Goal: Task Accomplishment & Management: Manage account settings

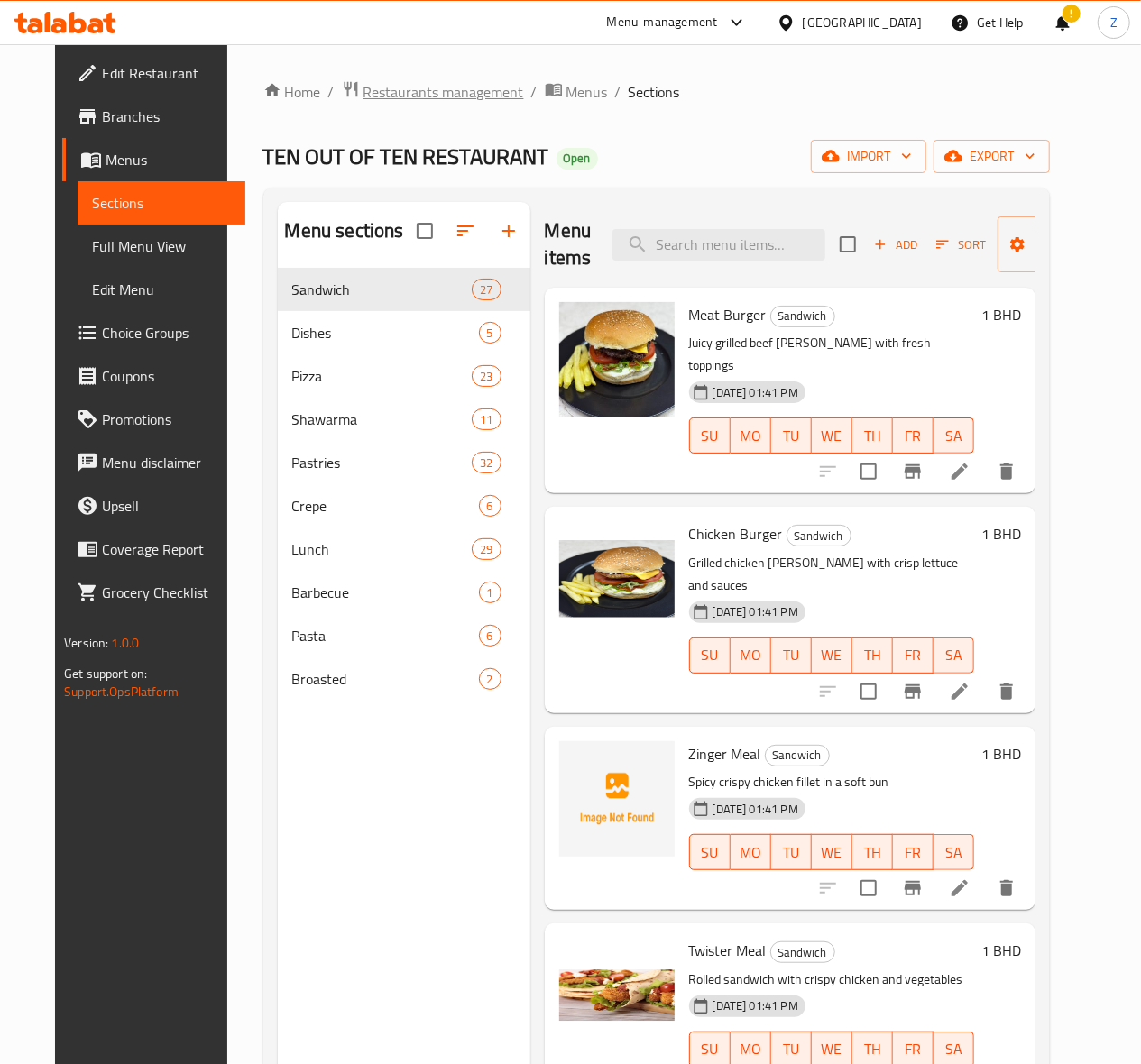
click at [420, 92] on span "Restaurants management" at bounding box center [443, 92] width 160 height 22
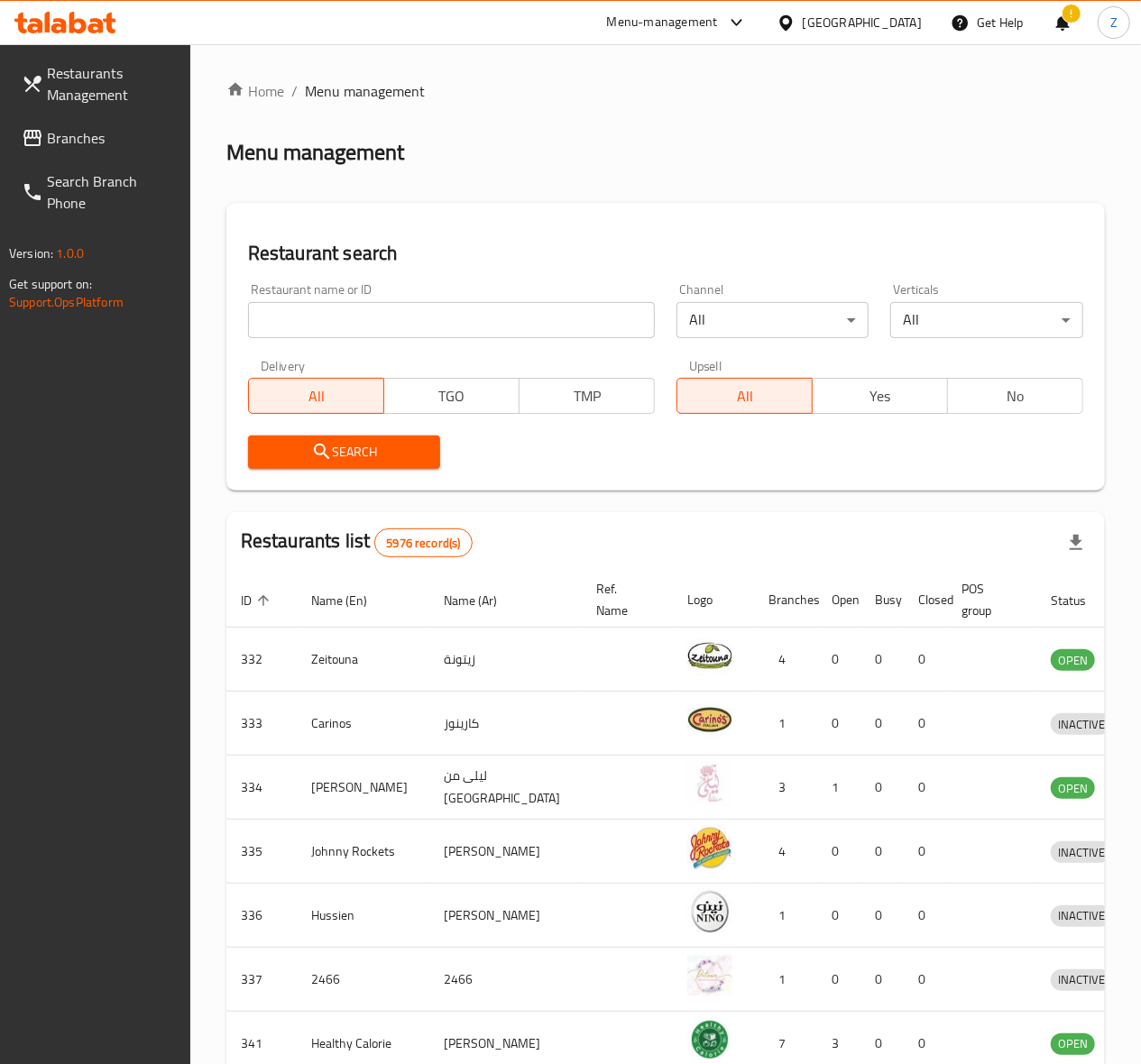
click at [300, 322] on input "search" at bounding box center [451, 321] width 407 height 36
paste input "Apple"
type input "Apple"
click at [318, 466] on button "Search" at bounding box center [344, 452] width 193 height 34
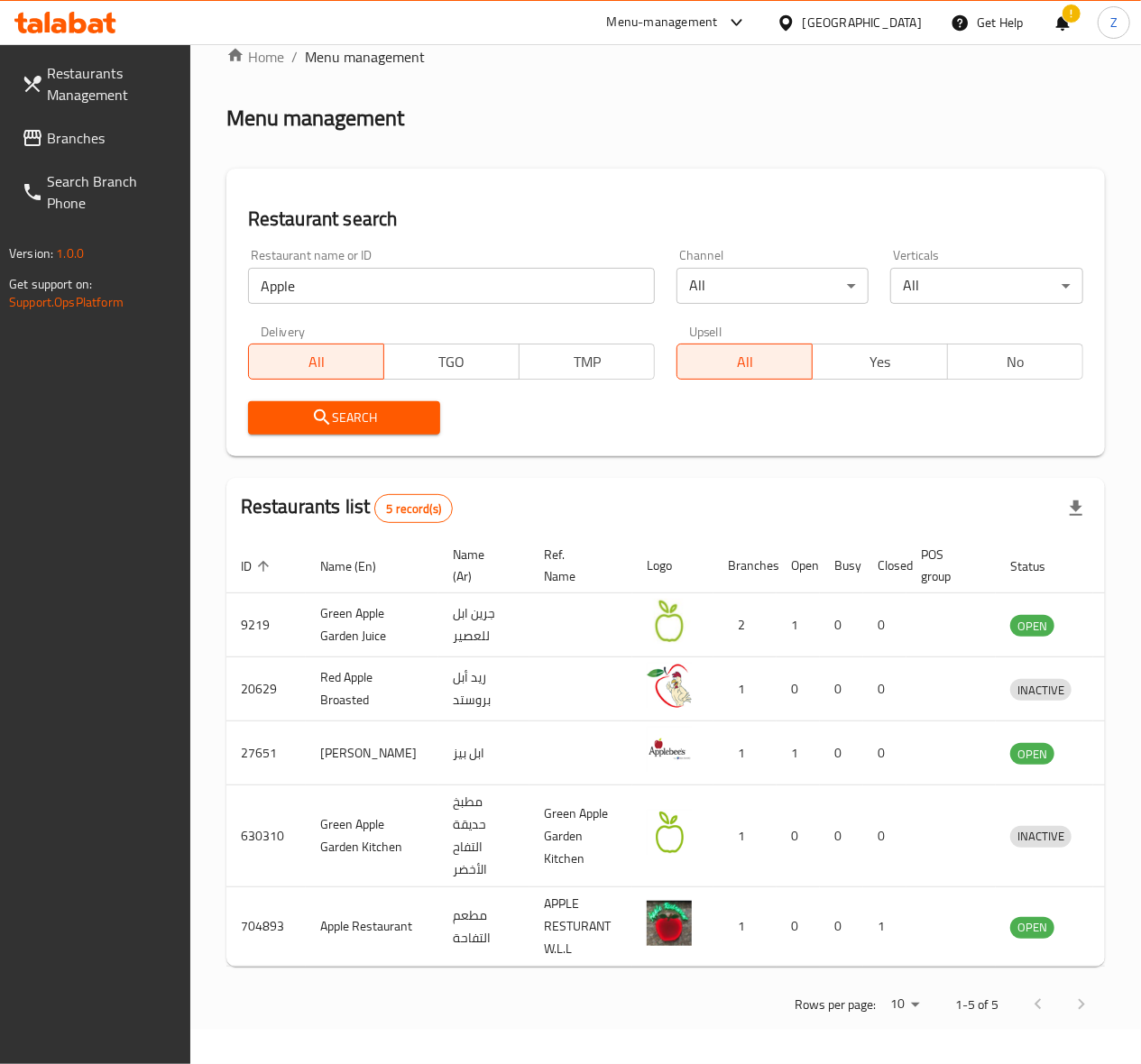
scroll to position [0, 12]
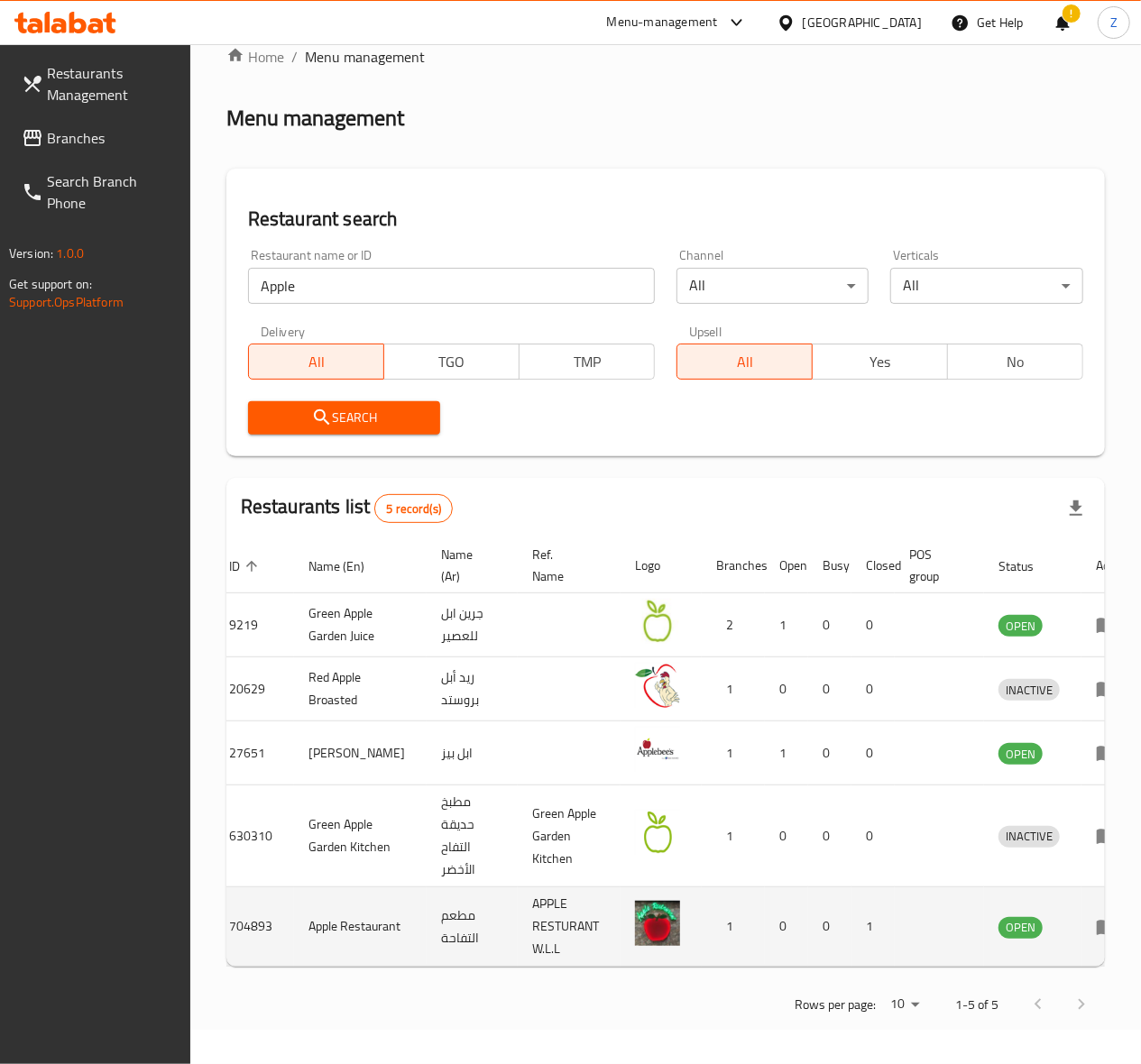
click at [1096, 916] on icon "enhanced table" at bounding box center [1106, 927] width 22 height 22
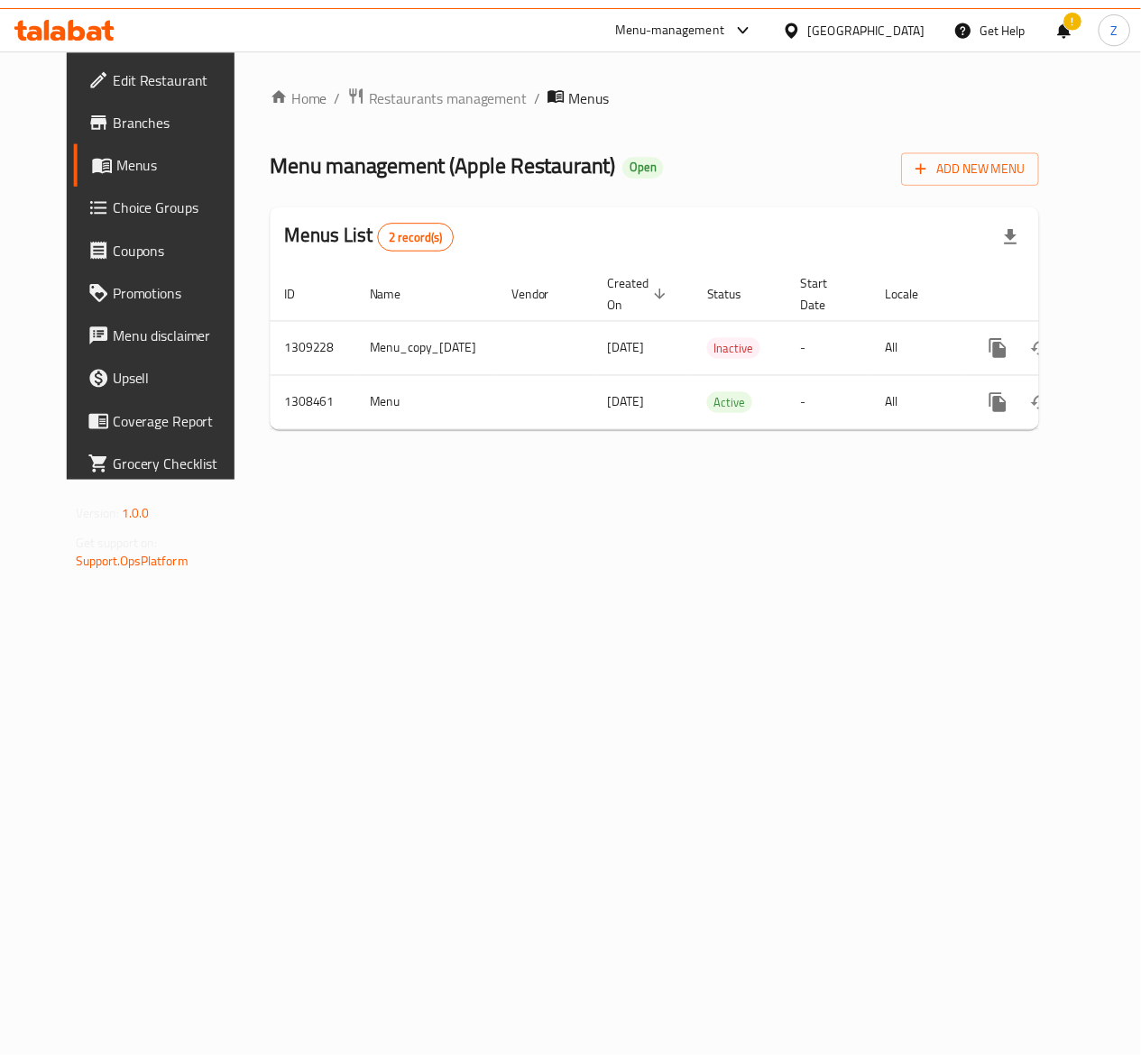
scroll to position [0, 40]
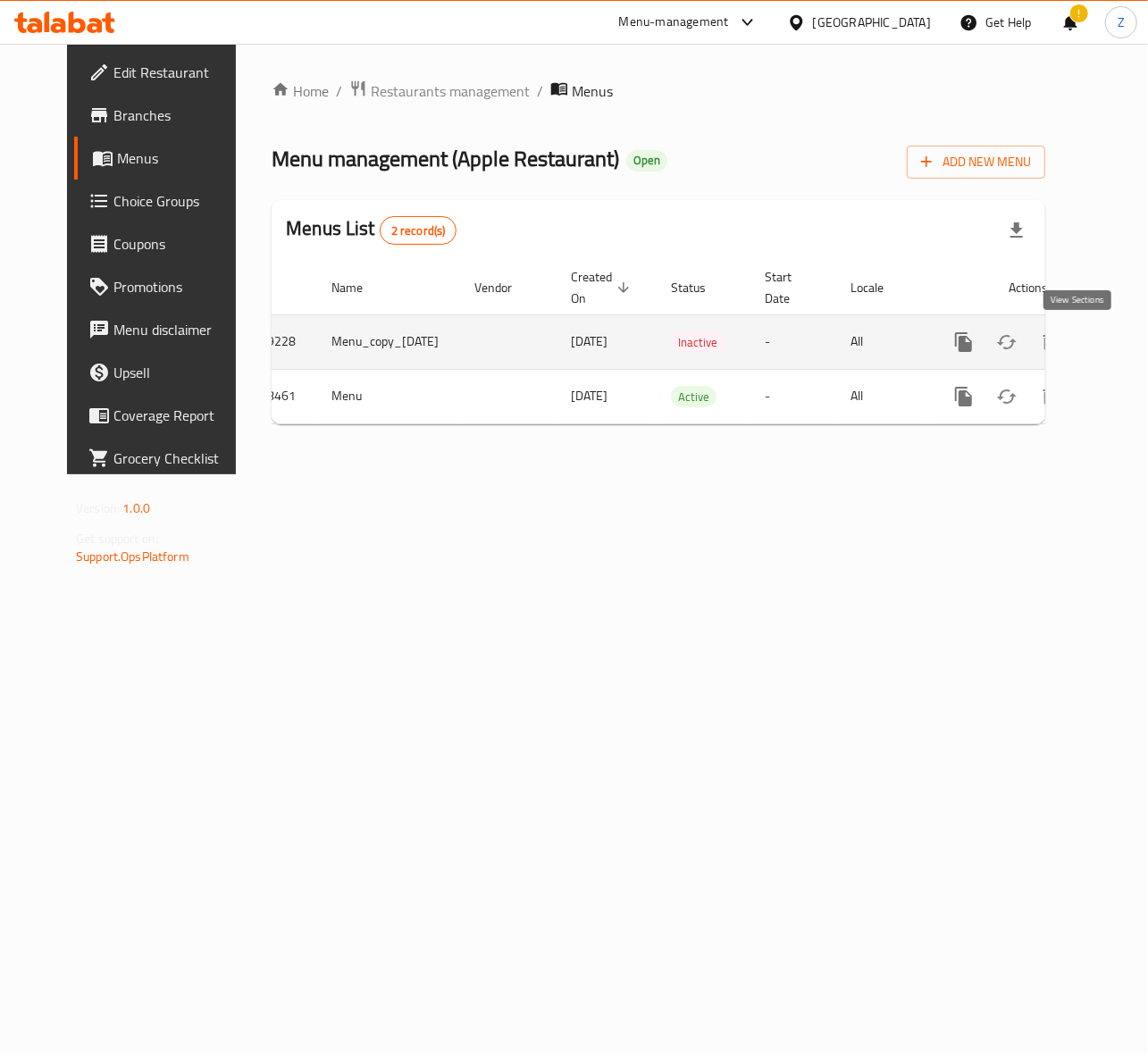
click at [1081, 341] on icon "enhanced table" at bounding box center [1092, 342] width 22 height 22
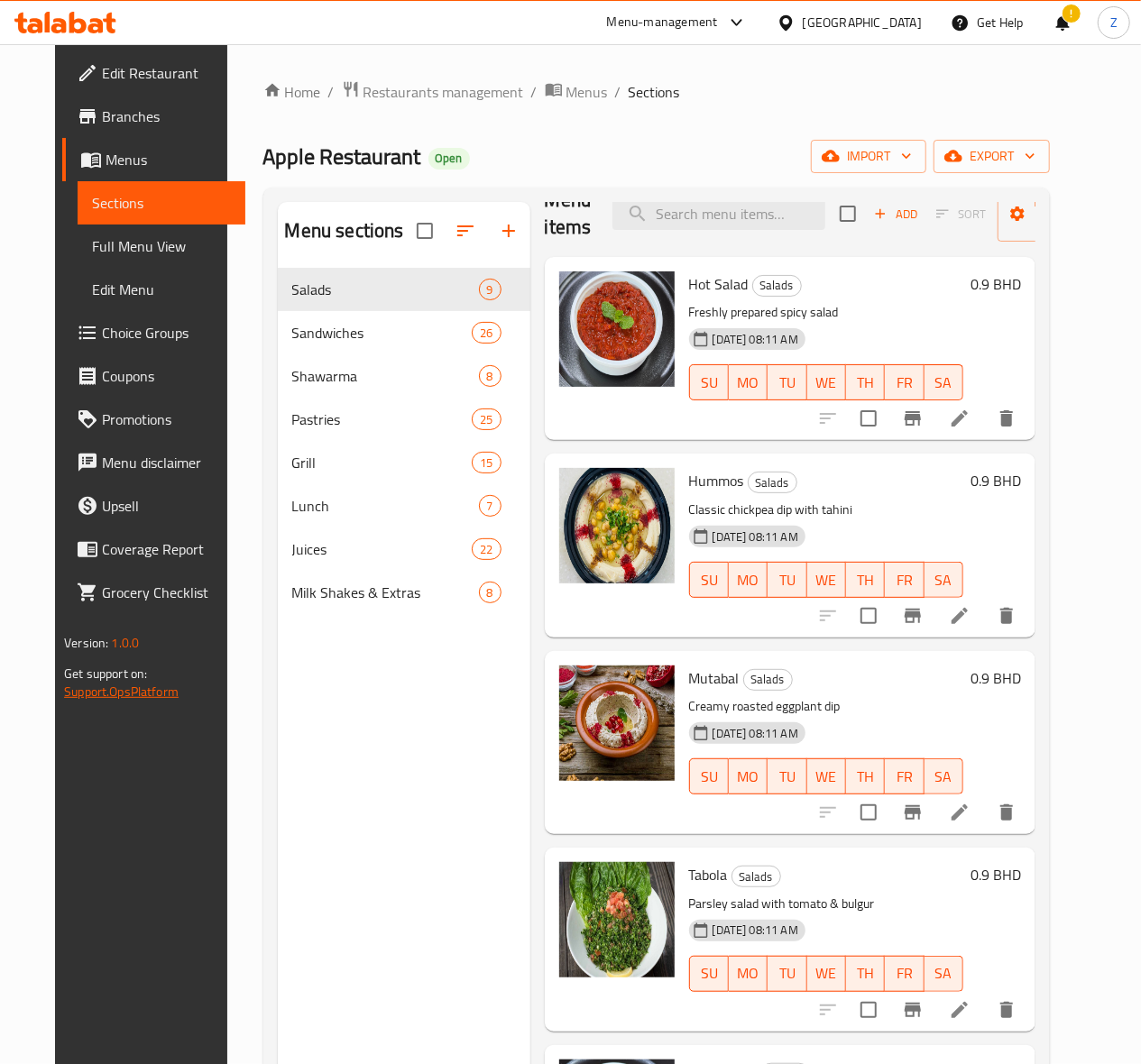
scroll to position [120, 0]
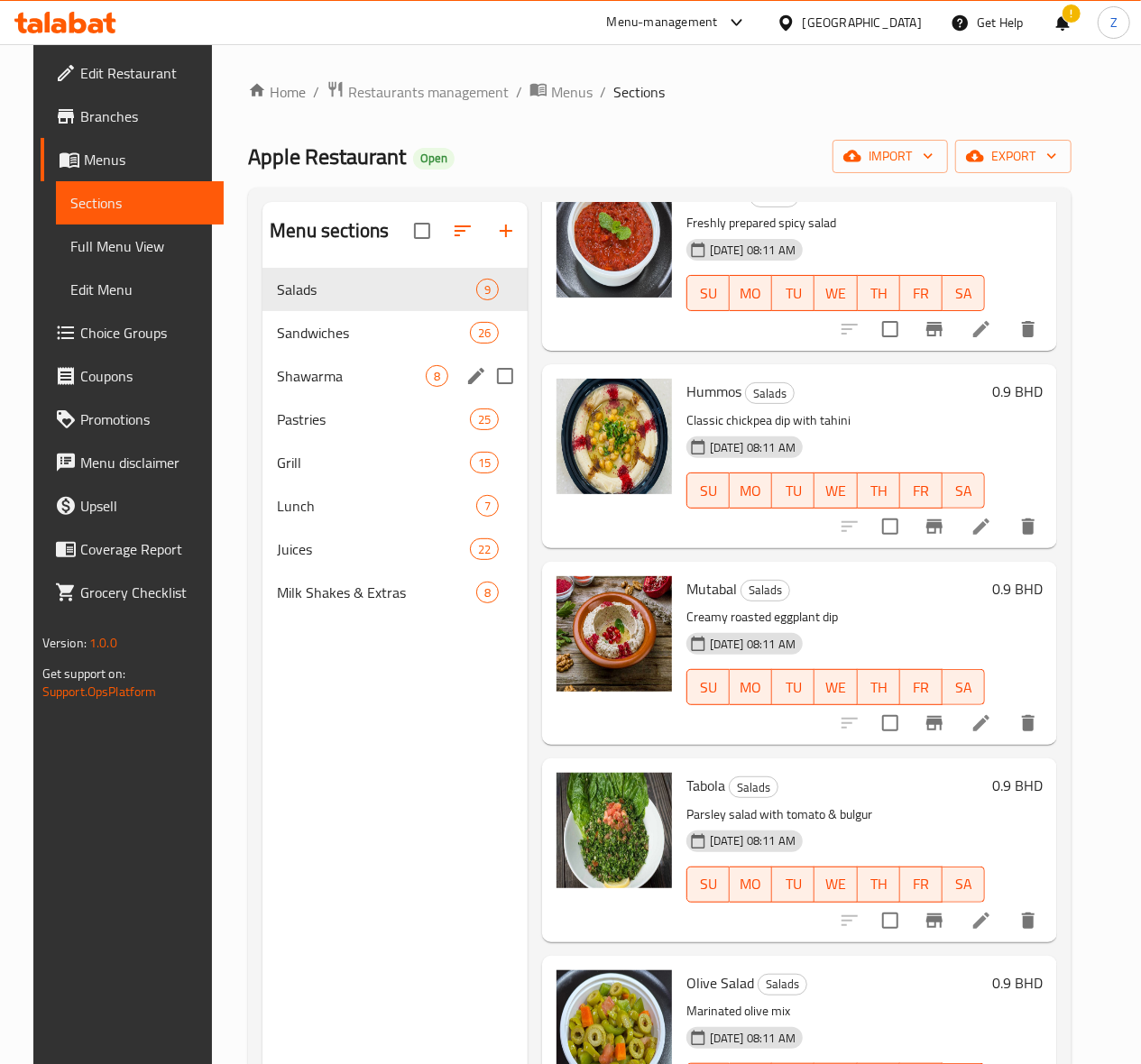
click at [277, 387] on span "Shawarma" at bounding box center [351, 375] width 149 height 22
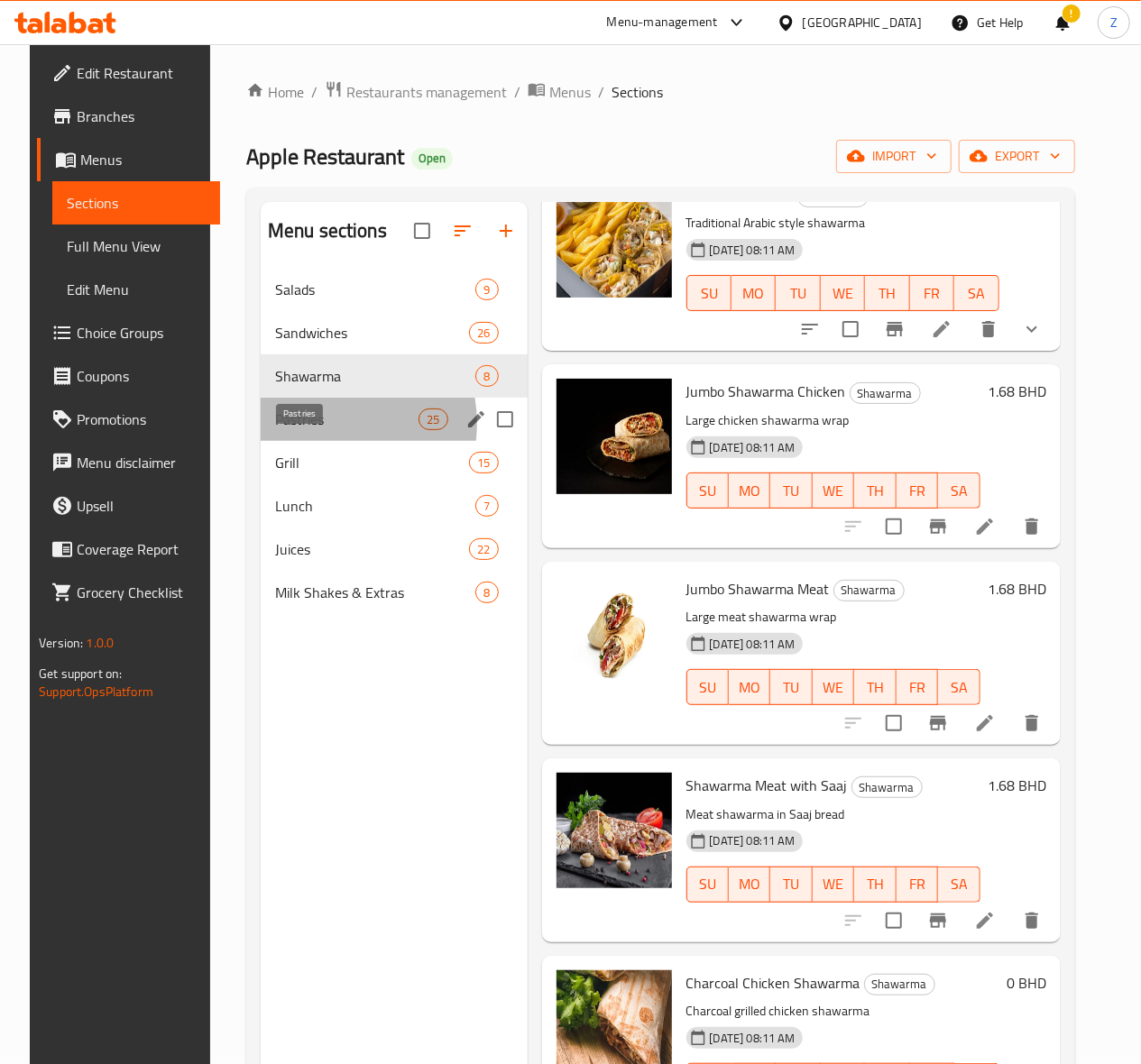
click at [302, 430] on span "Pastries" at bounding box center [346, 419] width 143 height 22
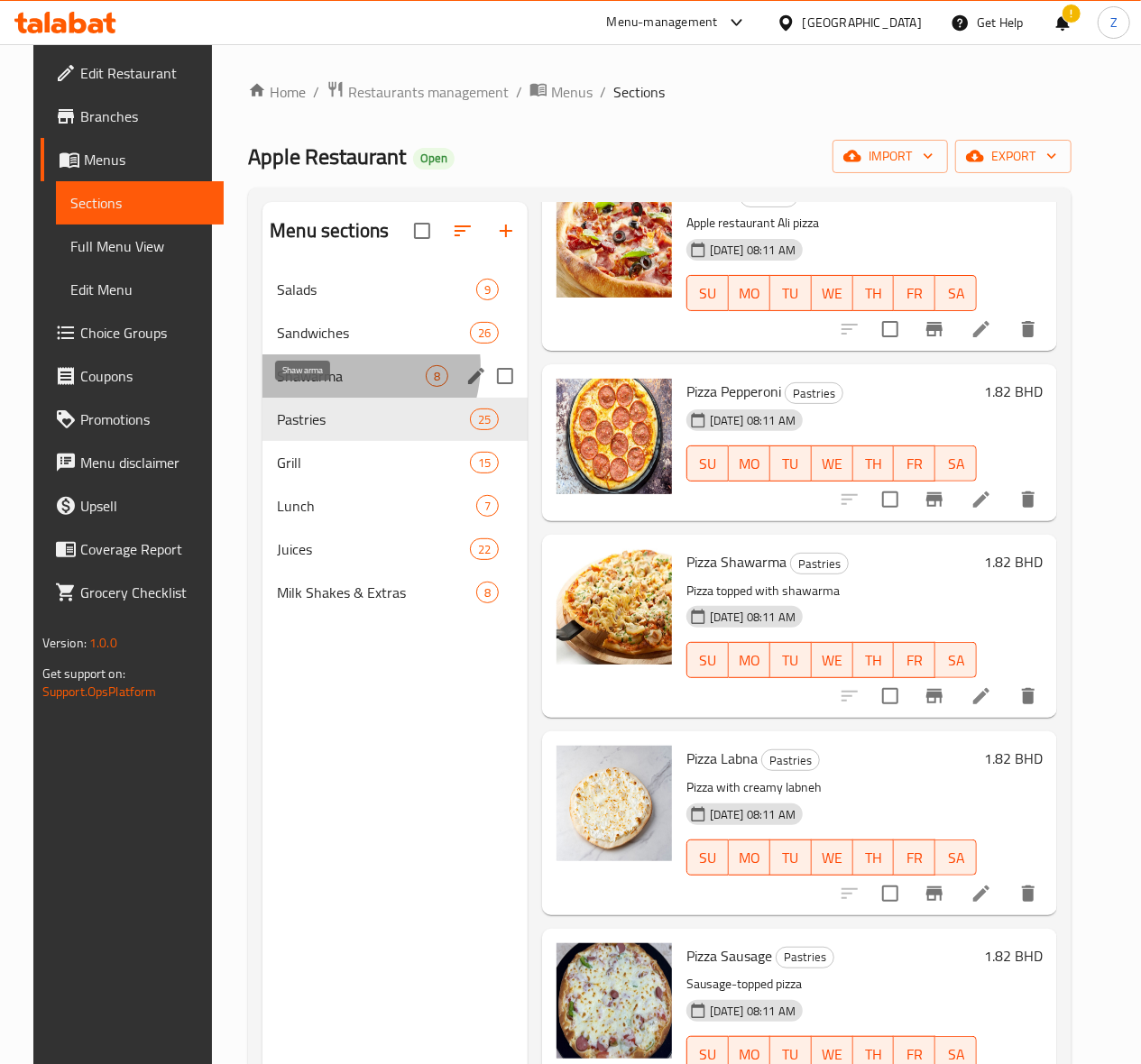
click at [328, 387] on span "Shawarma" at bounding box center [351, 375] width 149 height 22
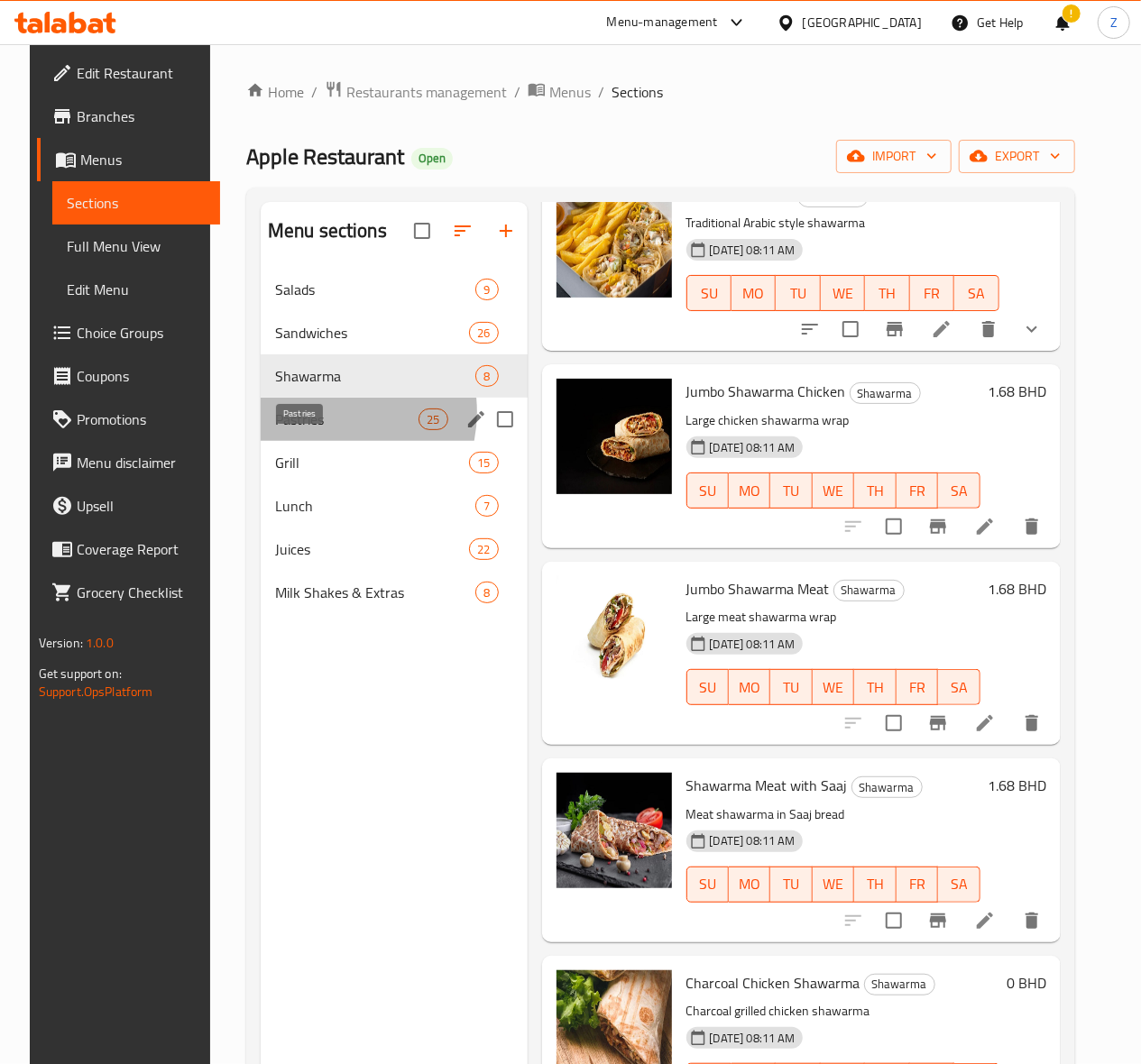
click at [308, 430] on span "Pastries" at bounding box center [346, 419] width 143 height 22
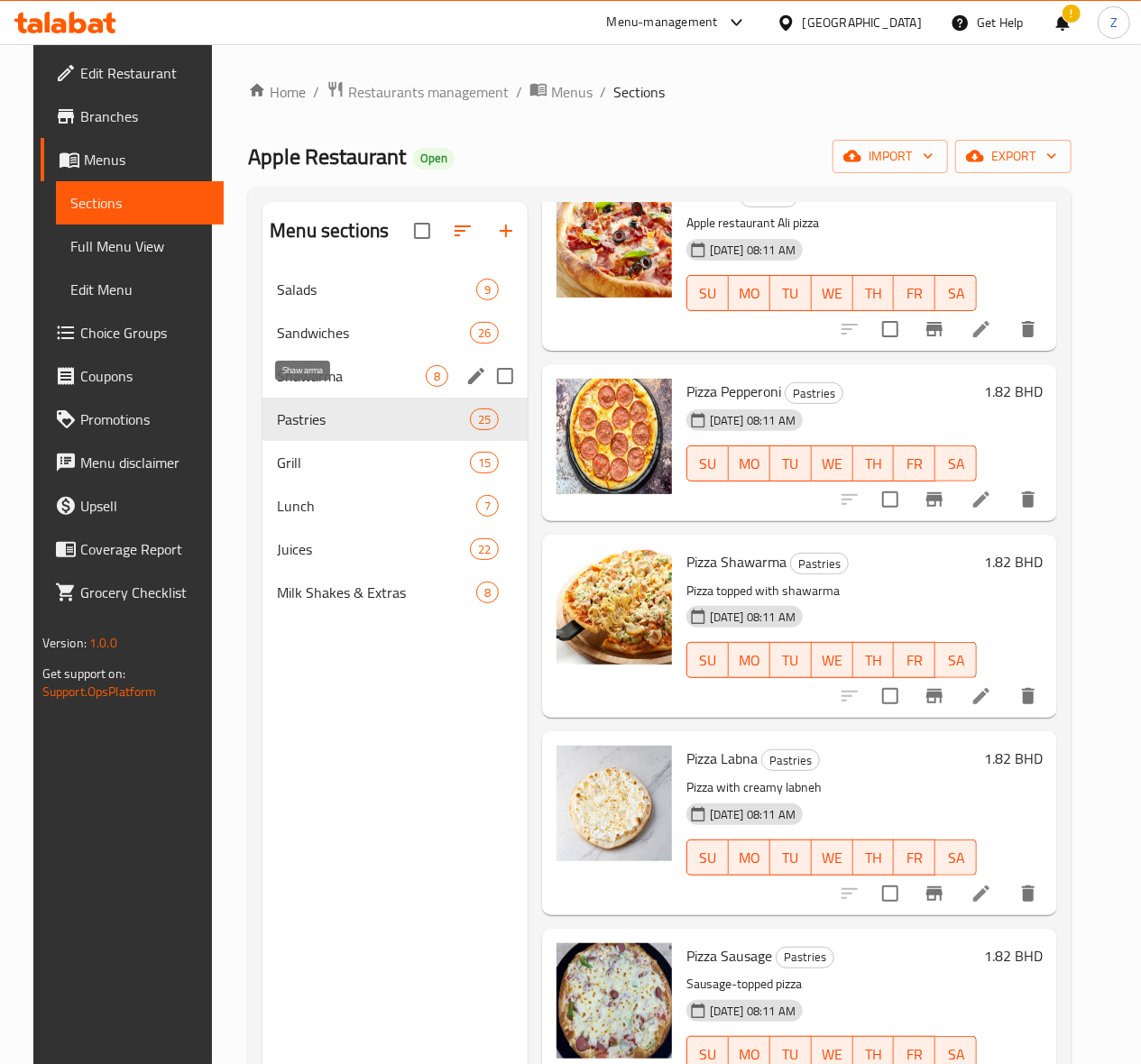
click at [318, 387] on span "Shawarma" at bounding box center [351, 375] width 149 height 22
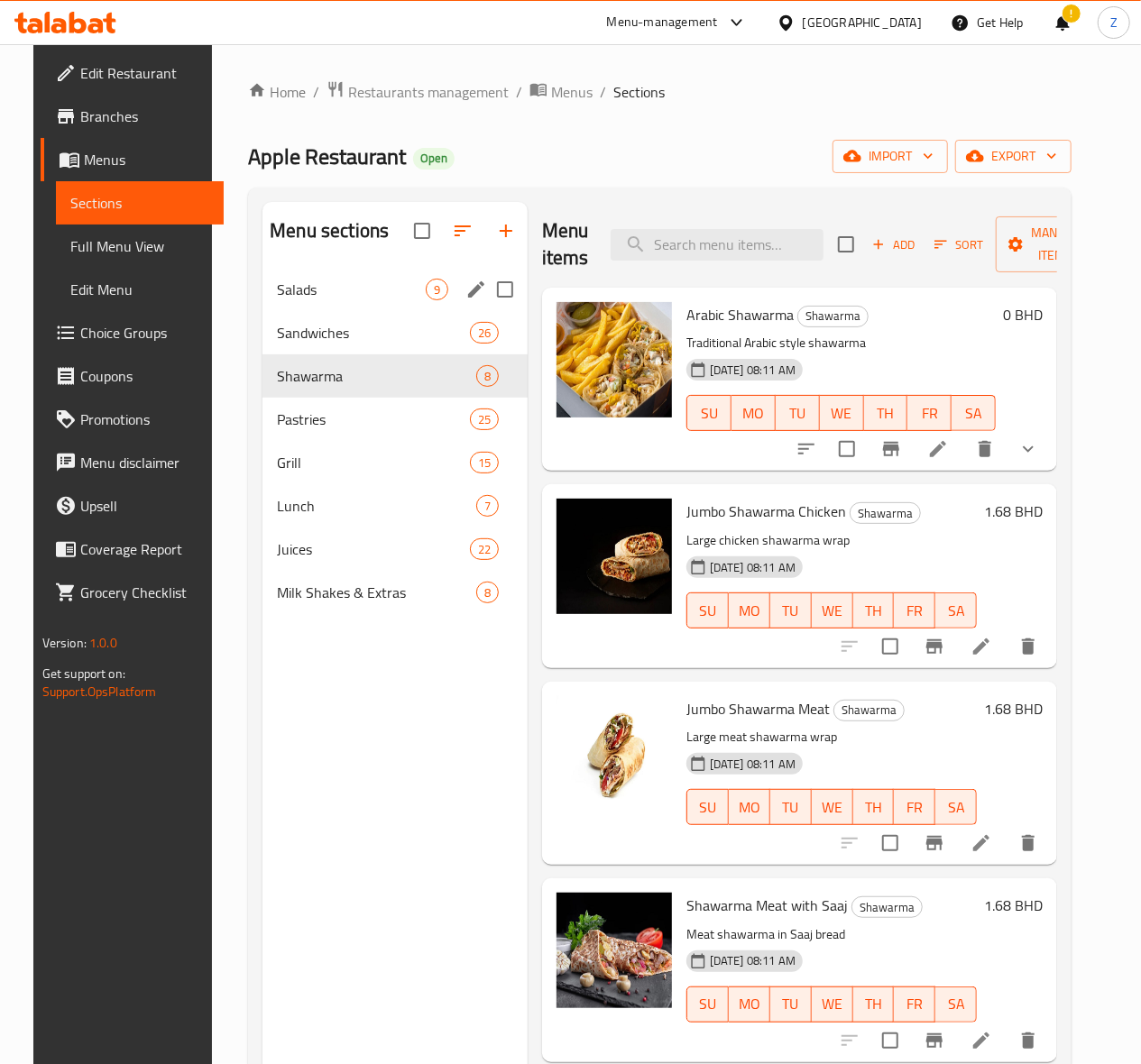
click at [344, 303] on div "Salads 9" at bounding box center [395, 289] width 265 height 43
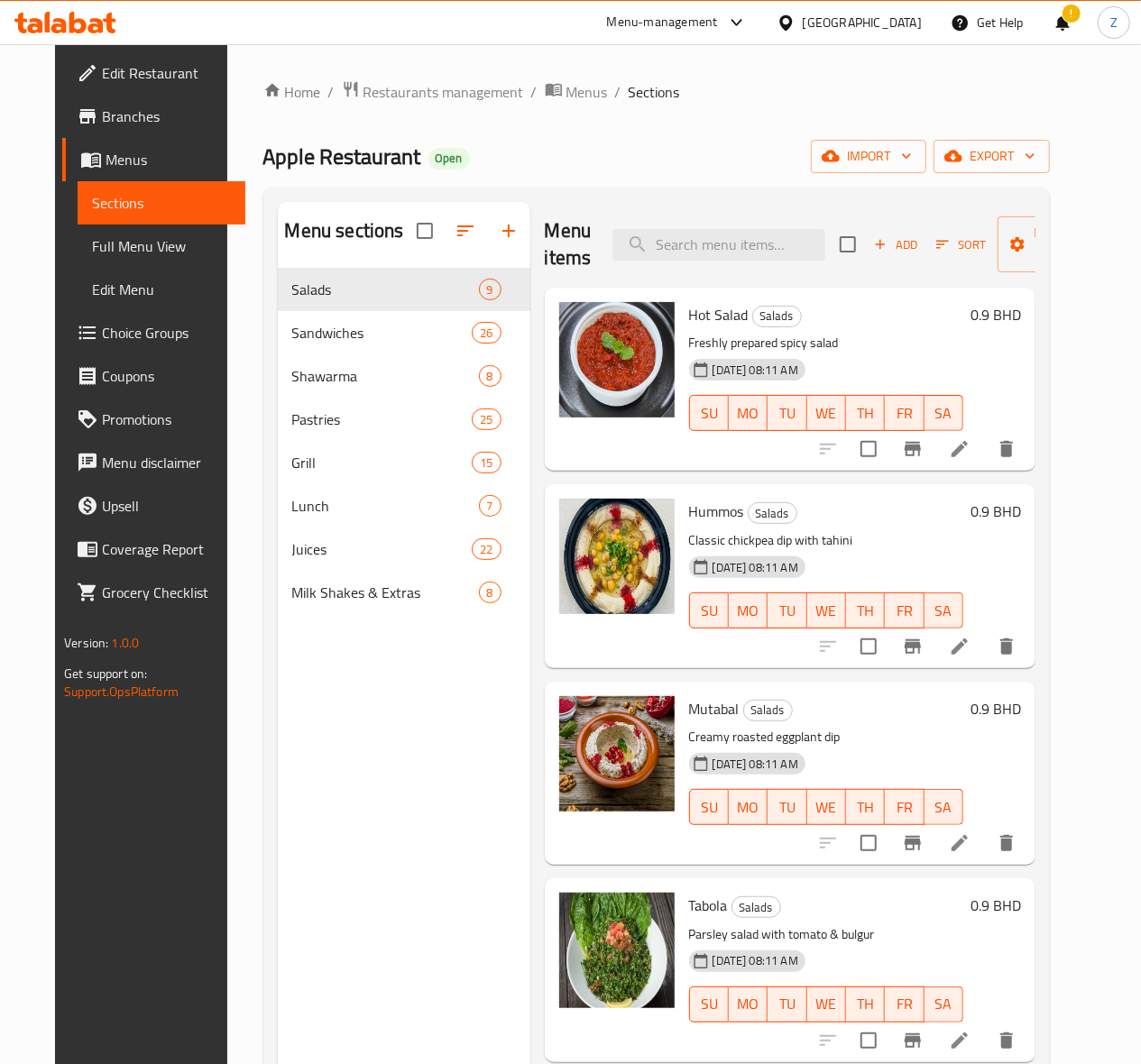
click at [970, 455] on icon at bounding box center [959, 448] width 22 height 22
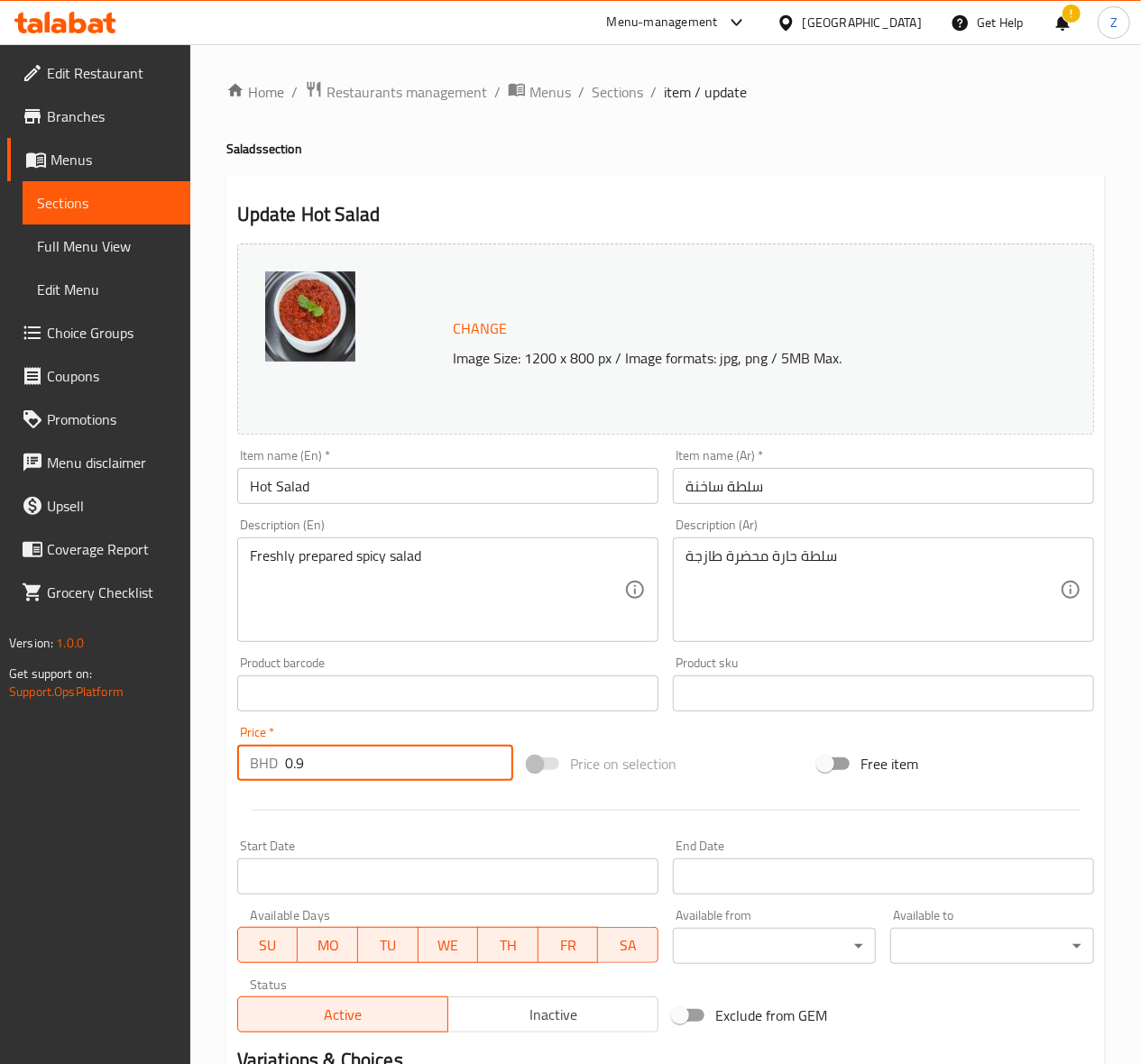
click at [333, 762] on input "0.9" at bounding box center [400, 763] width 229 height 36
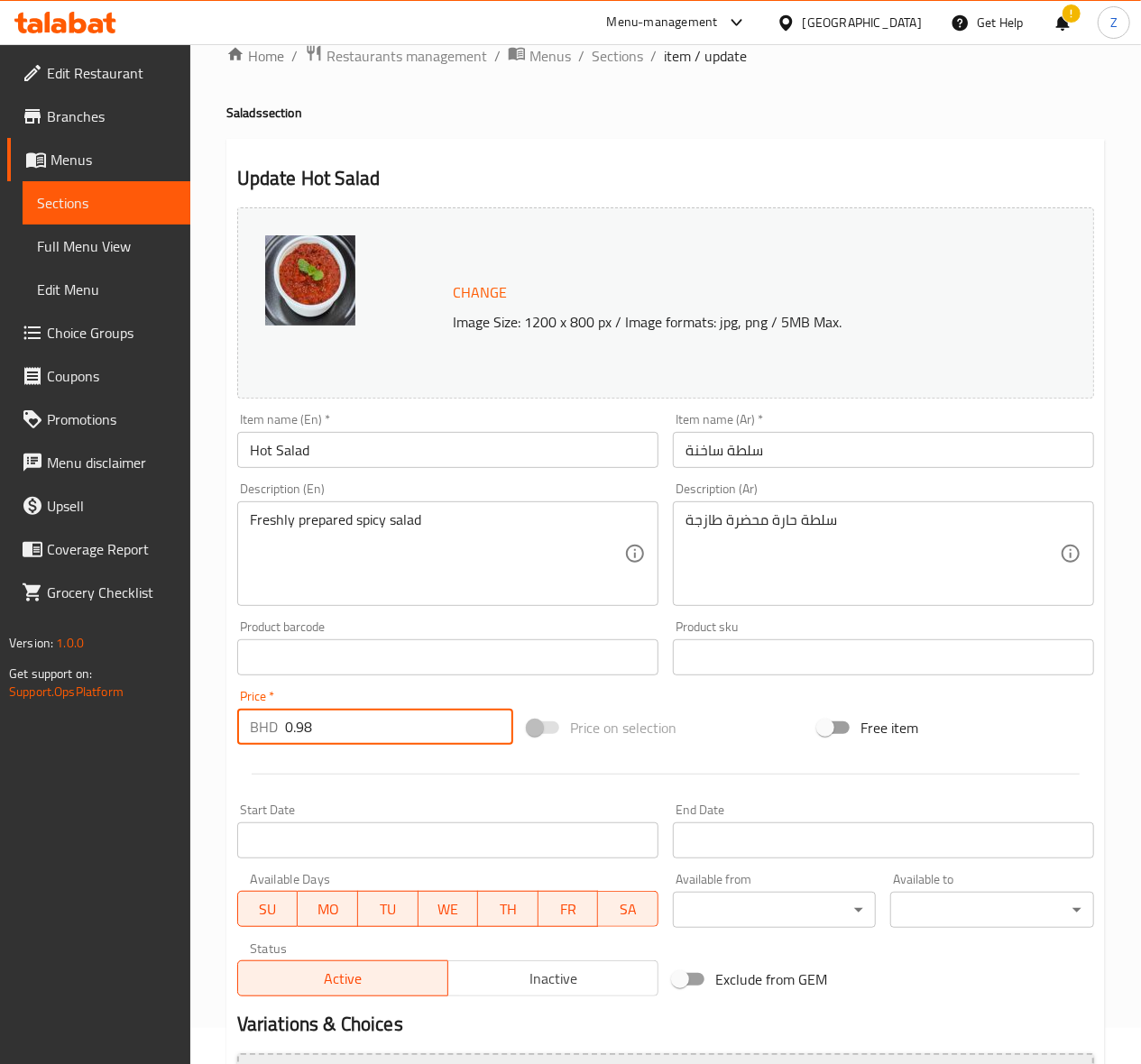
scroll to position [235, 0]
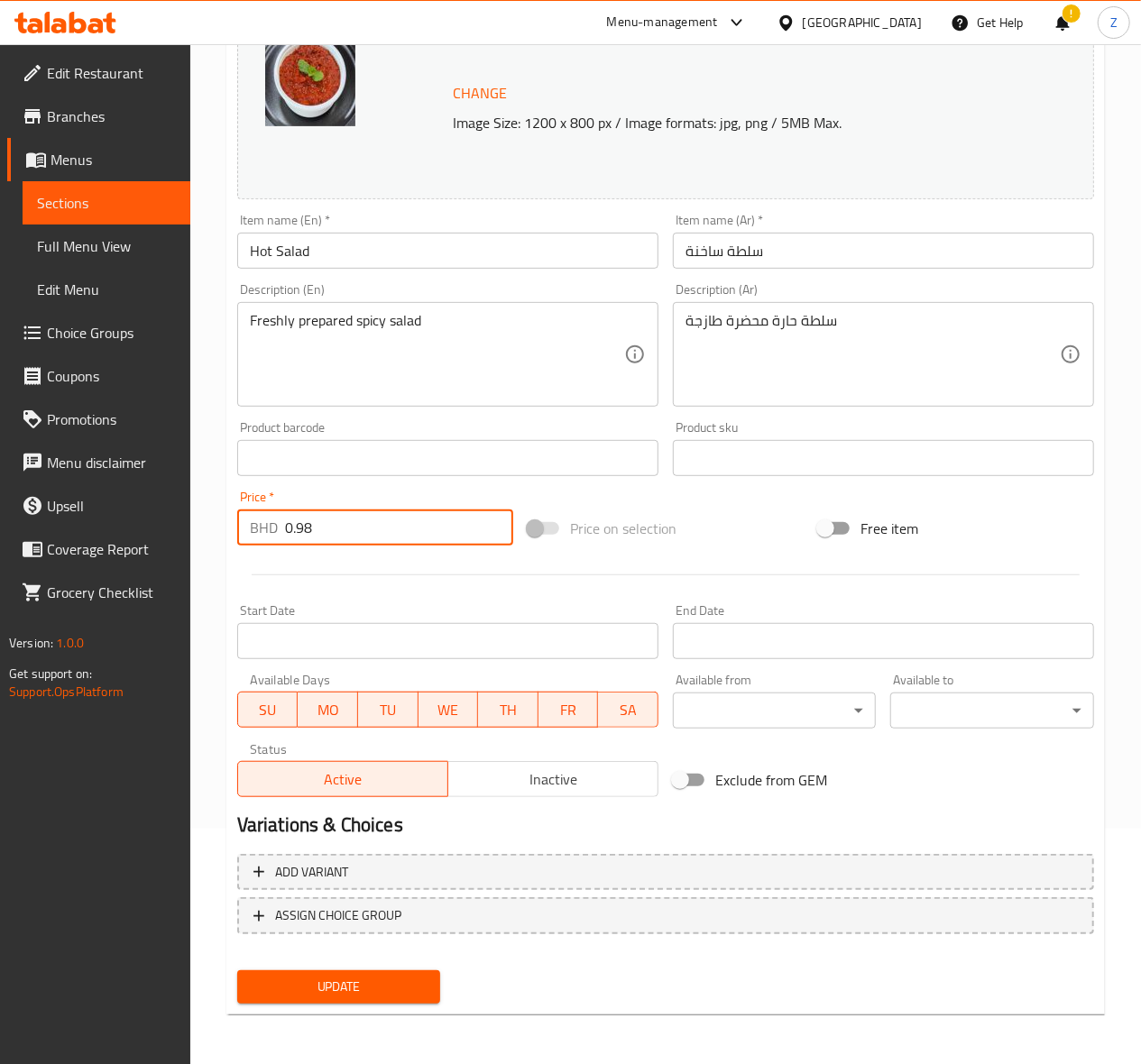
type input "0.98"
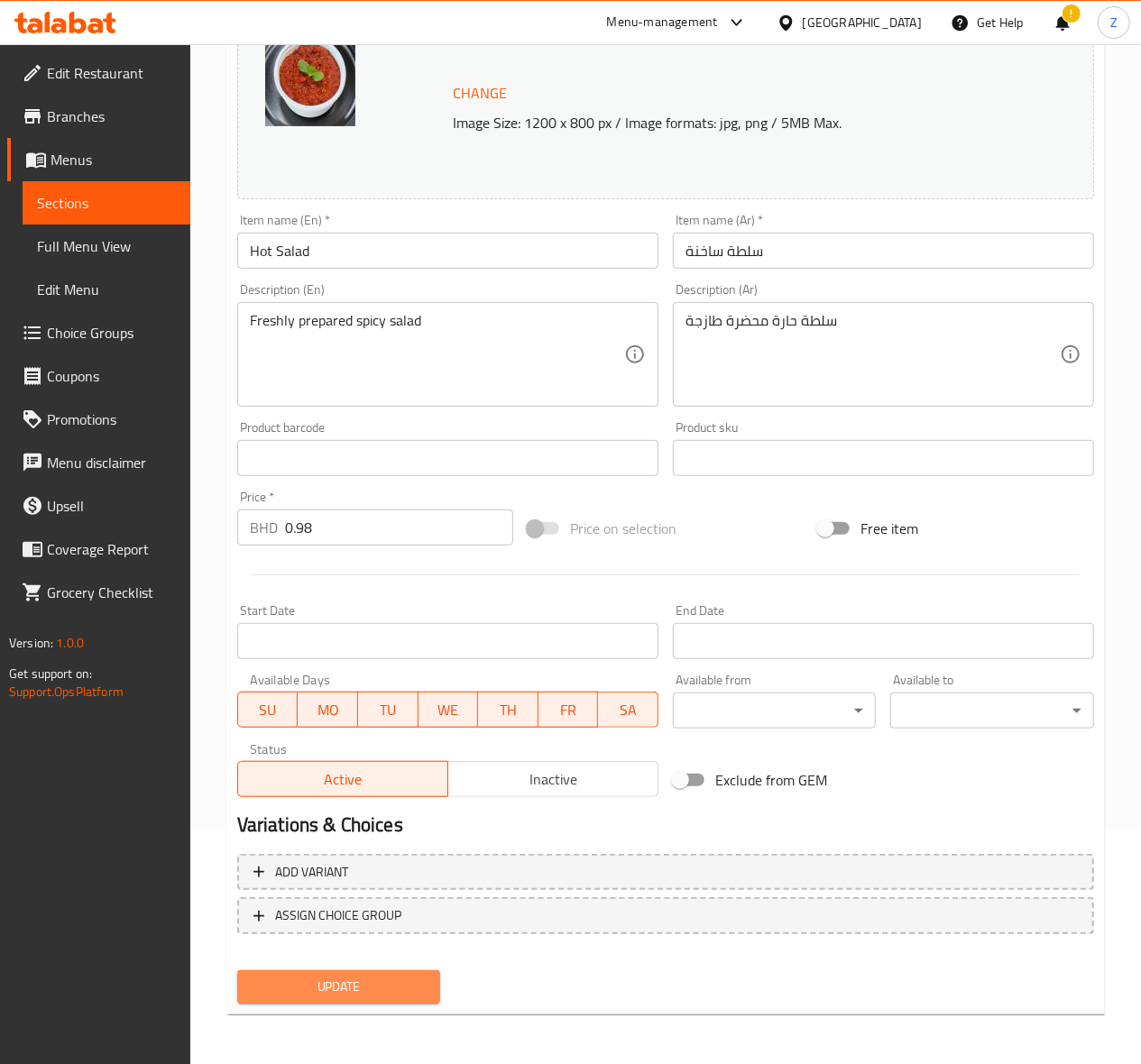
click at [328, 978] on span "Update" at bounding box center [339, 986] width 175 height 22
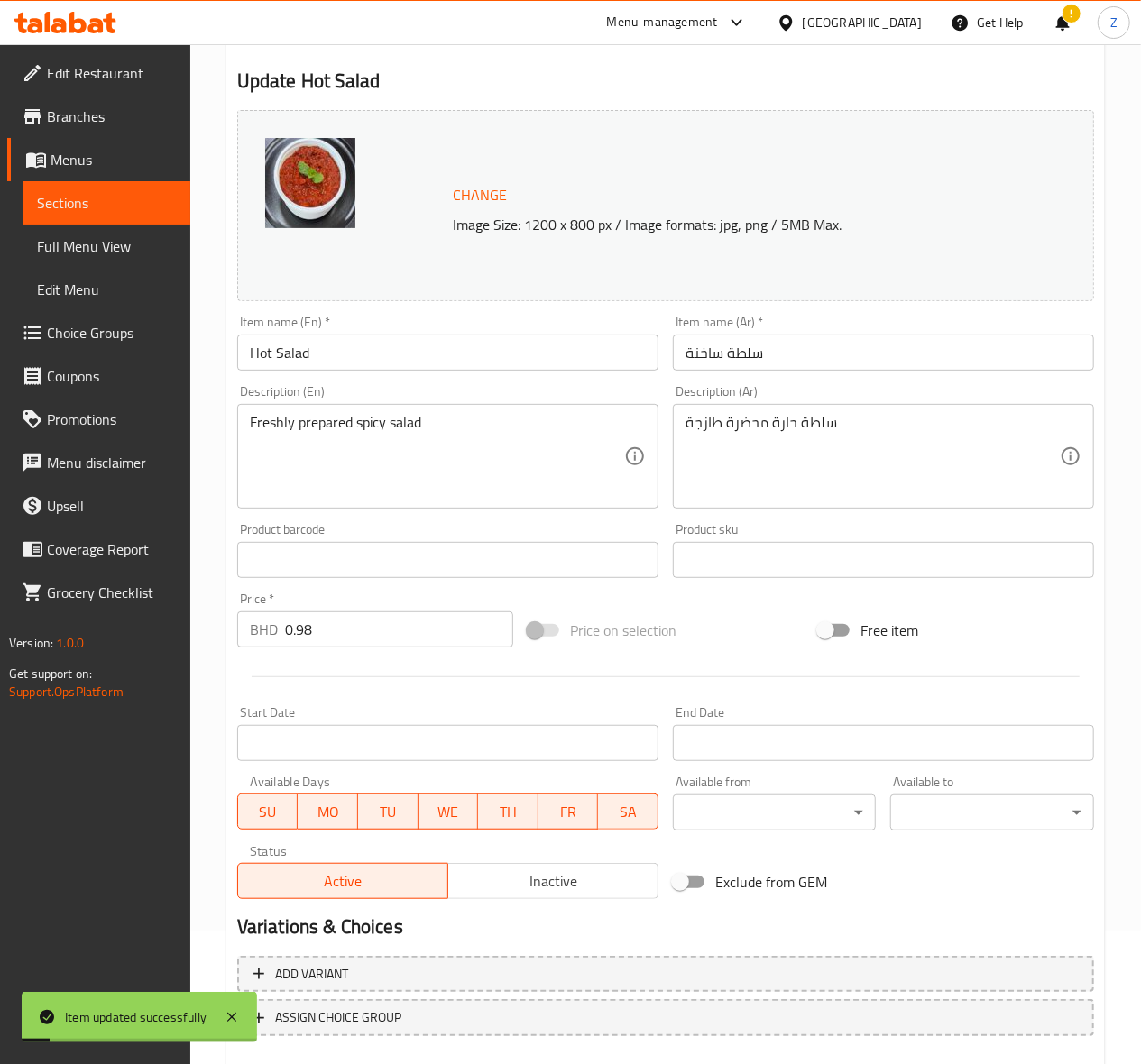
scroll to position [0, 0]
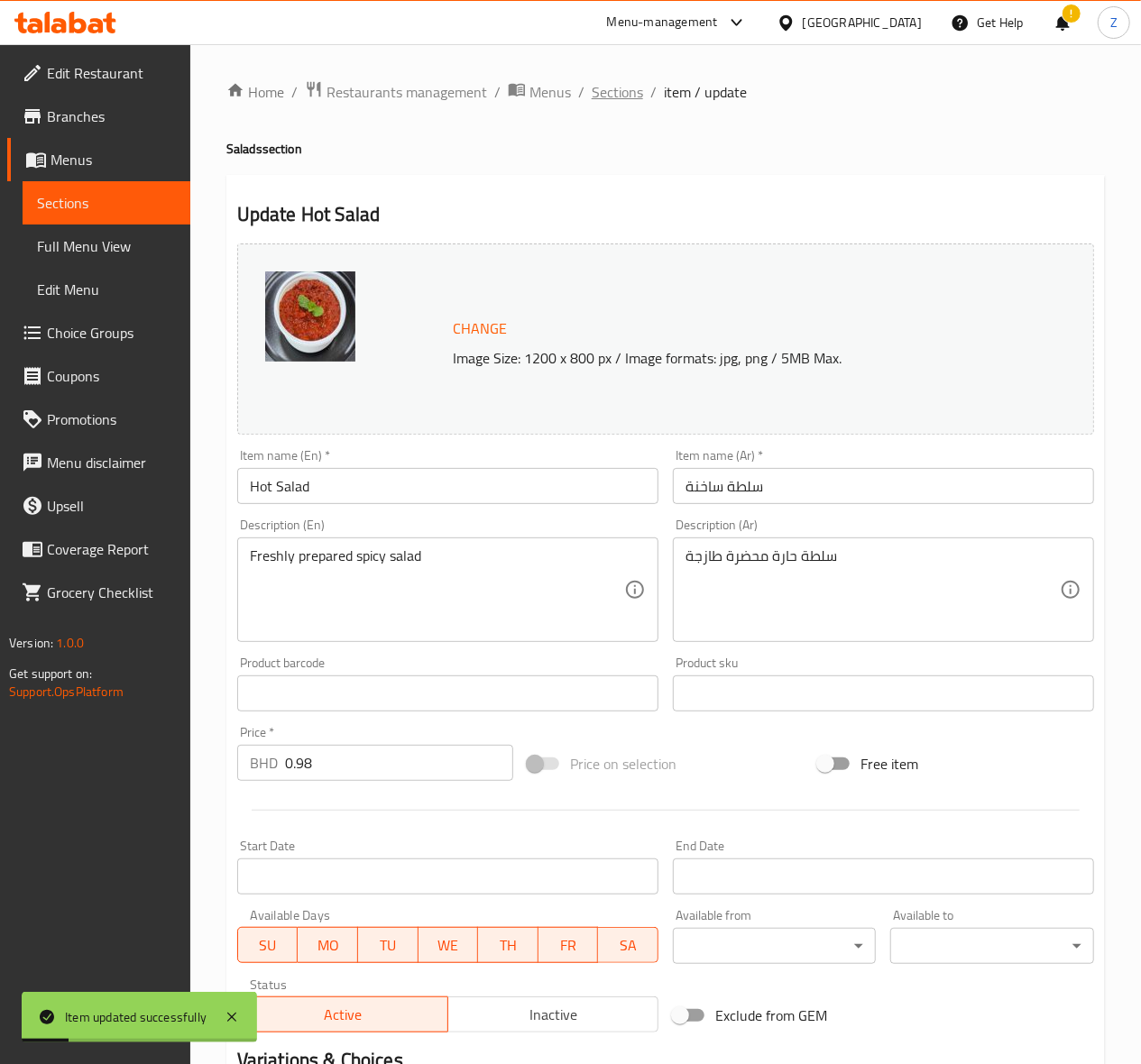
click at [618, 90] on span "Sections" at bounding box center [618, 92] width 52 height 22
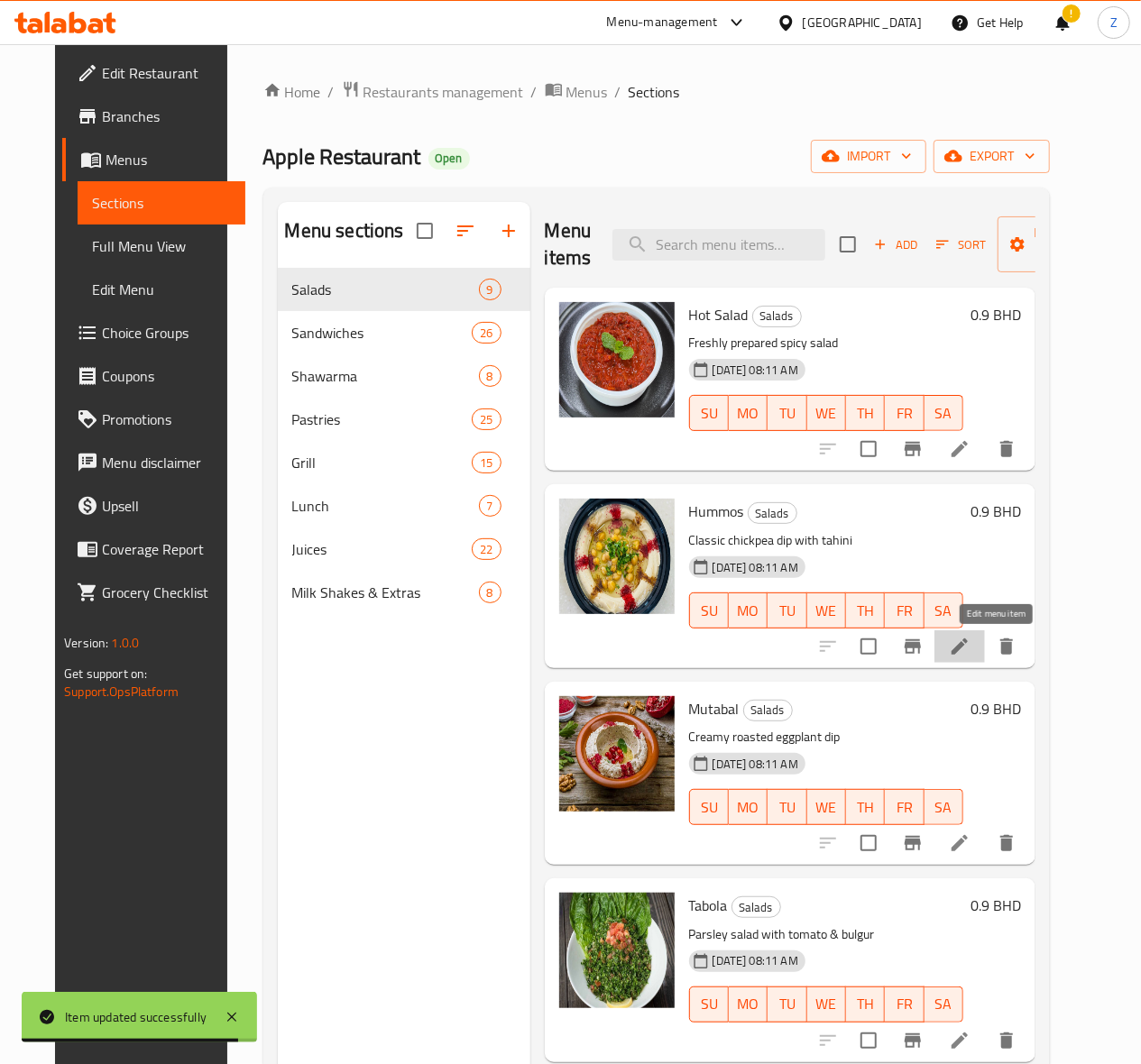
click at [970, 653] on icon at bounding box center [959, 646] width 22 height 22
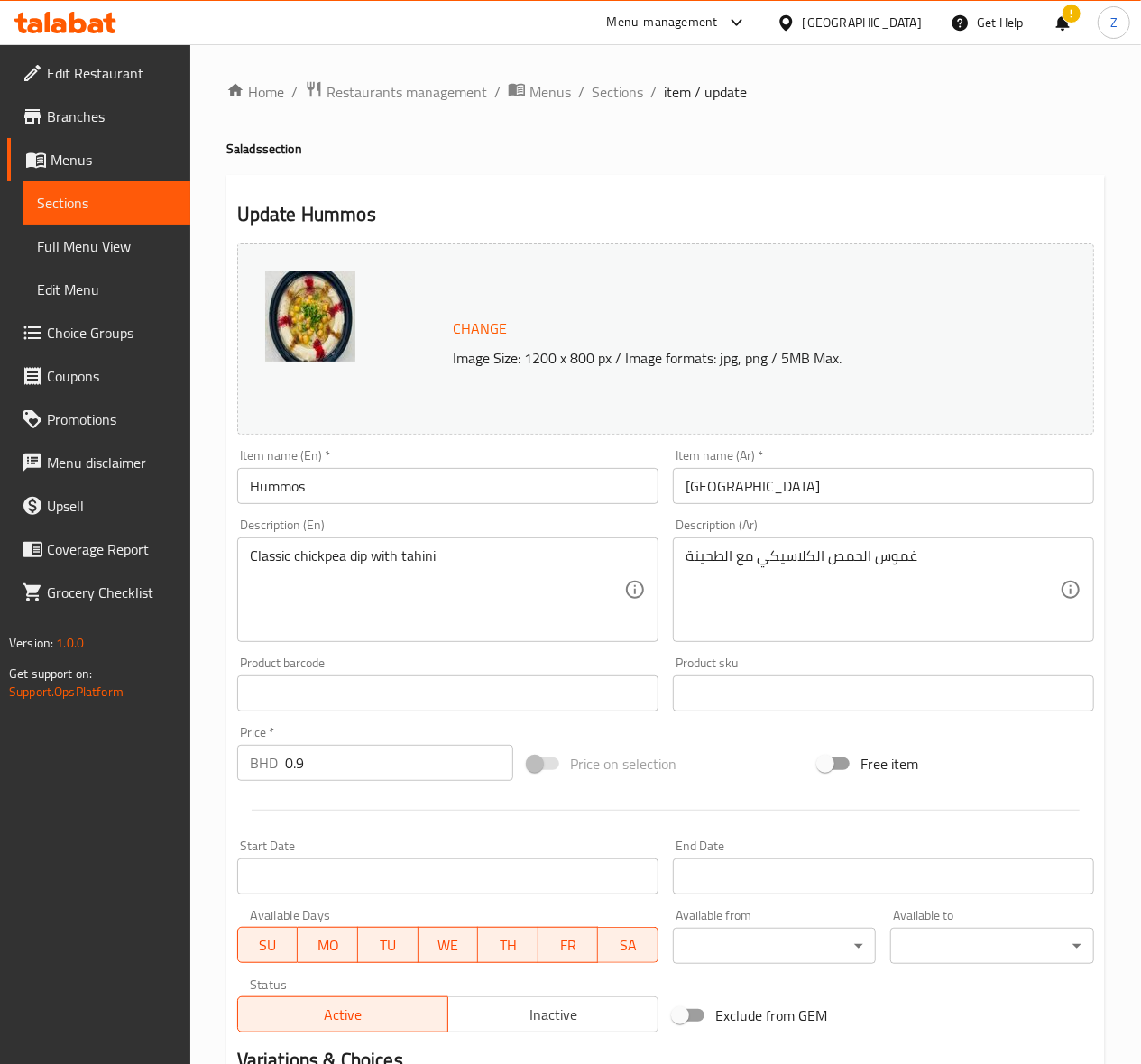
click at [322, 768] on input "0.9" at bounding box center [400, 763] width 229 height 36
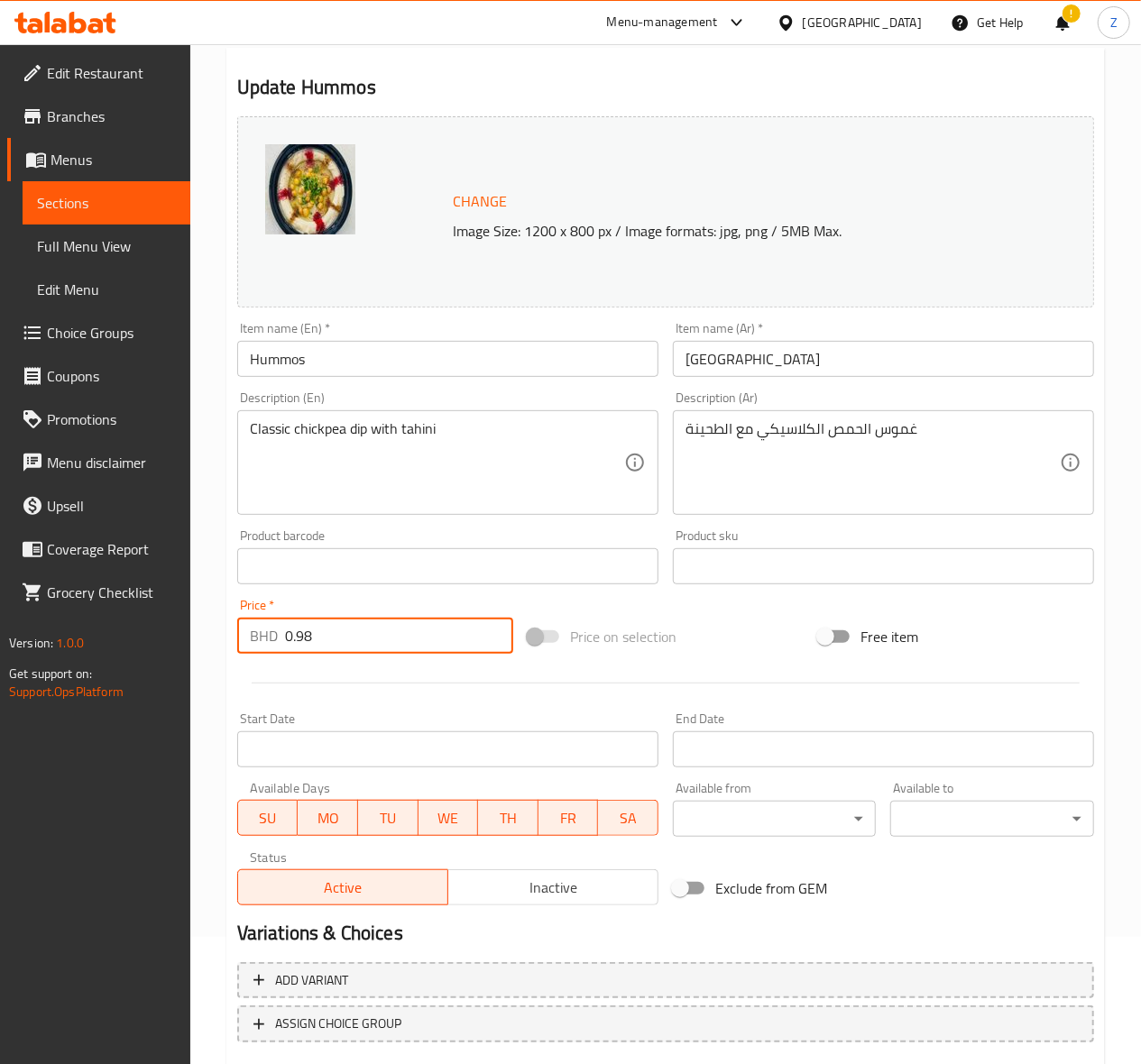
scroll to position [235, 0]
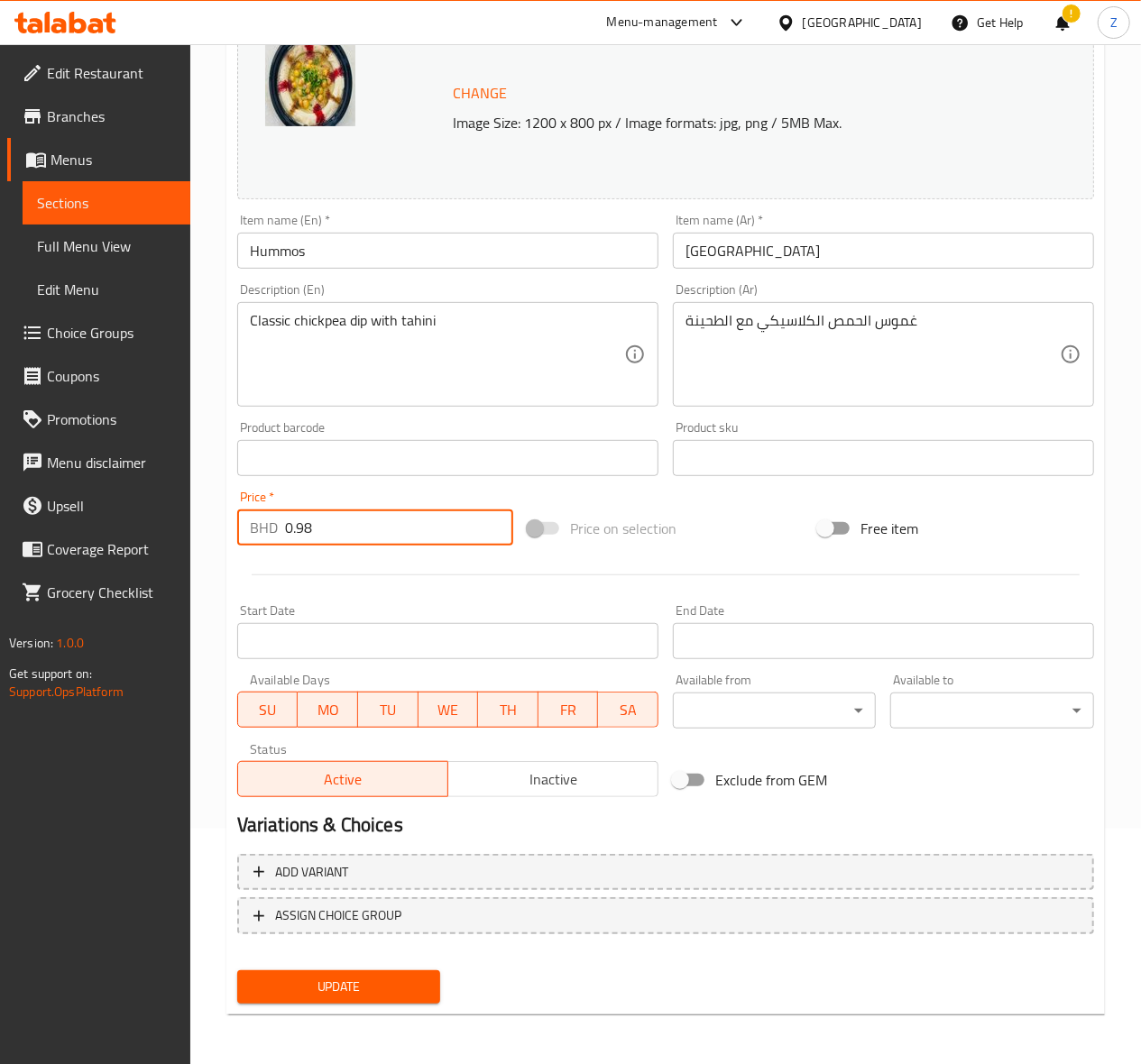
type input "0.98"
click at [369, 986] on span "Update" at bounding box center [339, 986] width 175 height 22
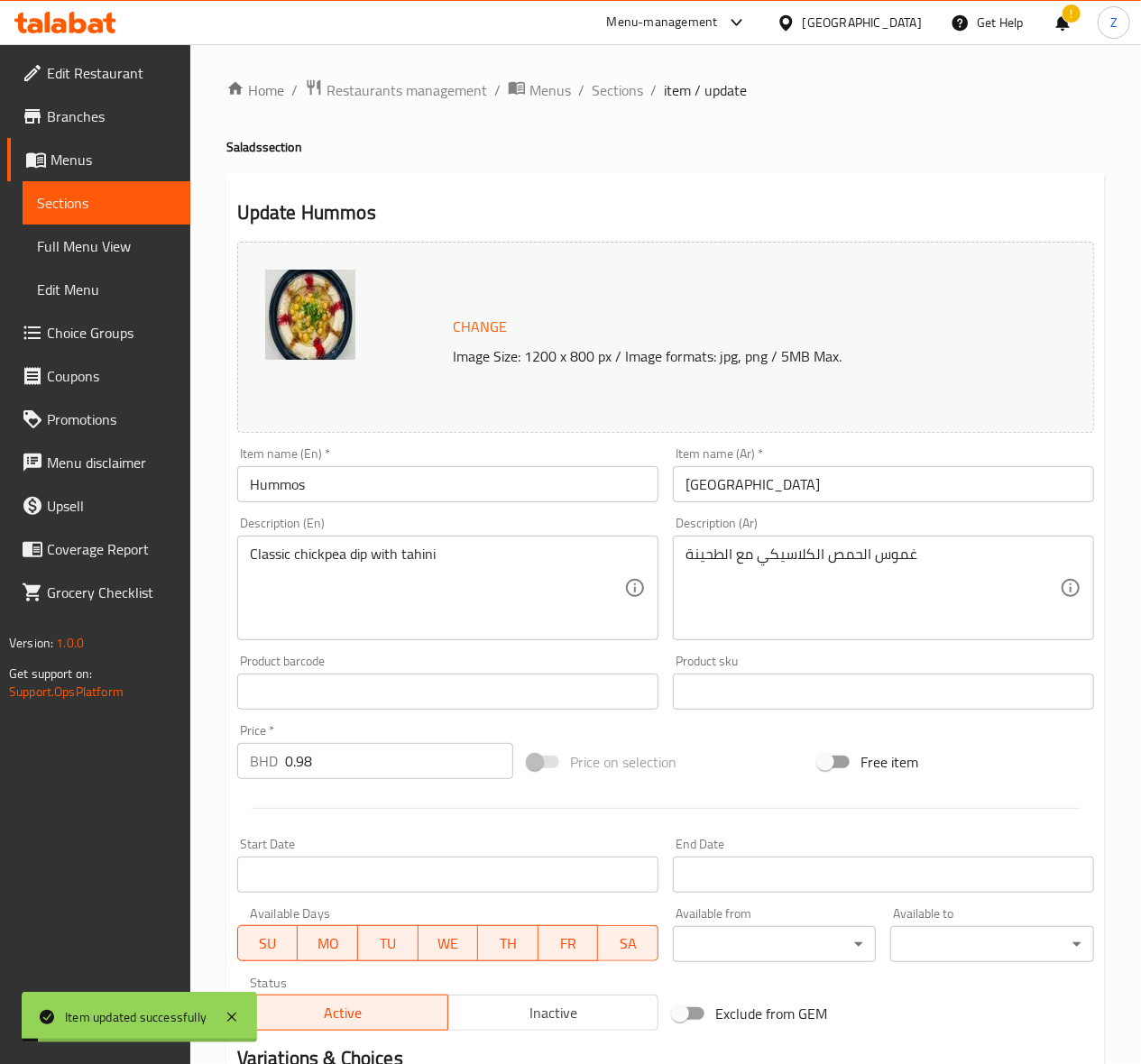
scroll to position [0, 0]
click at [628, 91] on span "Sections" at bounding box center [618, 92] width 52 height 22
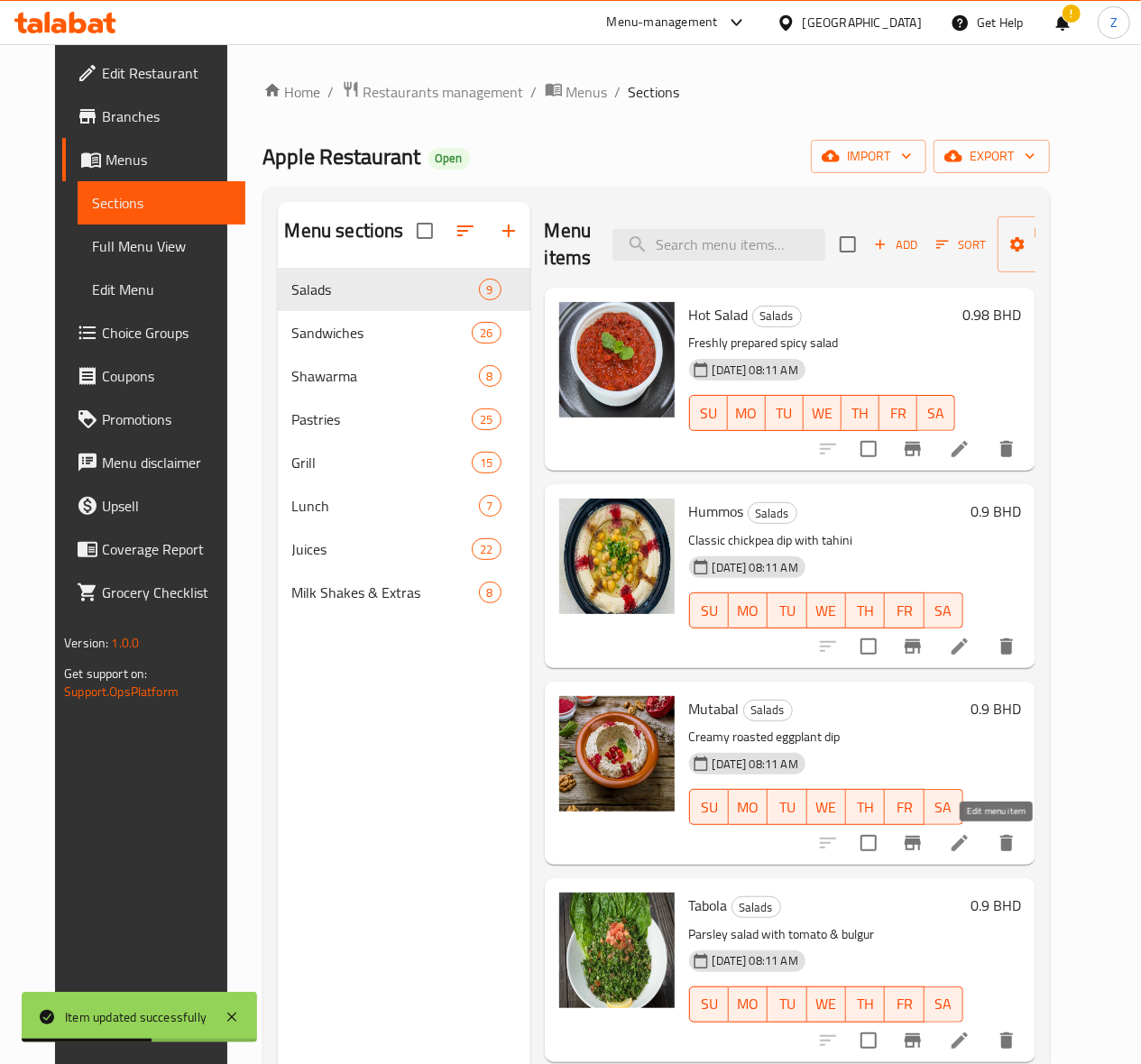
click at [970, 837] on icon at bounding box center [959, 843] width 22 height 22
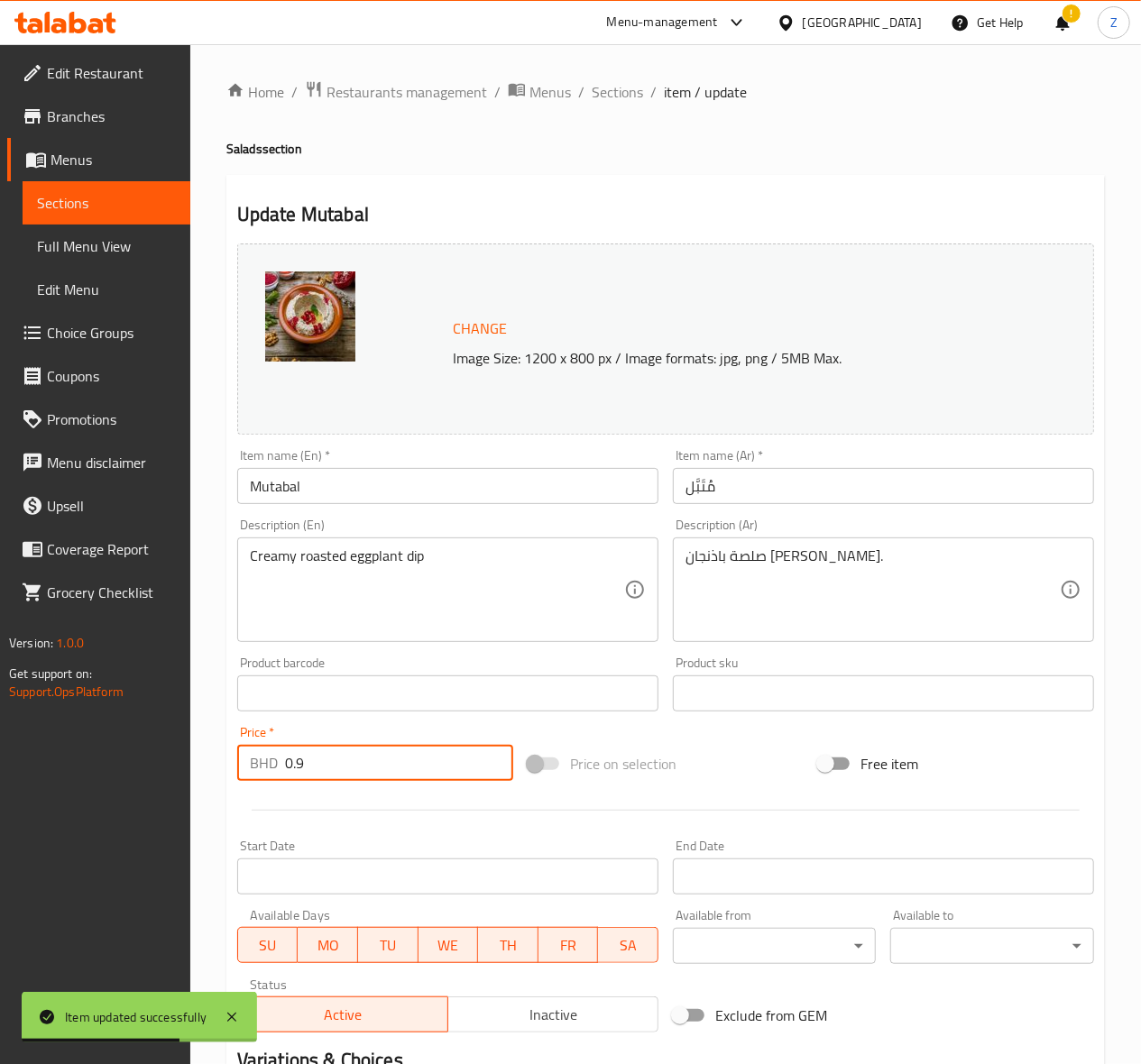
click at [330, 760] on input "0.9" at bounding box center [400, 763] width 229 height 36
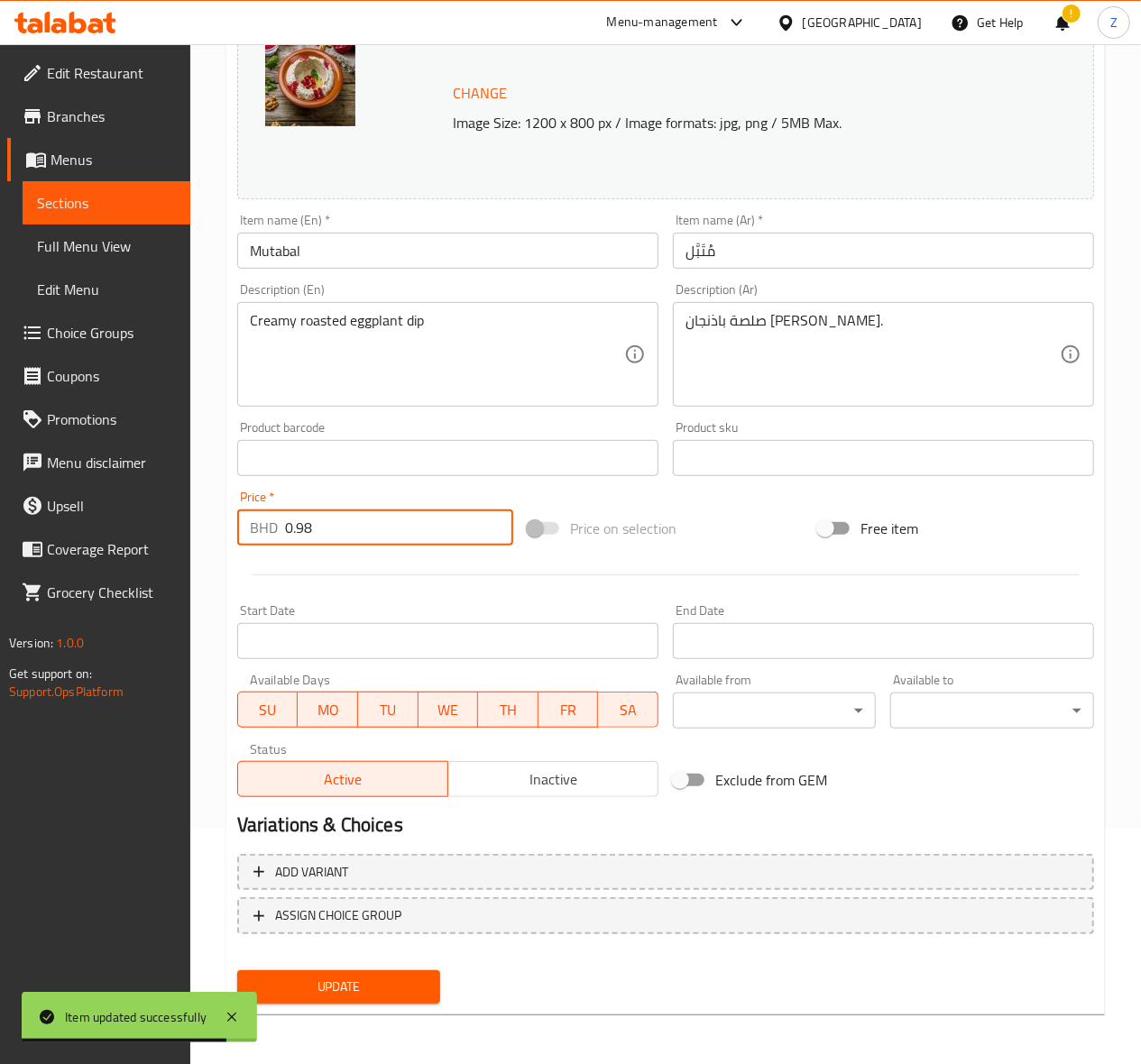
type input "0.98"
click at [345, 989] on span "Update" at bounding box center [339, 986] width 175 height 22
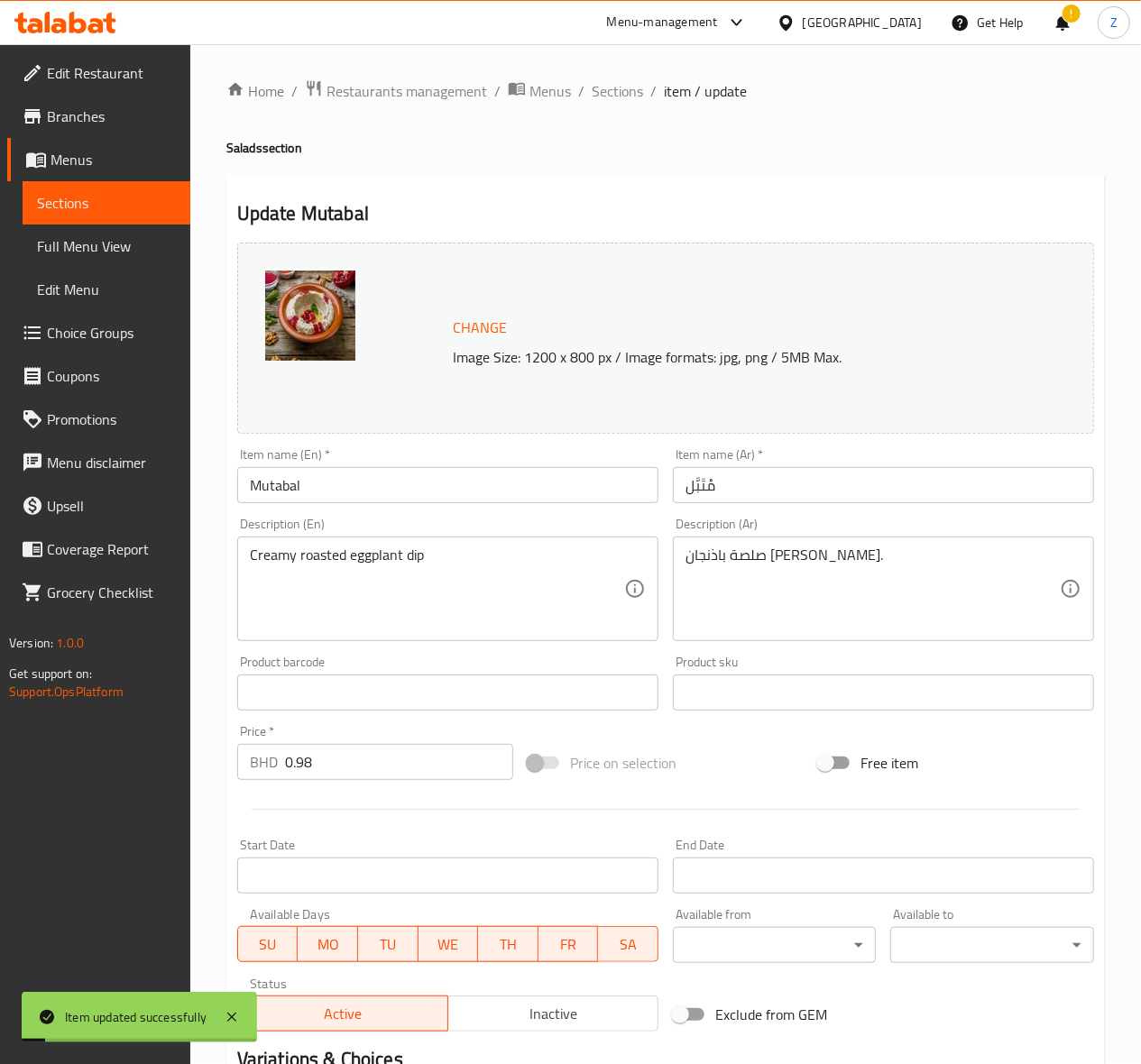
scroll to position [0, 0]
click at [632, 86] on span "Sections" at bounding box center [618, 92] width 52 height 22
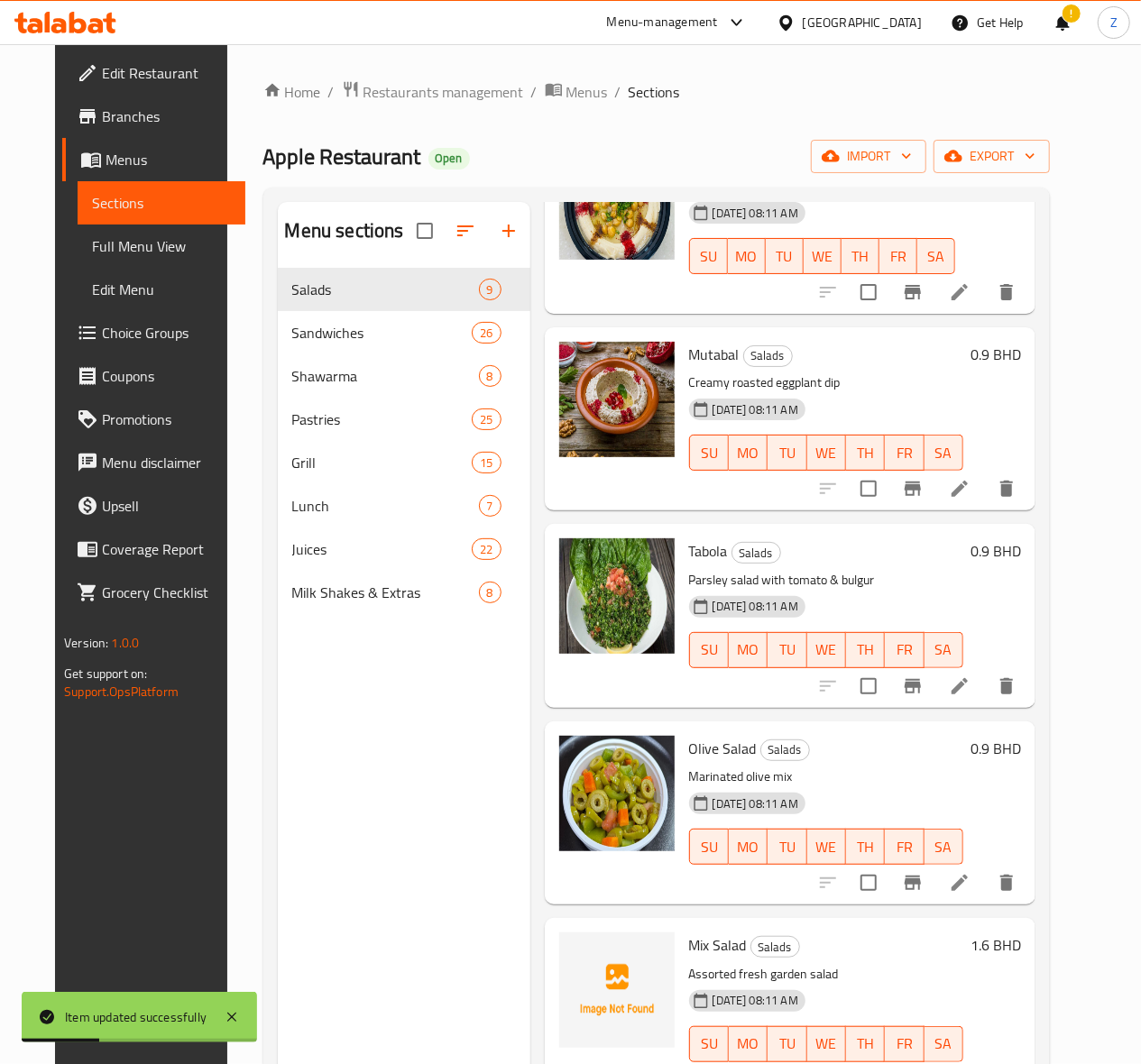
scroll to position [361, 0]
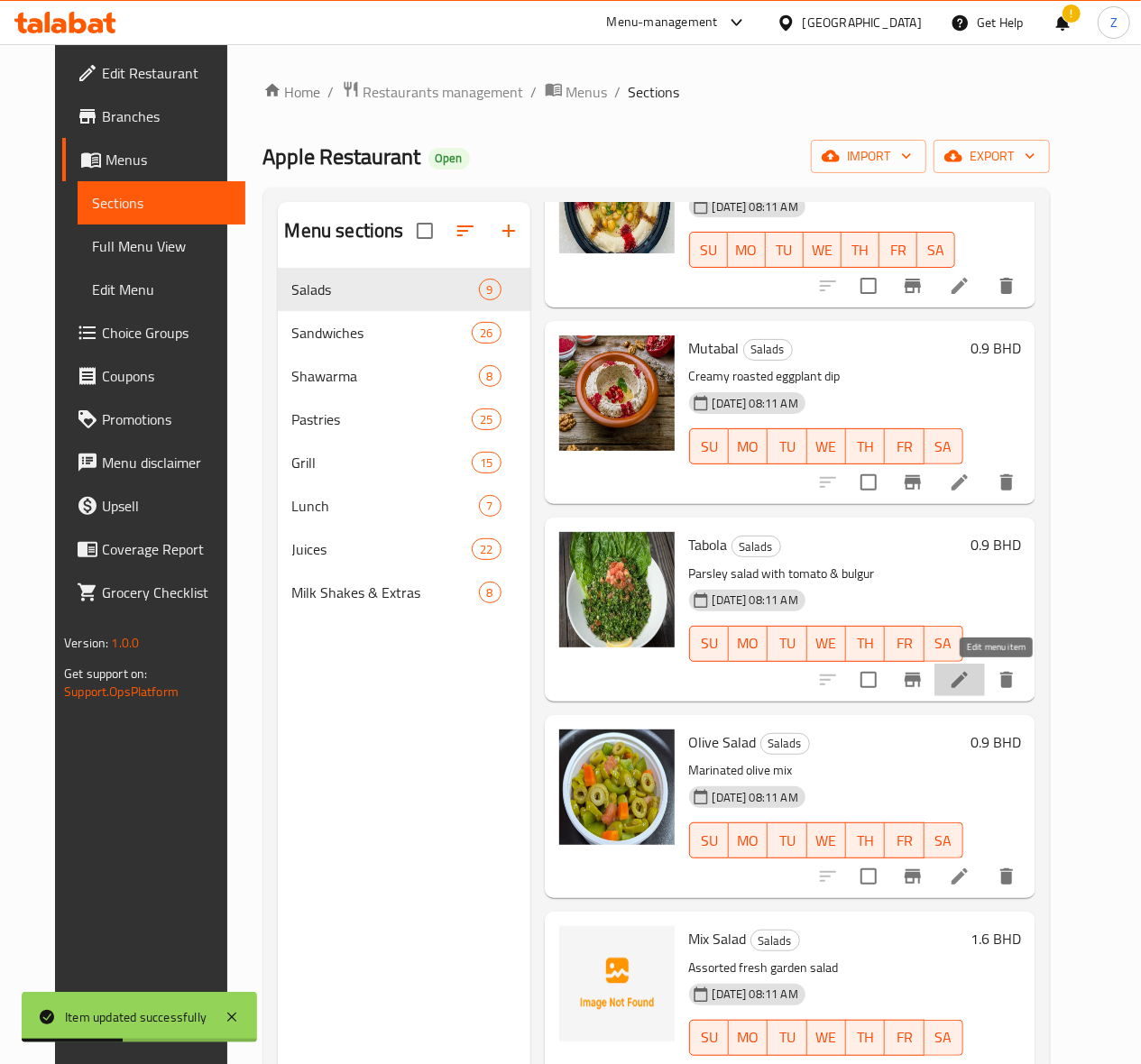
click at [970, 669] on icon at bounding box center [959, 680] width 22 height 22
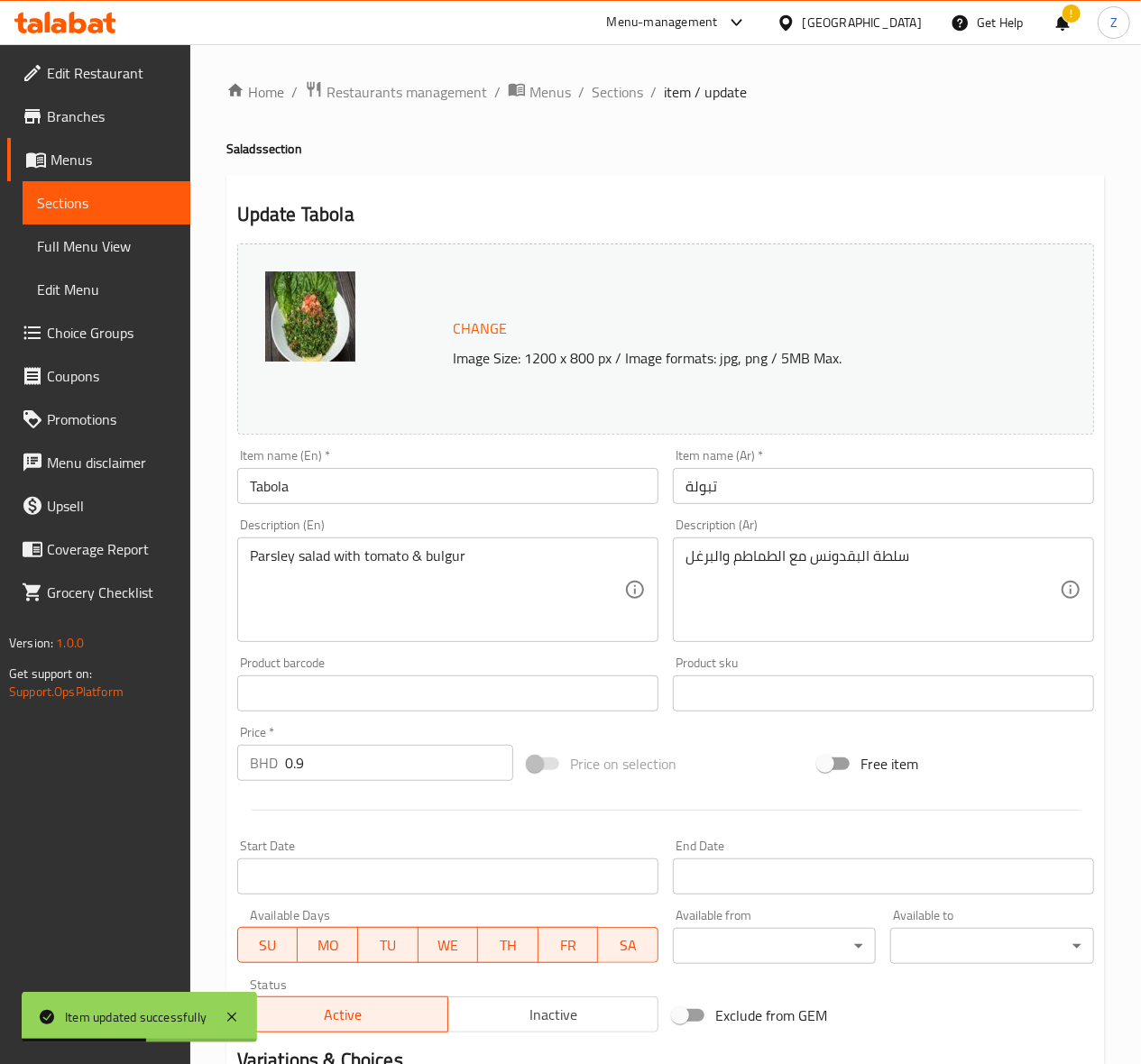
click at [341, 762] on input "0.9" at bounding box center [400, 763] width 229 height 36
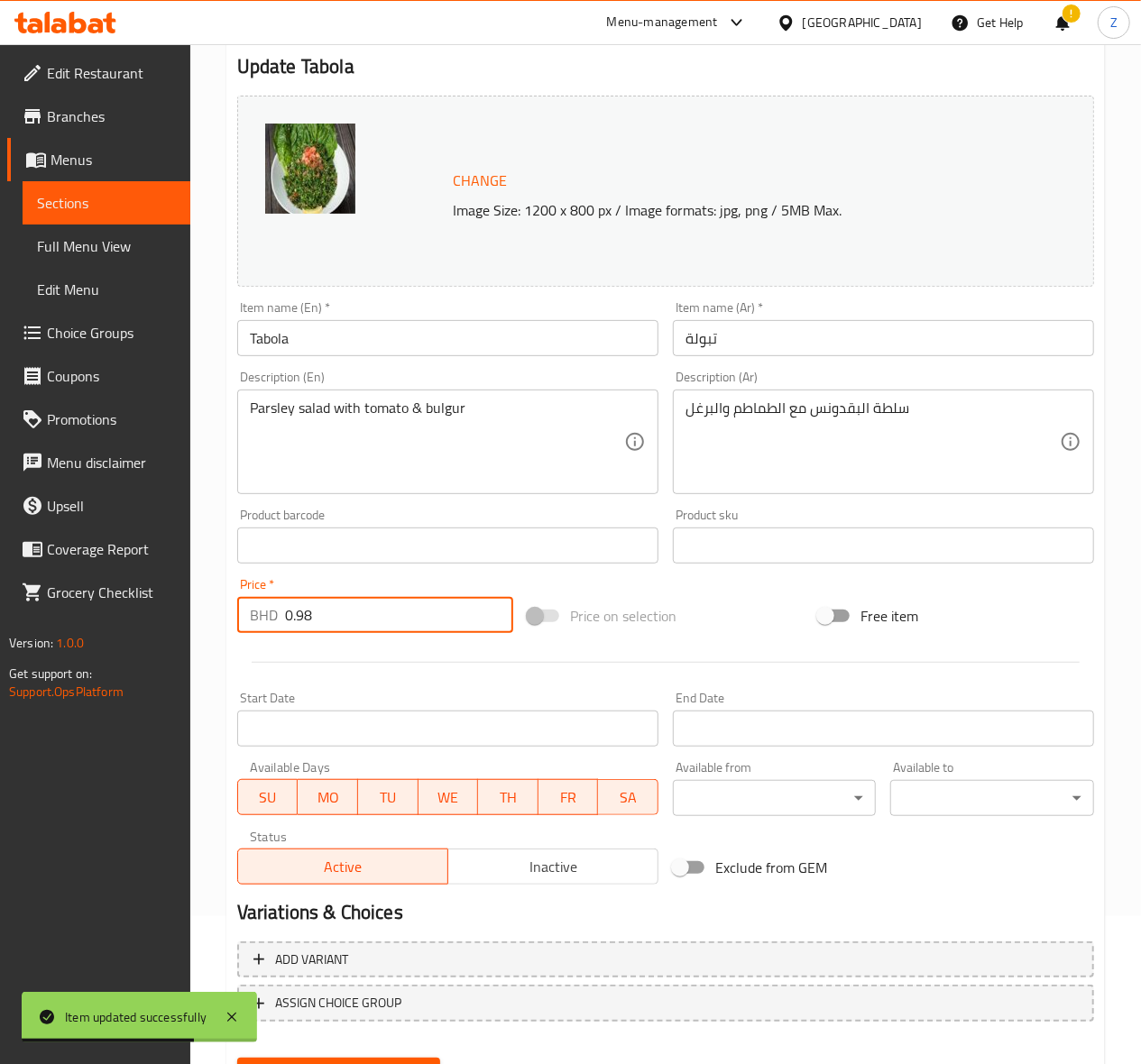
scroll to position [235, 0]
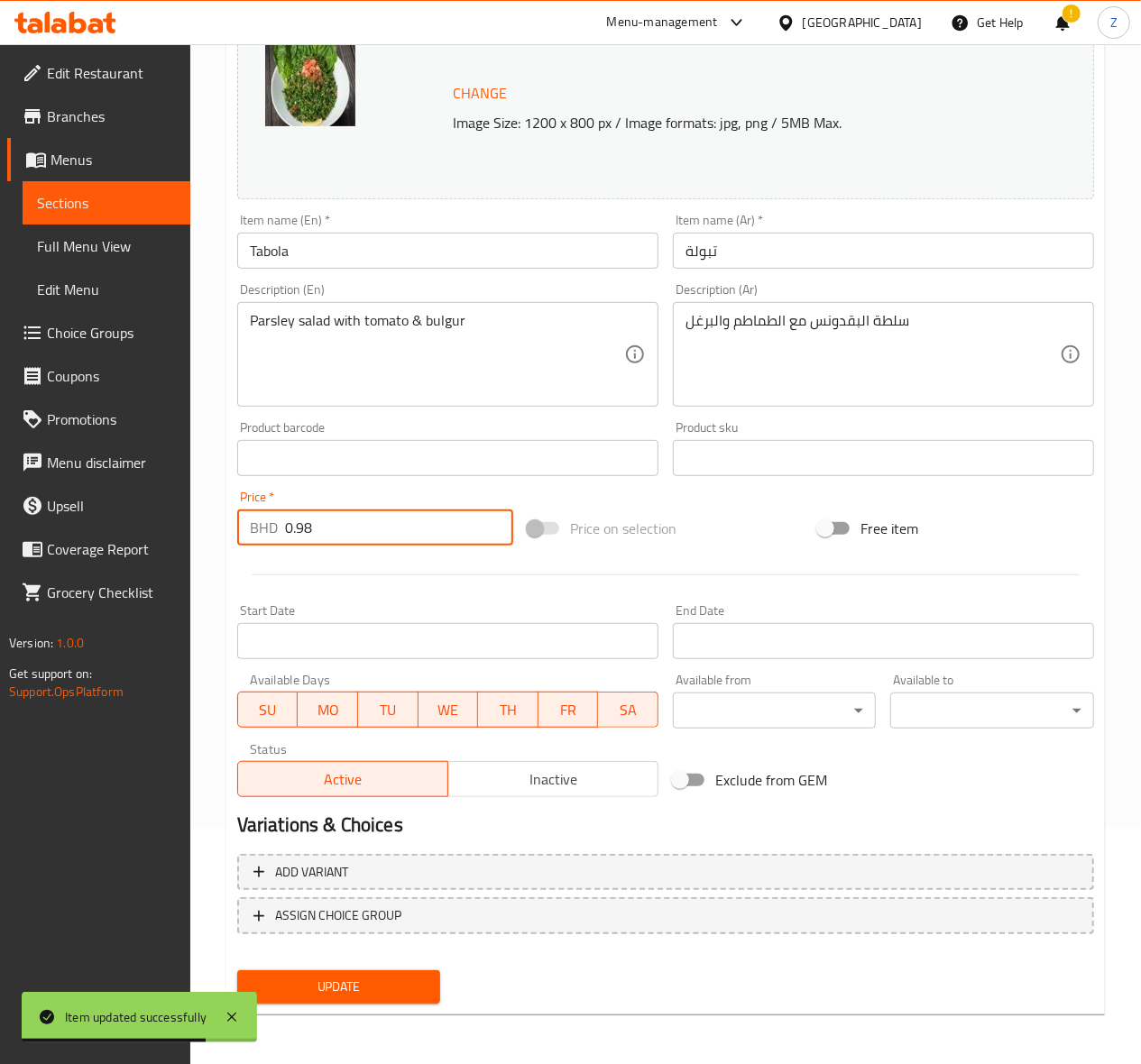
type input "0.98"
click at [391, 975] on button "Update" at bounding box center [339, 986] width 204 height 34
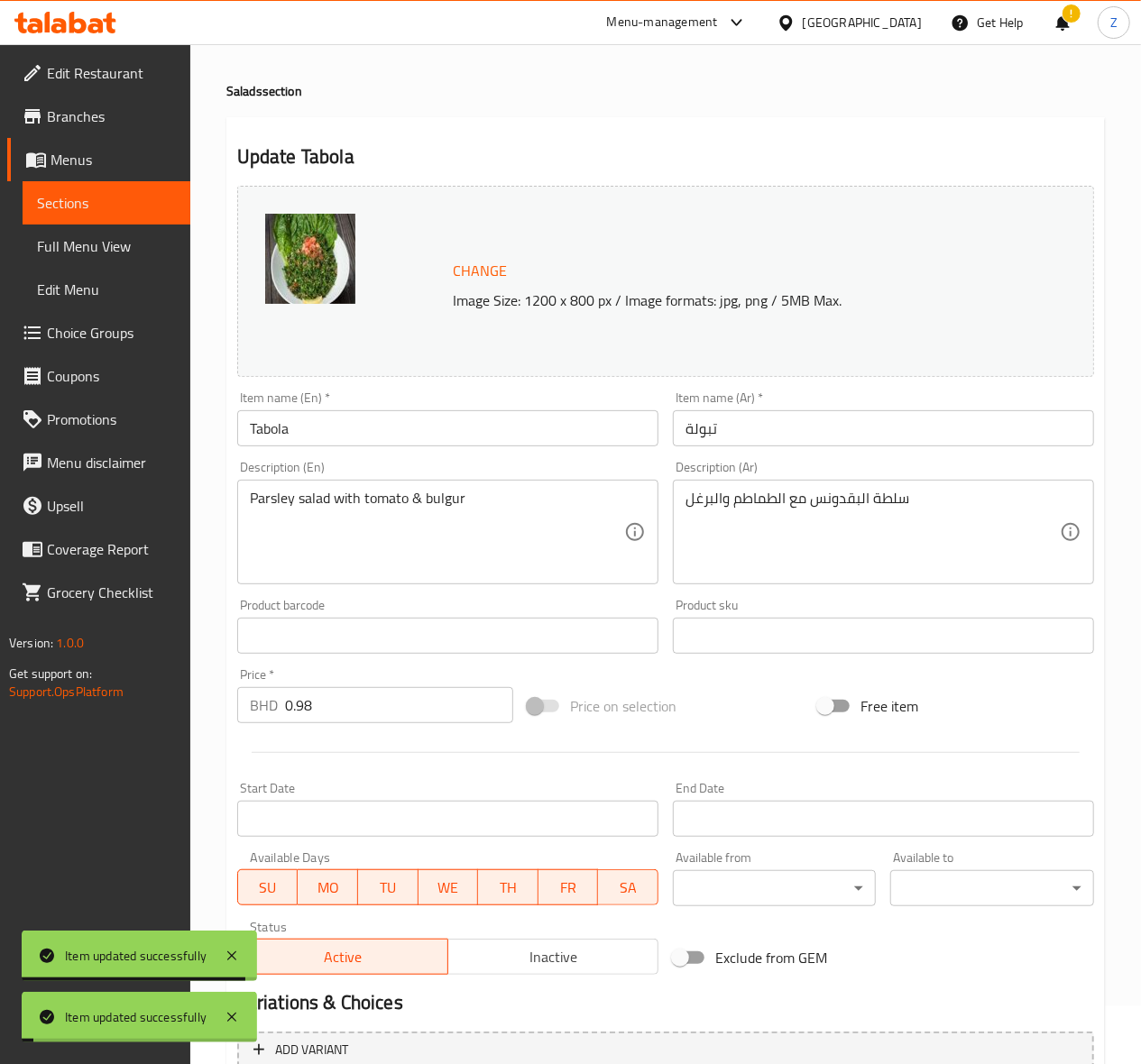
scroll to position [0, 0]
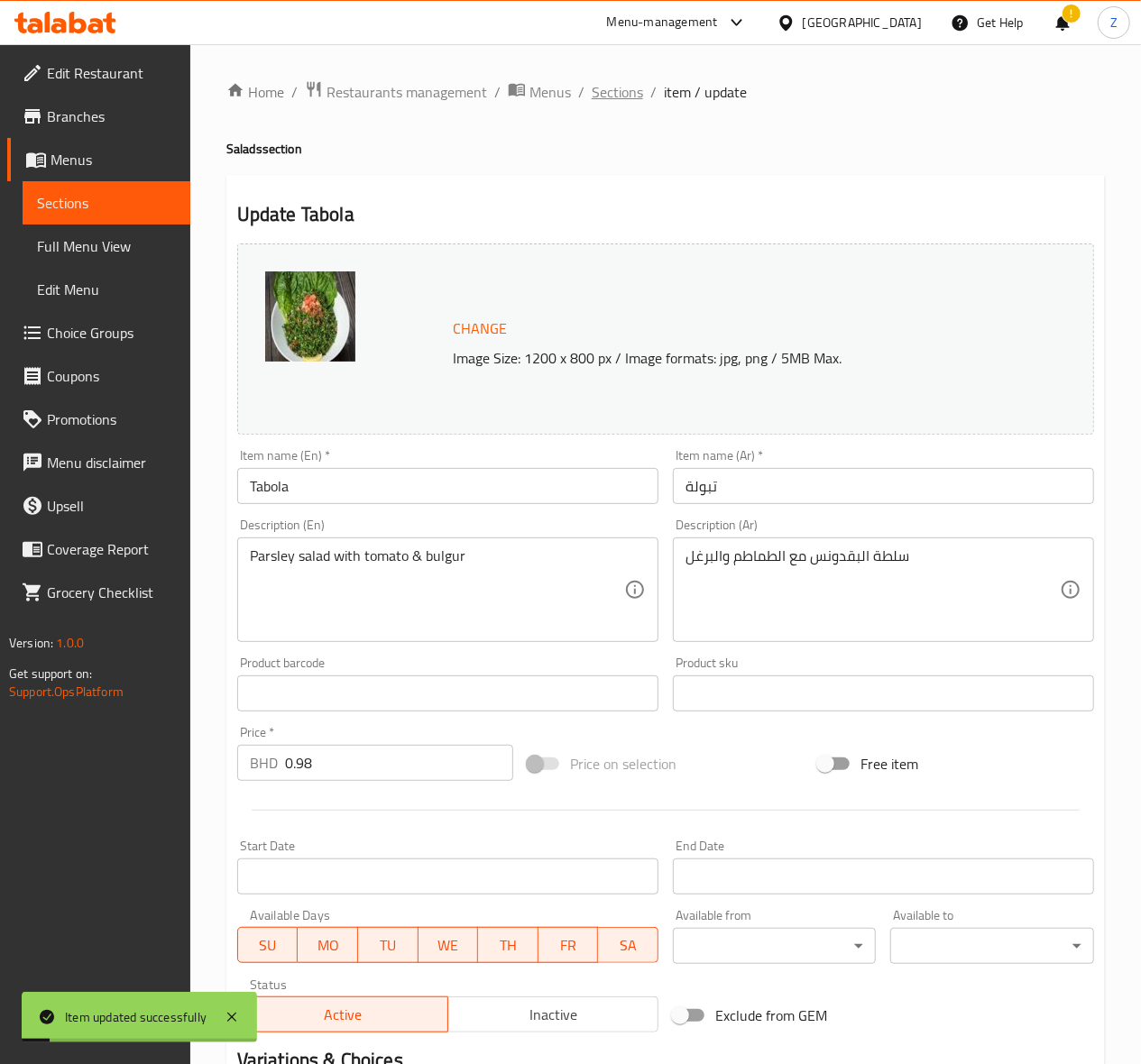
click at [619, 82] on span "Sections" at bounding box center [618, 92] width 52 height 22
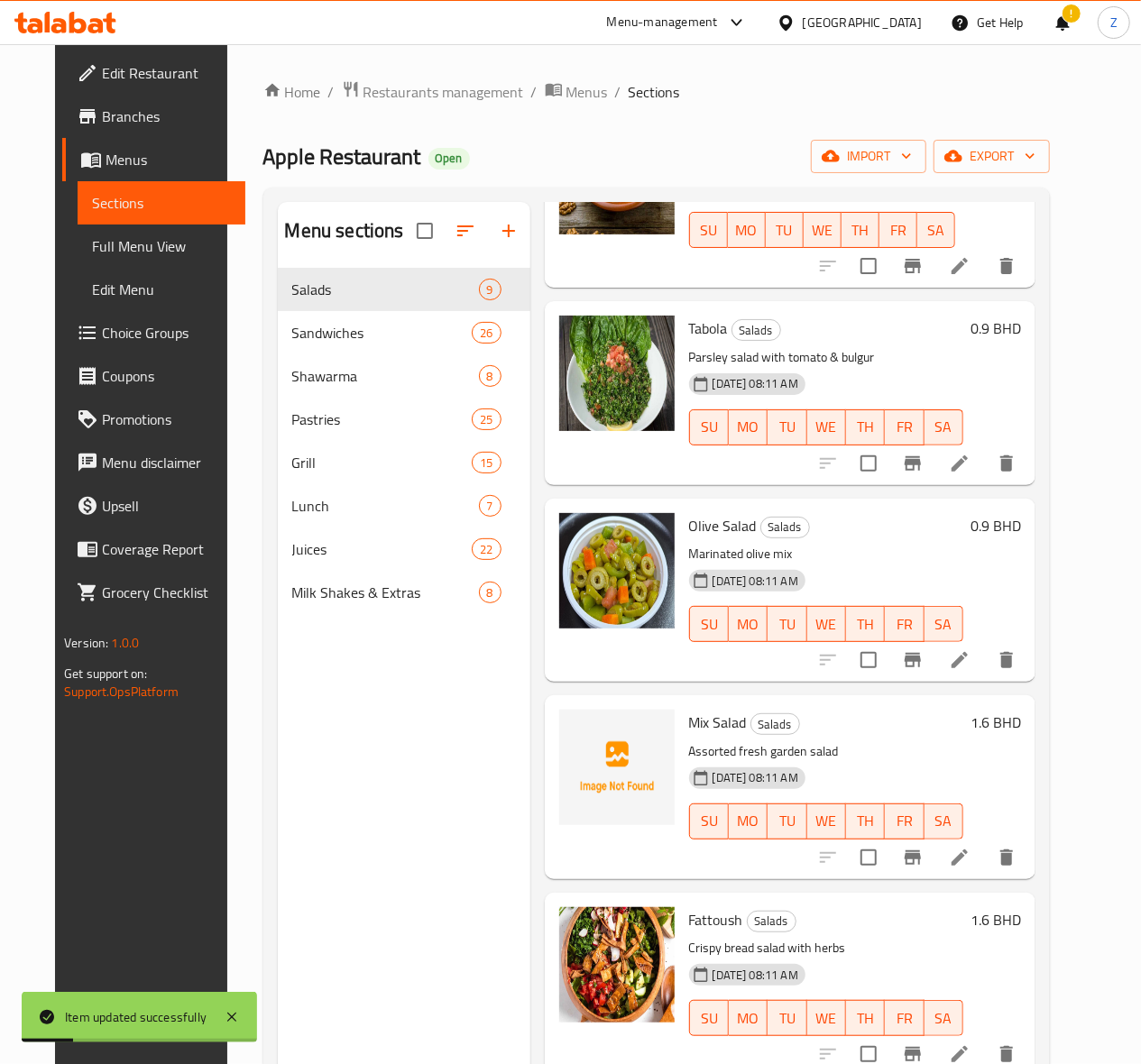
scroll to position [721, 0]
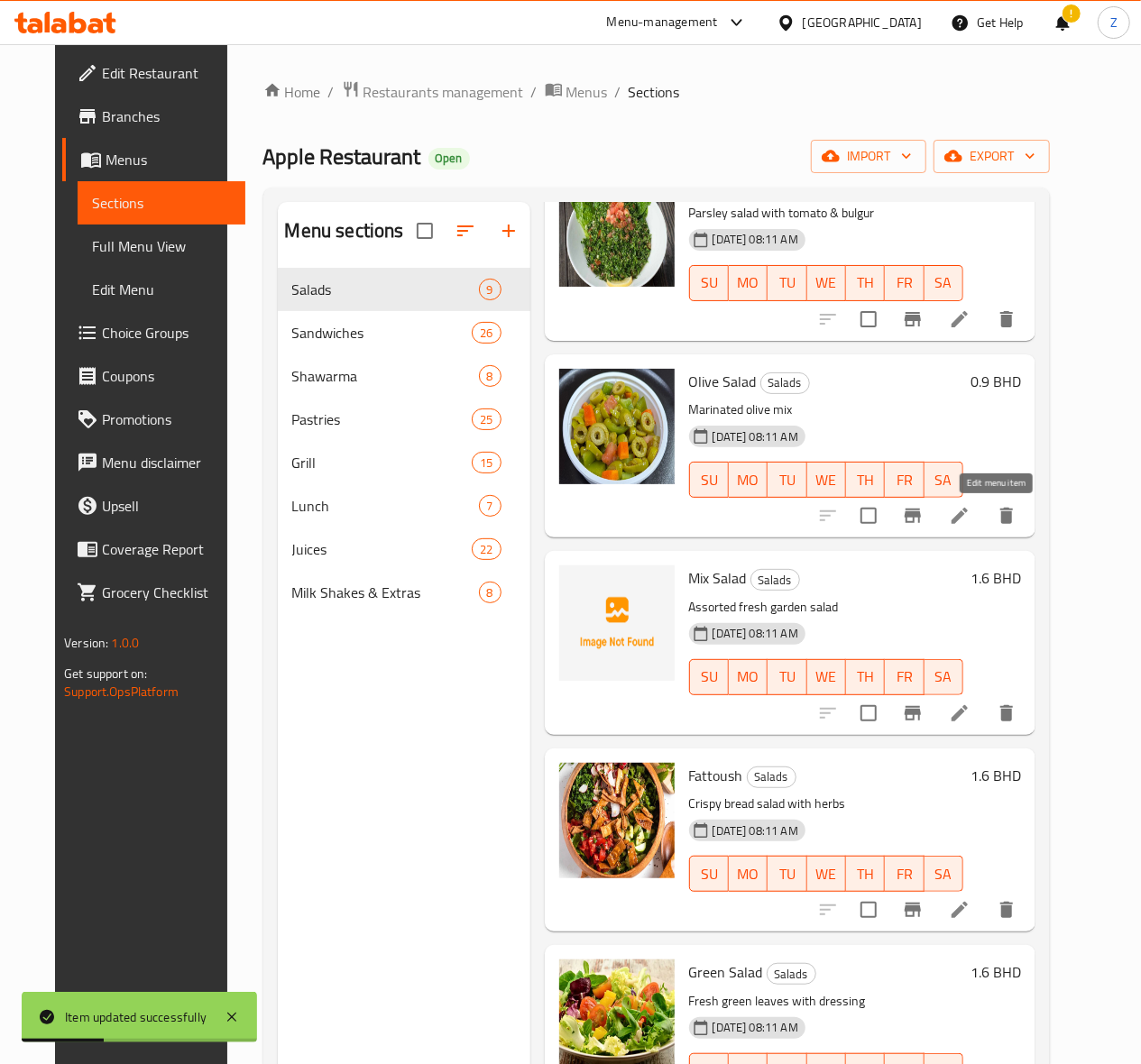
click at [970, 507] on icon at bounding box center [959, 516] width 22 height 22
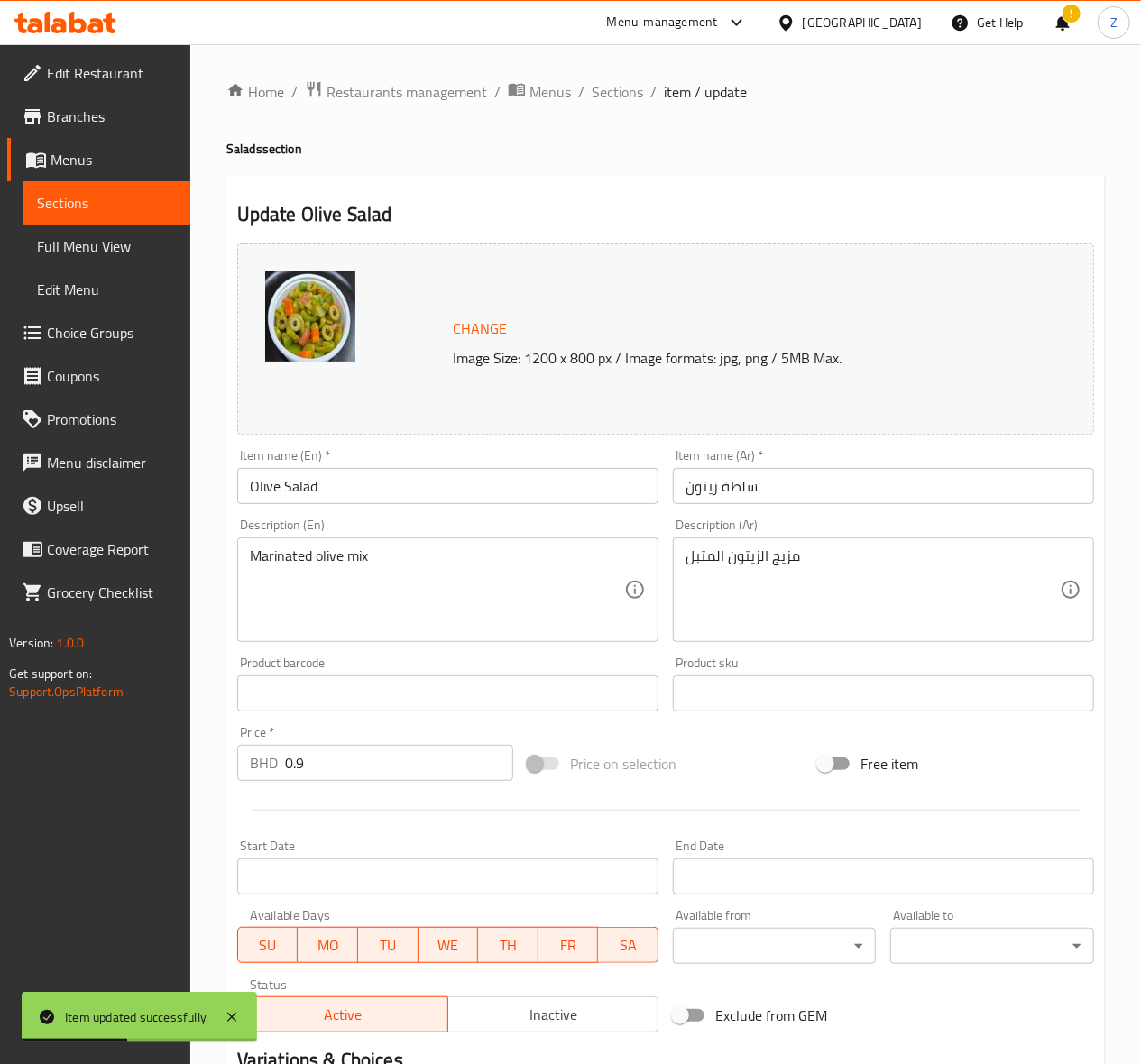
click at [352, 777] on input "0.9" at bounding box center [400, 763] width 229 height 36
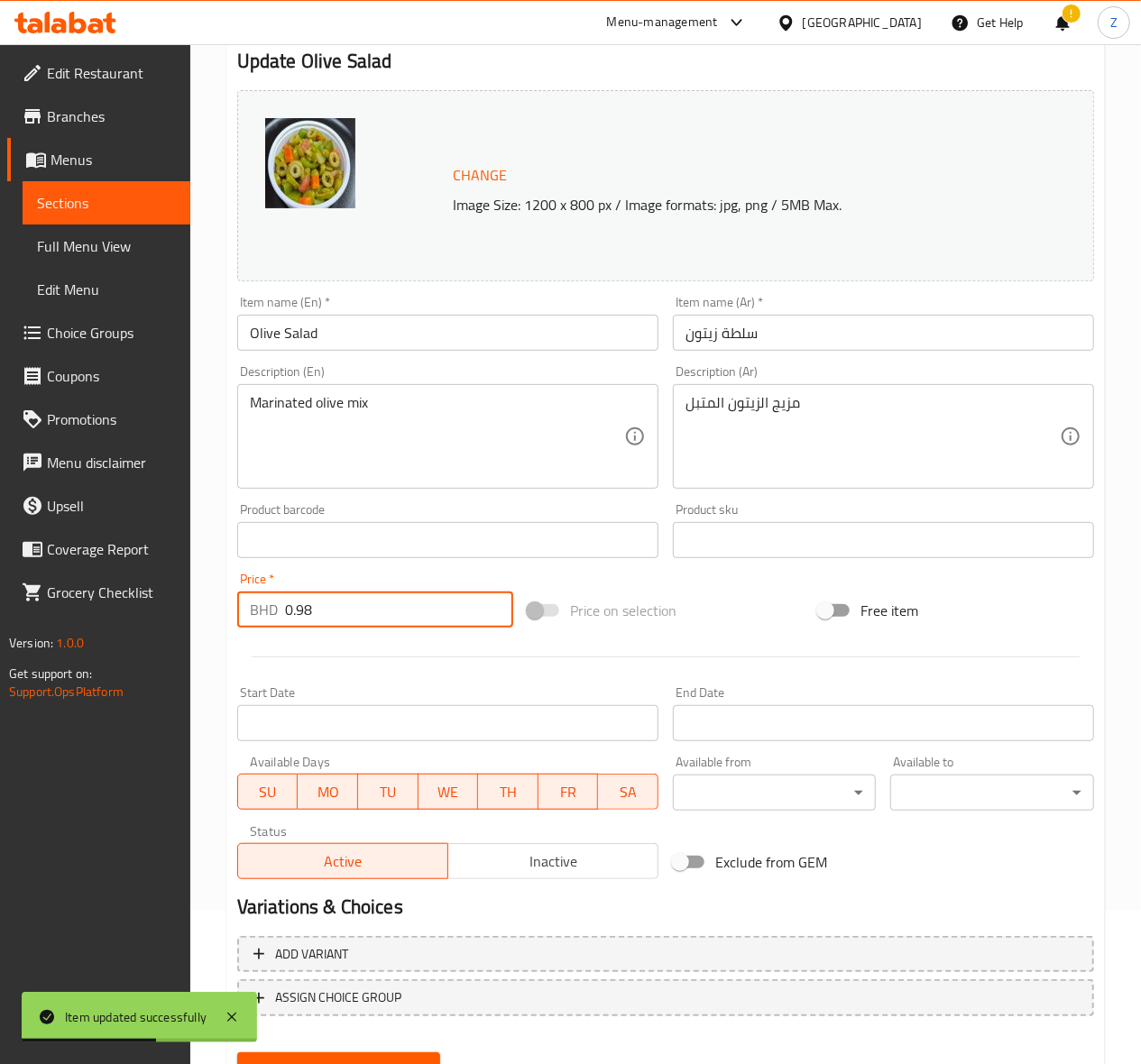
scroll to position [235, 0]
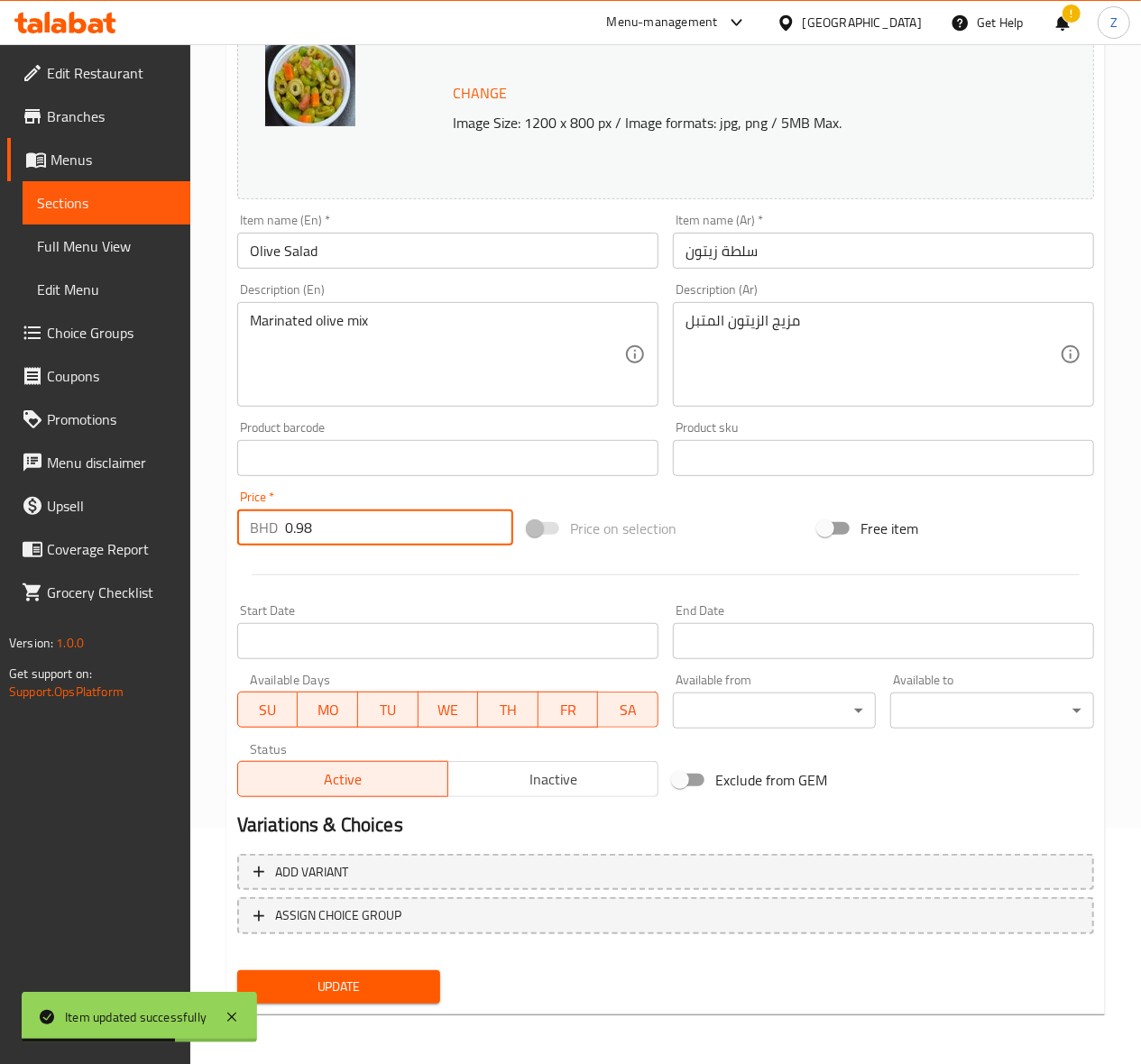
type input "0.98"
click at [348, 983] on span "Update" at bounding box center [339, 986] width 175 height 22
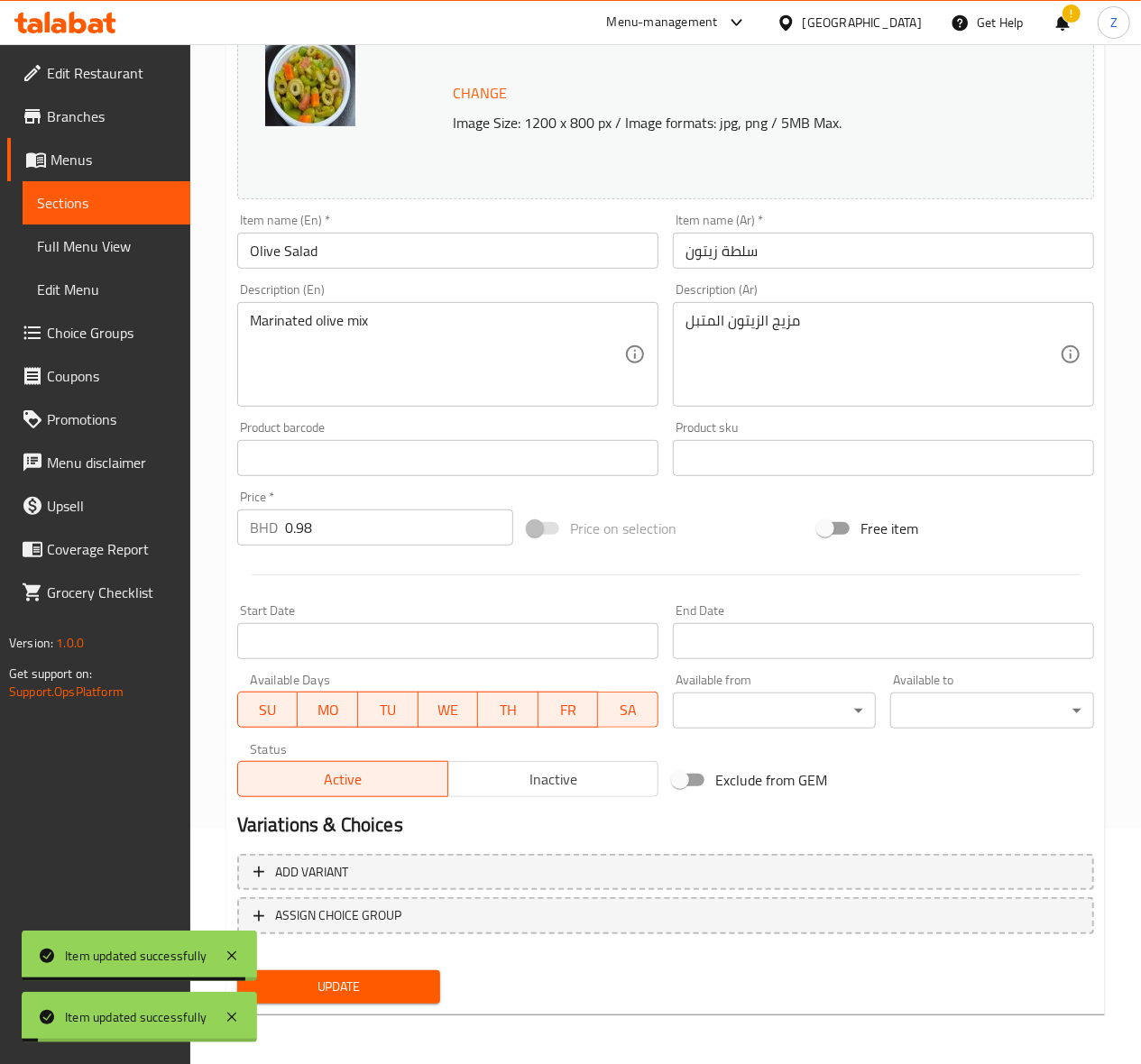
scroll to position [0, 0]
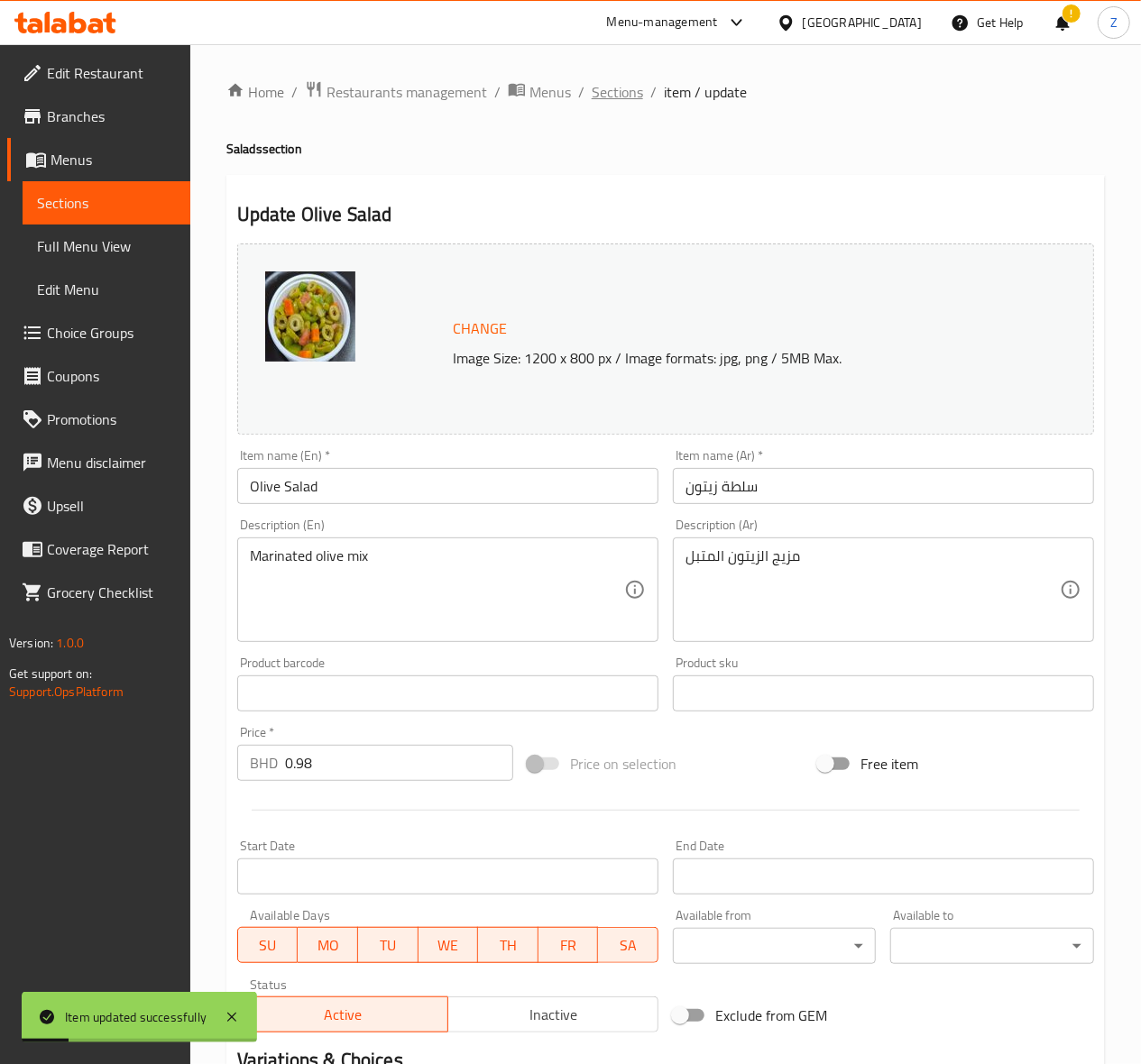
click at [599, 87] on span "Sections" at bounding box center [618, 92] width 52 height 22
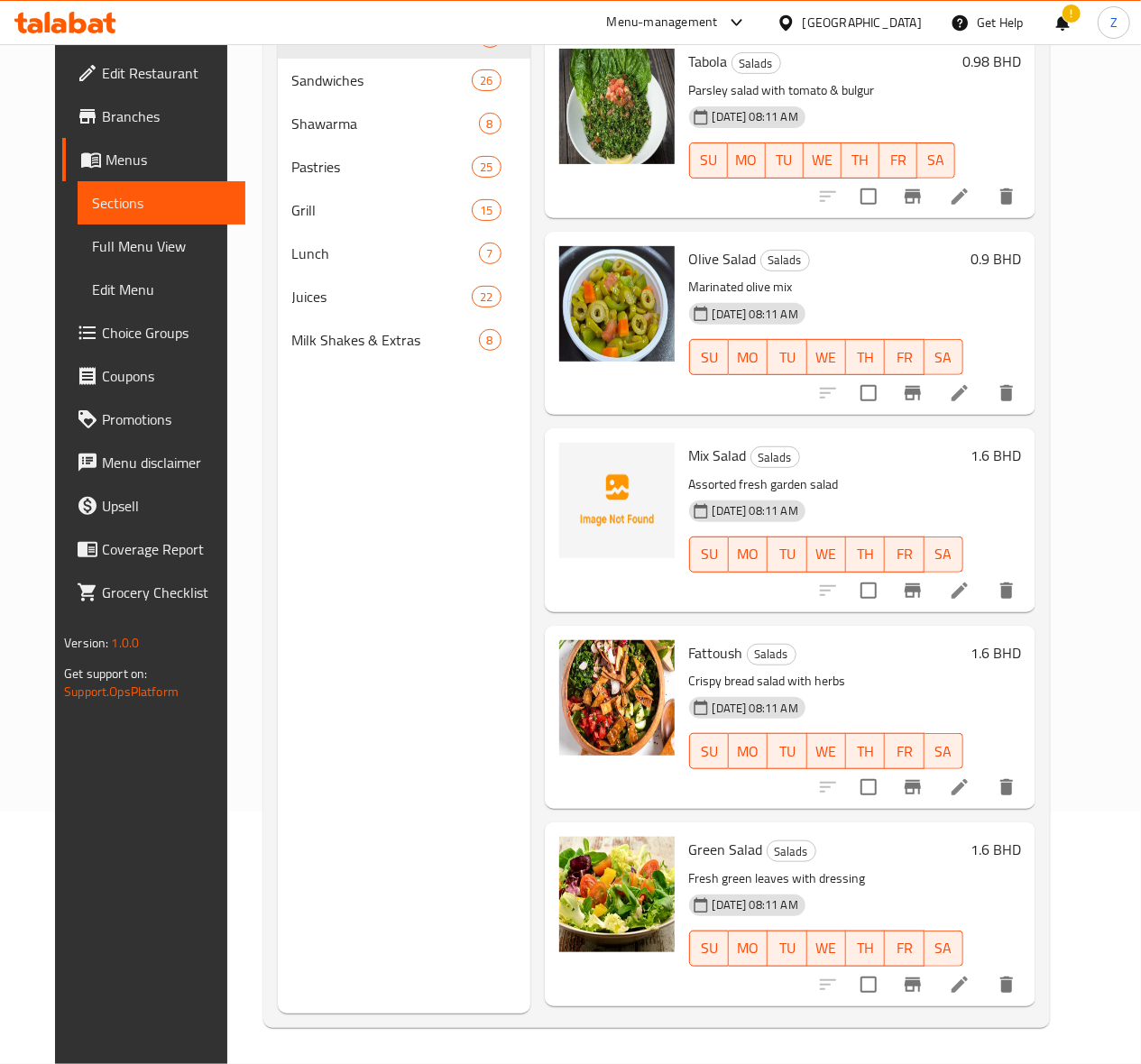
scroll to position [600, 0]
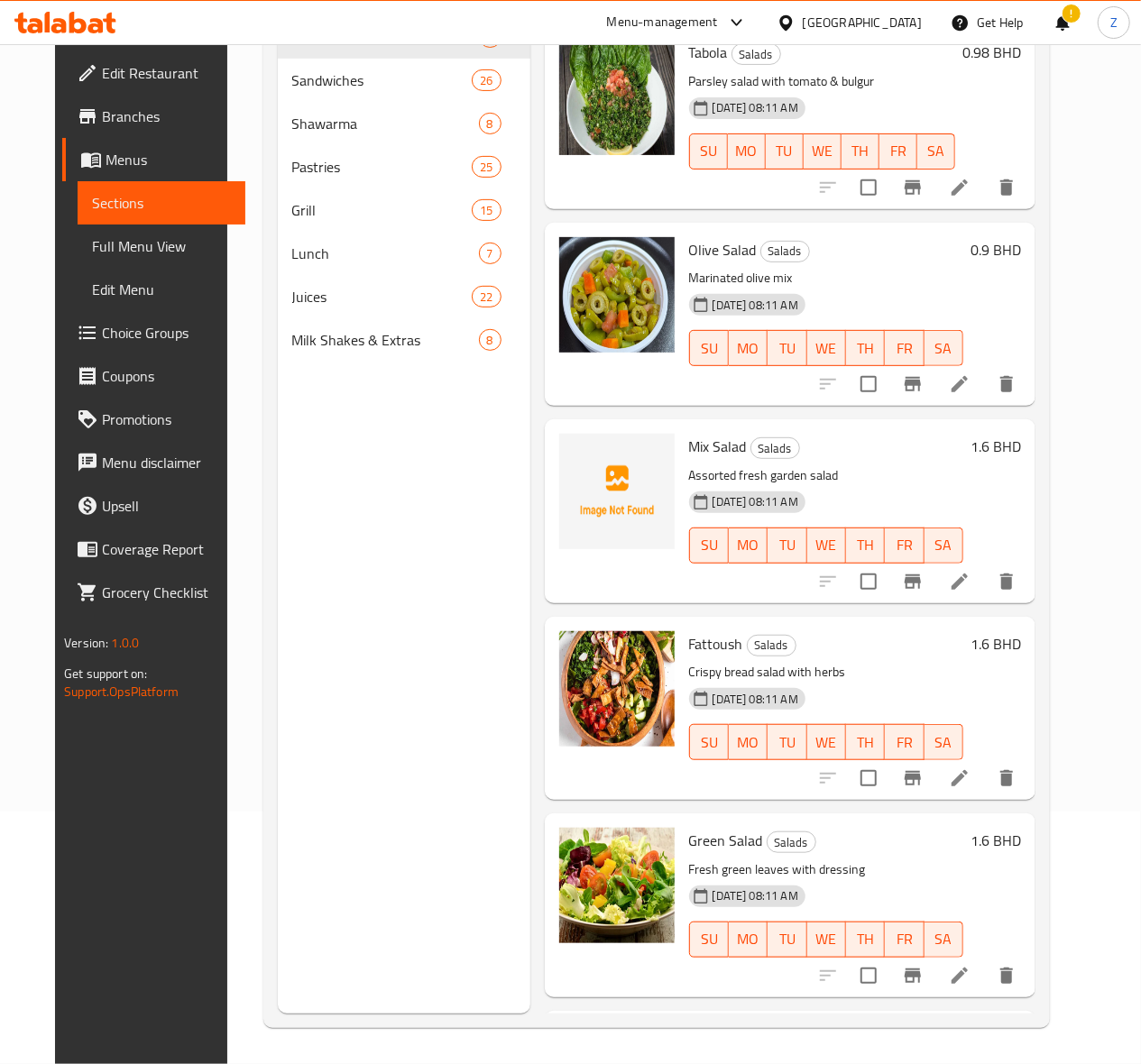
click at [970, 573] on icon at bounding box center [959, 581] width 22 height 22
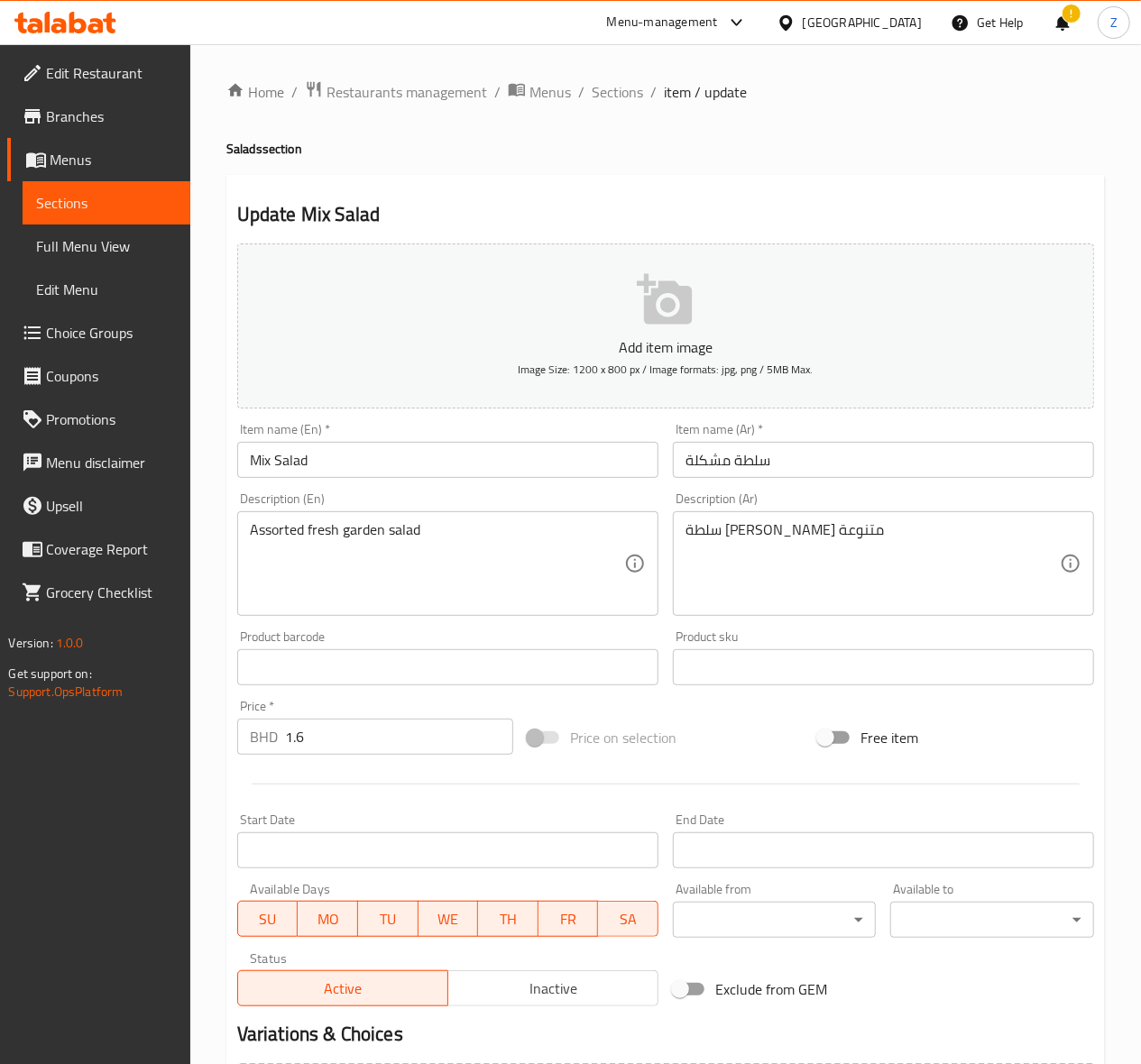
click at [307, 741] on input "1.6" at bounding box center [400, 737] width 229 height 36
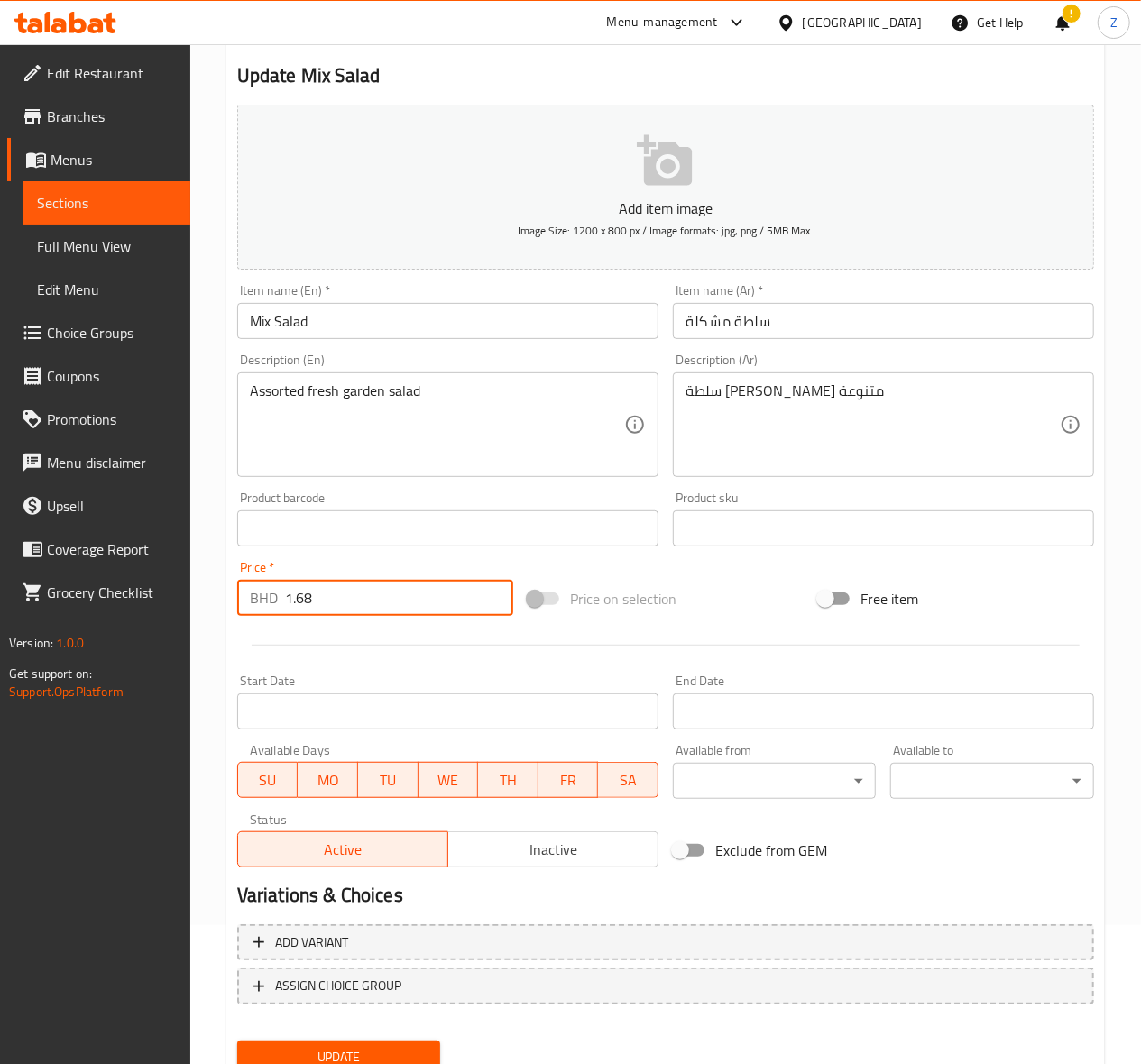
scroll to position [209, 0]
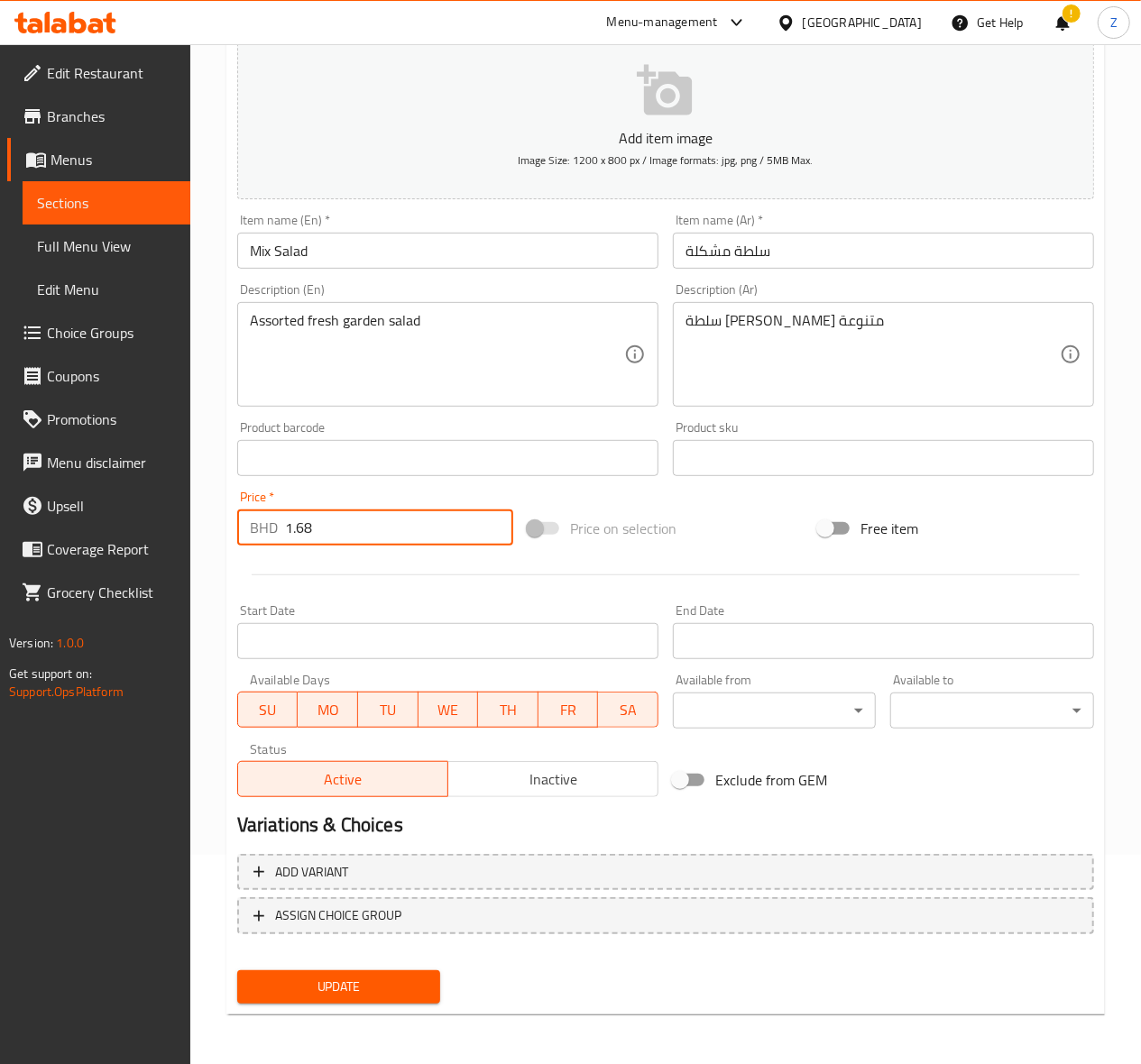
type input "1.68"
click at [352, 978] on span "Update" at bounding box center [339, 986] width 175 height 22
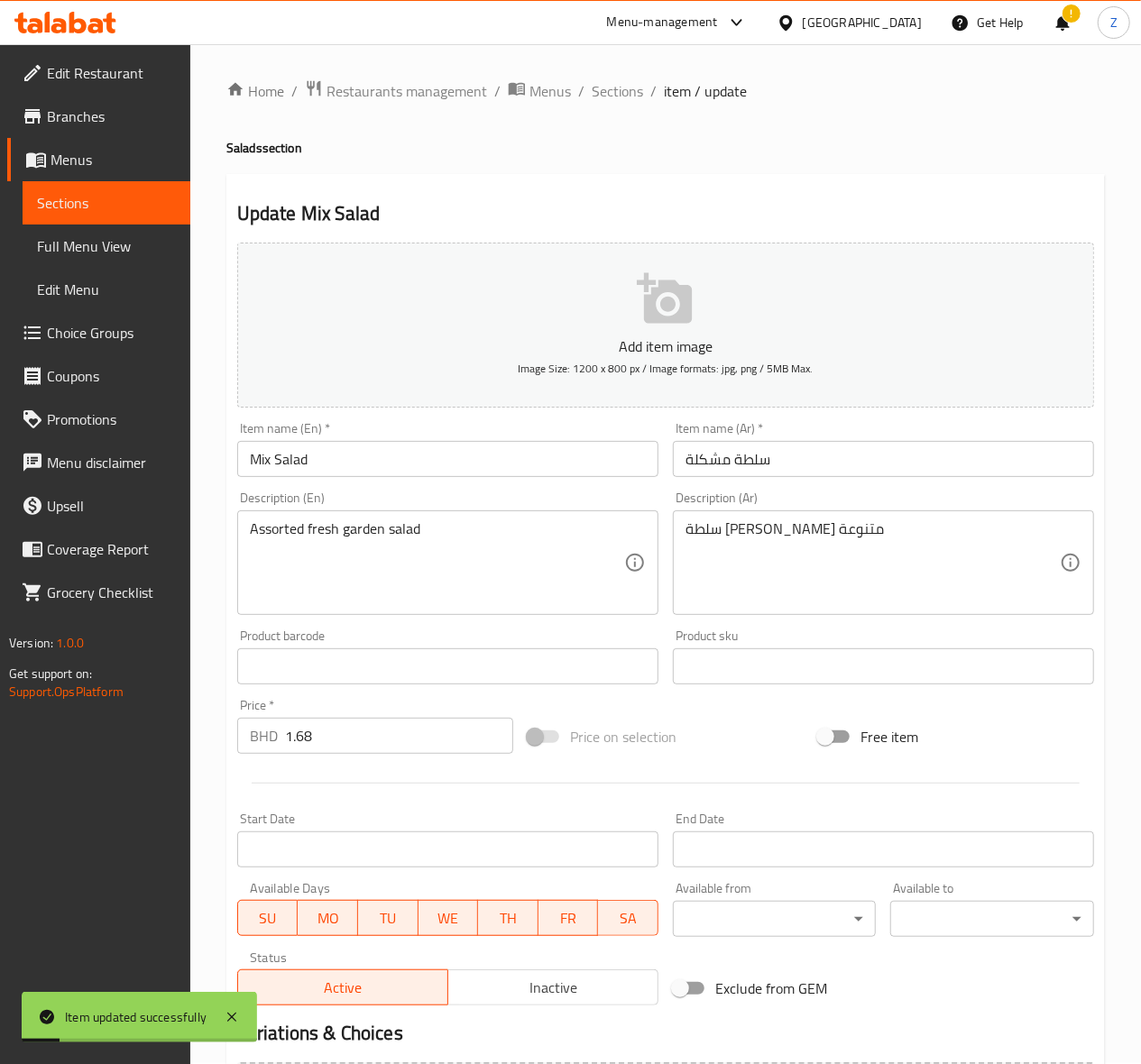
scroll to position [0, 0]
click at [622, 87] on span "Sections" at bounding box center [618, 92] width 52 height 22
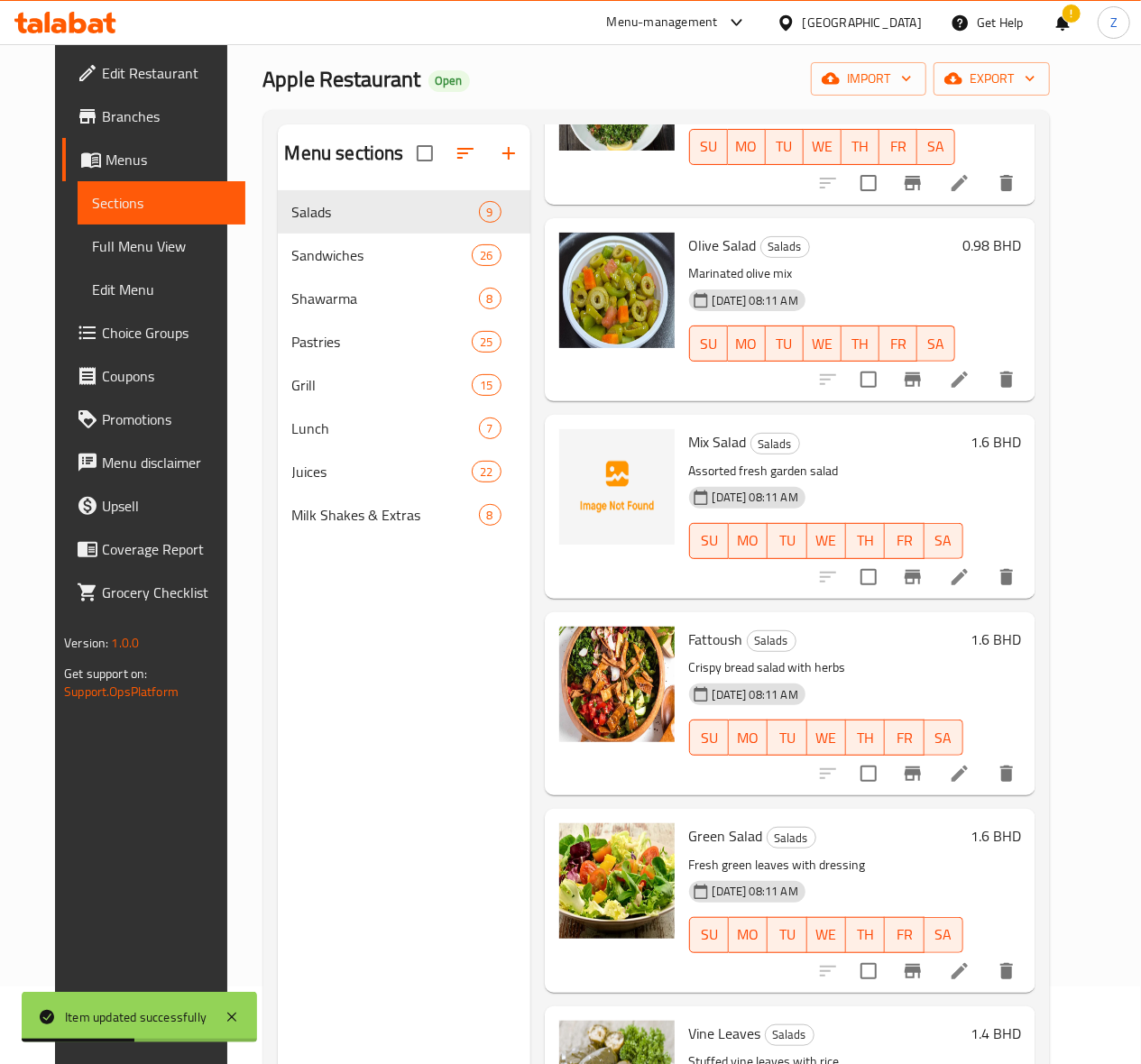
scroll to position [120, 0]
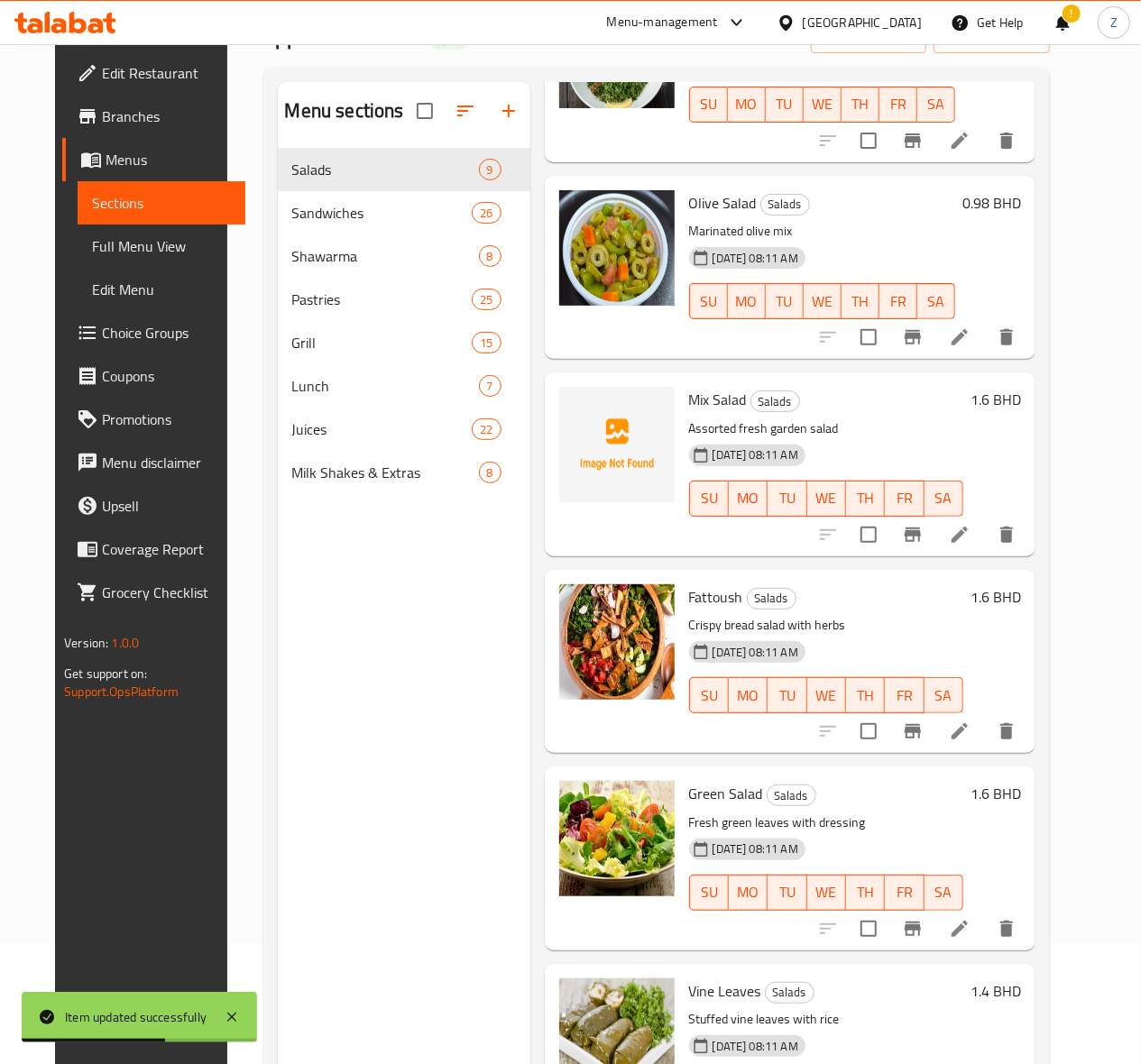
click at [970, 729] on icon at bounding box center [959, 731] width 22 height 22
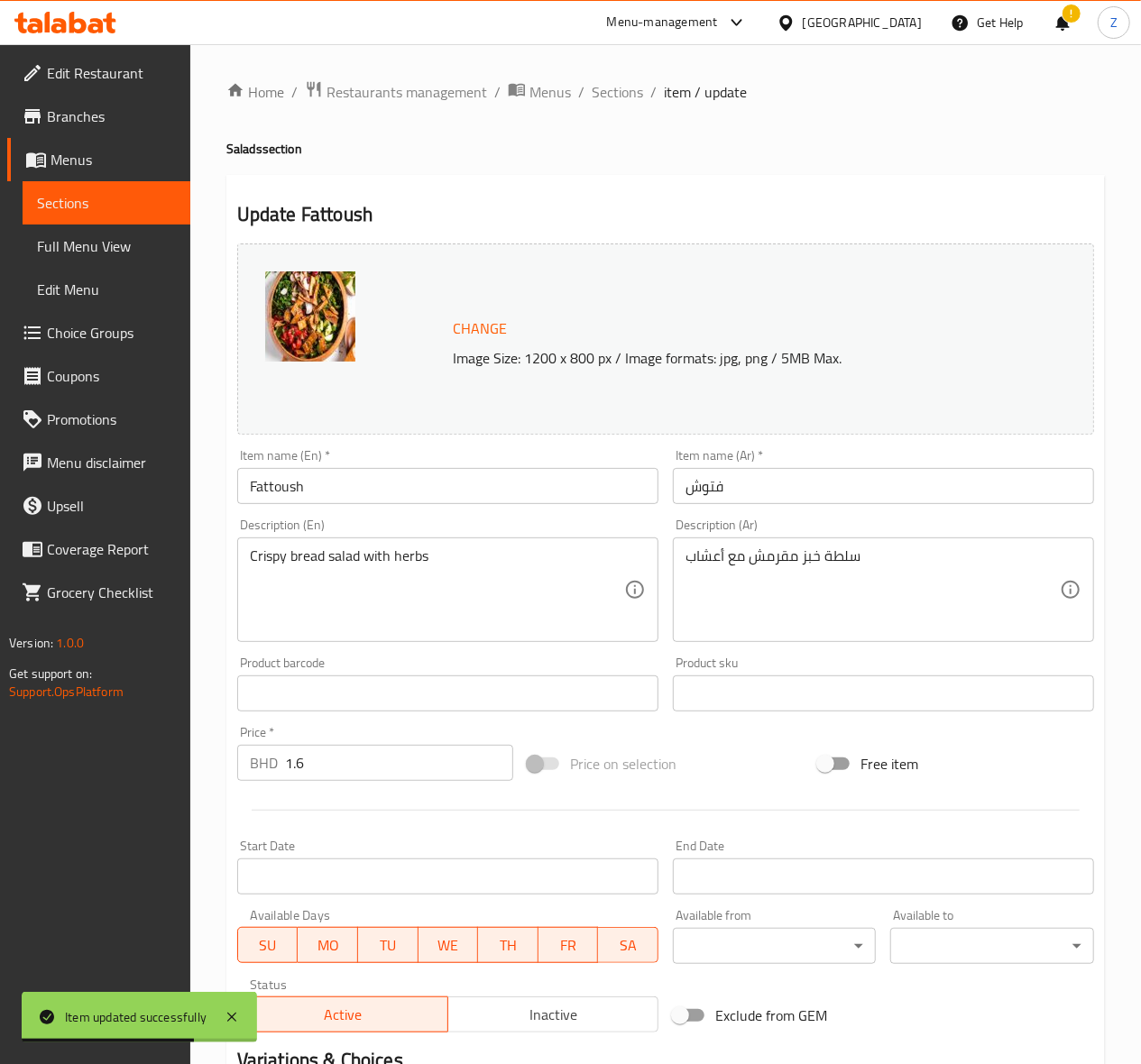
click at [365, 766] on input "1.6" at bounding box center [400, 763] width 229 height 36
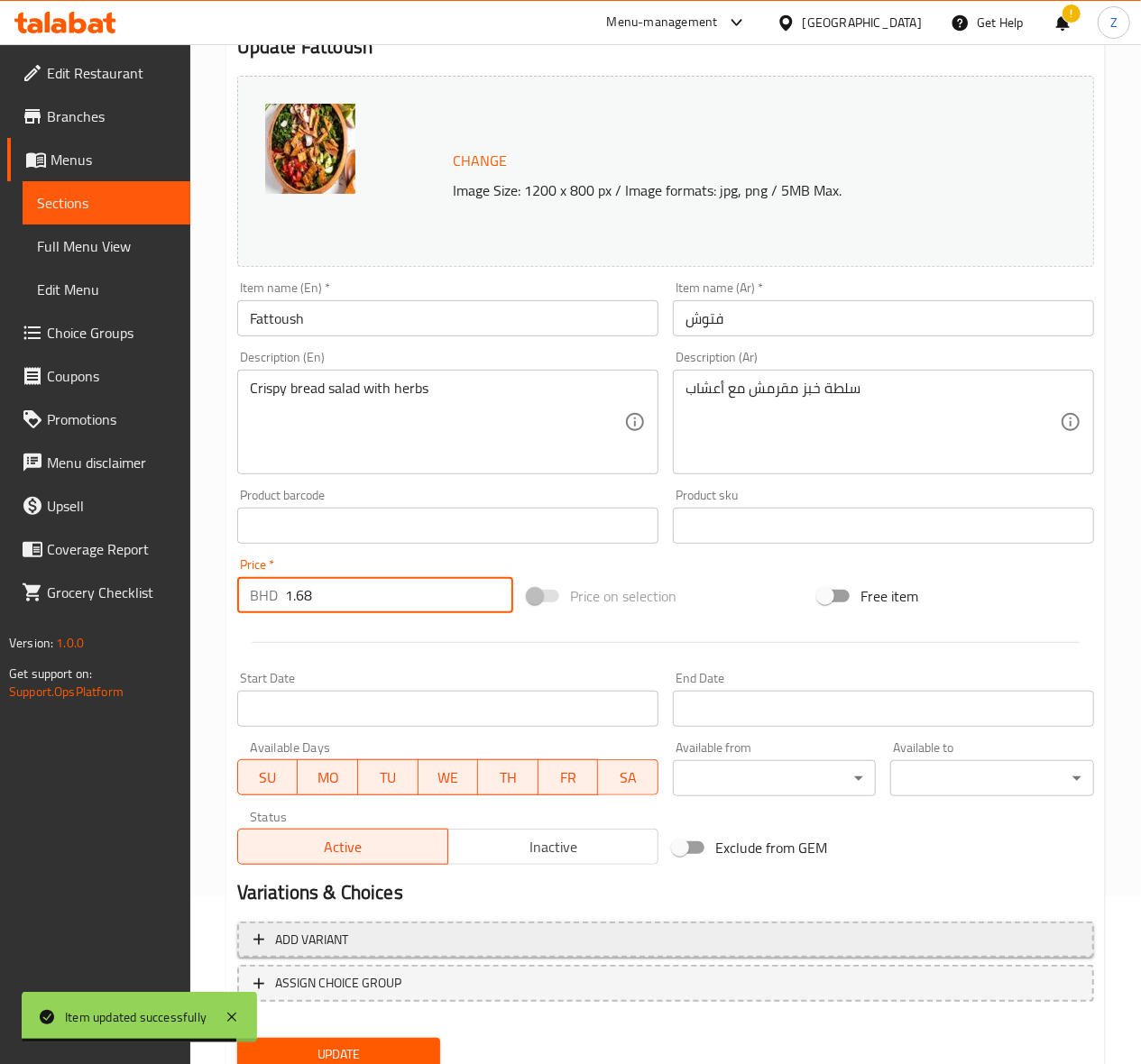
scroll to position [235, 0]
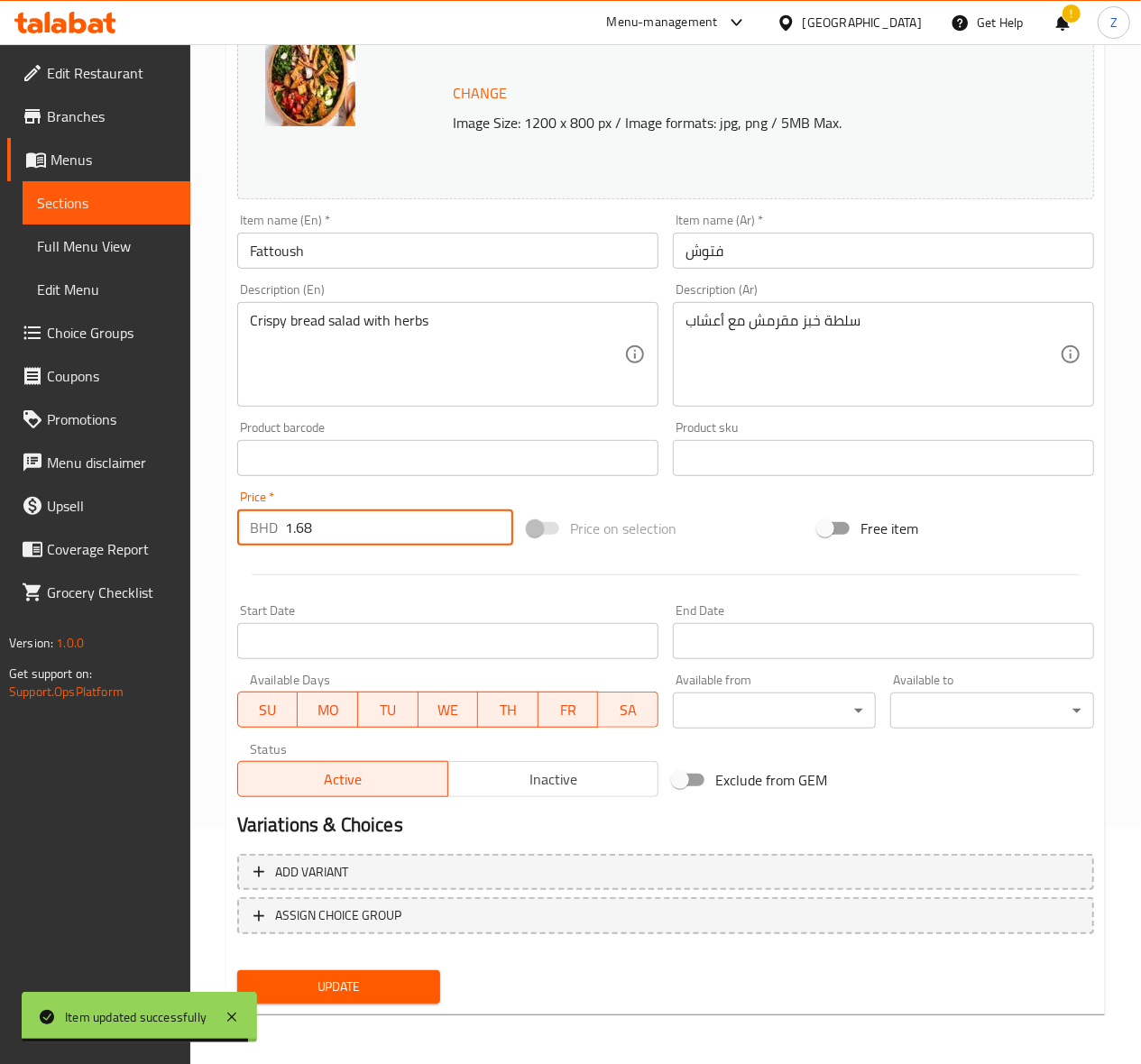
type input "1.68"
click at [384, 982] on span "Update" at bounding box center [339, 986] width 175 height 22
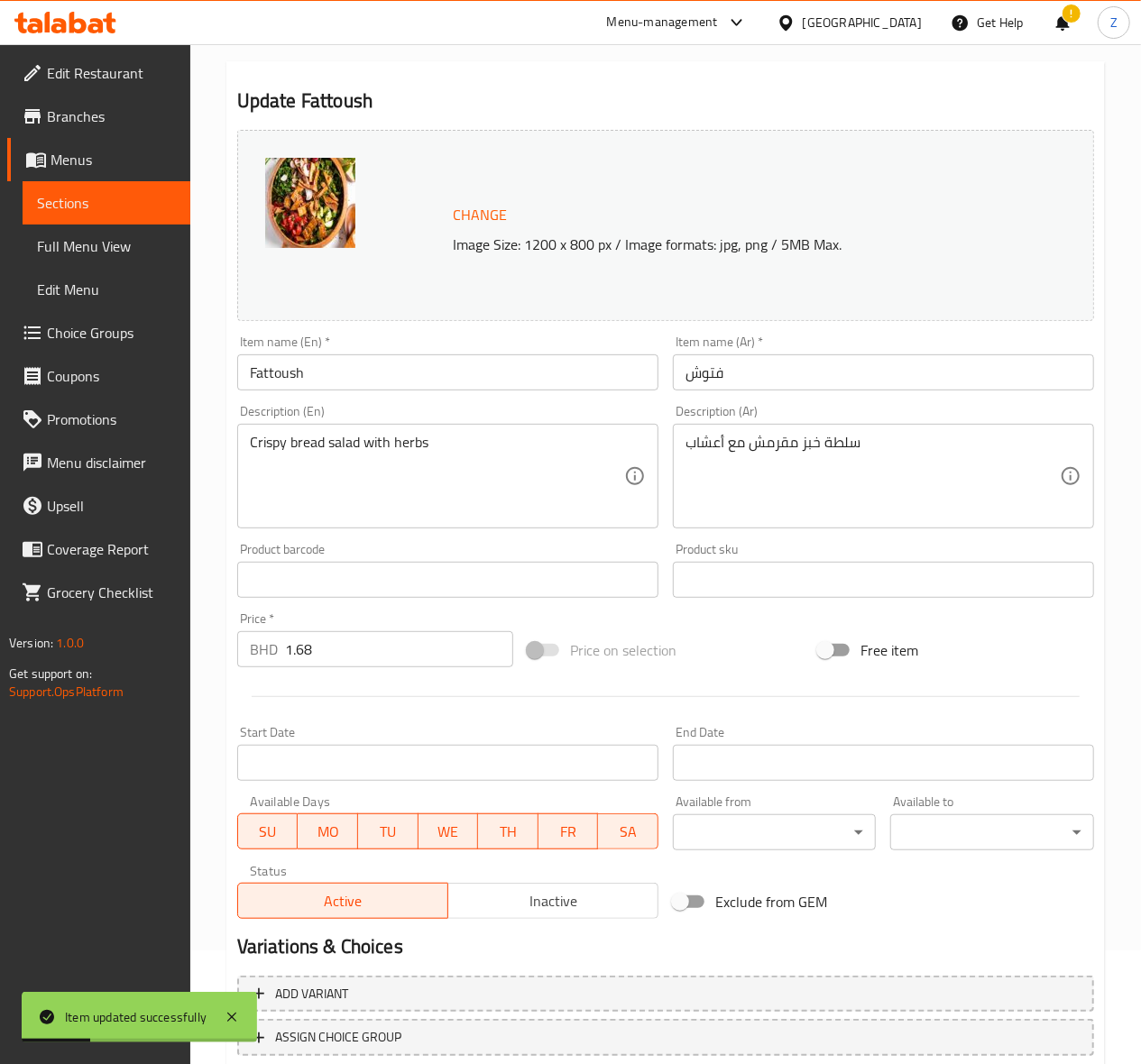
scroll to position [0, 0]
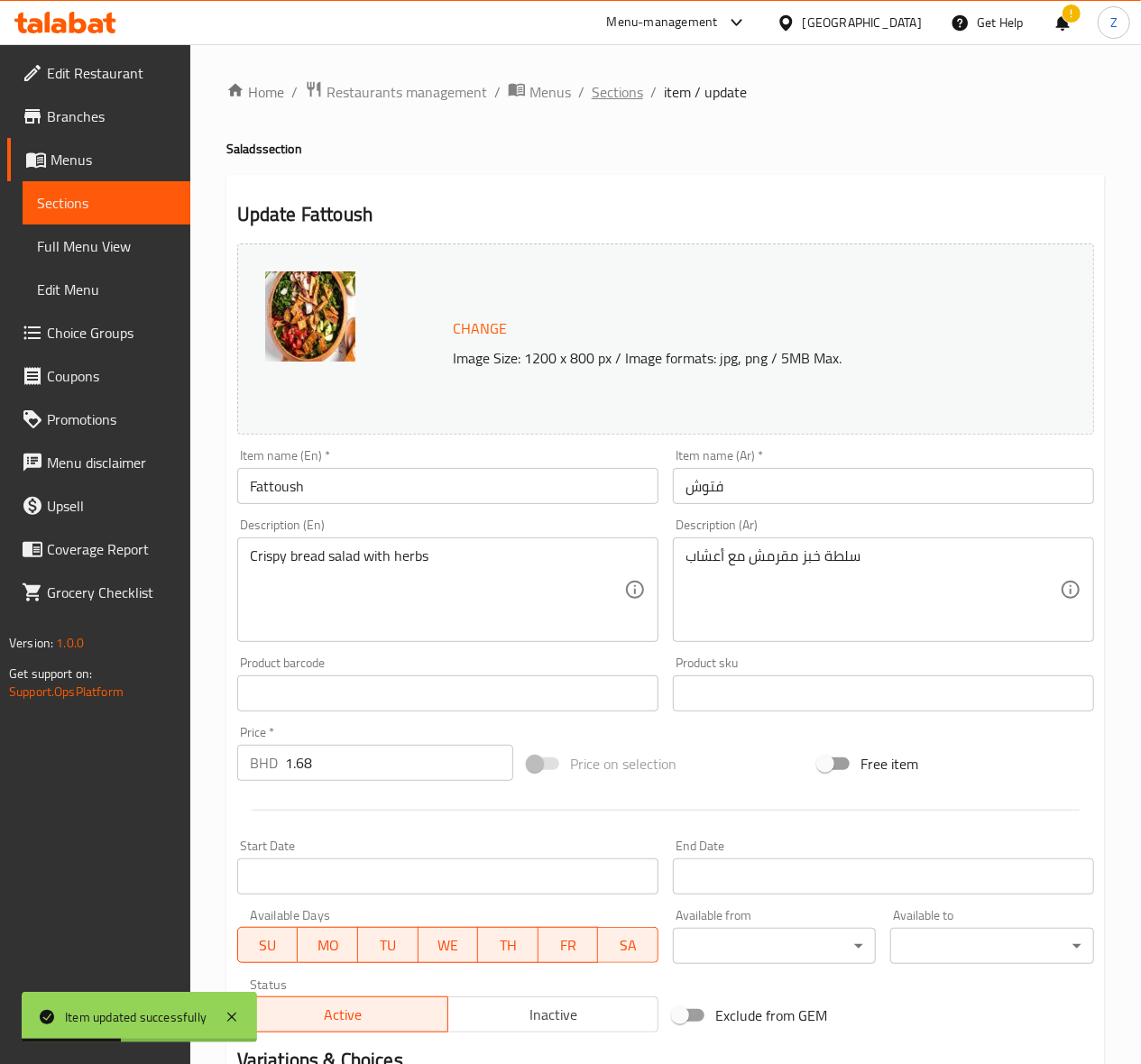
click at [621, 95] on span "Sections" at bounding box center [618, 92] width 52 height 22
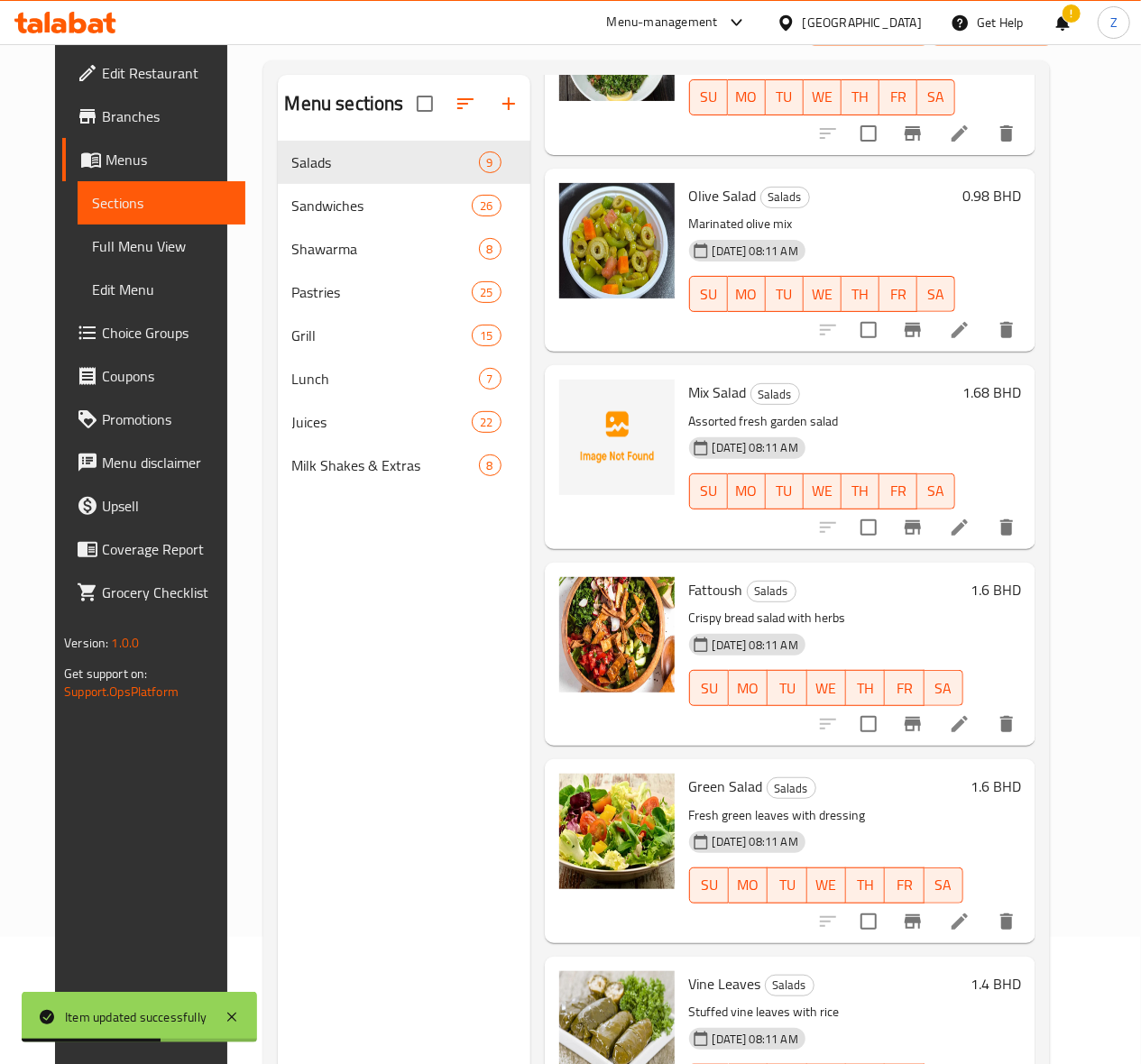
scroll to position [254, 0]
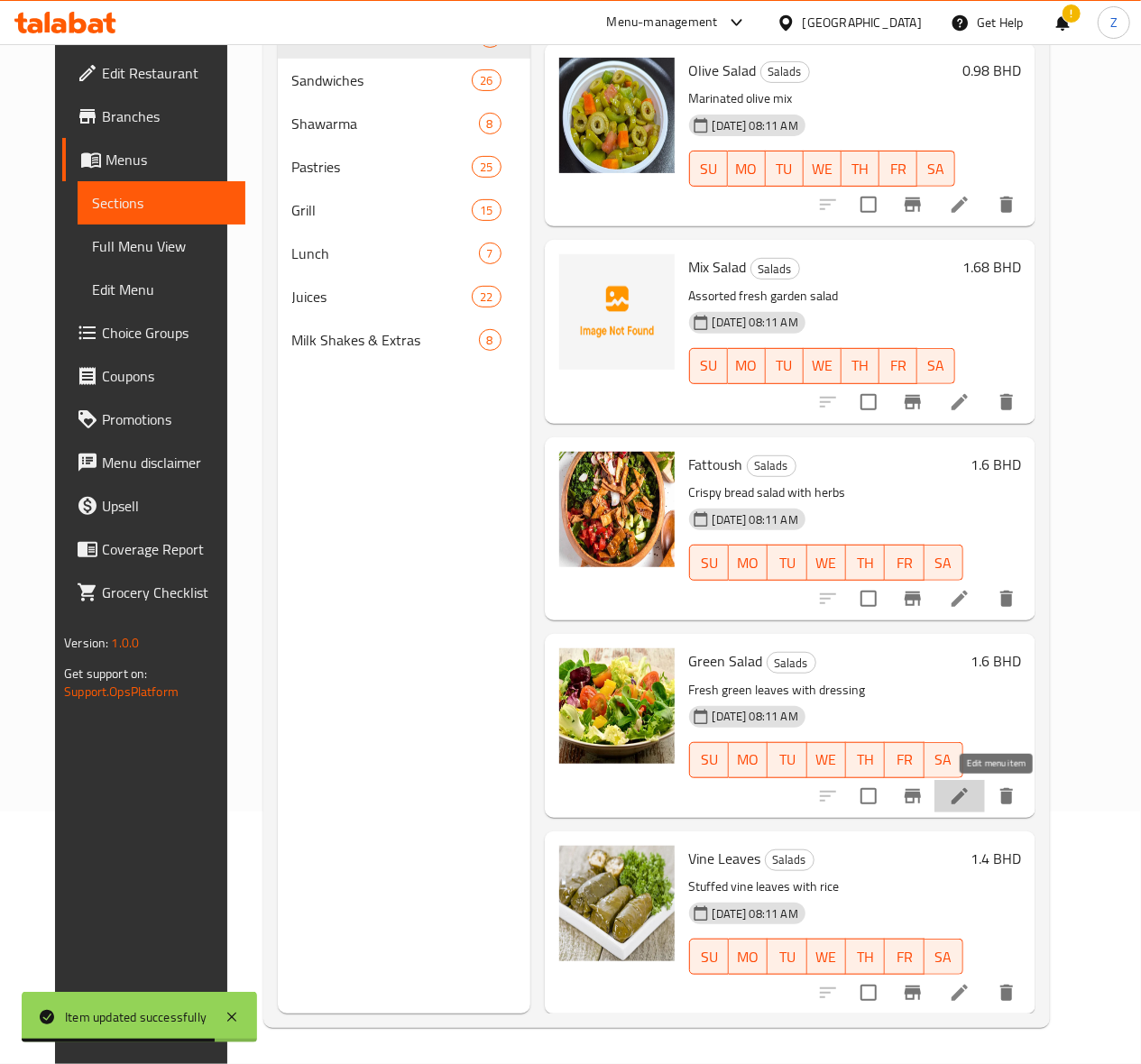
click at [970, 801] on icon at bounding box center [959, 796] width 22 height 22
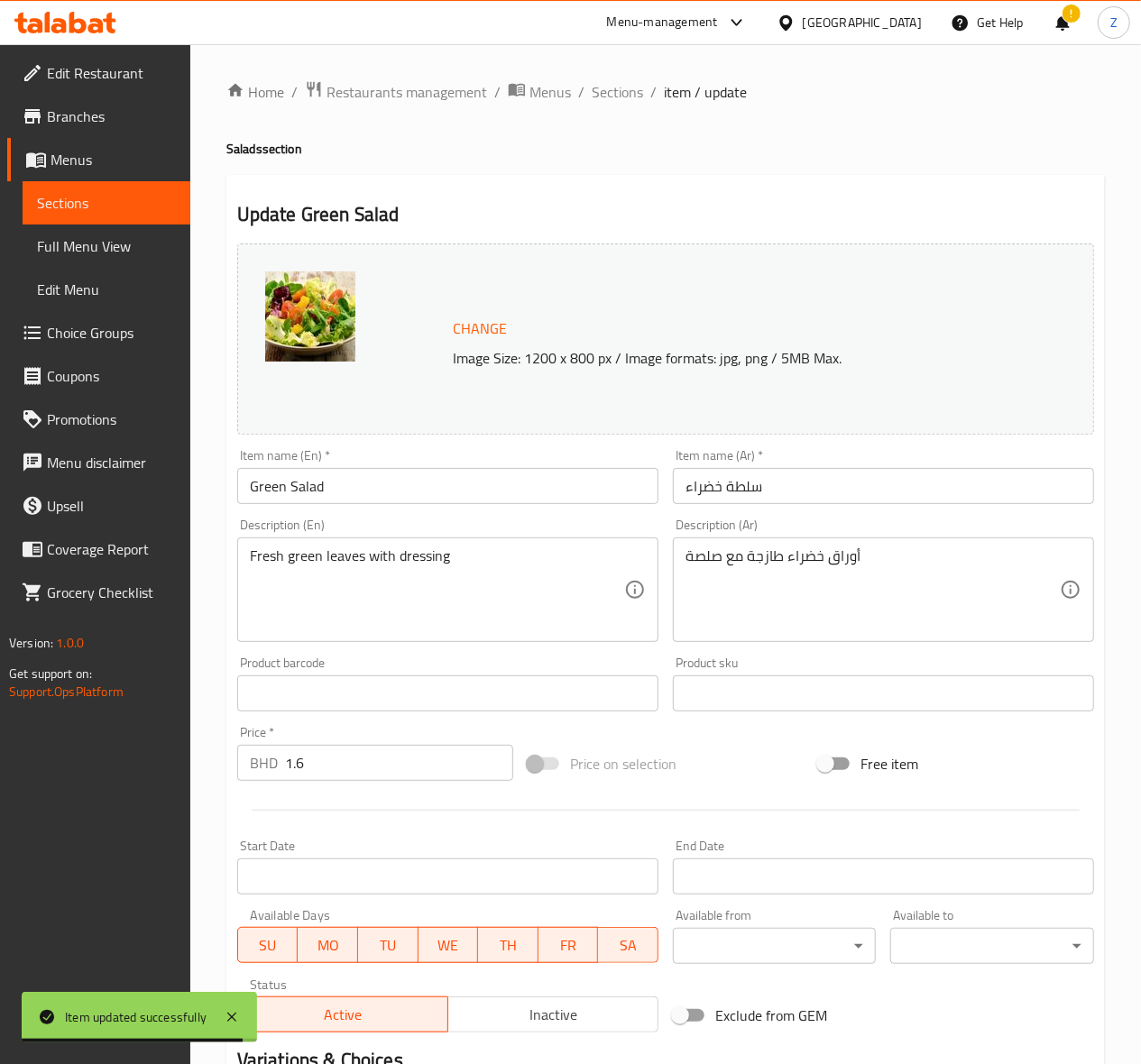
click at [362, 772] on input "1.6" at bounding box center [400, 763] width 229 height 36
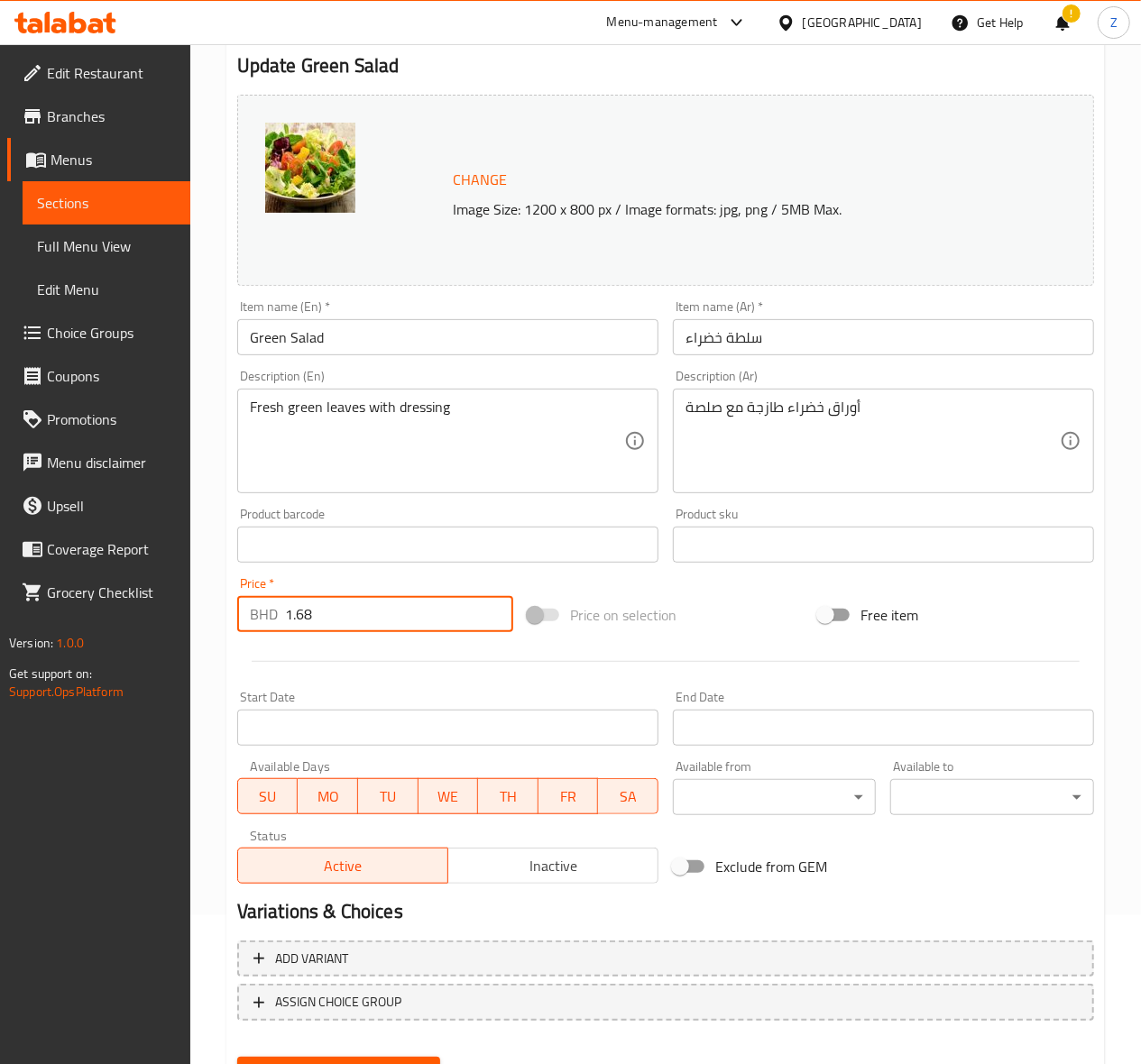
scroll to position [235, 0]
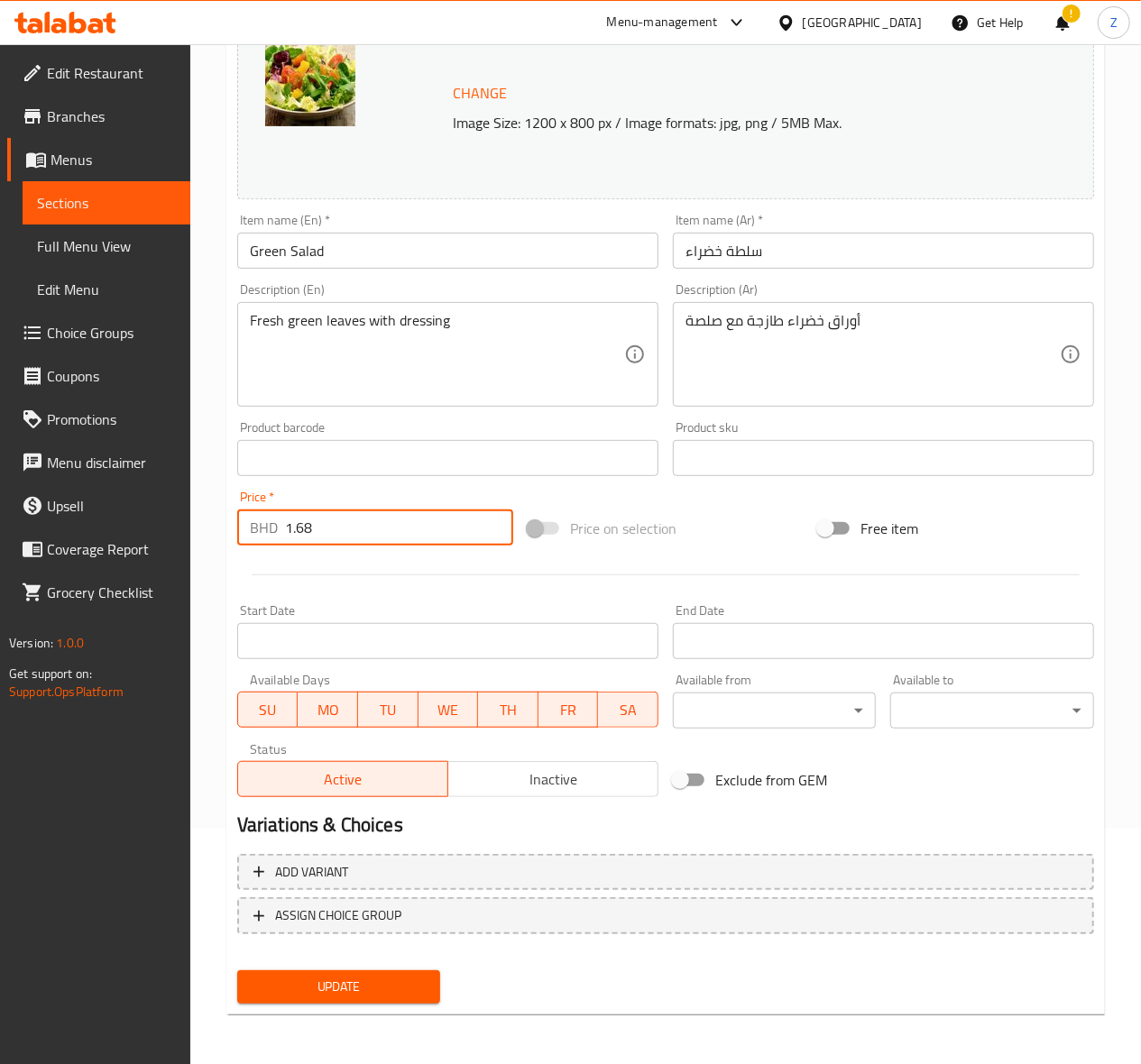
type input "1.68"
click at [388, 988] on span "Update" at bounding box center [339, 986] width 175 height 22
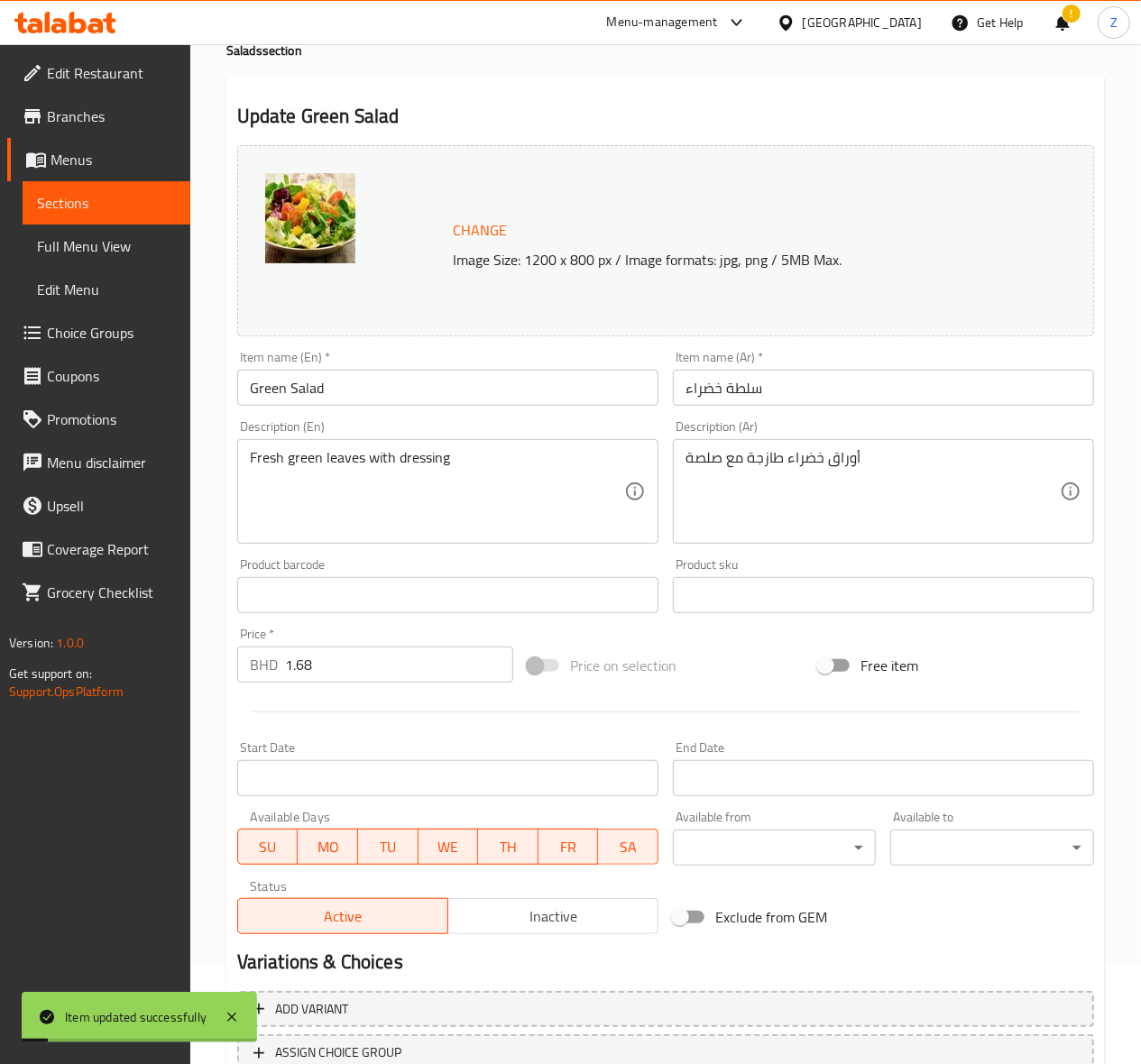
scroll to position [0, 0]
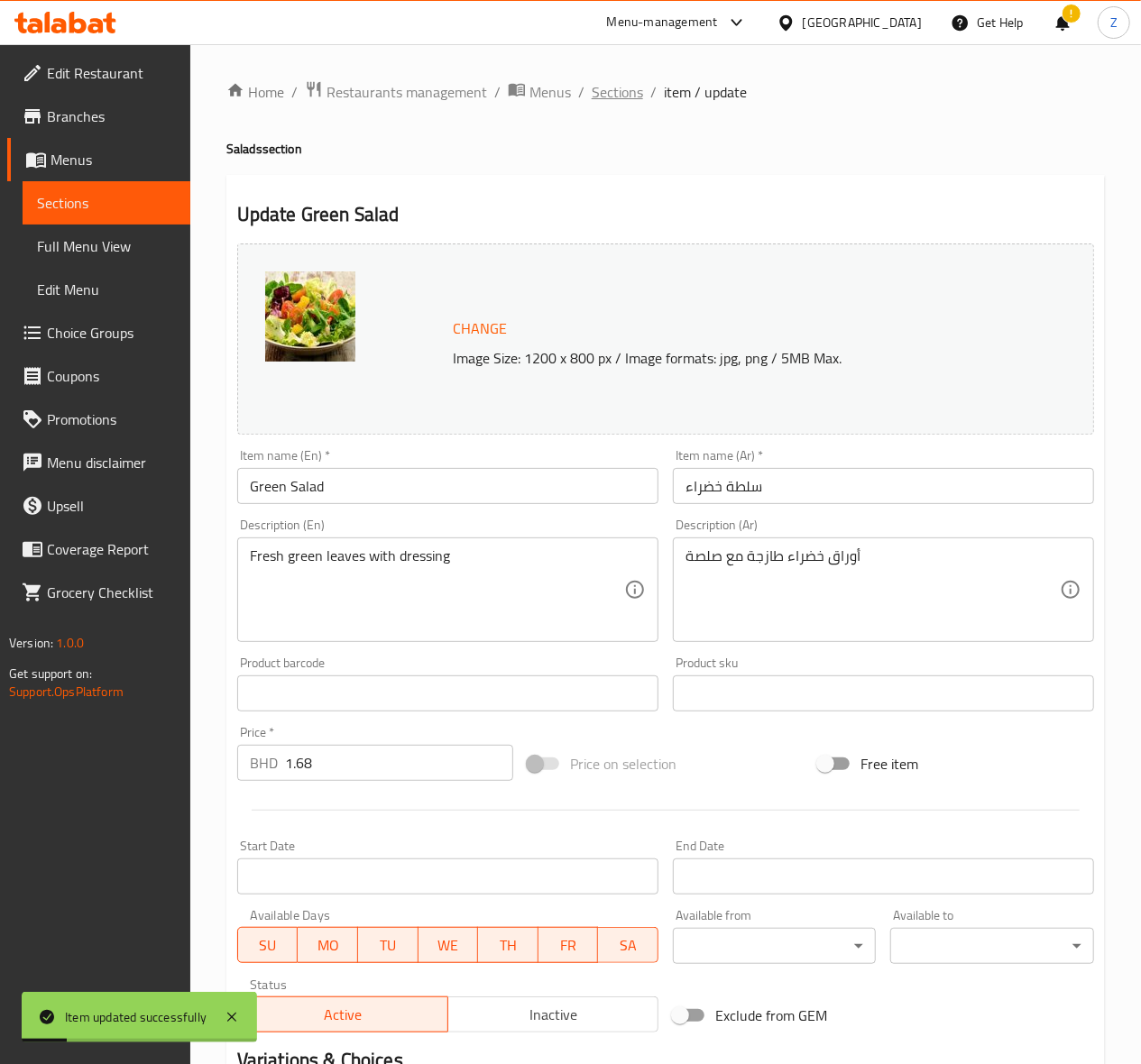
click at [628, 86] on span "Sections" at bounding box center [618, 92] width 52 height 22
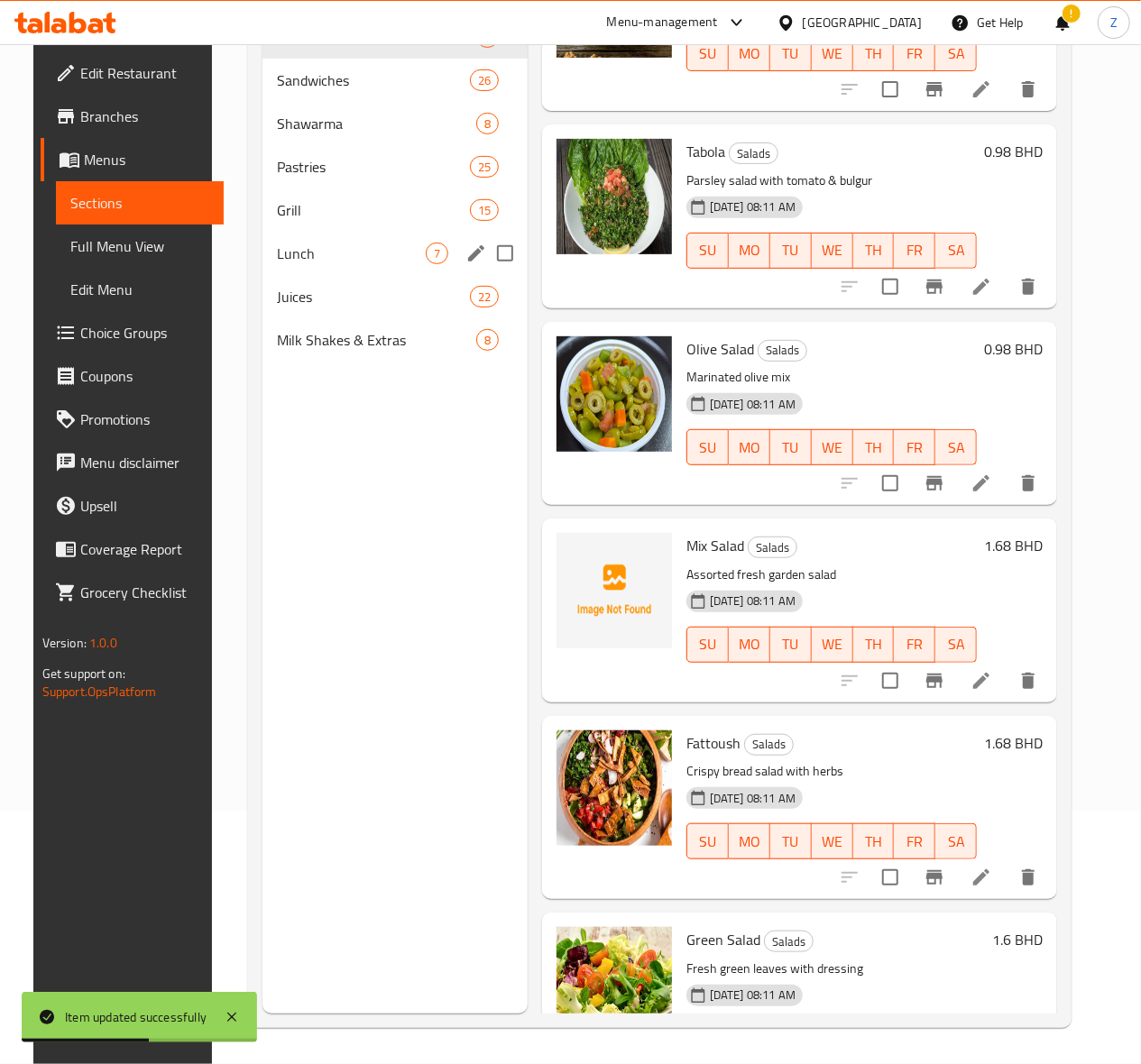
scroll to position [420, 0]
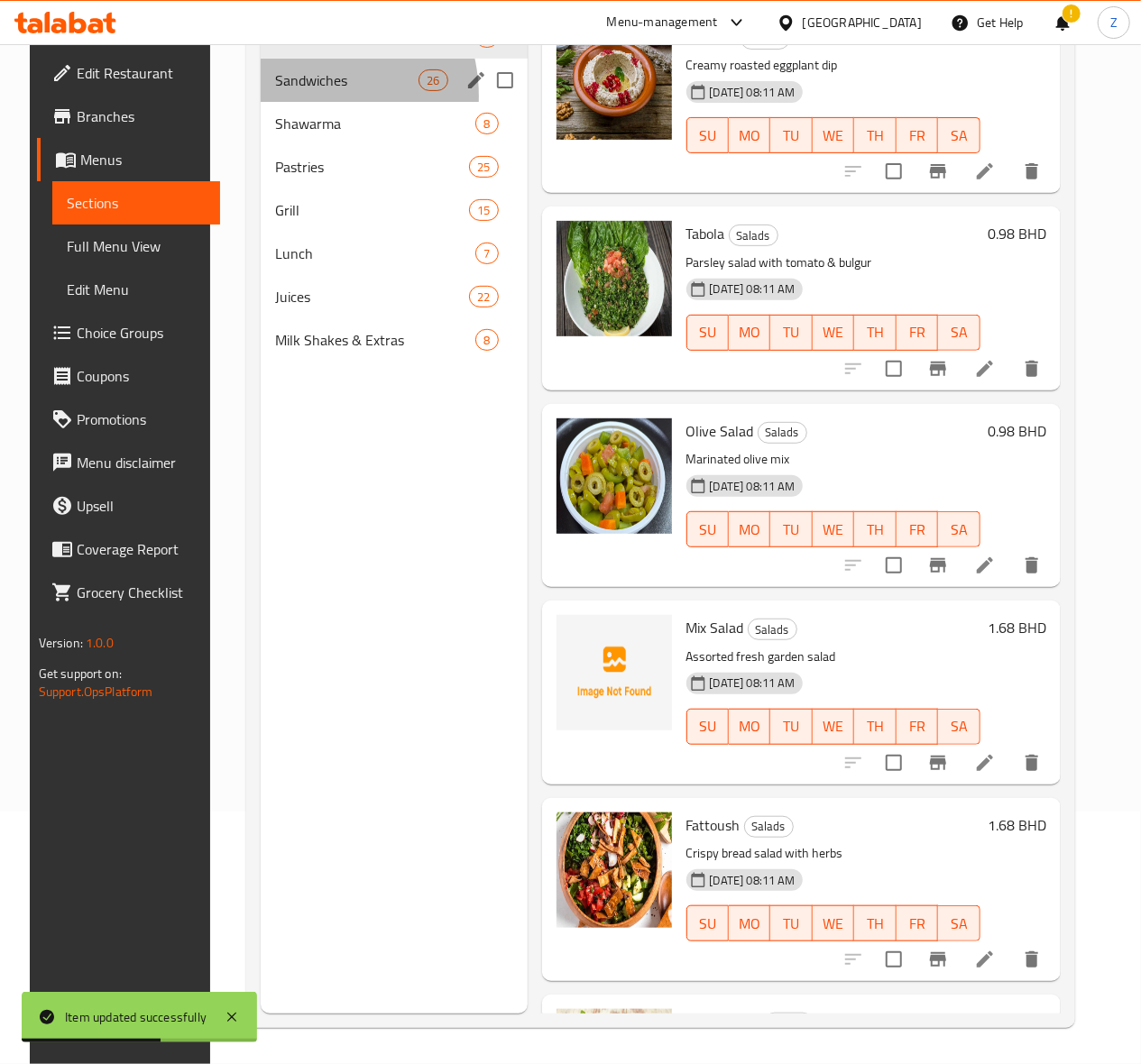
click at [279, 102] on div "Sandwiches 26" at bounding box center [394, 80] width 267 height 43
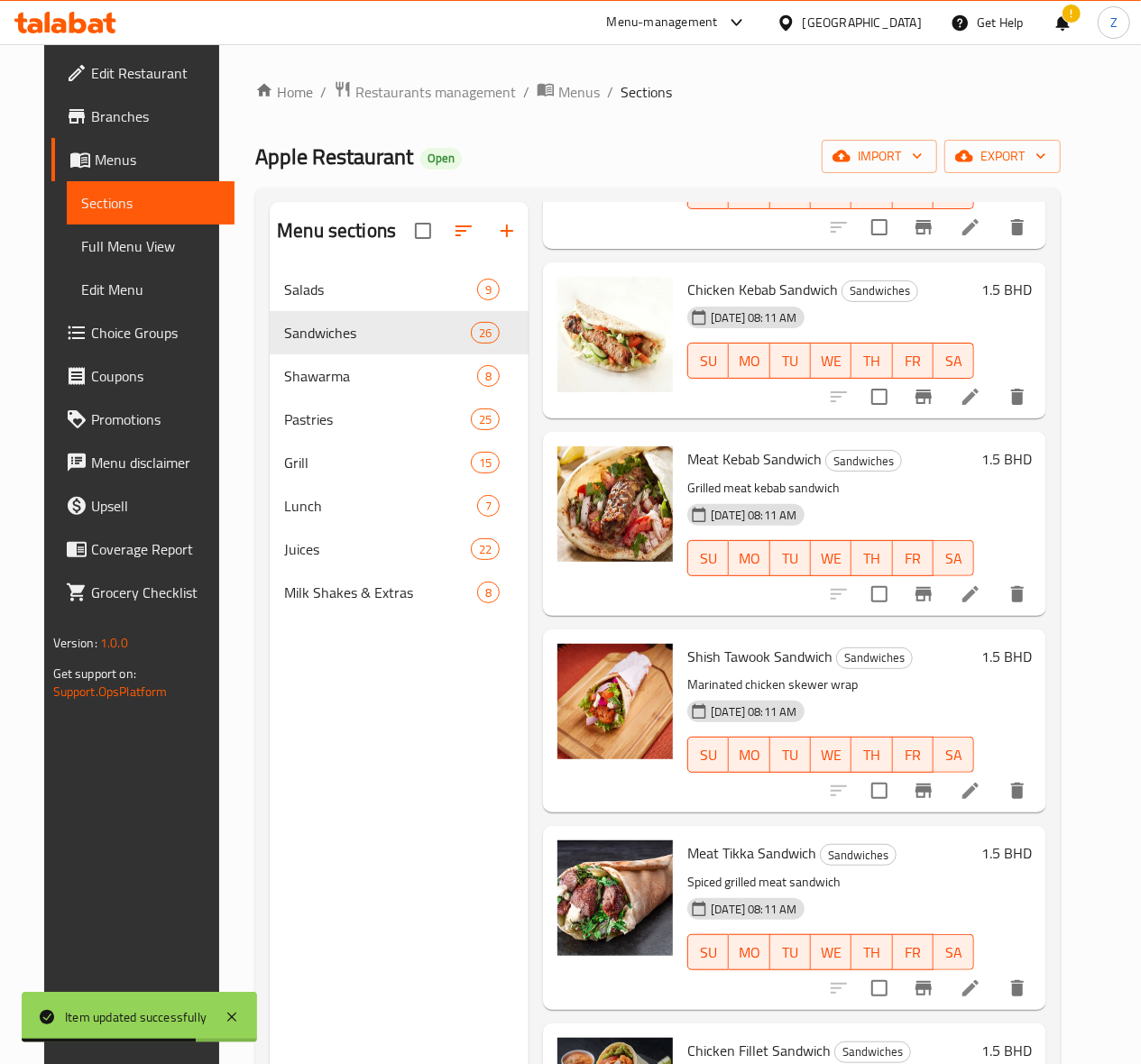
click at [339, 292] on nav "Salads 9 Sandwiches 26 Shawarma 8 Pastries 25 Grill 15 Lunch 7 Juices 22 Milk S…" at bounding box center [400, 441] width 259 height 361
click at [323, 301] on span "Salads" at bounding box center [380, 289] width 193 height 22
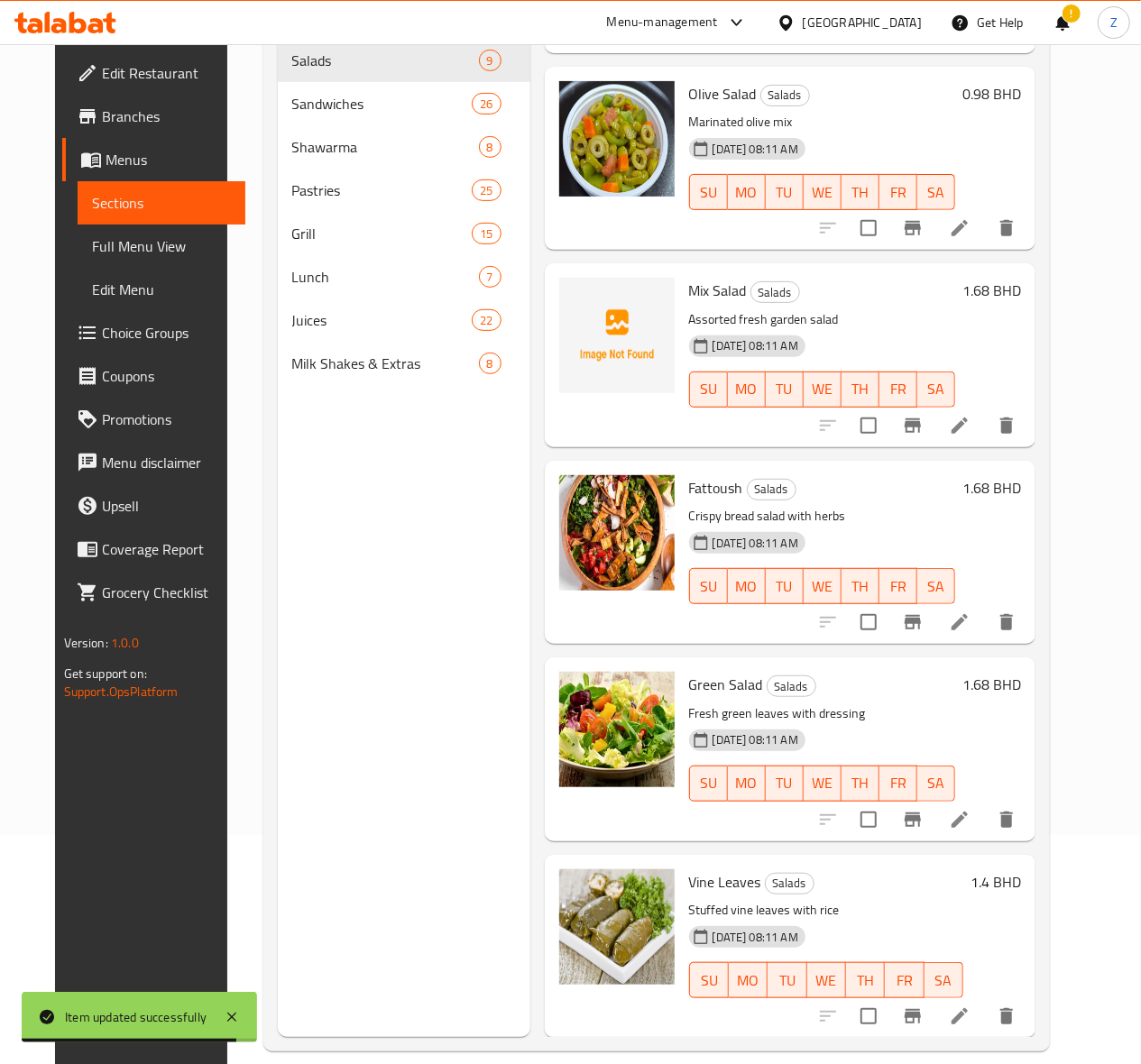
scroll to position [254, 0]
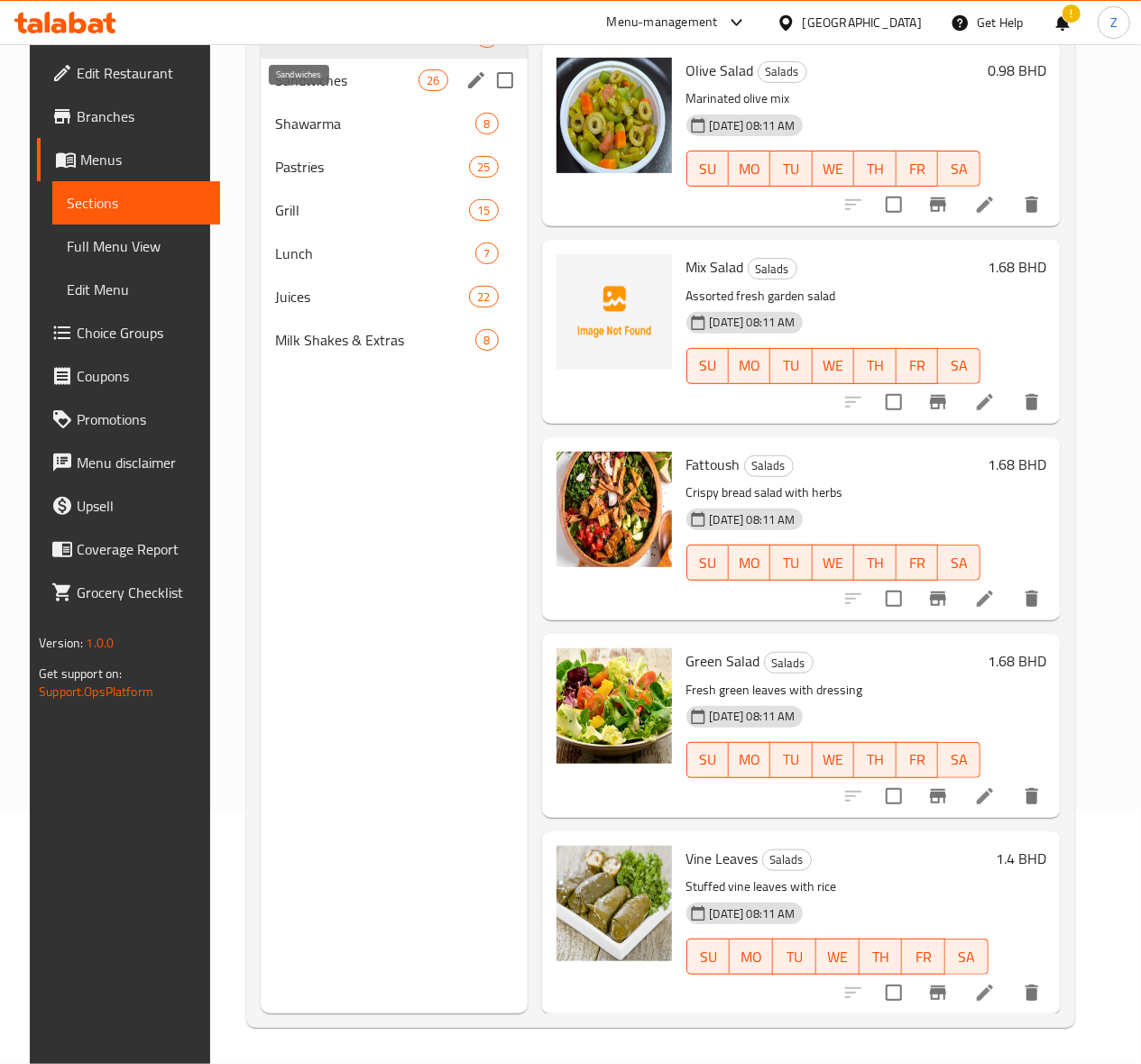
click at [300, 91] on span "Sandwiches" at bounding box center [346, 80] width 143 height 22
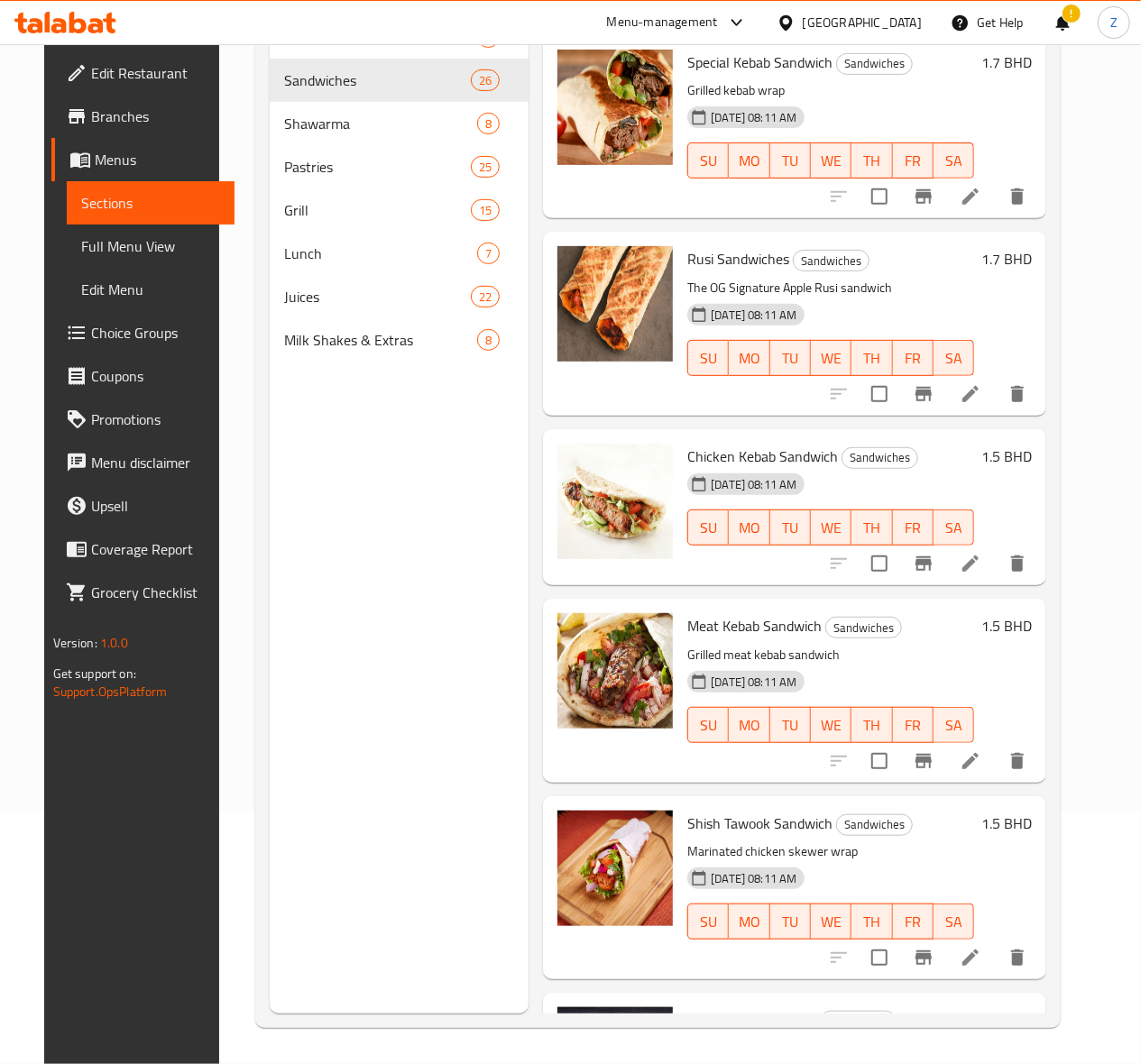
scroll to position [12, 0]
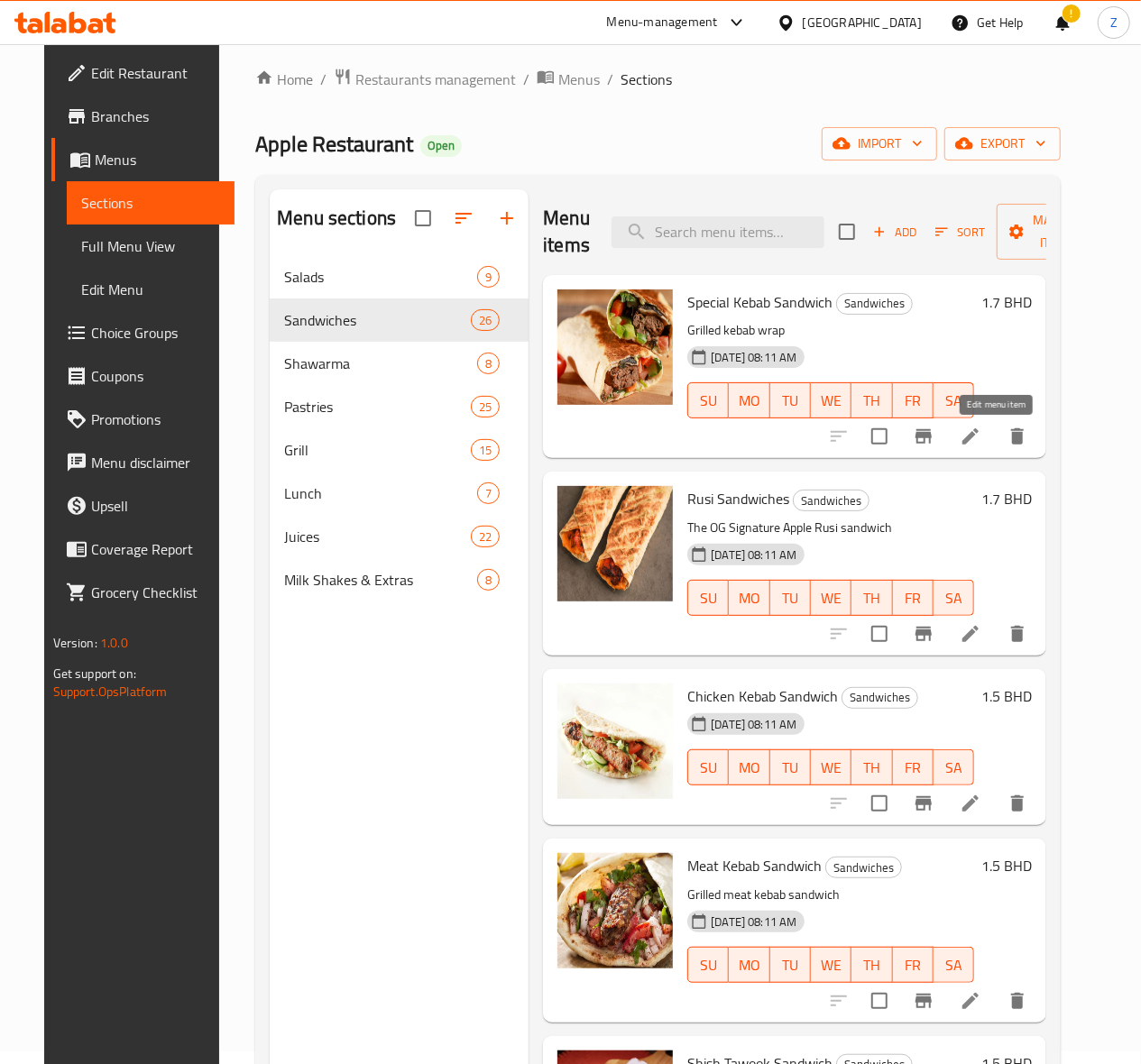
click at [979, 437] on icon at bounding box center [970, 436] width 16 height 16
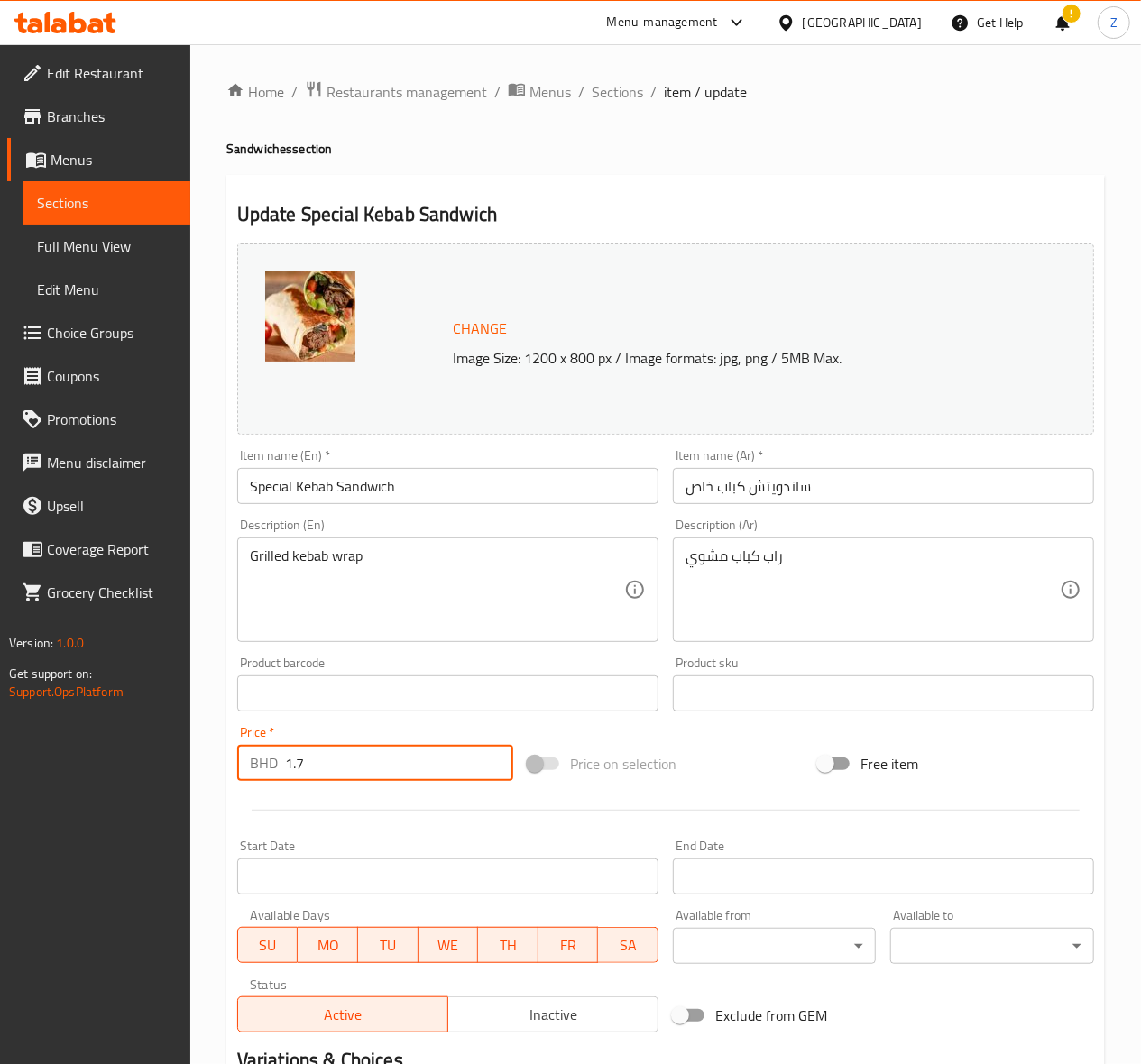
click at [351, 762] on input "1.7" at bounding box center [400, 763] width 229 height 36
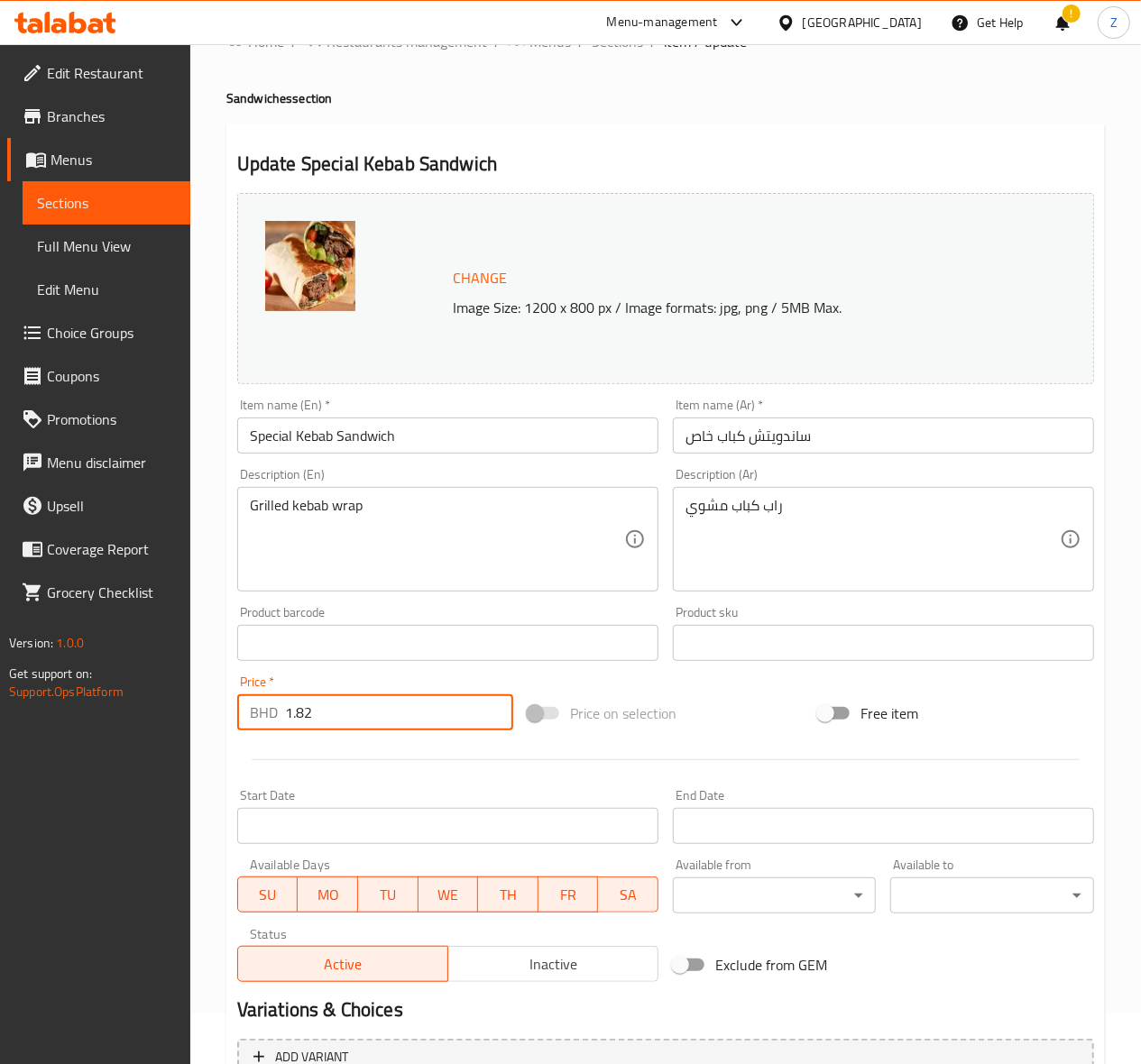
scroll to position [235, 0]
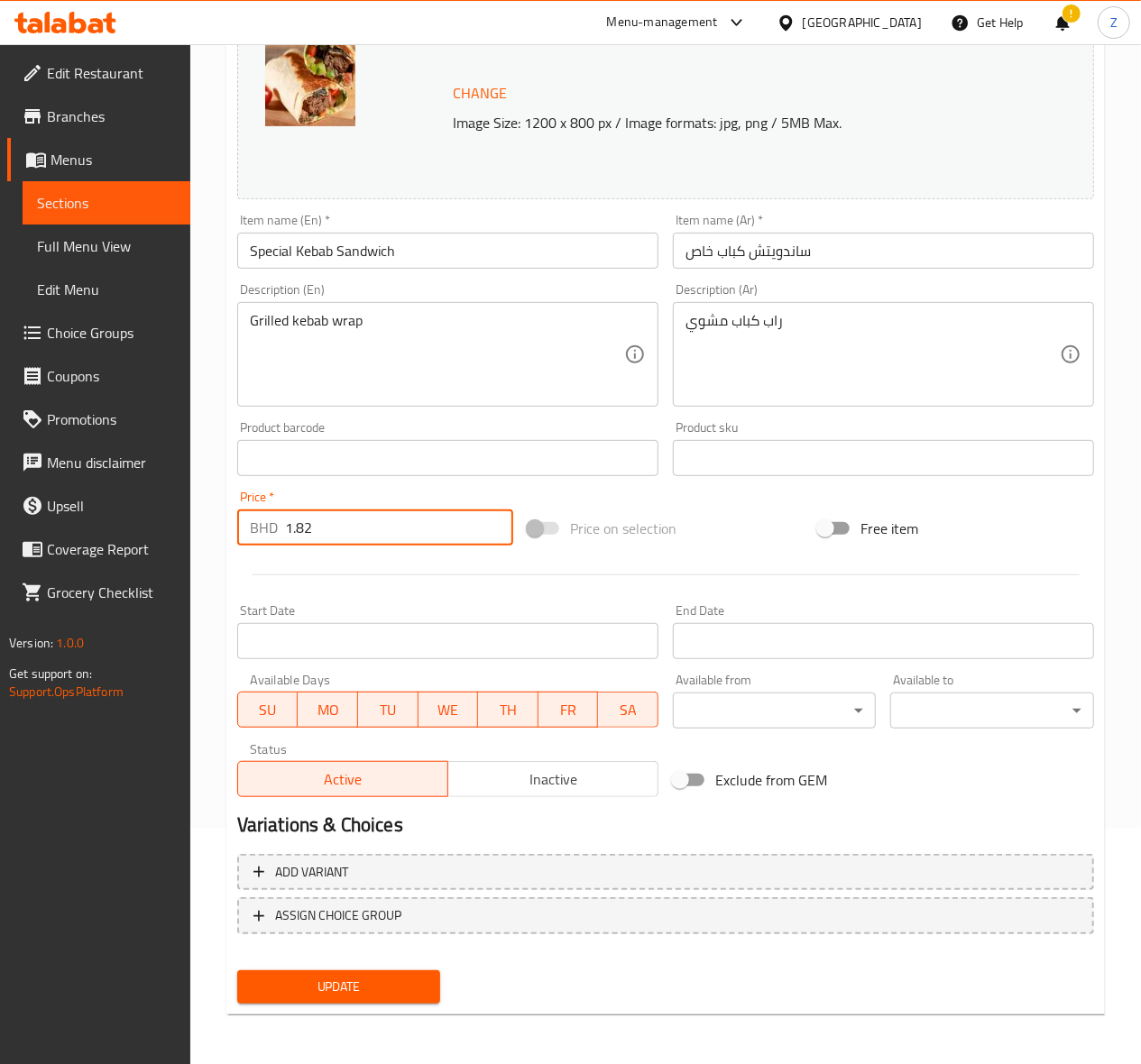
type input "1.82"
click at [384, 978] on span "Update" at bounding box center [339, 986] width 175 height 22
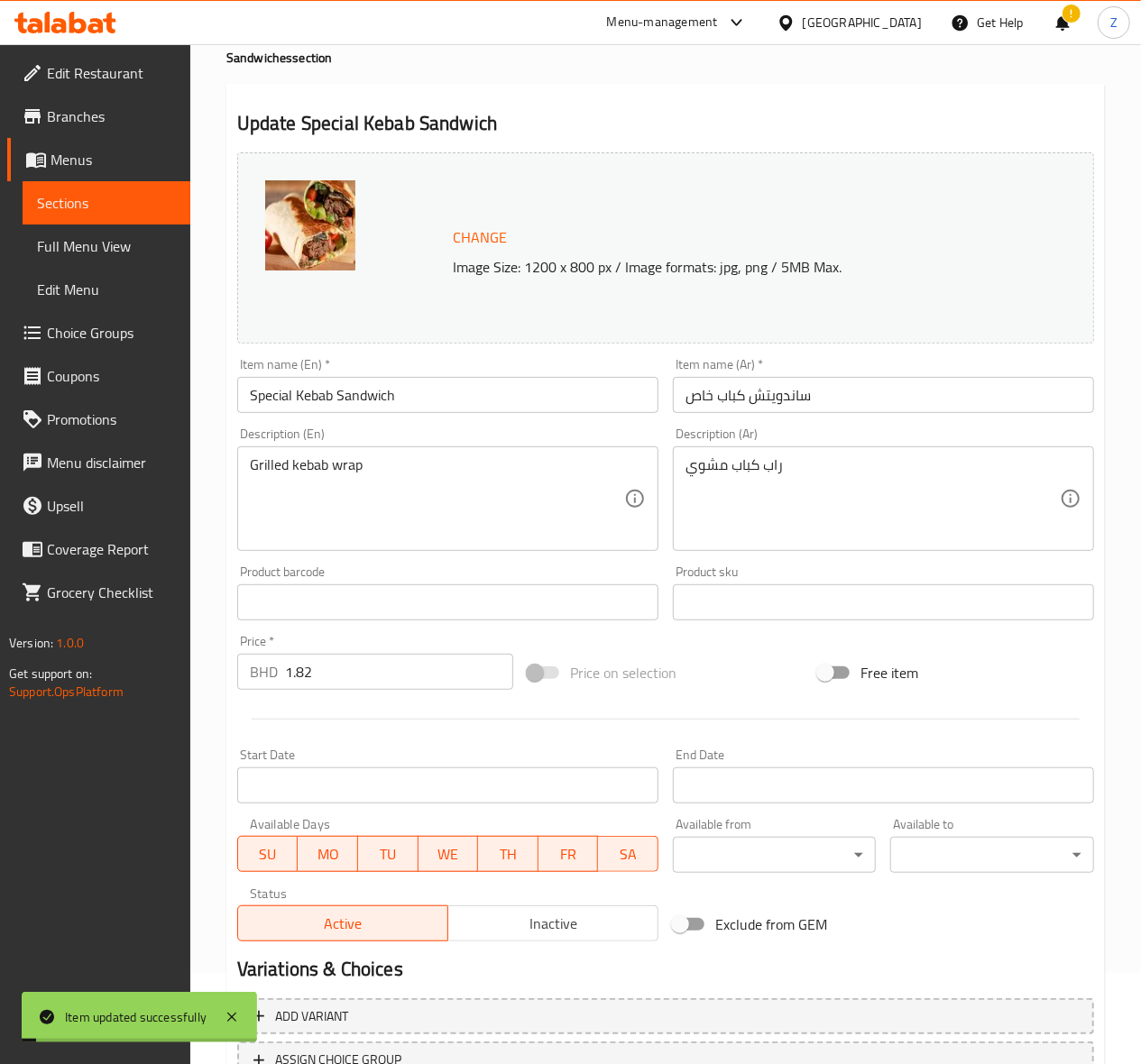
scroll to position [0, 0]
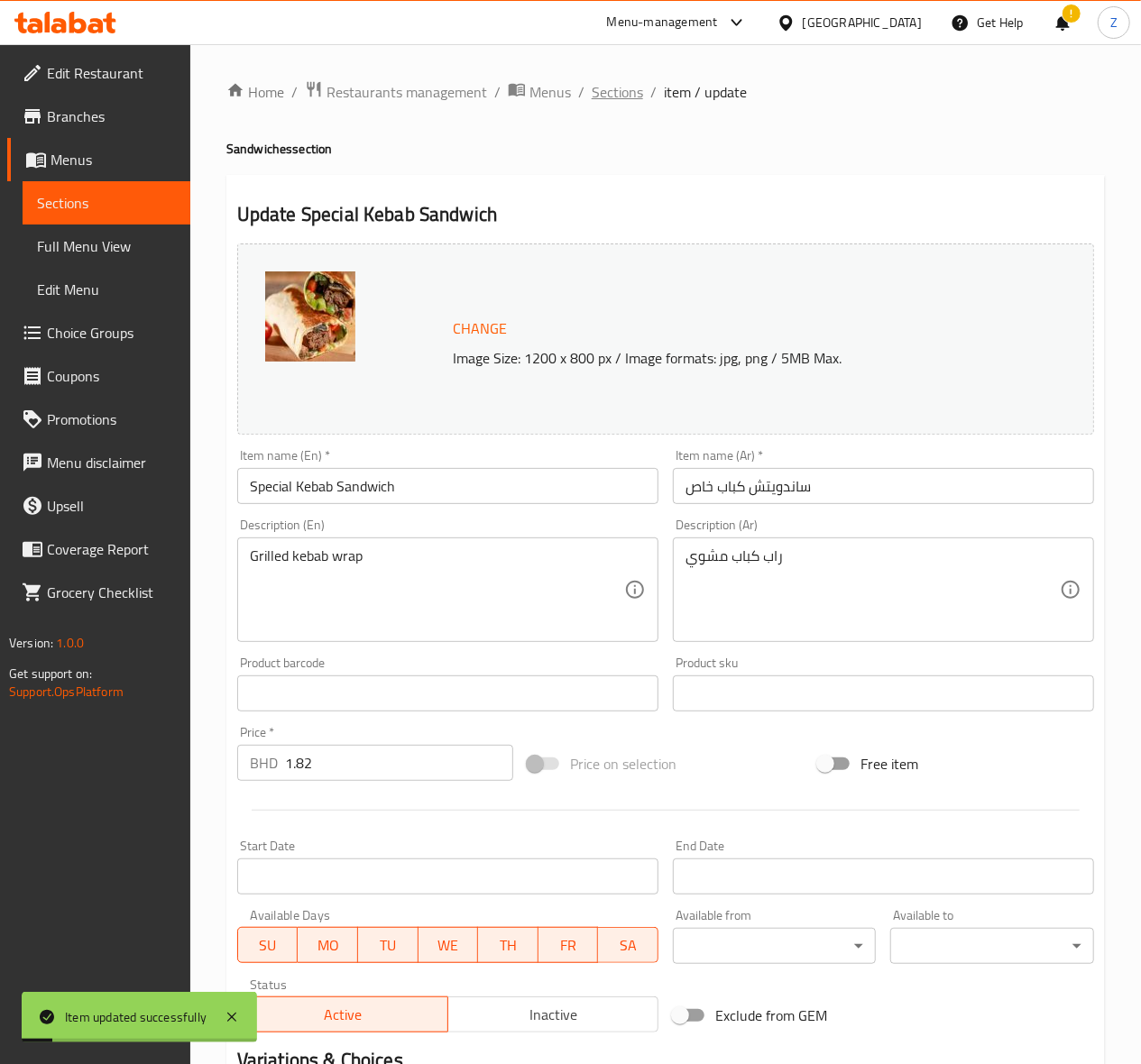
click at [620, 90] on span "Sections" at bounding box center [618, 92] width 52 height 22
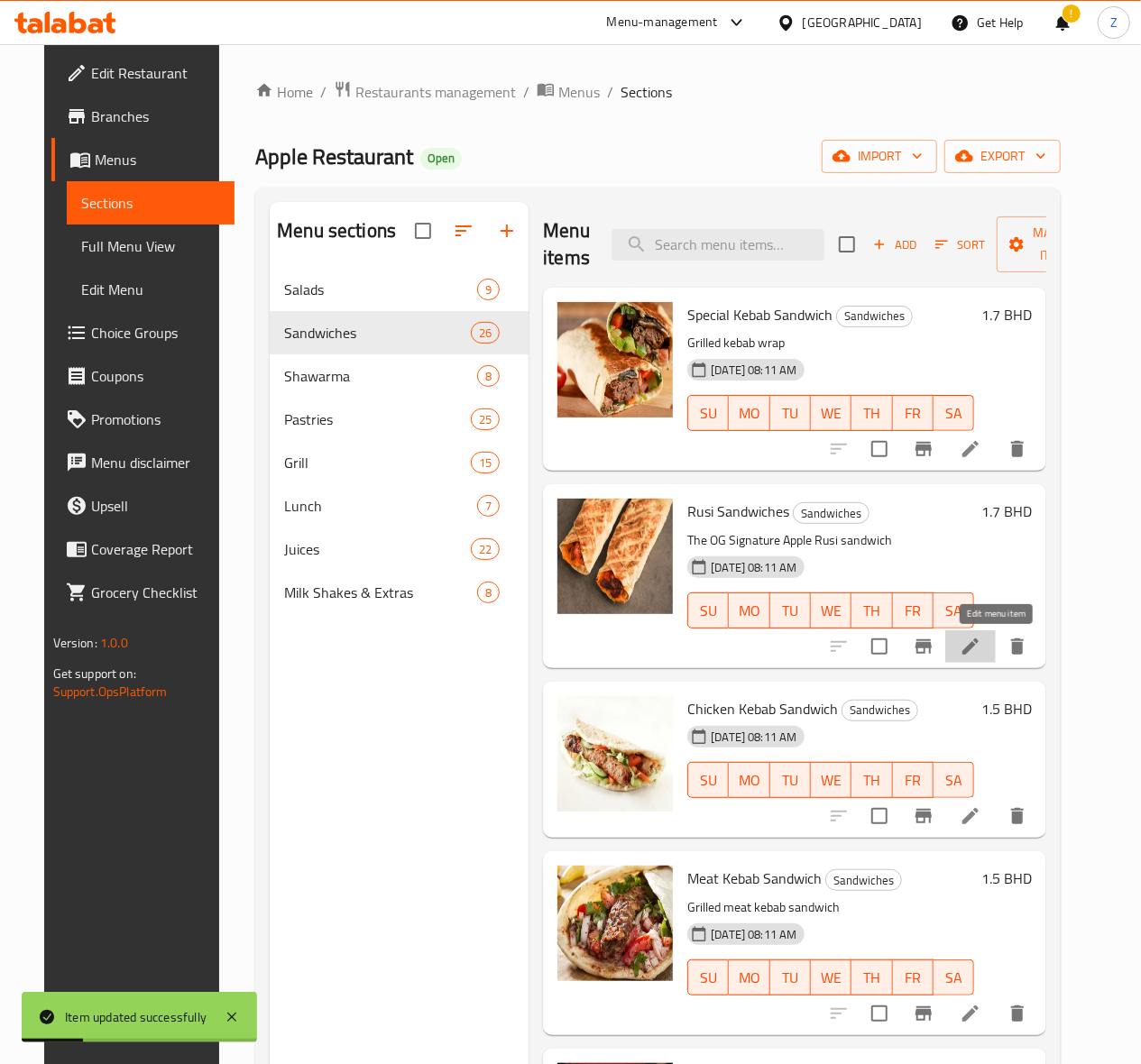
click at [982, 645] on icon at bounding box center [970, 646] width 22 height 22
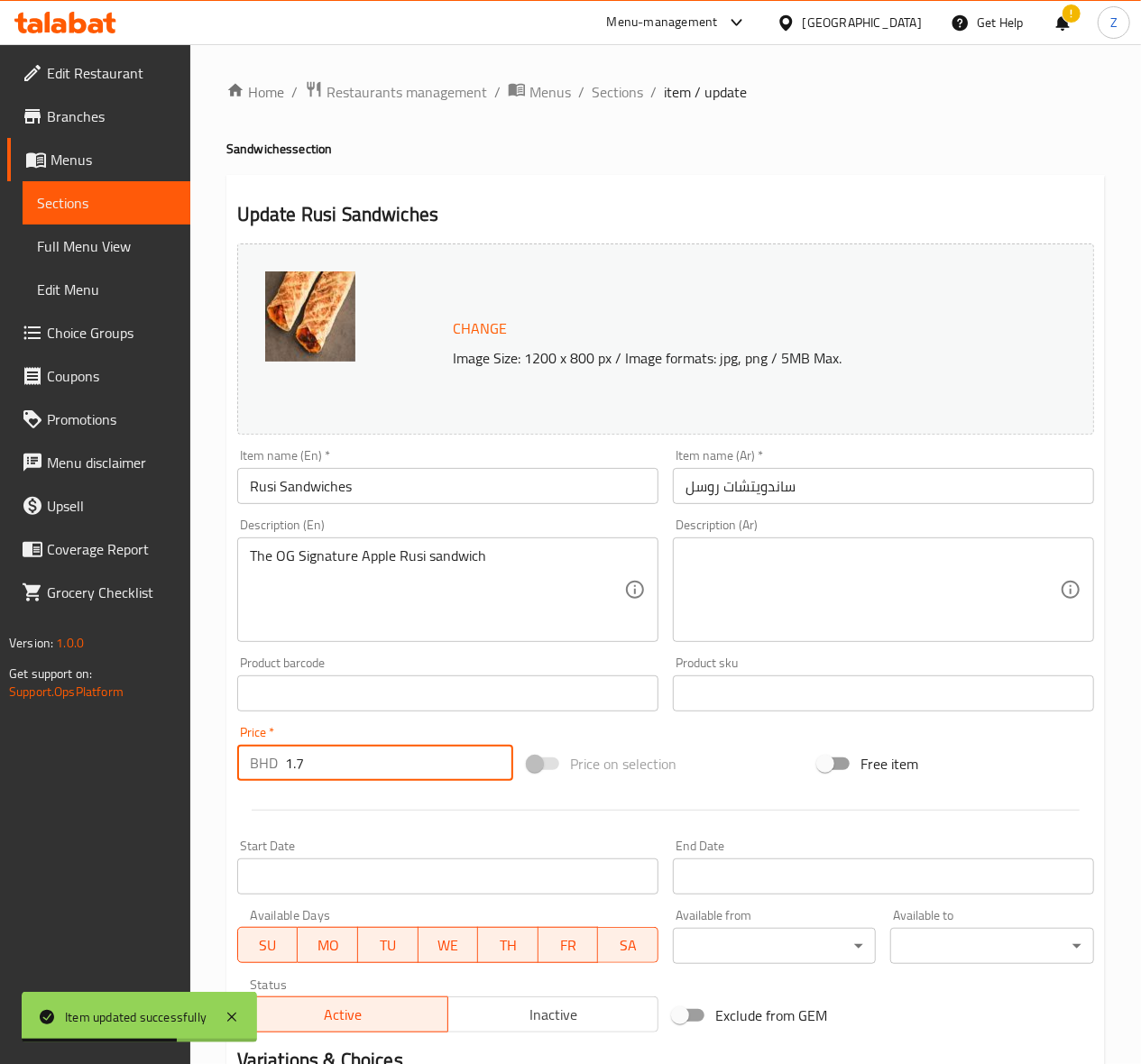
drag, startPoint x: 330, startPoint y: 773, endPoint x: 298, endPoint y: 770, distance: 32.1
click at [298, 770] on input "1.7" at bounding box center [400, 763] width 229 height 36
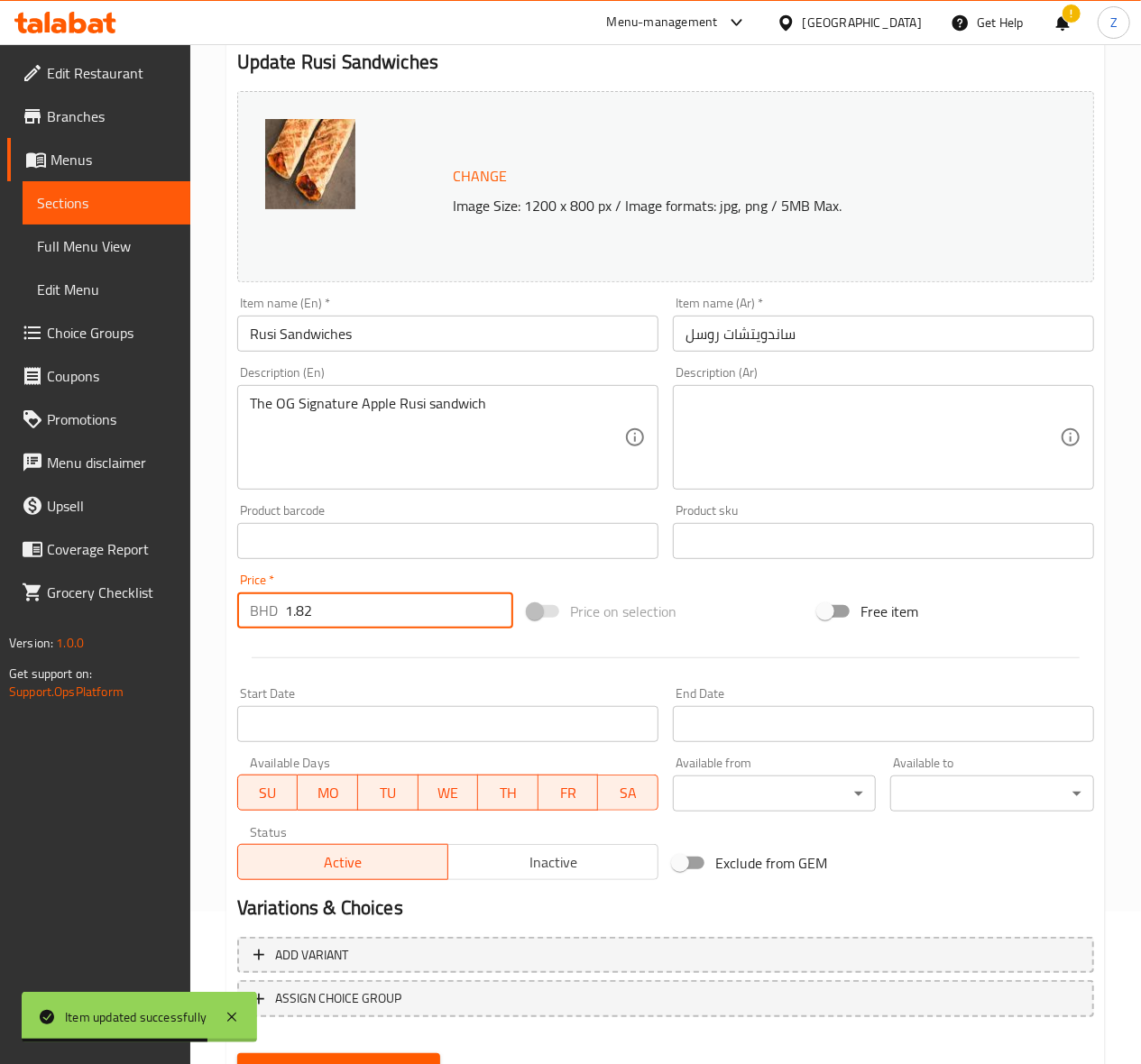
scroll to position [235, 0]
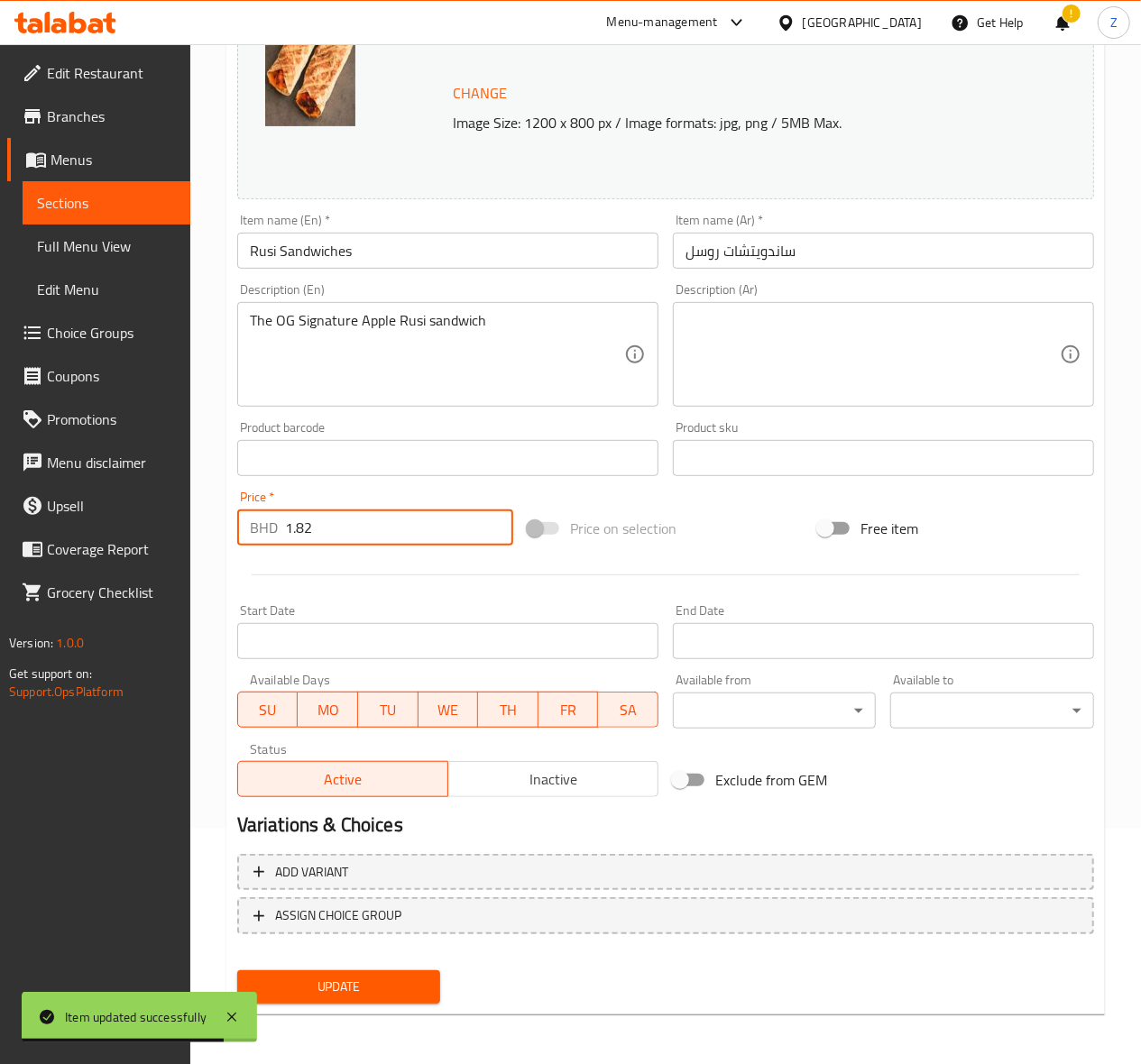
type input "1.82"
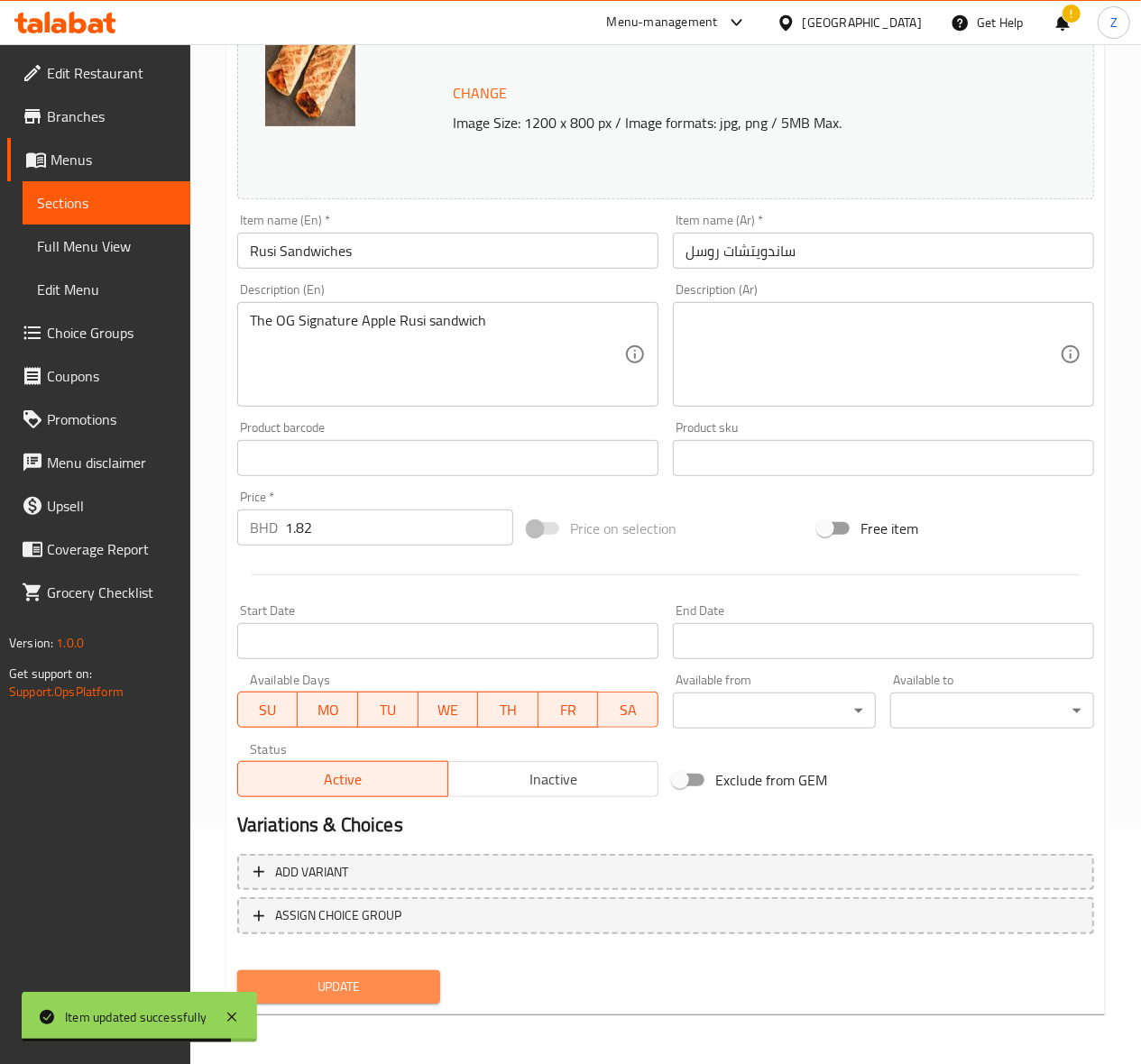
click at [308, 988] on span "Update" at bounding box center [339, 986] width 175 height 22
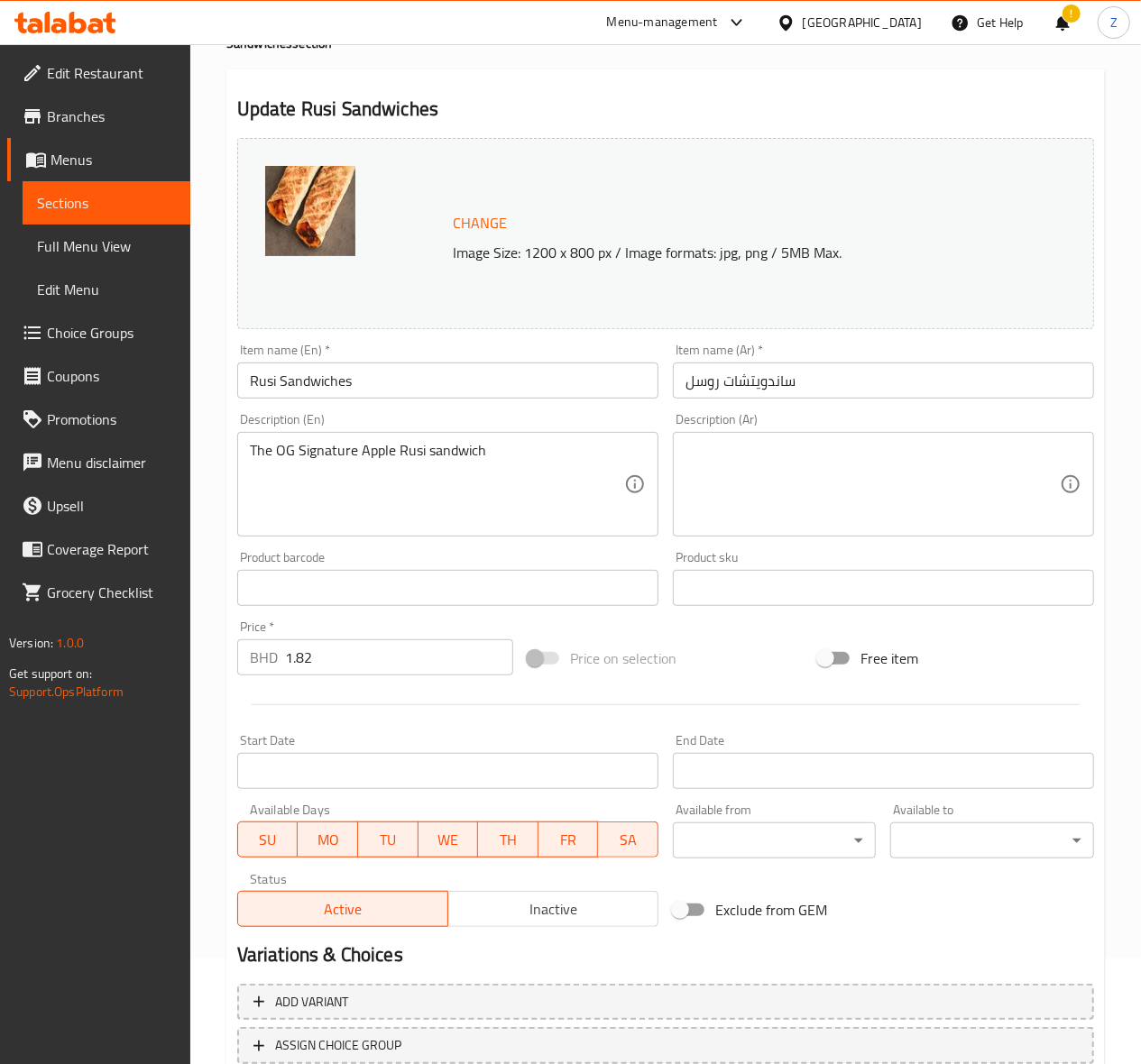
scroll to position [0, 0]
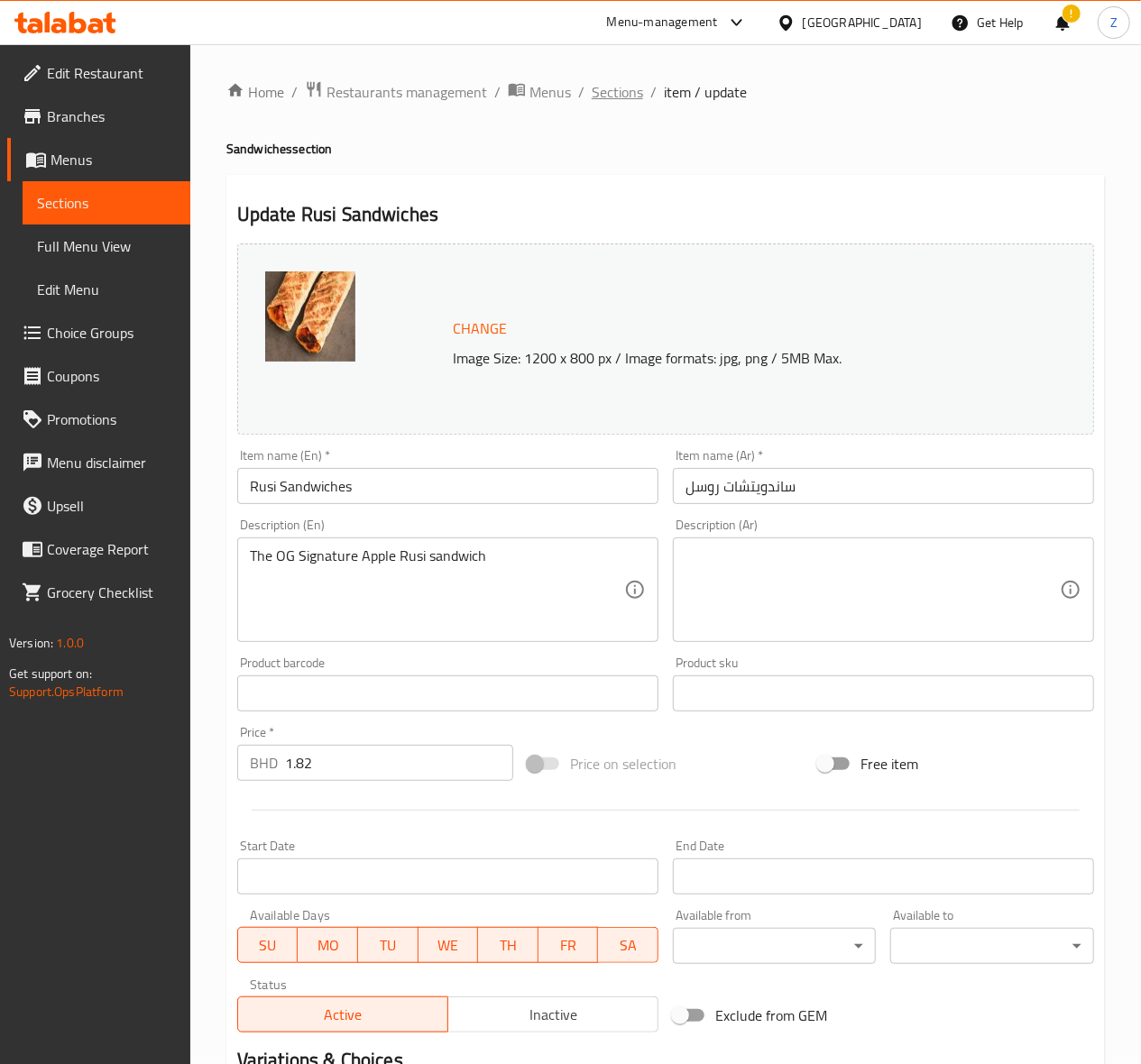
click at [608, 92] on span "Sections" at bounding box center [618, 92] width 52 height 22
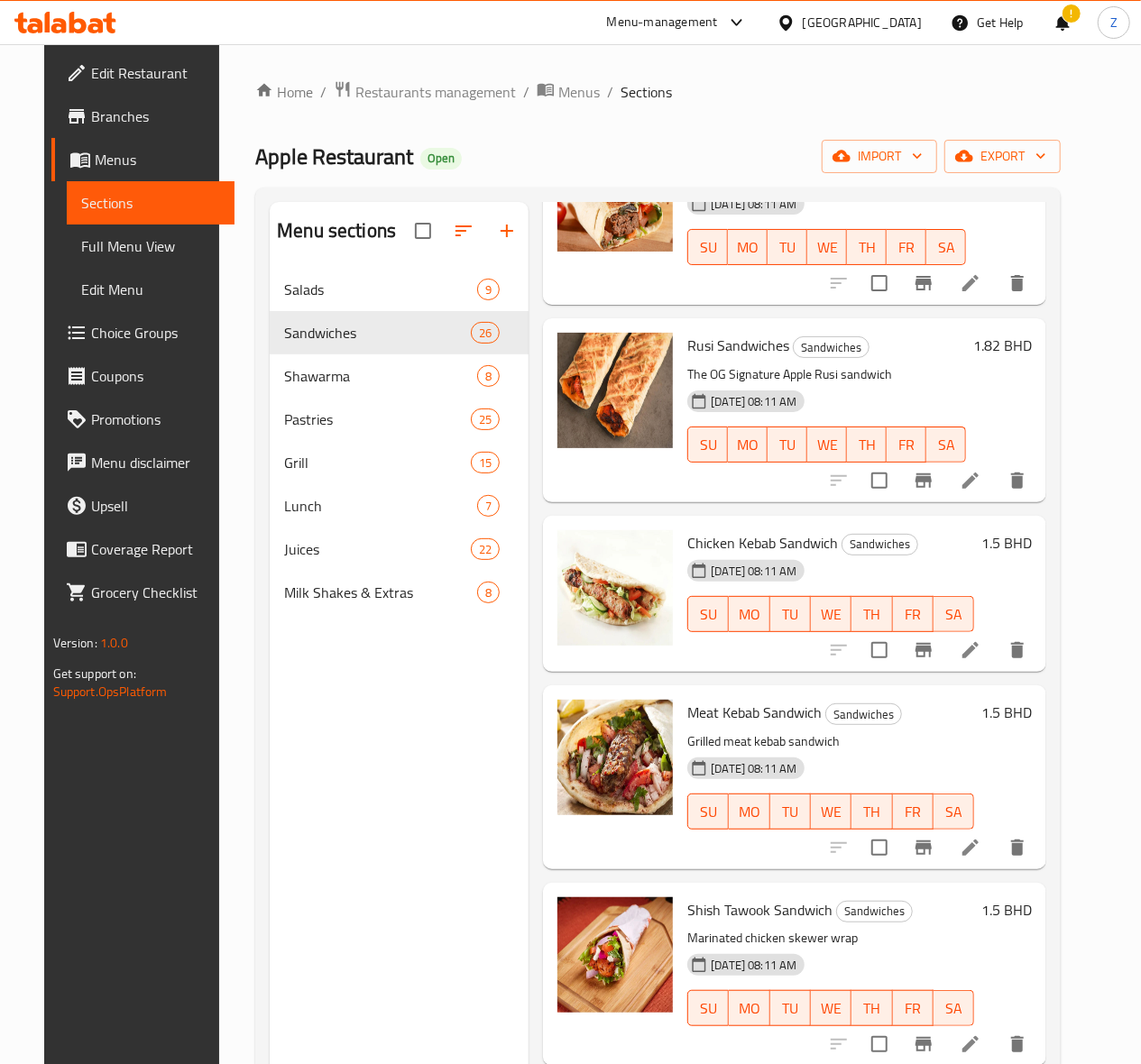
scroll to position [240, 0]
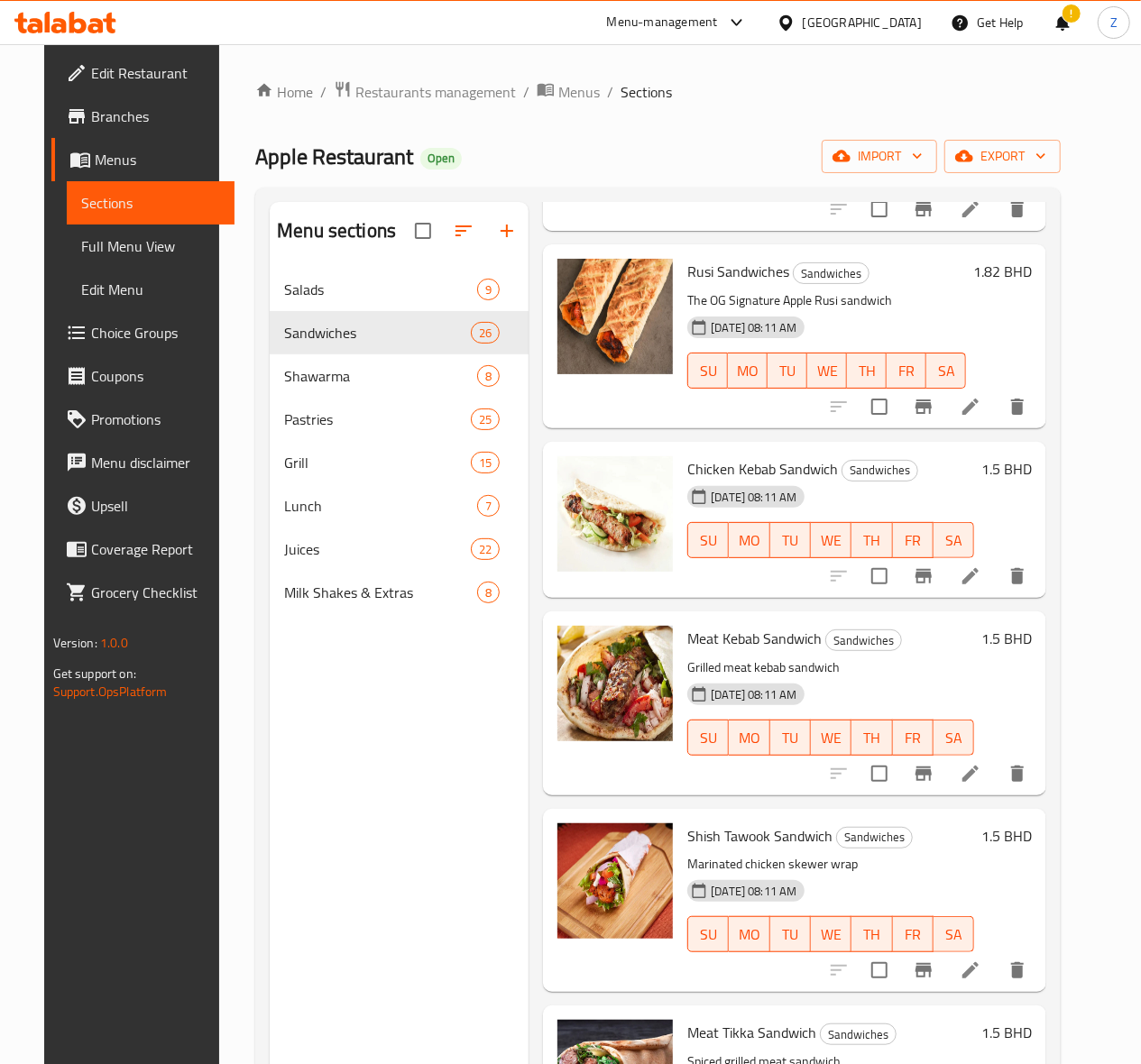
click at [976, 588] on li at bounding box center [970, 576] width 51 height 33
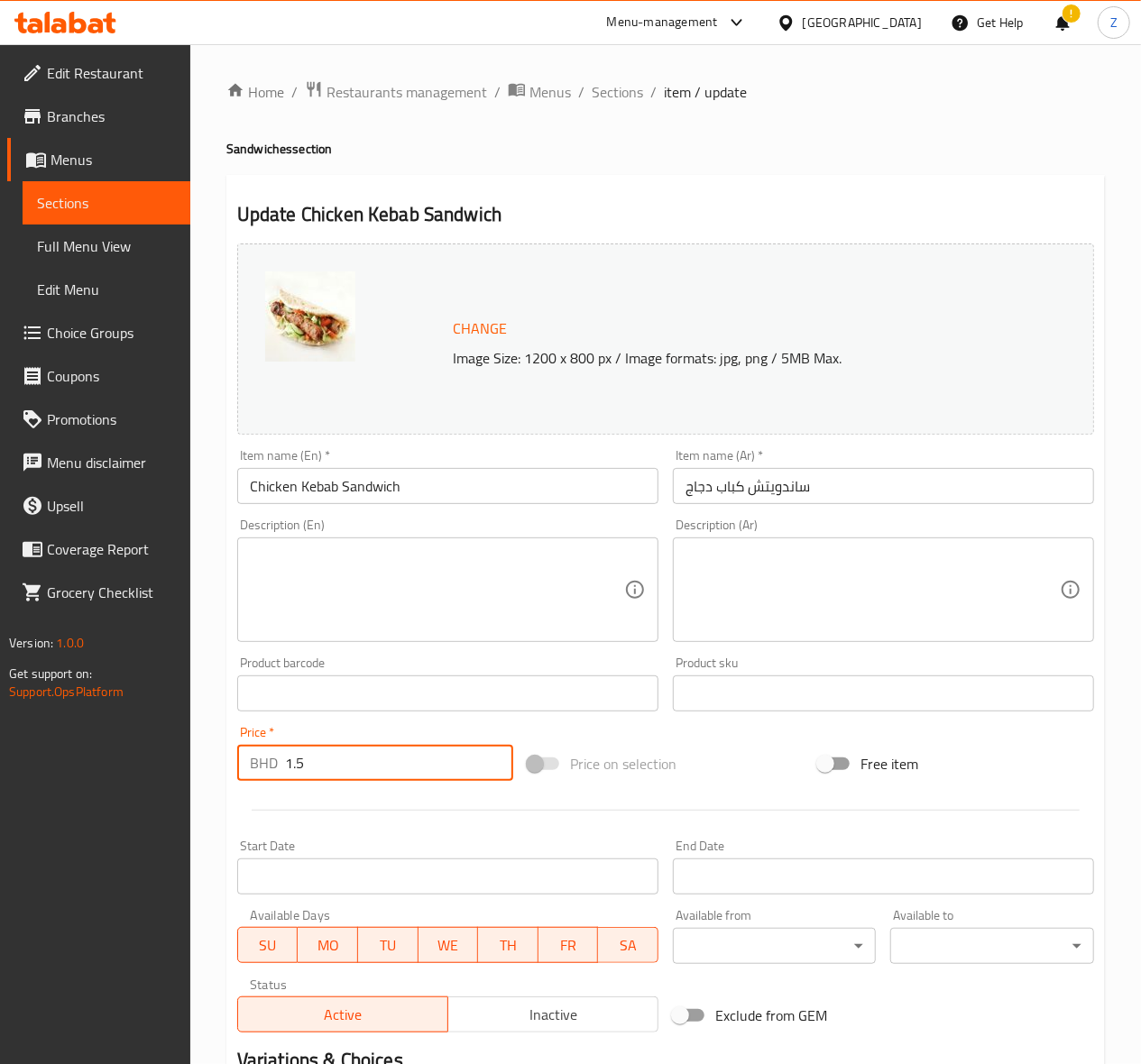
drag, startPoint x: 352, startPoint y: 776, endPoint x: 173, endPoint y: 736, distance: 183.4
click at [174, 737] on div "Edit Restaurant Branches Menus Sections Full Menu View Edit Menu Choice Groups …" at bounding box center [570, 672] width 1141 height 1256
paste input "4"
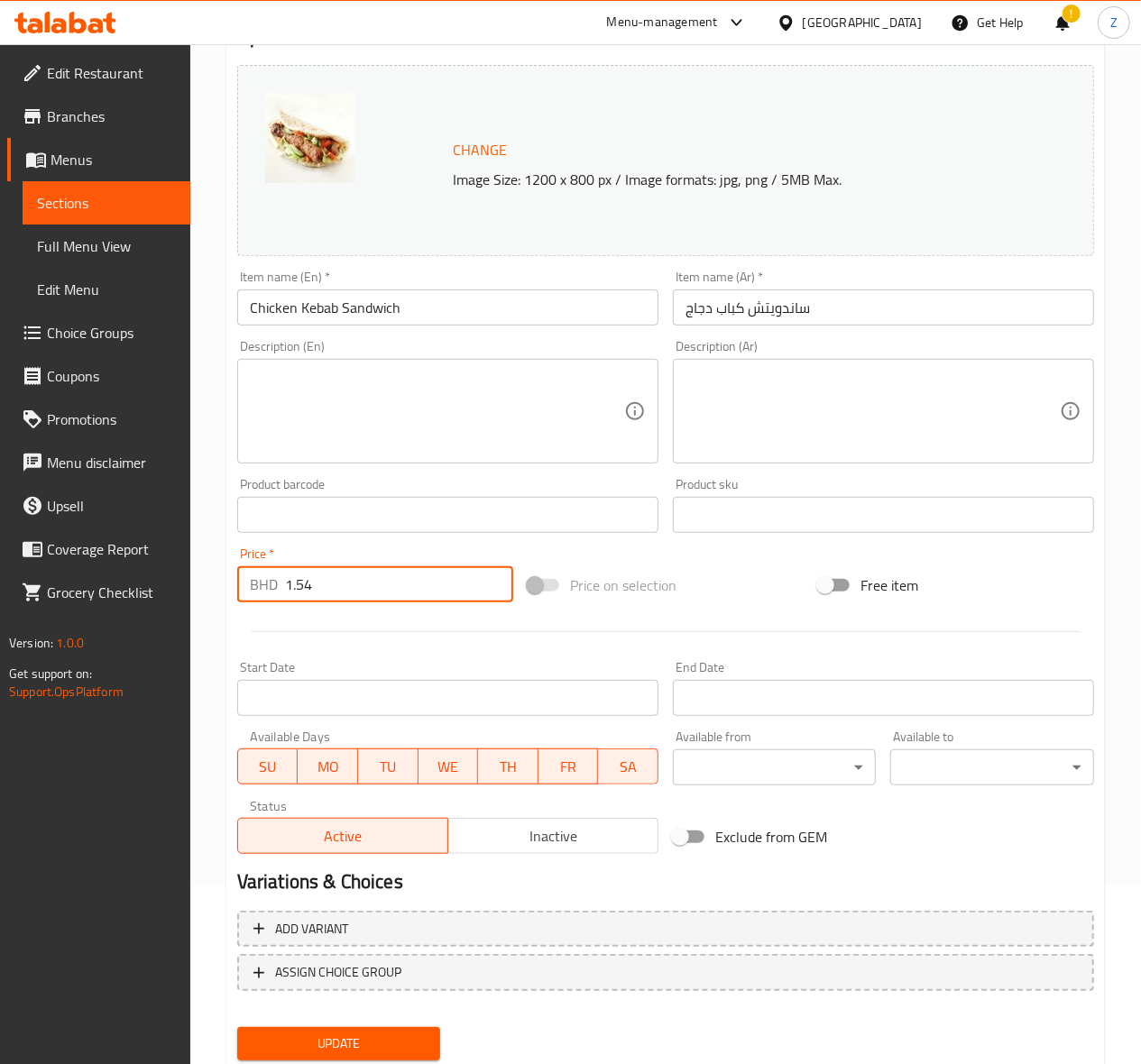
scroll to position [235, 0]
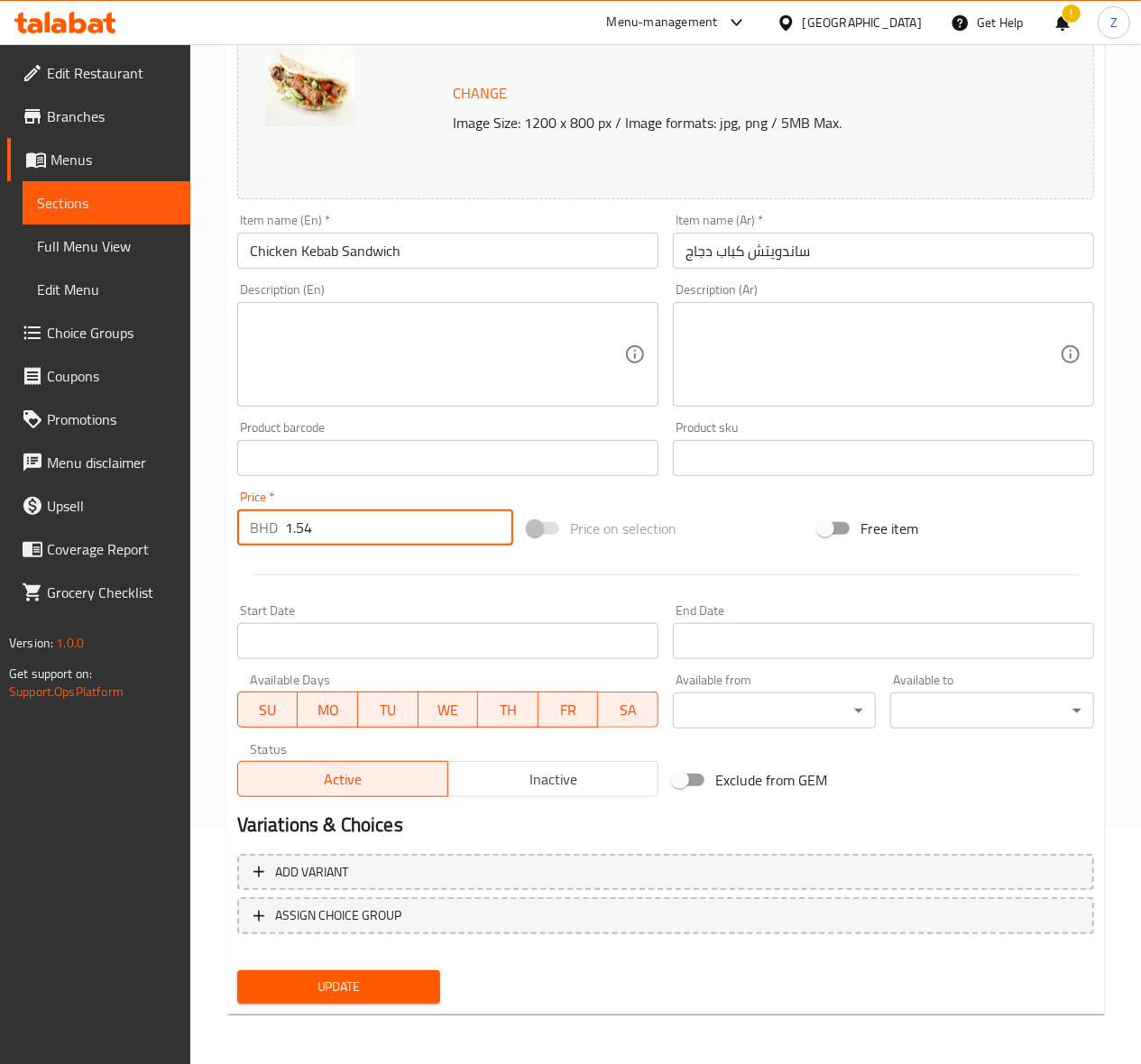
type input "1.54"
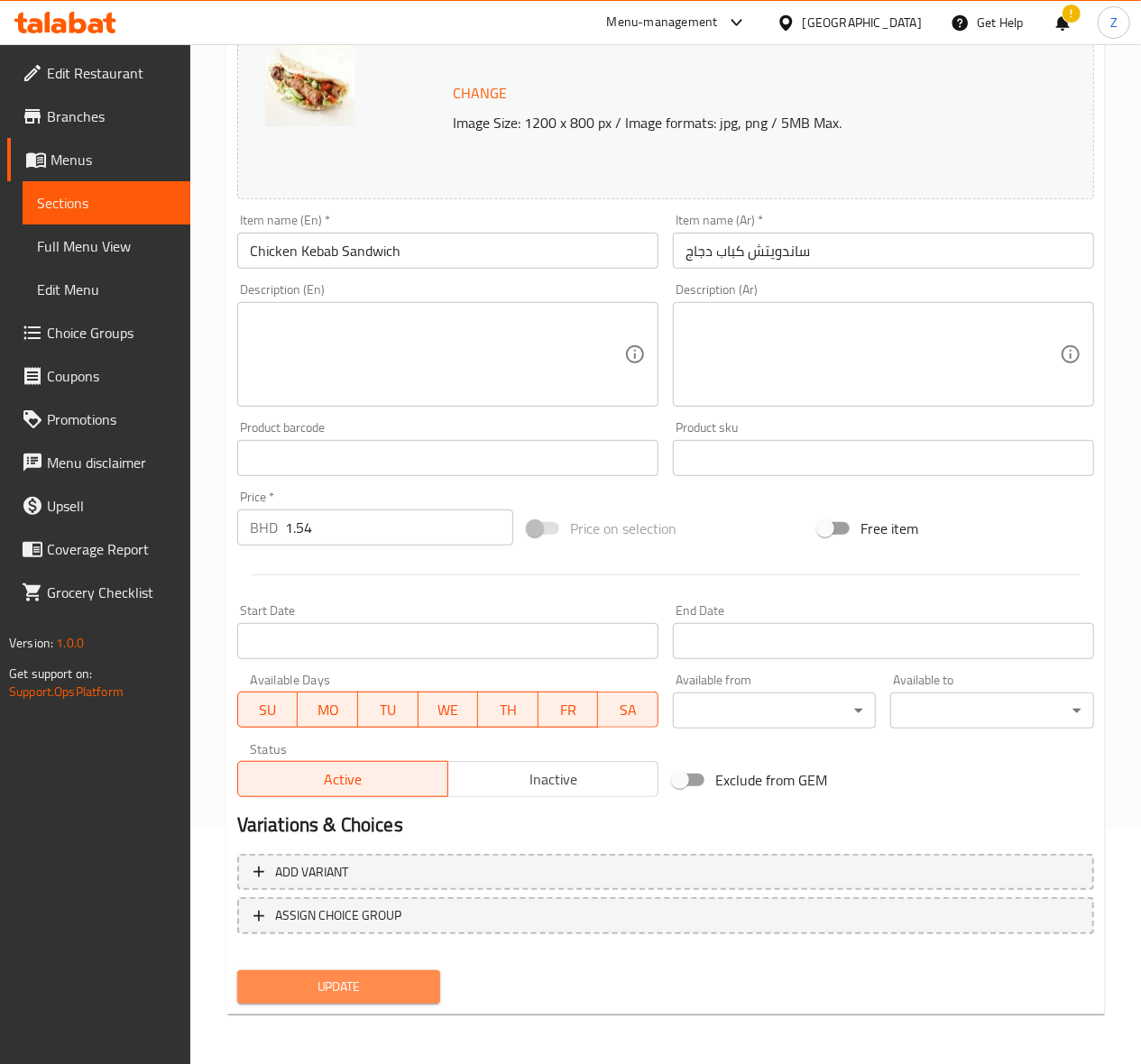
click at [335, 976] on span "Update" at bounding box center [339, 986] width 175 height 22
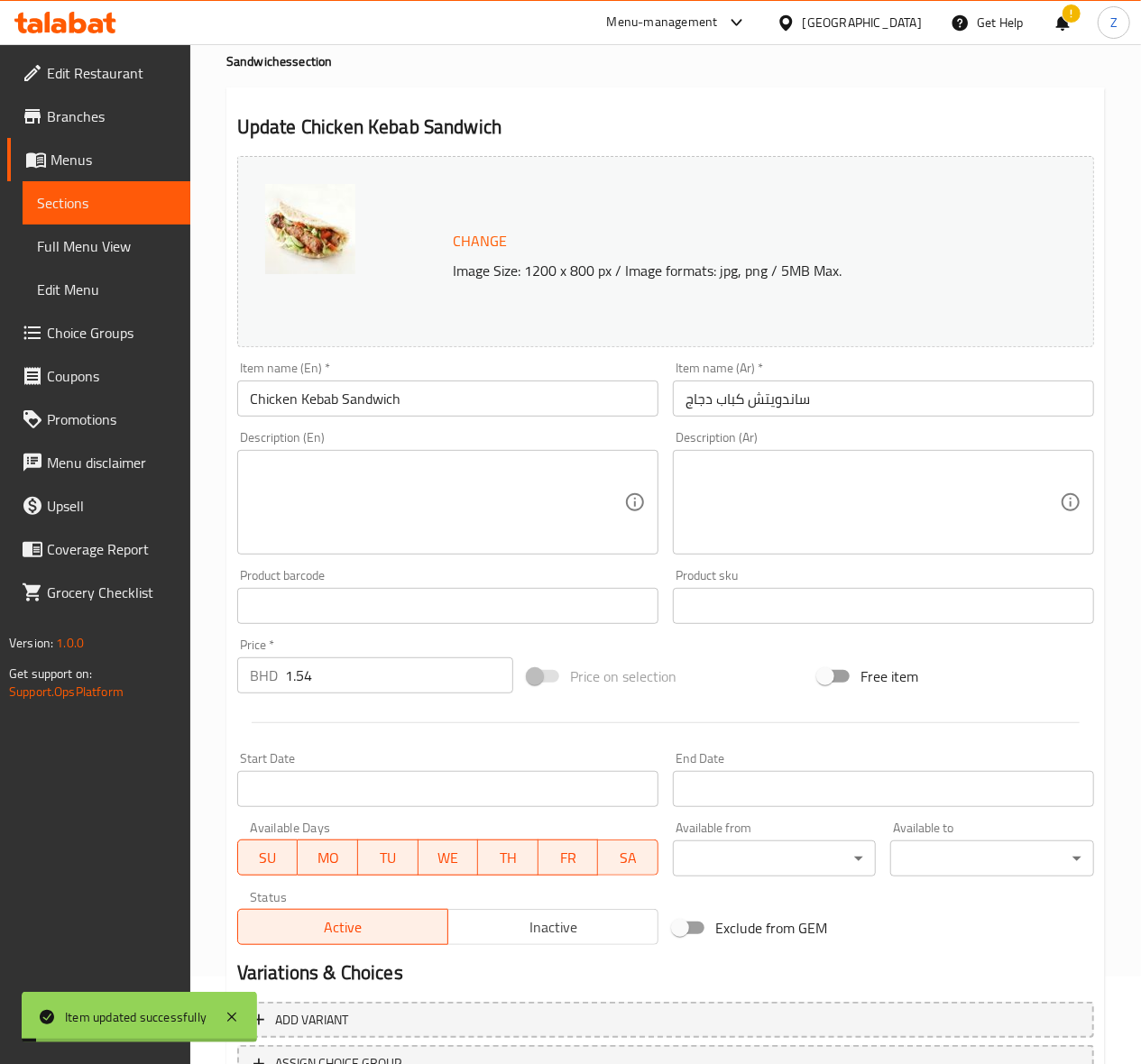
scroll to position [0, 0]
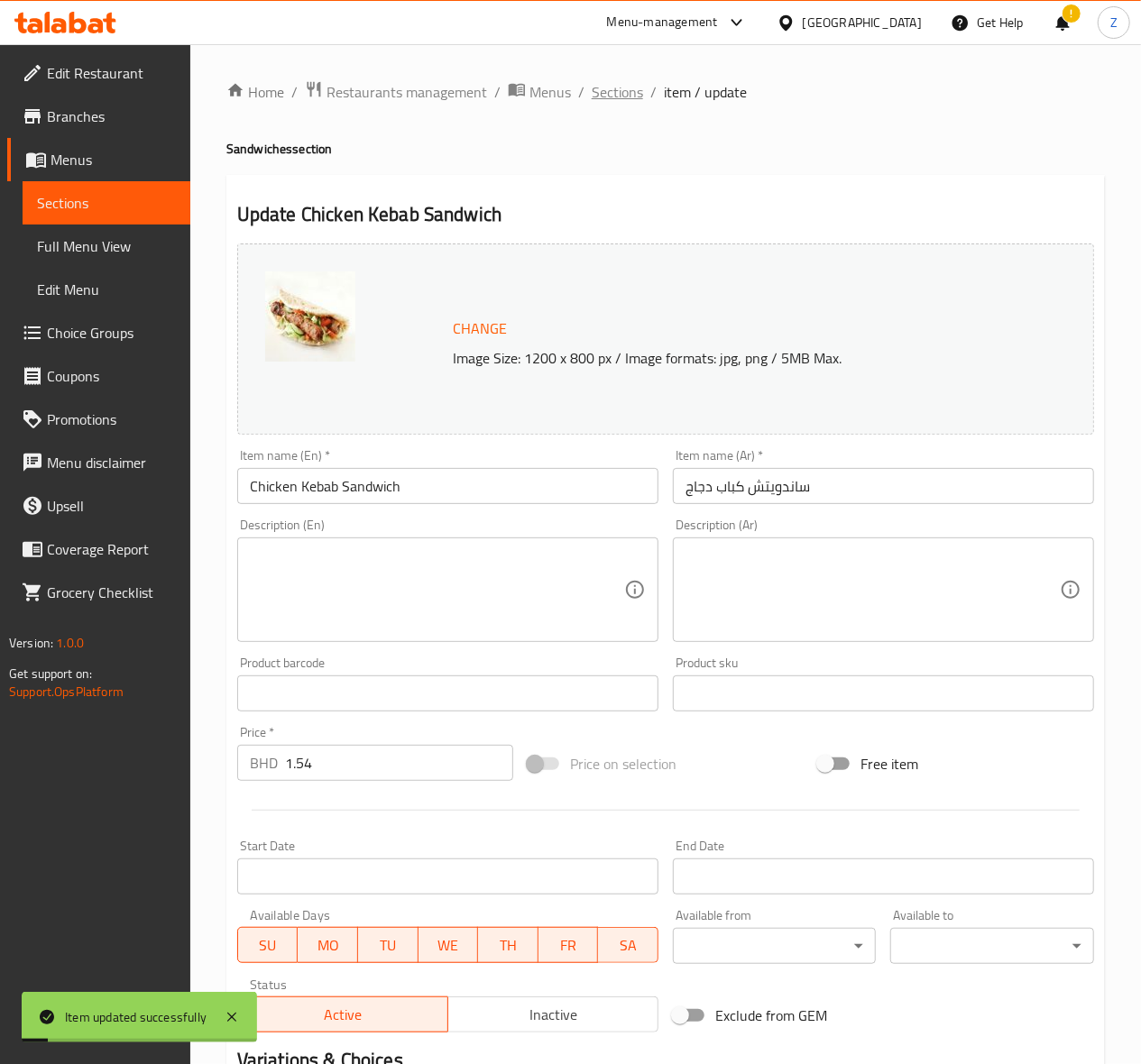
click at [626, 87] on span "Sections" at bounding box center [618, 92] width 52 height 22
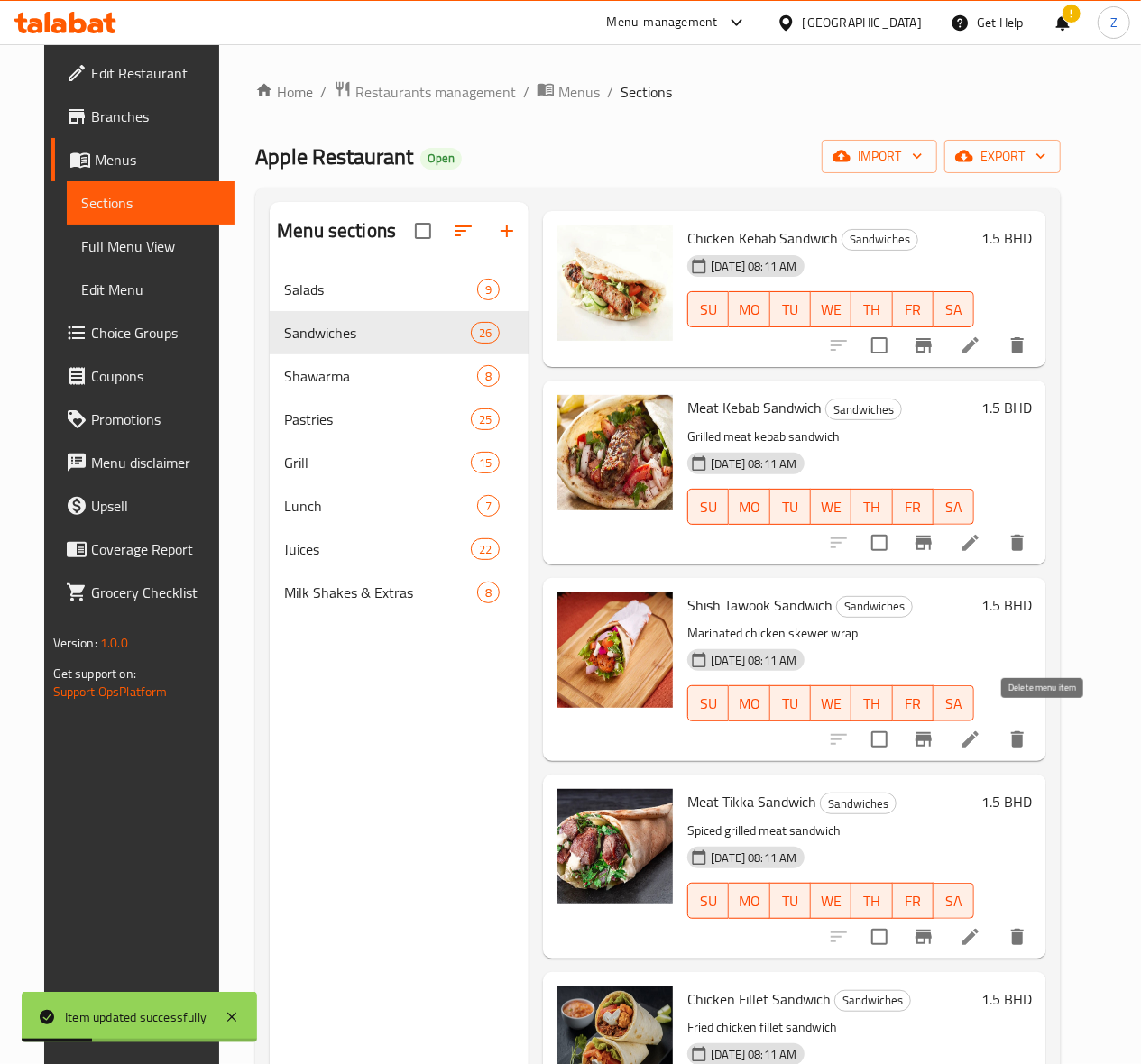
scroll to position [481, 0]
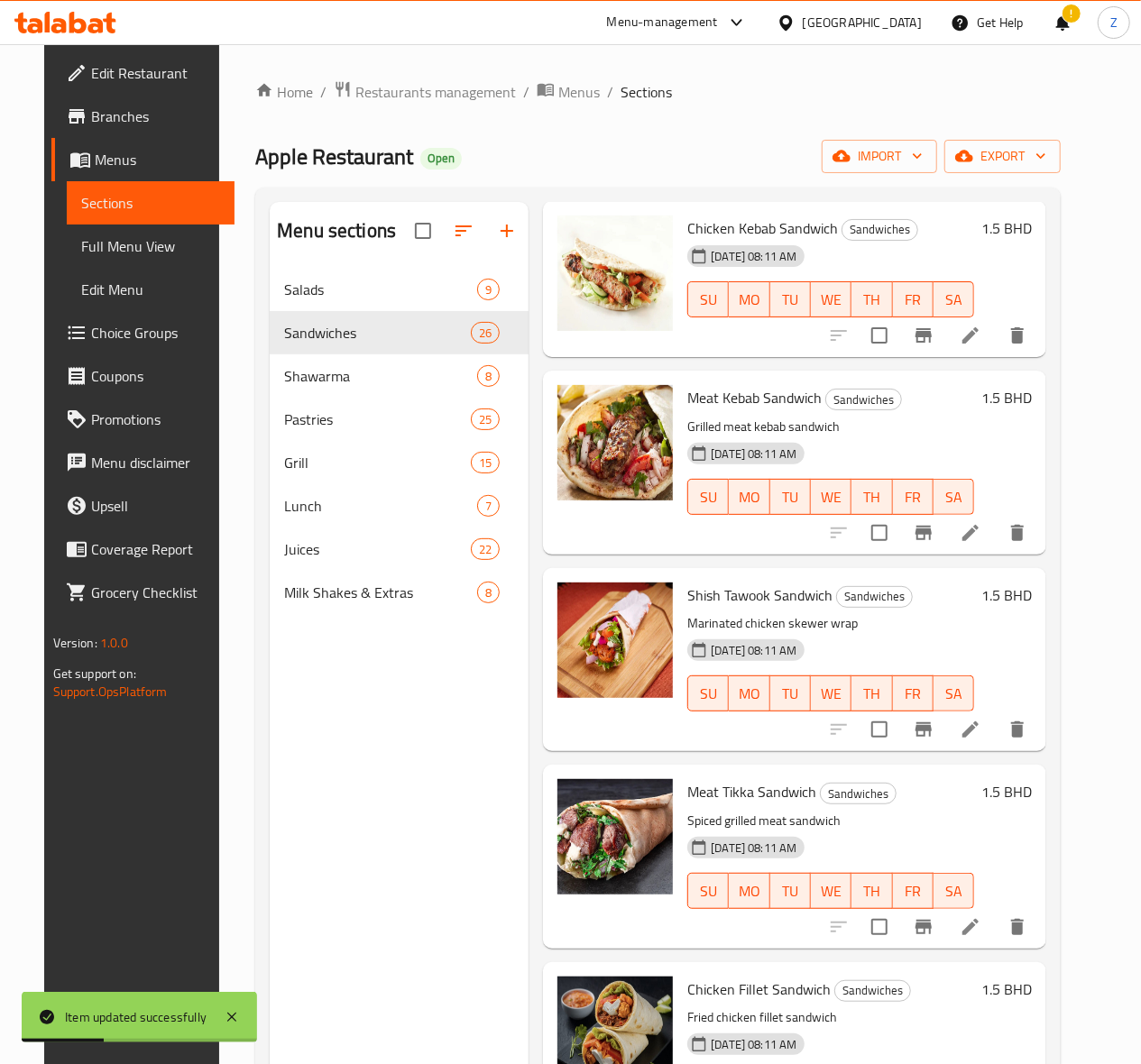
click at [996, 518] on li at bounding box center [970, 533] width 51 height 33
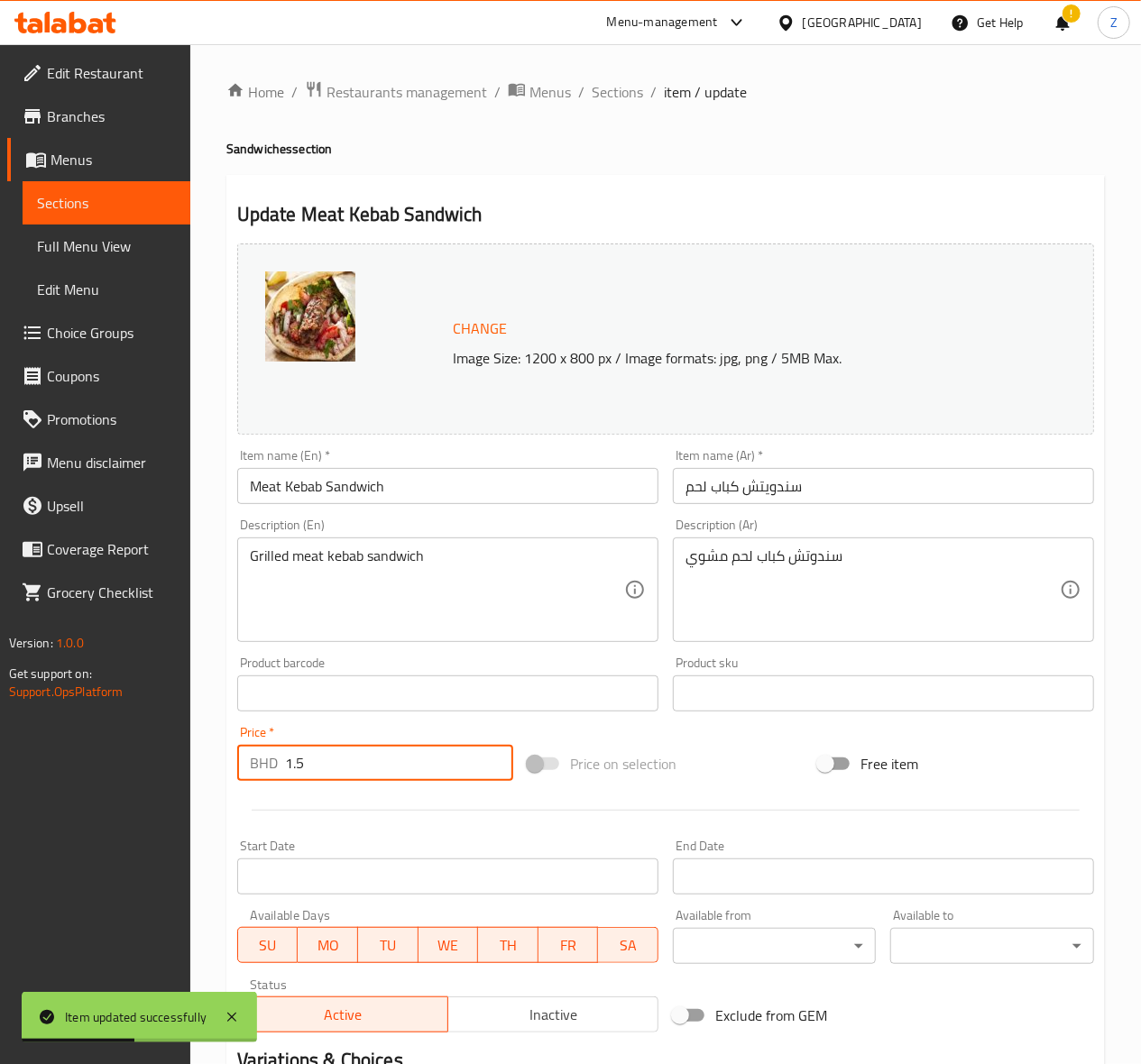
drag, startPoint x: 406, startPoint y: 754, endPoint x: 29, endPoint y: 759, distance: 377.0
click at [29, 759] on div "Edit Restaurant Branches Menus Sections Full Menu View Edit Menu Choice Groups …" at bounding box center [570, 672] width 1141 height 1256
paste input "4"
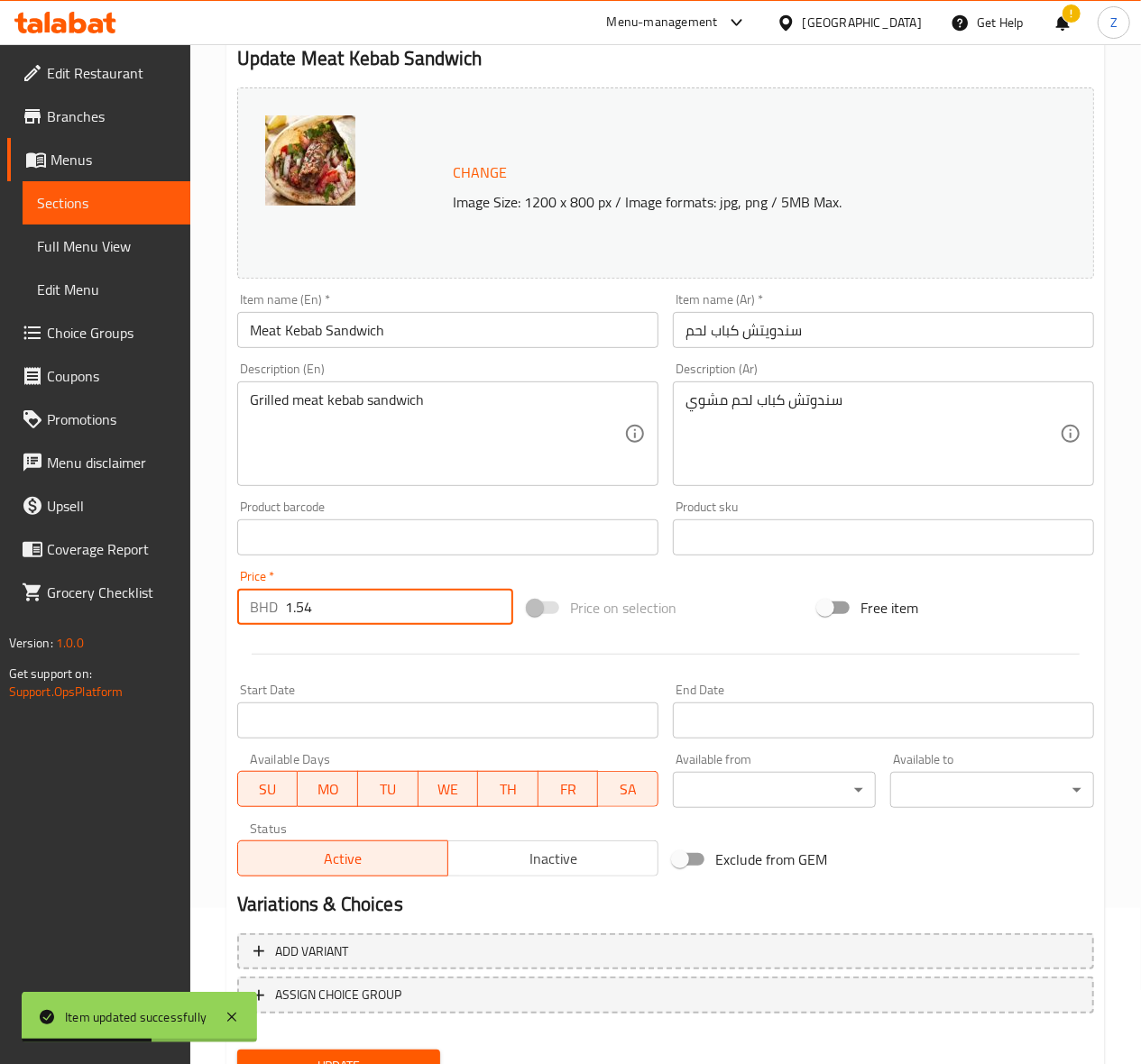
scroll to position [235, 0]
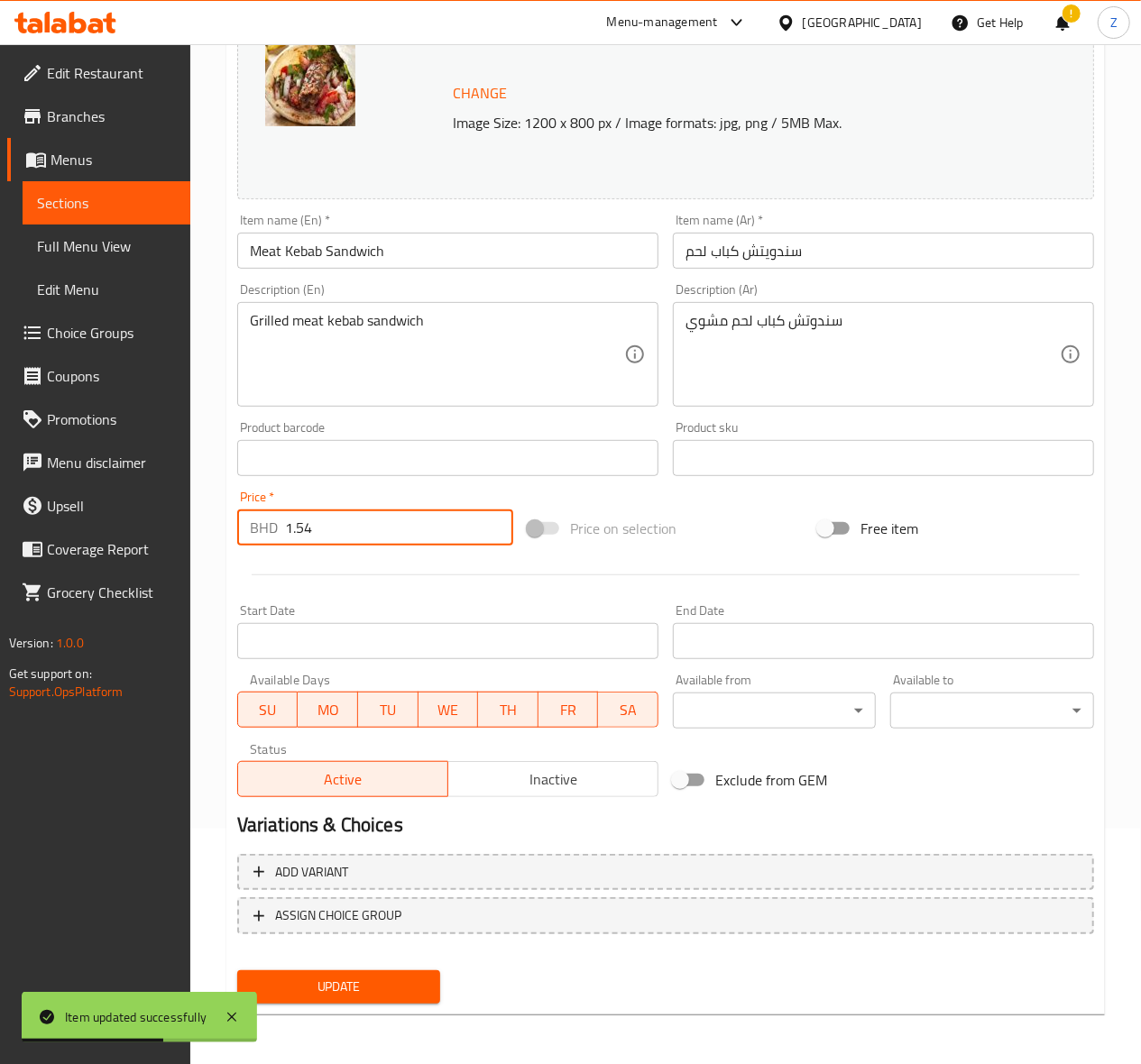
type input "1.54"
click at [350, 990] on span "Update" at bounding box center [339, 986] width 175 height 22
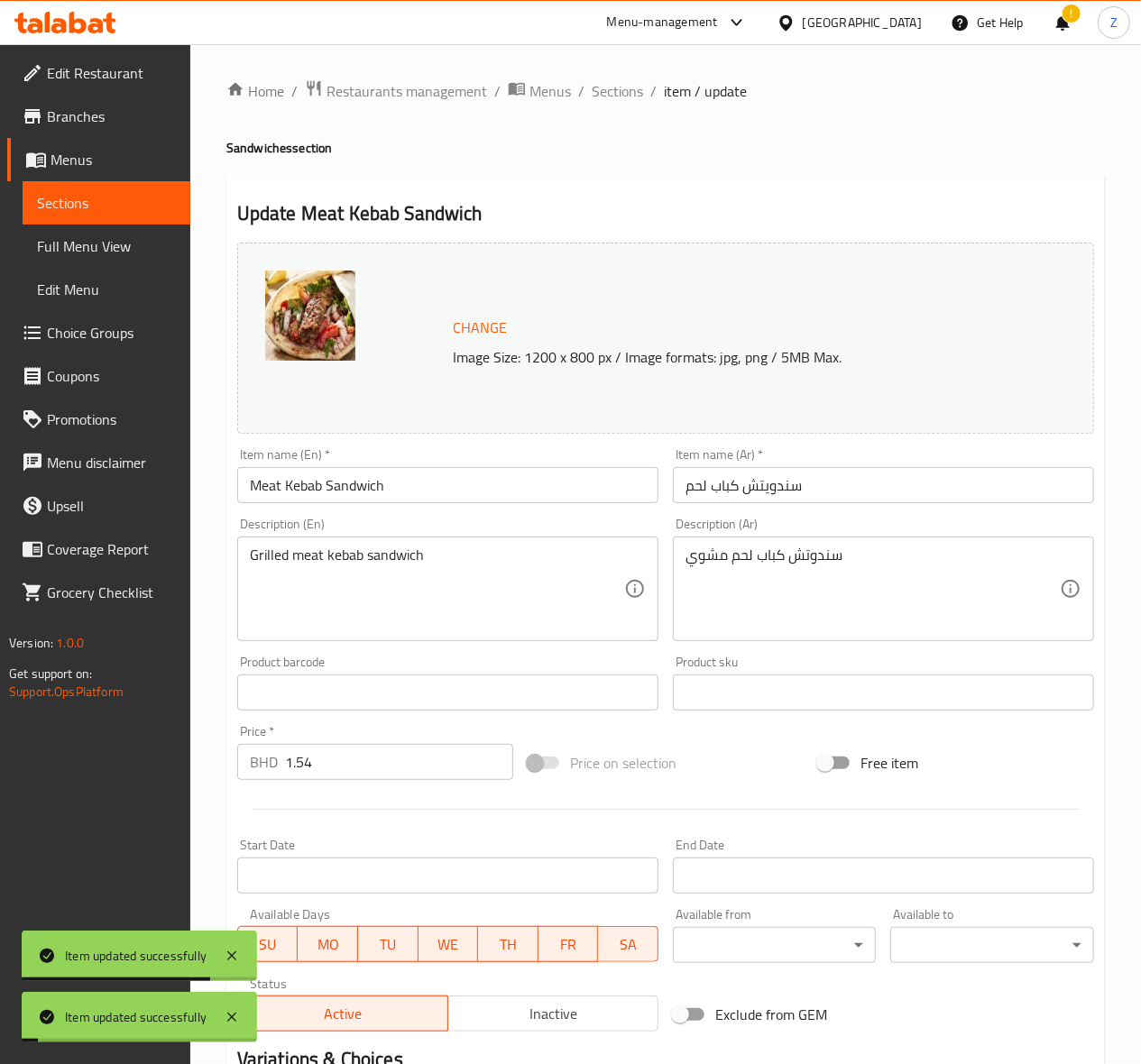
scroll to position [0, 0]
click at [617, 91] on span "Sections" at bounding box center [618, 92] width 52 height 22
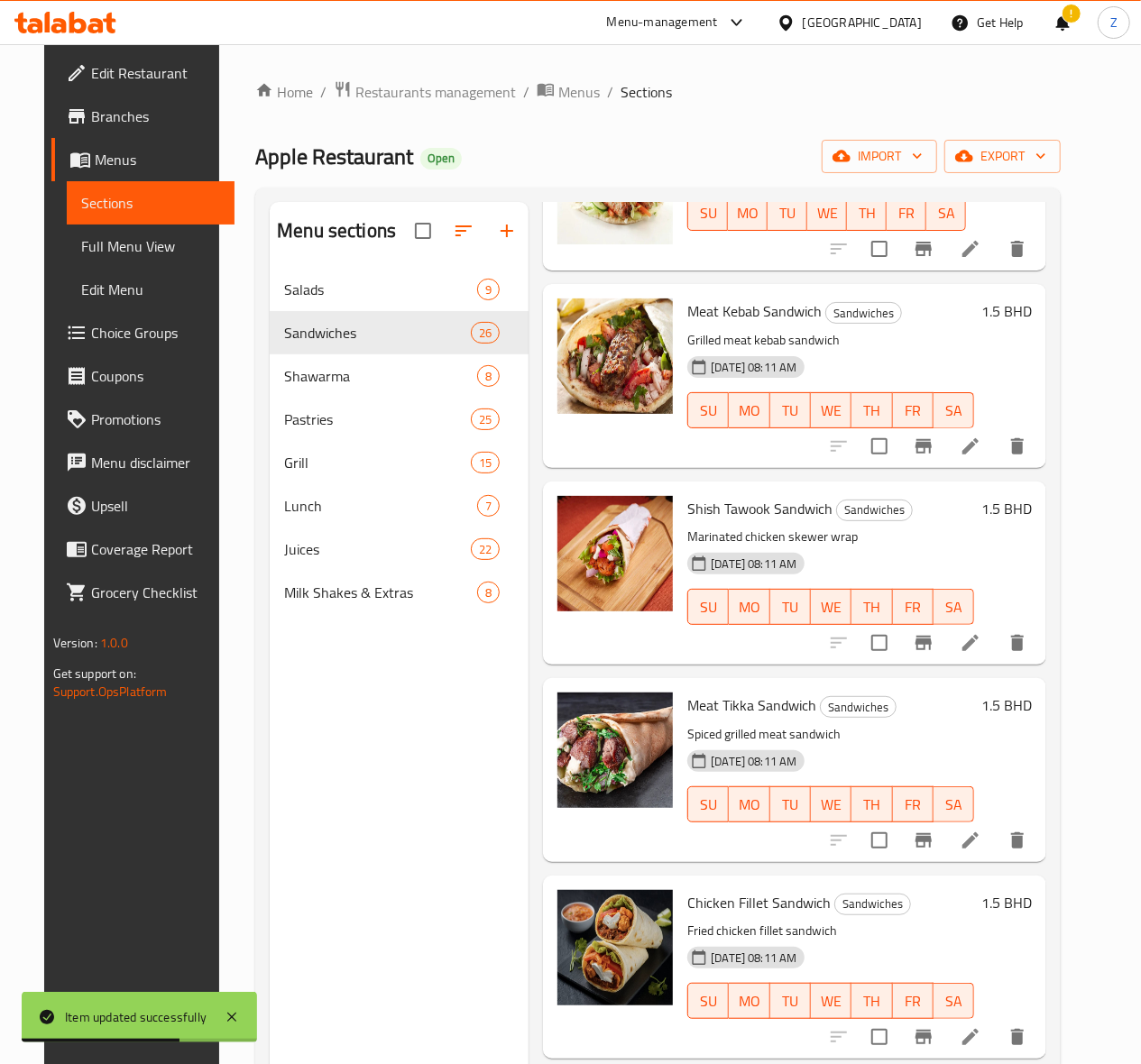
scroll to position [600, 0]
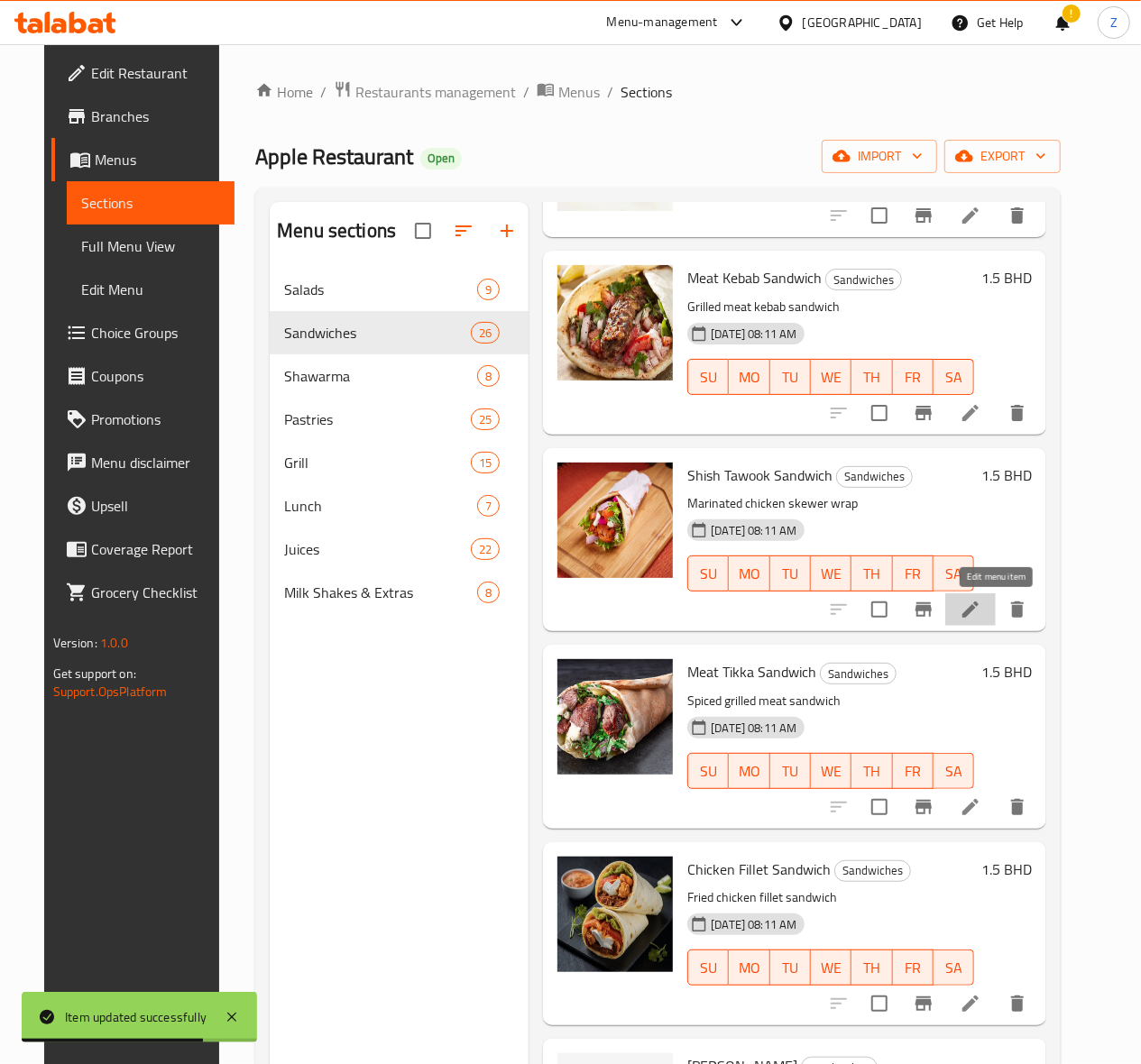
click at [979, 617] on icon at bounding box center [970, 609] width 16 height 16
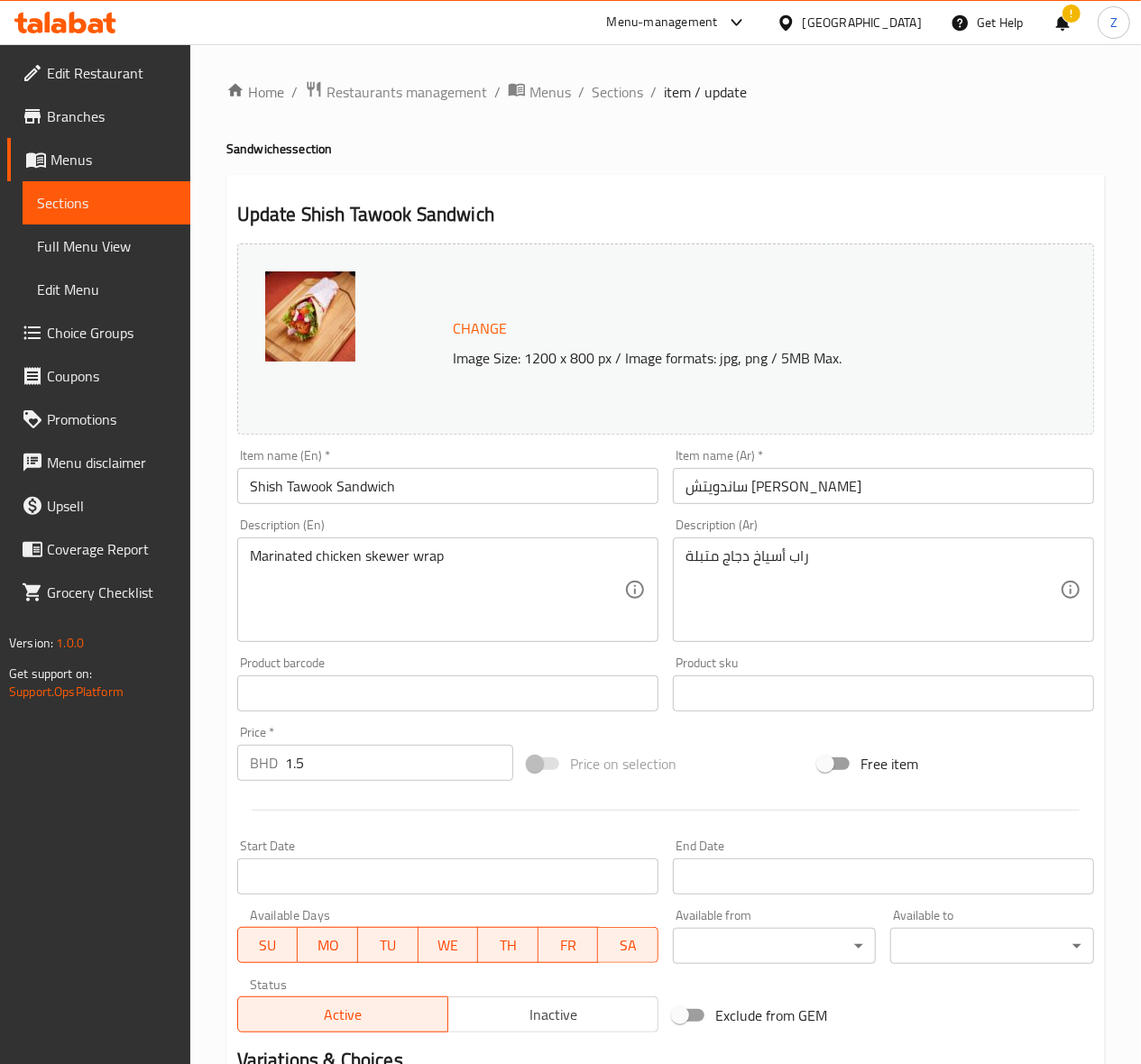
drag, startPoint x: 339, startPoint y: 777, endPoint x: 238, endPoint y: 731, distance: 111.0
click at [238, 733] on div "Price   * BHD 1.5 Price *" at bounding box center [375, 753] width 276 height 55
paste input "4"
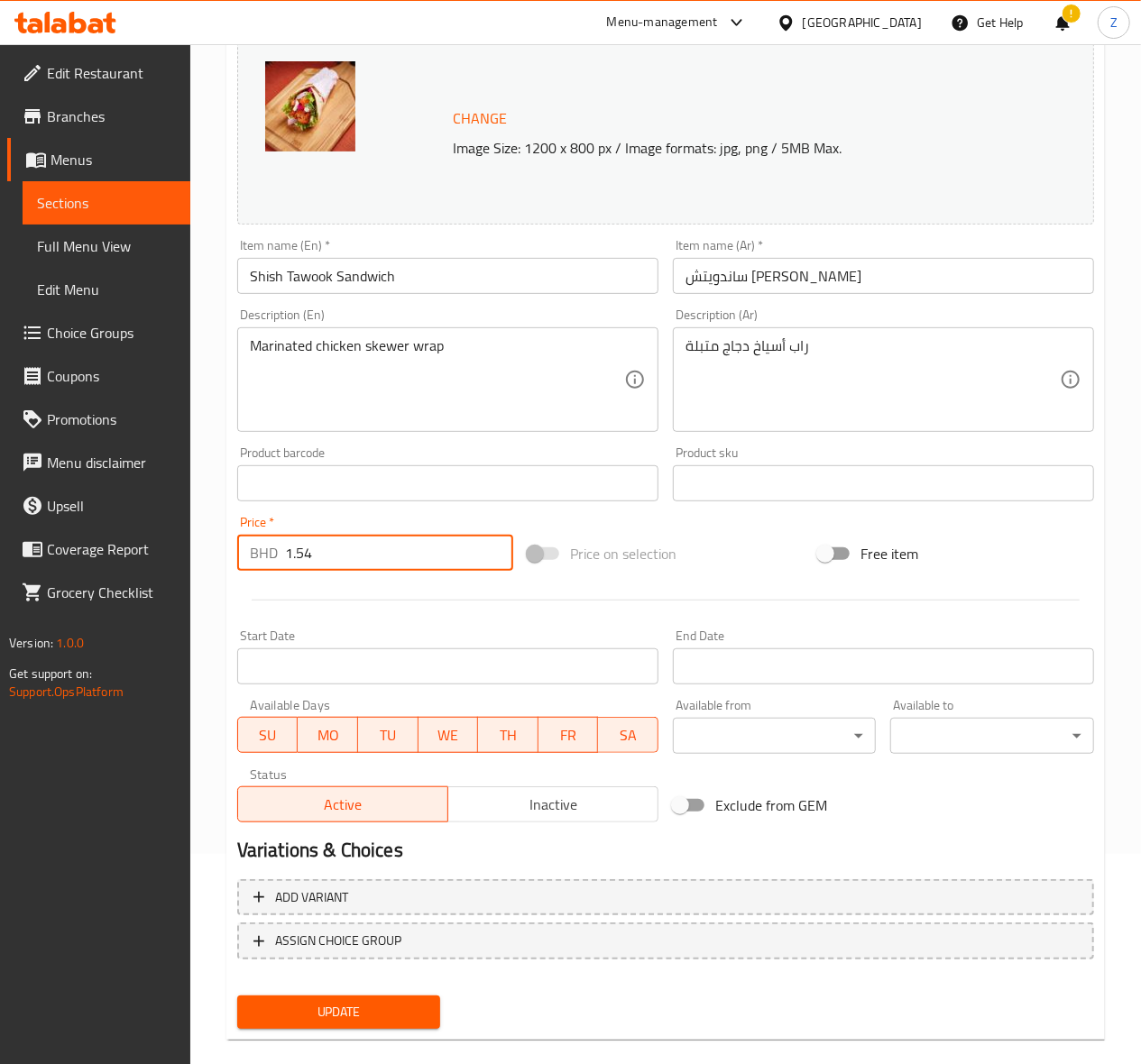
scroll to position [235, 0]
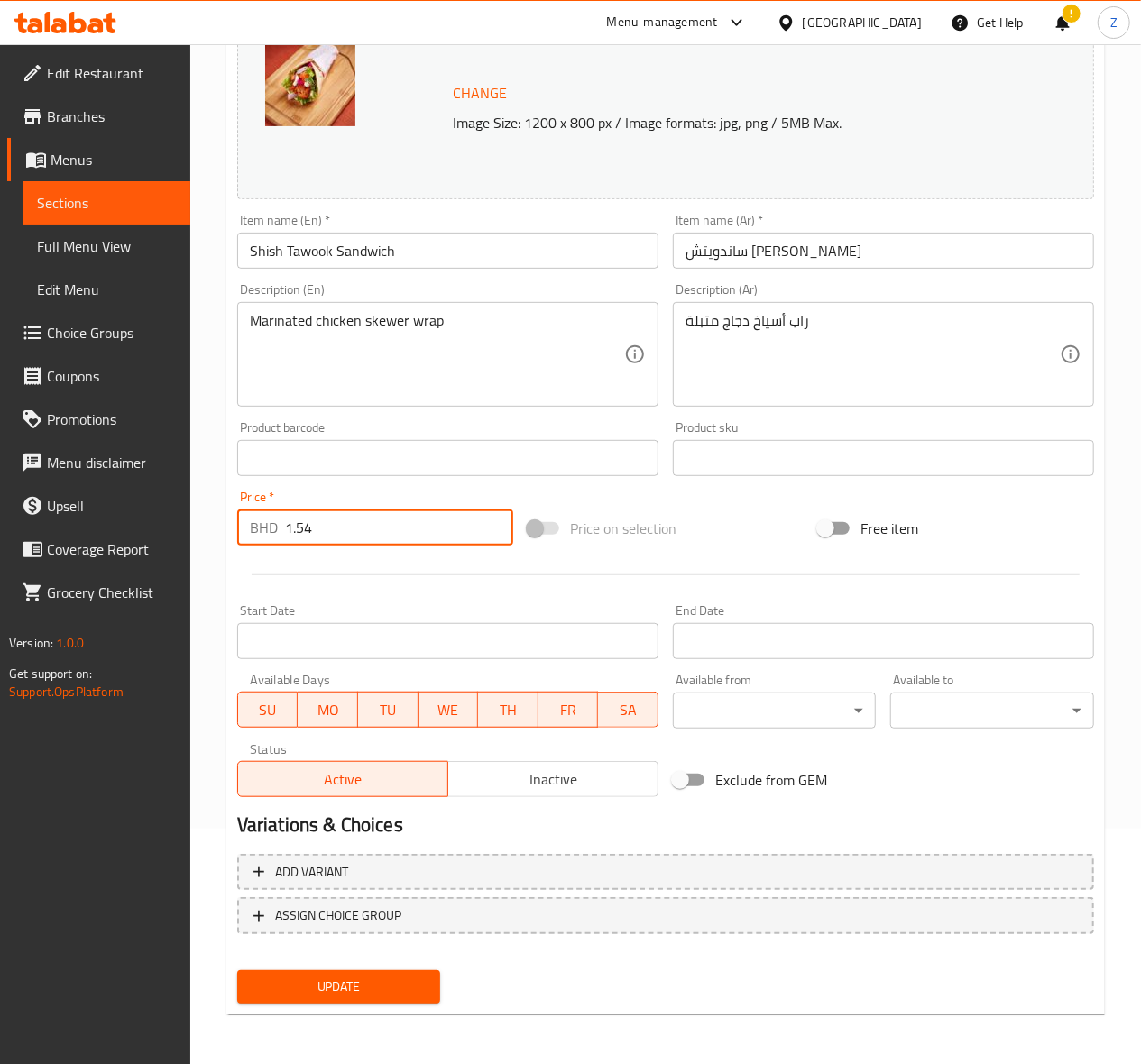
type input "1.54"
click at [336, 983] on span "Update" at bounding box center [339, 986] width 175 height 22
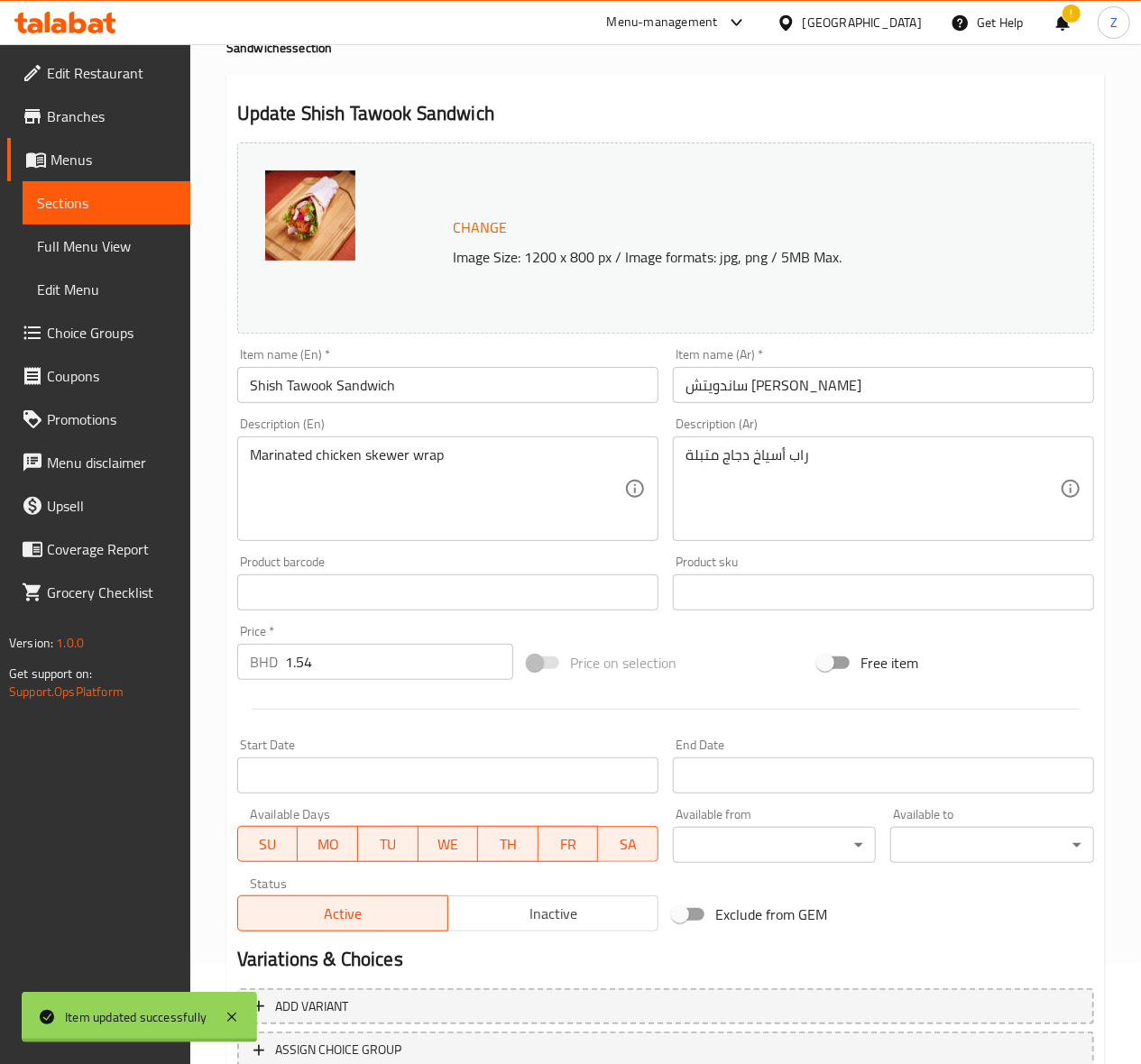
scroll to position [0, 0]
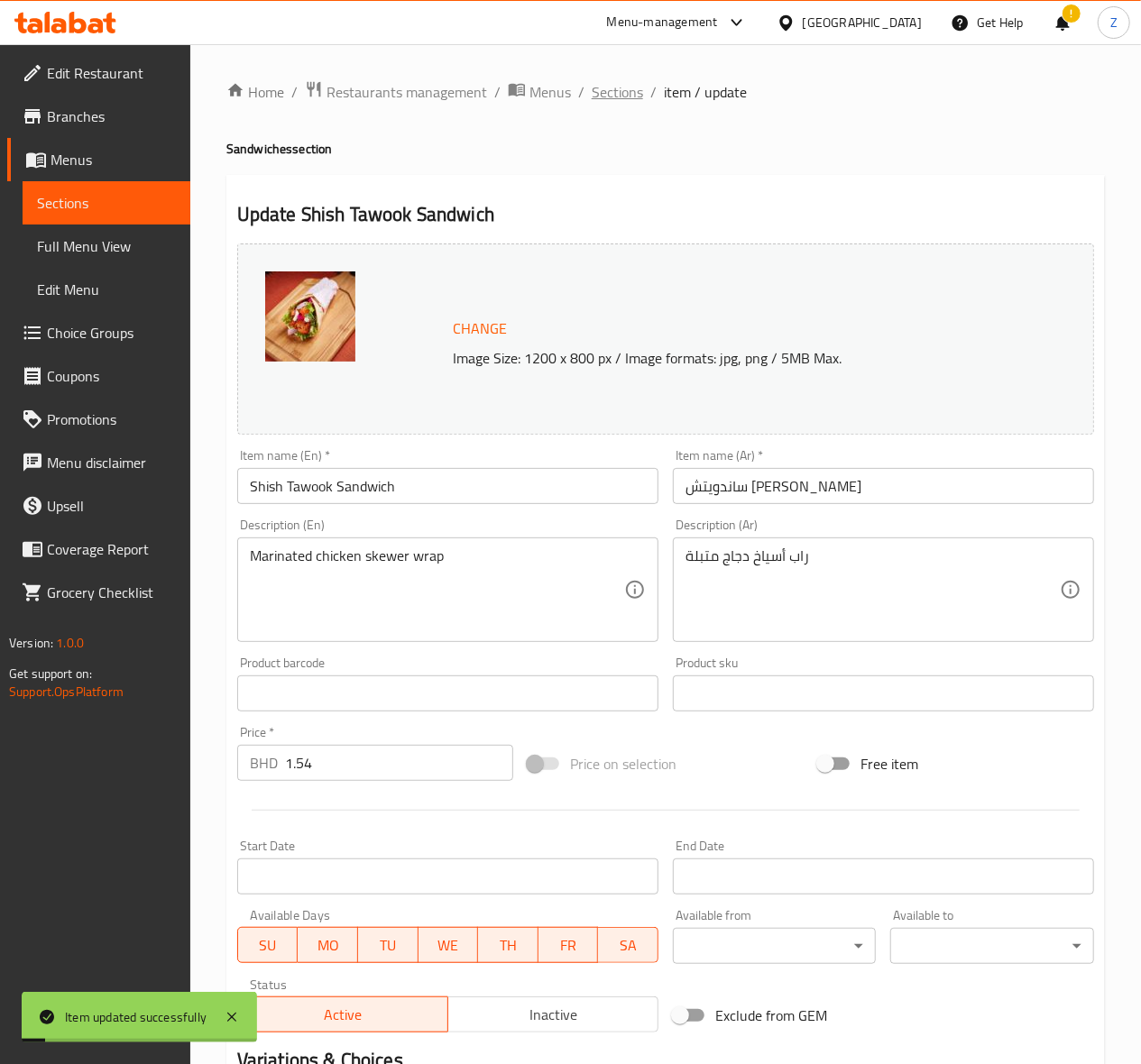
click at [614, 92] on span "Sections" at bounding box center [618, 92] width 52 height 22
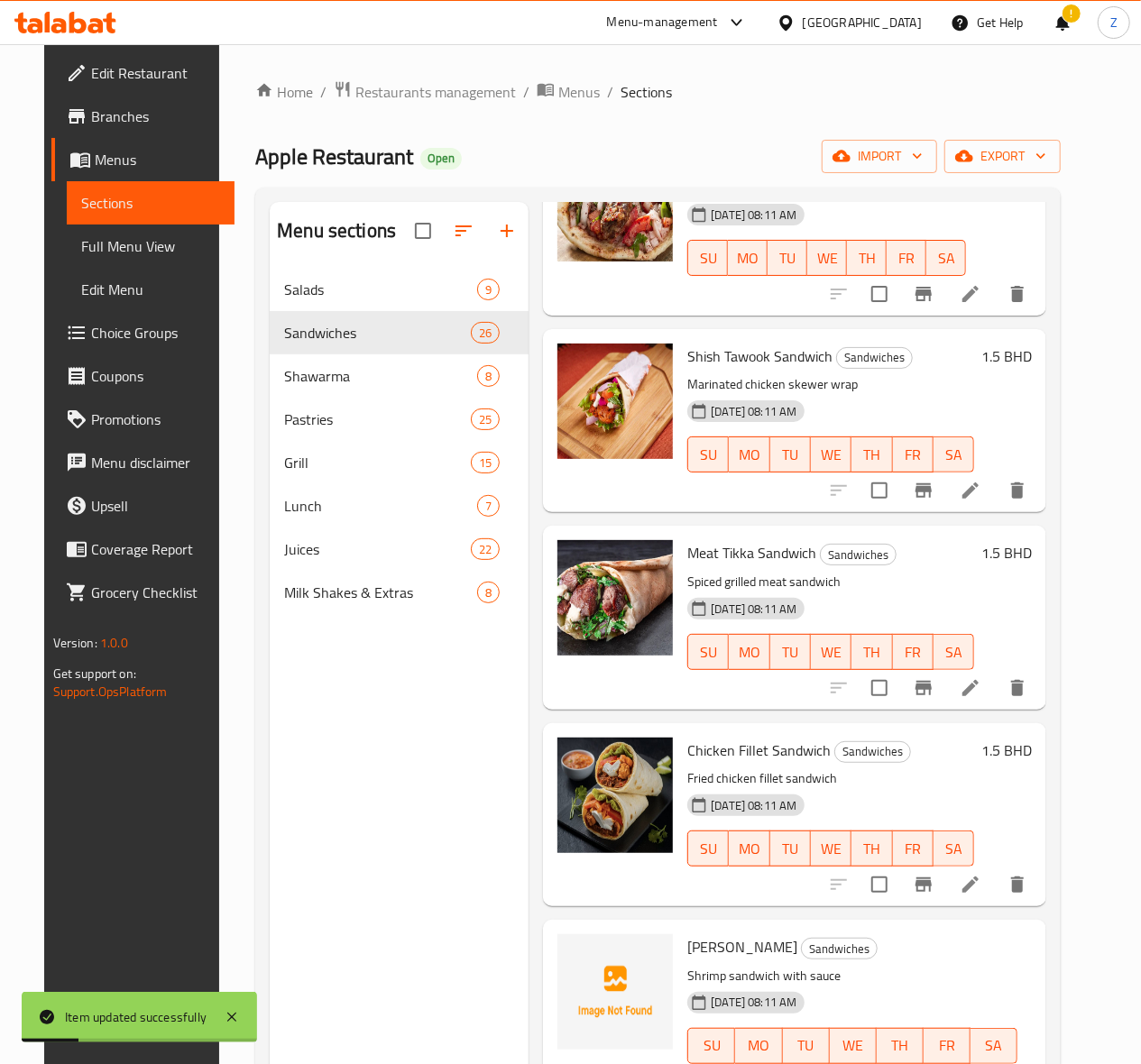
scroll to position [721, 0]
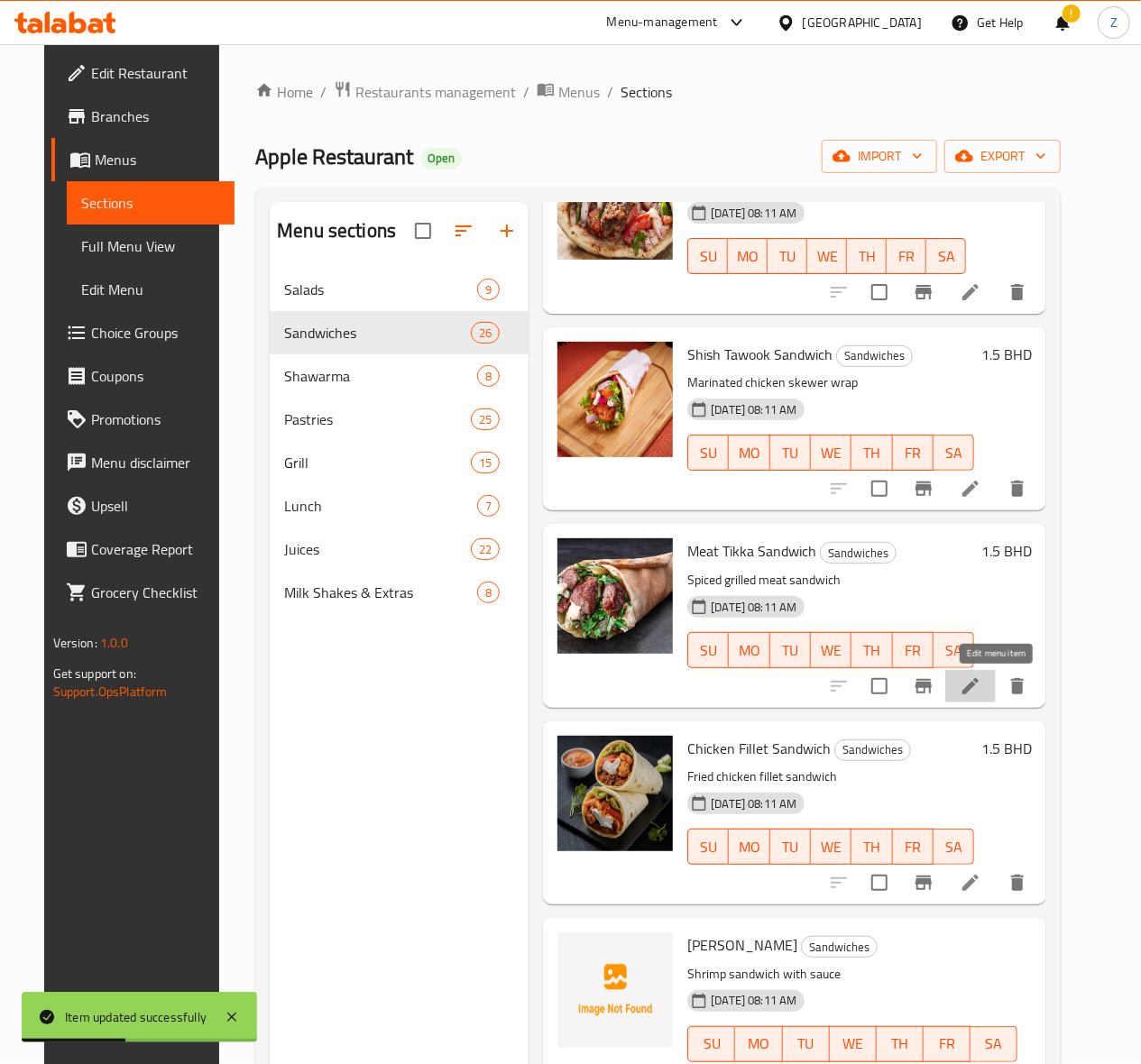
click at [979, 680] on icon at bounding box center [970, 686] width 16 height 16
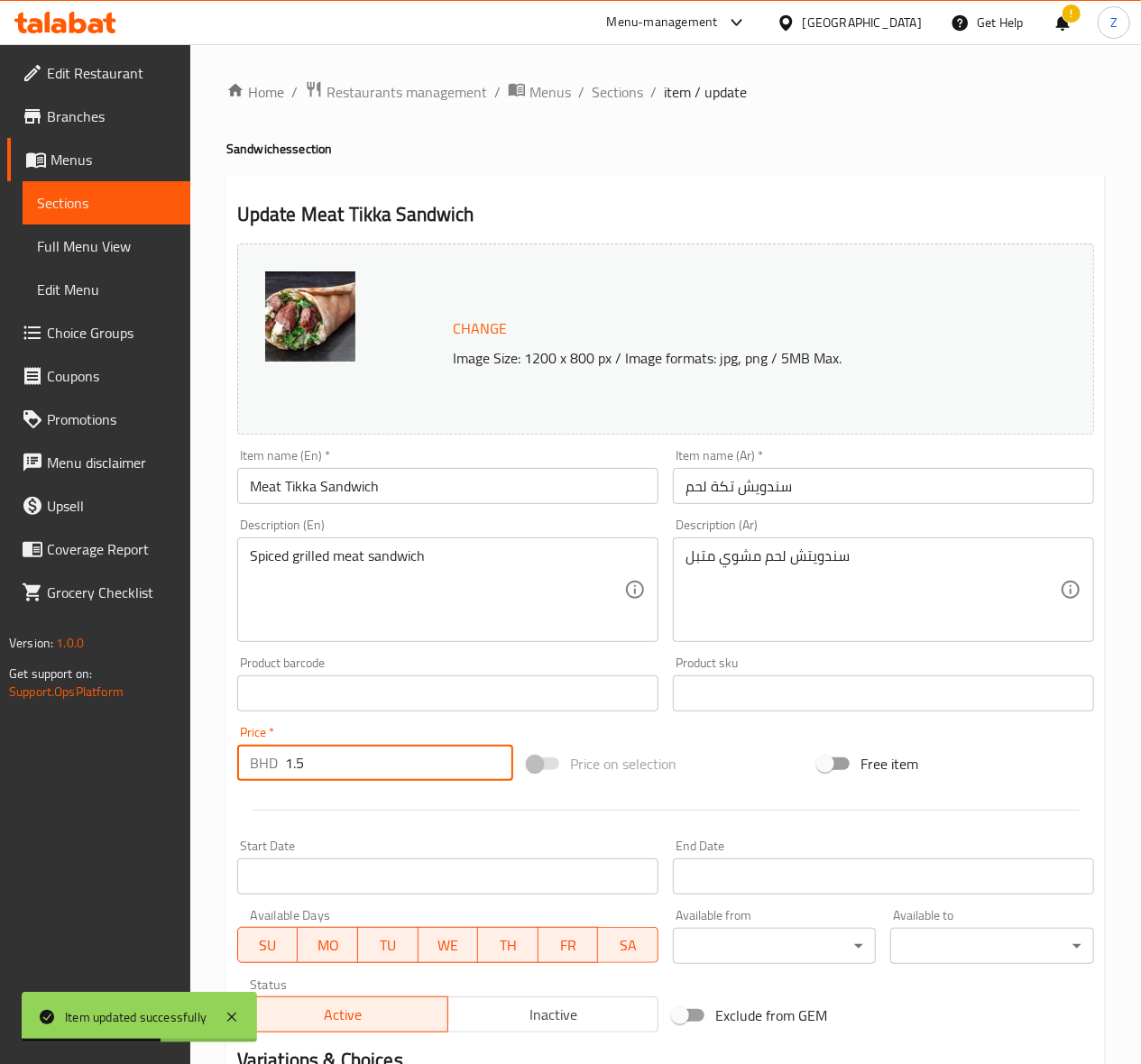
drag, startPoint x: 245, startPoint y: 759, endPoint x: 47, endPoint y: 744, distance: 198.6
click at [52, 744] on div "Edit Restaurant Branches Menus Sections Full Menu View Edit Menu Choice Groups …" at bounding box center [570, 672] width 1141 height 1256
paste input "4"
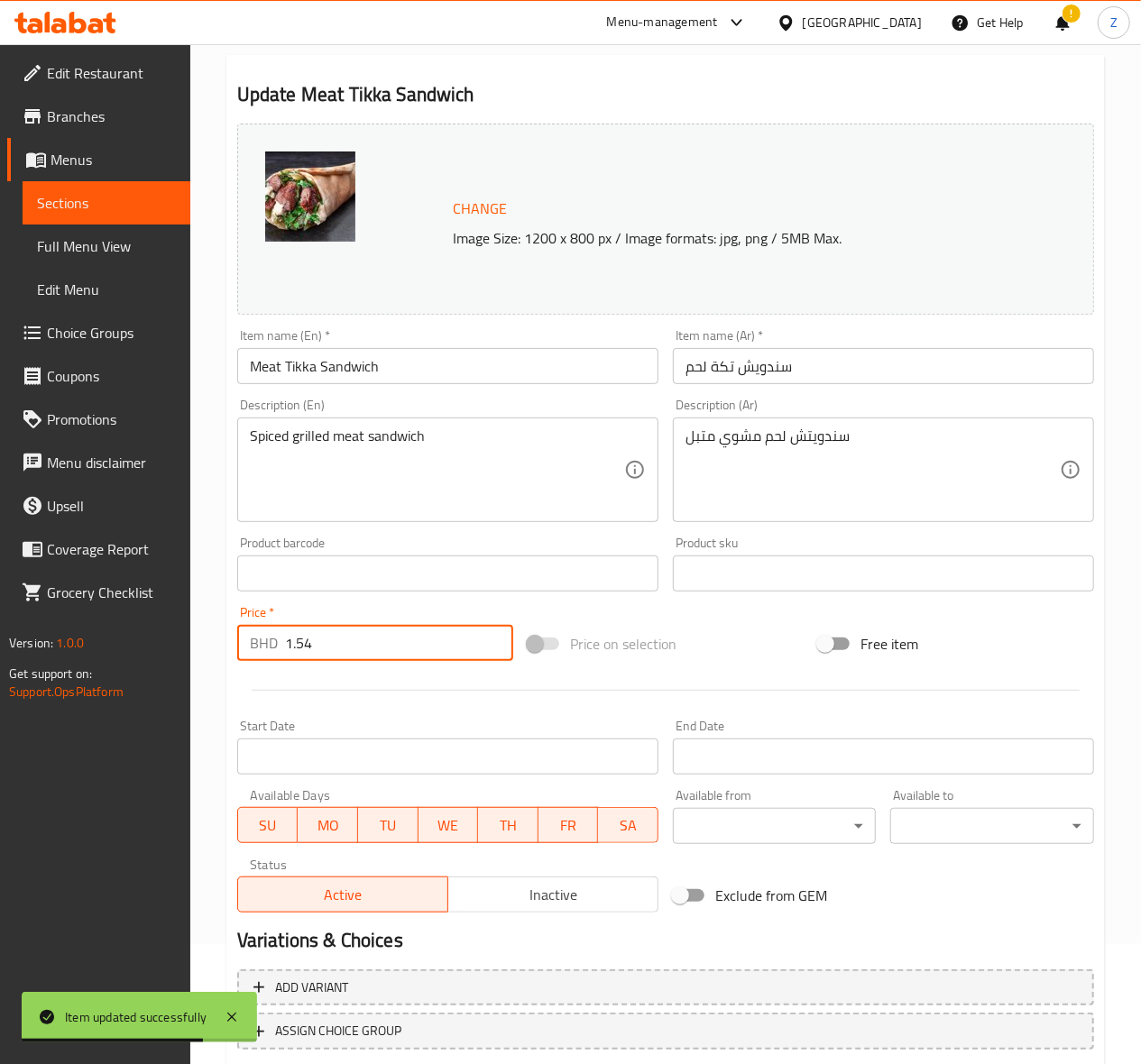
scroll to position [235, 0]
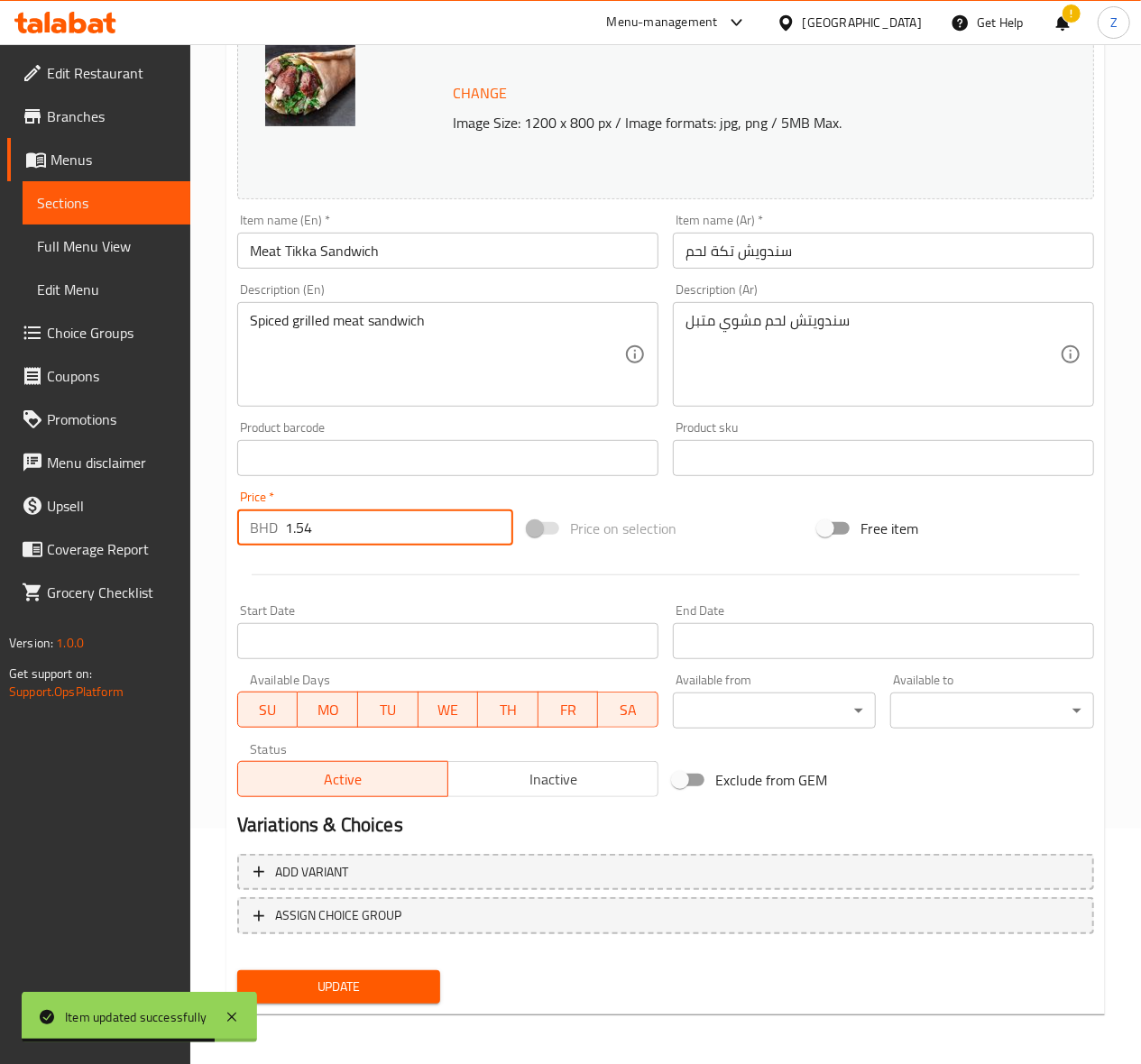
type input "1.54"
click at [328, 990] on span "Update" at bounding box center [339, 986] width 175 height 22
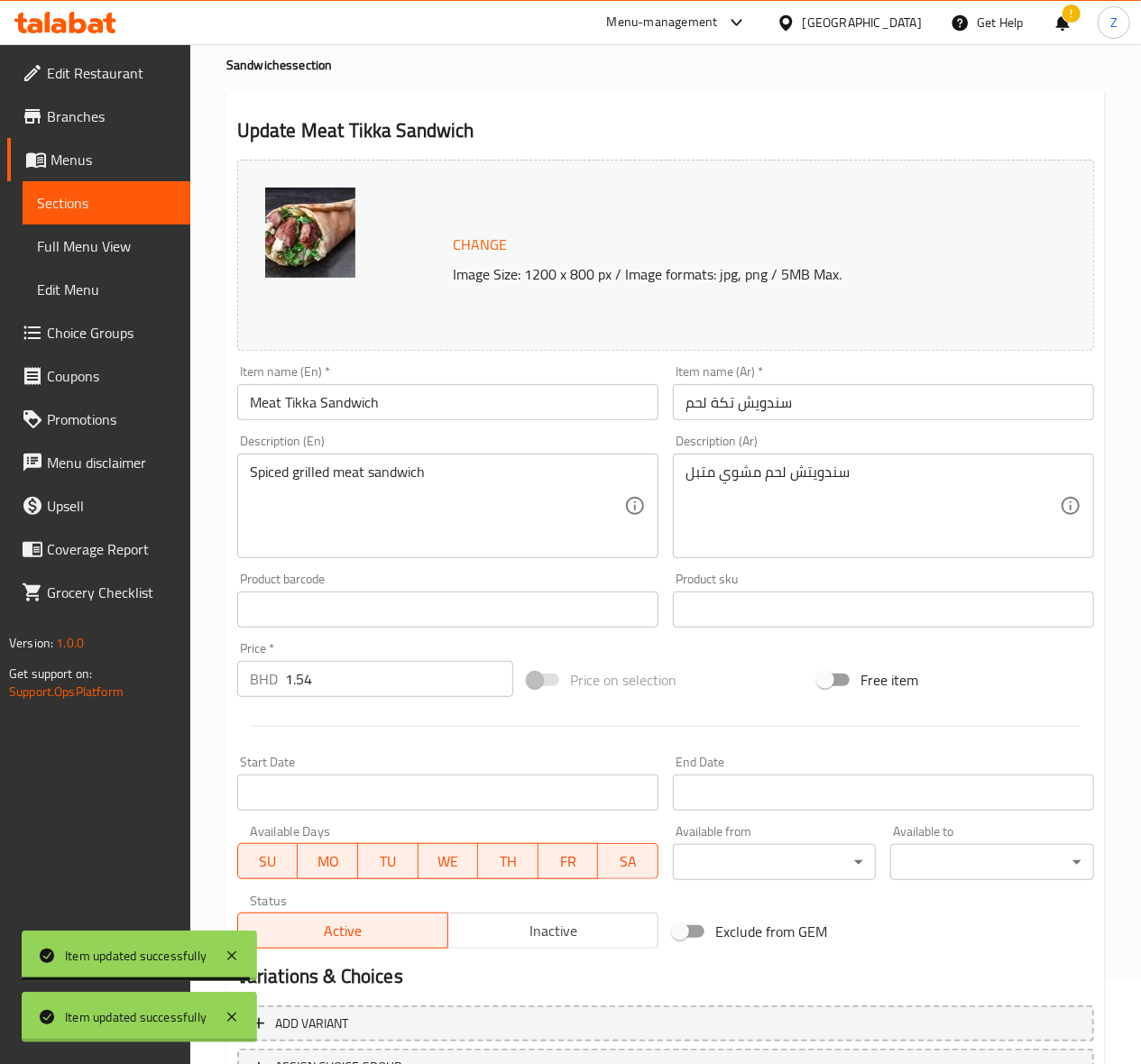
scroll to position [0, 0]
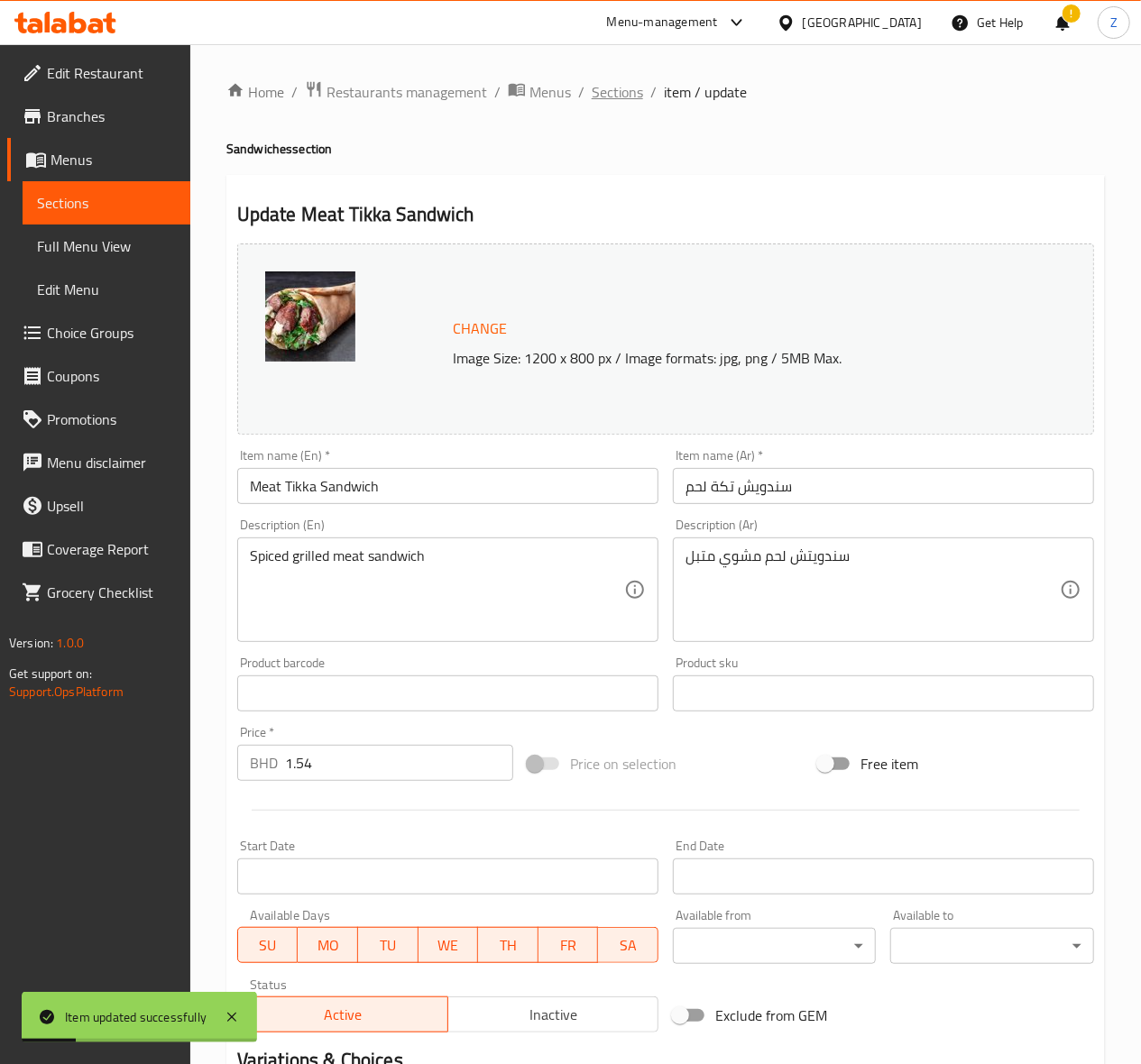
click at [637, 87] on span "Sections" at bounding box center [618, 92] width 52 height 22
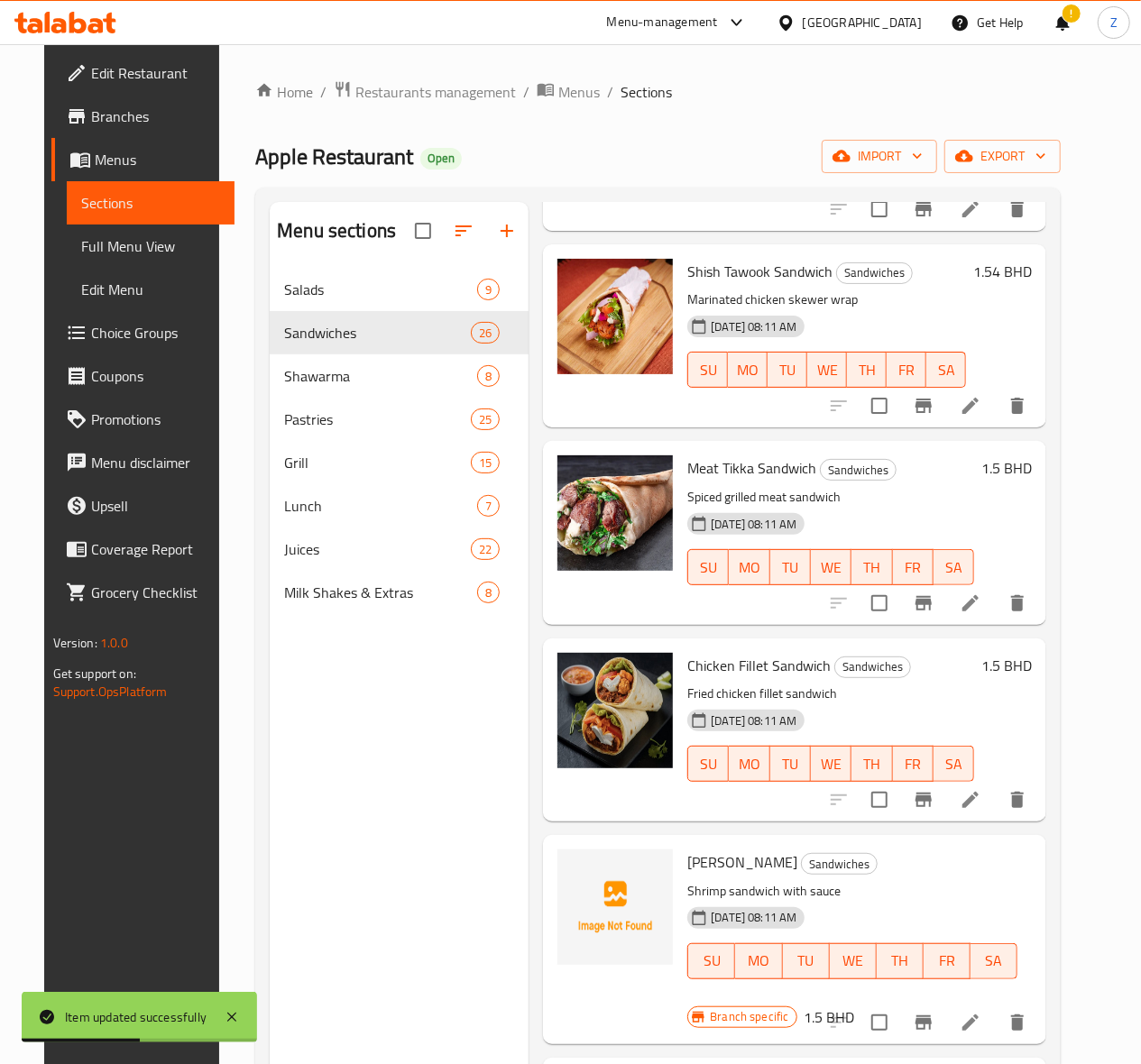
scroll to position [841, 0]
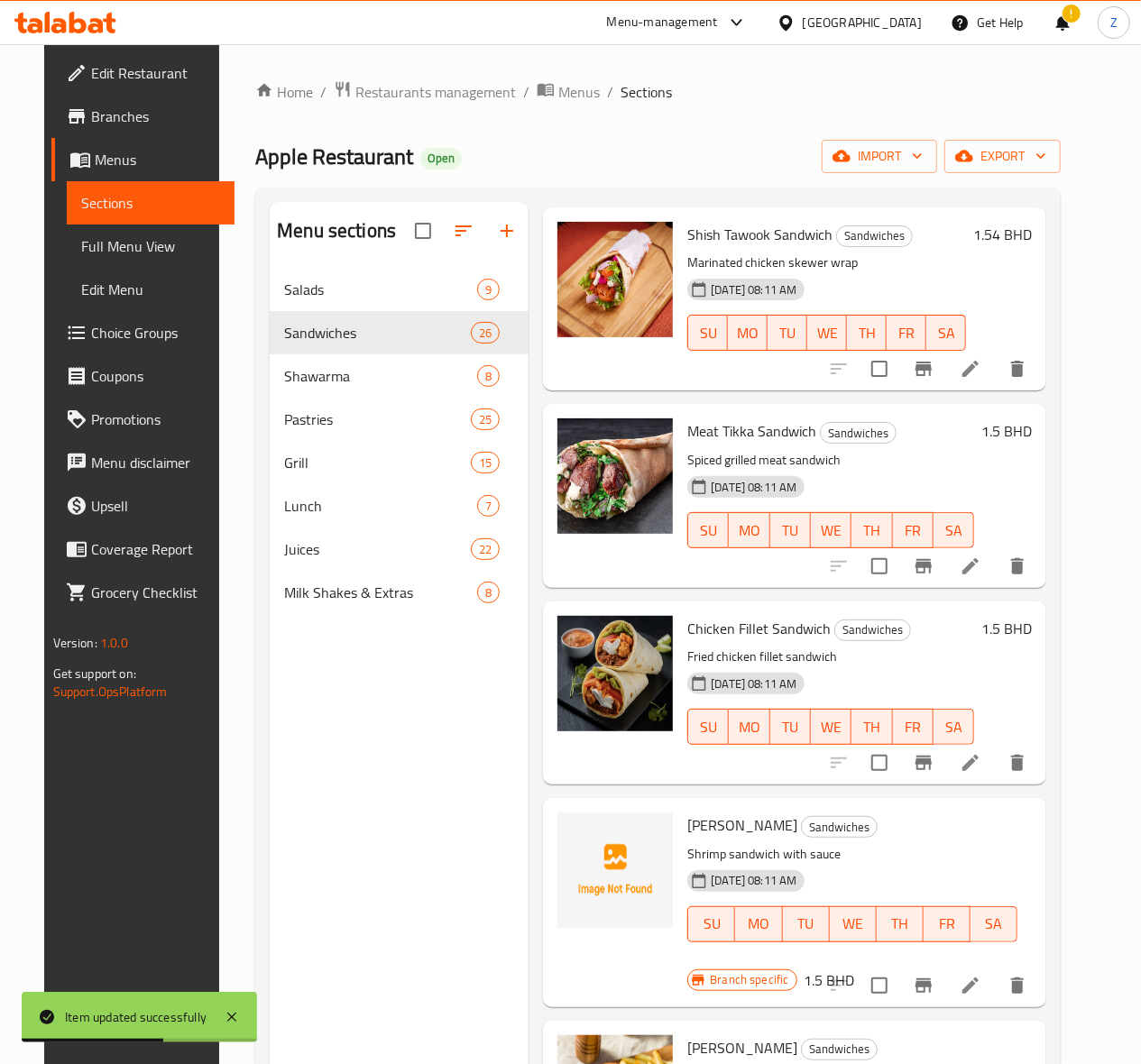
click at [982, 770] on icon at bounding box center [970, 762] width 22 height 22
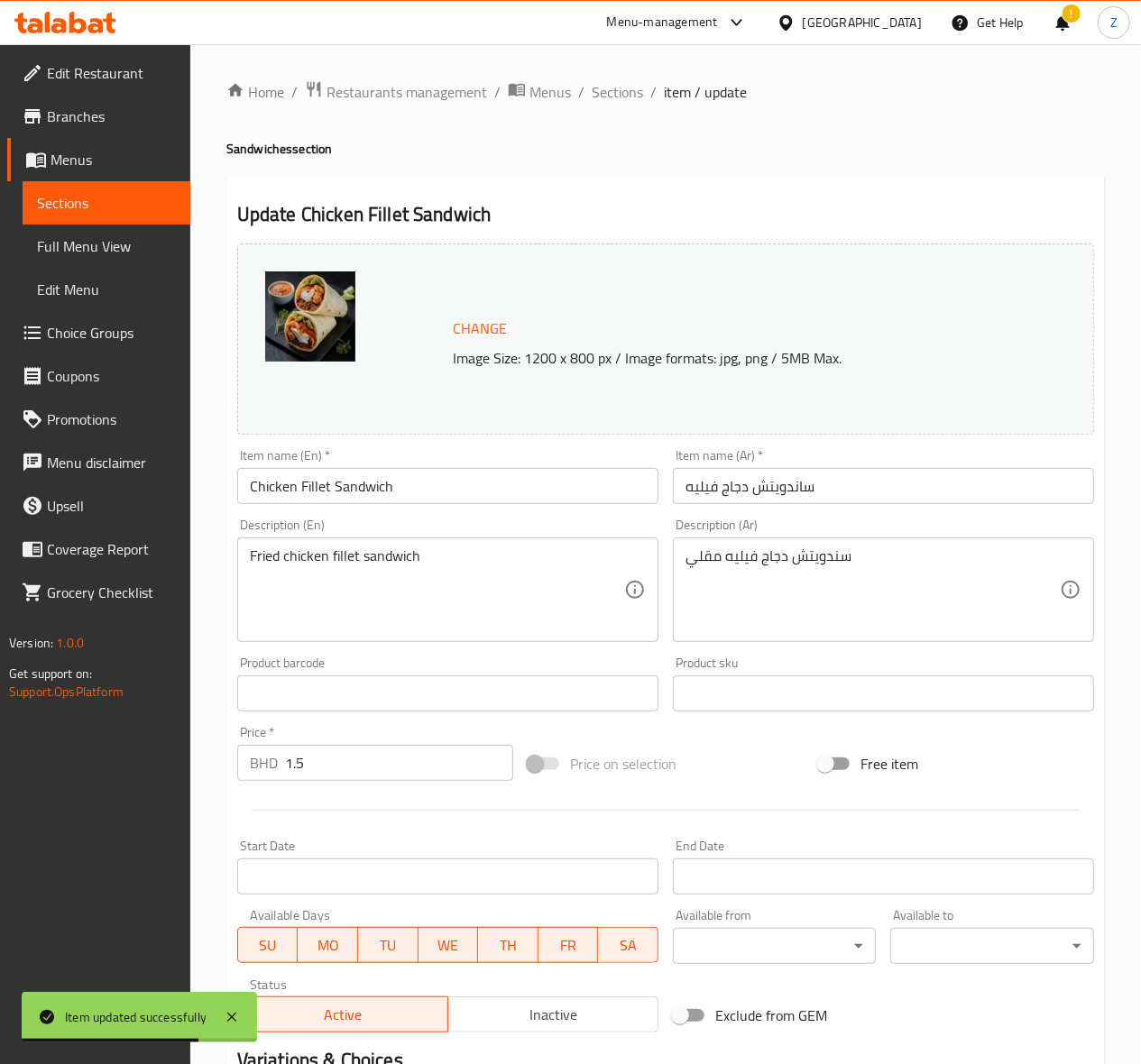
drag, startPoint x: 65, startPoint y: 722, endPoint x: 51, endPoint y: 714, distance: 16.1
click at [48, 714] on div "Edit Restaurant Branches Menus Sections Full Menu View Edit Menu Choice Groups …" at bounding box center [570, 672] width 1141 height 1256
paste input "4"
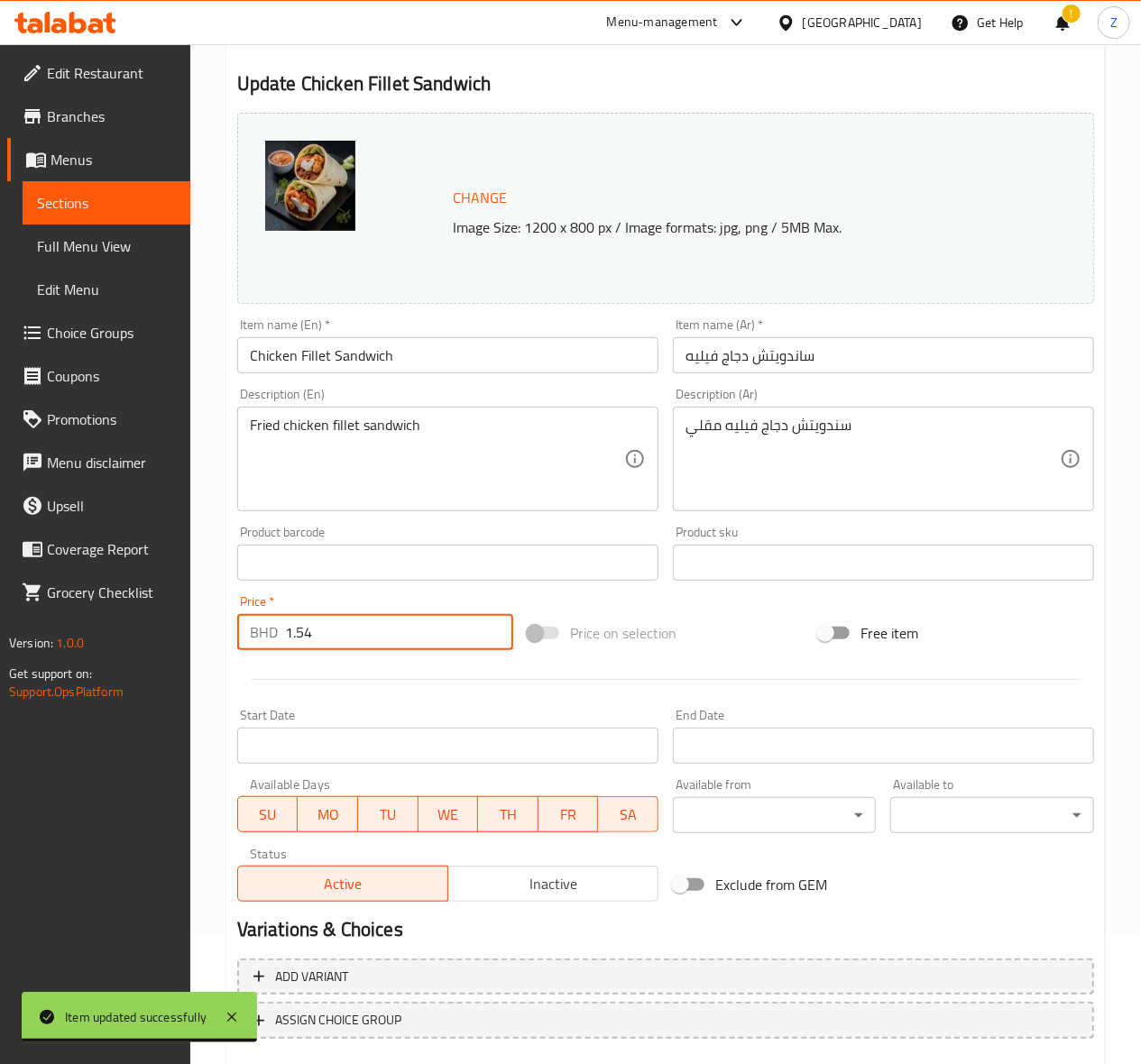
scroll to position [235, 0]
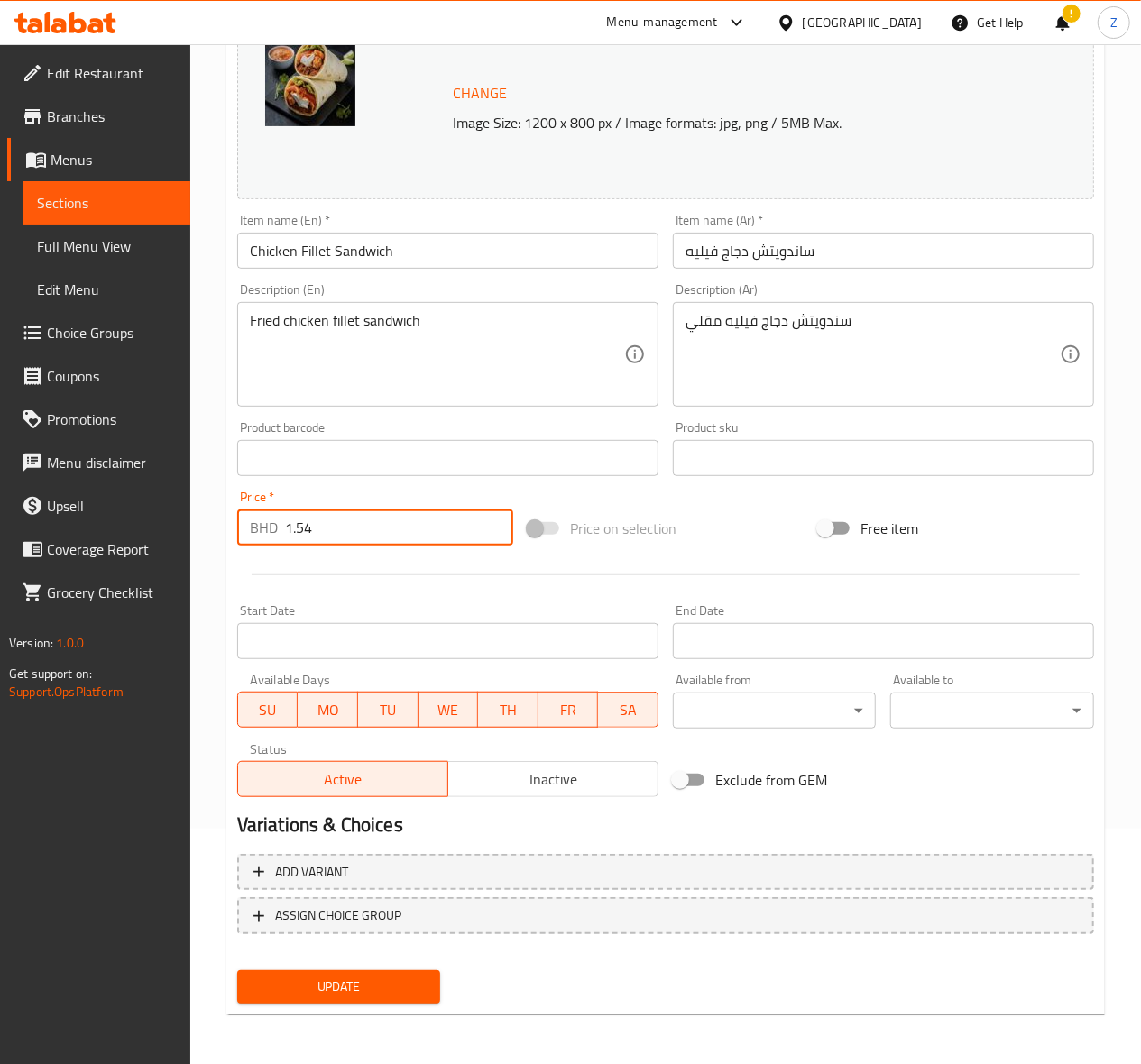
type input "1.54"
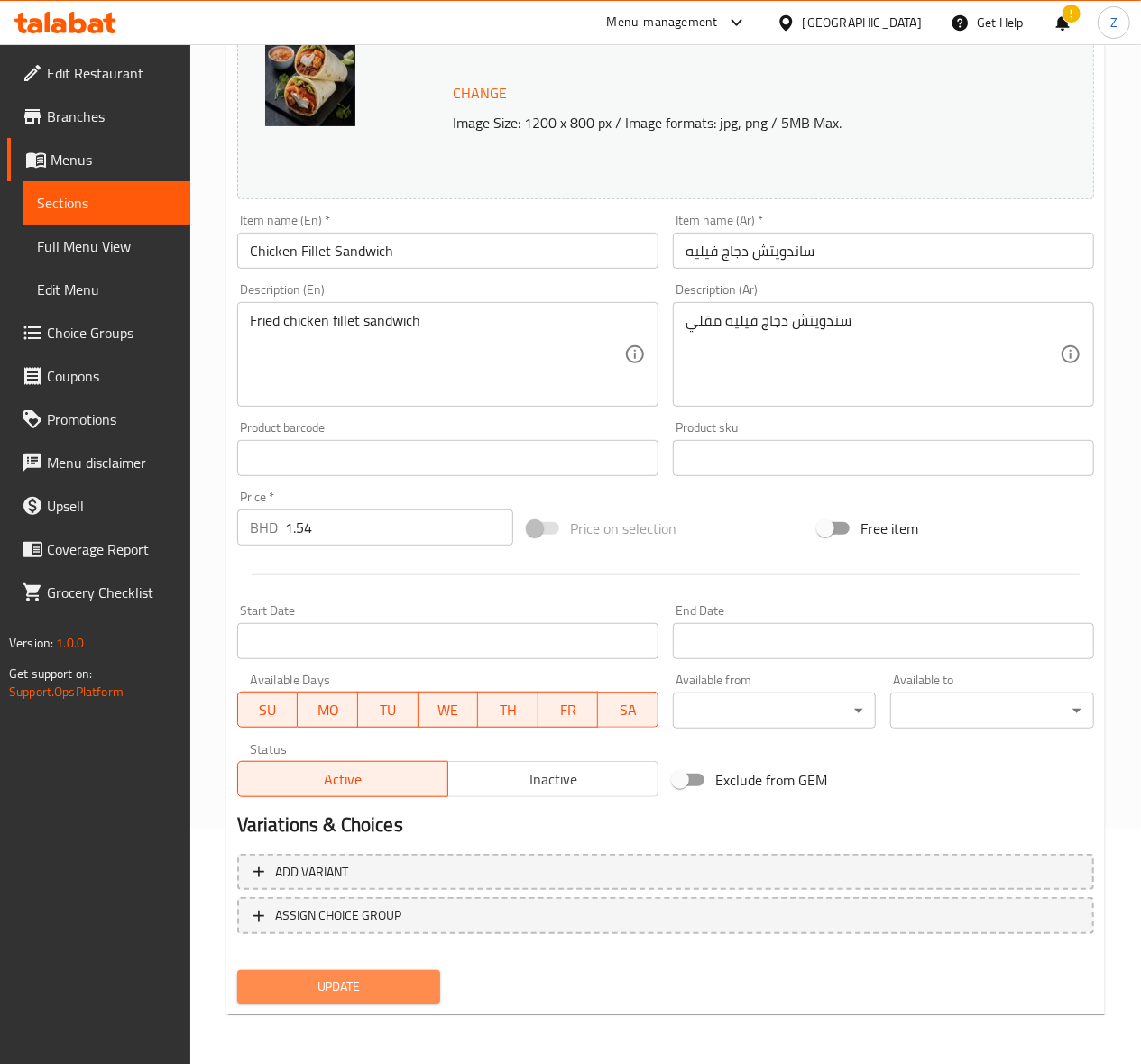
click at [314, 994] on span "Update" at bounding box center [339, 986] width 175 height 22
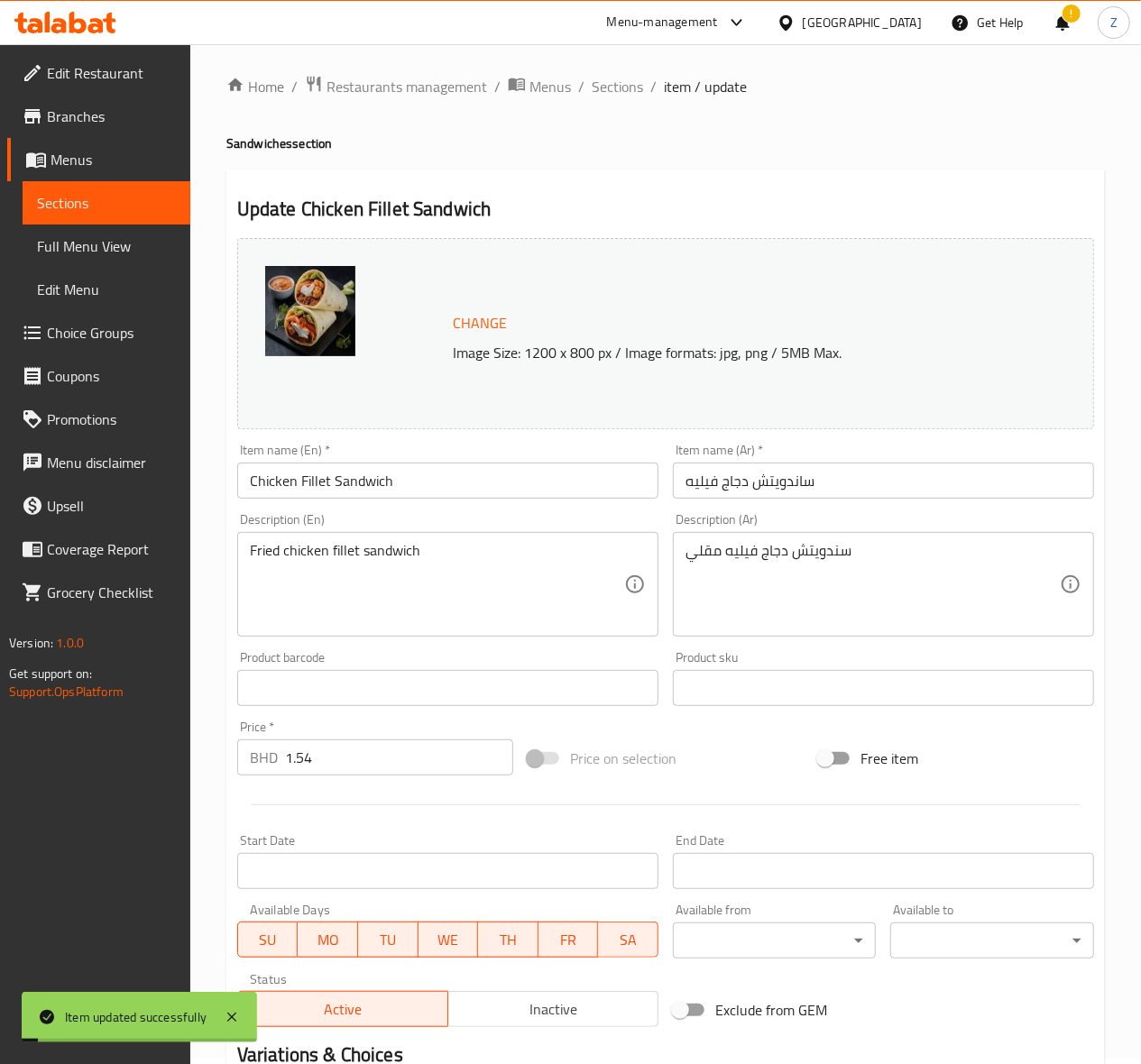
scroll to position [0, 0]
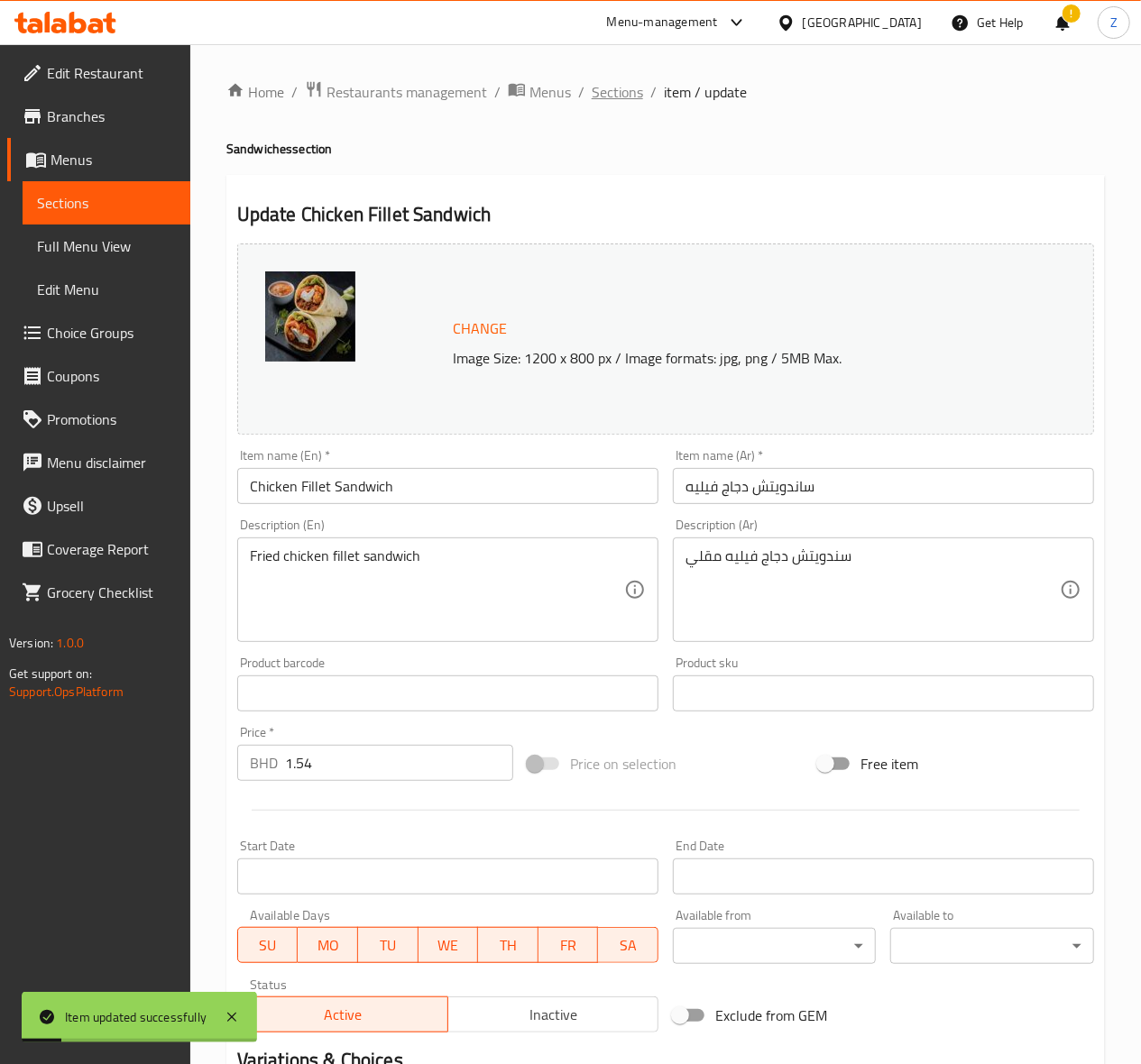
click at [608, 82] on span "Sections" at bounding box center [618, 92] width 52 height 22
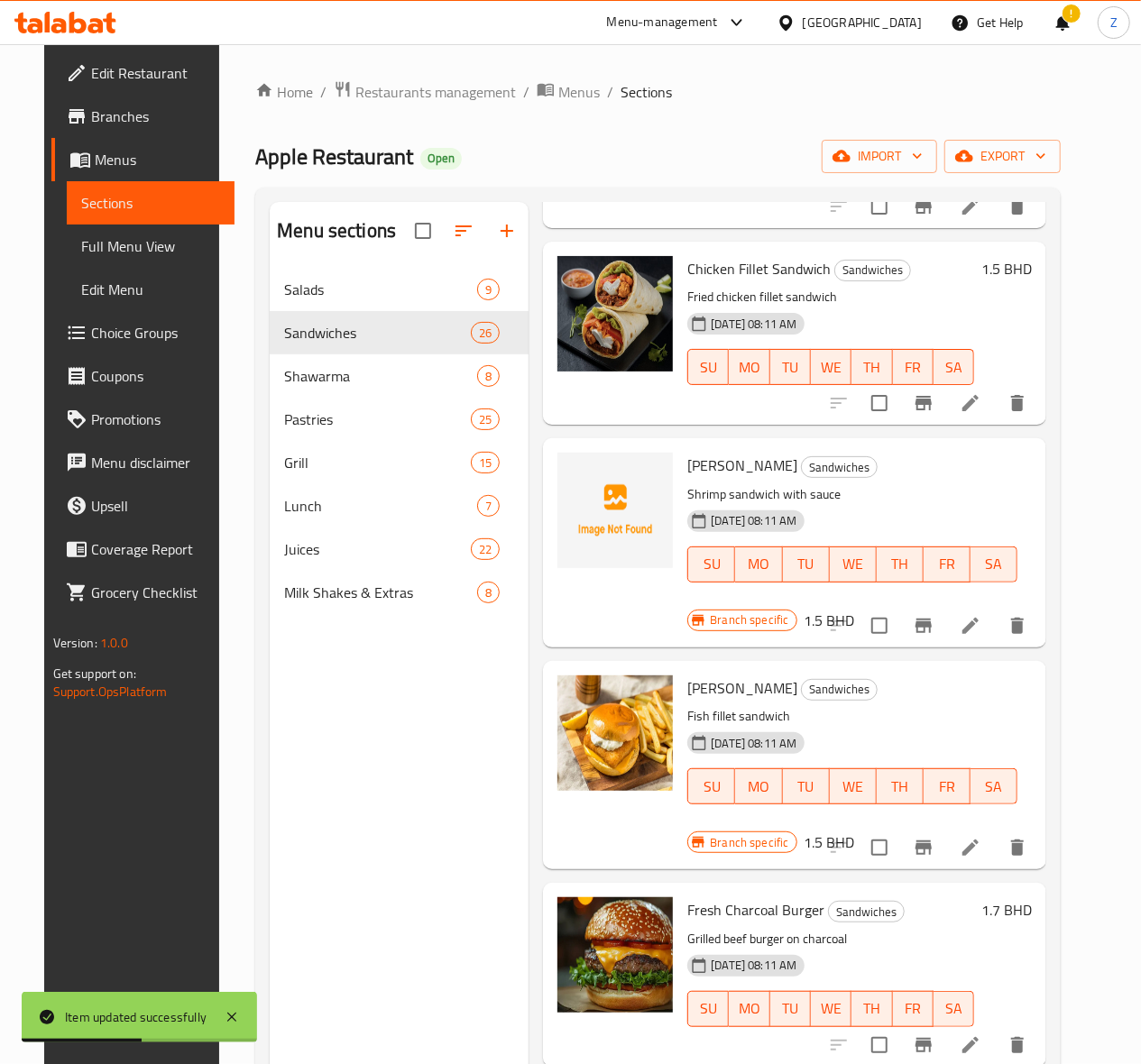
scroll to position [1202, 0]
click at [982, 614] on icon at bounding box center [970, 624] width 22 height 22
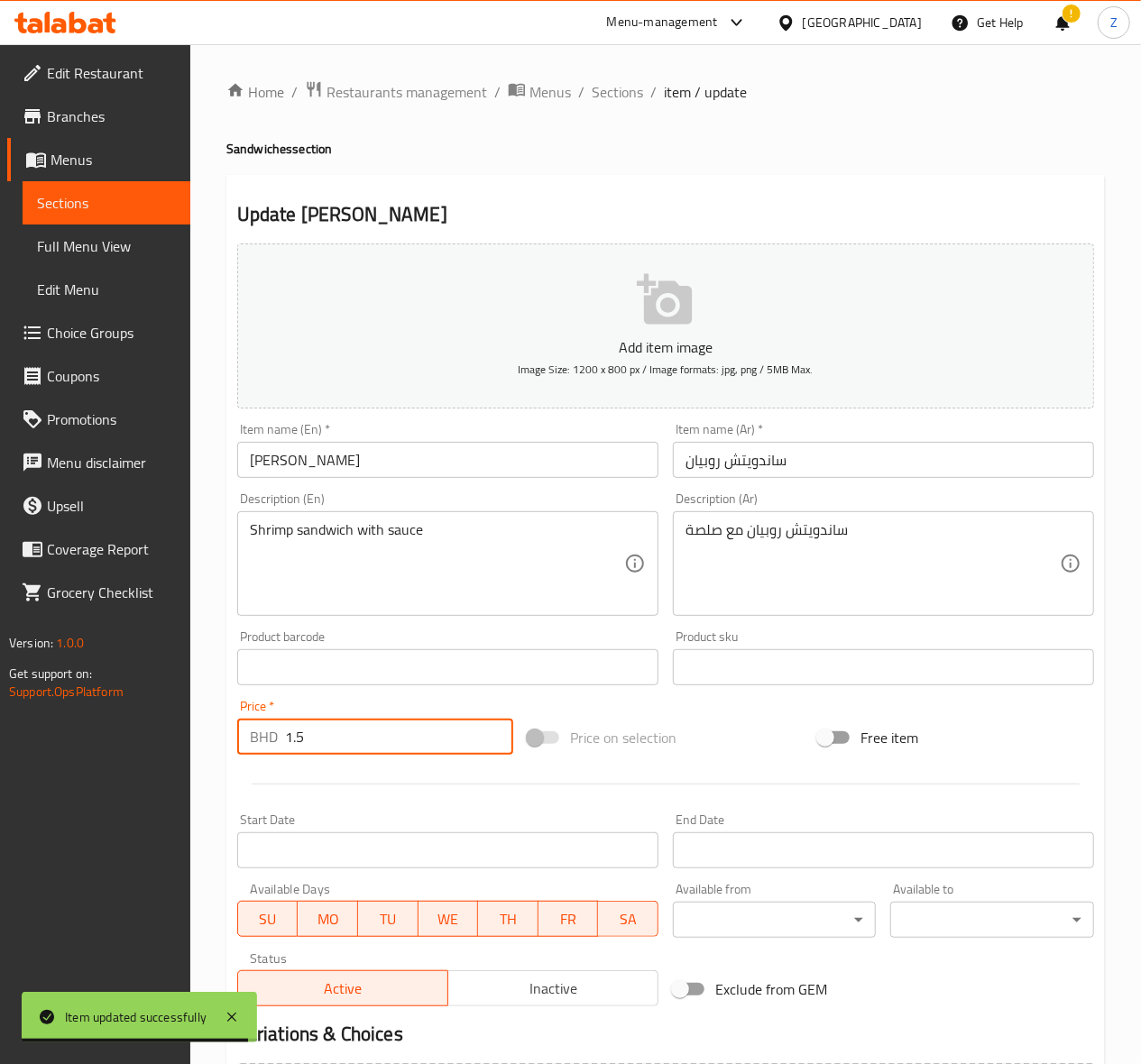
click at [355, 755] on input "1.5" at bounding box center [400, 737] width 229 height 36
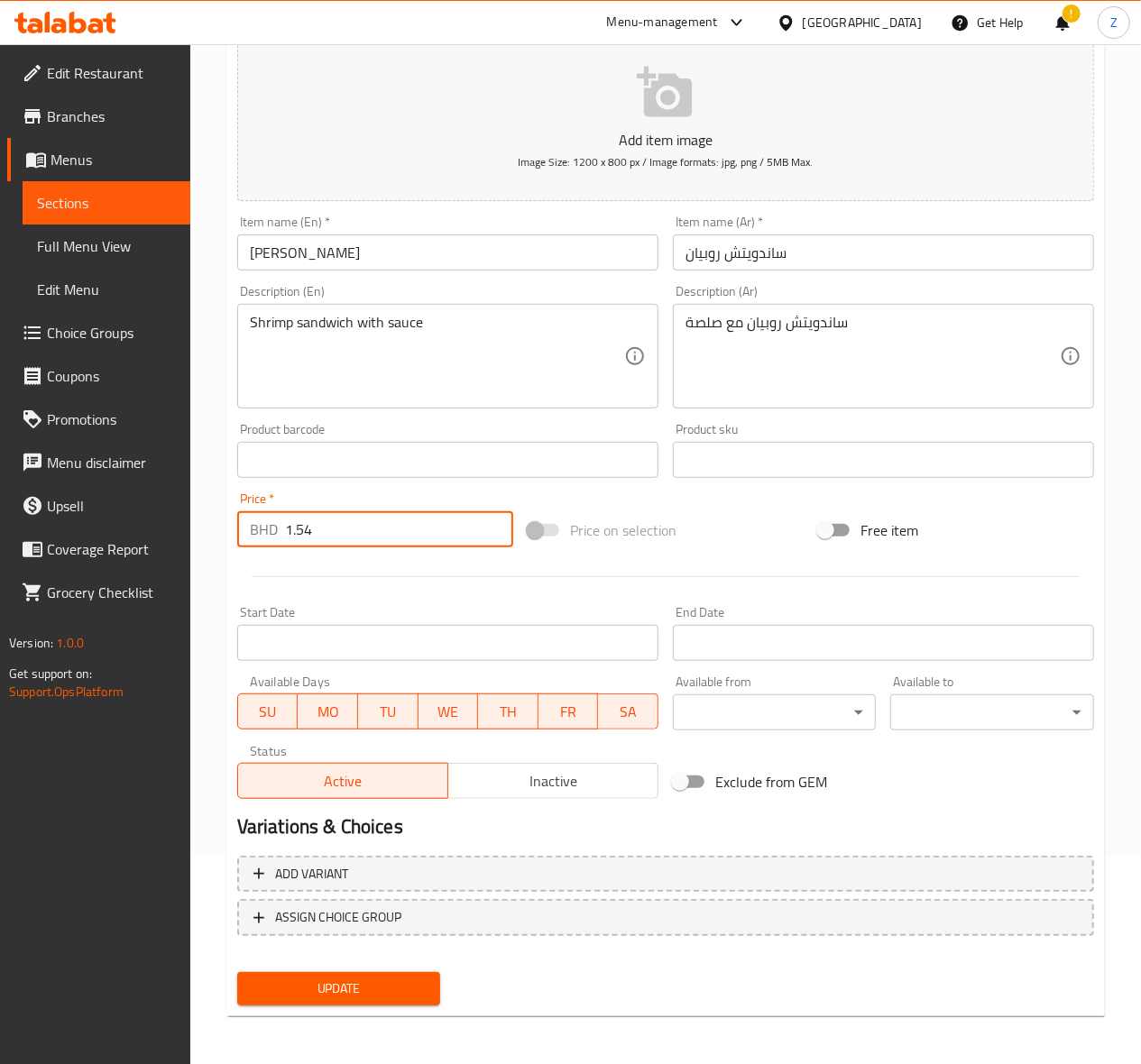
scroll to position [209, 0]
type input "1.54"
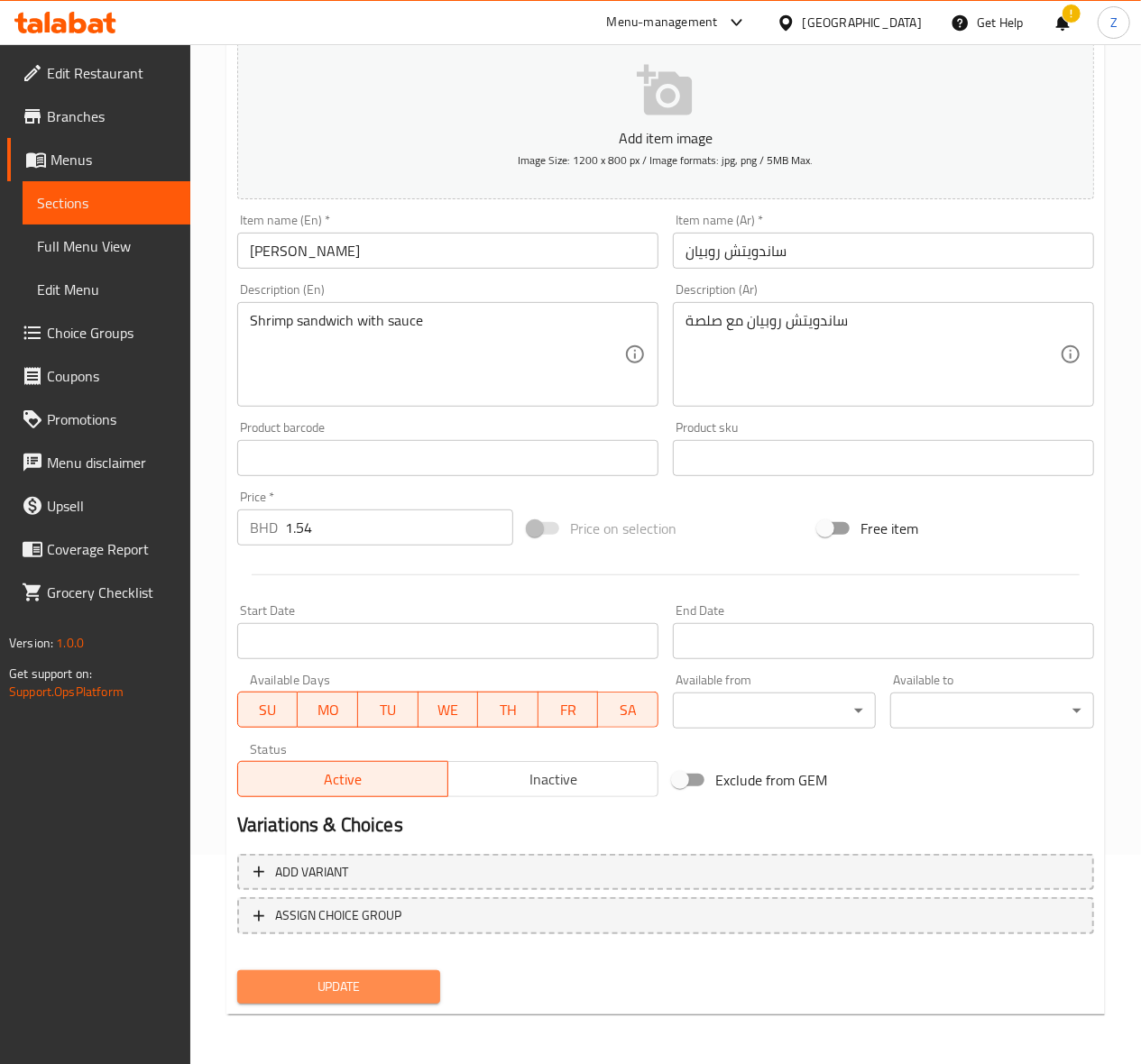
click at [318, 976] on span "Update" at bounding box center [339, 986] width 175 height 22
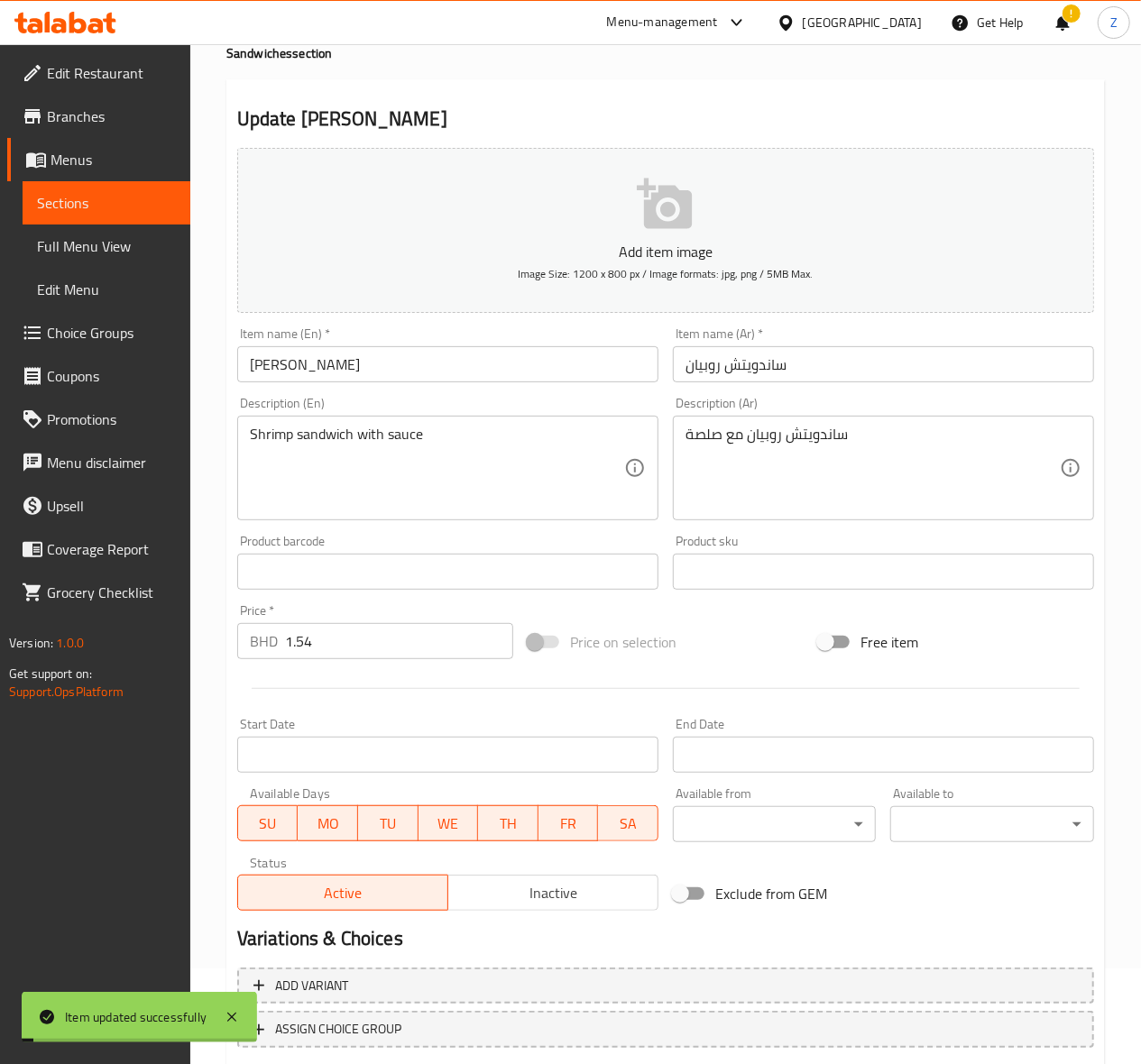
scroll to position [0, 0]
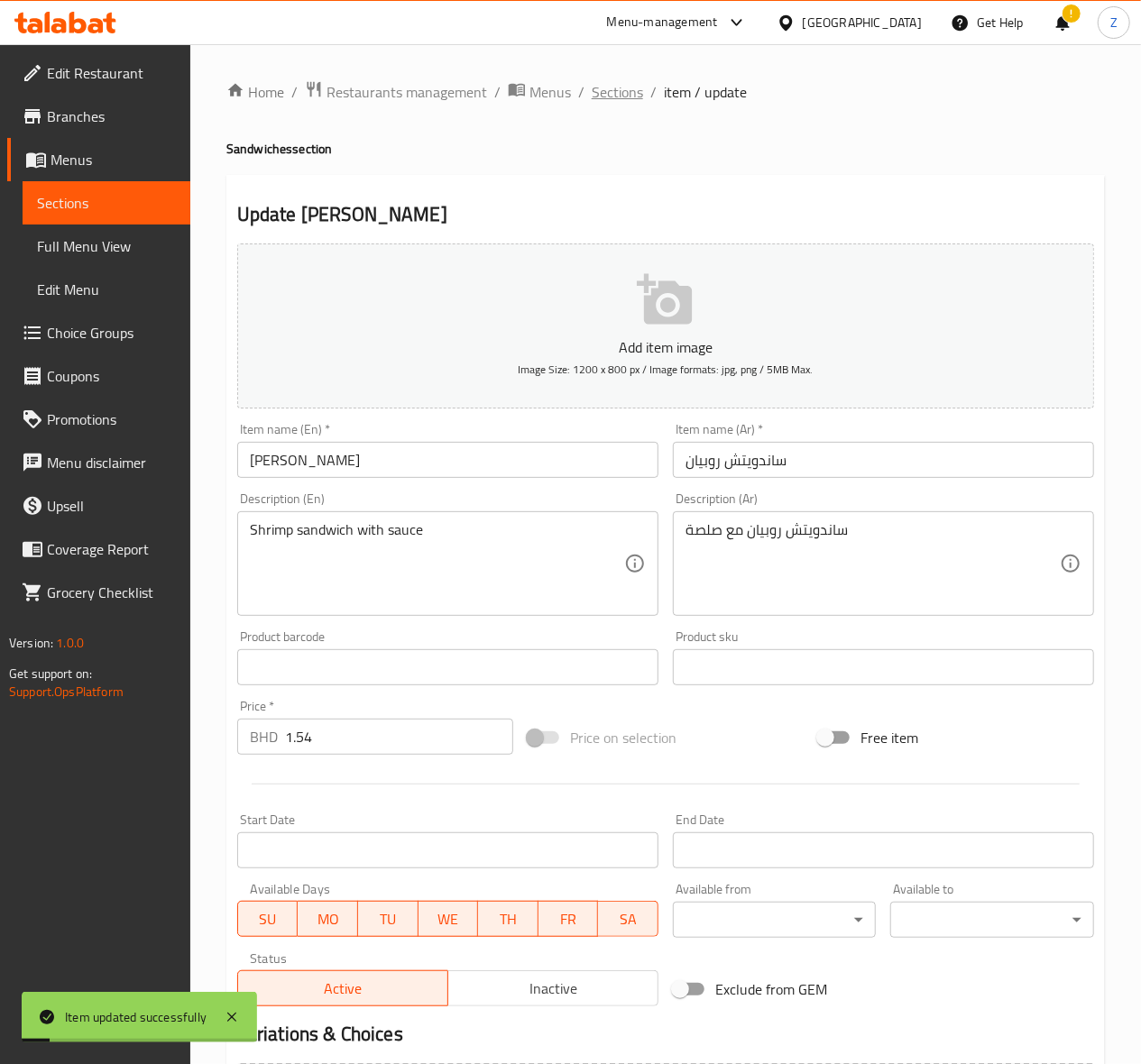
click at [625, 92] on span "Sections" at bounding box center [618, 92] width 52 height 22
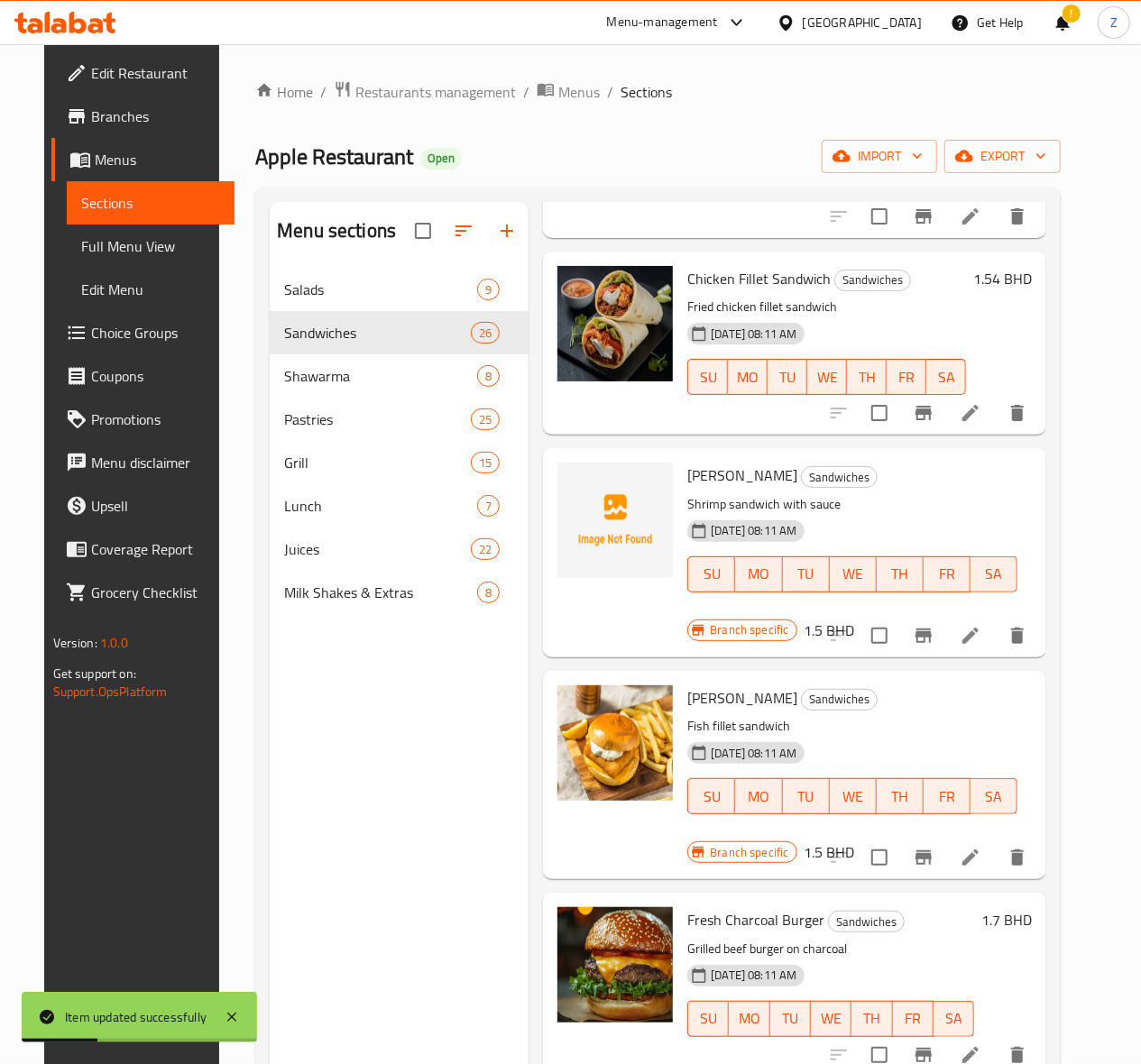
scroll to position [1202, 0]
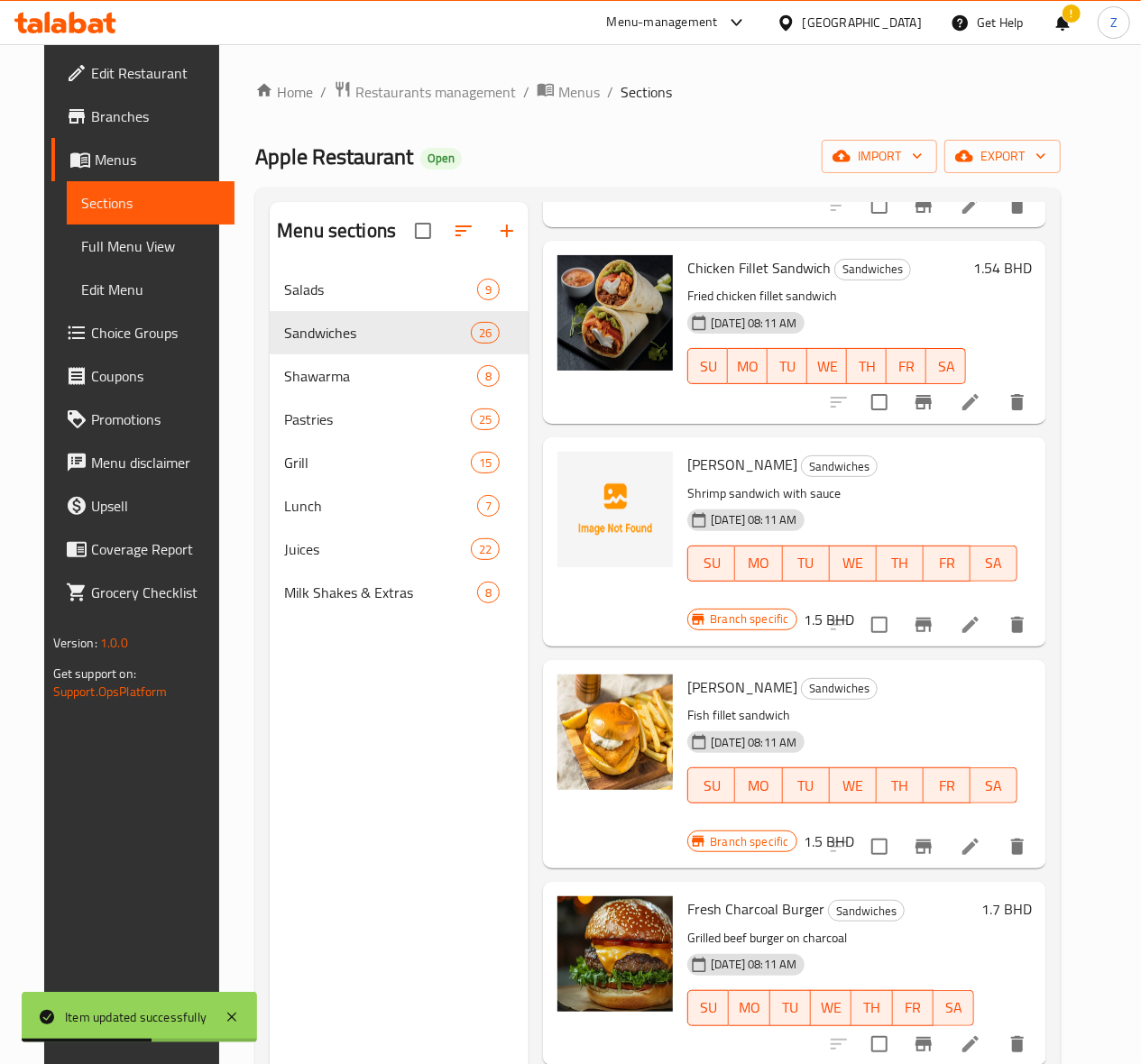
click at [979, 838] on icon at bounding box center [970, 846] width 16 height 16
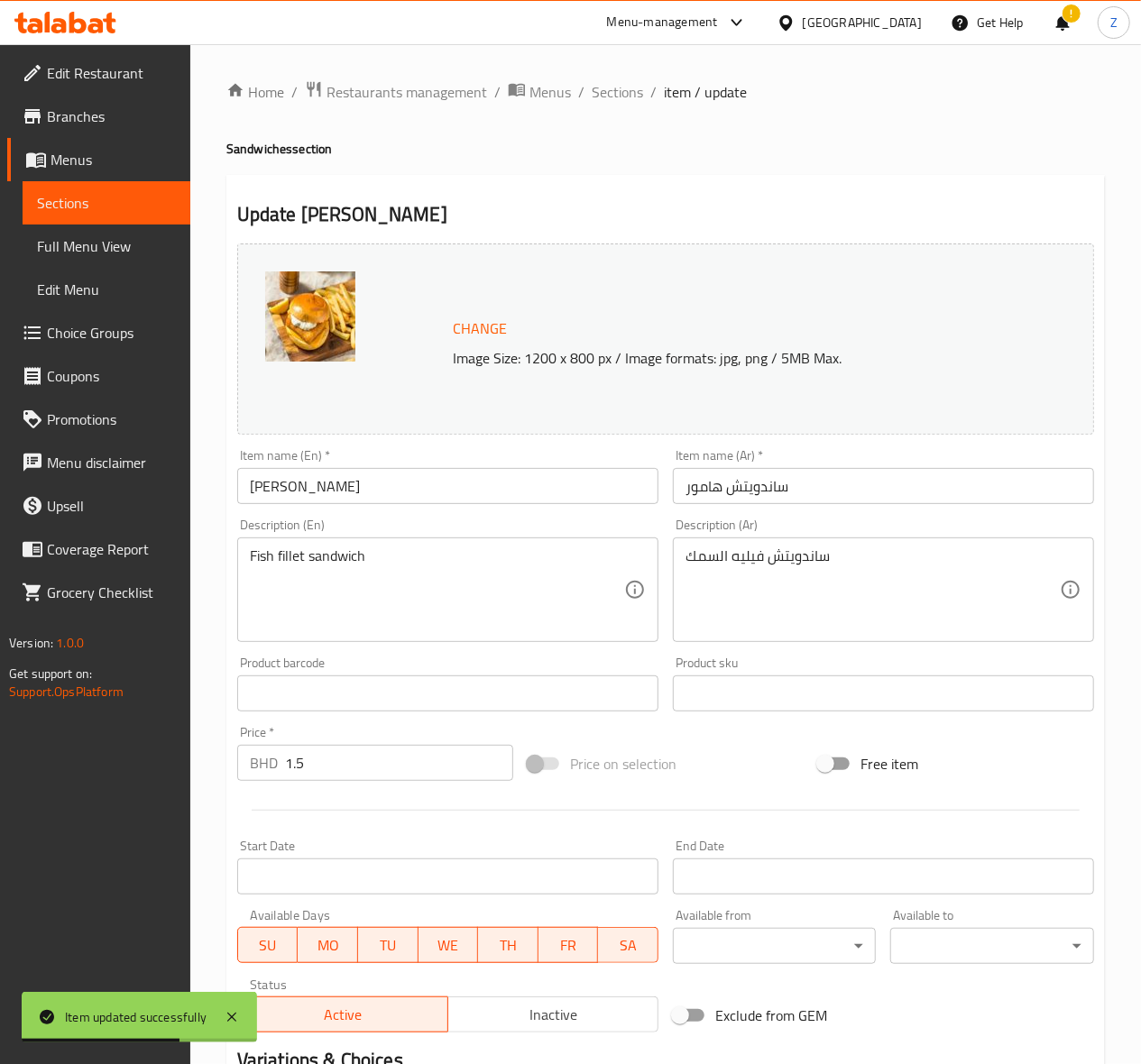
click at [354, 759] on input "1.5" at bounding box center [400, 763] width 229 height 36
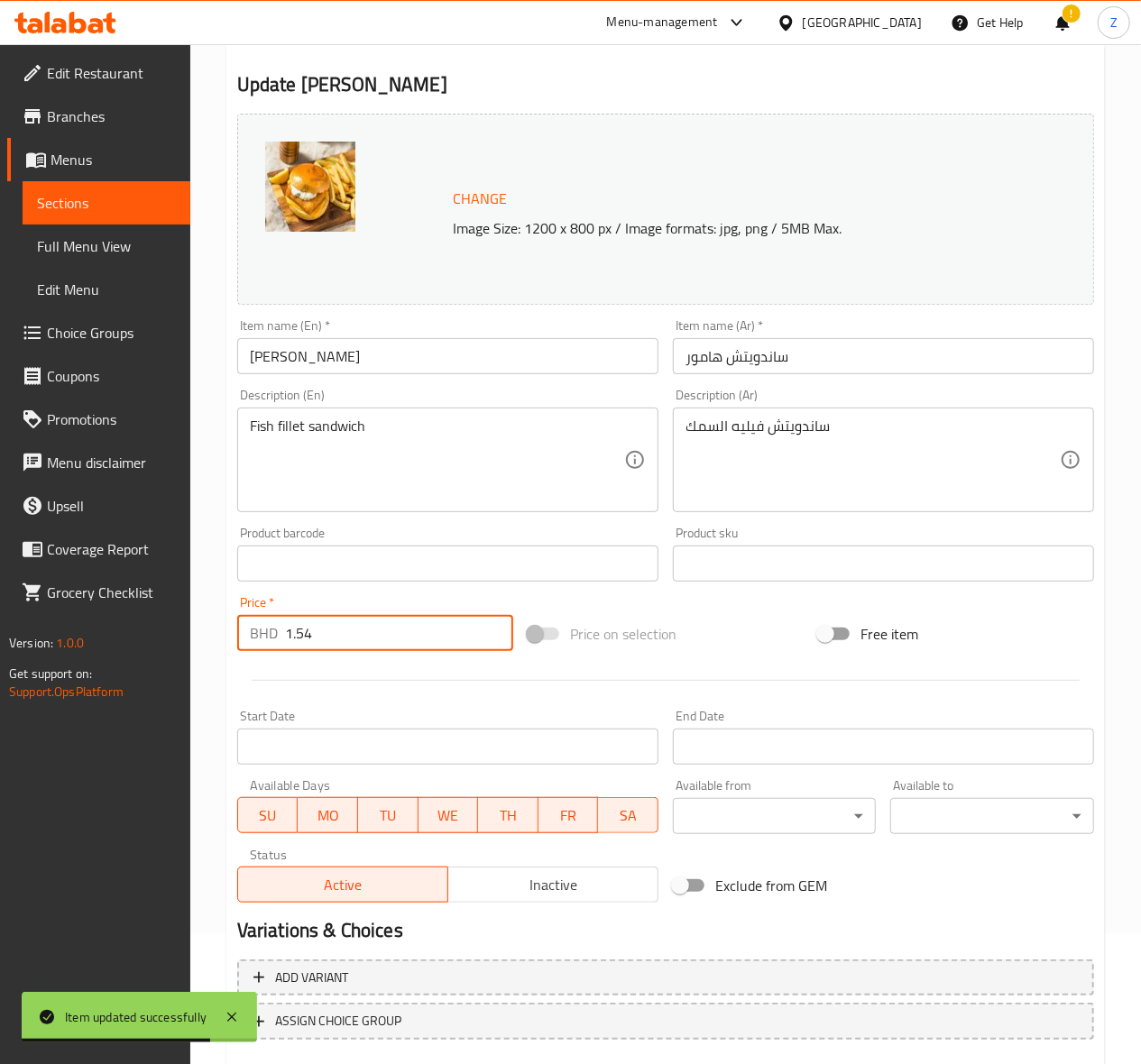
scroll to position [235, 0]
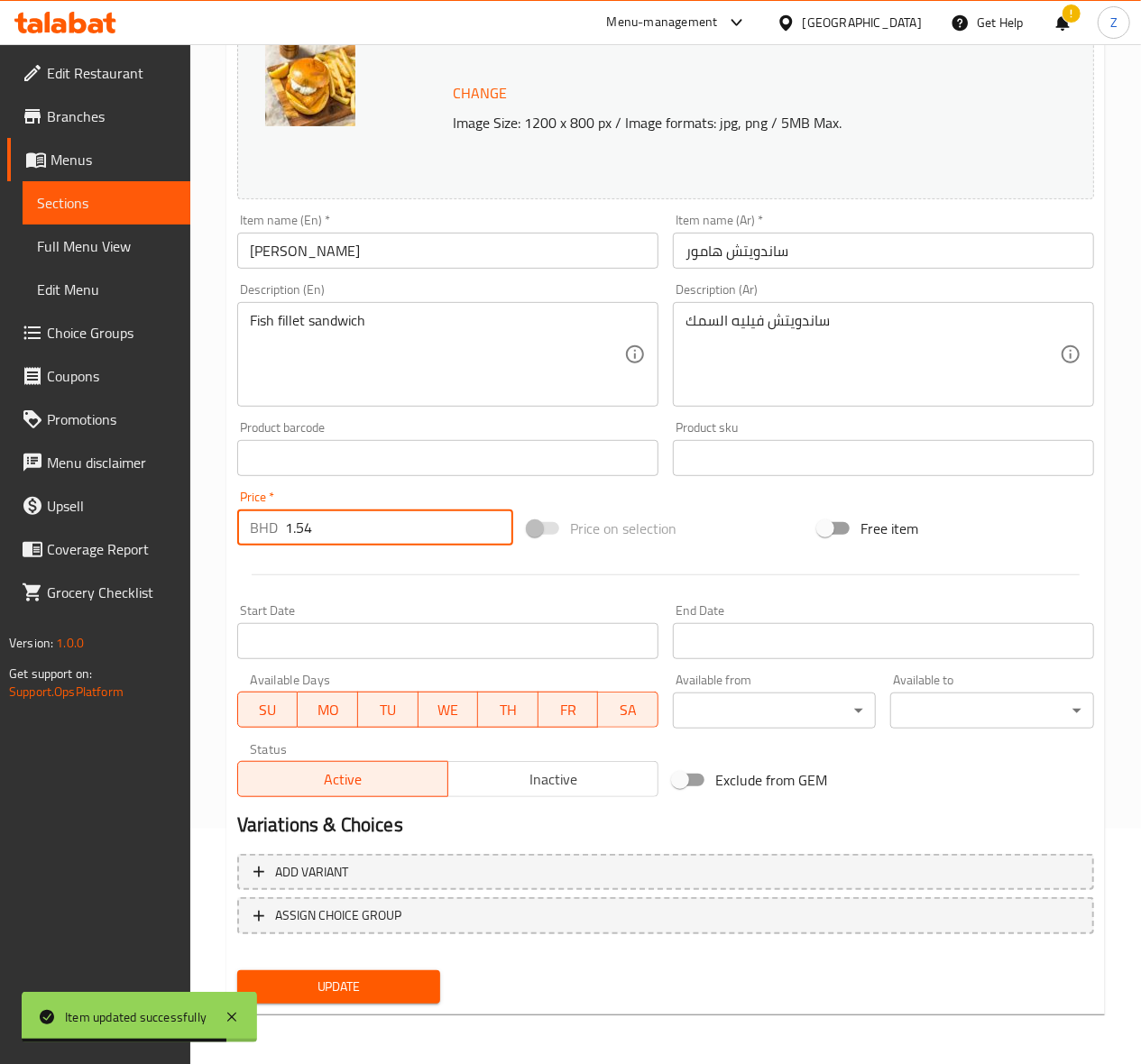
type input "1.54"
click at [339, 983] on span "Update" at bounding box center [339, 986] width 175 height 22
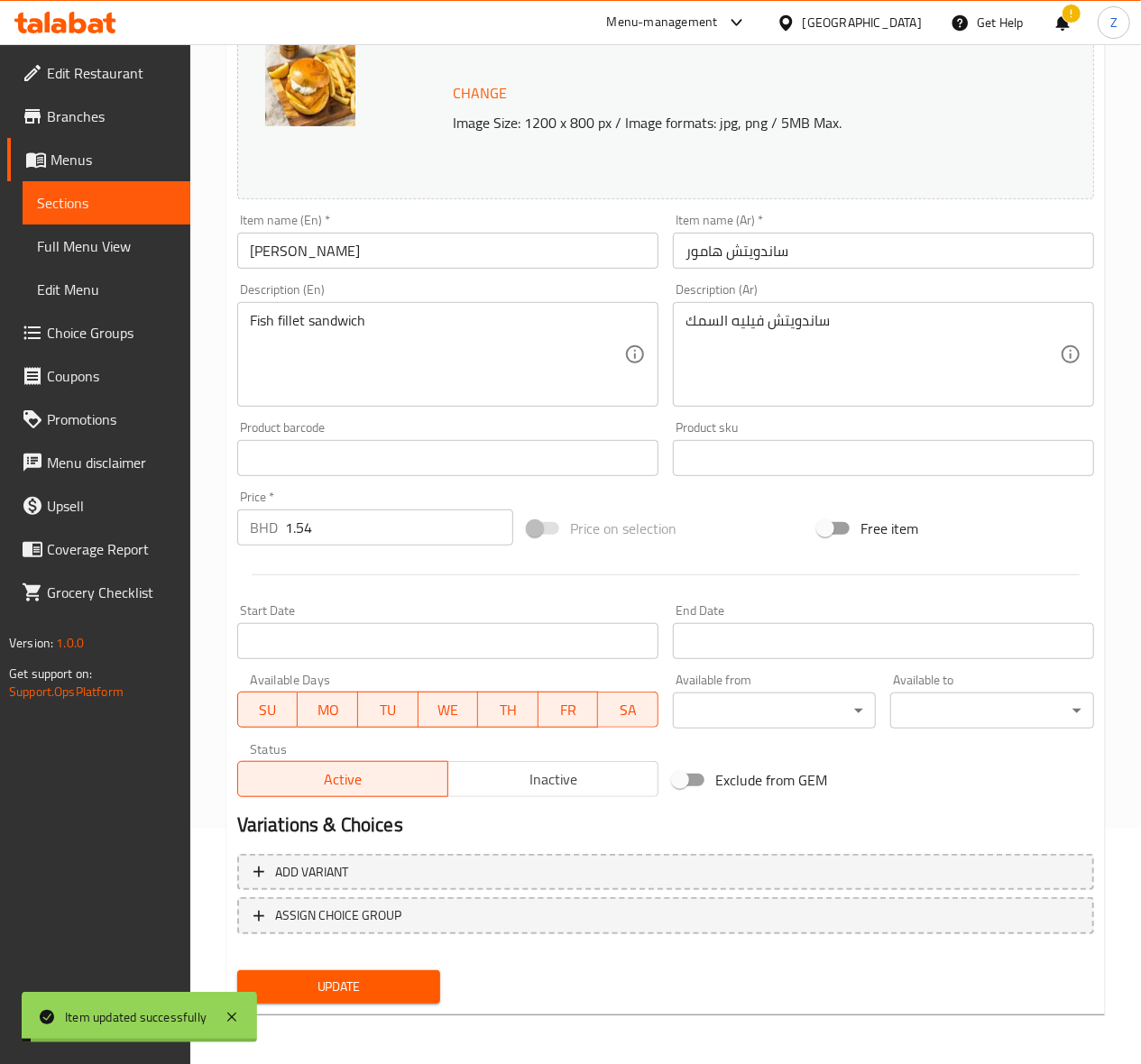
scroll to position [0, 0]
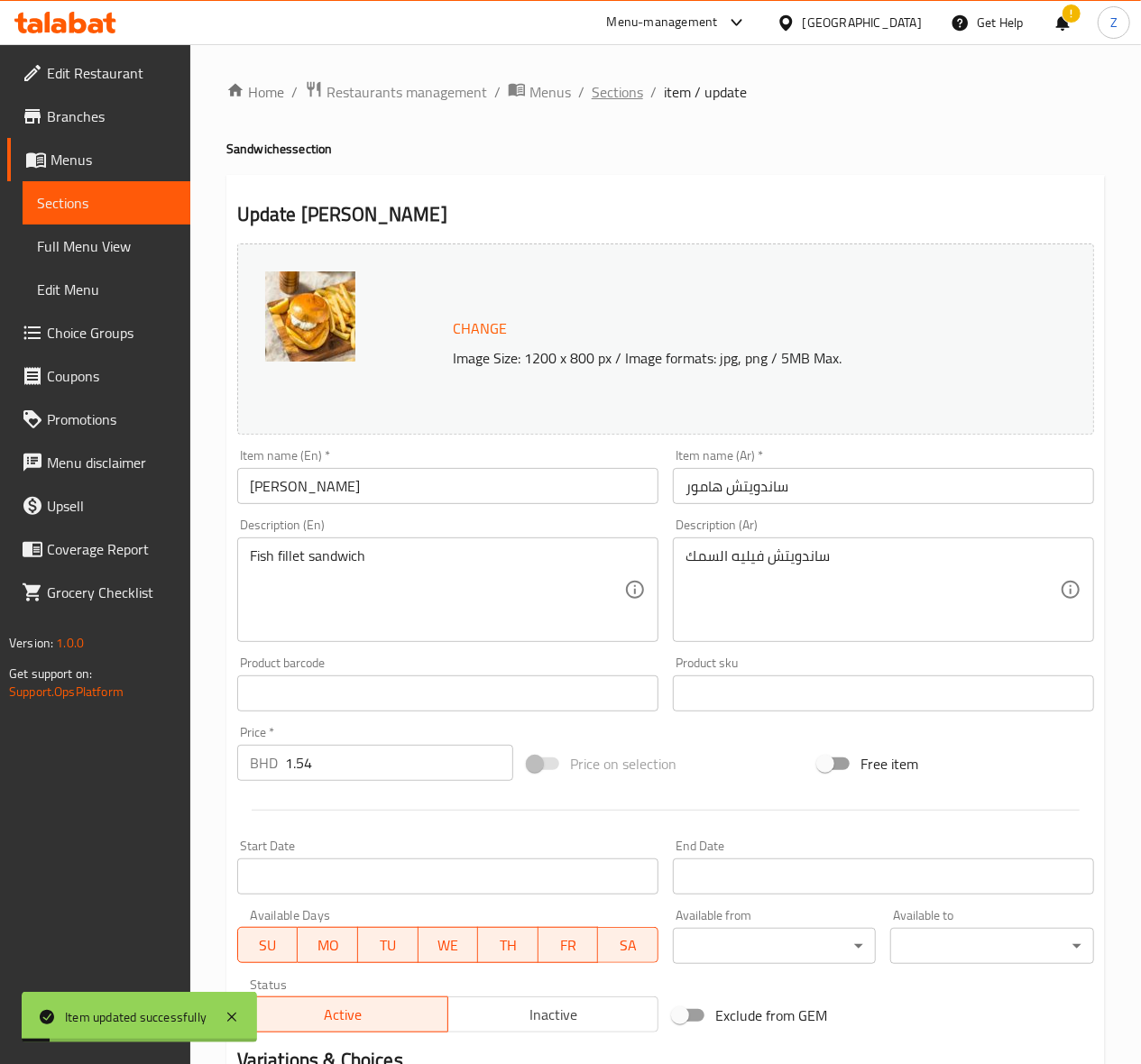
click at [608, 98] on span "Sections" at bounding box center [618, 92] width 52 height 22
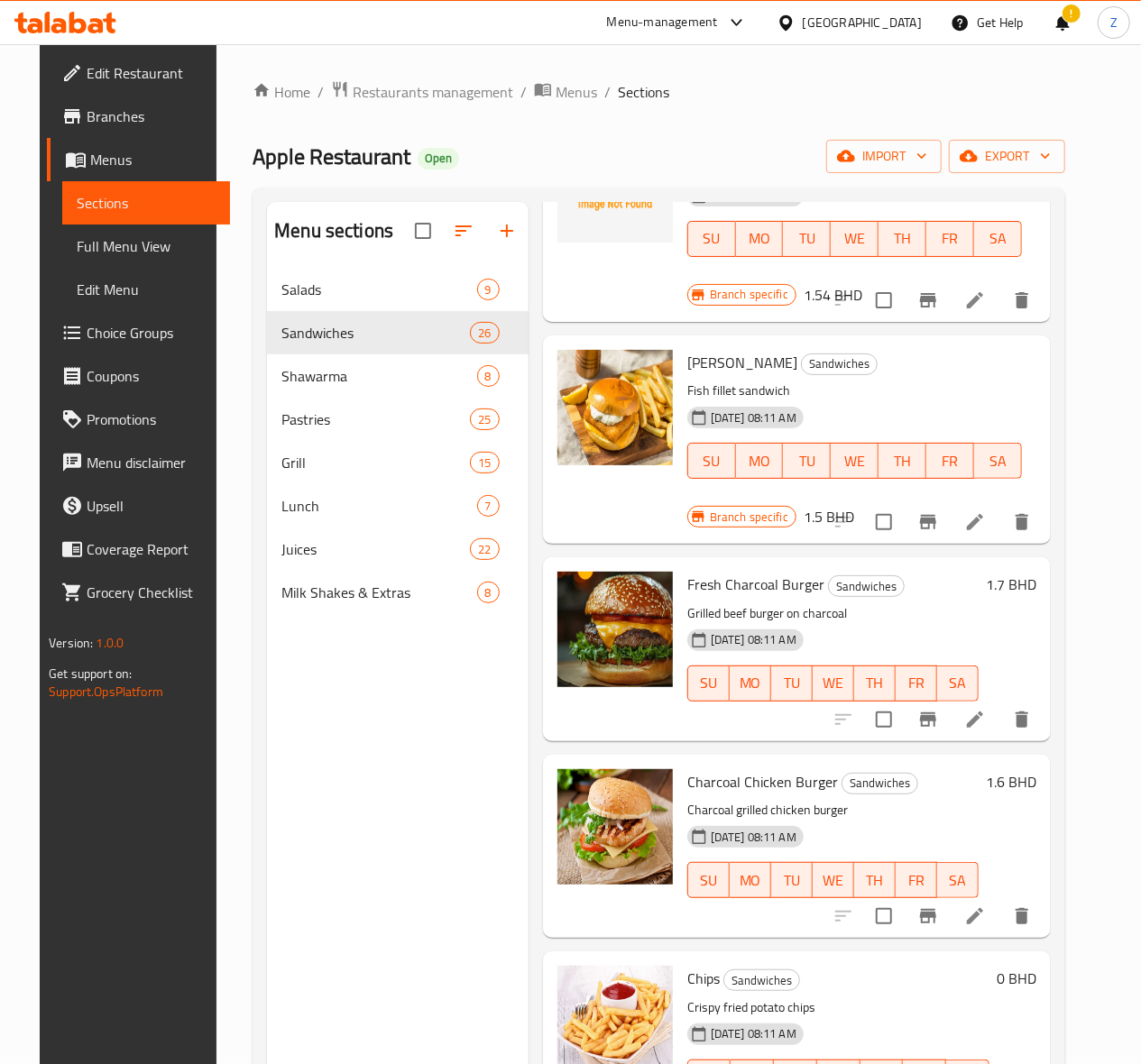
scroll to position [1562, 0]
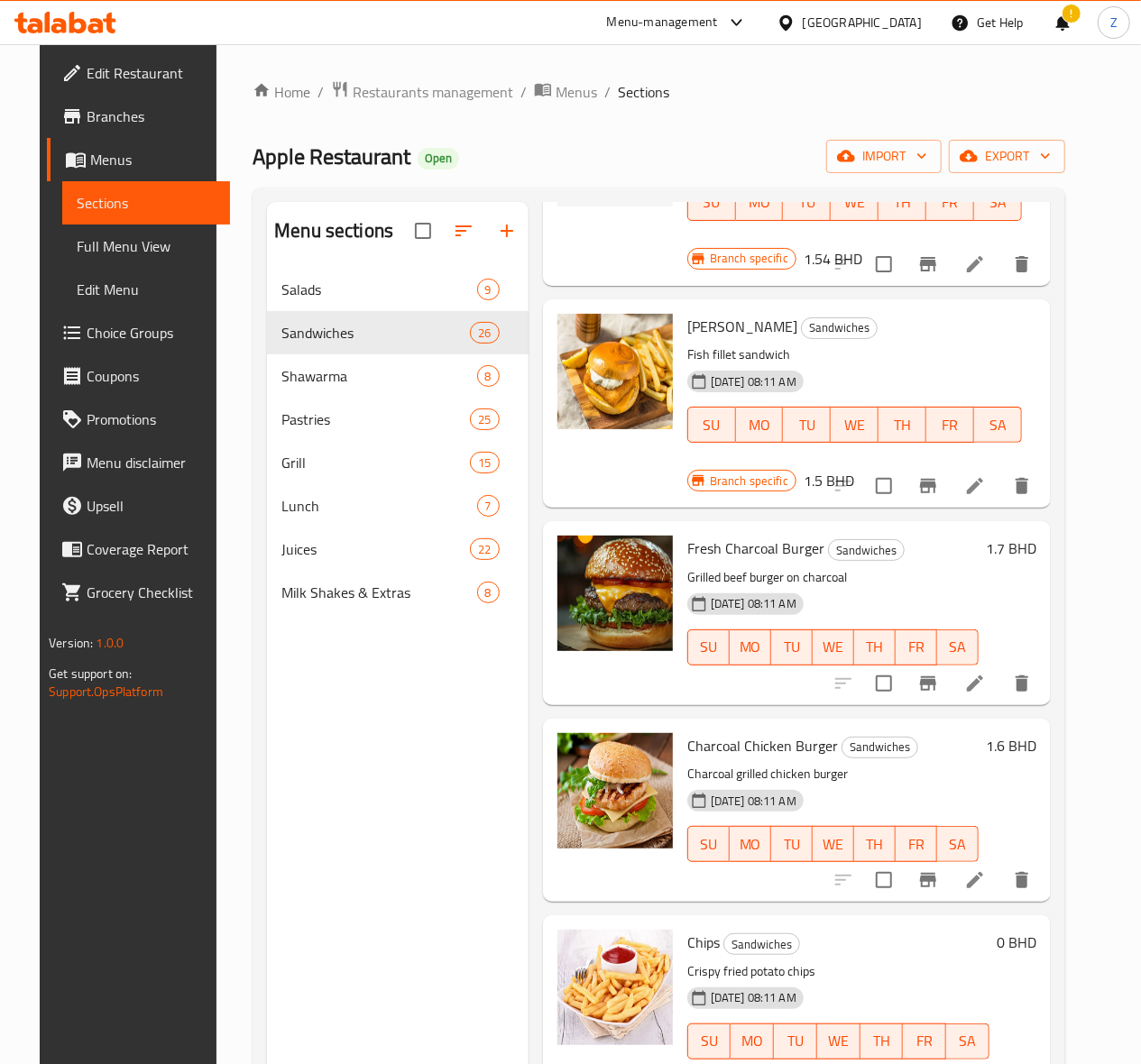
click at [974, 667] on li at bounding box center [975, 684] width 51 height 33
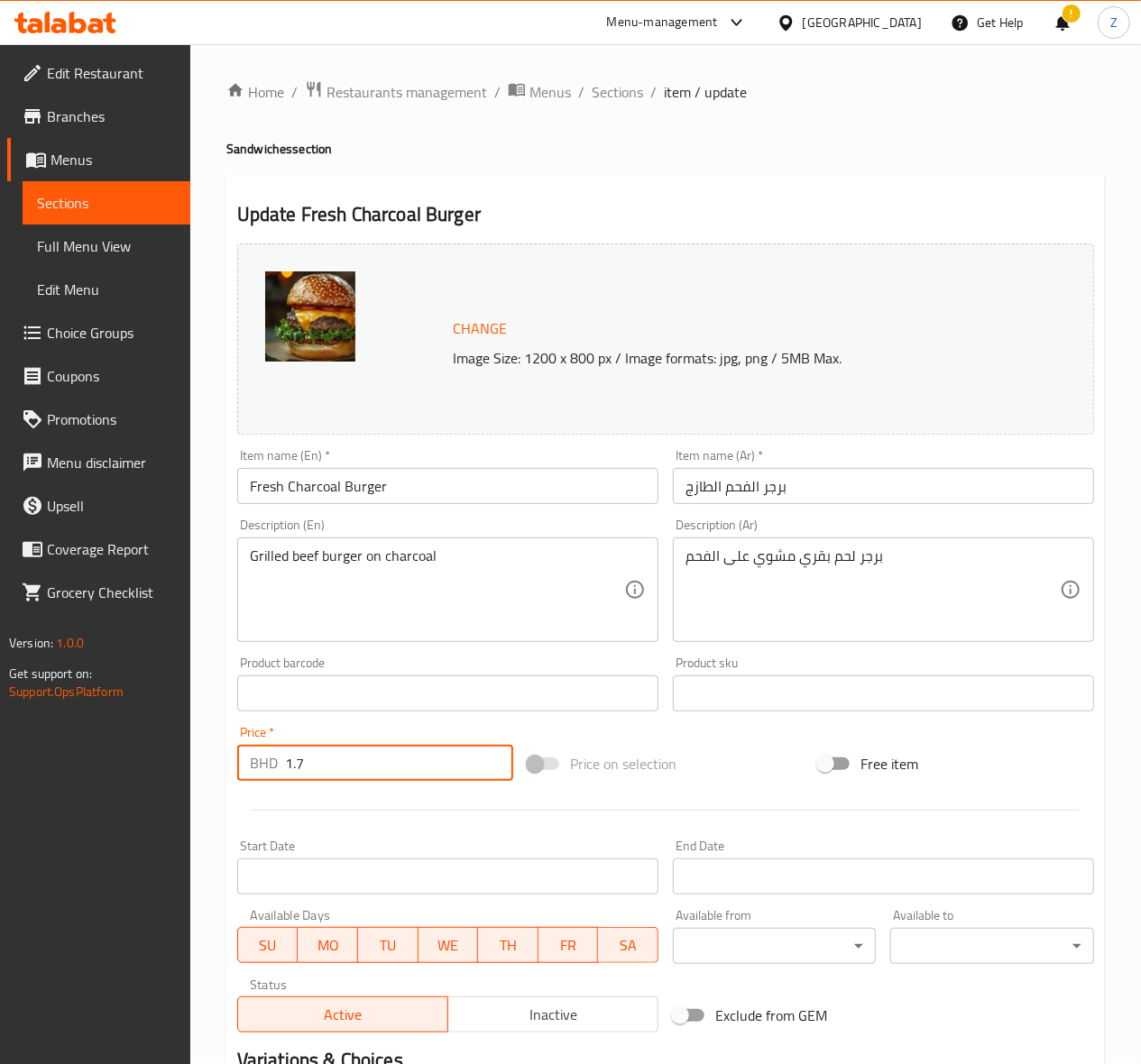
drag, startPoint x: 330, startPoint y: 766, endPoint x: 296, endPoint y: 758, distance: 34.9
click at [296, 758] on input "1.7" at bounding box center [400, 763] width 229 height 36
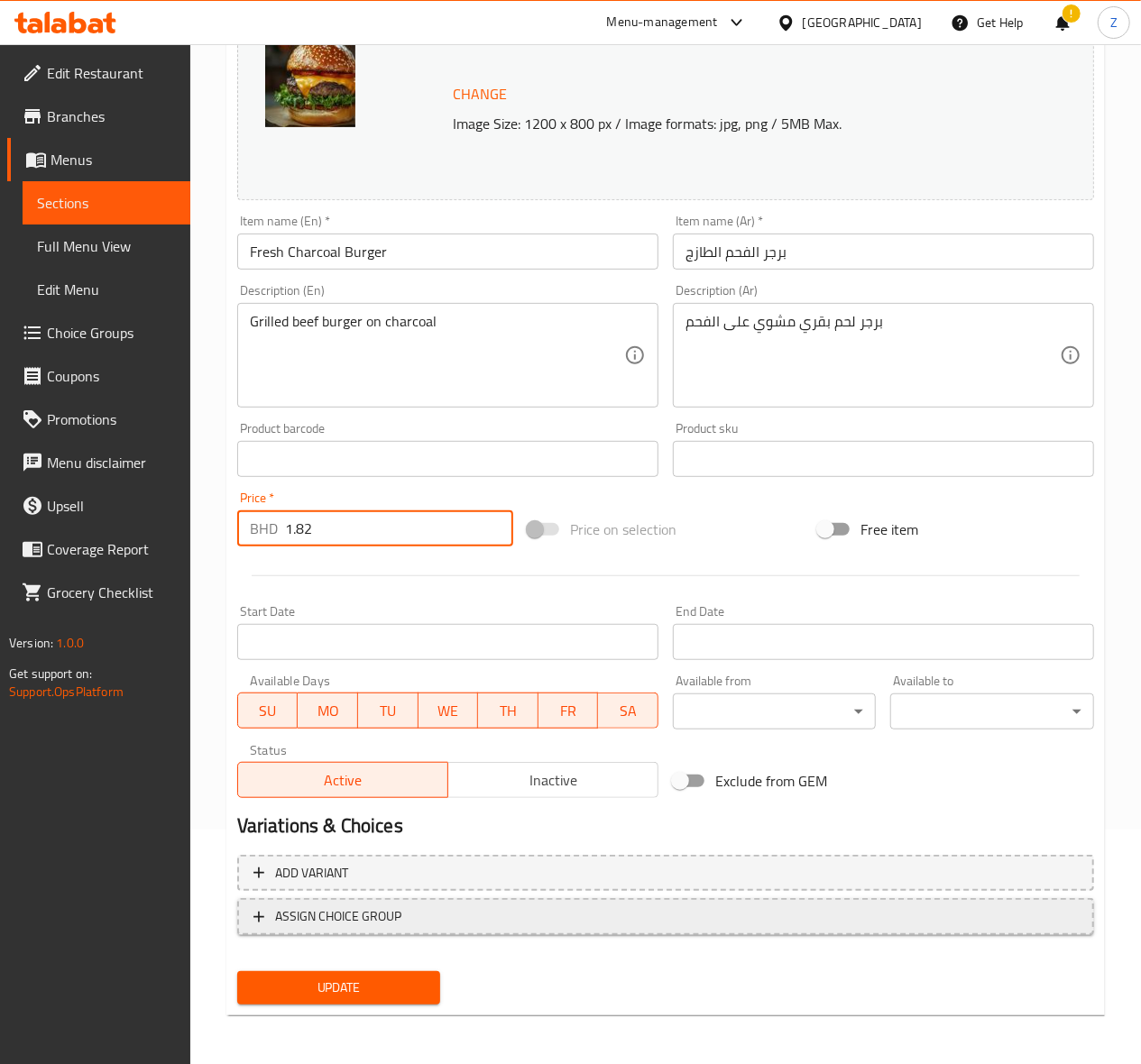
scroll to position [235, 0]
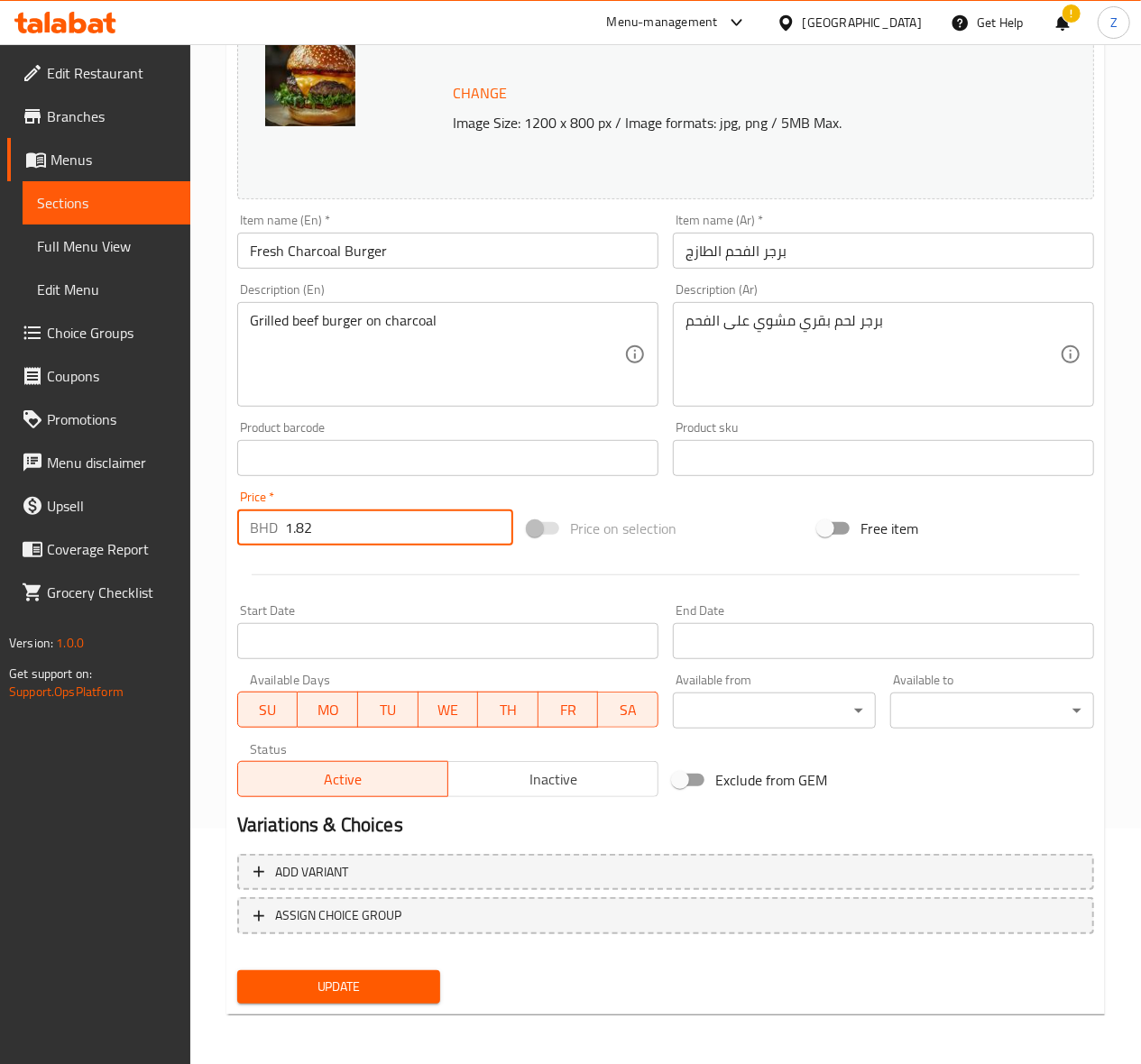
type input "1.82"
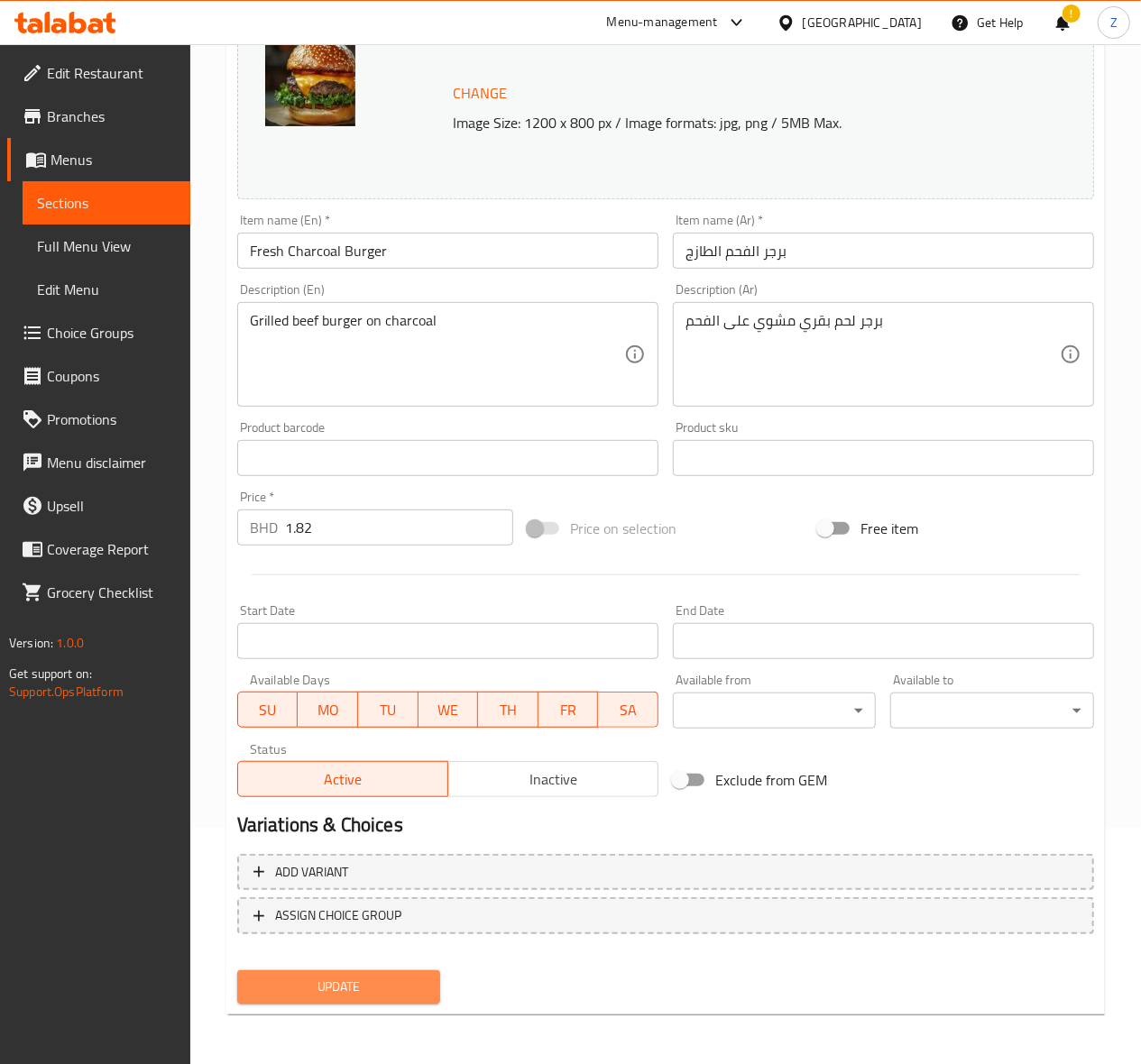
click at [328, 984] on span "Update" at bounding box center [339, 986] width 175 height 22
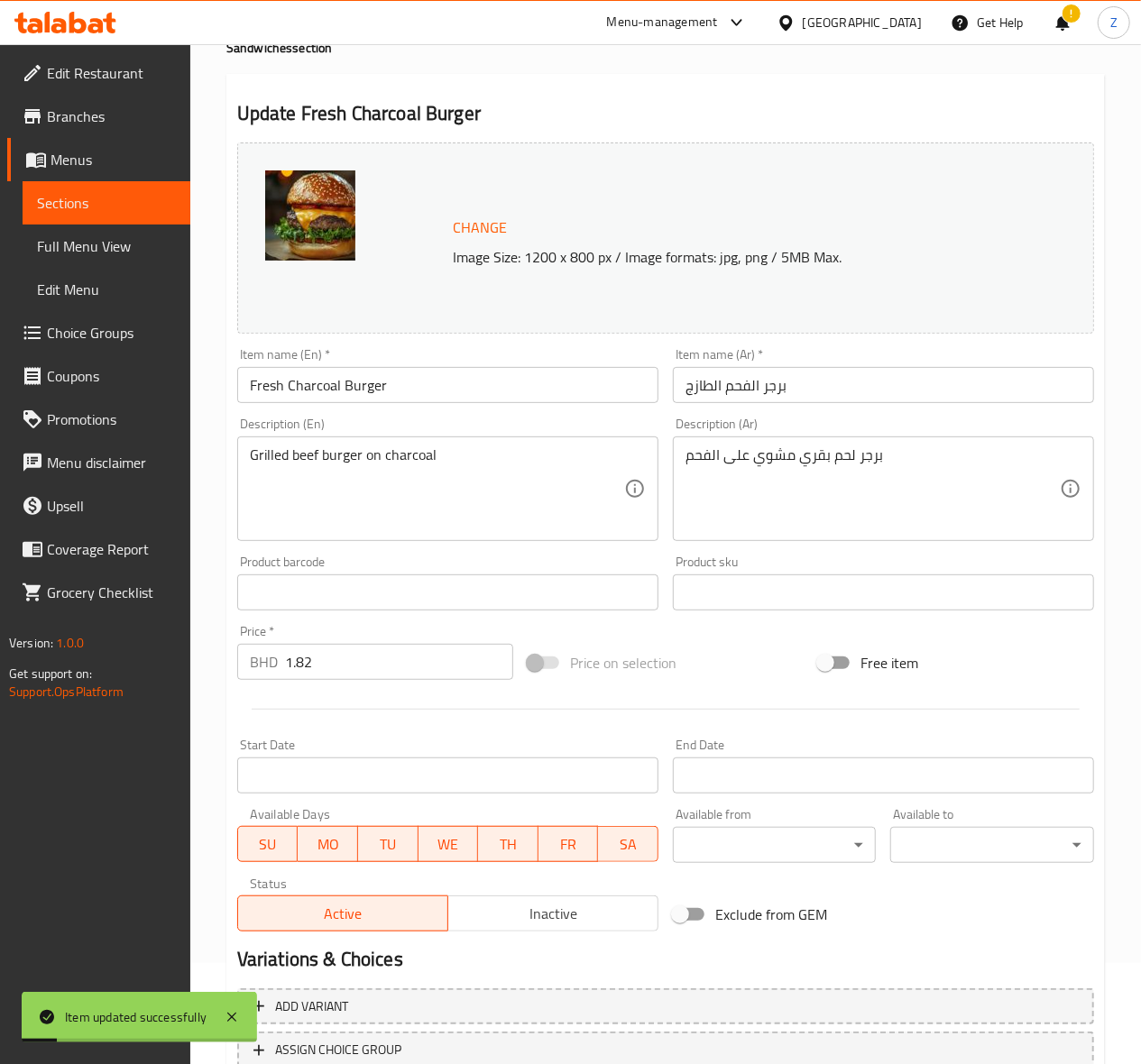
scroll to position [0, 0]
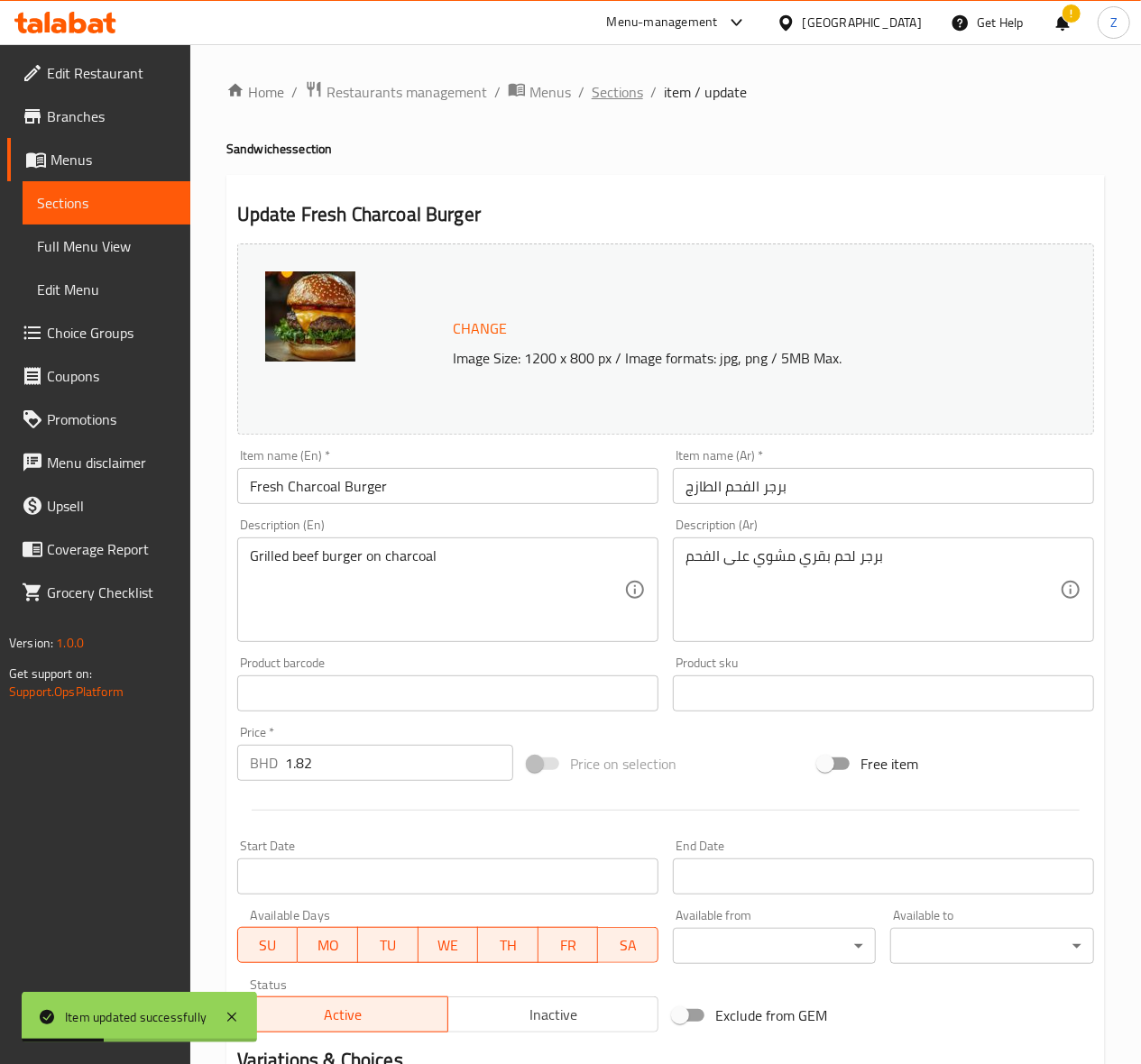
click at [612, 90] on span "Sections" at bounding box center [618, 92] width 52 height 22
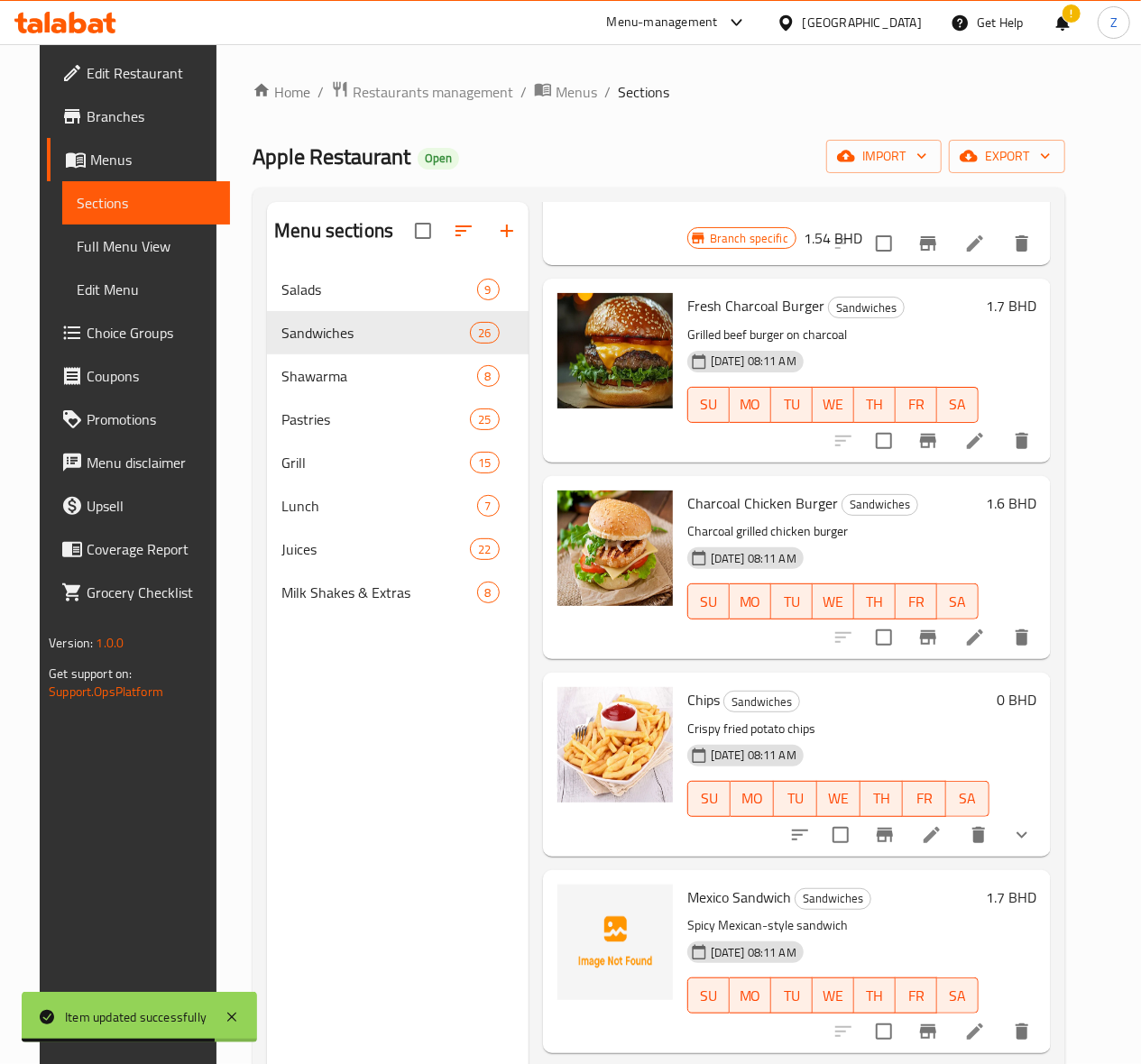
scroll to position [1803, 0]
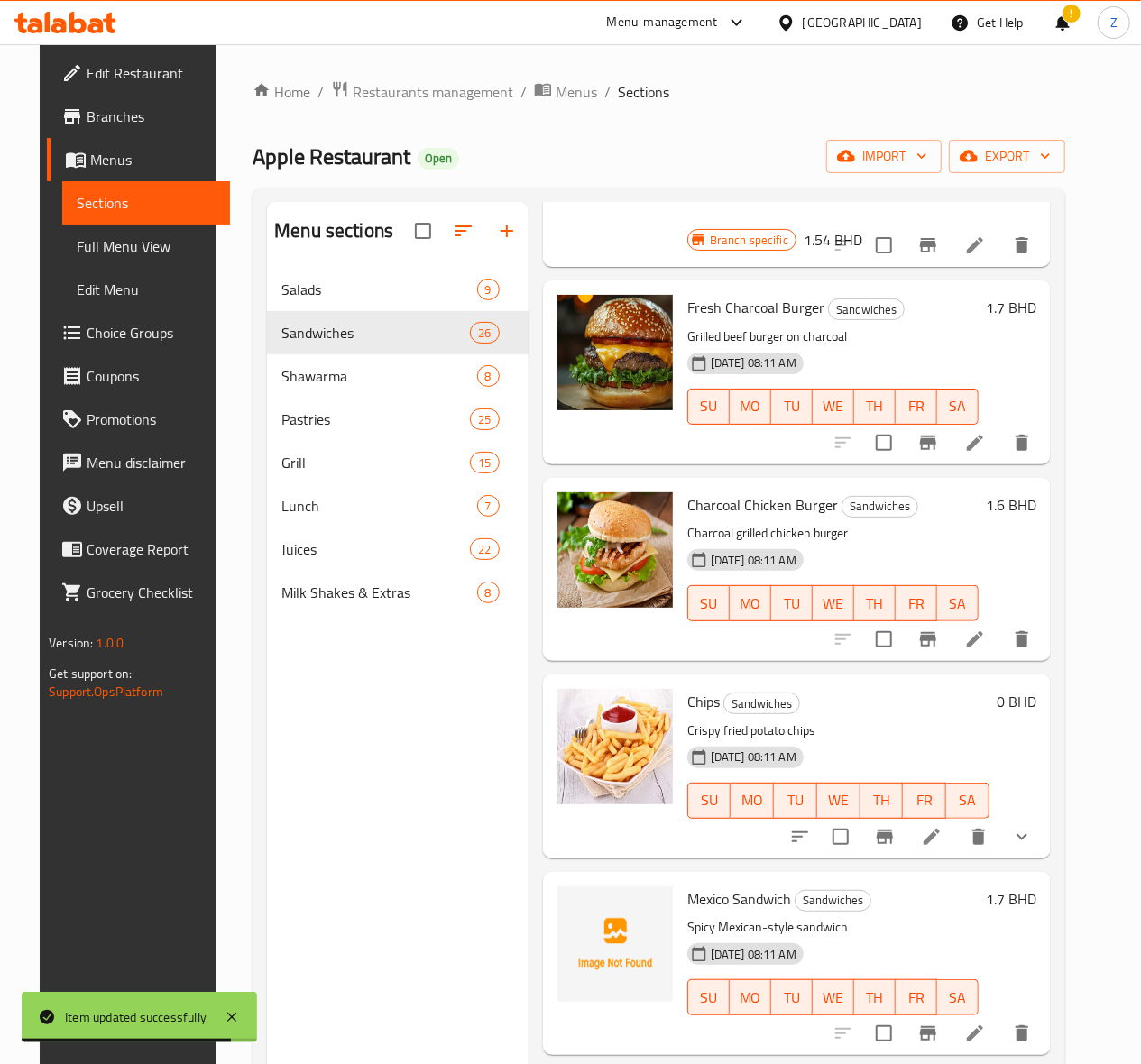
click at [983, 631] on icon at bounding box center [975, 639] width 16 height 16
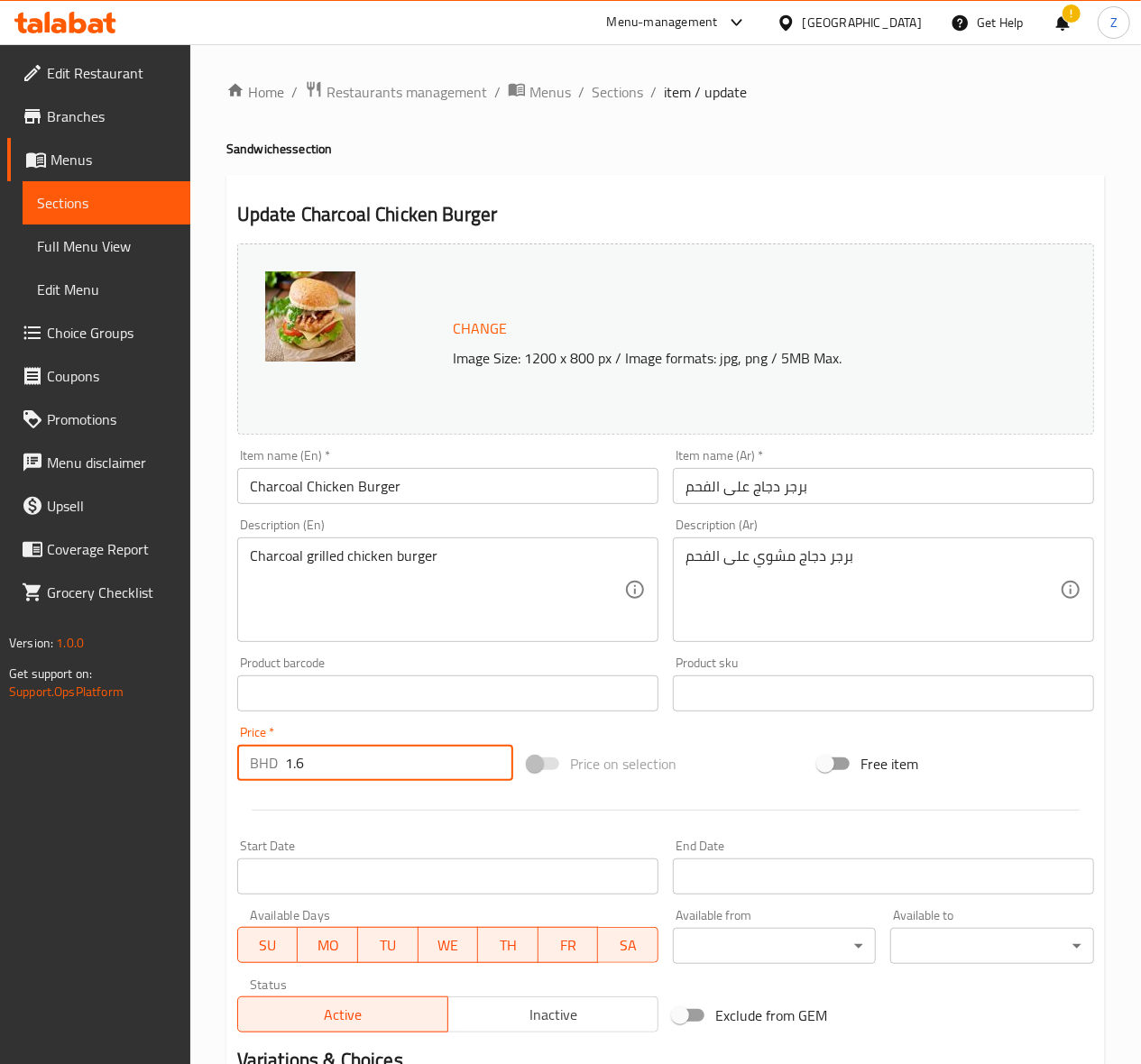
click at [325, 765] on input "1.6" at bounding box center [400, 763] width 229 height 36
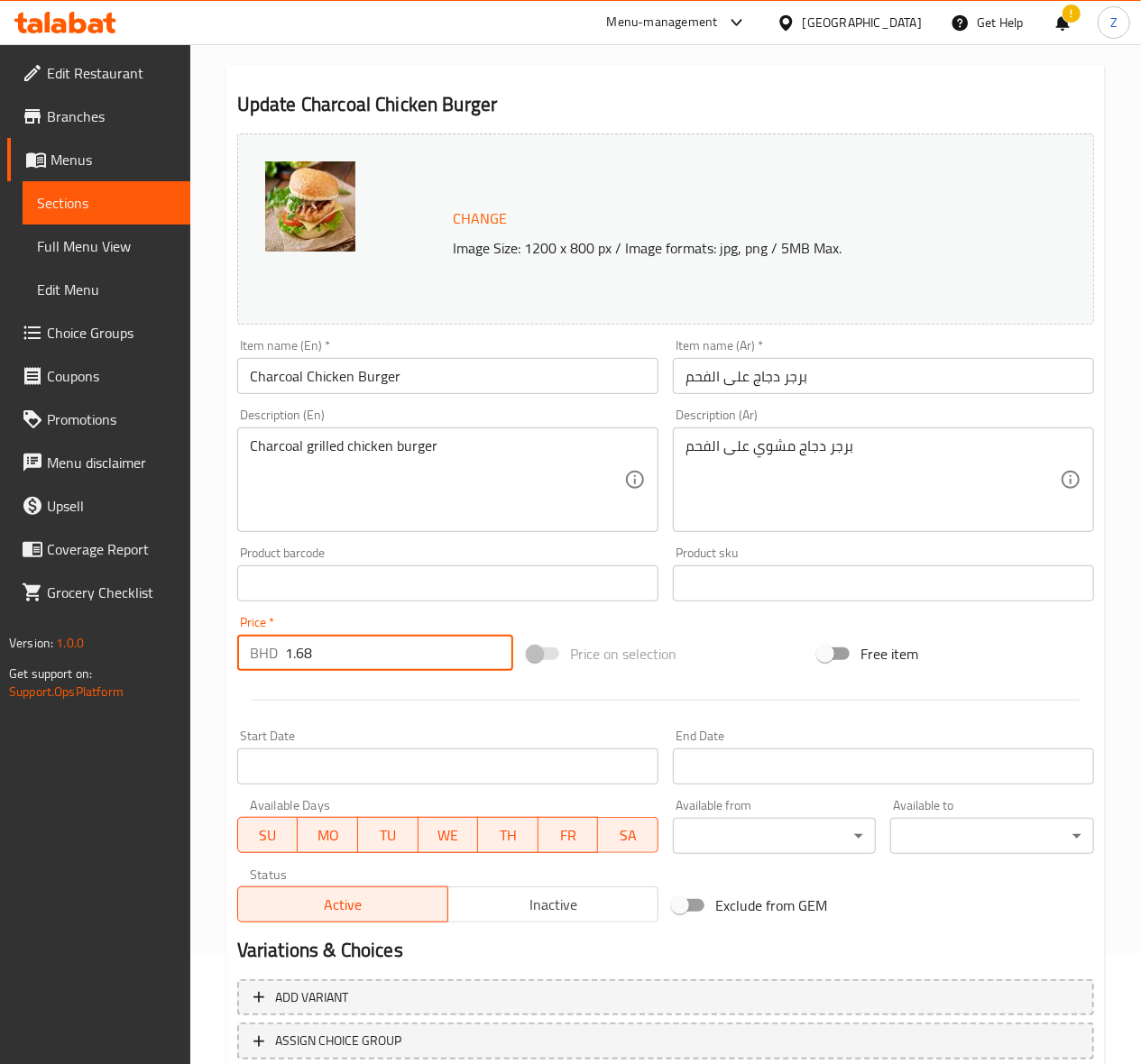
scroll to position [235, 0]
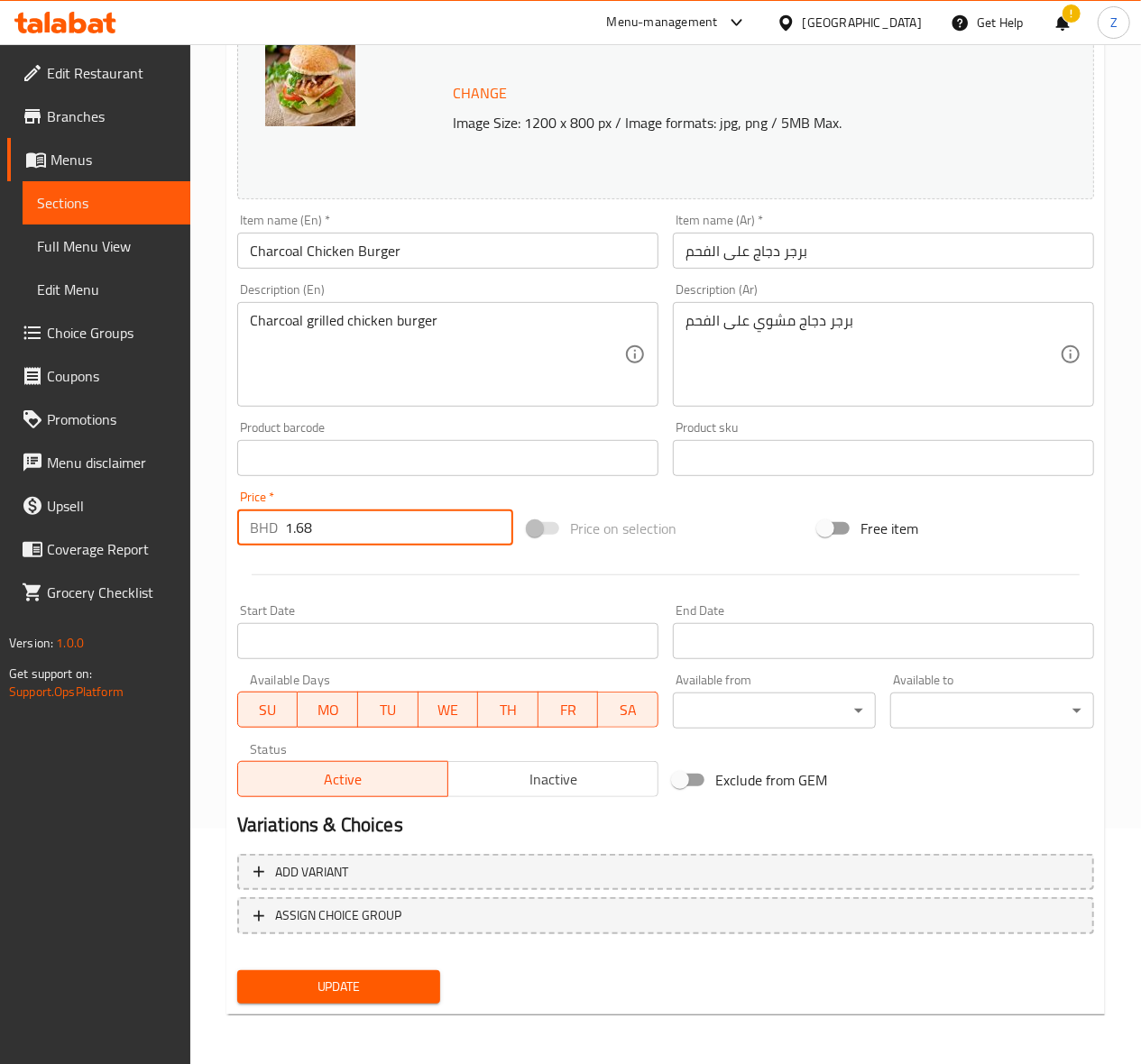
type input "1.68"
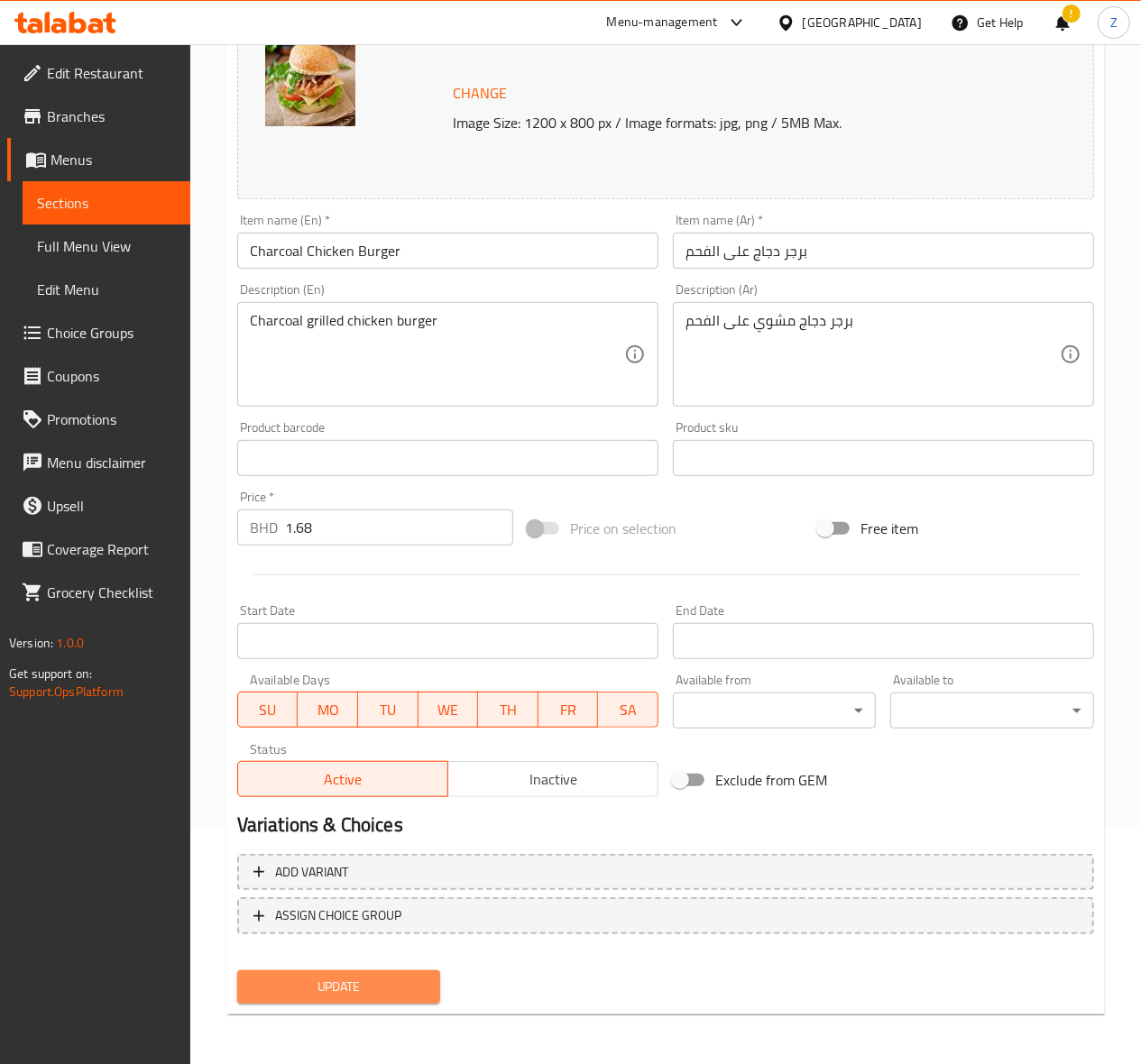
click at [296, 970] on button "Update" at bounding box center [339, 986] width 204 height 34
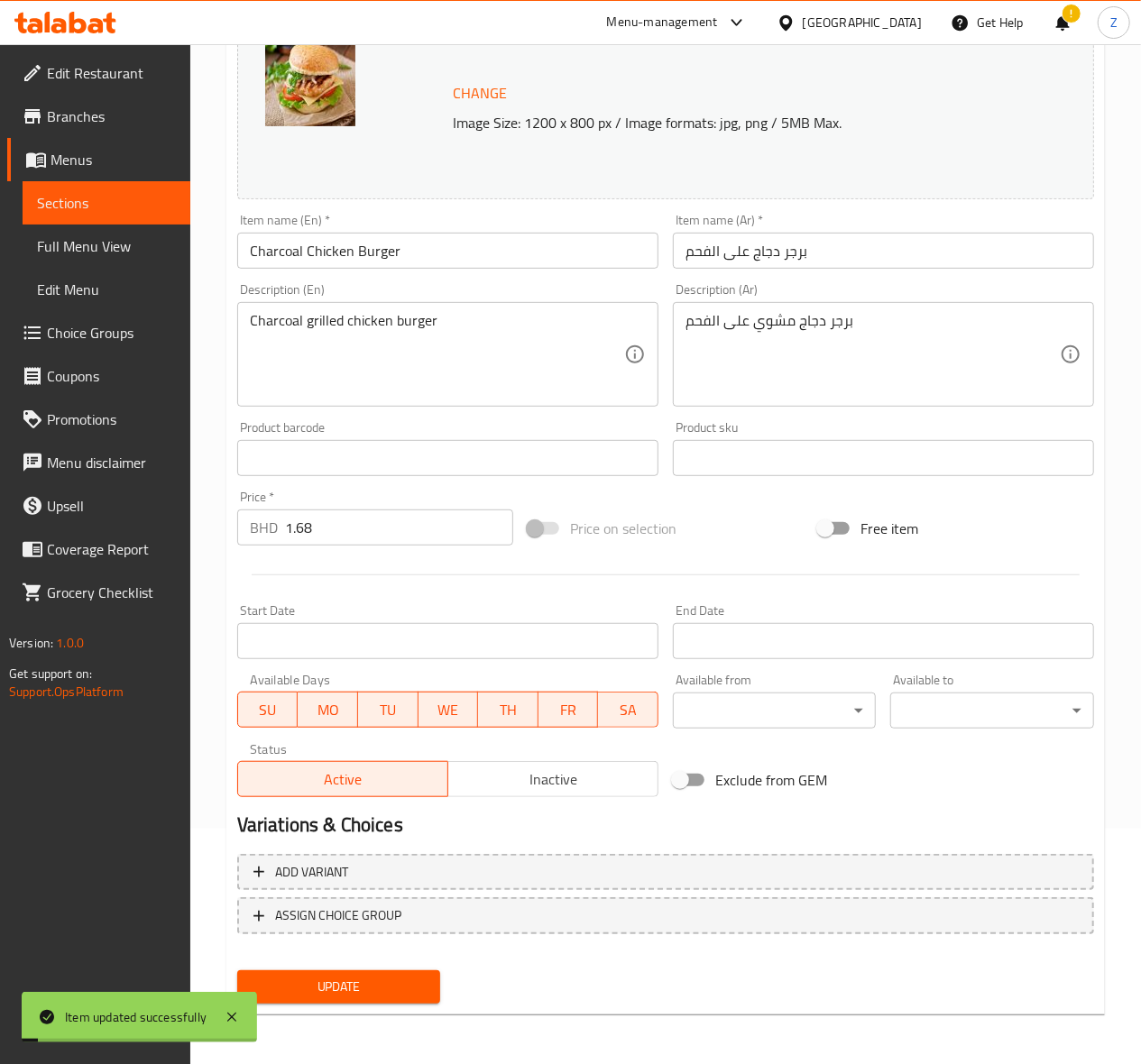
scroll to position [0, 0]
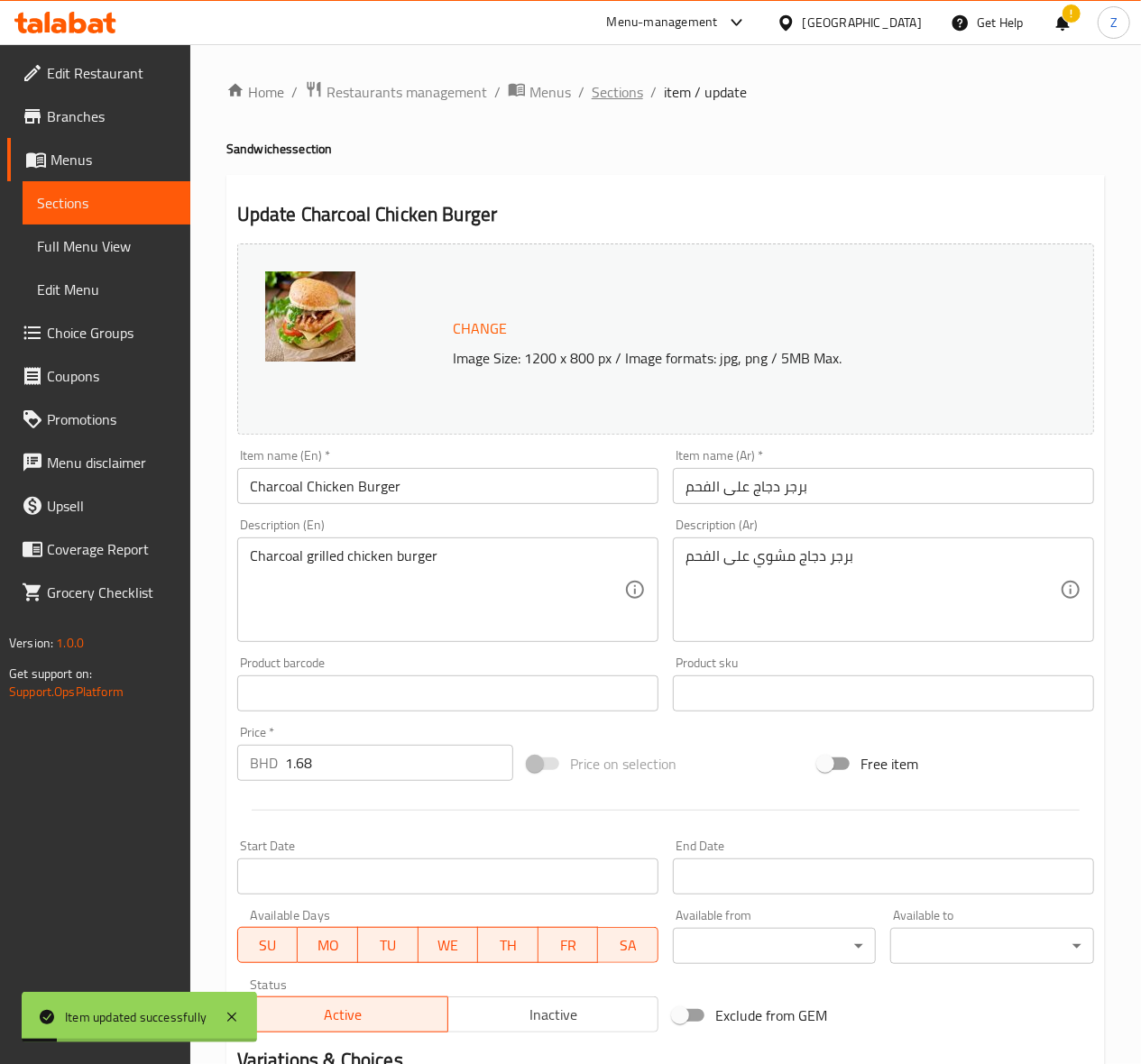
click at [606, 84] on span "Sections" at bounding box center [618, 92] width 52 height 22
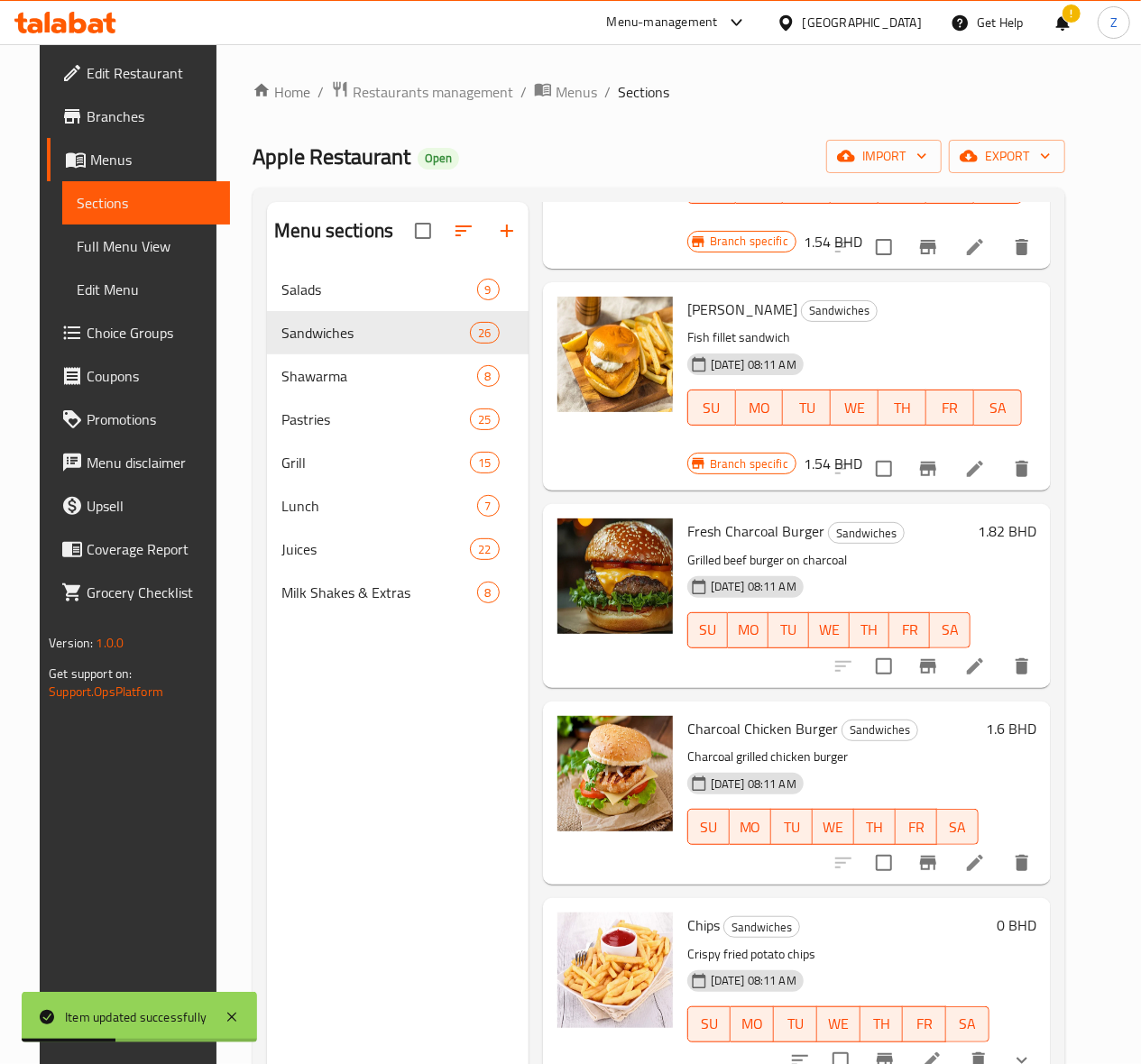
scroll to position [1682, 0]
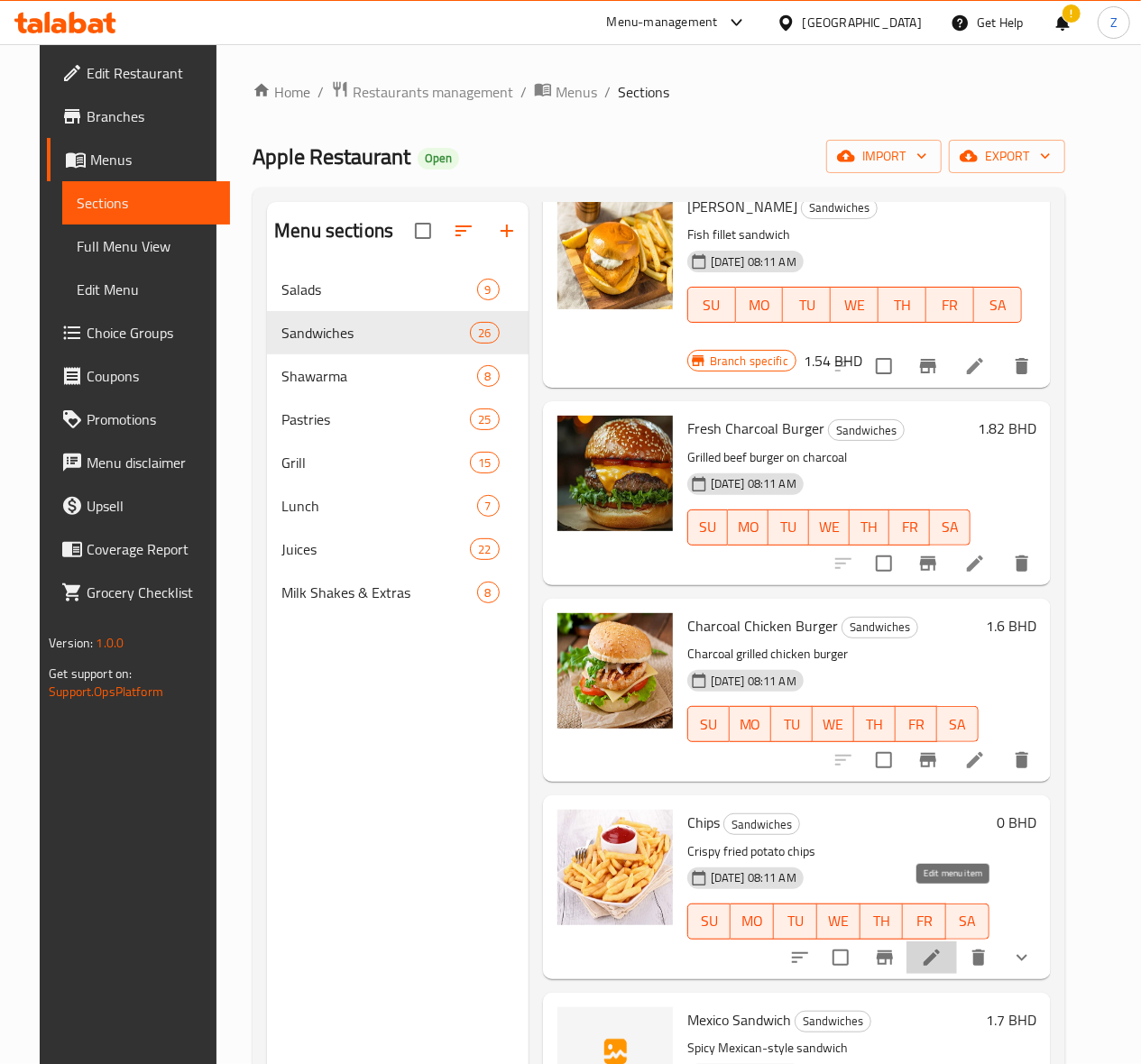
click at [942, 947] on icon at bounding box center [932, 957] width 22 height 22
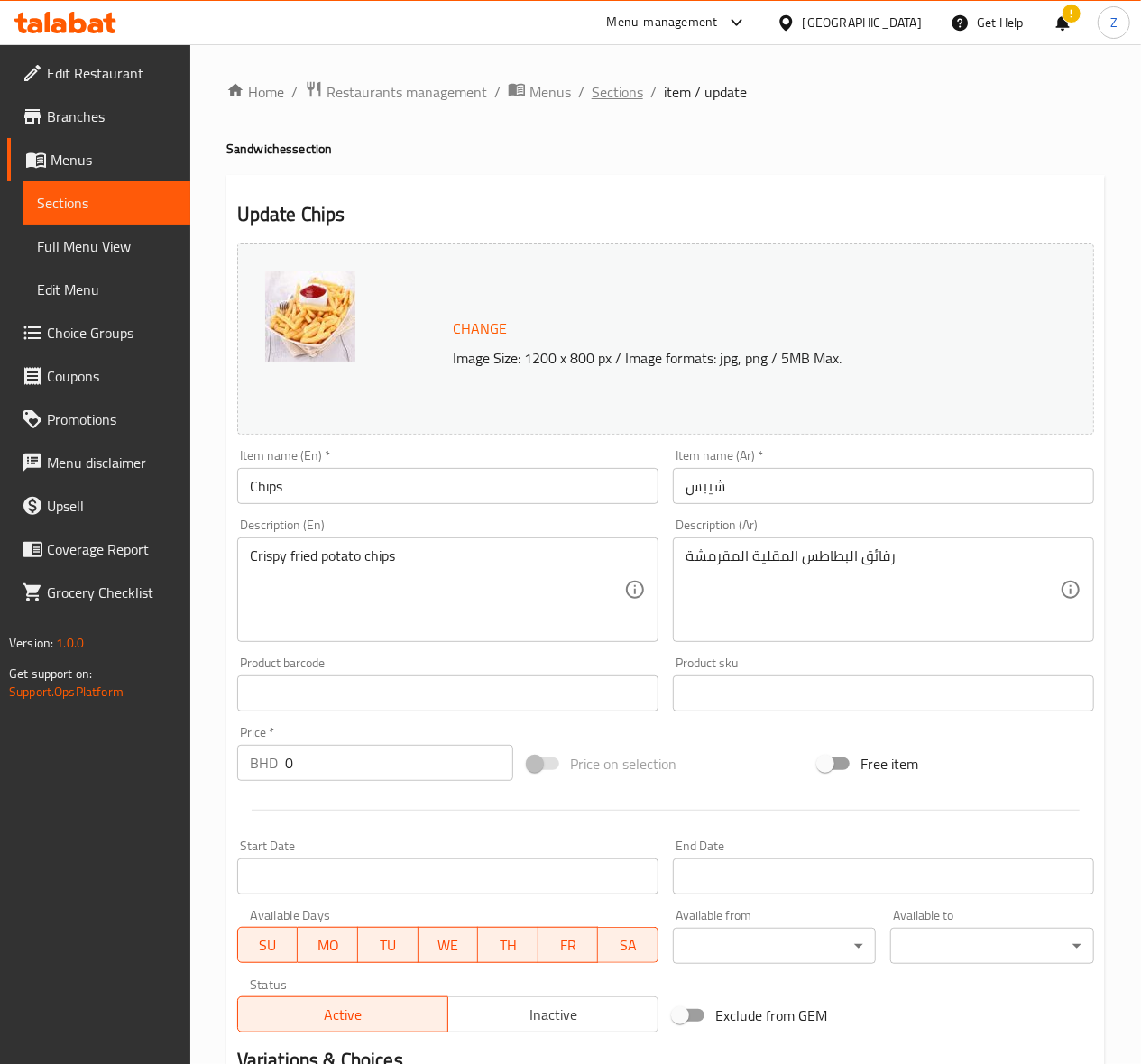
click at [621, 95] on span "Sections" at bounding box center [618, 92] width 52 height 22
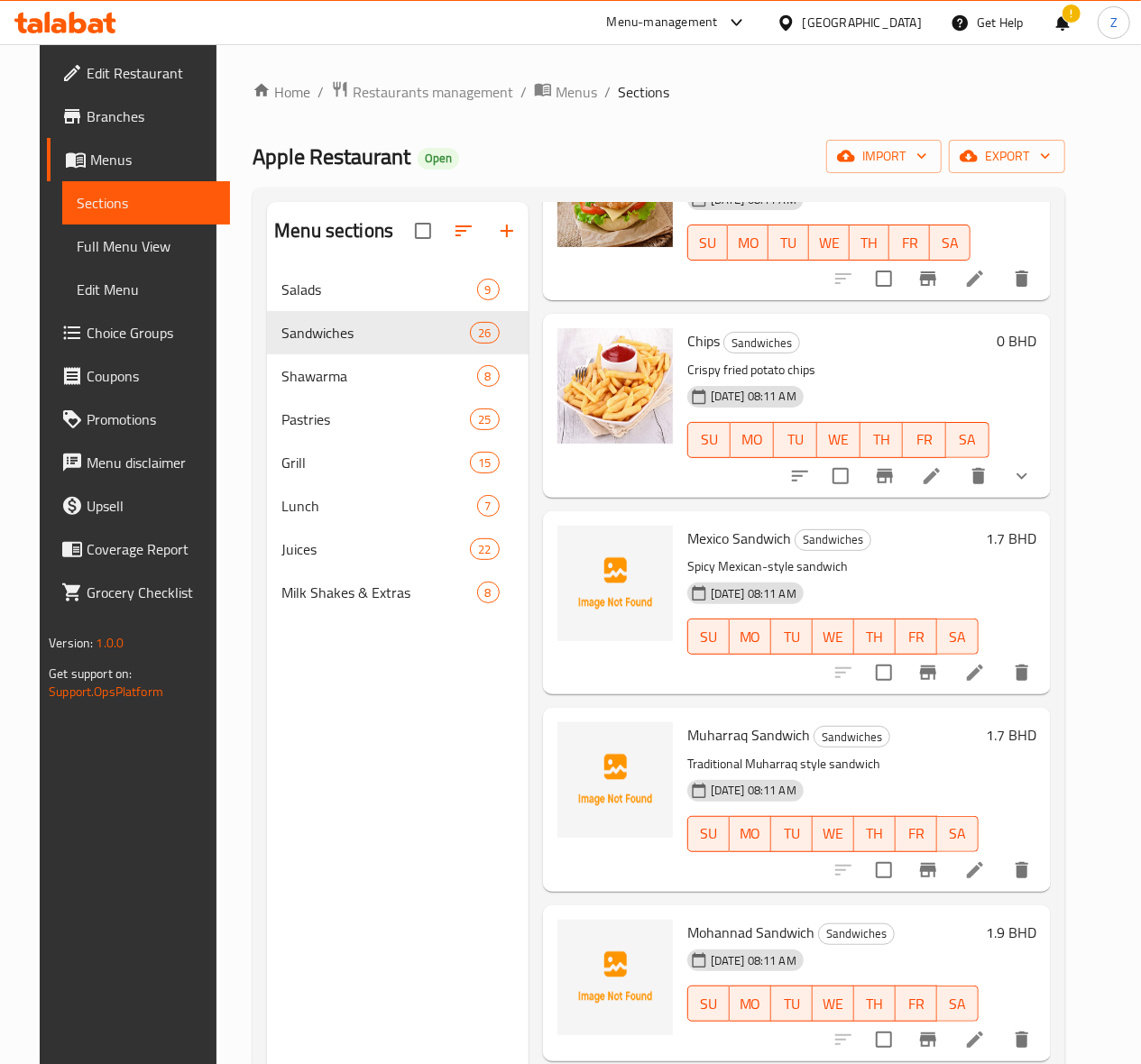
scroll to position [2285, 0]
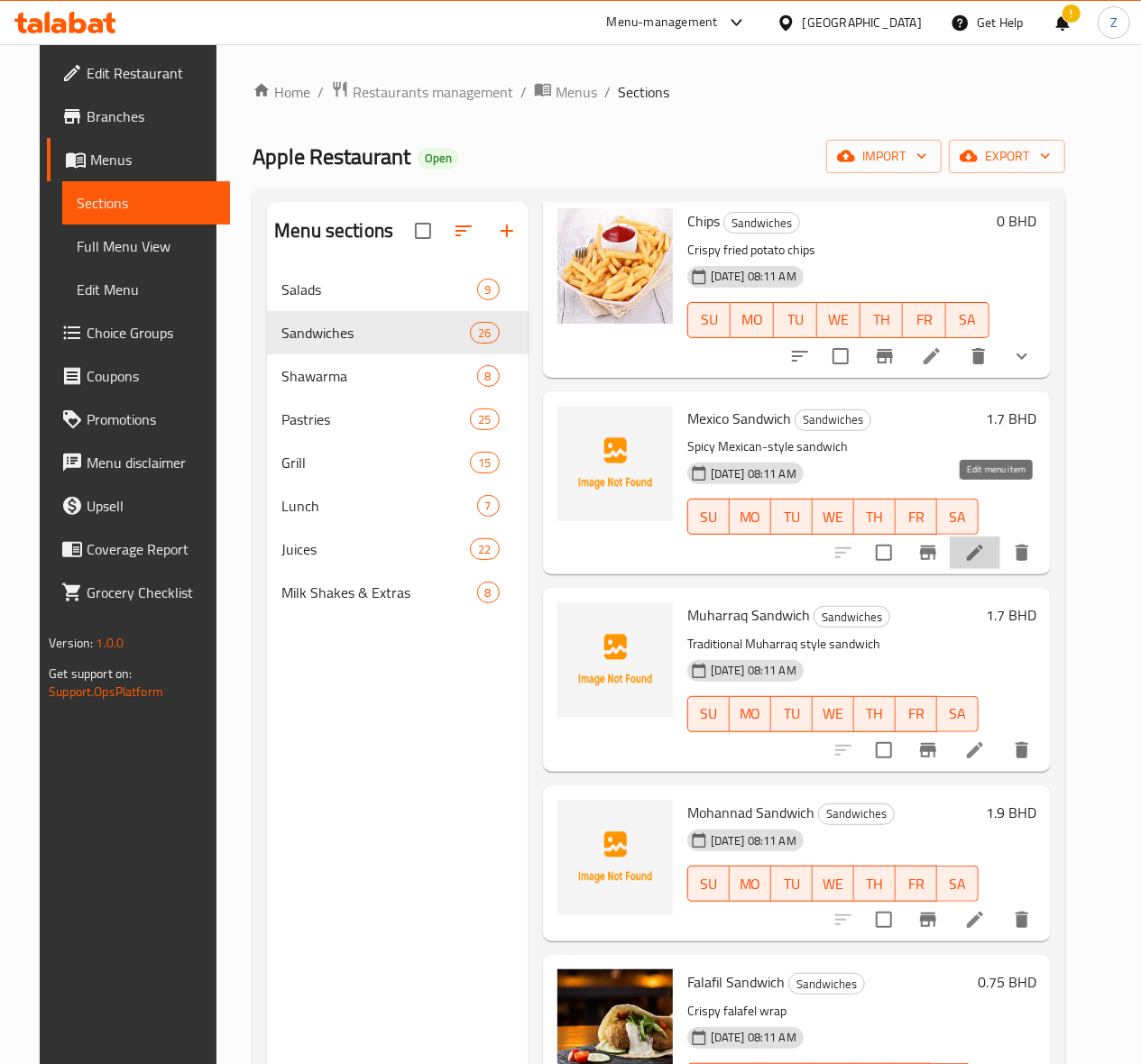
click at [985, 542] on icon at bounding box center [975, 552] width 22 height 22
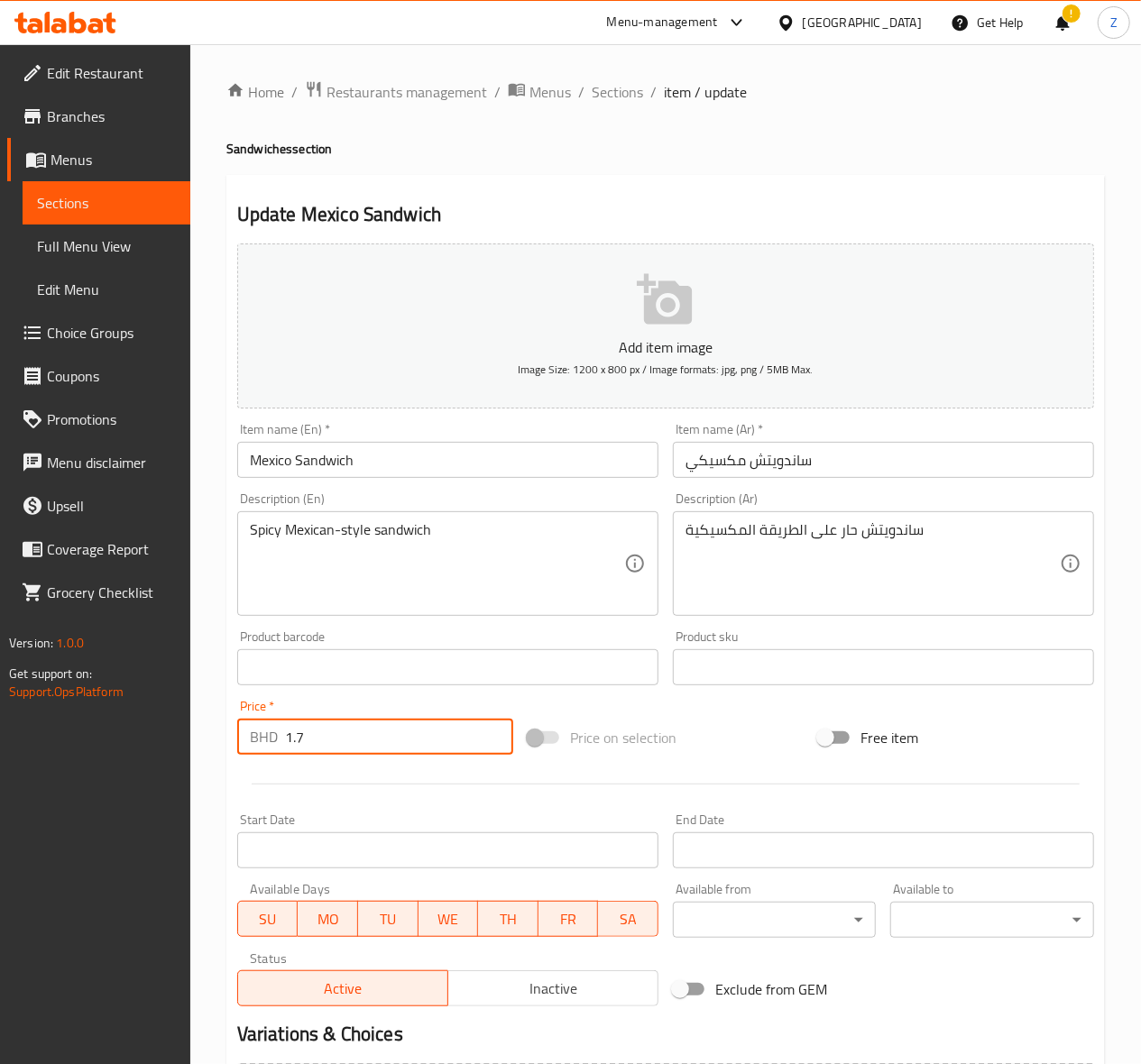
drag, startPoint x: 333, startPoint y: 736, endPoint x: 298, endPoint y: 731, distance: 35.4
click at [298, 731] on input "1.7" at bounding box center [400, 737] width 229 height 36
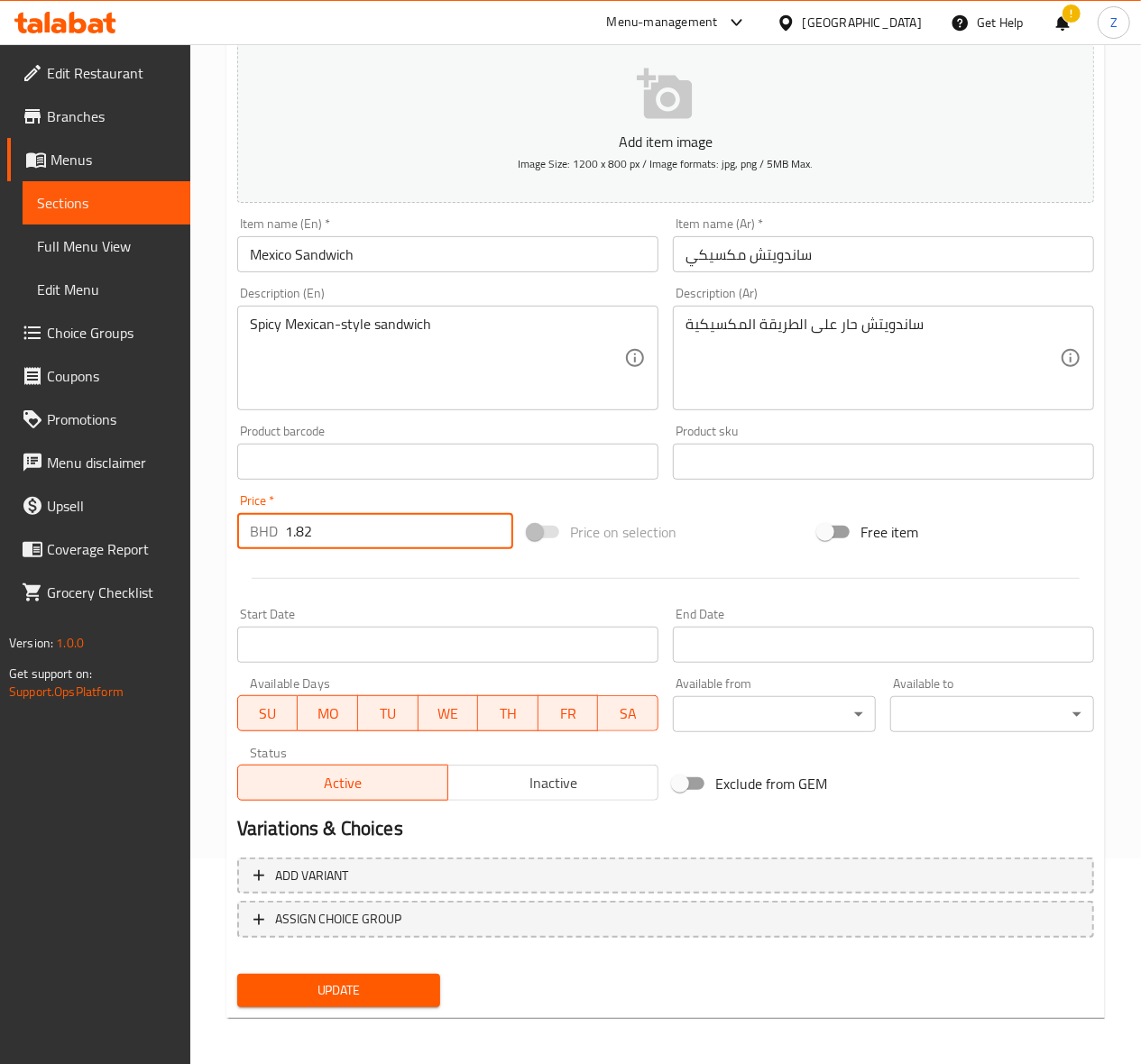
scroll to position [209, 0]
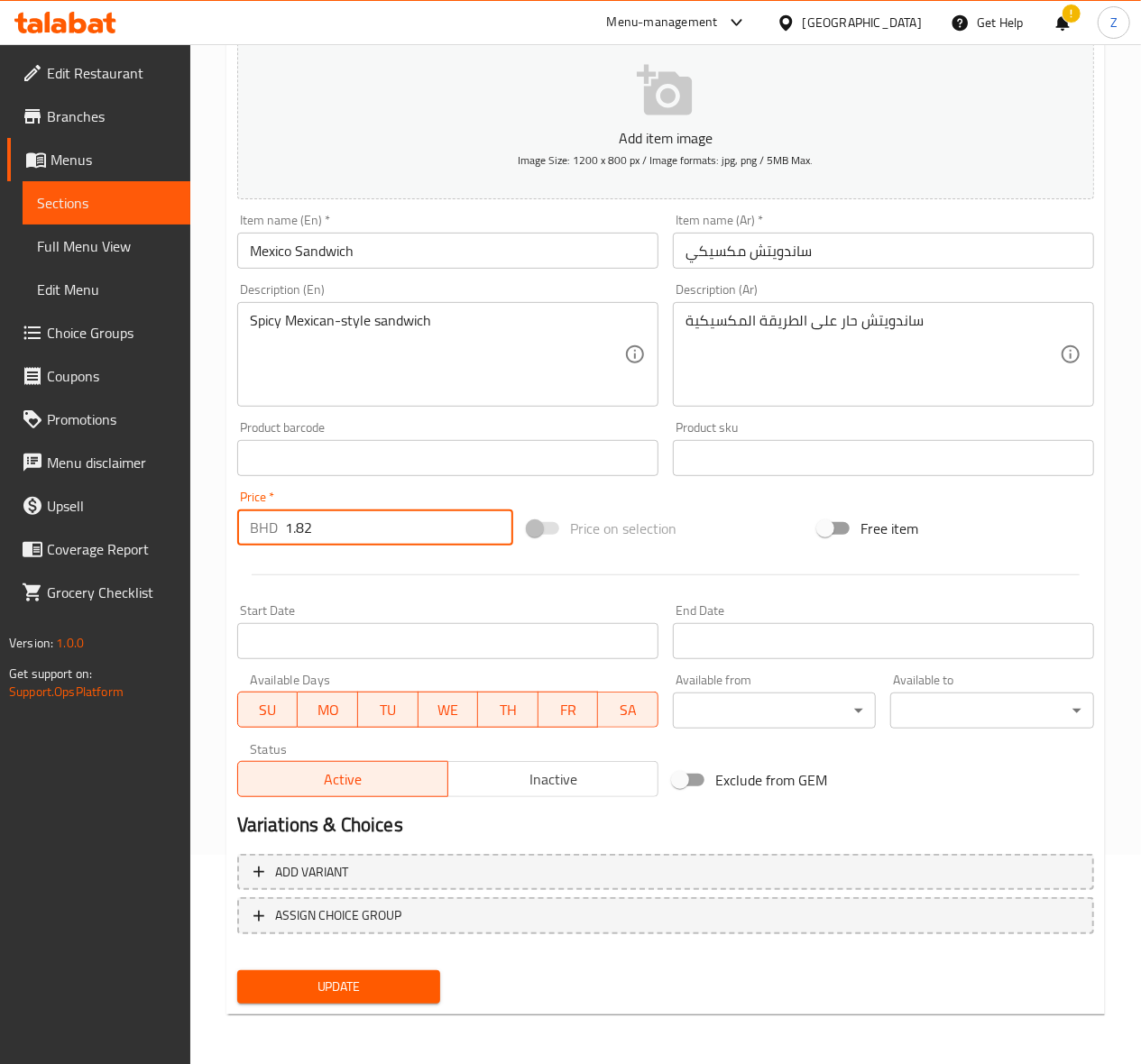
type input "1.82"
click at [302, 984] on span "Update" at bounding box center [339, 986] width 175 height 22
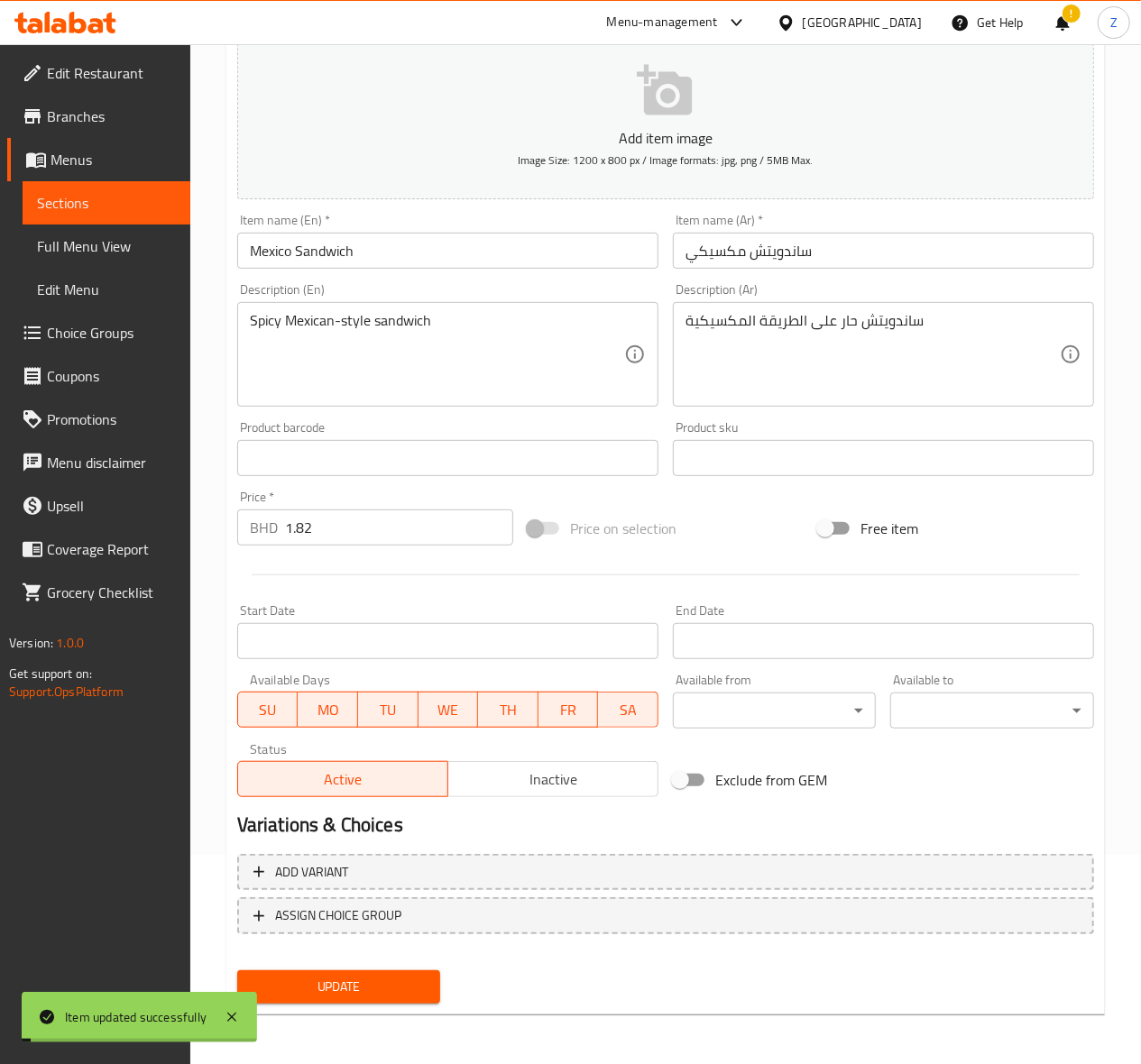
scroll to position [0, 0]
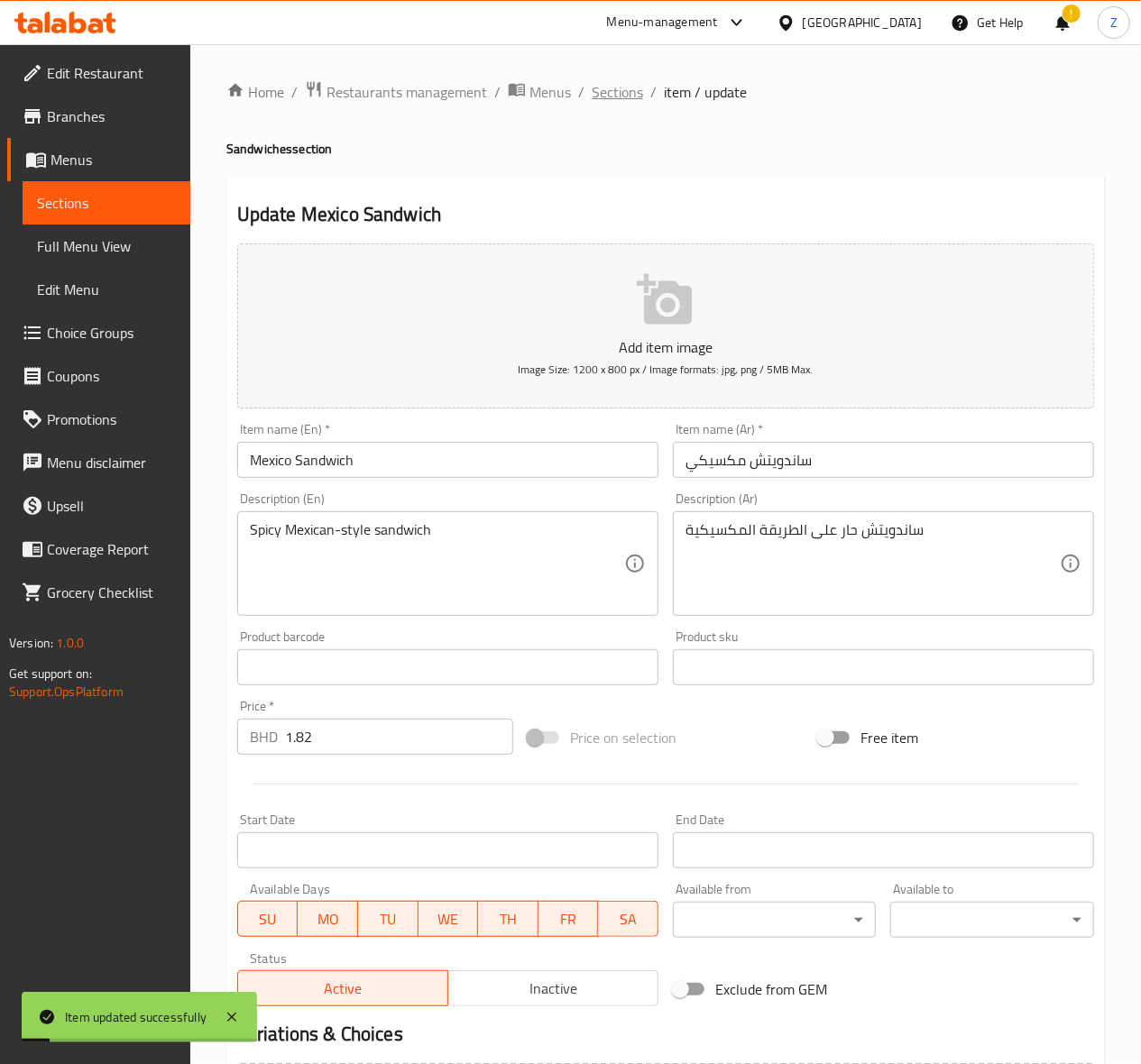
click at [607, 87] on span "Sections" at bounding box center [618, 92] width 52 height 22
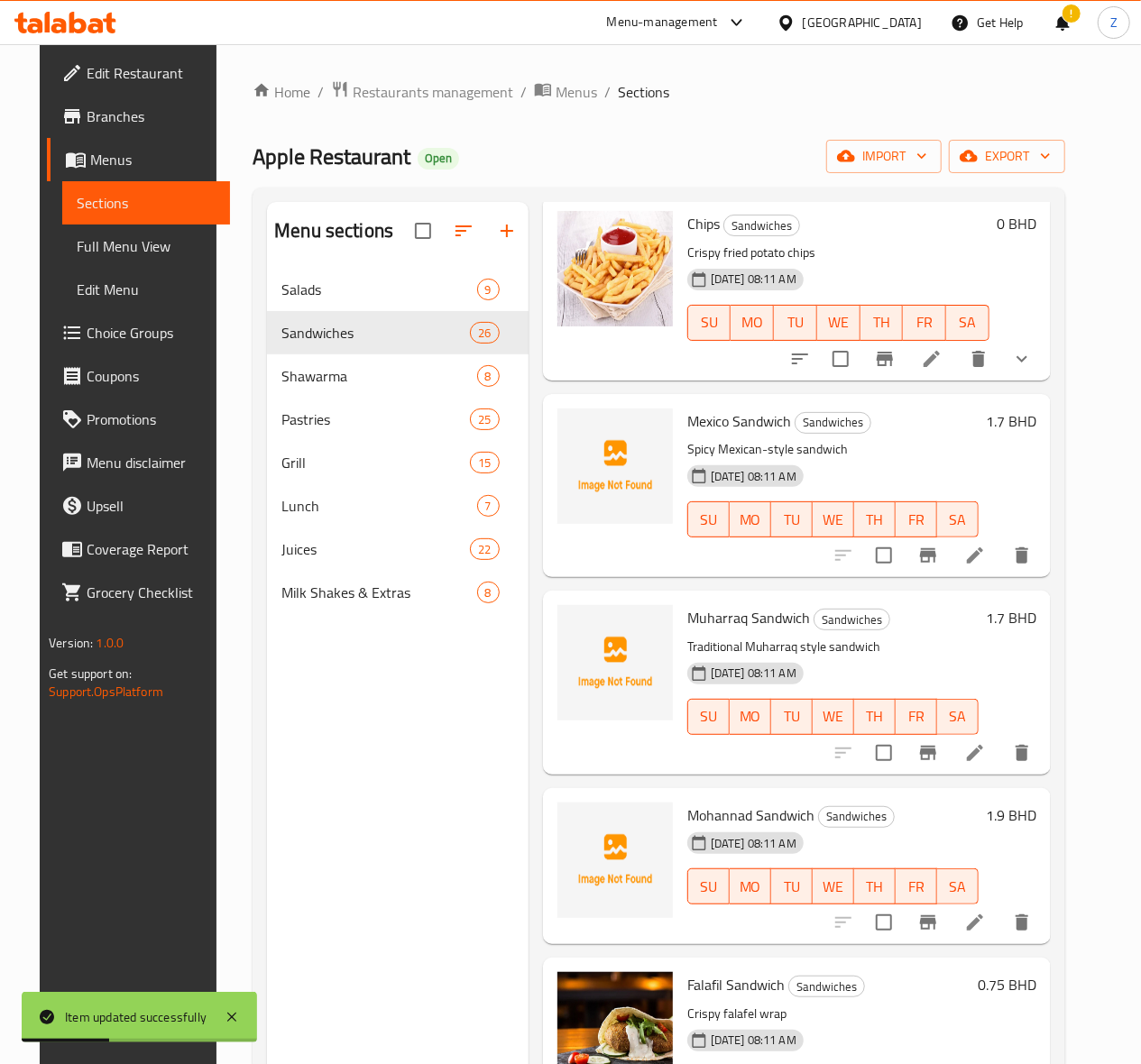
scroll to position [2285, 0]
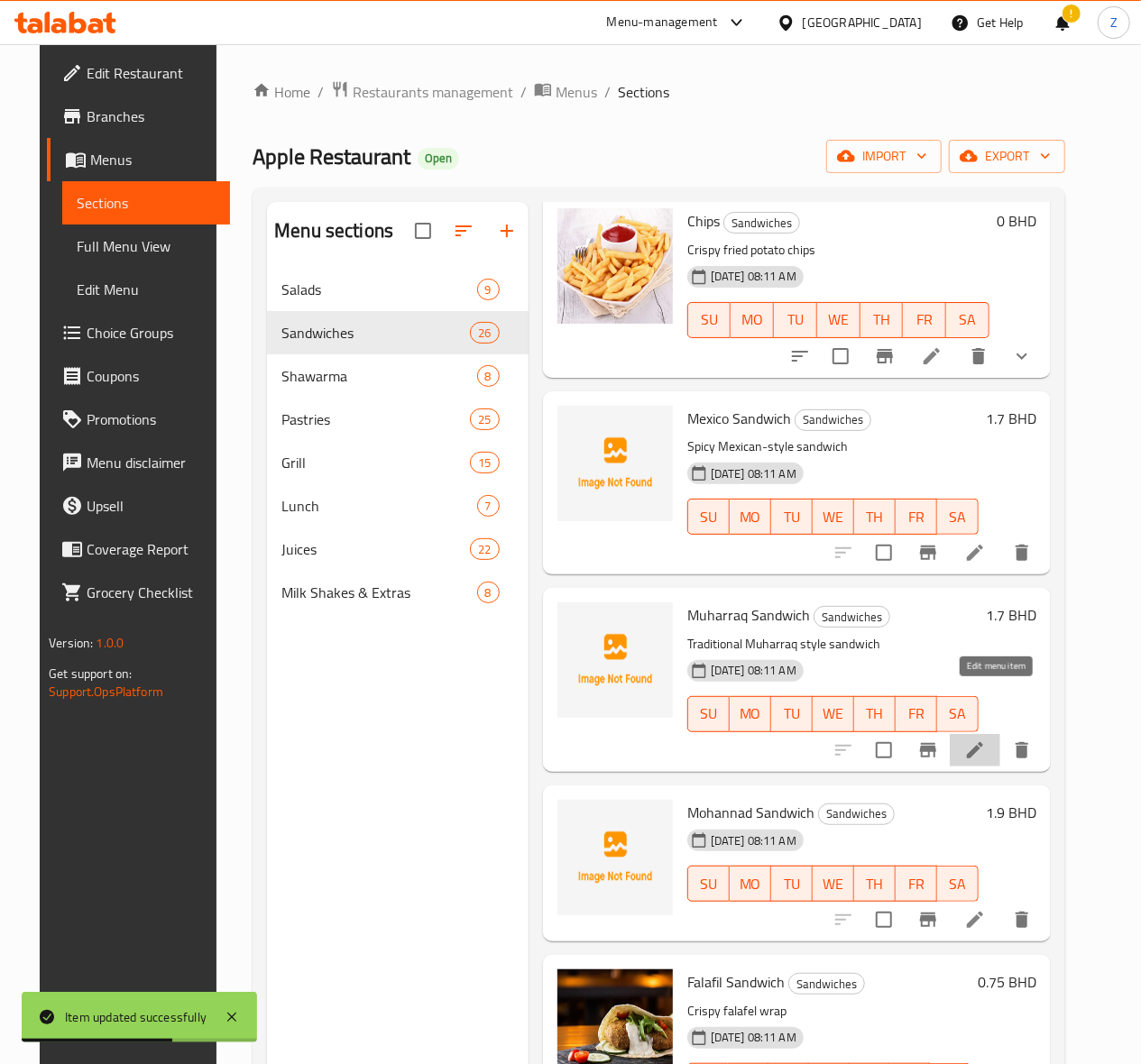
click at [983, 742] on icon at bounding box center [975, 750] width 16 height 16
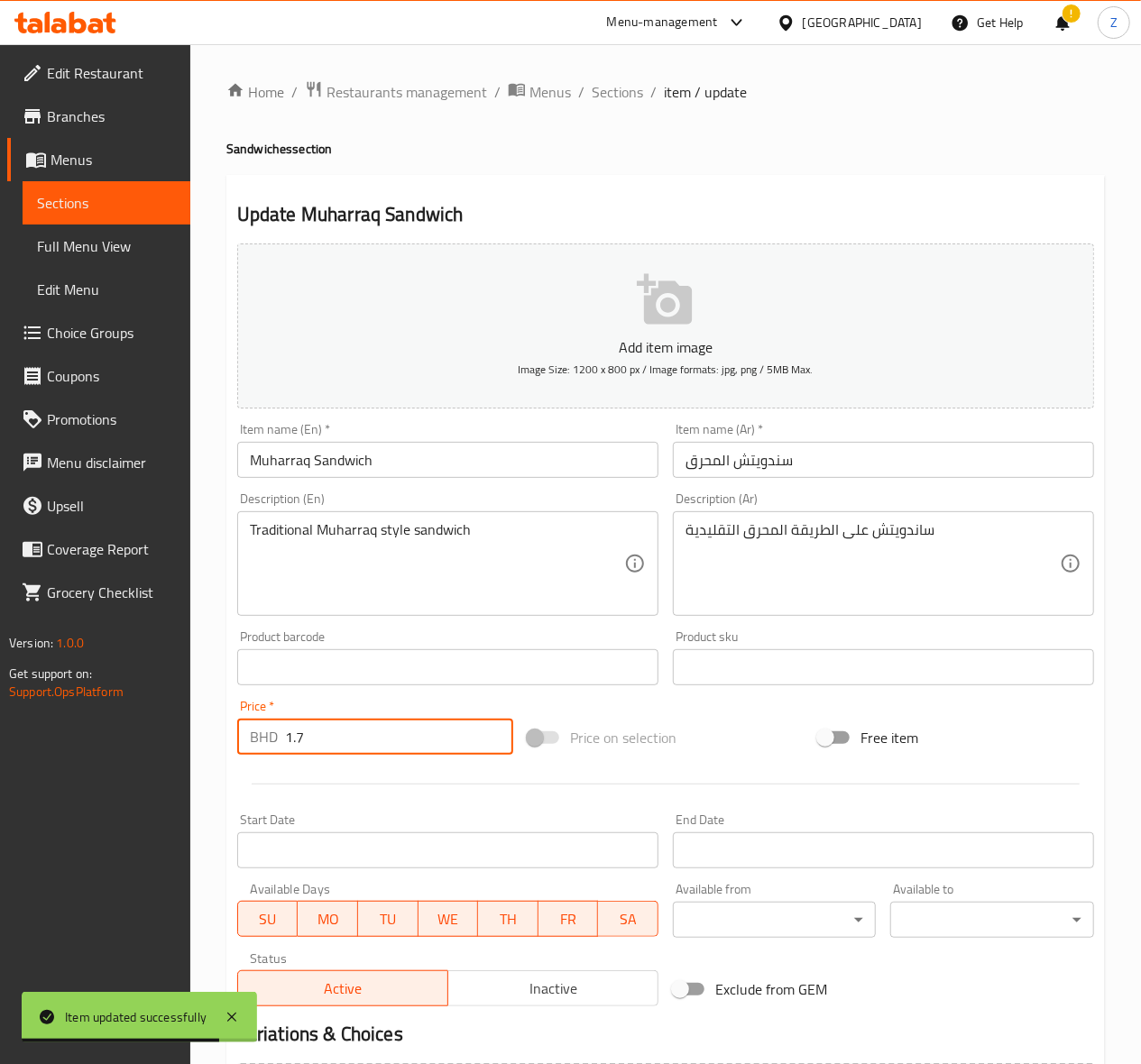
click at [296, 737] on input "1.7" at bounding box center [400, 737] width 229 height 36
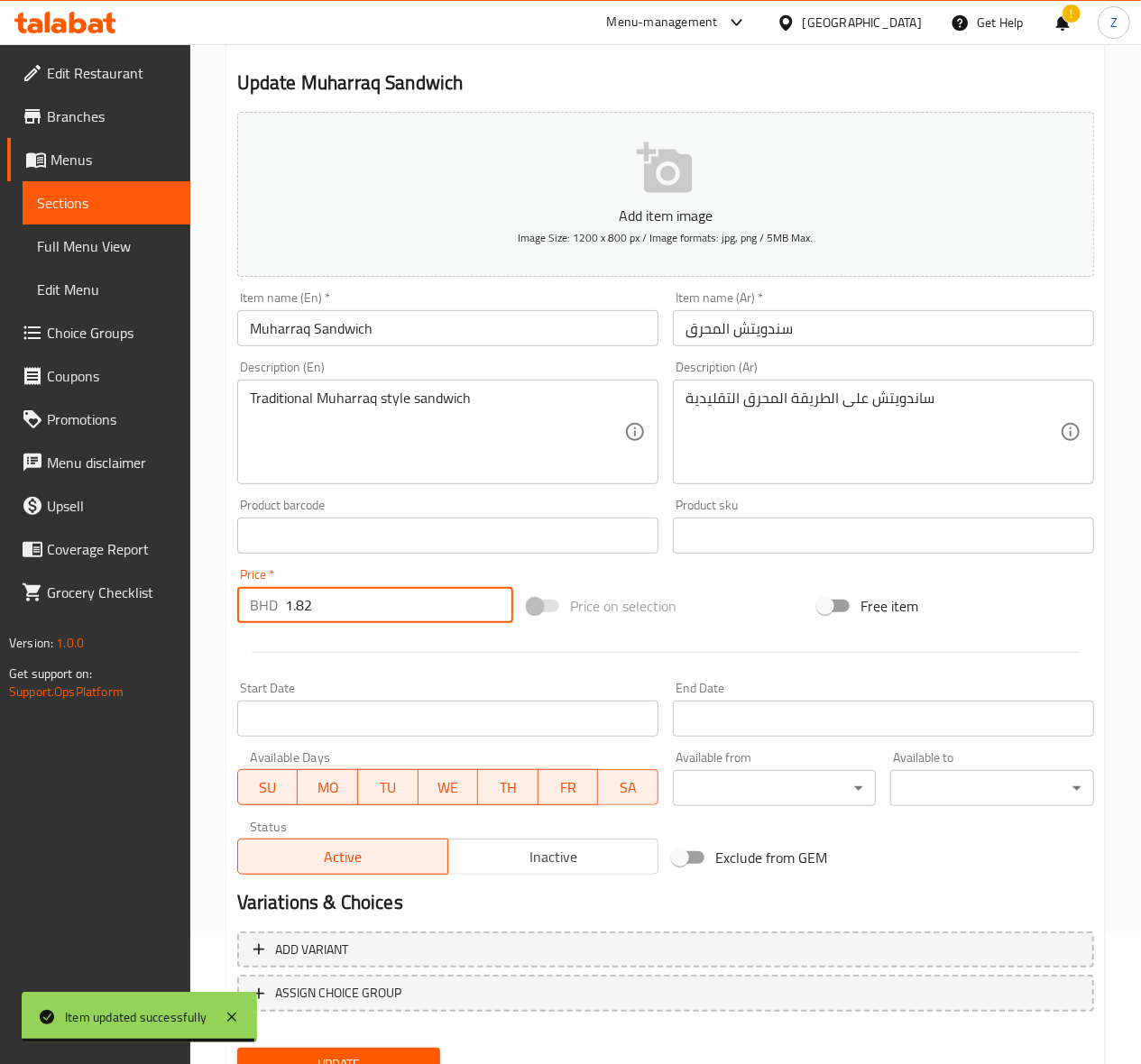
scroll to position [209, 0]
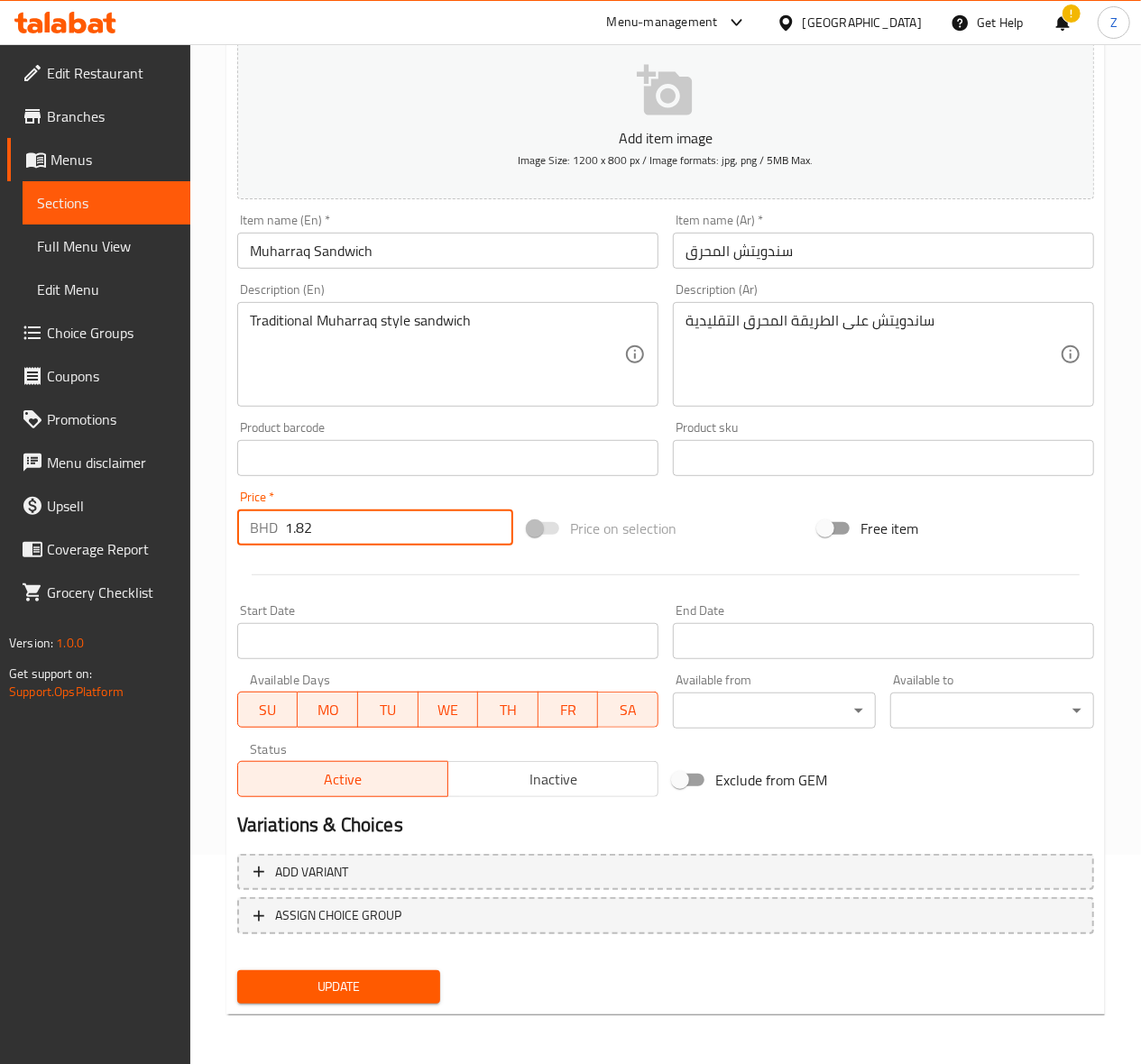
type input "1.82"
drag, startPoint x: 348, startPoint y: 979, endPoint x: 357, endPoint y: 996, distance: 19.2
click at [348, 979] on span "Update" at bounding box center [339, 986] width 175 height 22
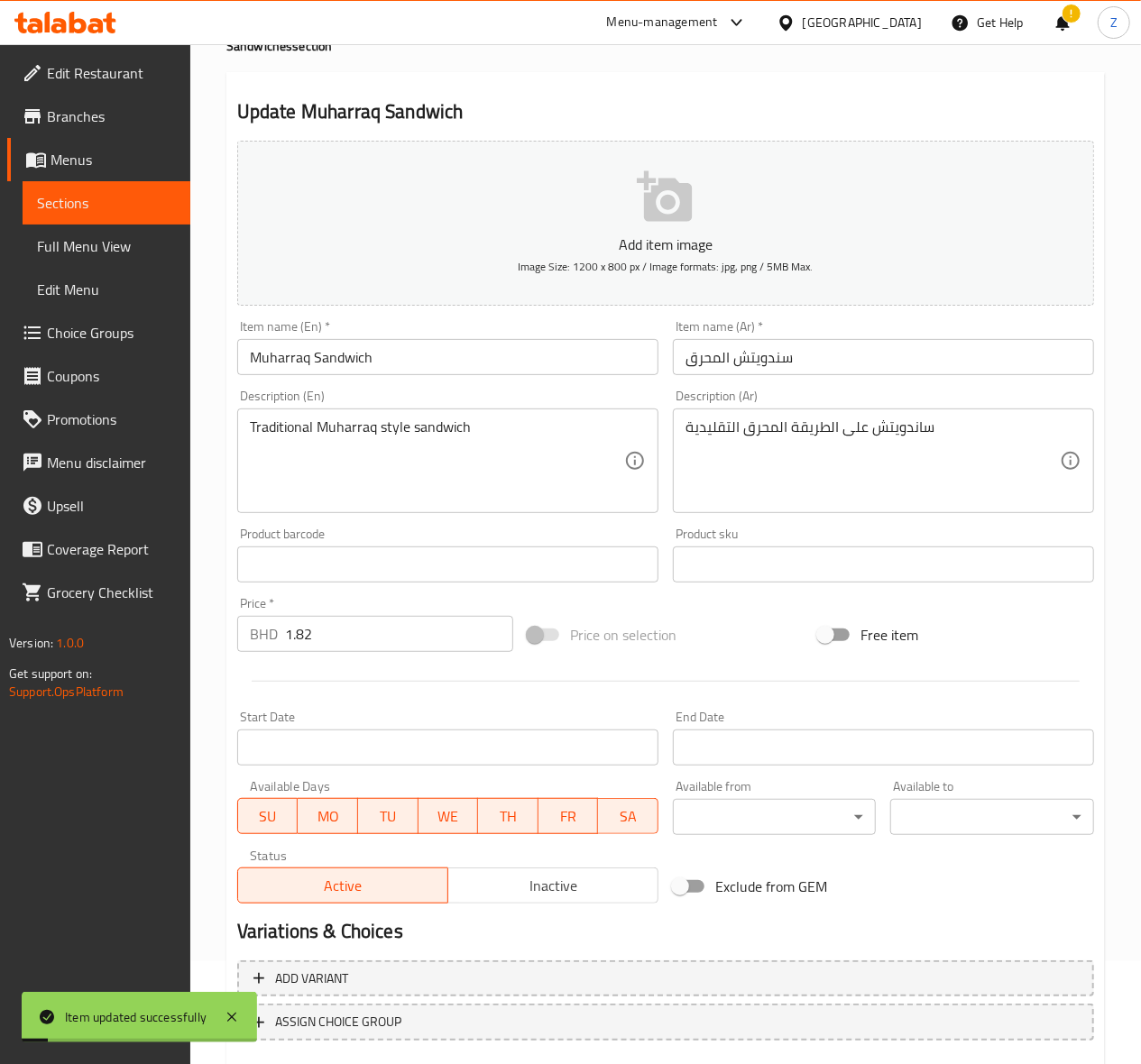
scroll to position [0, 0]
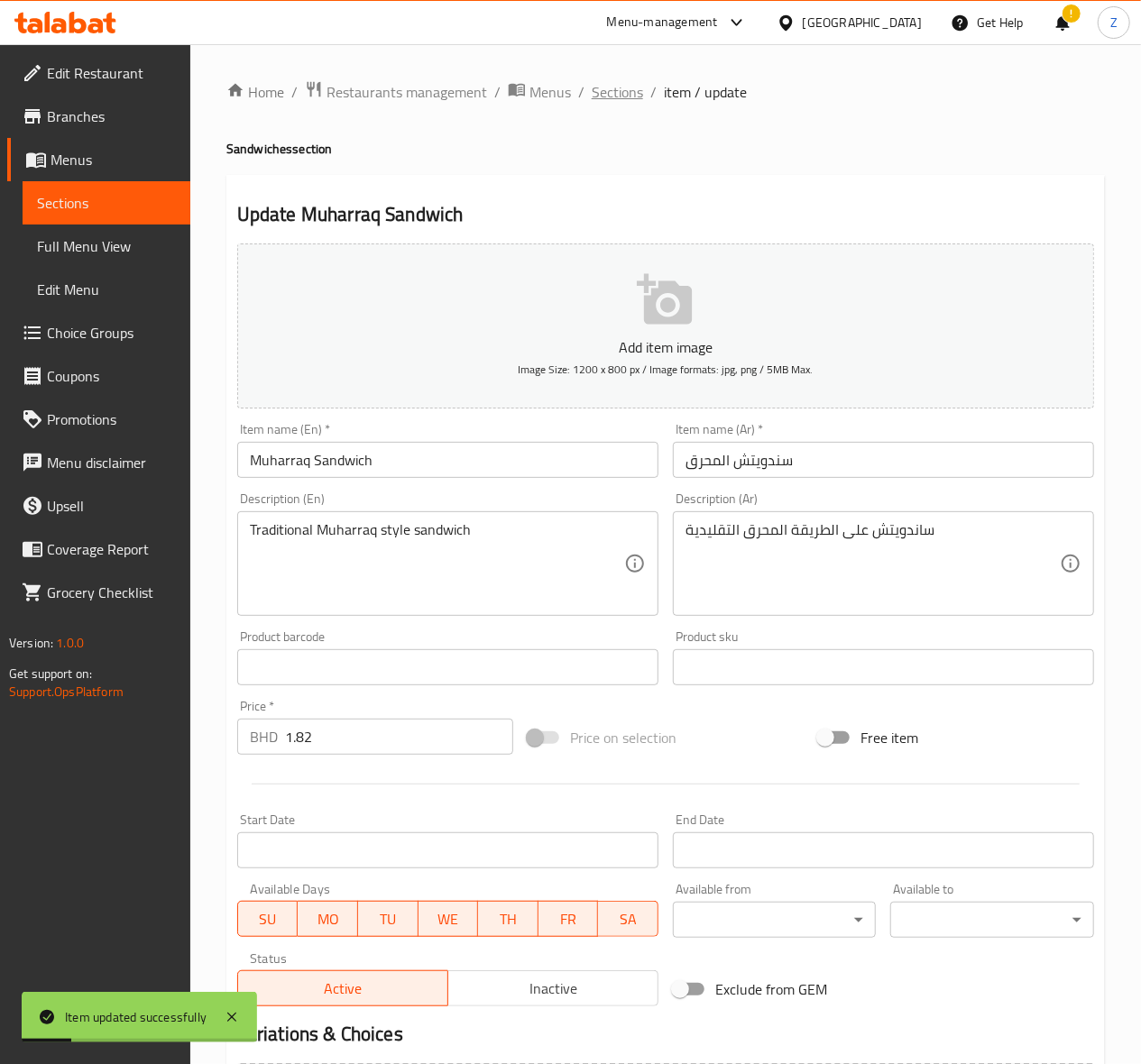
click at [617, 83] on span "Sections" at bounding box center [618, 92] width 52 height 22
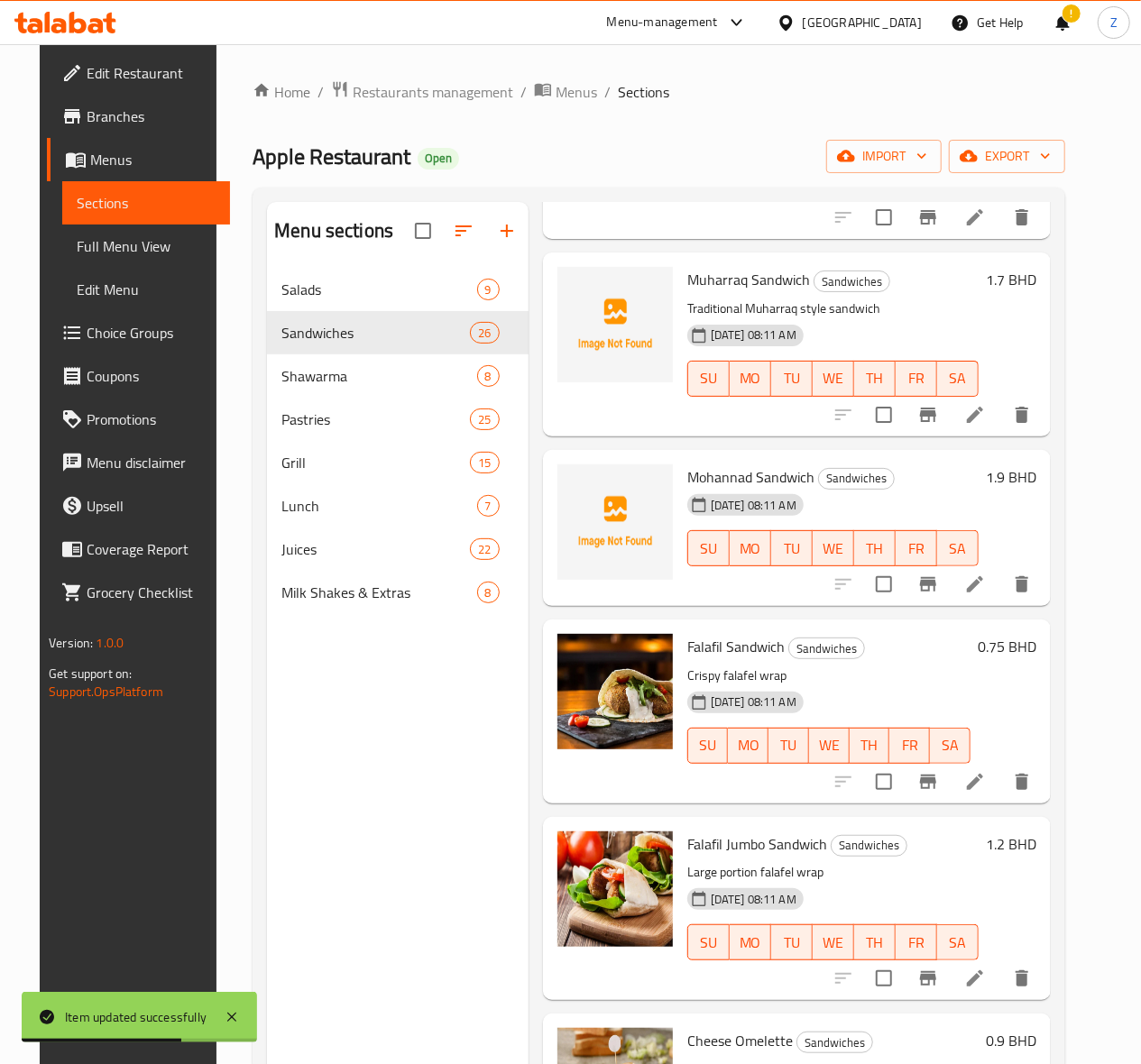
scroll to position [2645, 0]
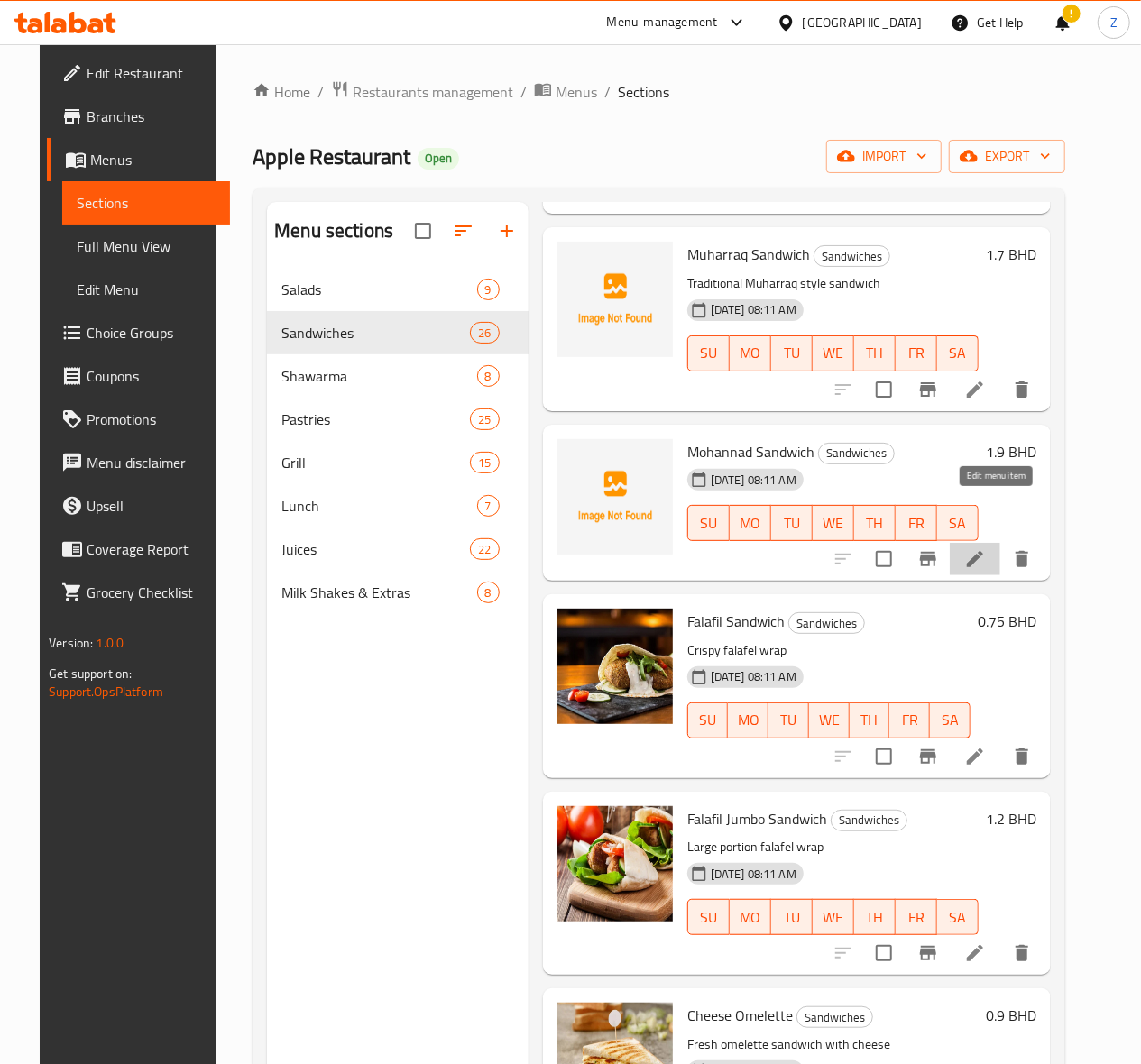
click at [983, 551] on icon at bounding box center [975, 559] width 16 height 16
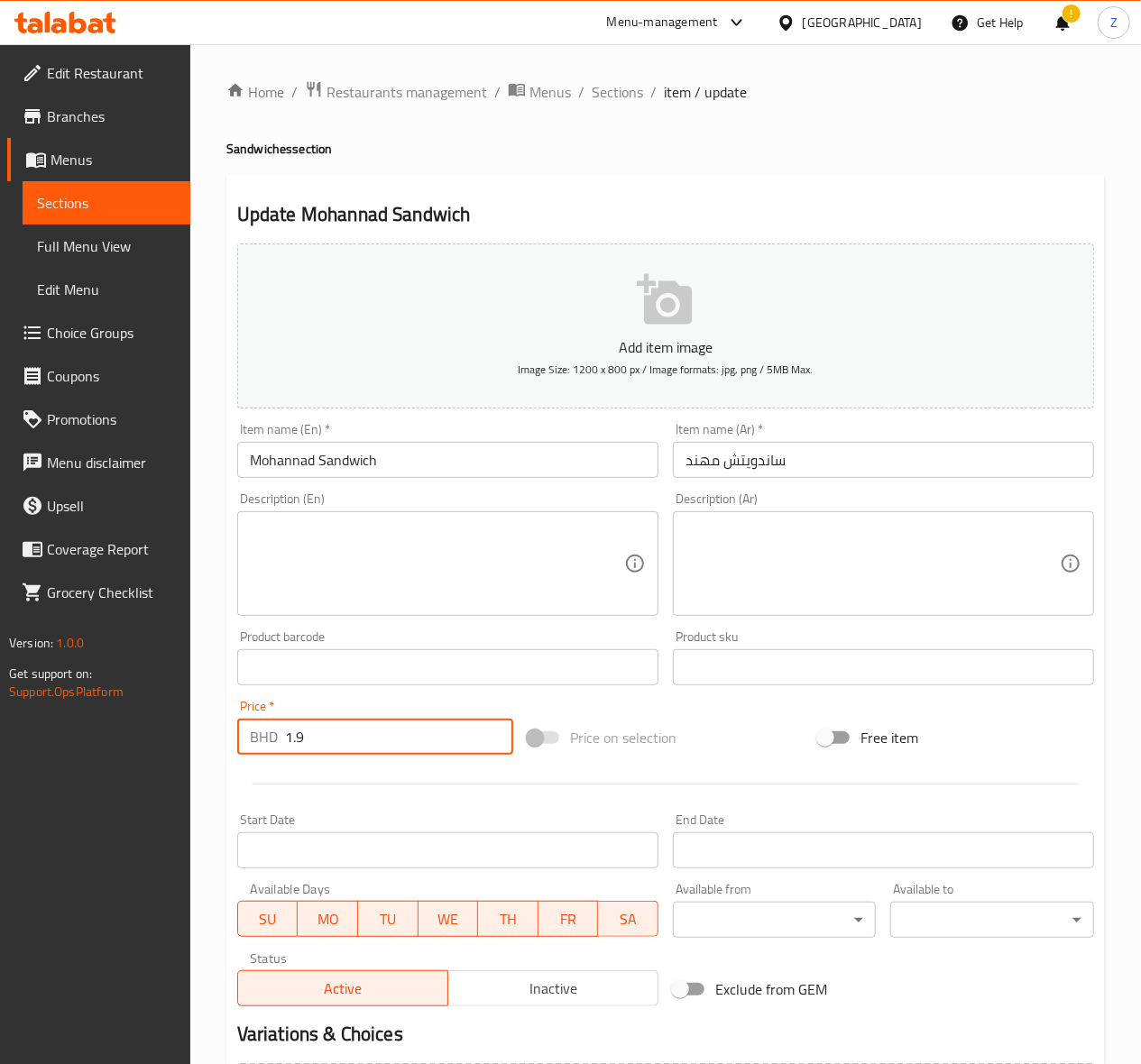
drag, startPoint x: 316, startPoint y: 747, endPoint x: 163, endPoint y: 731, distance: 153.8
click at [163, 731] on div "Edit Restaurant Branches Menus Sections Full Menu View Edit Menu Choice Groups …" at bounding box center [570, 659] width 1141 height 1230
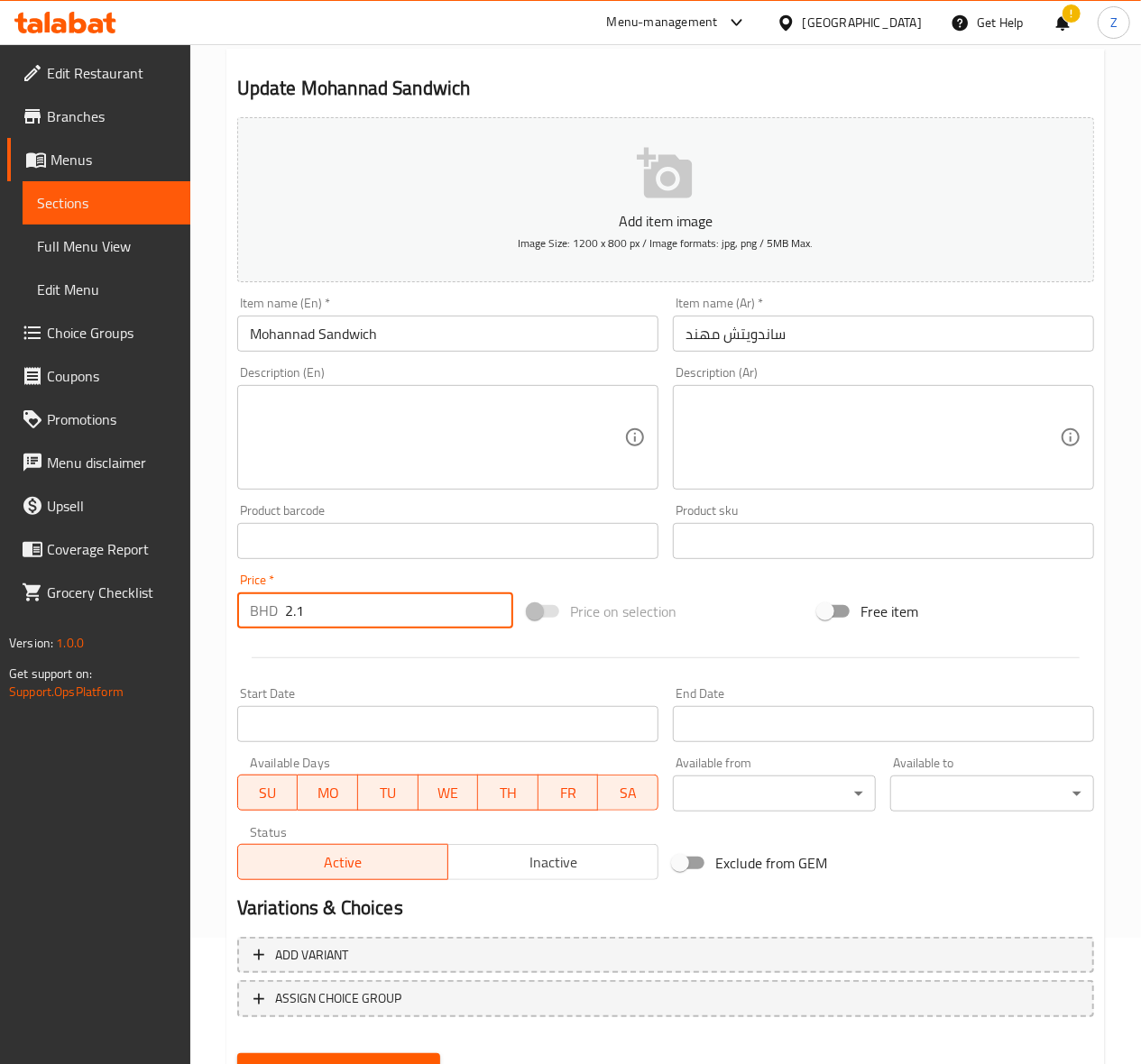
scroll to position [209, 0]
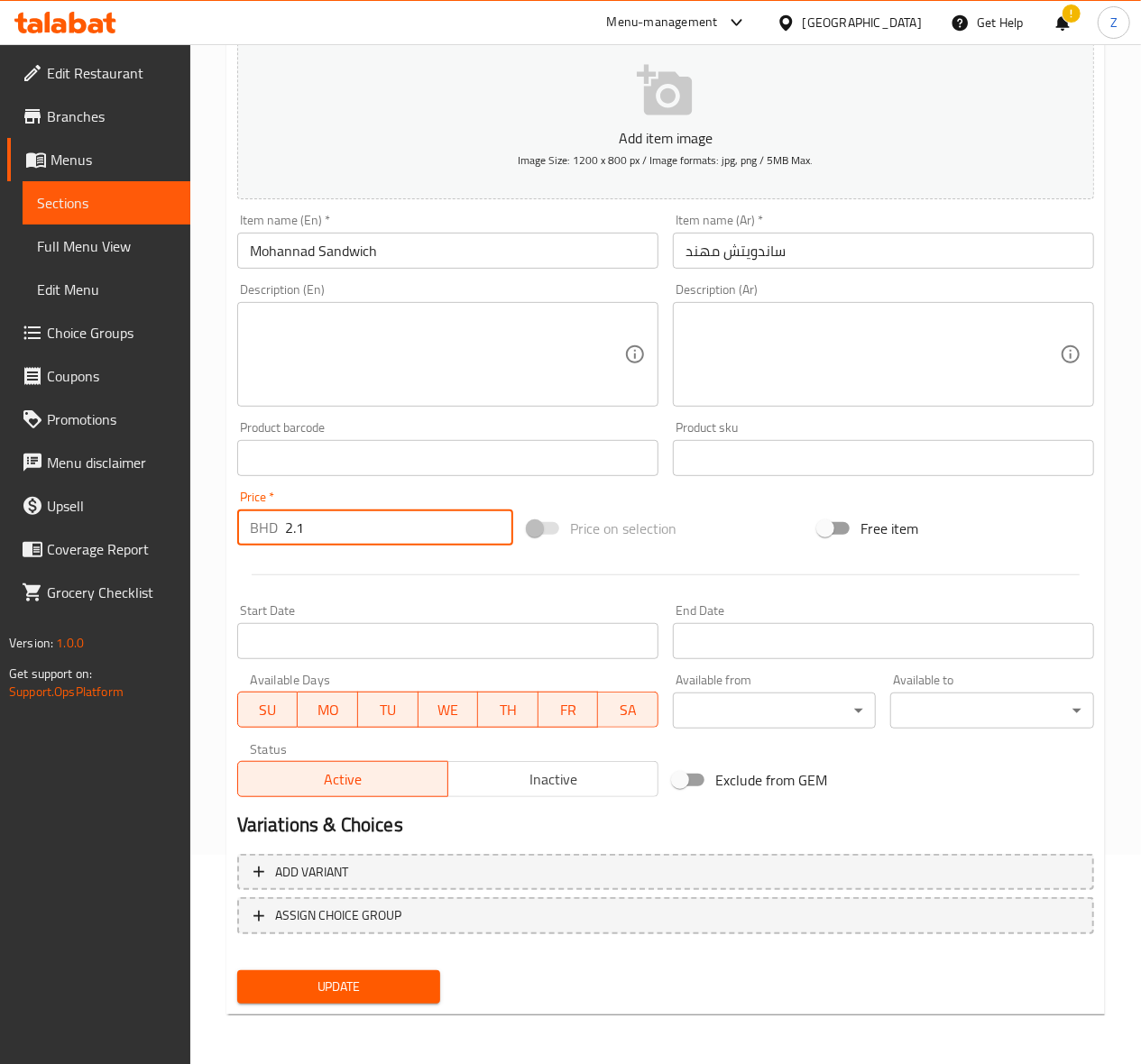
type input "2.1"
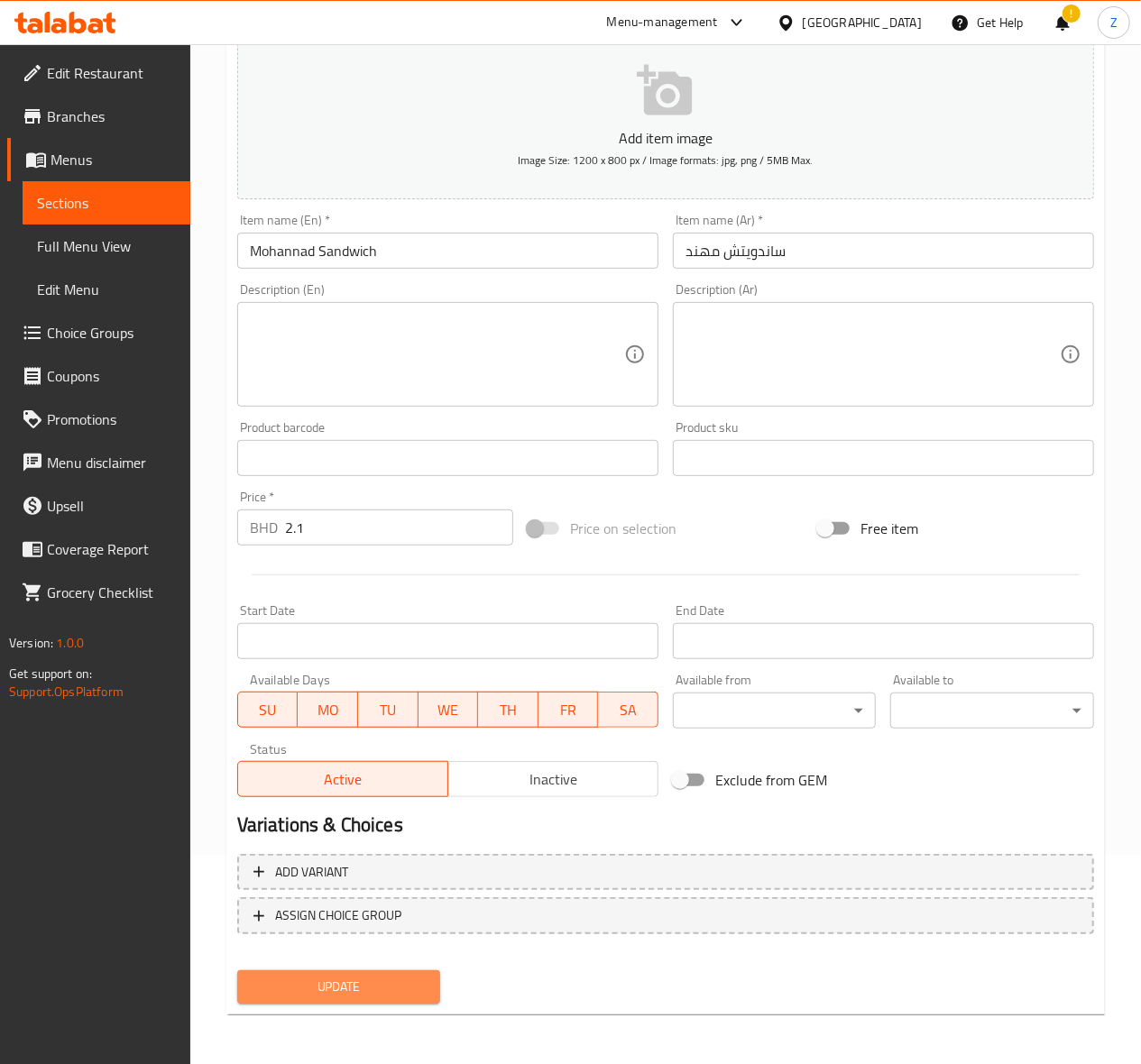
click at [303, 984] on span "Update" at bounding box center [339, 986] width 175 height 22
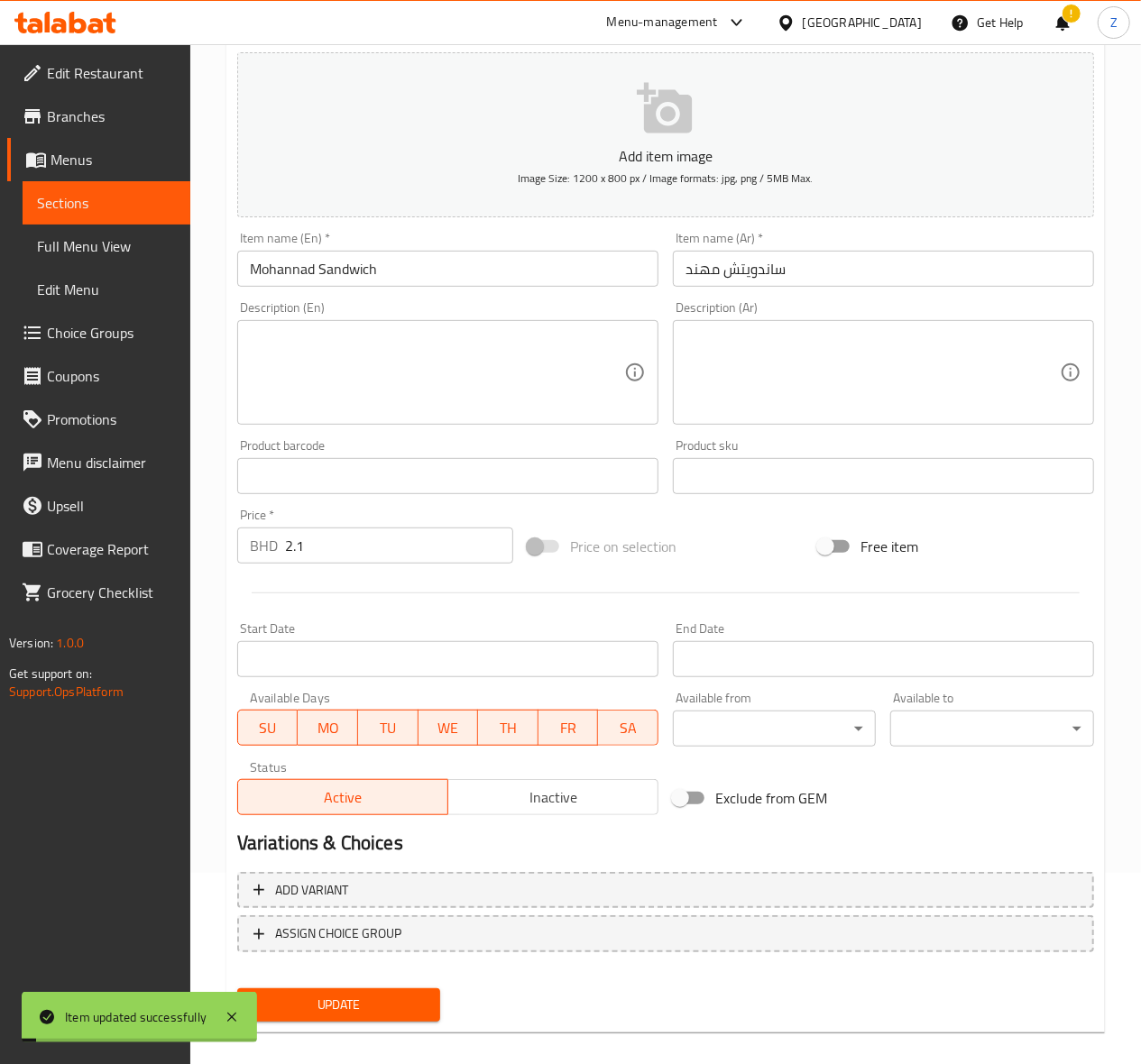
scroll to position [0, 0]
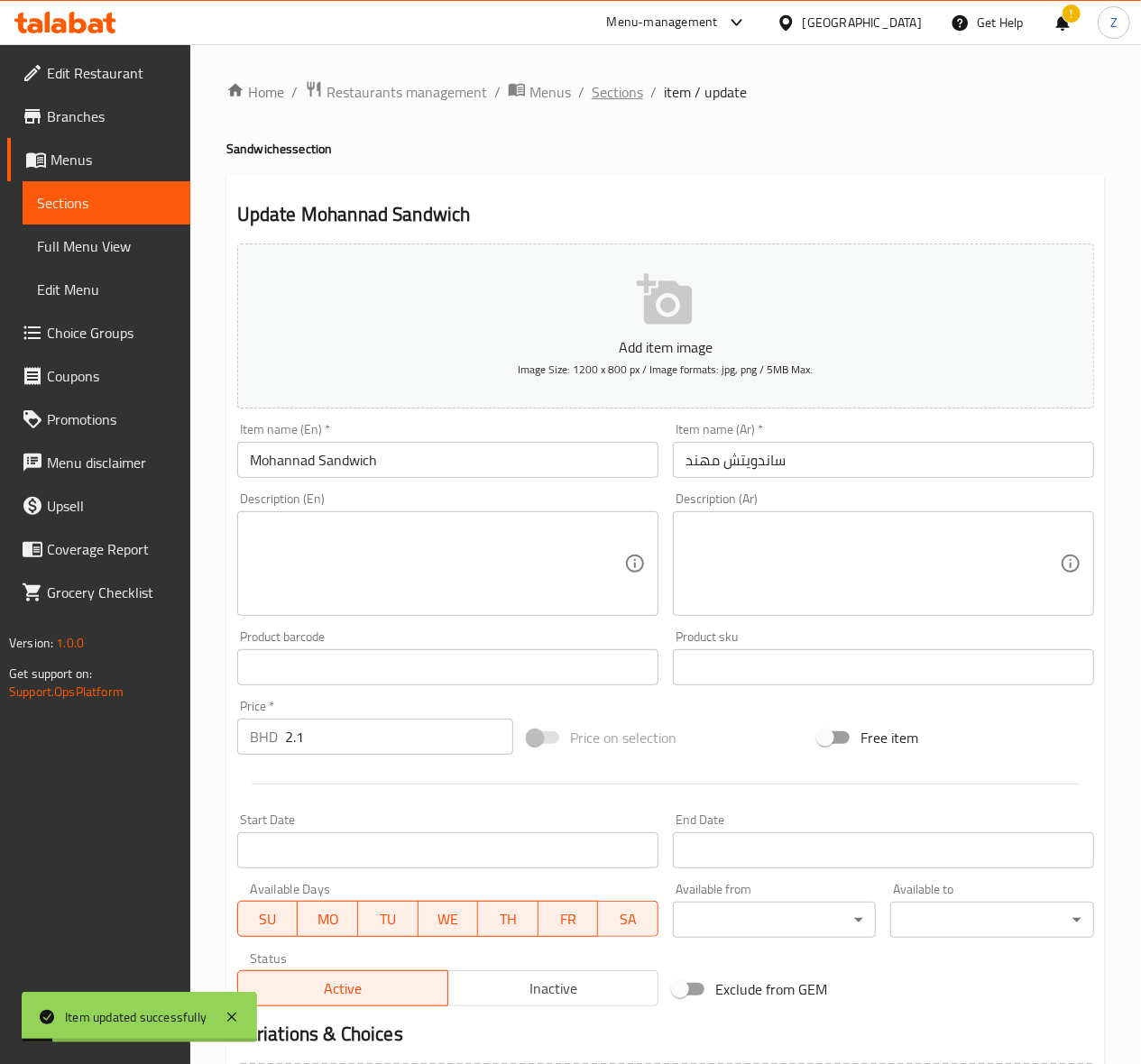
click at [628, 95] on span "Sections" at bounding box center [618, 92] width 52 height 22
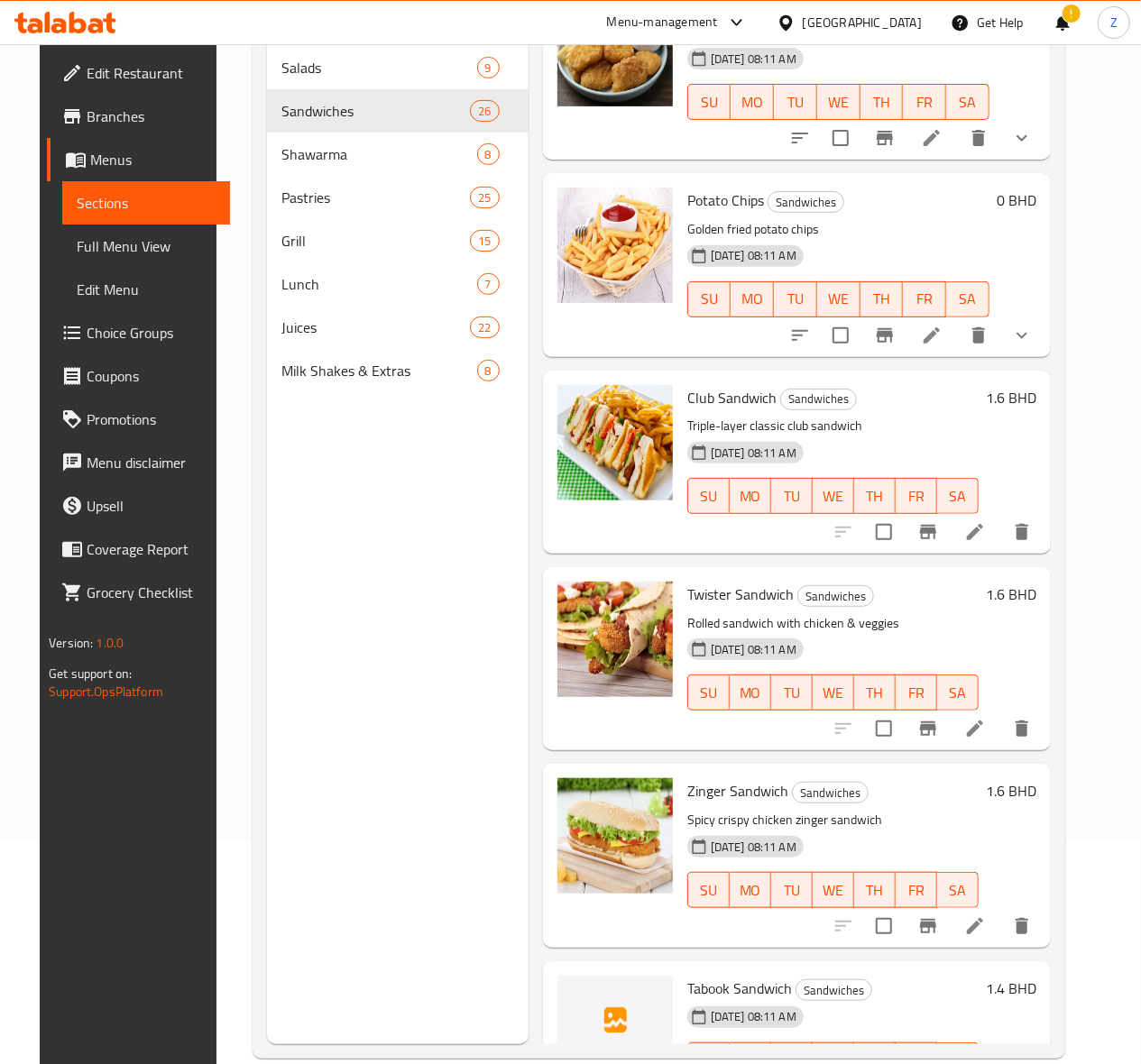
scroll to position [254, 0]
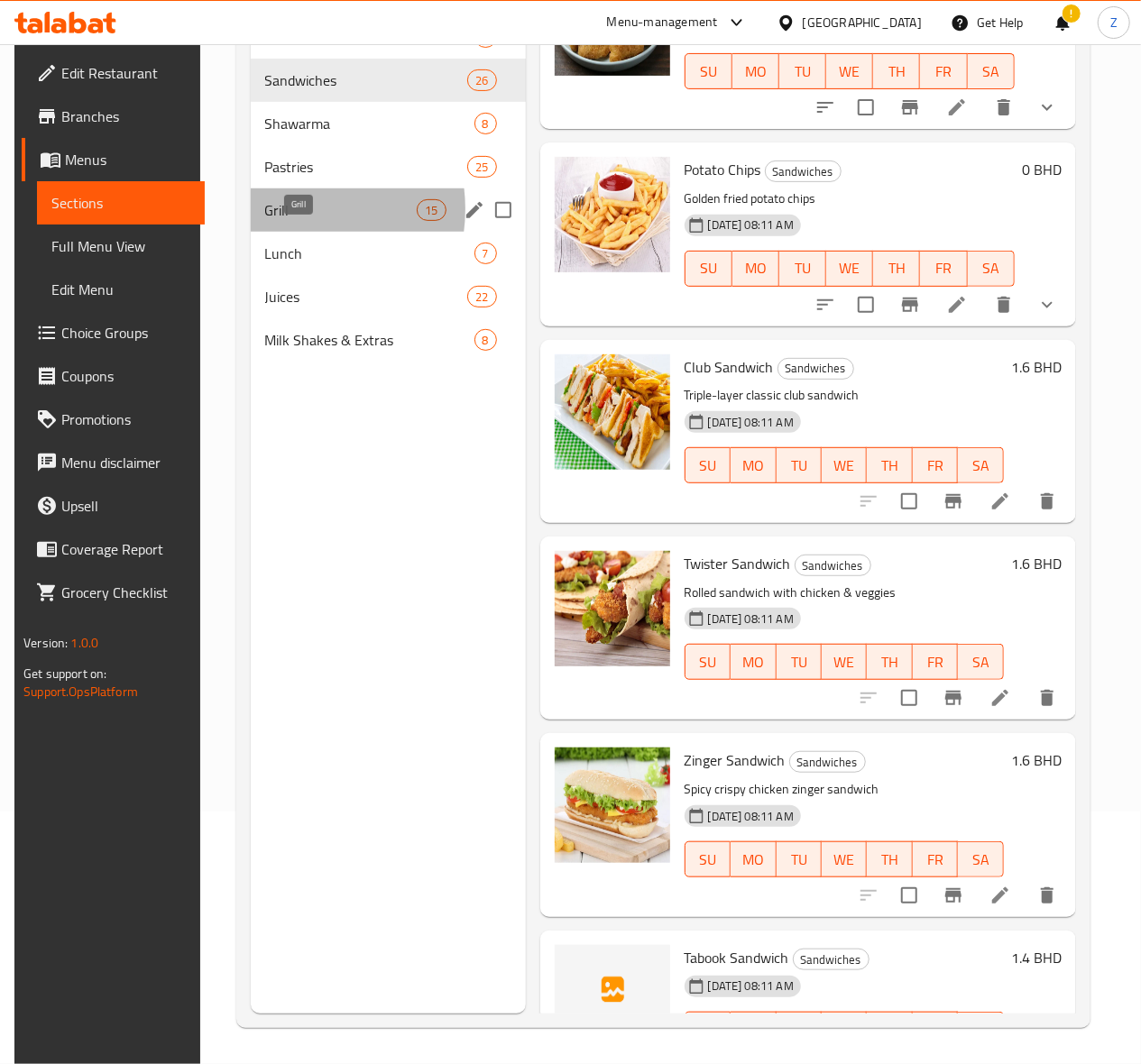
click at [282, 221] on span "Grill" at bounding box center [341, 210] width 153 height 22
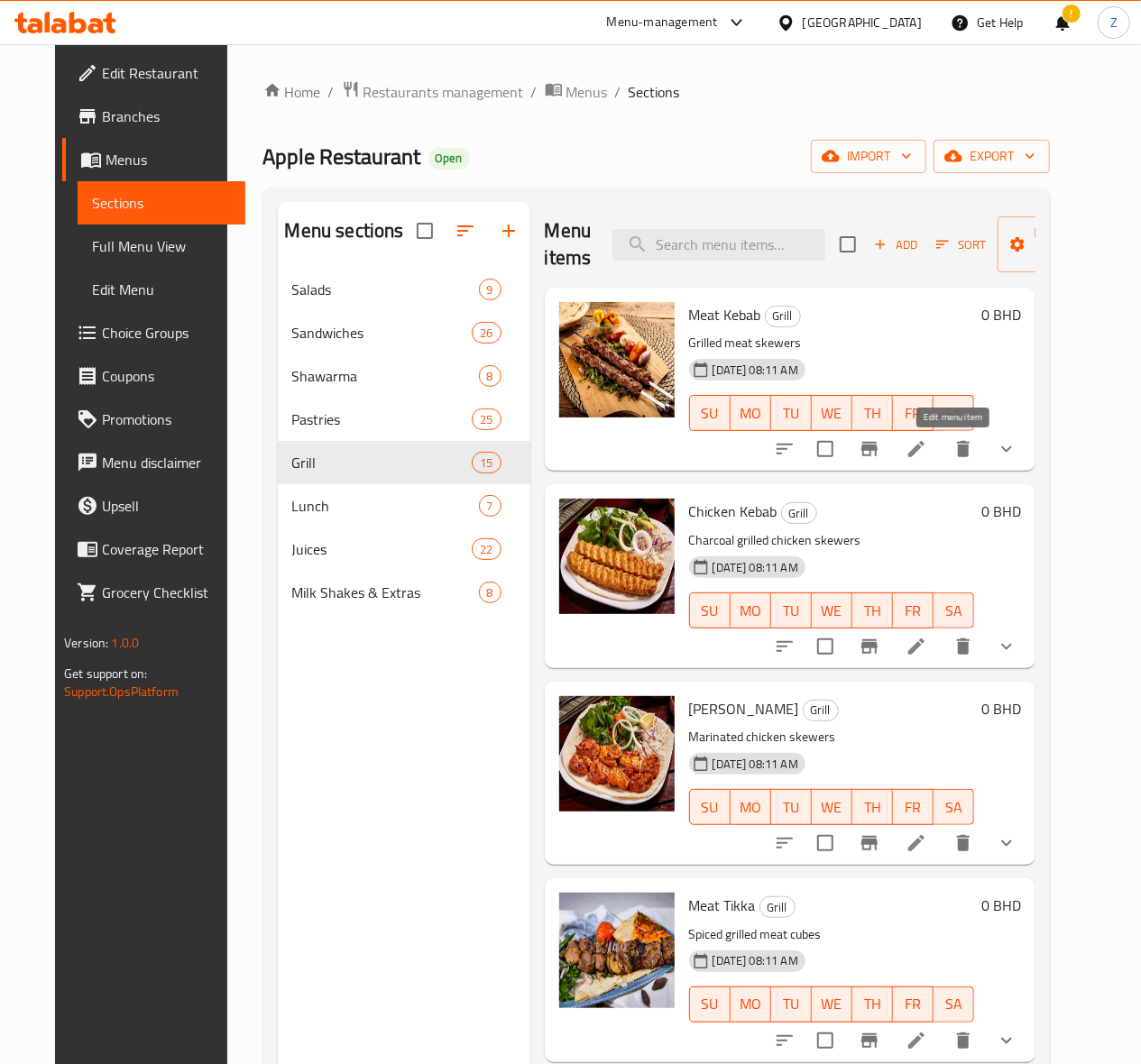
click at [927, 448] on icon at bounding box center [916, 448] width 22 height 22
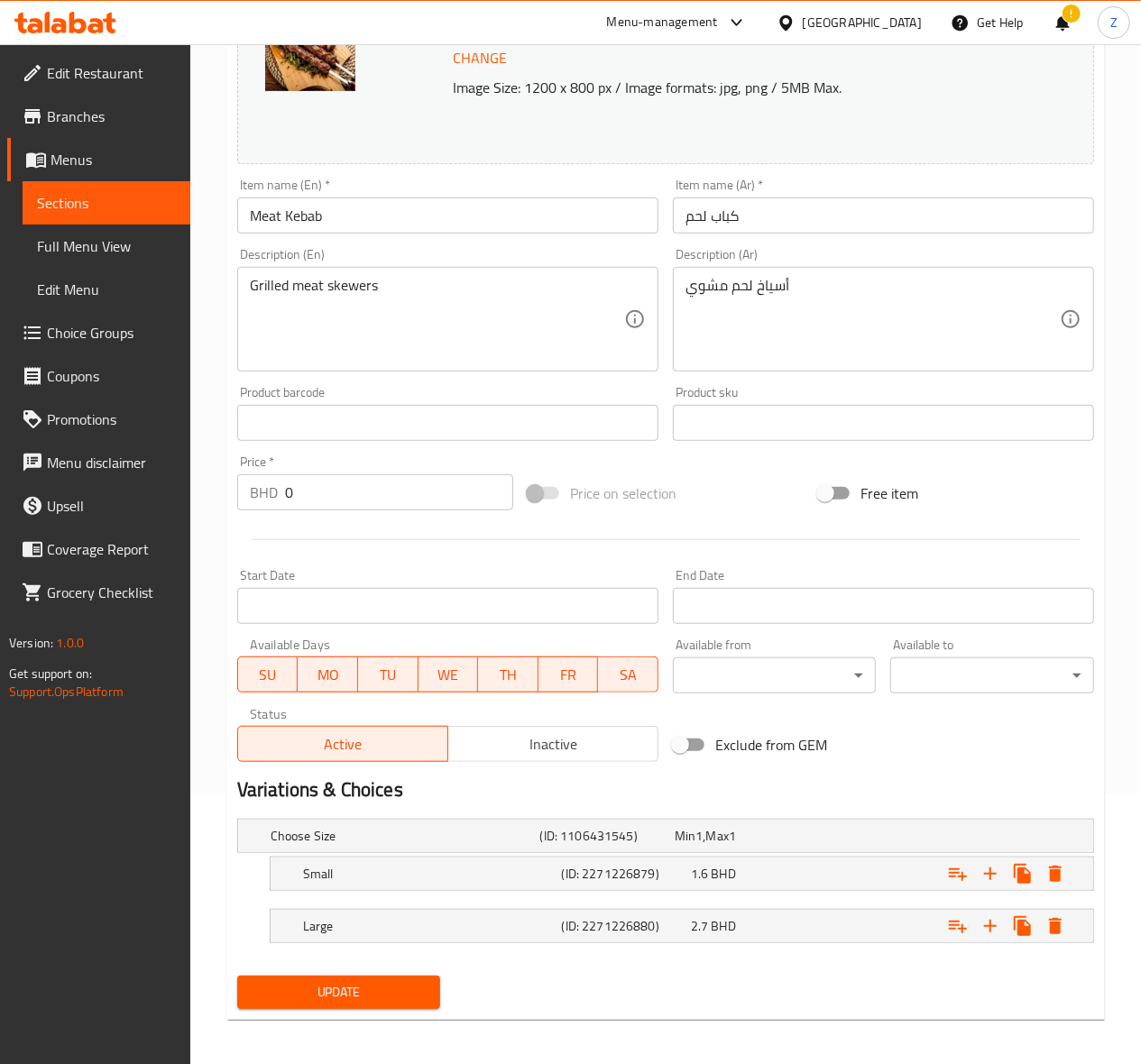
scroll to position [278, 0]
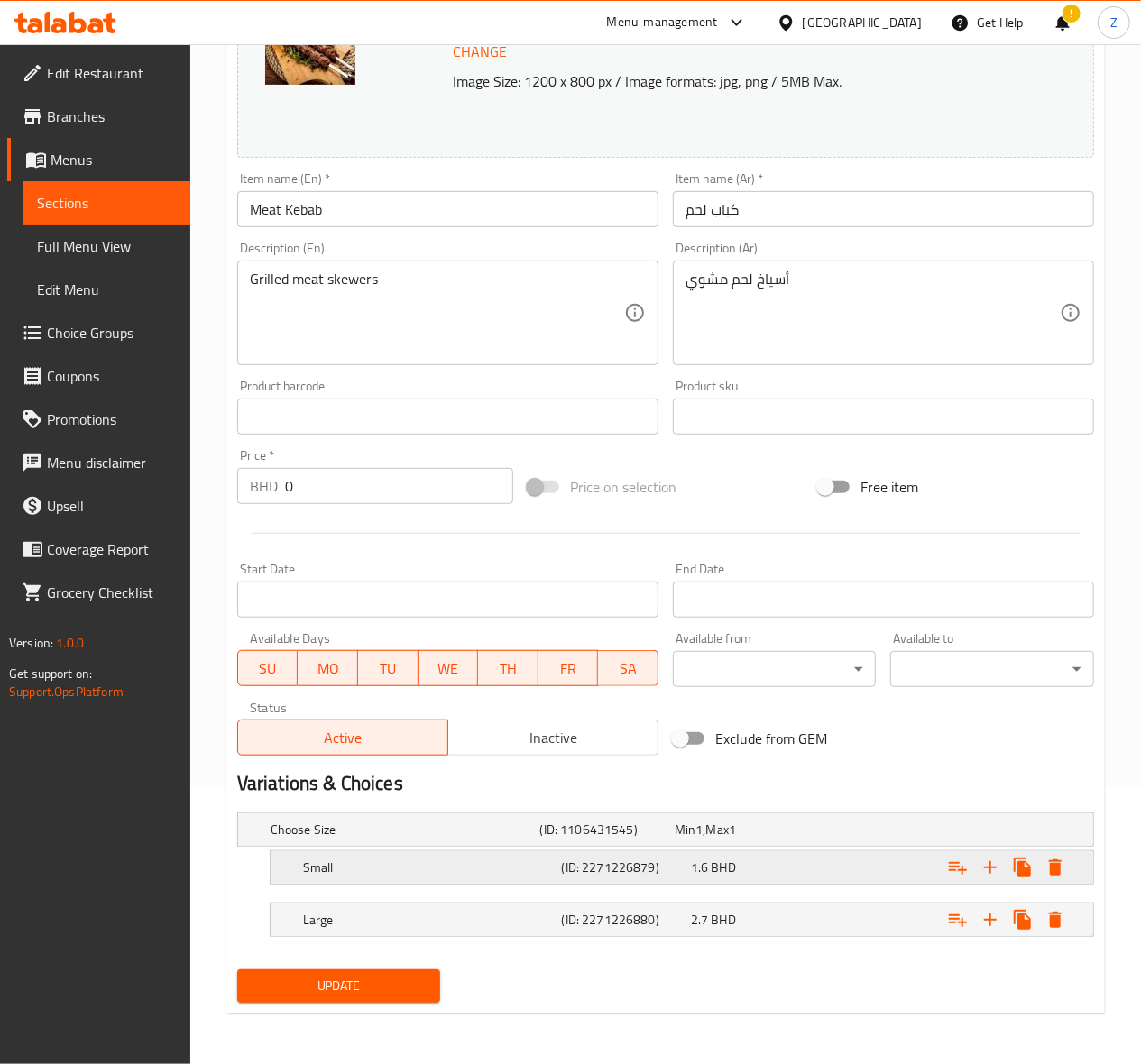
click at [703, 841] on span "BHD" at bounding box center [699, 830] width 8 height 23
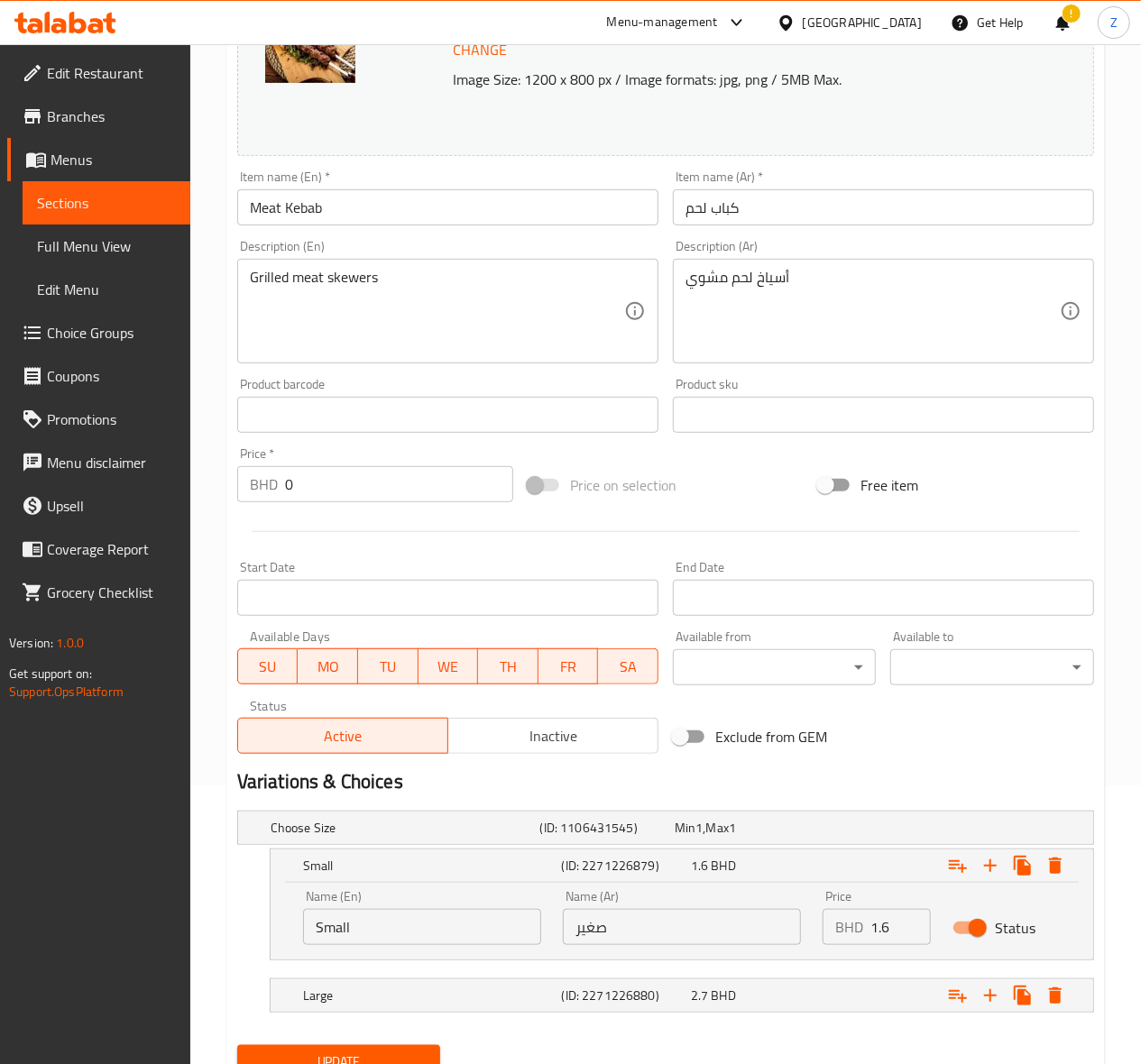
click at [893, 934] on input "1.6" at bounding box center [900, 928] width 61 height 36
type input "1.68"
click at [762, 836] on div "2.7 BHD" at bounding box center [738, 828] width 127 height 18
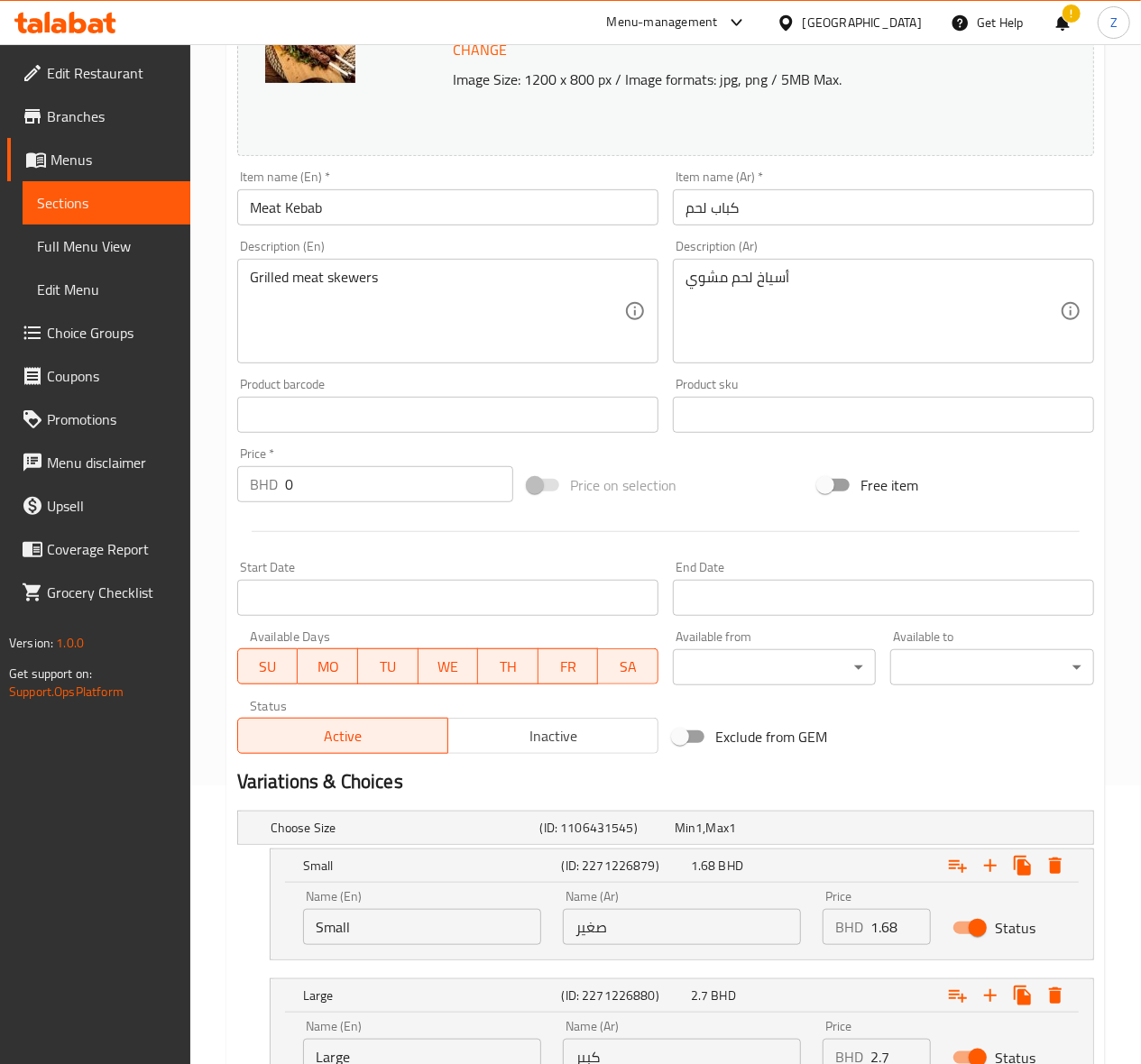
scroll to position [434, 0]
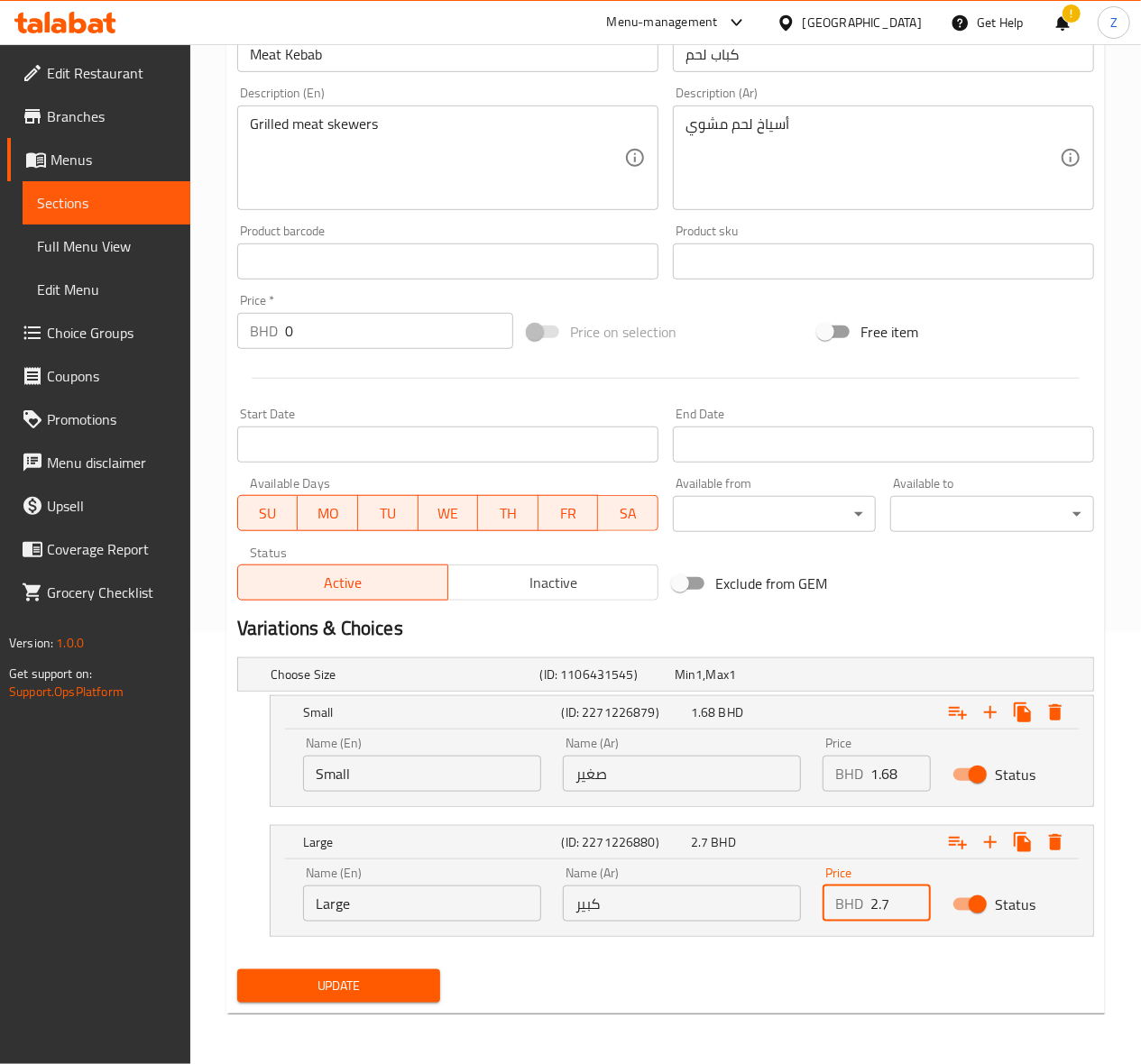
drag, startPoint x: 893, startPoint y: 902, endPoint x: 859, endPoint y: 903, distance: 34.0
click at [859, 903] on div "BHD 2.7 Price" at bounding box center [876, 904] width 109 height 36
type input "3.22"
click at [394, 979] on span "Update" at bounding box center [339, 985] width 175 height 22
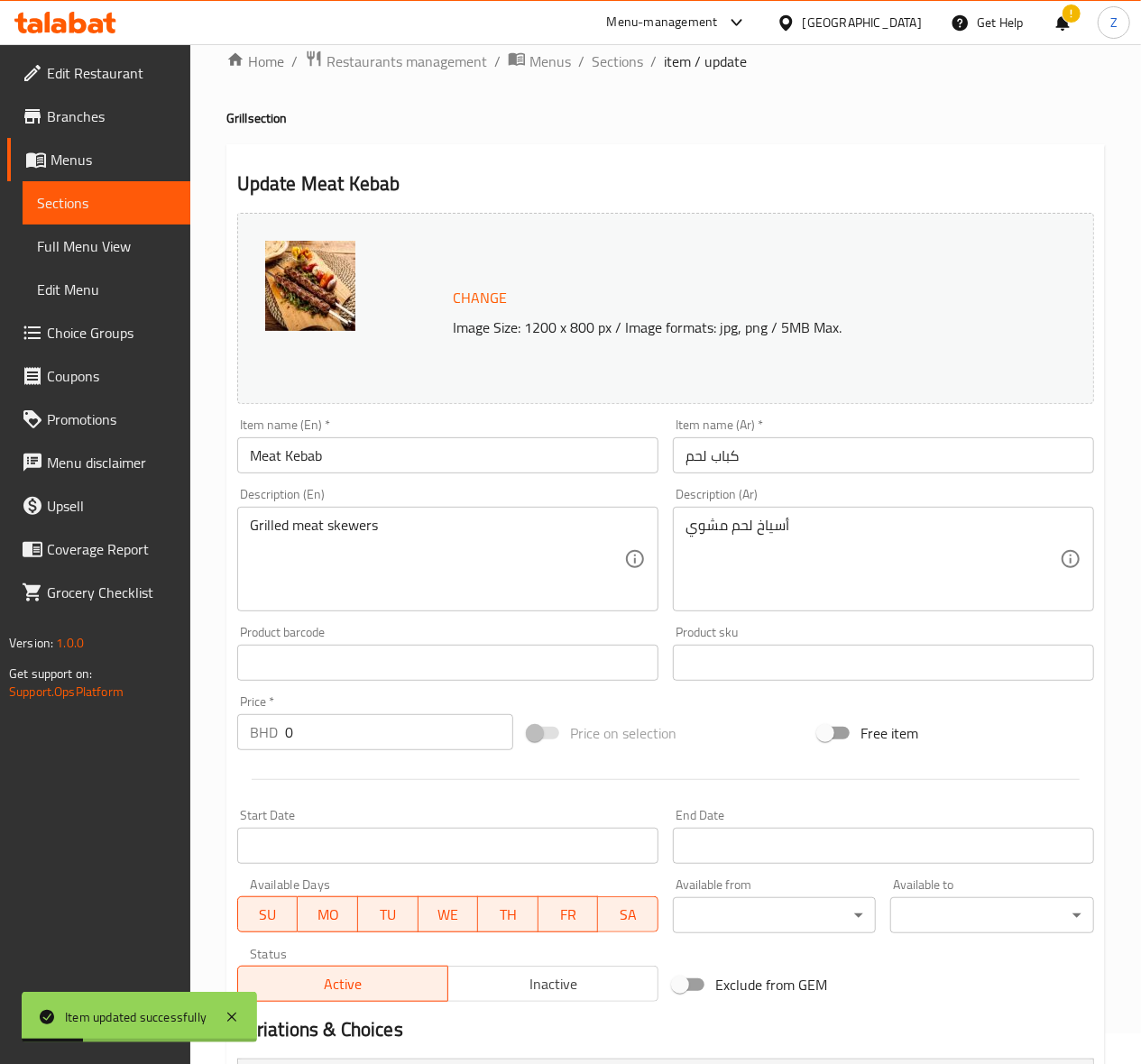
scroll to position [0, 0]
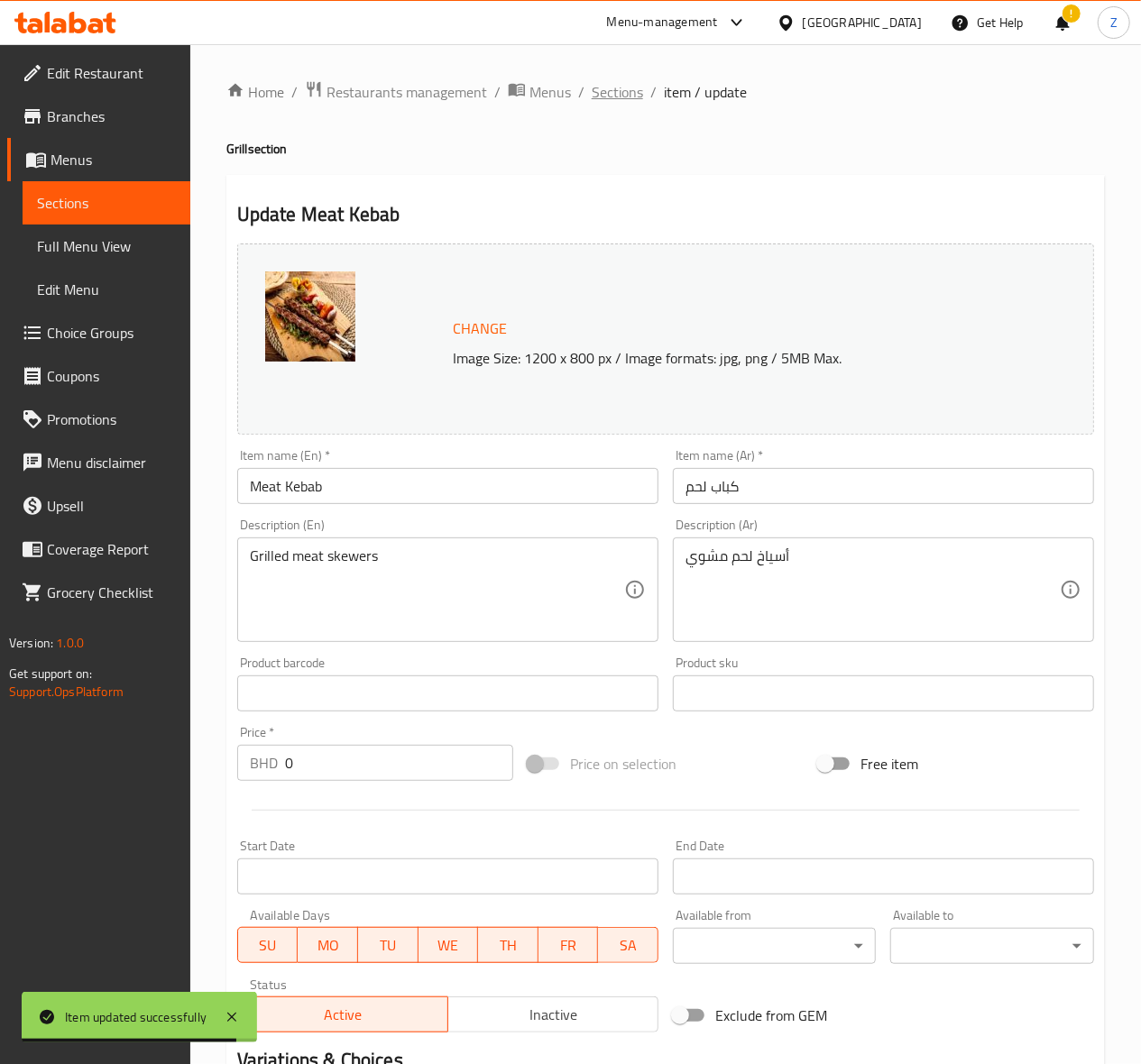
click at [610, 91] on span "Sections" at bounding box center [618, 92] width 52 height 22
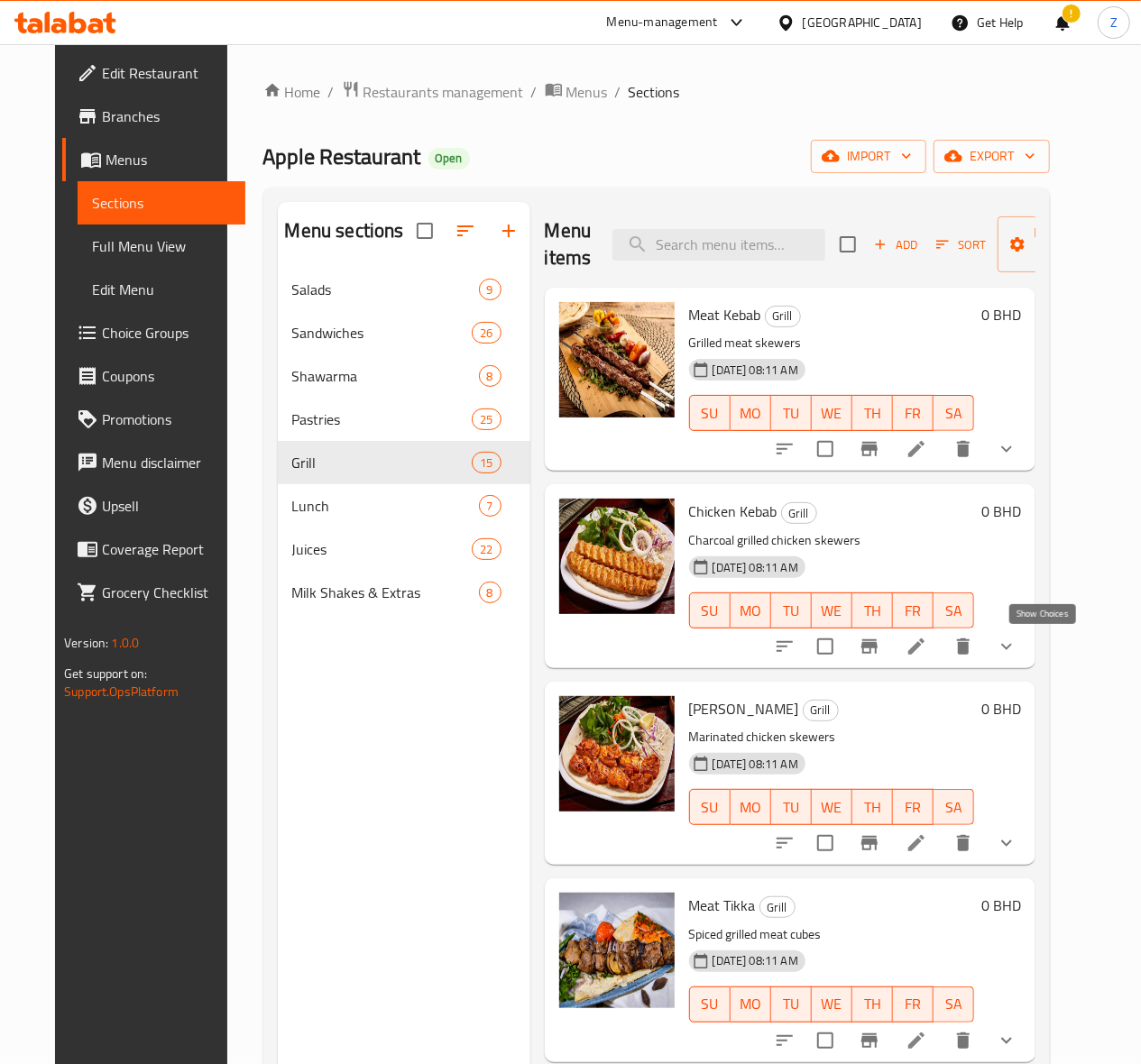
click at [1017, 650] on icon "show more" at bounding box center [1007, 646] width 22 height 22
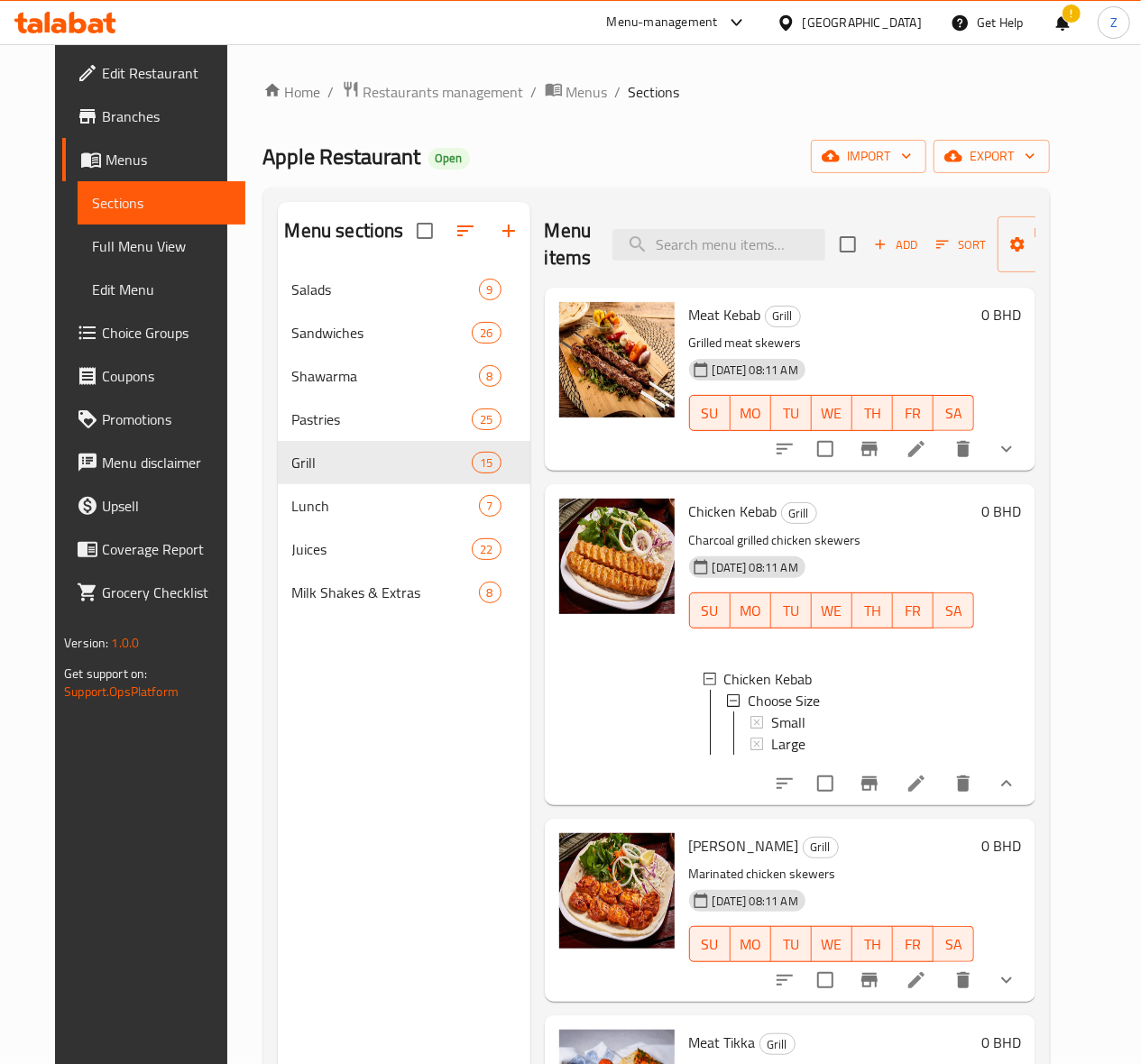
scroll to position [2, 0]
click at [771, 715] on div "Small" at bounding box center [865, 720] width 188 height 22
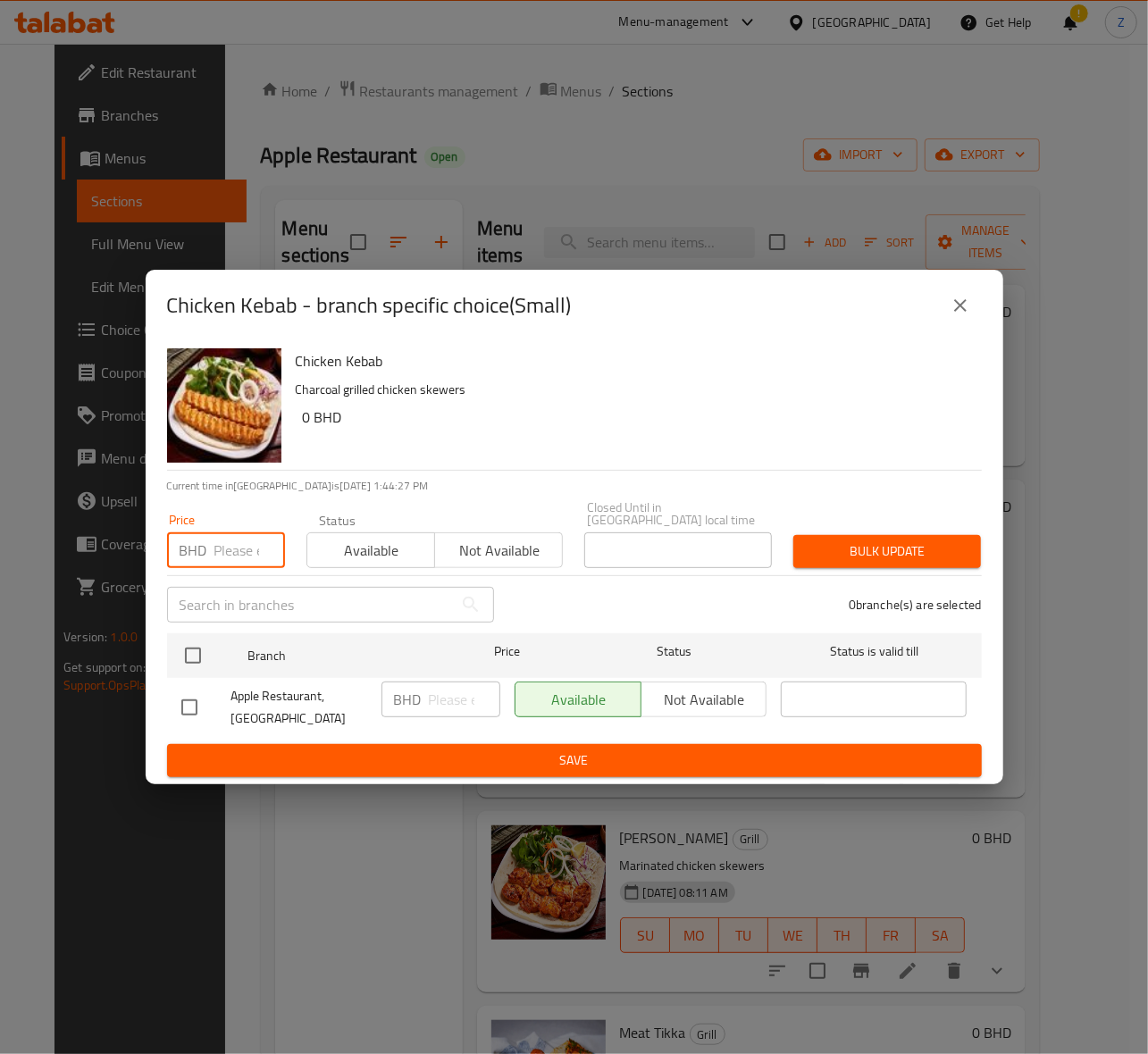
click at [233, 550] on input "number" at bounding box center [249, 551] width 70 height 36
click at [968, 307] on icon "close" at bounding box center [960, 305] width 22 height 22
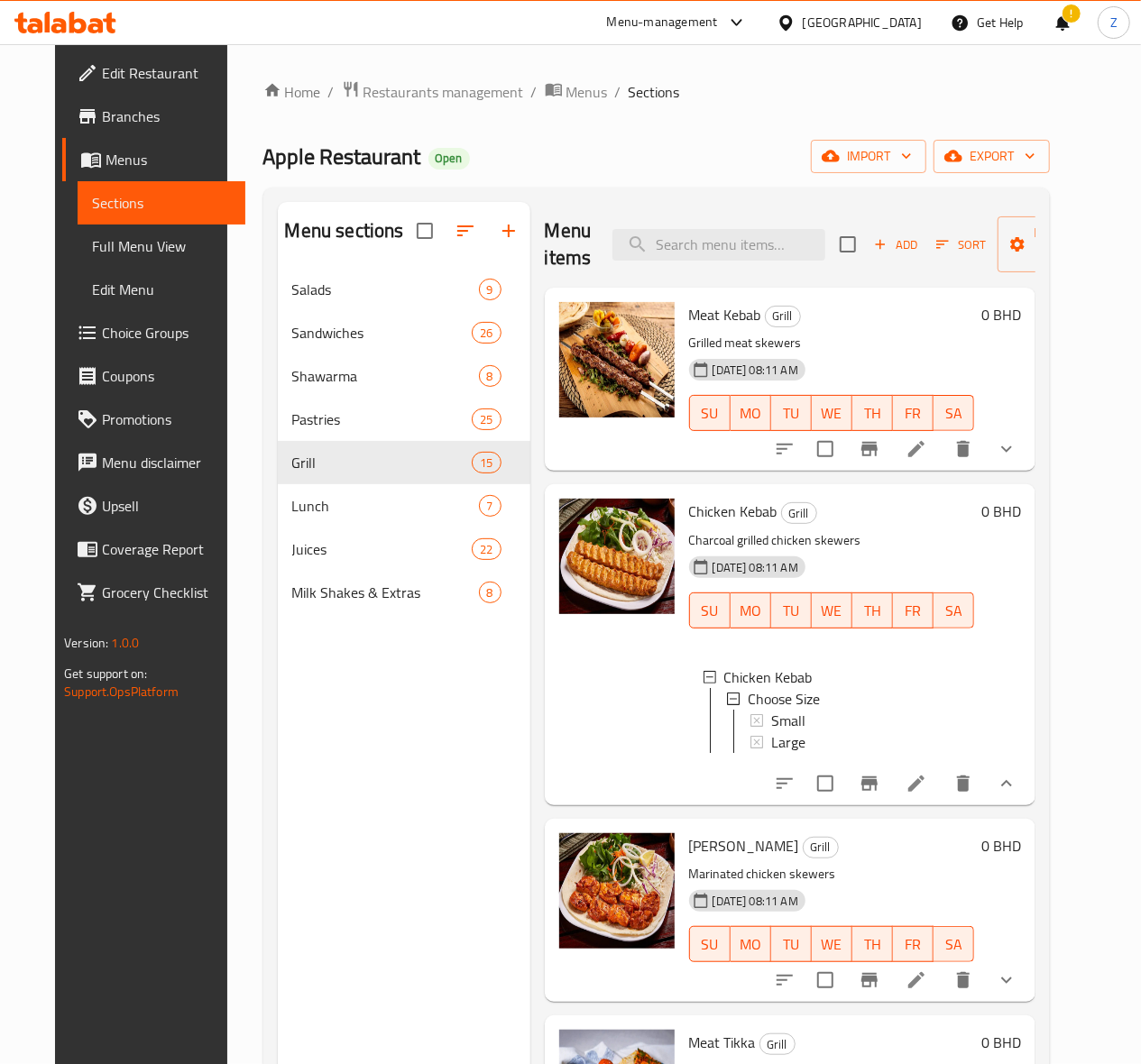
click at [939, 800] on li at bounding box center [916, 784] width 51 height 33
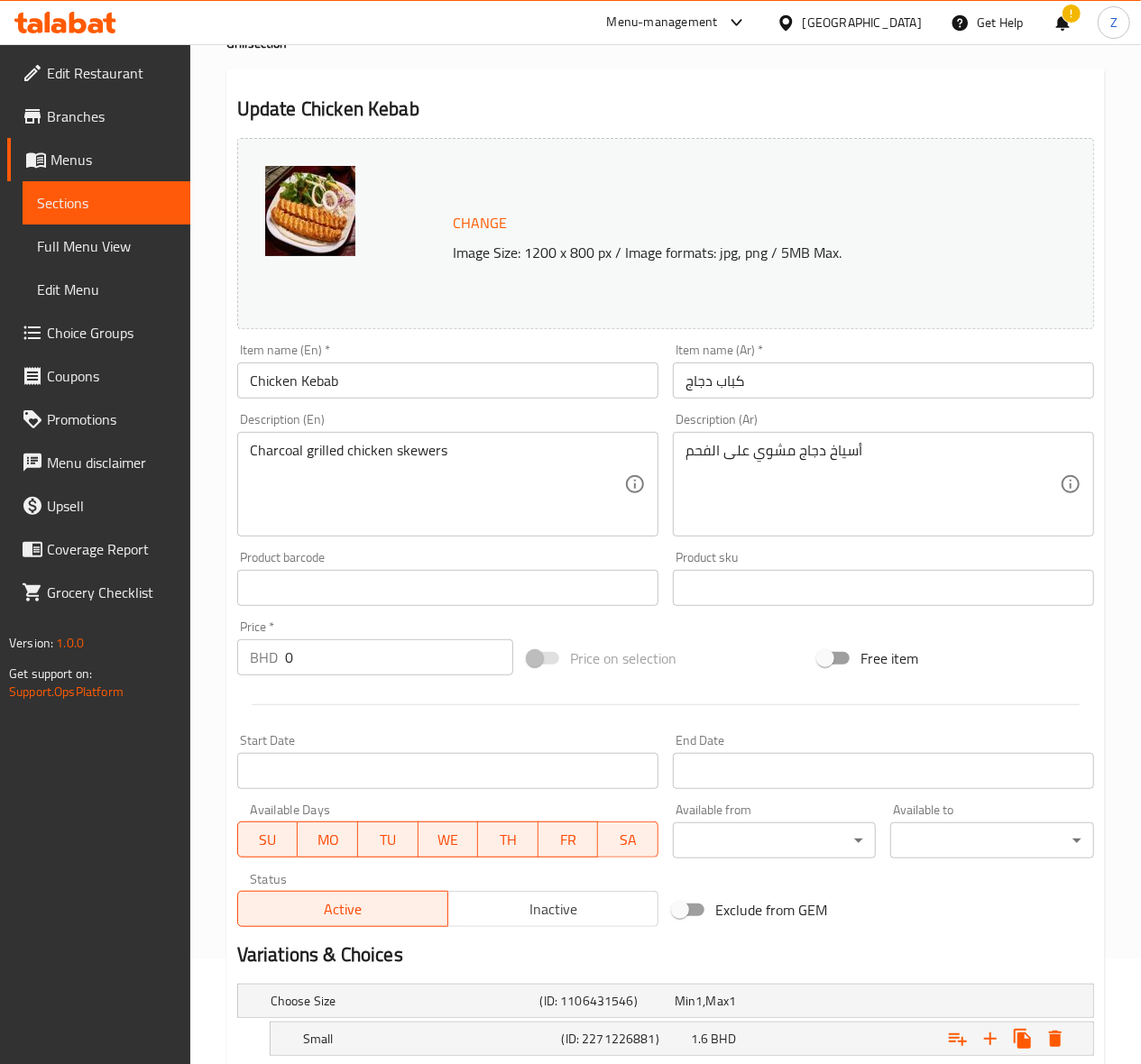
scroll to position [278, 0]
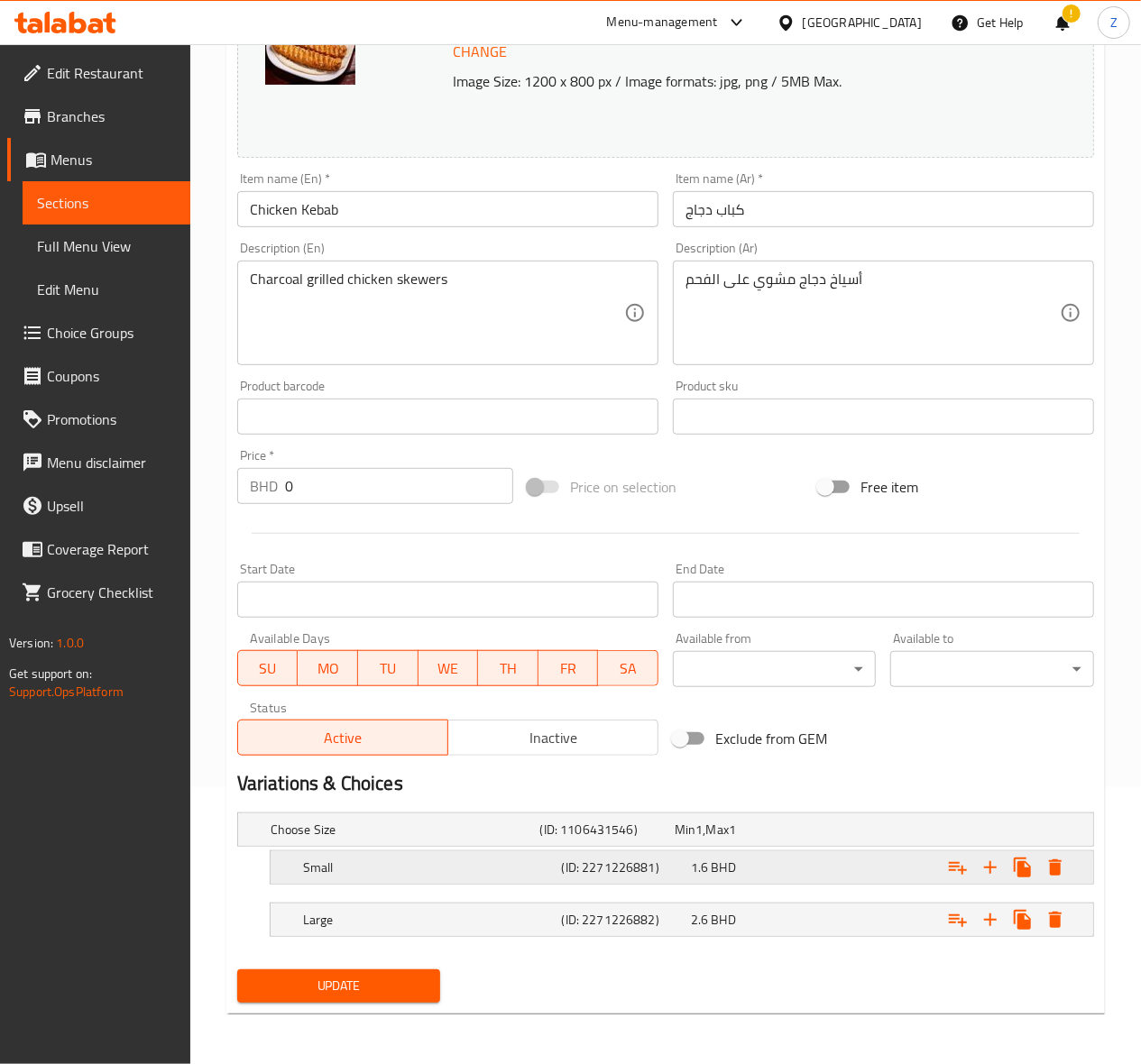
click at [703, 841] on span "BHD" at bounding box center [699, 830] width 8 height 23
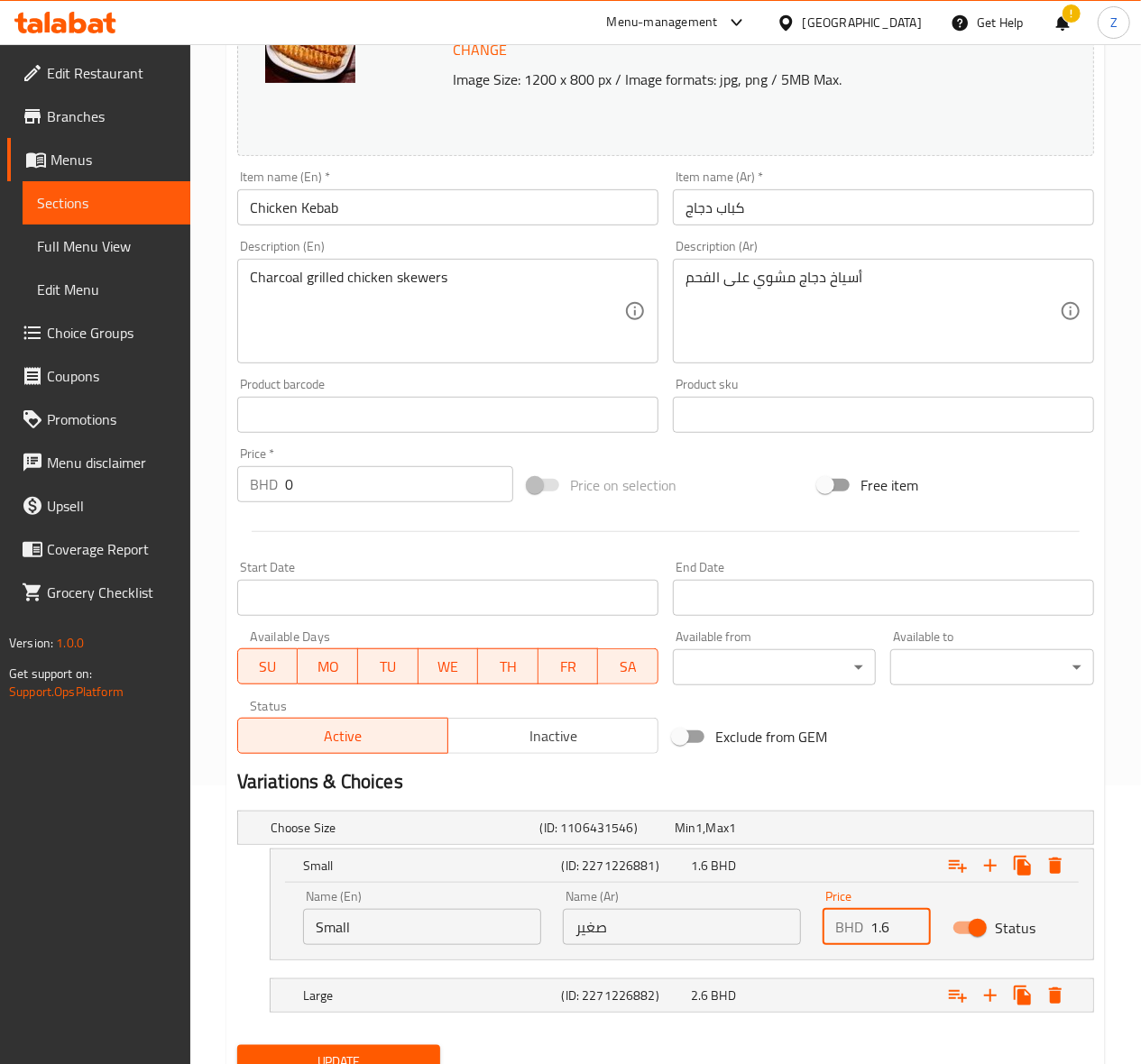
click at [891, 928] on input "1.6" at bounding box center [900, 928] width 61 height 36
type input "1.68"
click at [793, 836] on div "2.6 BHD" at bounding box center [738, 828] width 127 height 18
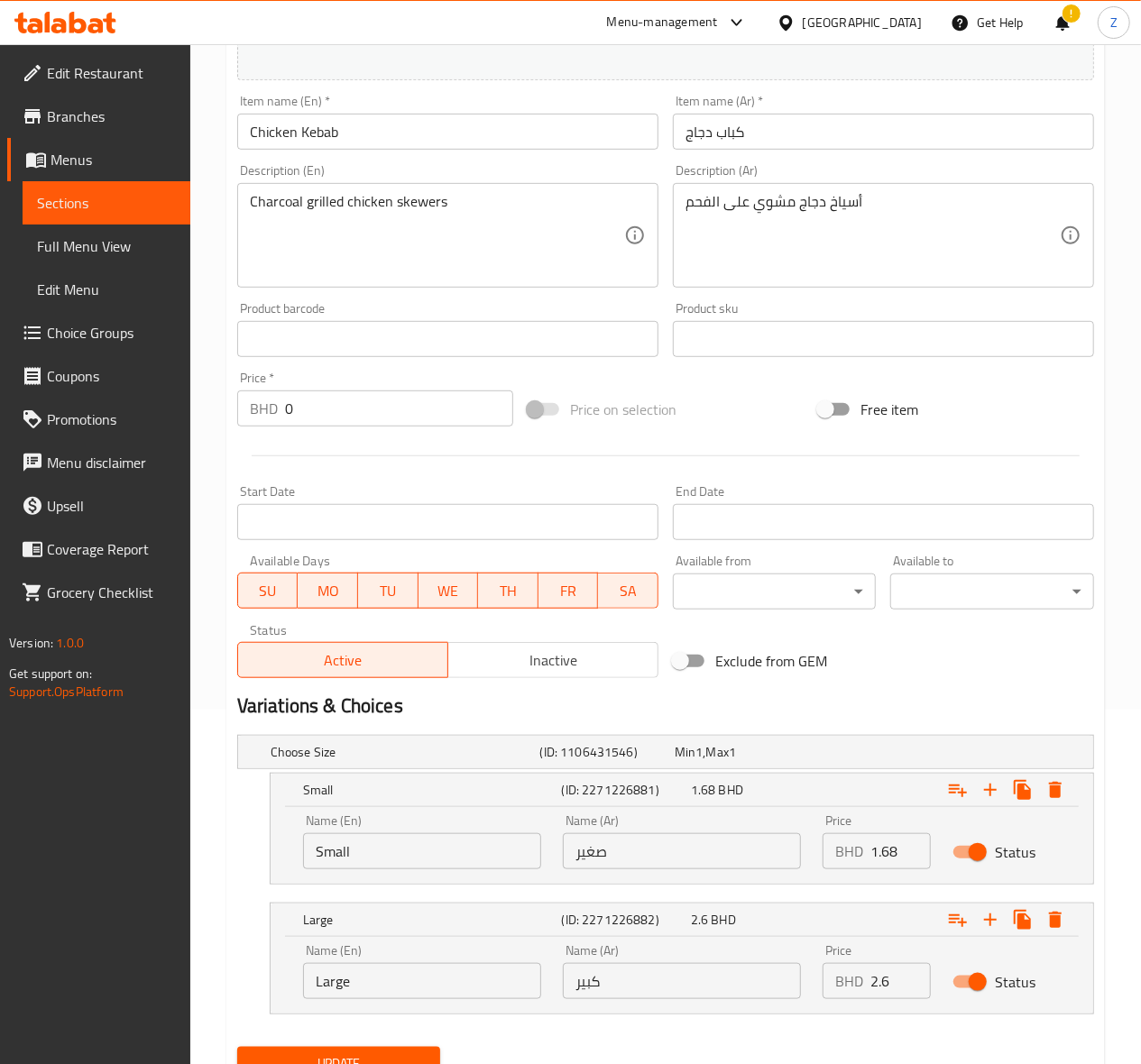
scroll to position [434, 0]
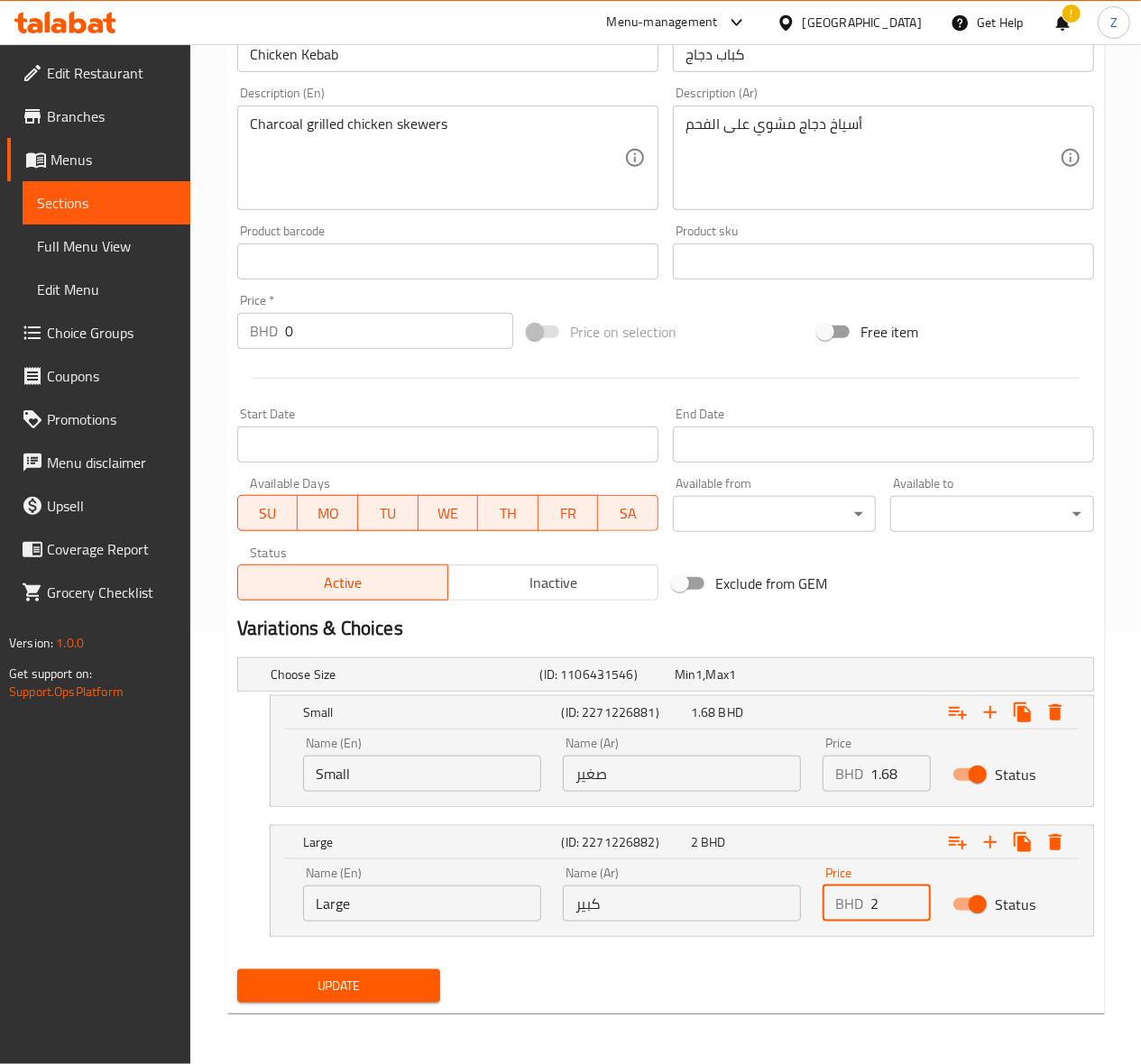
drag, startPoint x: 910, startPoint y: 907, endPoint x: 806, endPoint y: 903, distance: 104.1
click at [870, 903] on input "2" at bounding box center [900, 904] width 61 height 36
drag, startPoint x: 882, startPoint y: 907, endPoint x: 849, endPoint y: 900, distance: 33.7
click at [850, 904] on div "BHD 2 Price" at bounding box center [876, 904] width 109 height 36
type input "3.08"
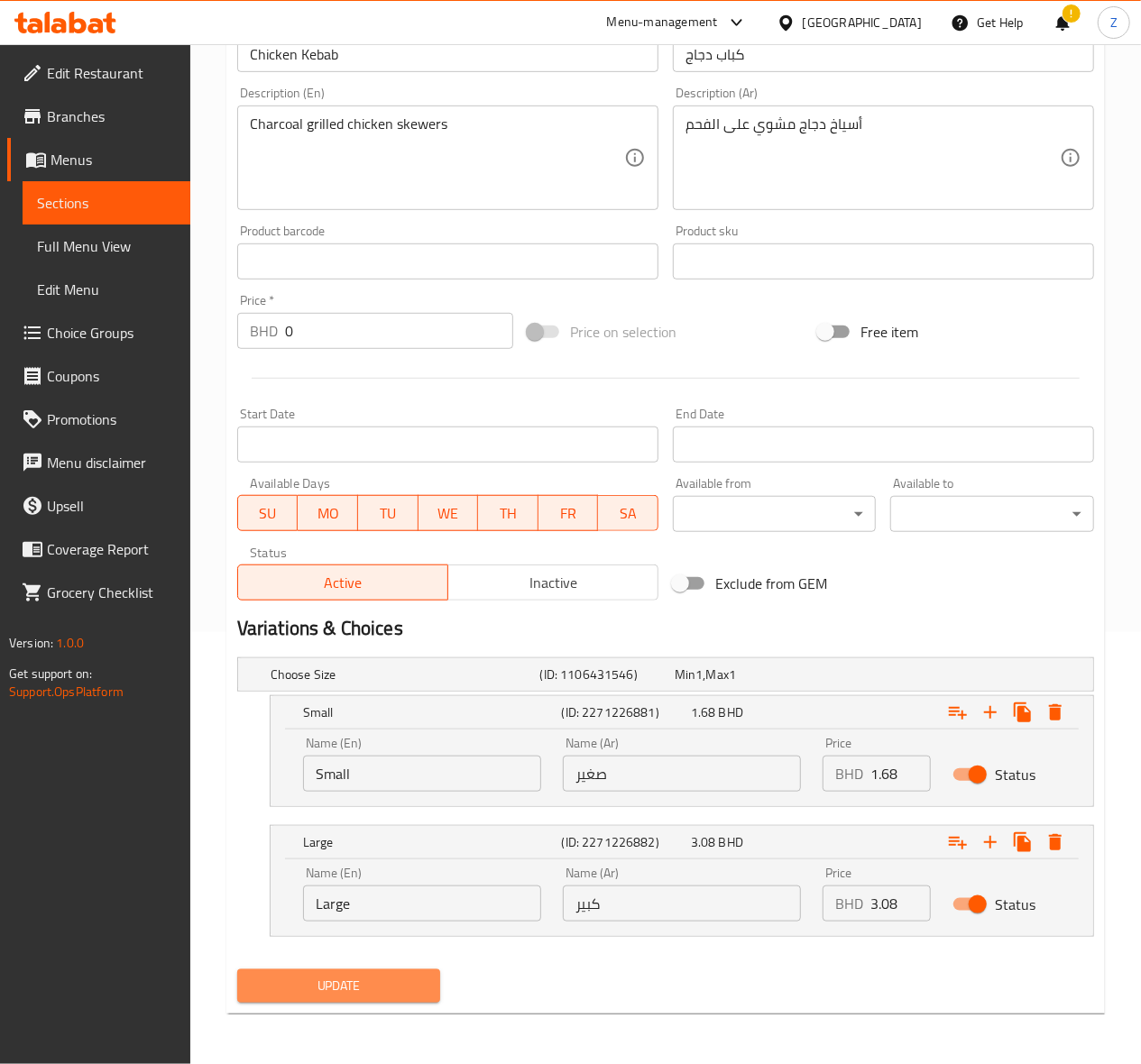
click at [368, 996] on span "Update" at bounding box center [339, 985] width 175 height 22
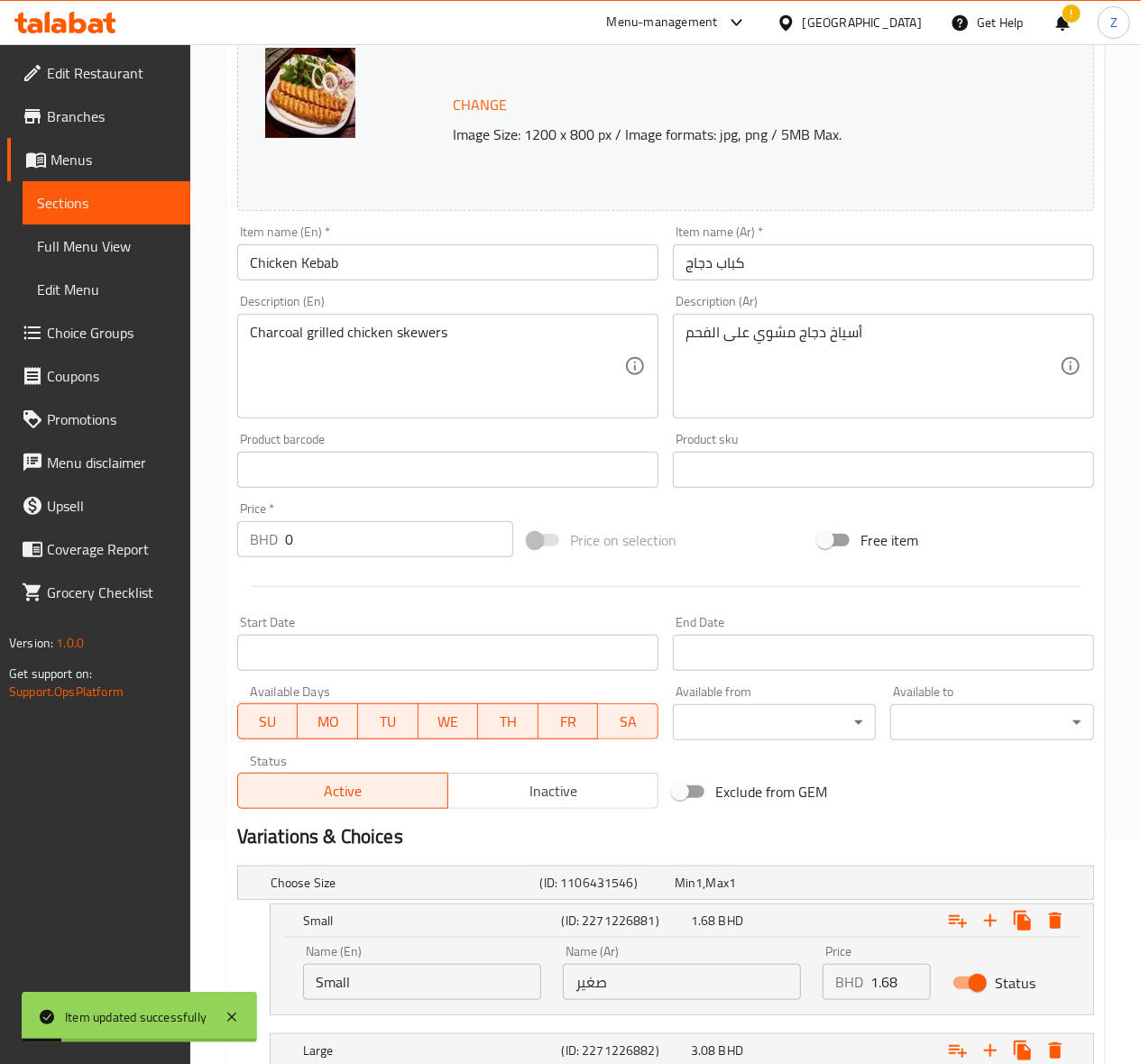
scroll to position [0, 0]
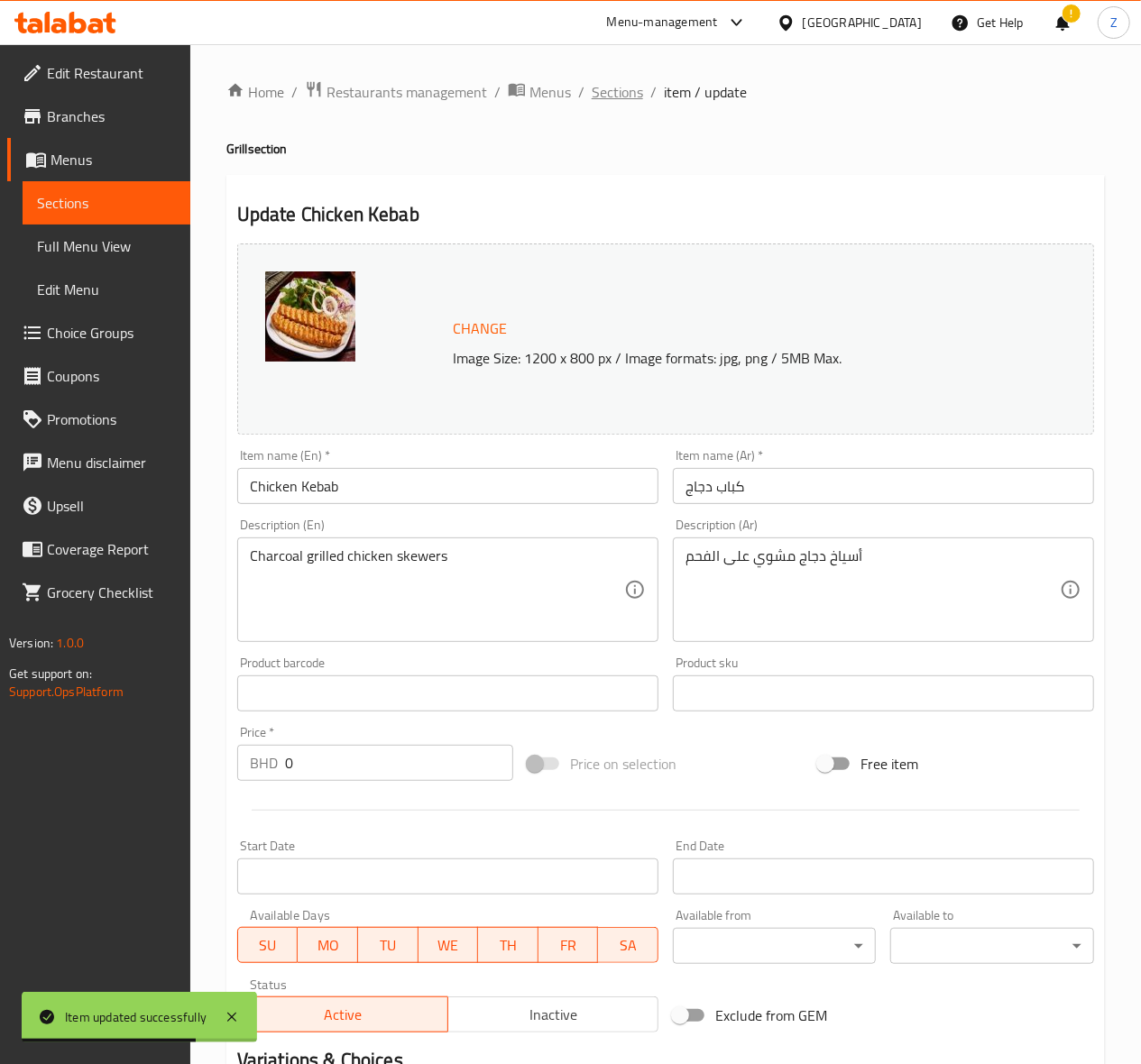
click at [604, 92] on span "Sections" at bounding box center [618, 92] width 52 height 22
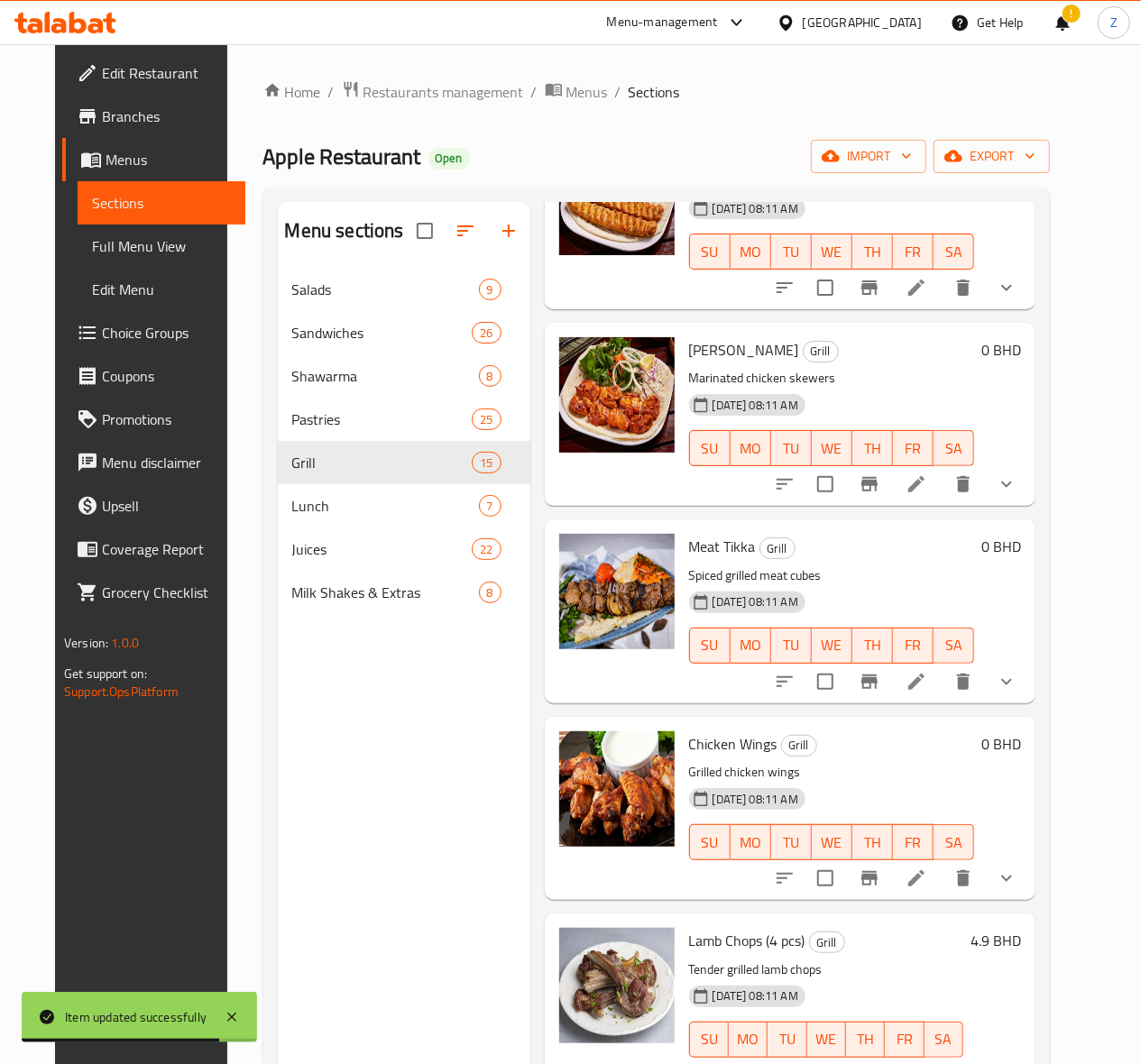
scroll to position [361, 0]
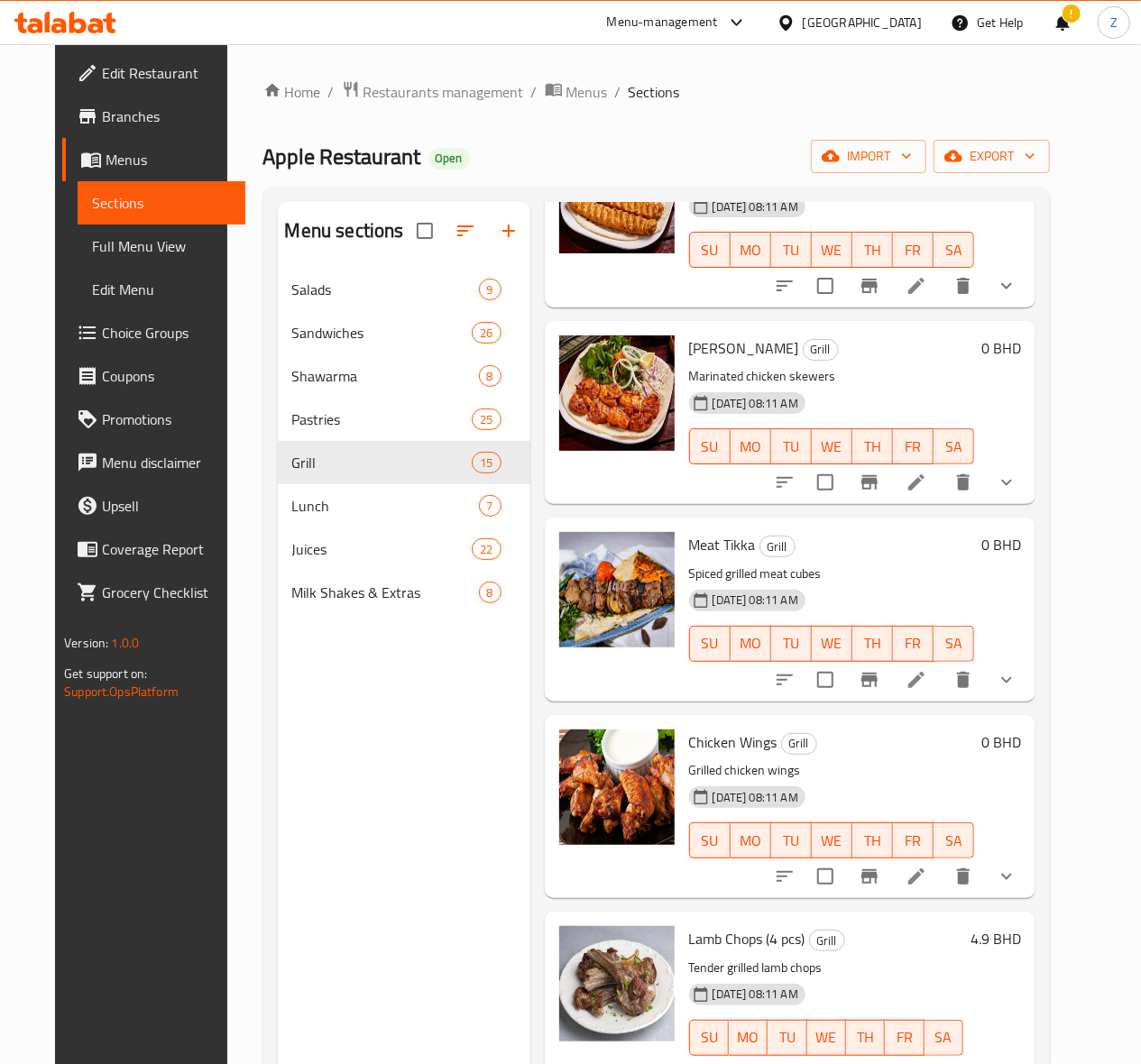
click at [939, 492] on li at bounding box center [916, 482] width 51 height 33
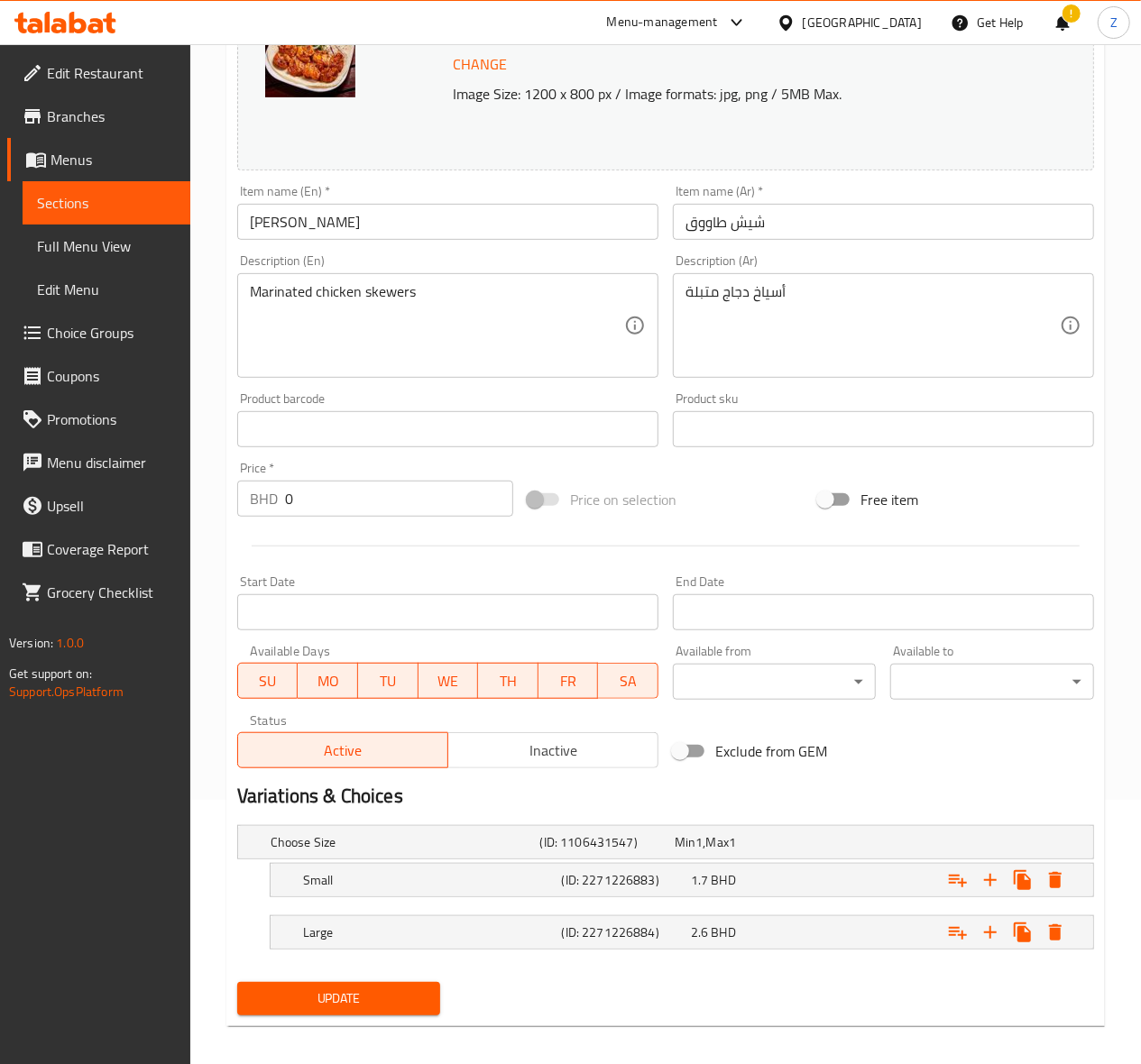
scroll to position [278, 0]
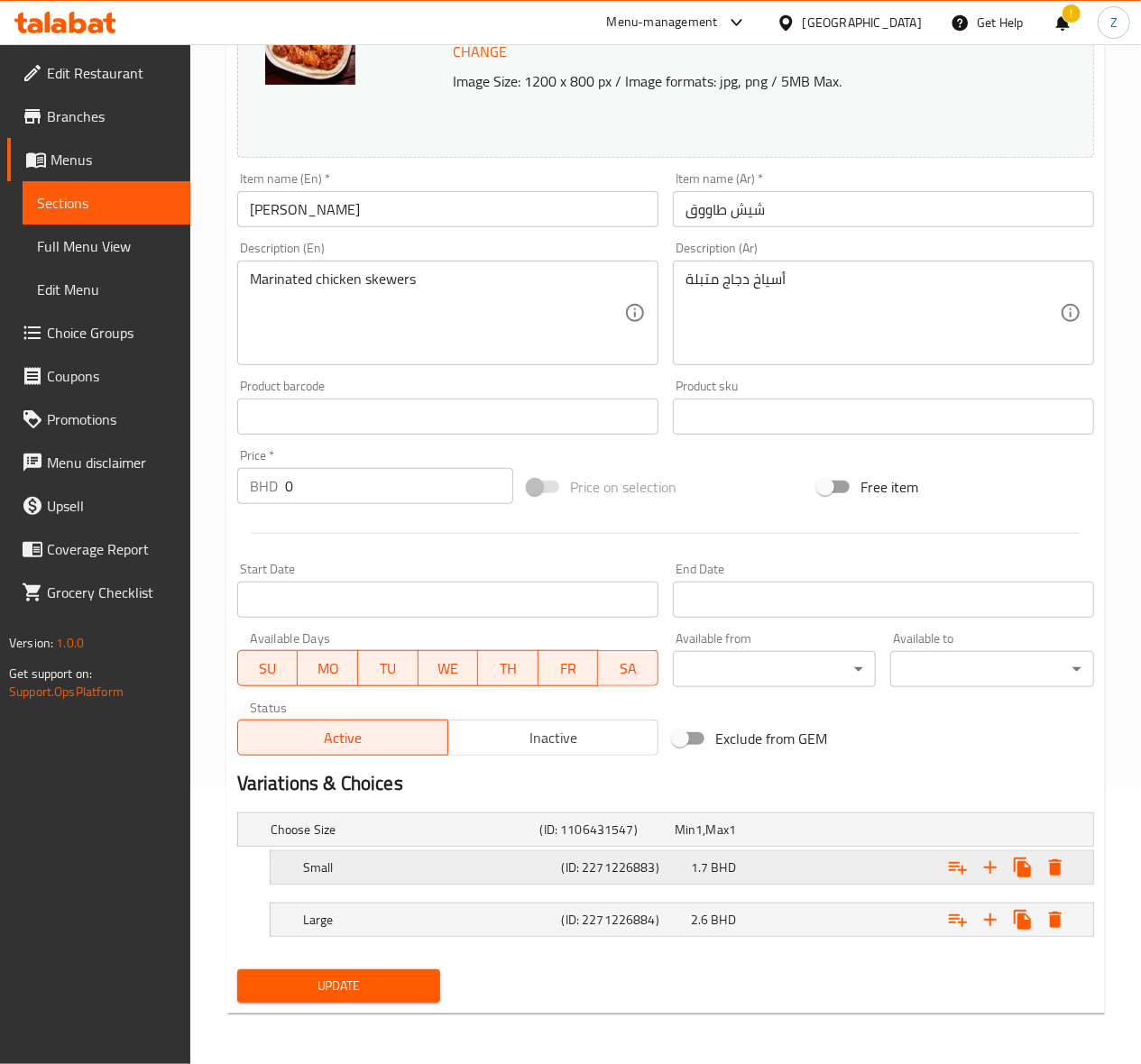
click at [856, 834] on div "Expand" at bounding box center [940, 830] width 270 height 8
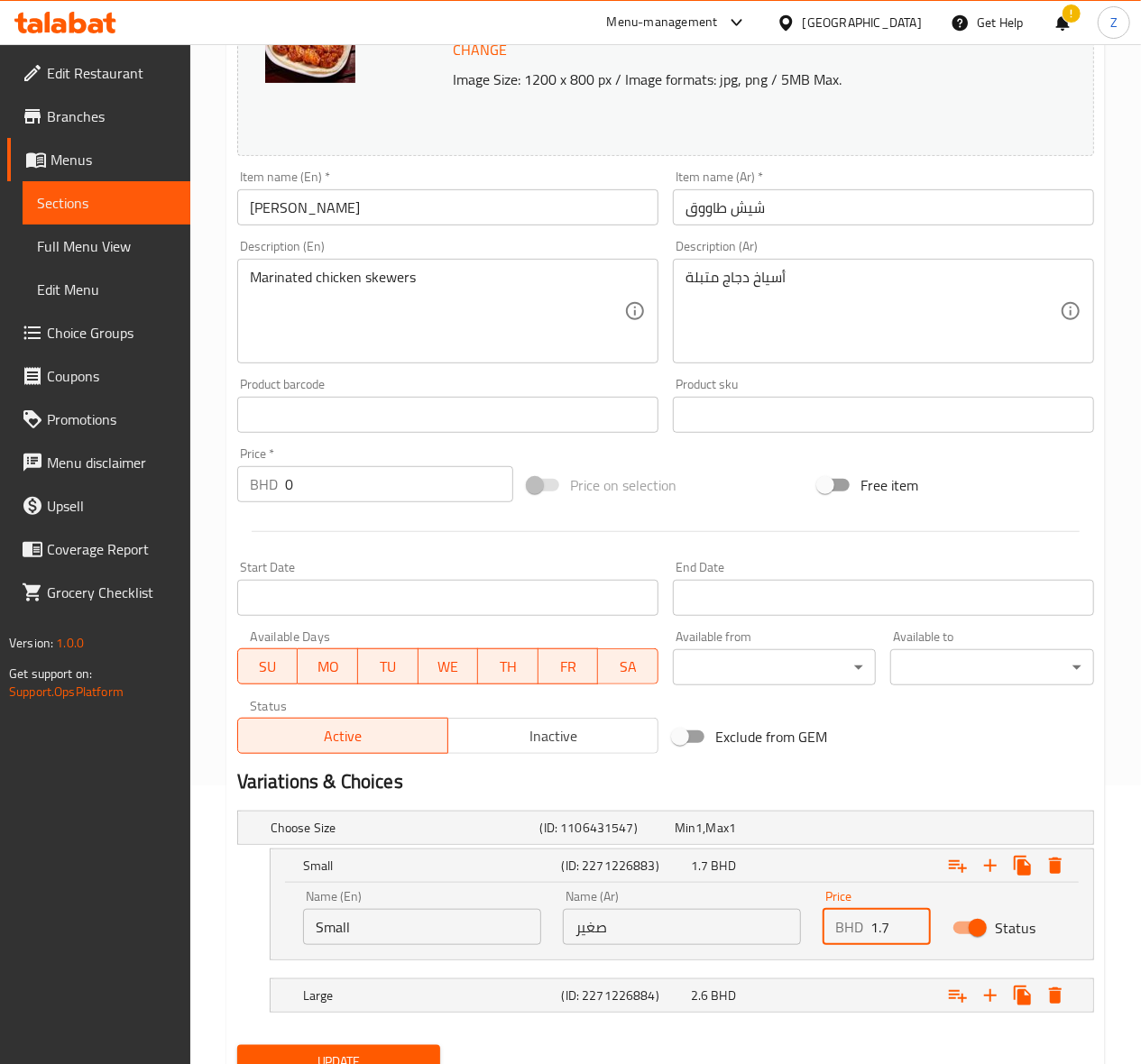
drag, startPoint x: 893, startPoint y: 931, endPoint x: 884, endPoint y: 925, distance: 10.8
click at [884, 925] on input "1.7" at bounding box center [900, 928] width 61 height 36
type input "1.82"
click at [898, 832] on div "Expand" at bounding box center [940, 828] width 270 height 8
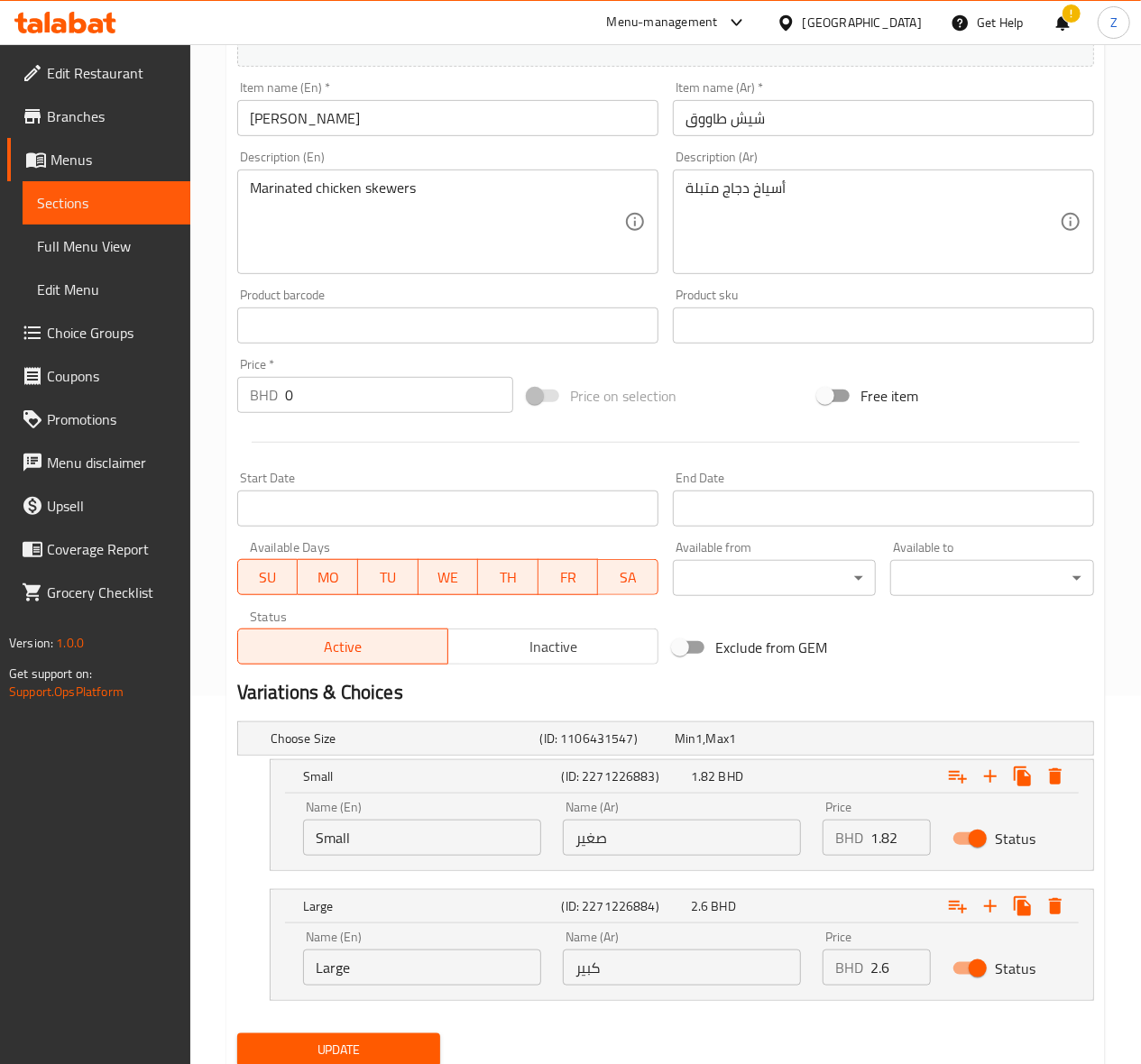
scroll to position [434, 0]
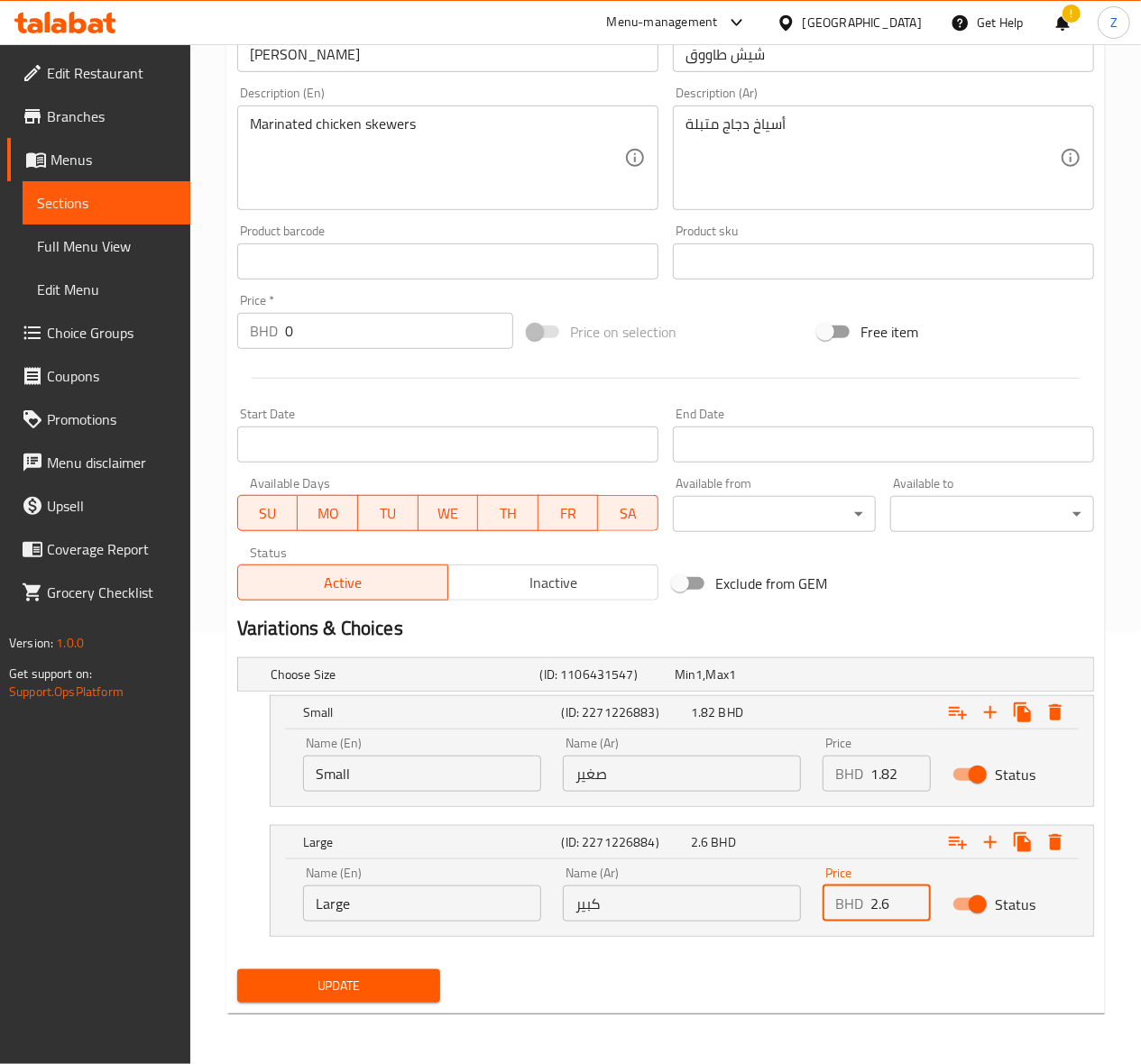
drag, startPoint x: 895, startPoint y: 895, endPoint x: 864, endPoint y: 895, distance: 31.0
click at [864, 895] on div "BHD 2.6 Price" at bounding box center [876, 904] width 109 height 36
type input "3.08"
click at [285, 984] on span "Update" at bounding box center [339, 985] width 175 height 22
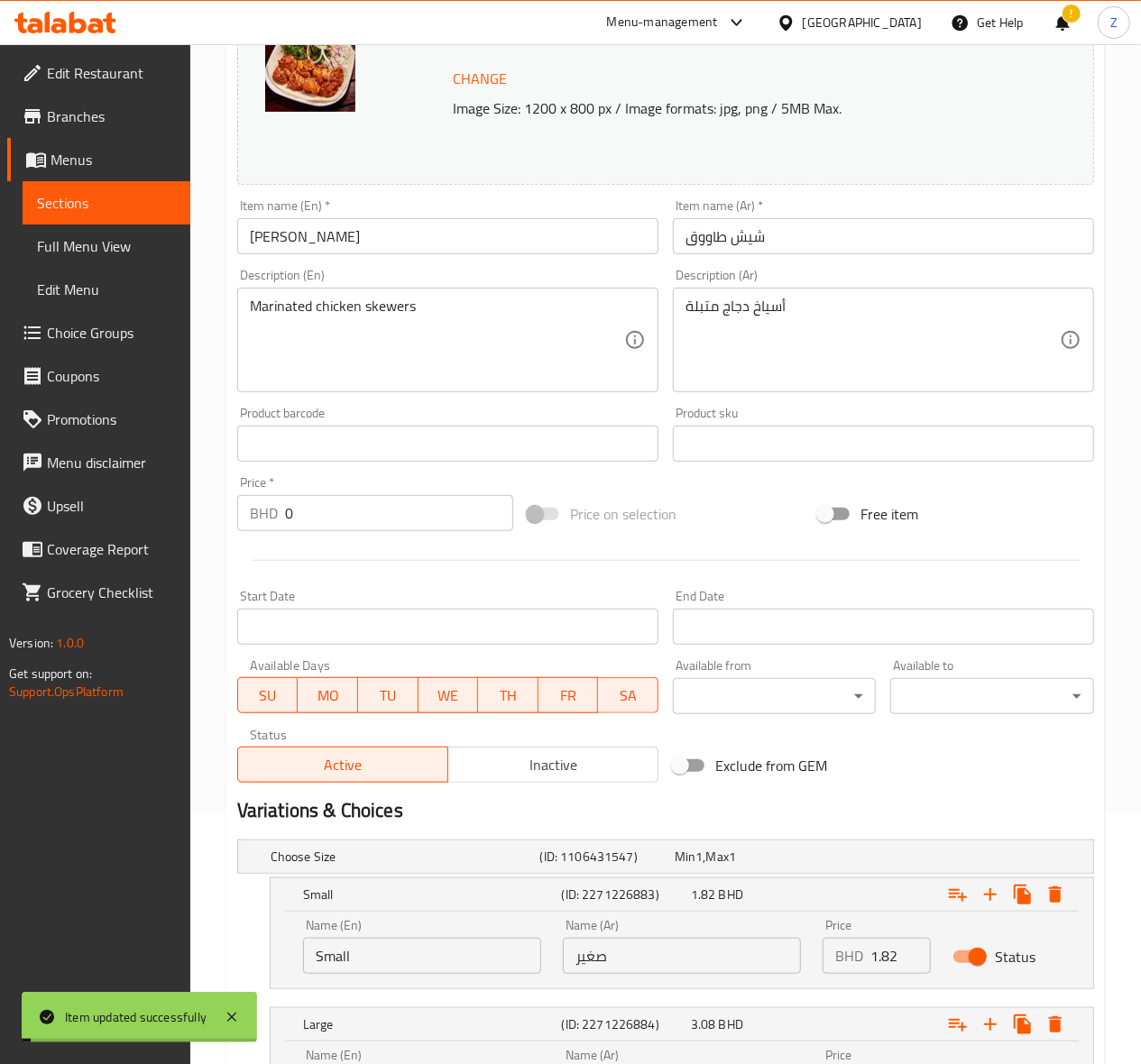
scroll to position [0, 0]
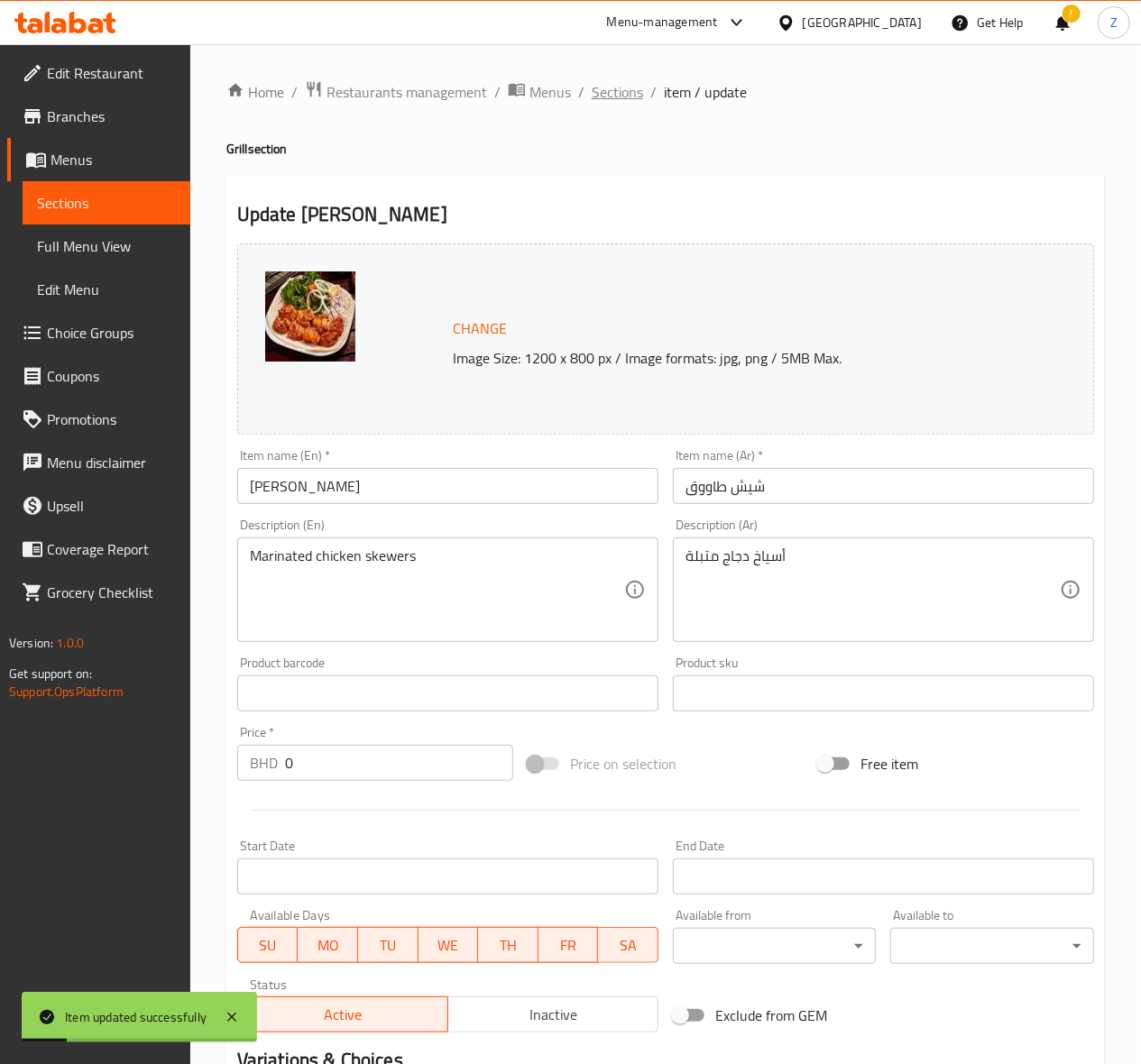
click at [614, 82] on span "Sections" at bounding box center [618, 92] width 52 height 22
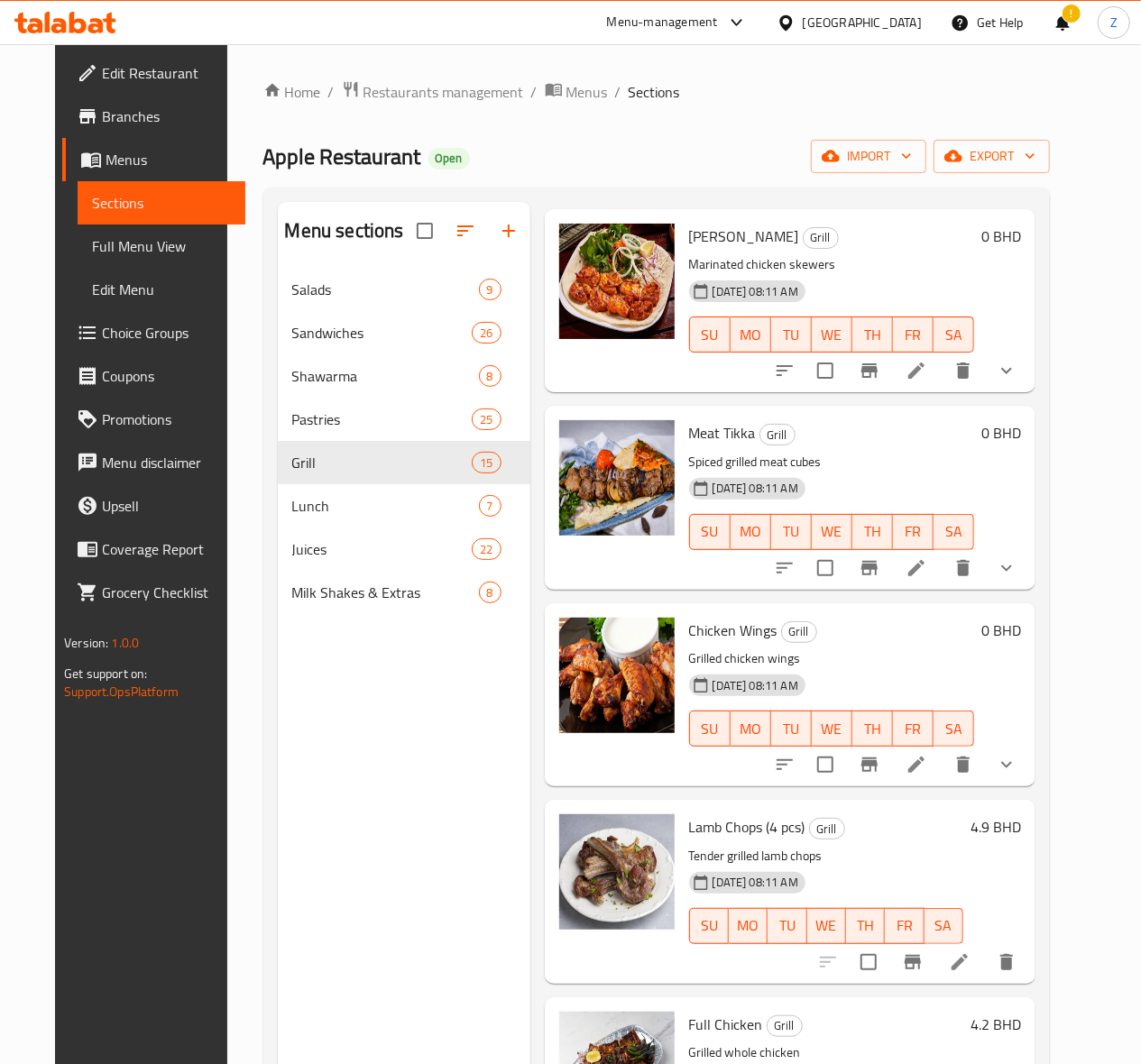
scroll to position [481, 0]
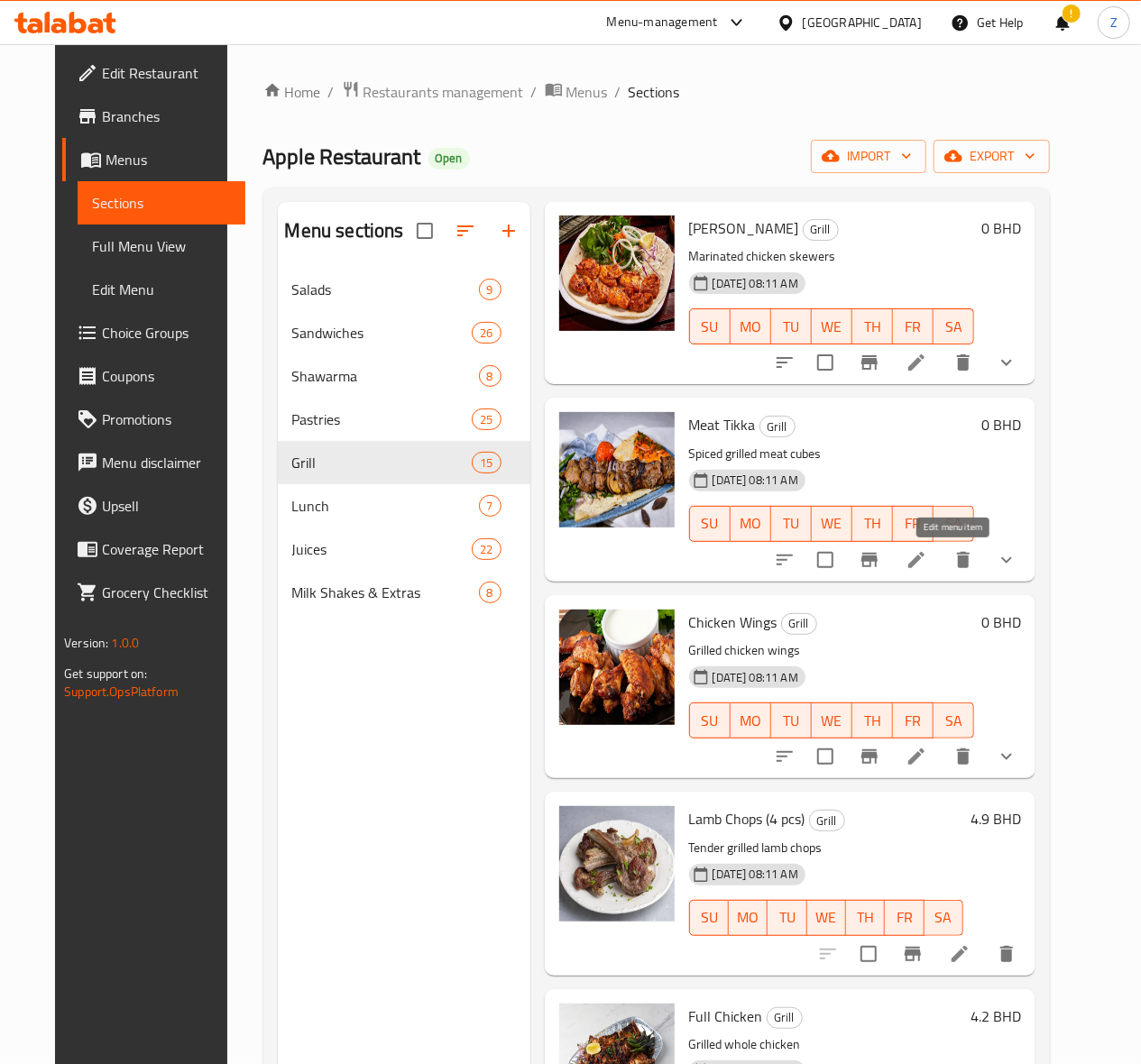
click at [925, 555] on icon at bounding box center [916, 560] width 16 height 16
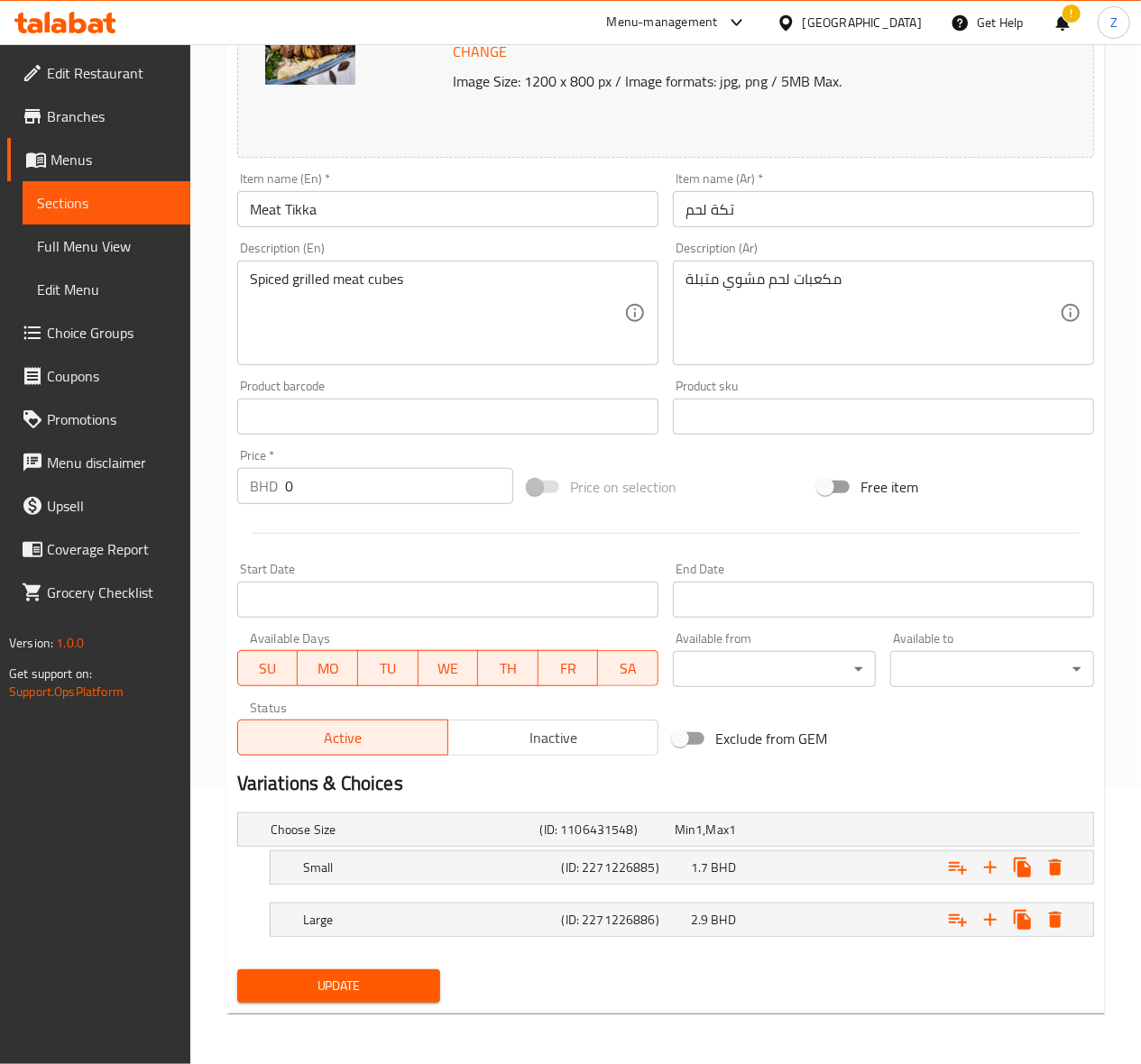
scroll to position [278, 0]
click at [737, 838] on div "1.7 BHD" at bounding box center [738, 830] width 127 height 18
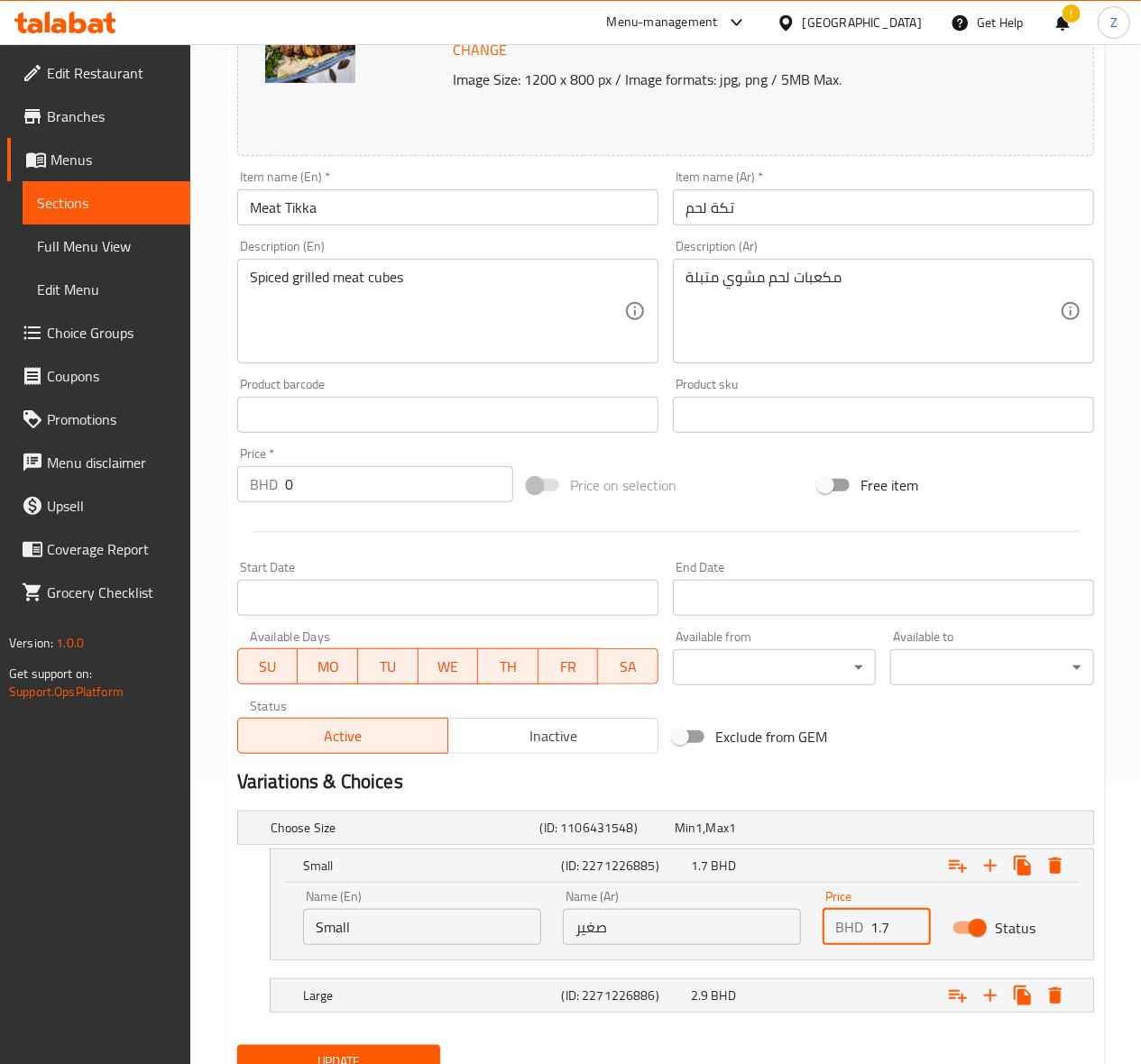
drag, startPoint x: 891, startPoint y: 929, endPoint x: 881, endPoint y: 921, distance: 12.8
click at [881, 921] on input "1.7" at bounding box center [900, 928] width 61 height 36
type input "1.82"
click at [752, 848] on div "Large (ID: 2271226886) 2.9 BHD" at bounding box center [670, 827] width 808 height 39
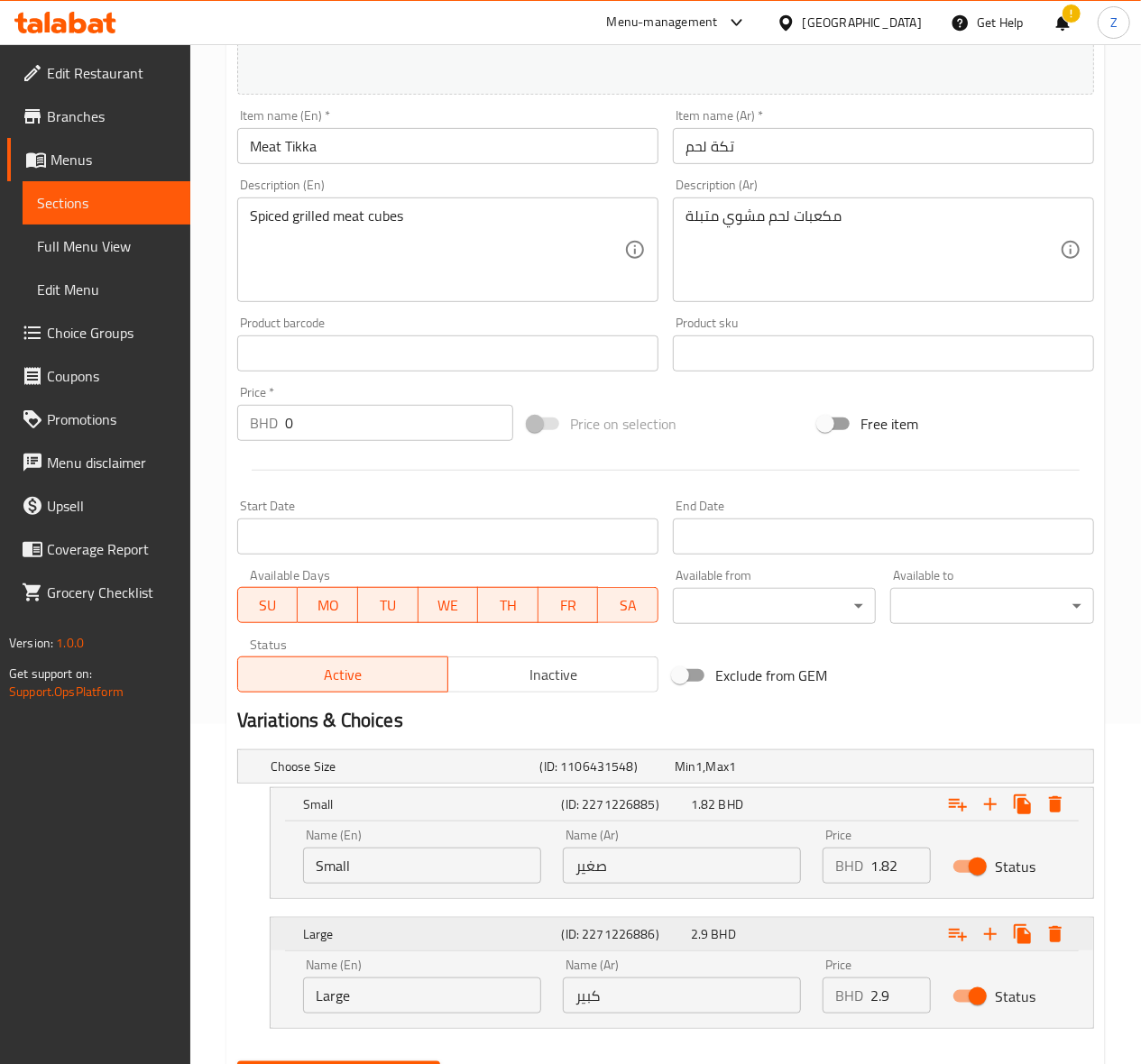
scroll to position [399, 0]
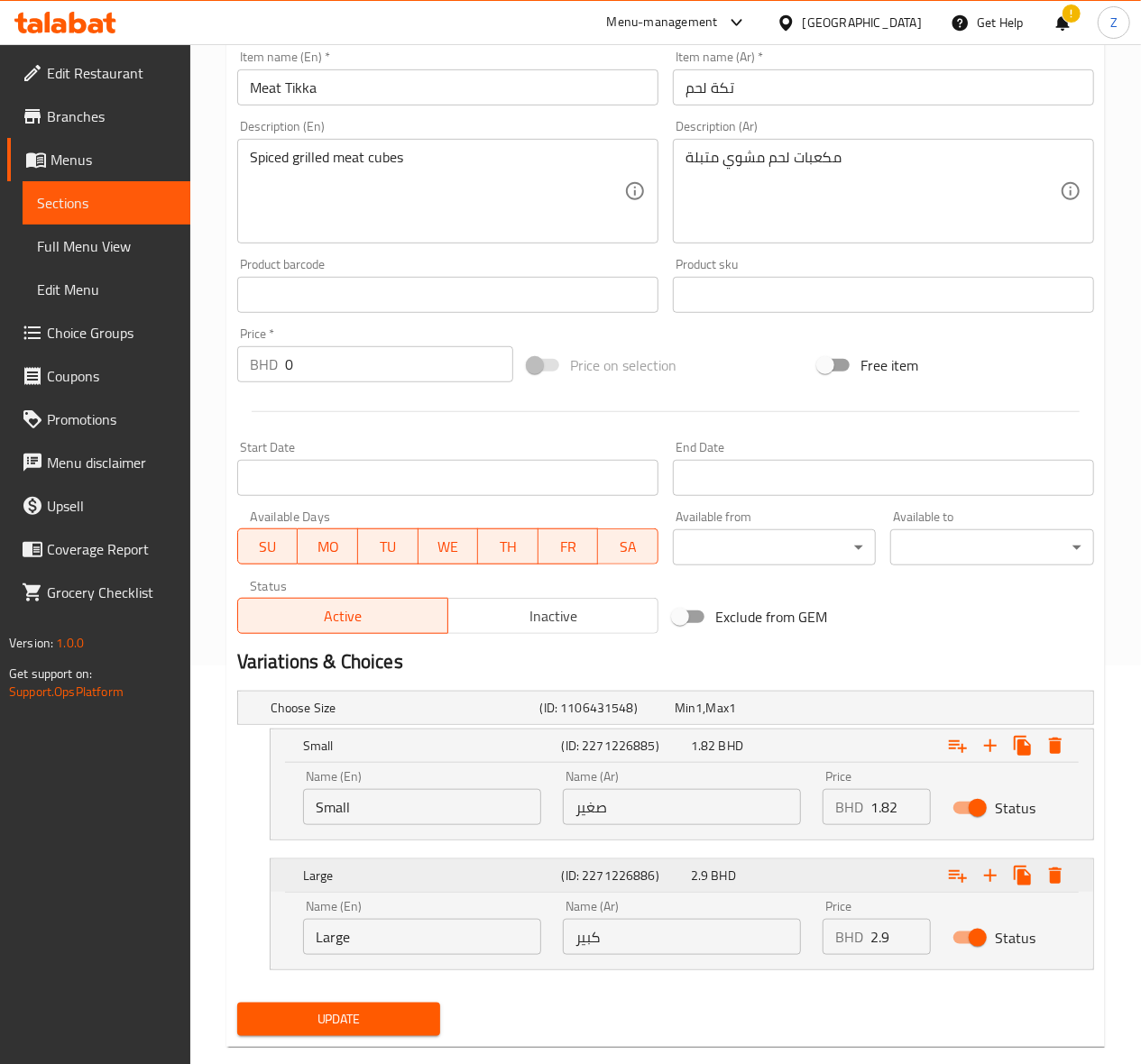
drag, startPoint x: 896, startPoint y: 935, endPoint x: 745, endPoint y: 875, distance: 162.5
click at [756, 893] on div "Large (ID: 2271226886) 2.9 BHD Name (En) Large Name (En) Name (Ar) كبير Name (A…" at bounding box center [682, 914] width 822 height 110
type input "3.5"
click at [370, 1043] on div "Update" at bounding box center [338, 1020] width 218 height 48
click at [373, 1026] on span "Update" at bounding box center [339, 1019] width 175 height 22
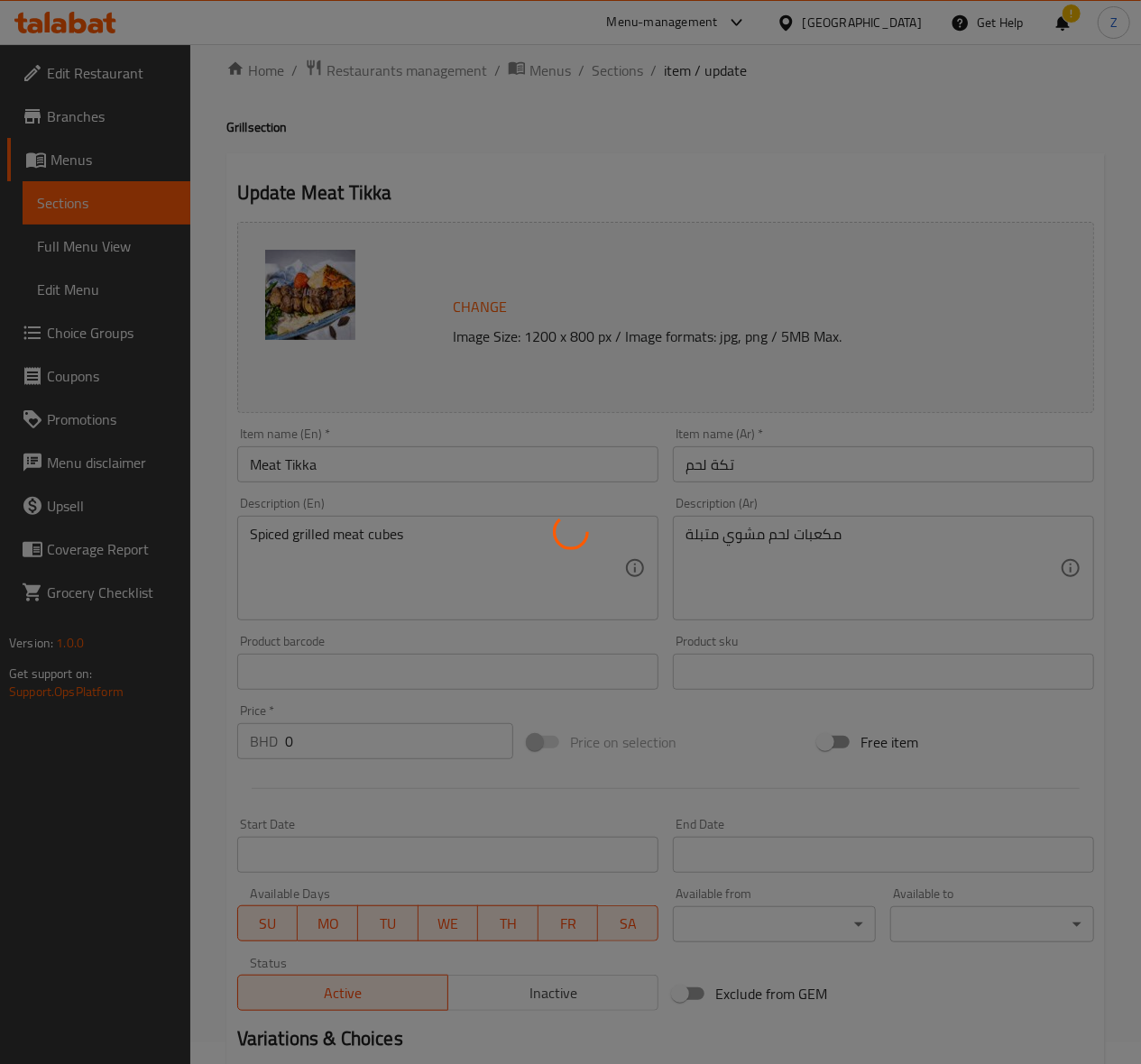
scroll to position [0, 0]
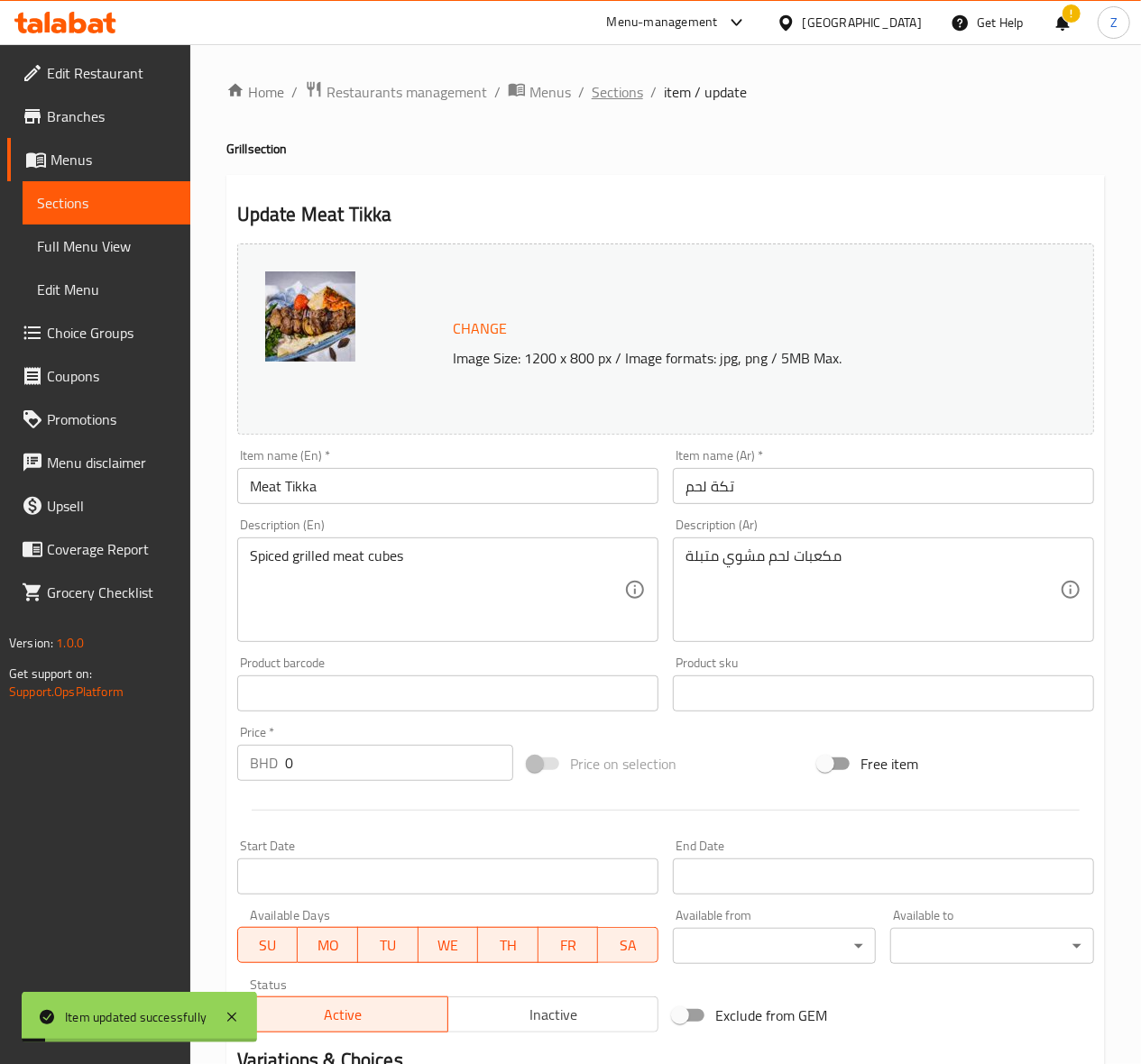
click at [625, 86] on span "Sections" at bounding box center [618, 92] width 52 height 22
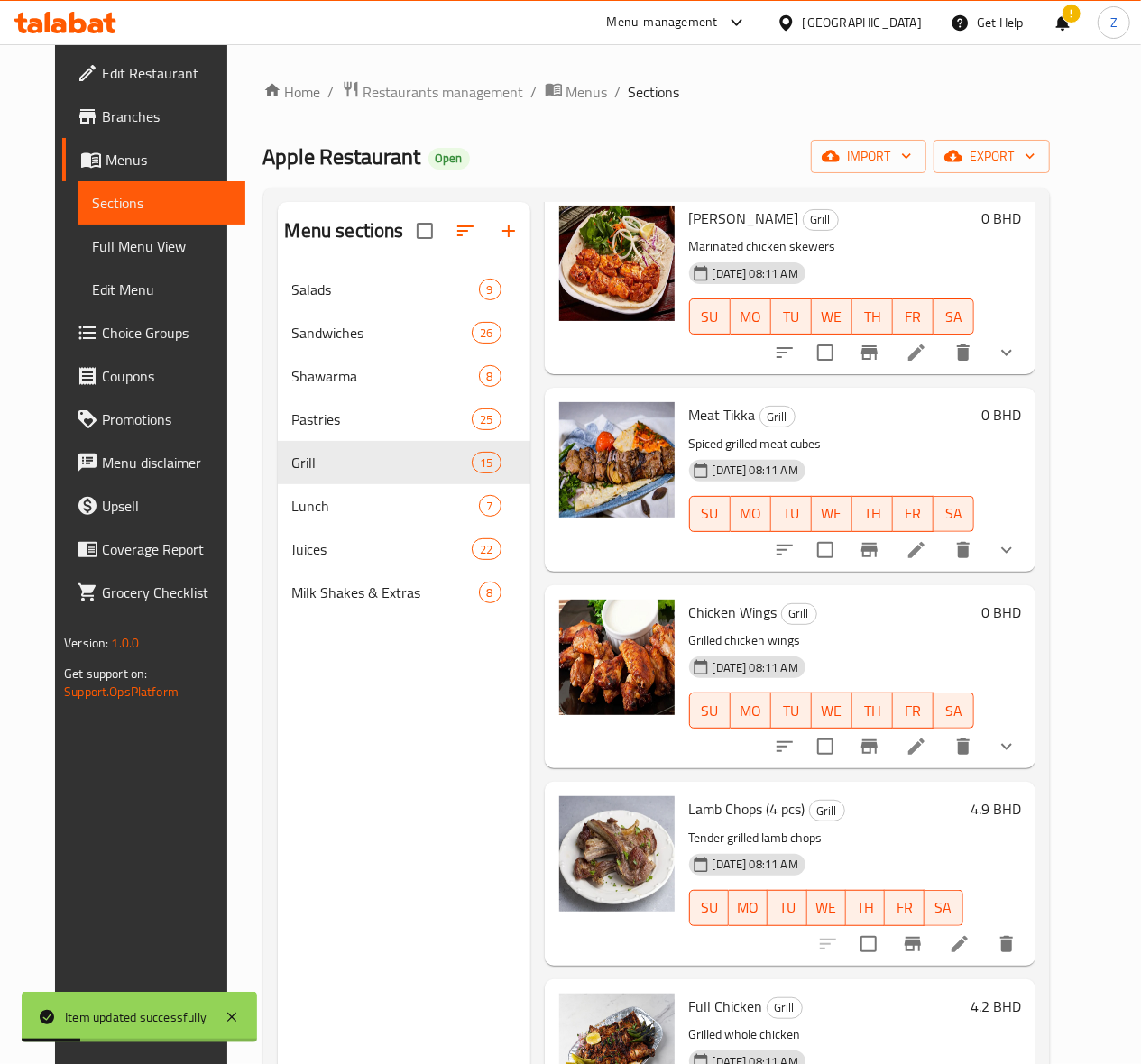
scroll to position [600, 0]
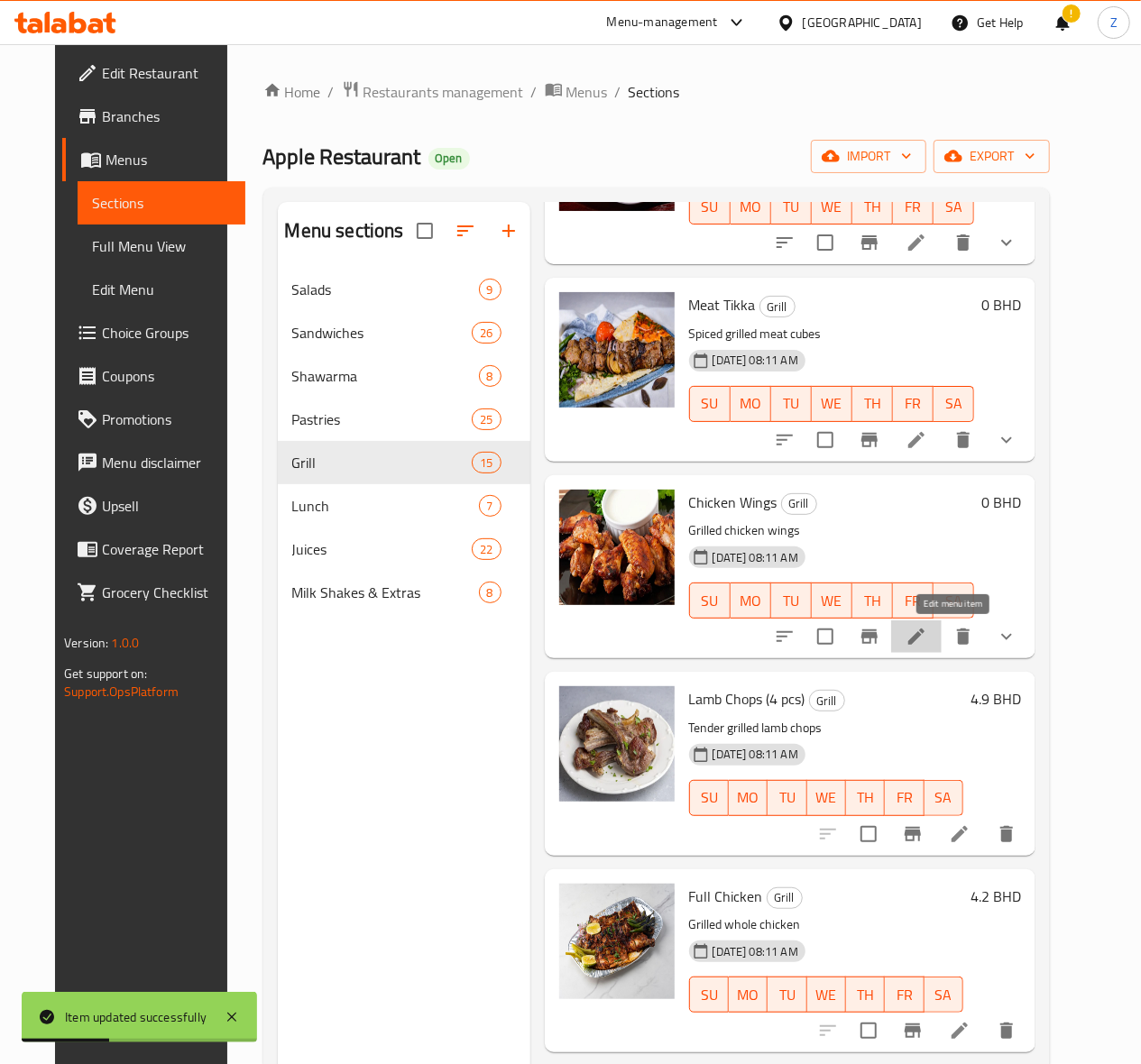
click at [927, 629] on icon at bounding box center [916, 637] width 22 height 22
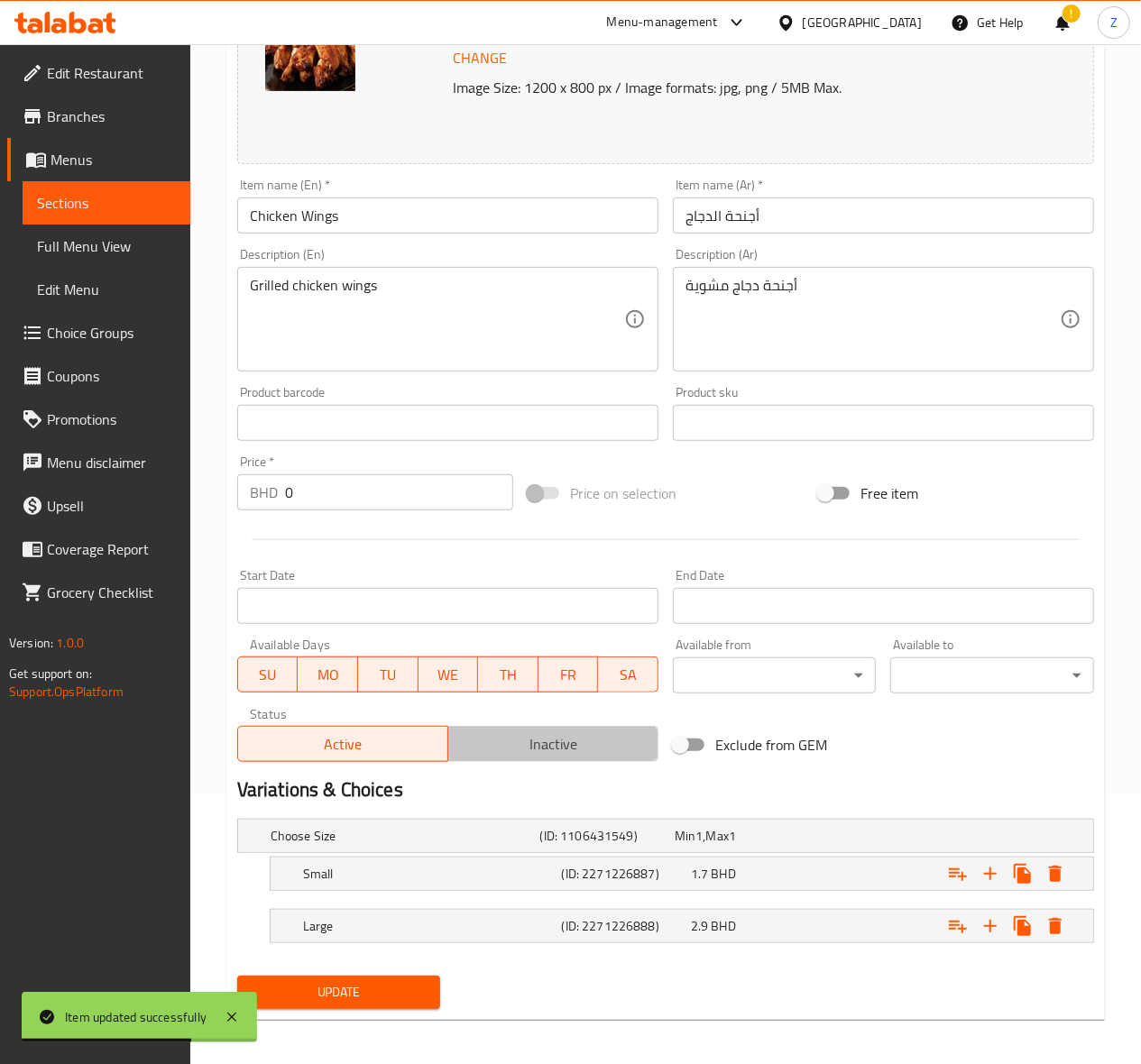
scroll to position [278, 0]
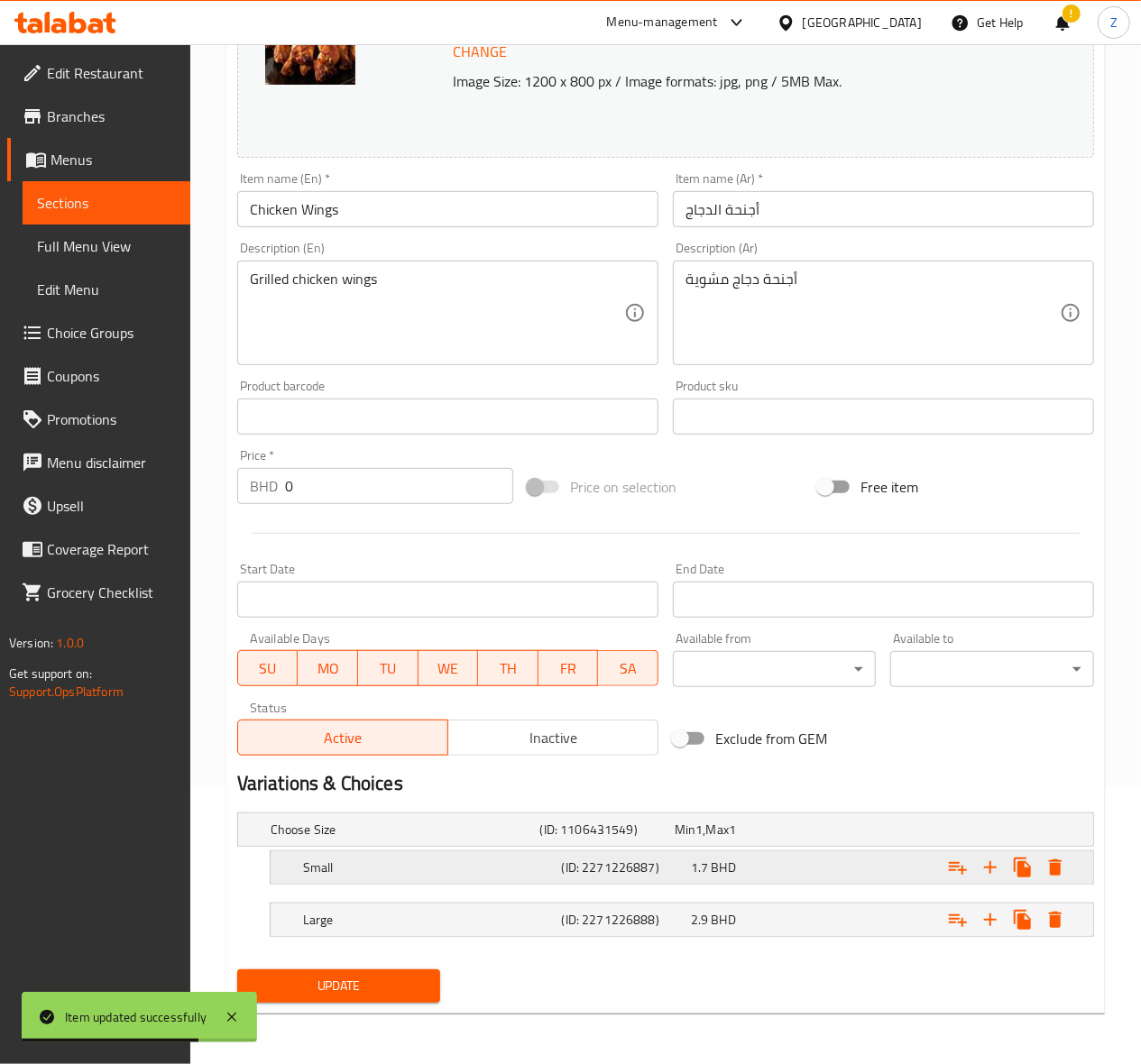
click at [762, 838] on div "1.7 BHD" at bounding box center [738, 830] width 127 height 18
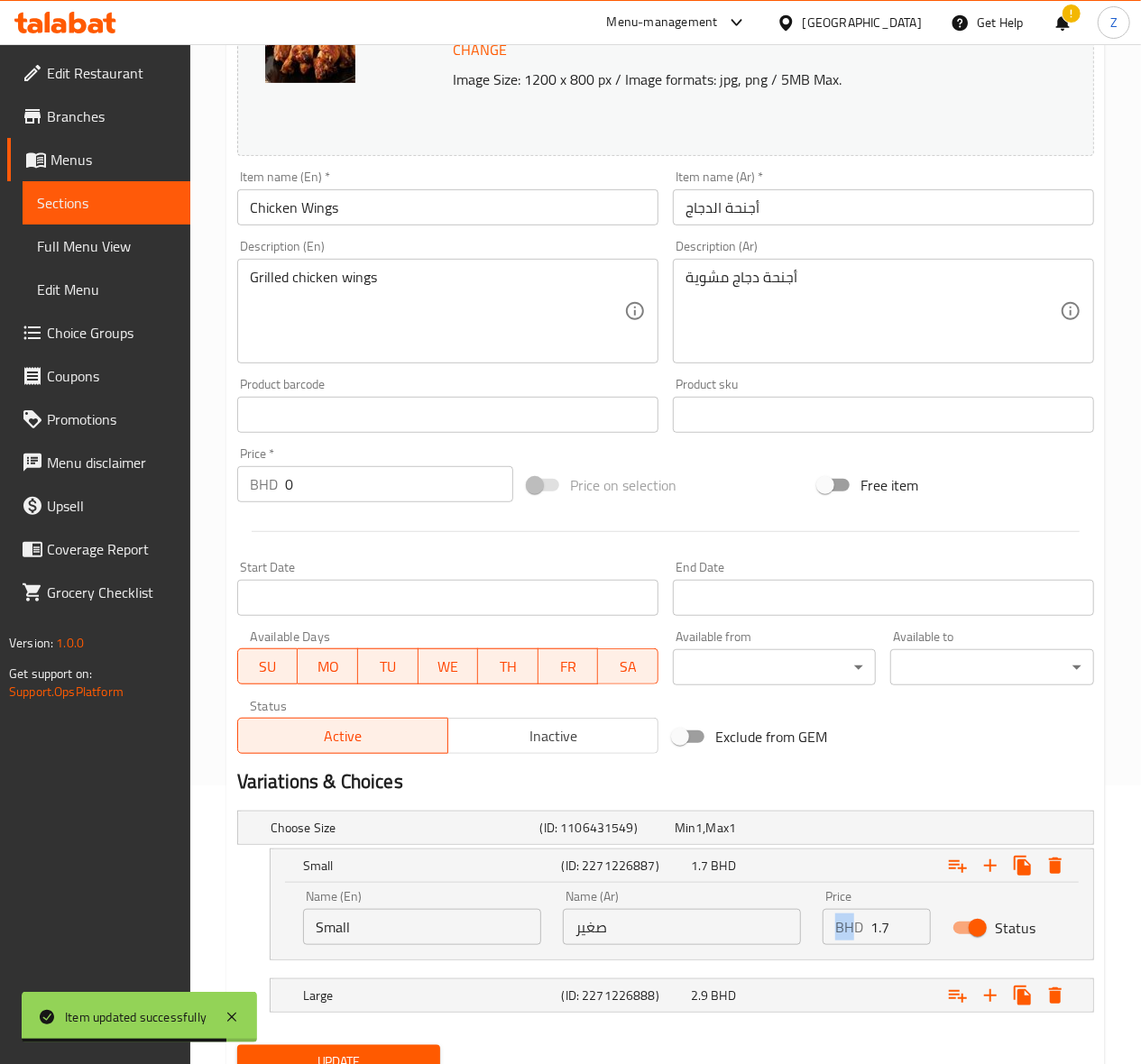
drag, startPoint x: 846, startPoint y: 938, endPoint x: 864, endPoint y: 934, distance: 18.4
click at [855, 936] on div "BHD 1.7 Price" at bounding box center [876, 928] width 109 height 36
click at [884, 927] on input "1.7" at bounding box center [900, 928] width 61 height 36
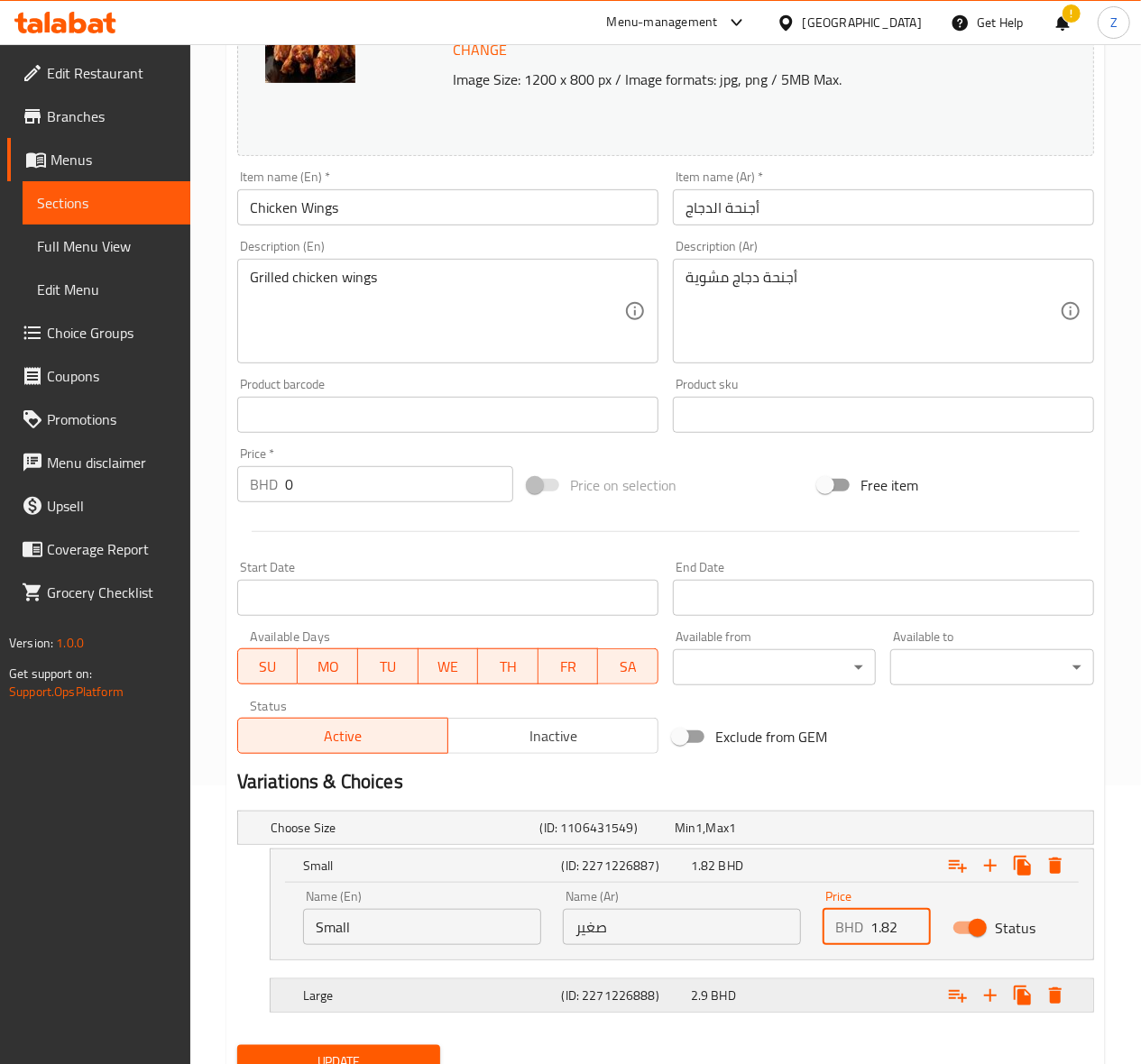
type input "1.82"
click at [910, 832] on div "Expand" at bounding box center [940, 828] width 270 height 8
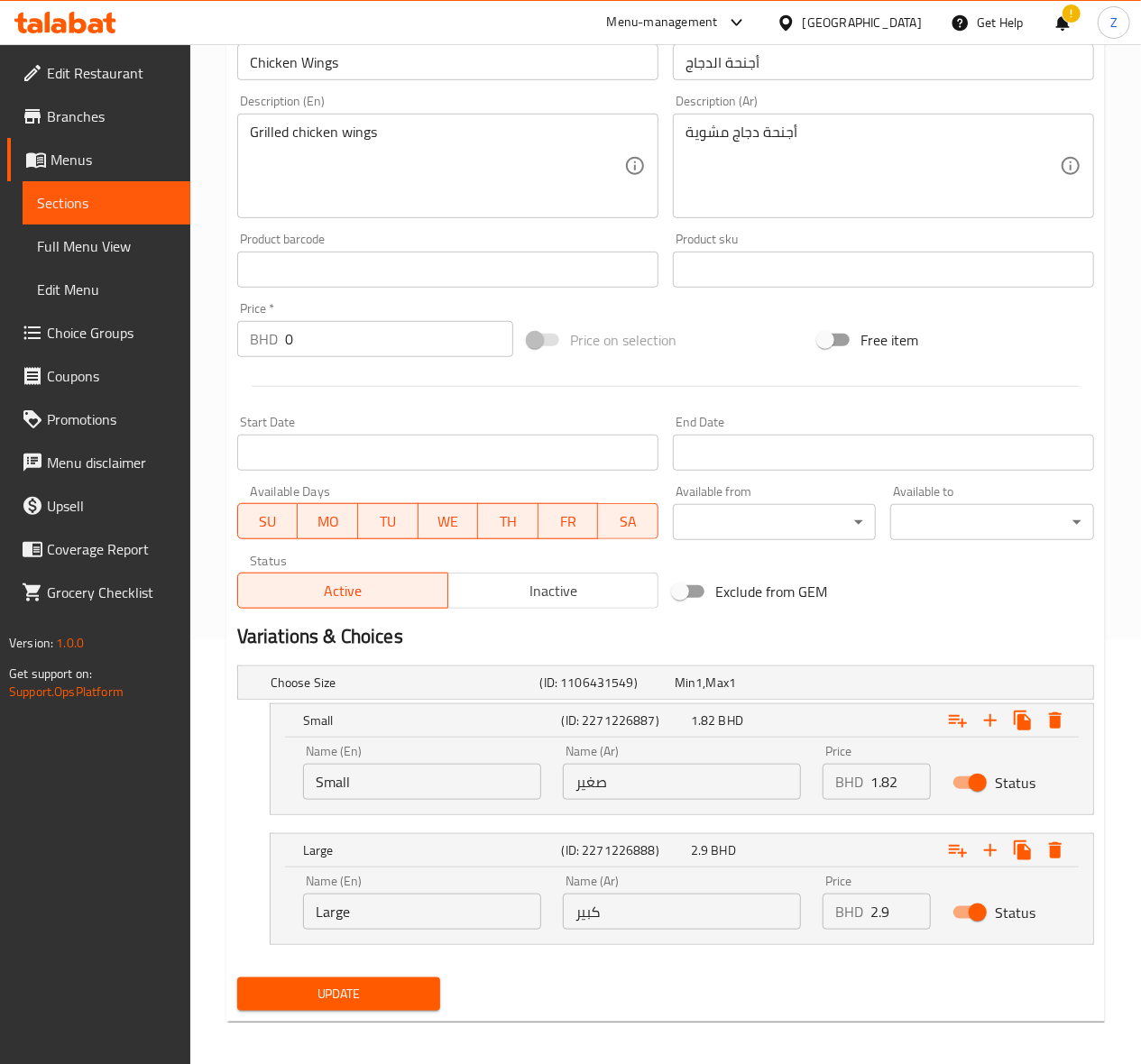
scroll to position [434, 0]
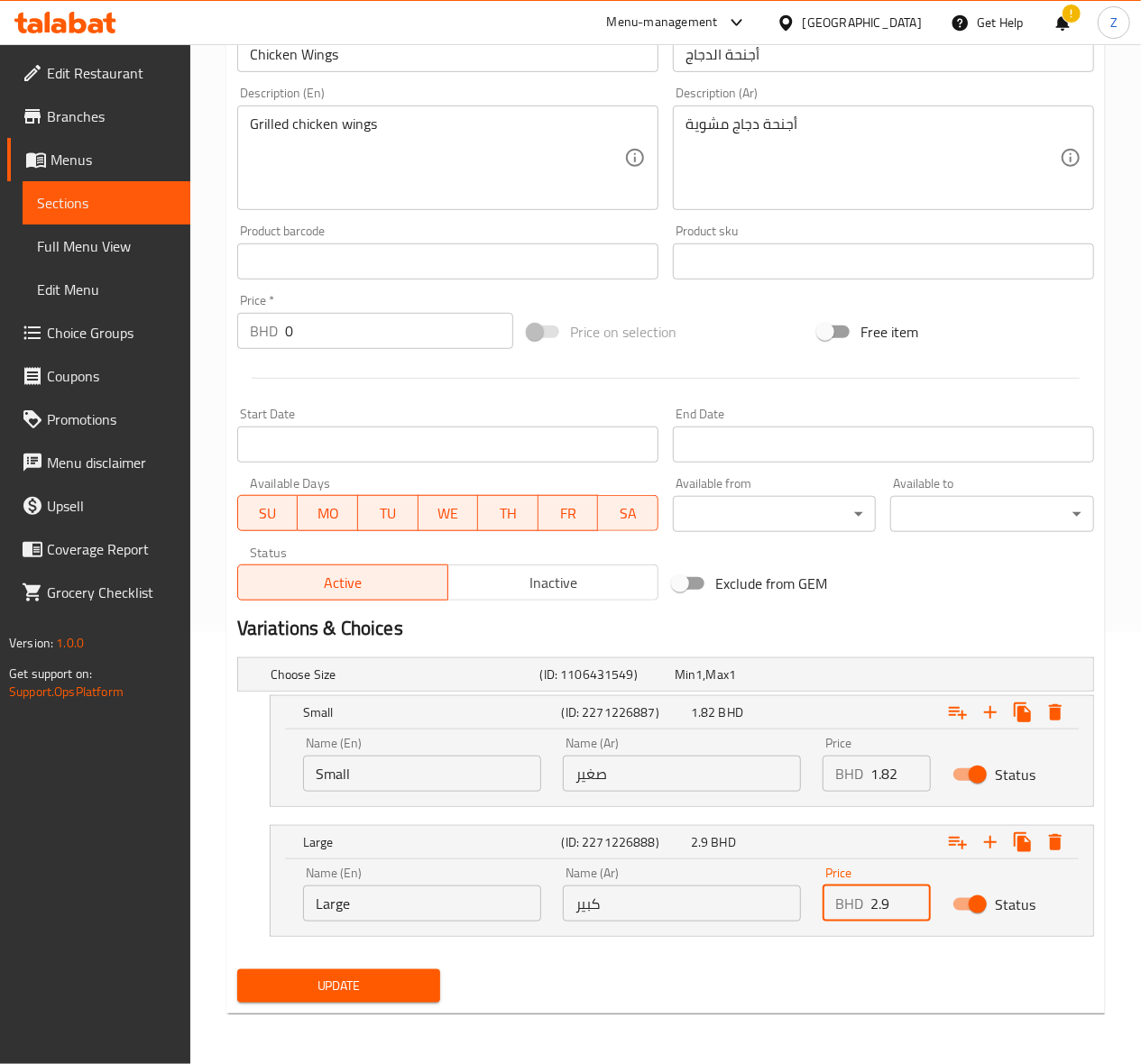
drag, startPoint x: 882, startPoint y: 902, endPoint x: 853, endPoint y: 883, distance: 34.7
click at [855, 885] on div "BHD 2.9 Price" at bounding box center [876, 904] width 109 height 36
type input "3.5"
click at [390, 970] on button "Update" at bounding box center [339, 985] width 204 height 34
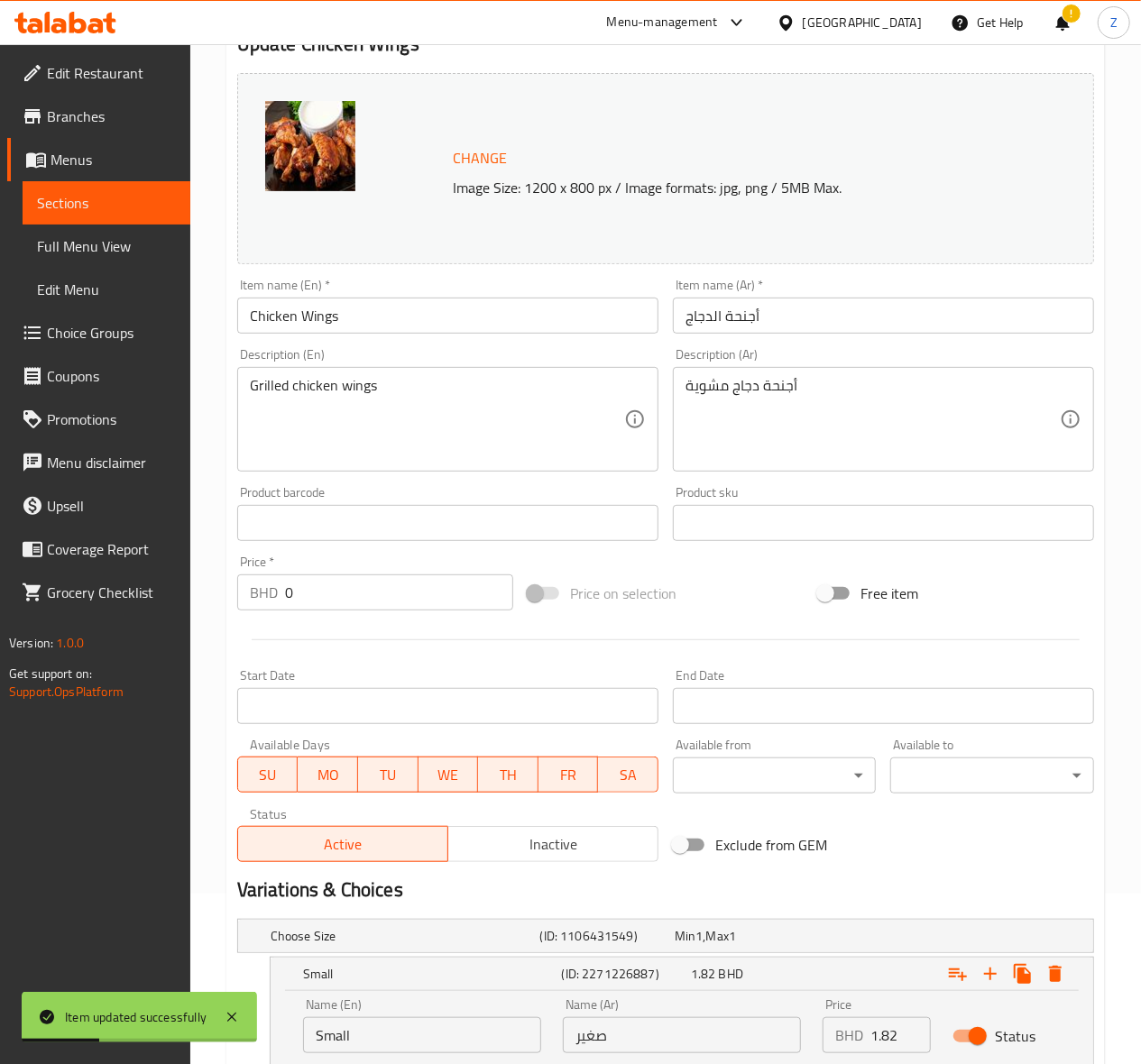
scroll to position [0, 0]
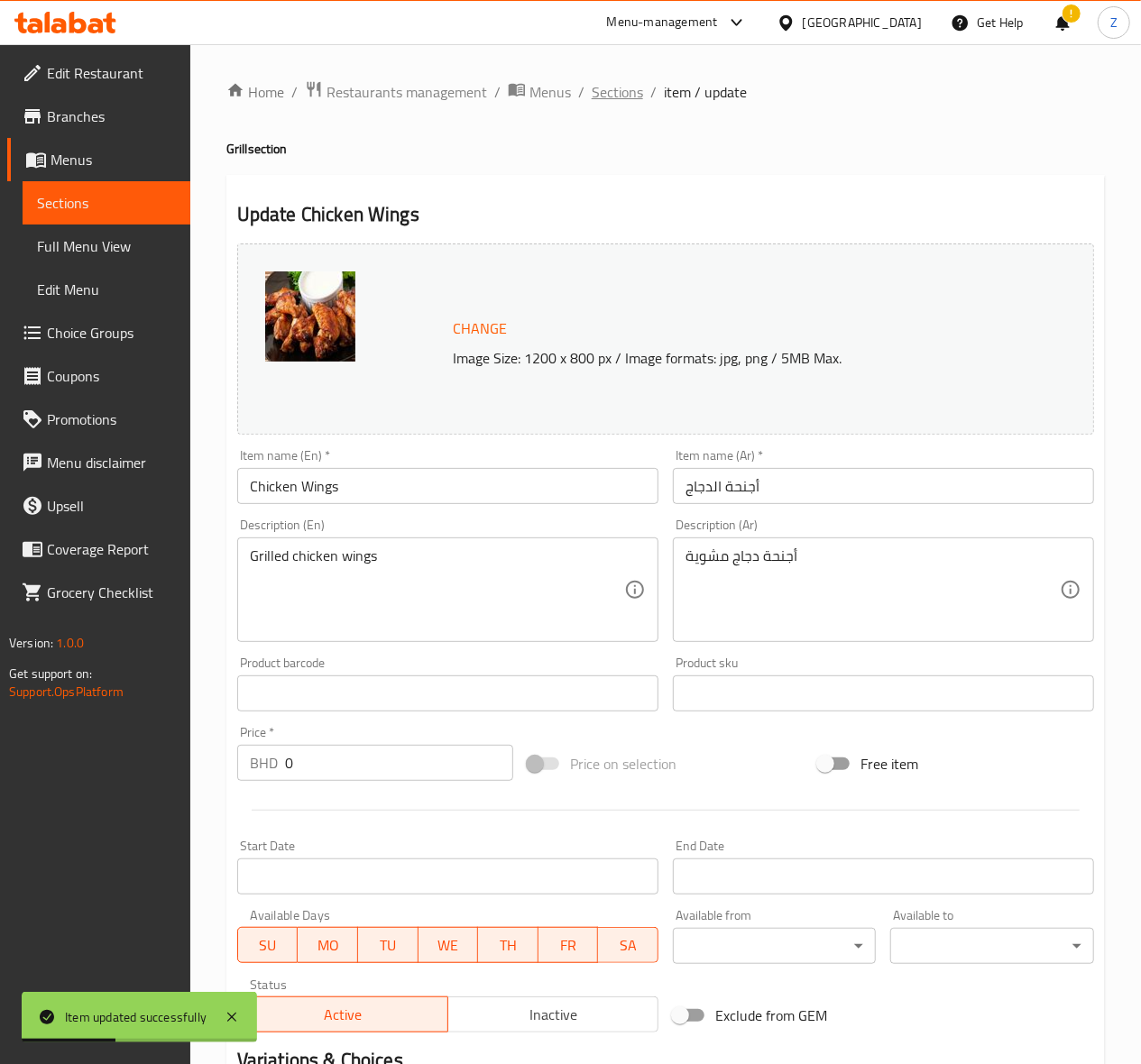
click at [629, 101] on span "Sections" at bounding box center [618, 92] width 52 height 22
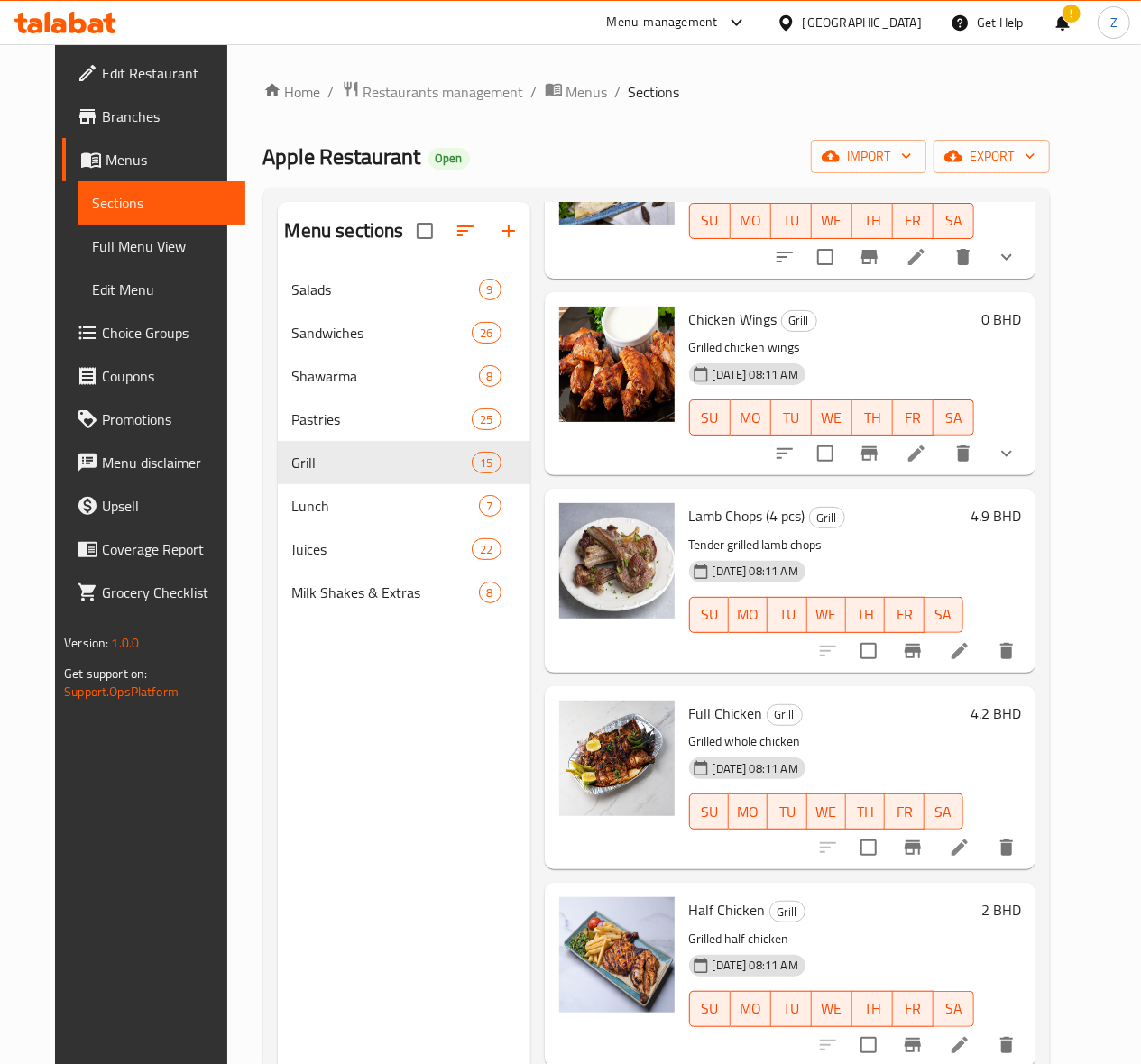
scroll to position [841, 0]
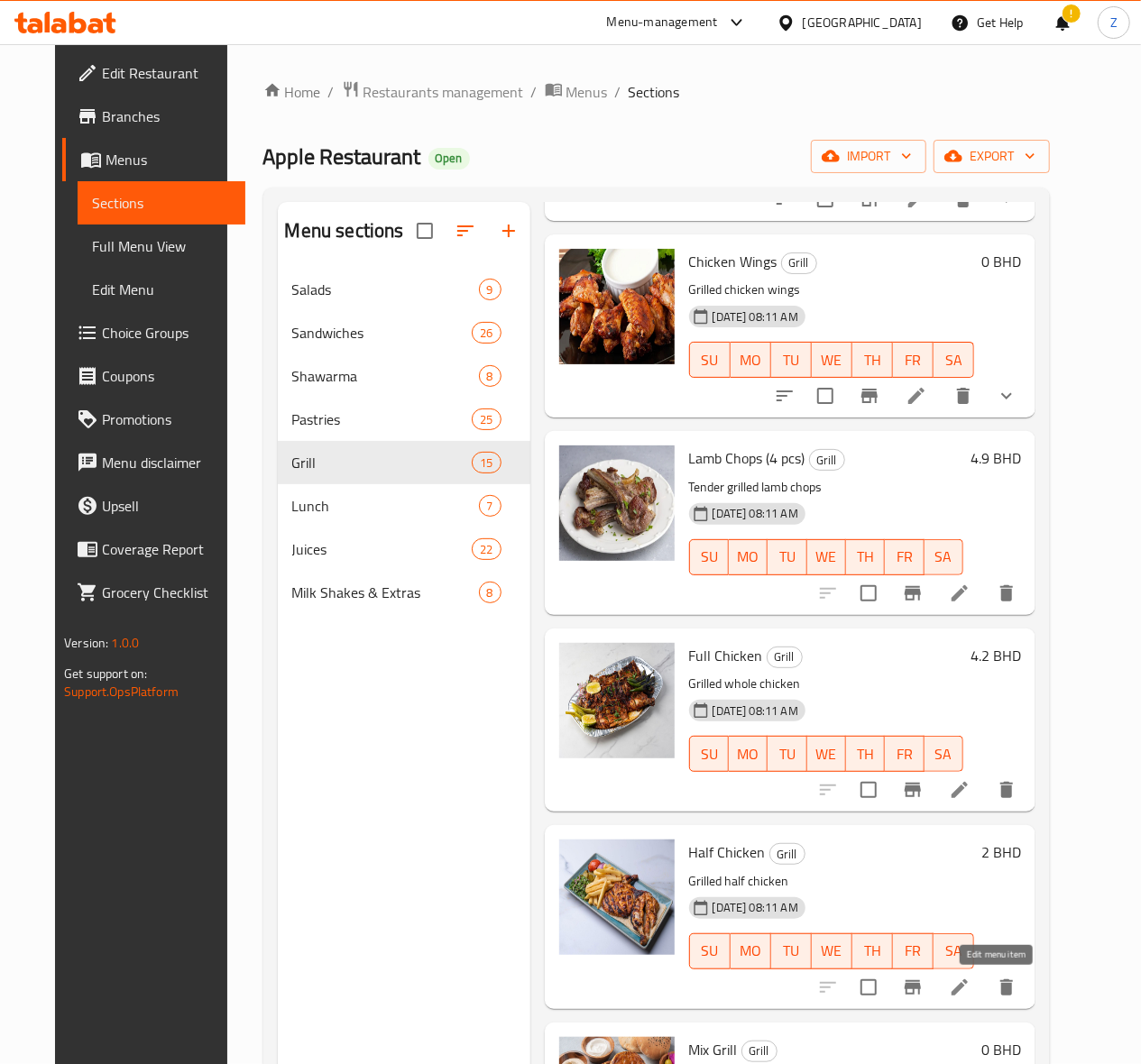
click at [968, 985] on icon at bounding box center [959, 987] width 16 height 16
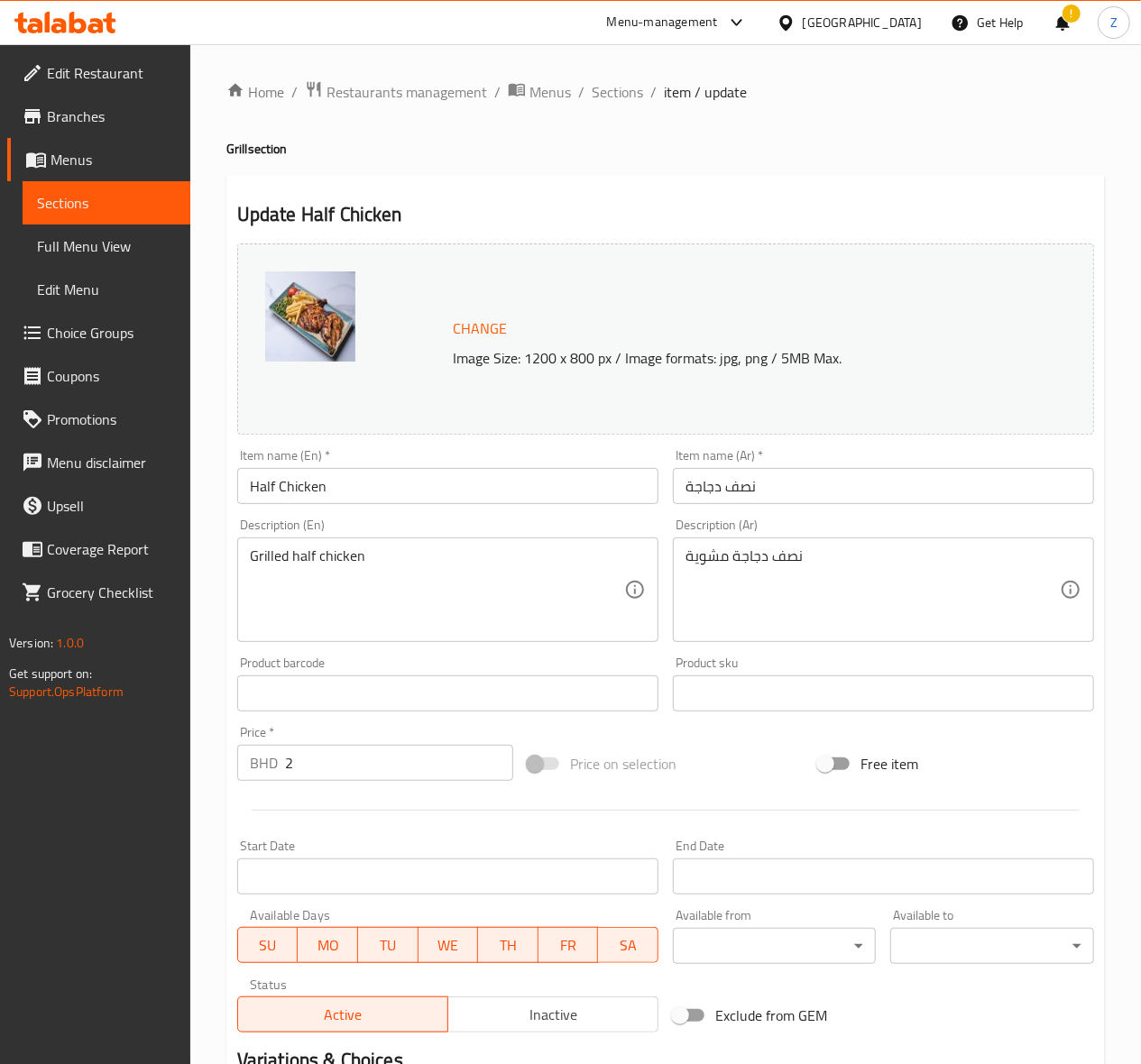
click at [387, 769] on input "2" at bounding box center [400, 763] width 229 height 36
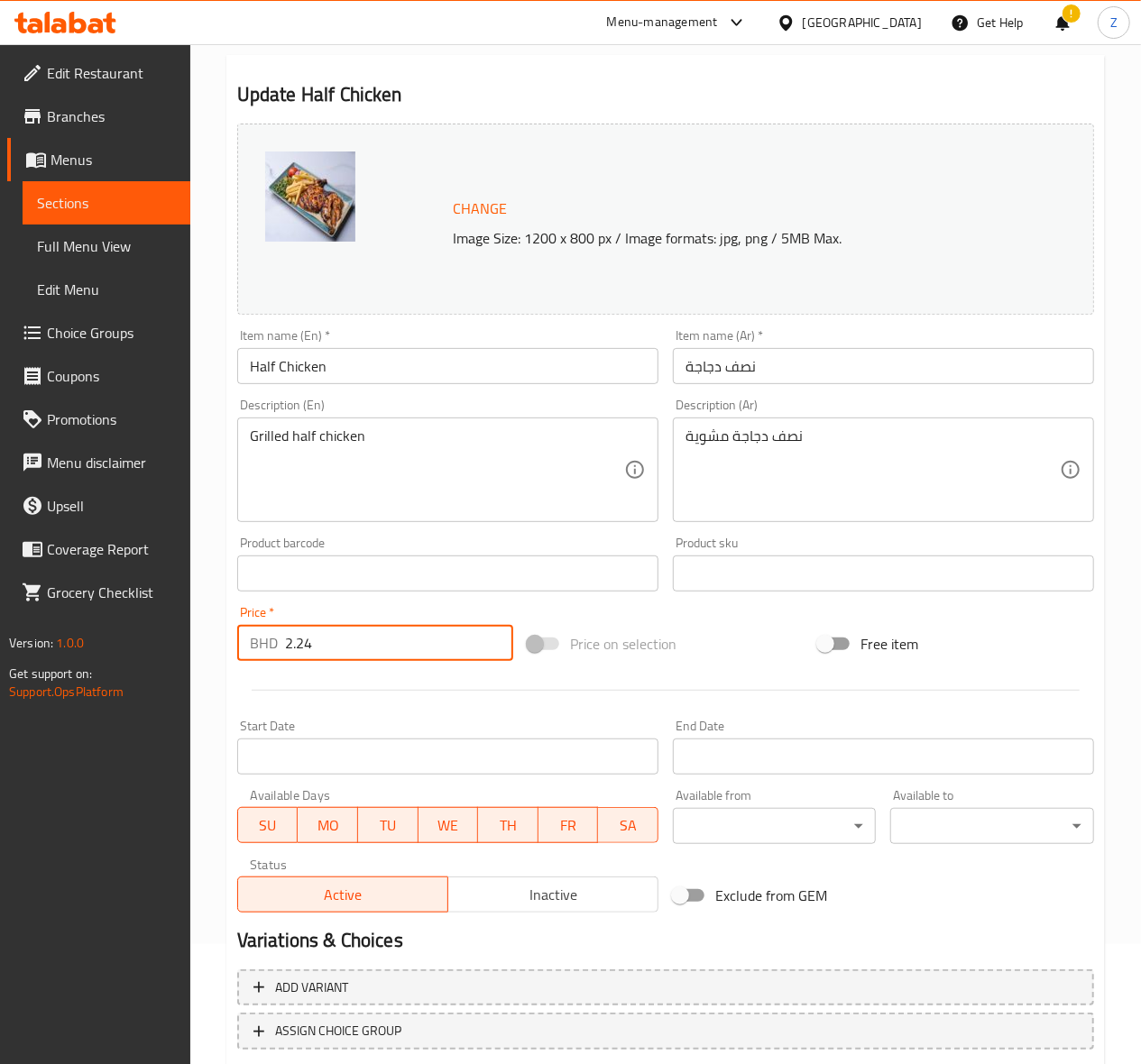
scroll to position [235, 0]
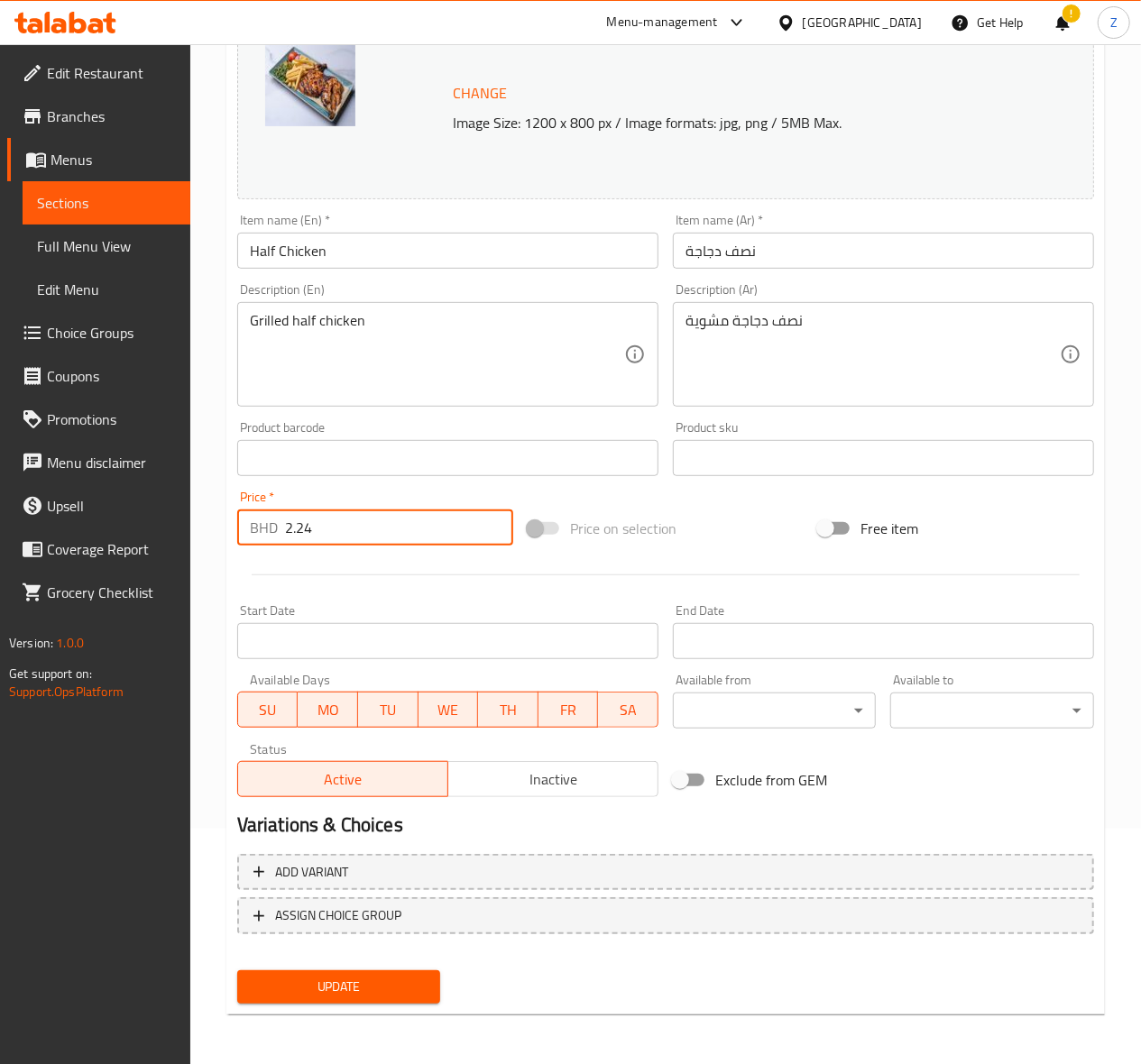
type input "2.24"
click at [362, 974] on button "Update" at bounding box center [339, 986] width 204 height 34
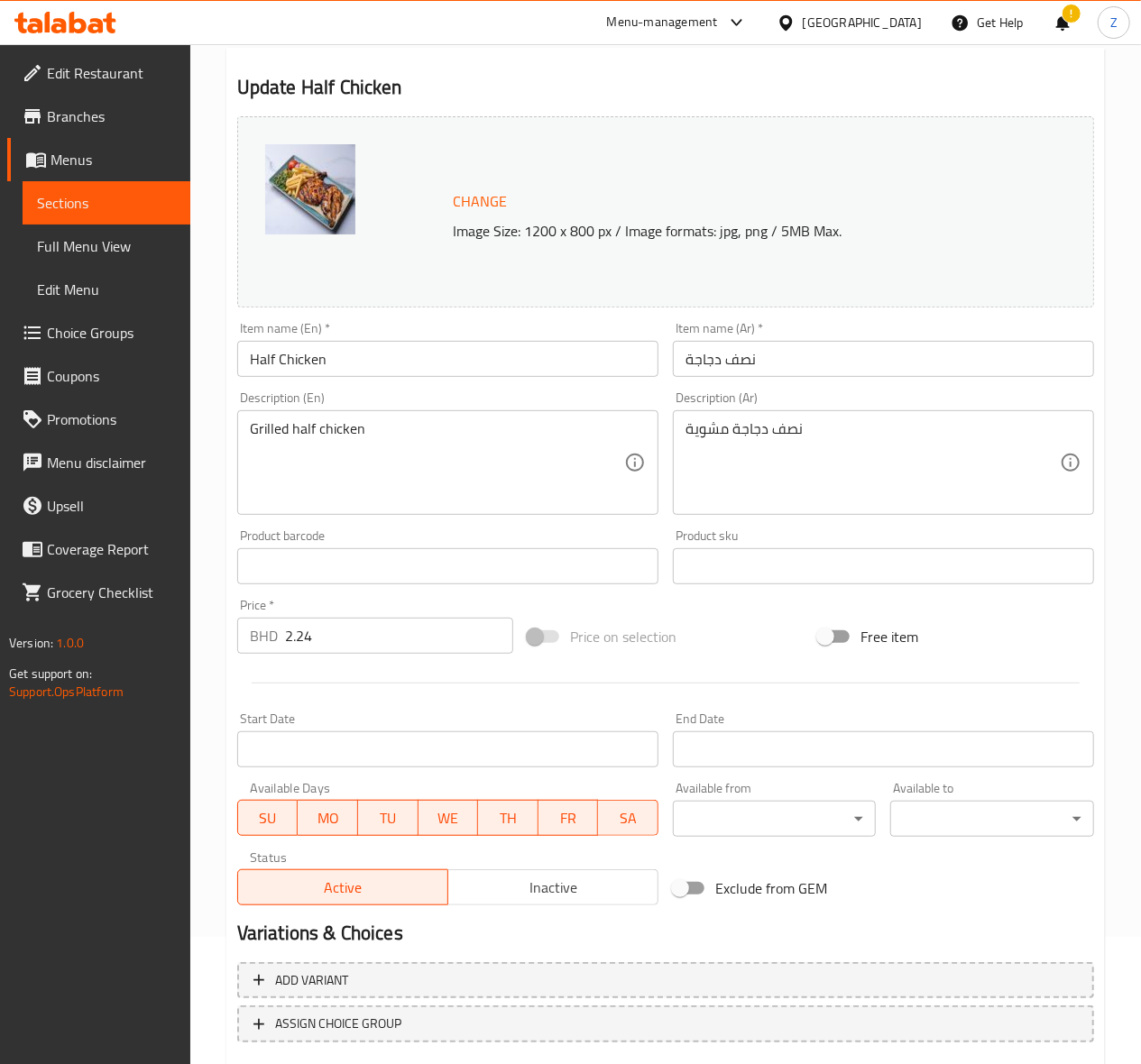
scroll to position [0, 0]
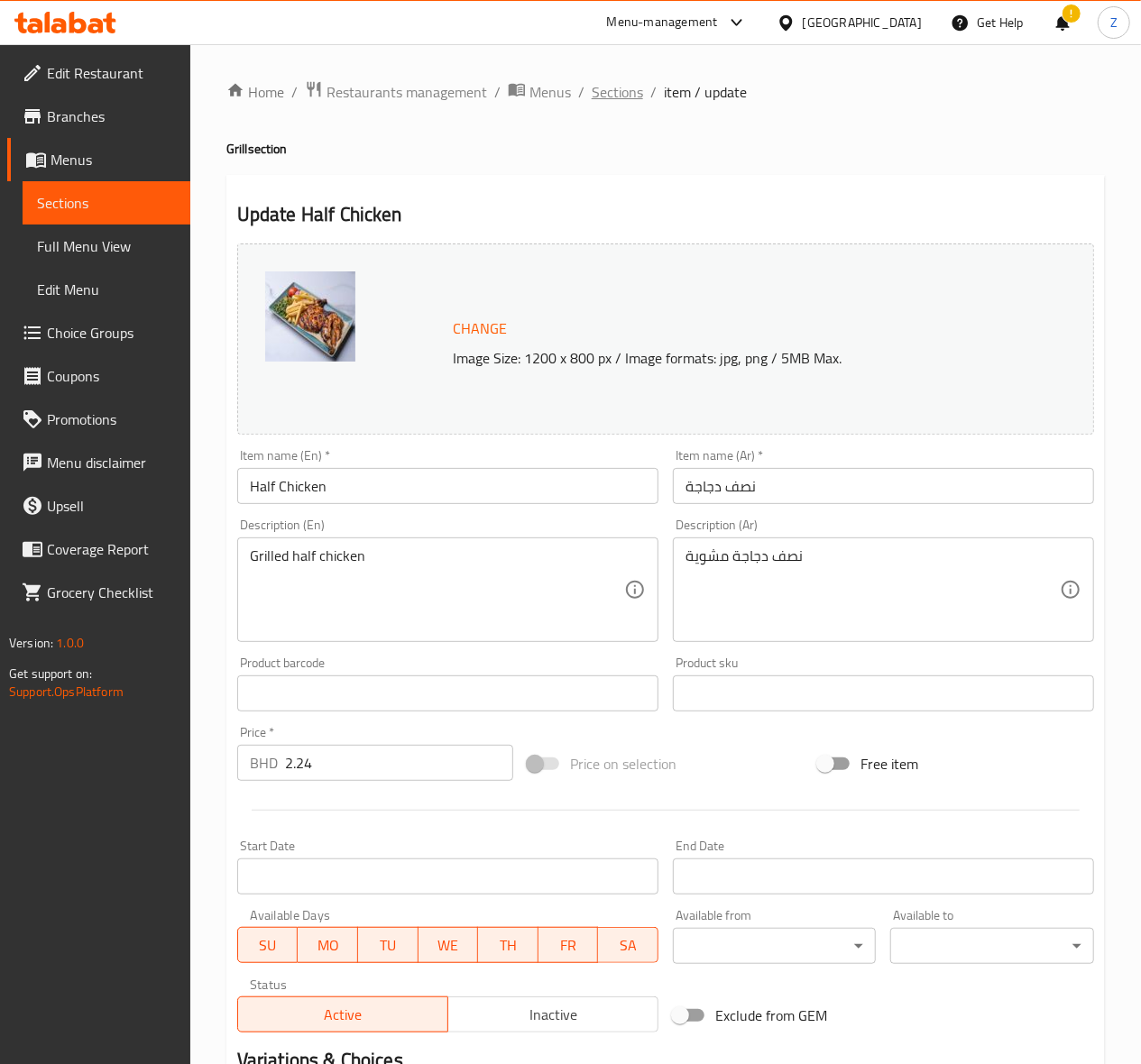
click at [615, 91] on span "Sections" at bounding box center [618, 92] width 52 height 22
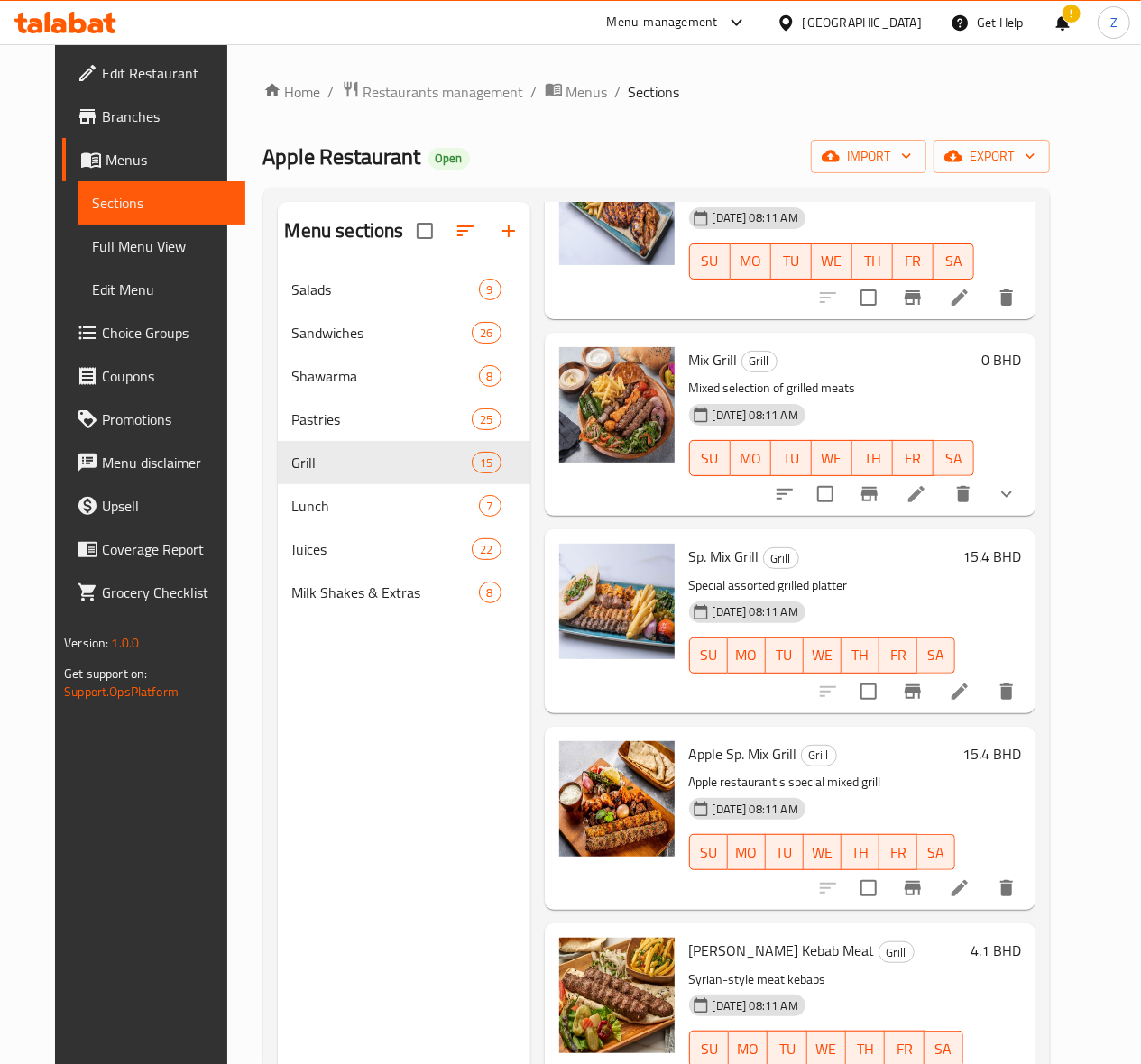
scroll to position [1562, 0]
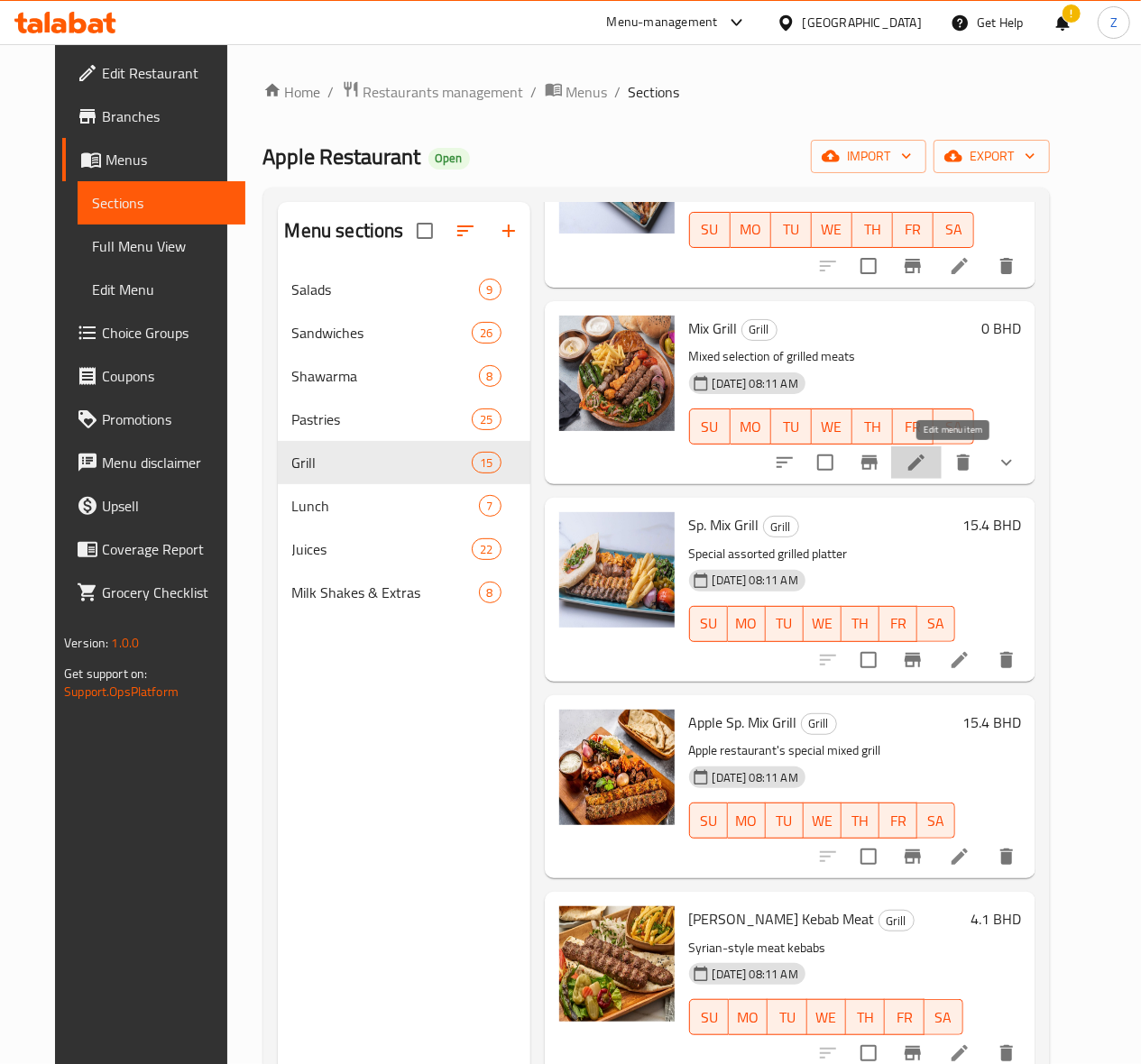
click at [927, 470] on icon at bounding box center [916, 462] width 22 height 22
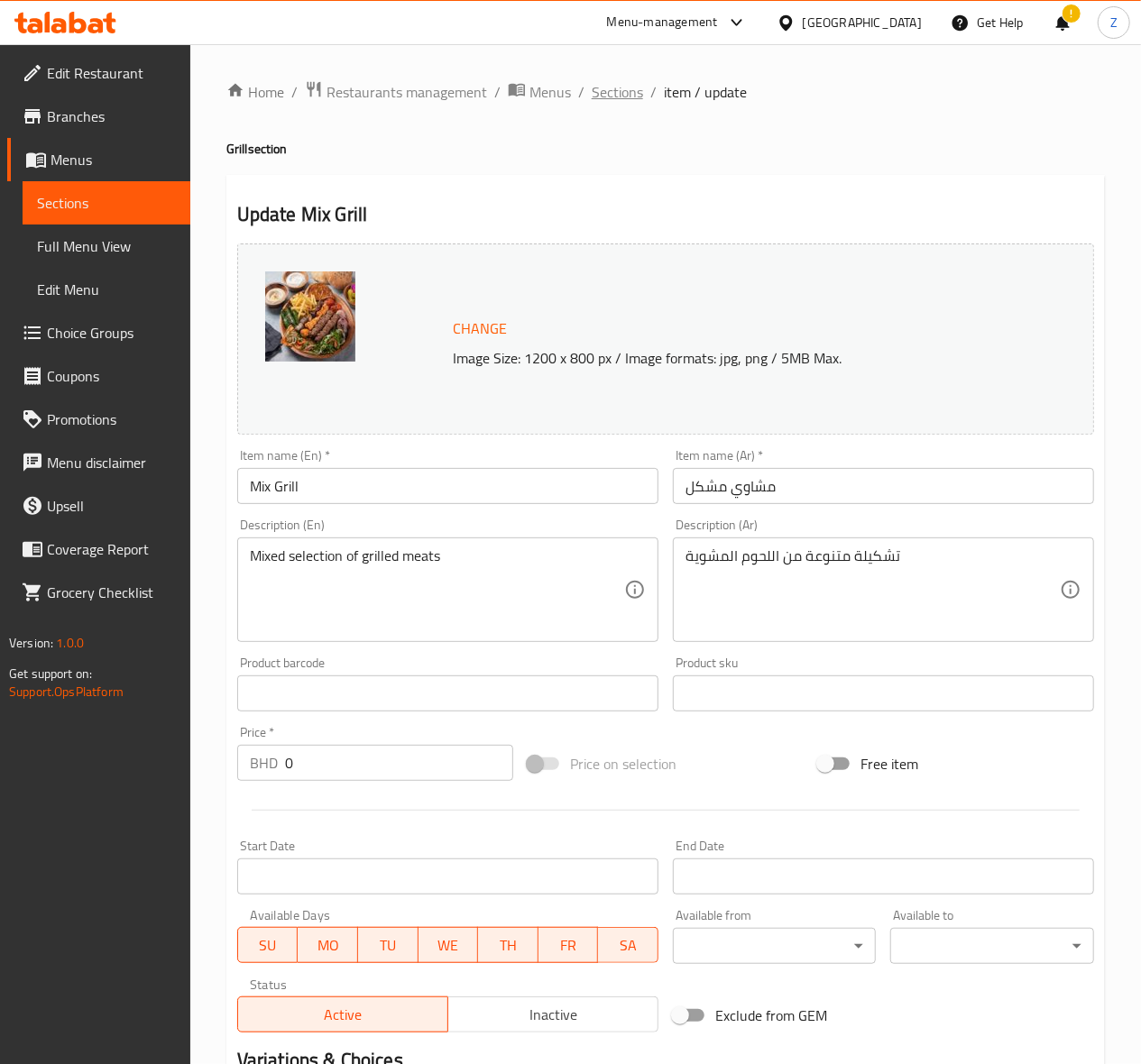
click at [619, 91] on span "Sections" at bounding box center [618, 92] width 52 height 22
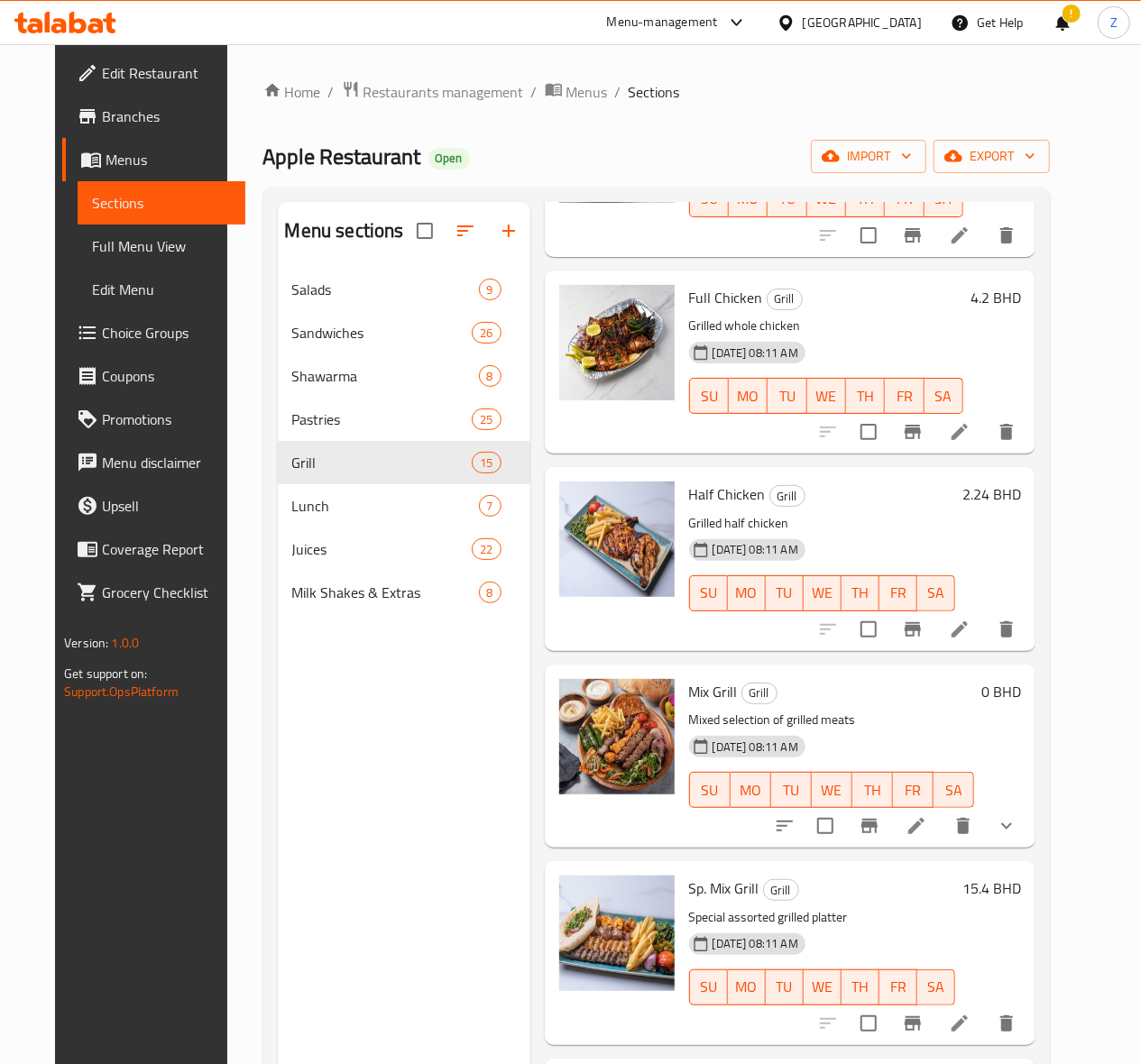
scroll to position [1202, 0]
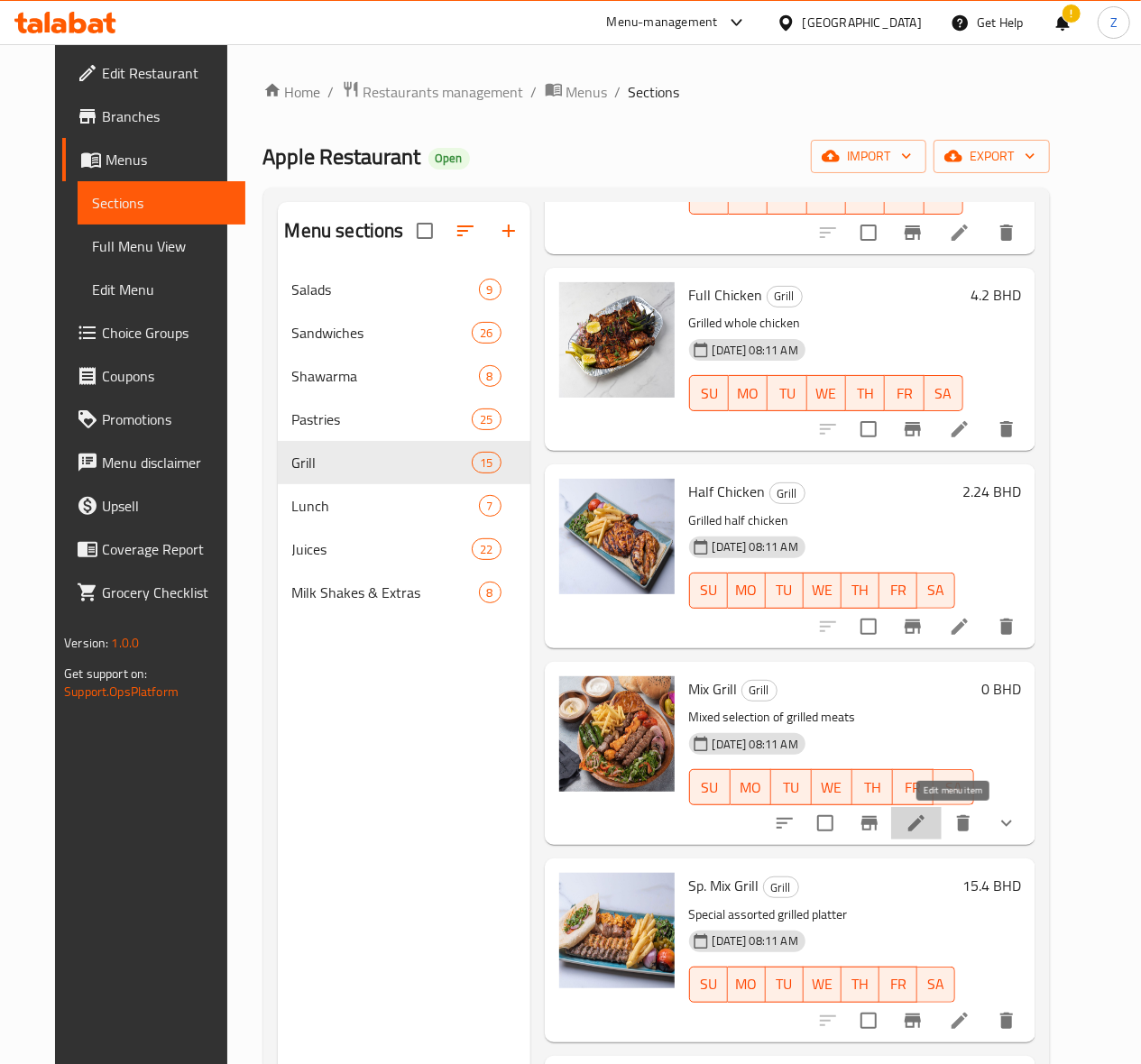
click at [927, 821] on icon at bounding box center [916, 823] width 22 height 22
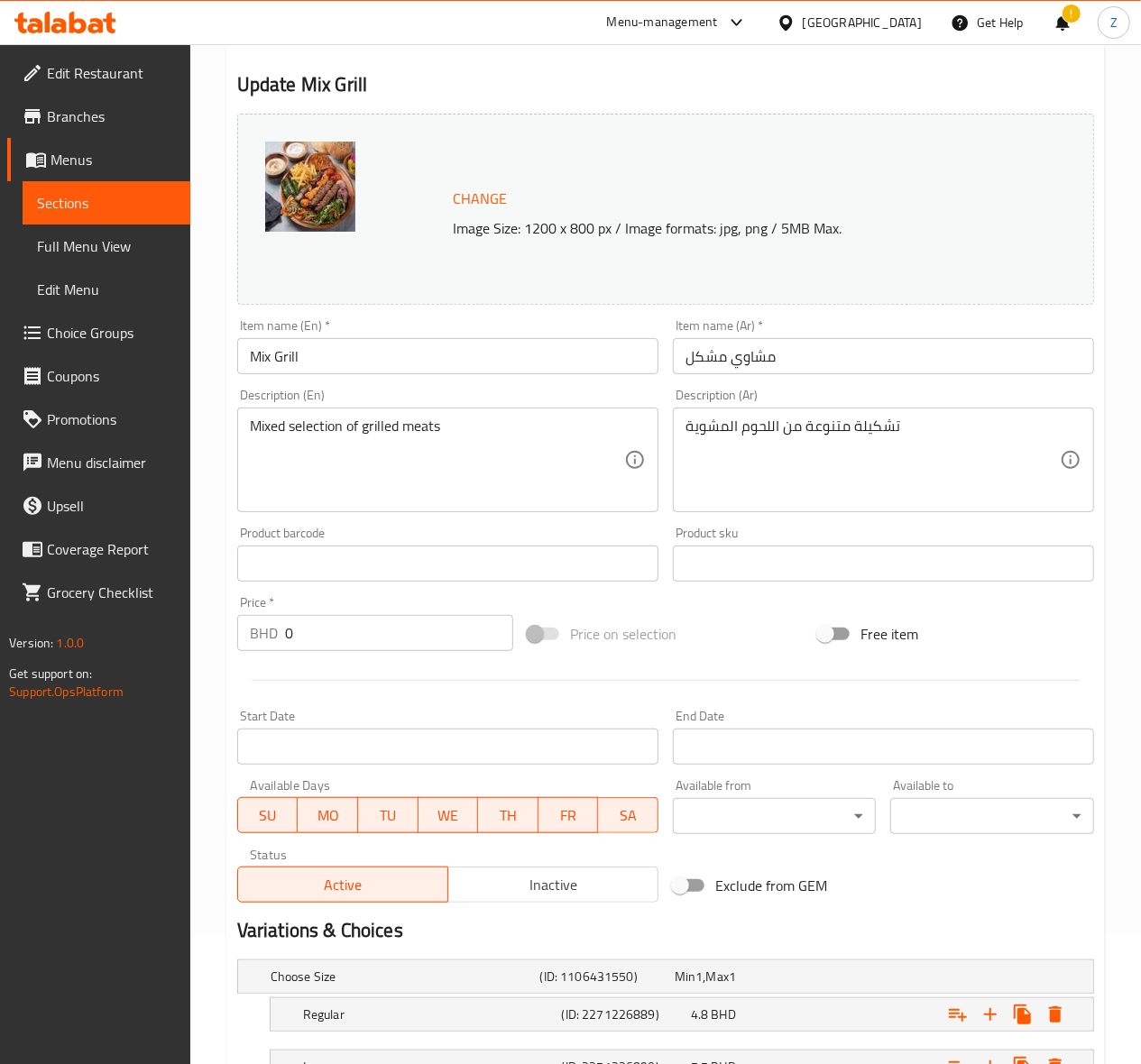
scroll to position [278, 0]
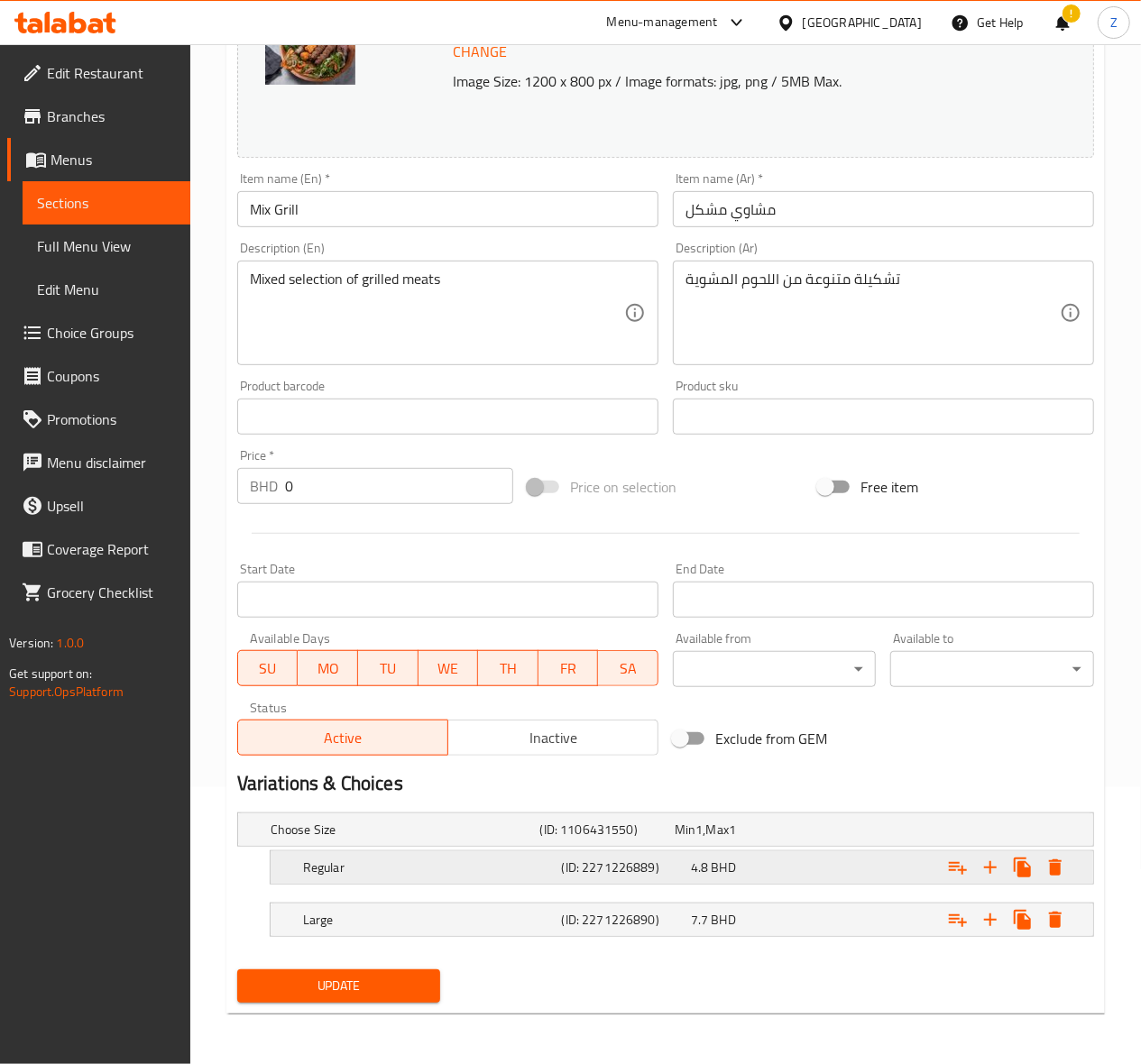
click at [703, 841] on span "BHD" at bounding box center [699, 830] width 8 height 23
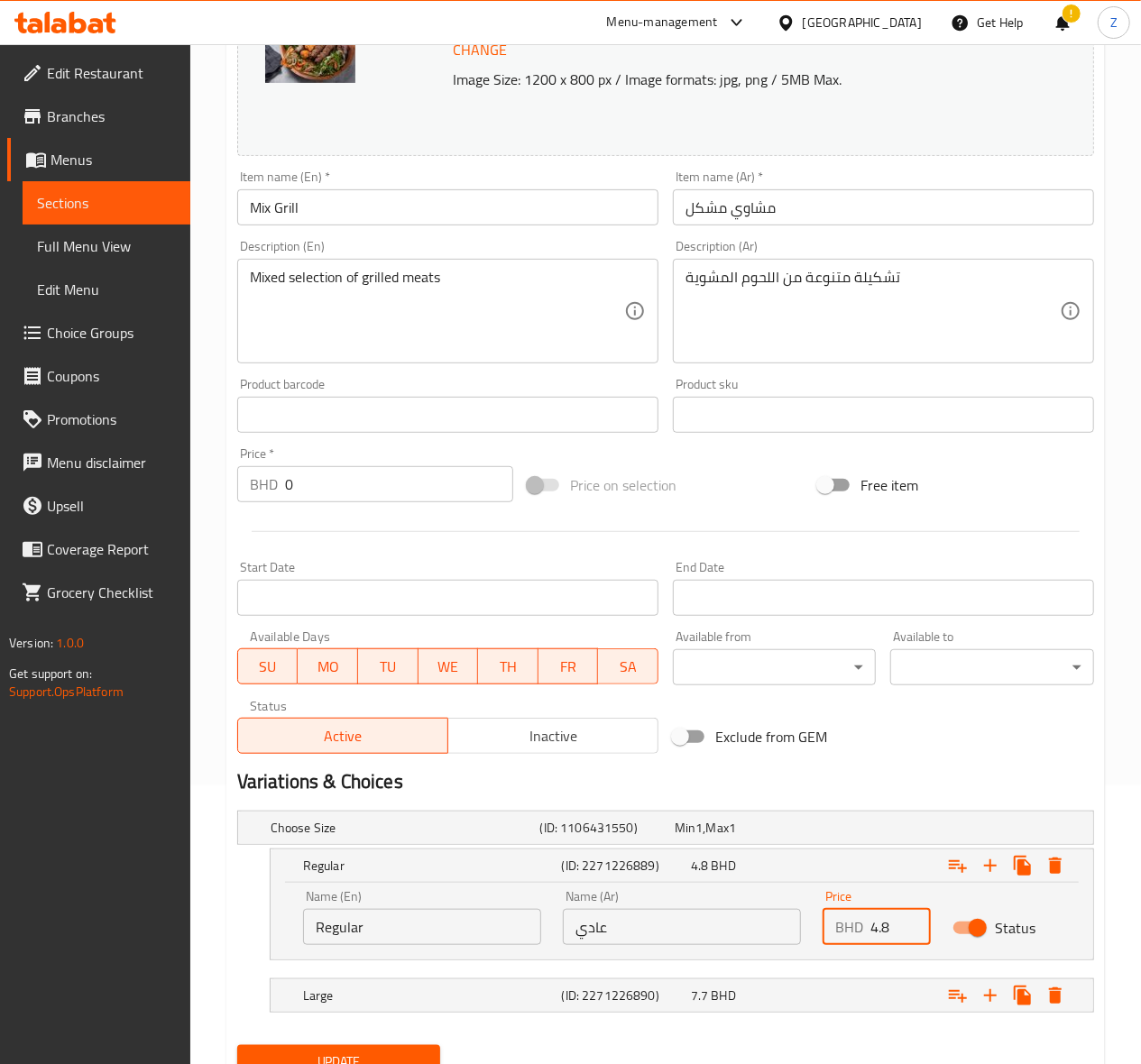
drag, startPoint x: 900, startPoint y: 931, endPoint x: 866, endPoint y: 924, distance: 34.7
click at [866, 924] on div "BHD 4.8 Price" at bounding box center [876, 928] width 109 height 36
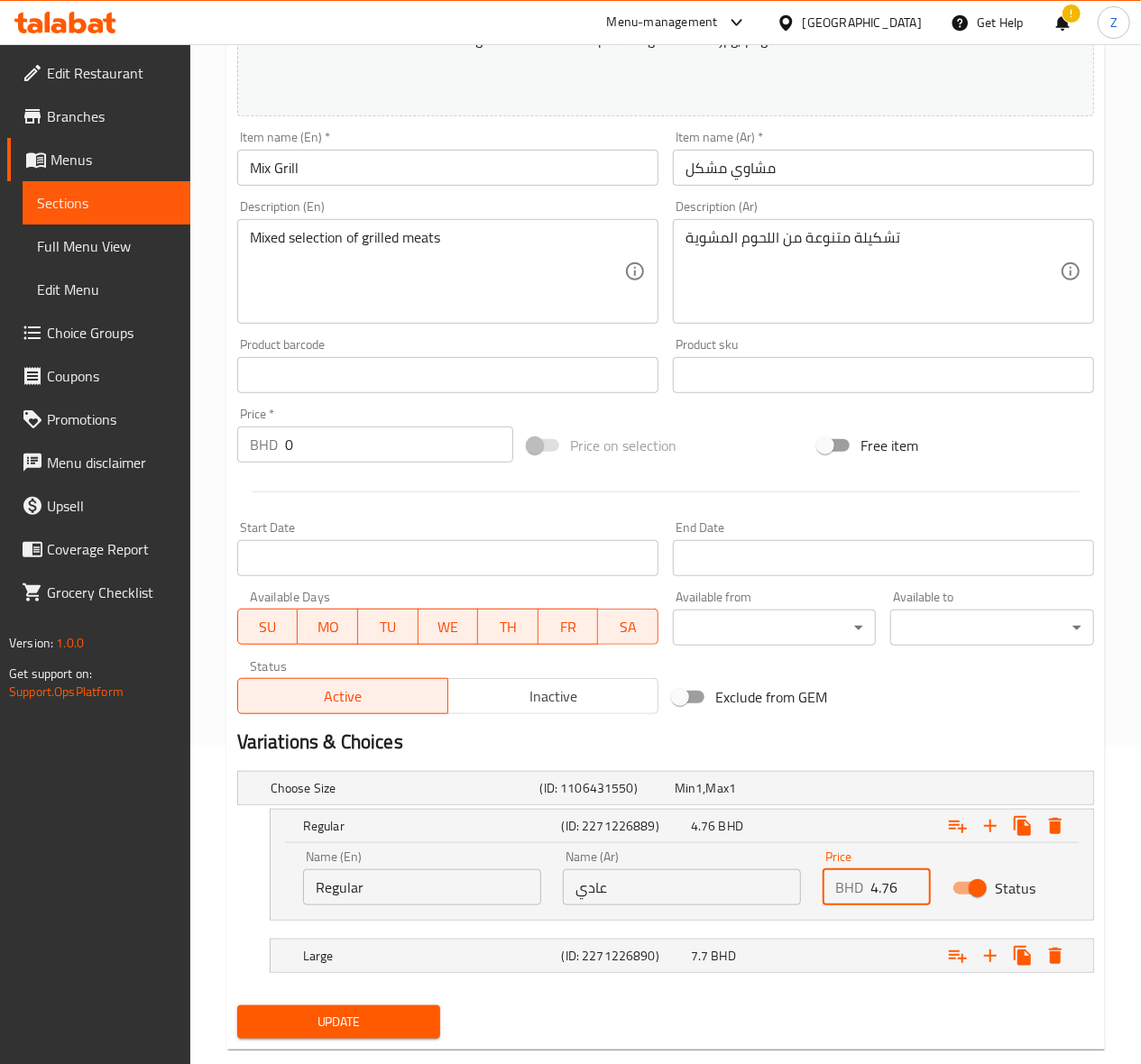
scroll to position [357, 0]
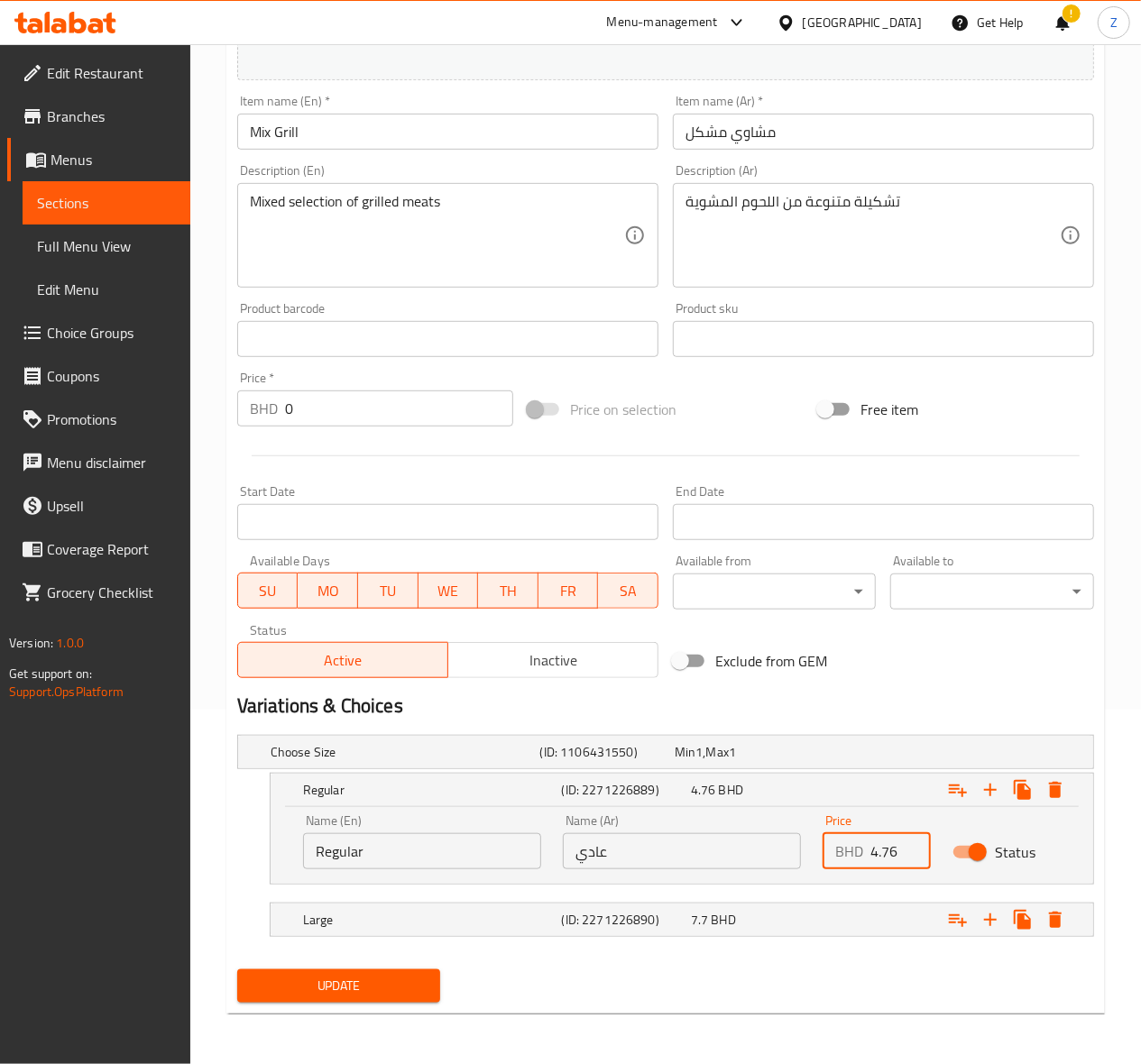
type input "4.76"
click at [329, 986] on span "Update" at bounding box center [339, 985] width 175 height 22
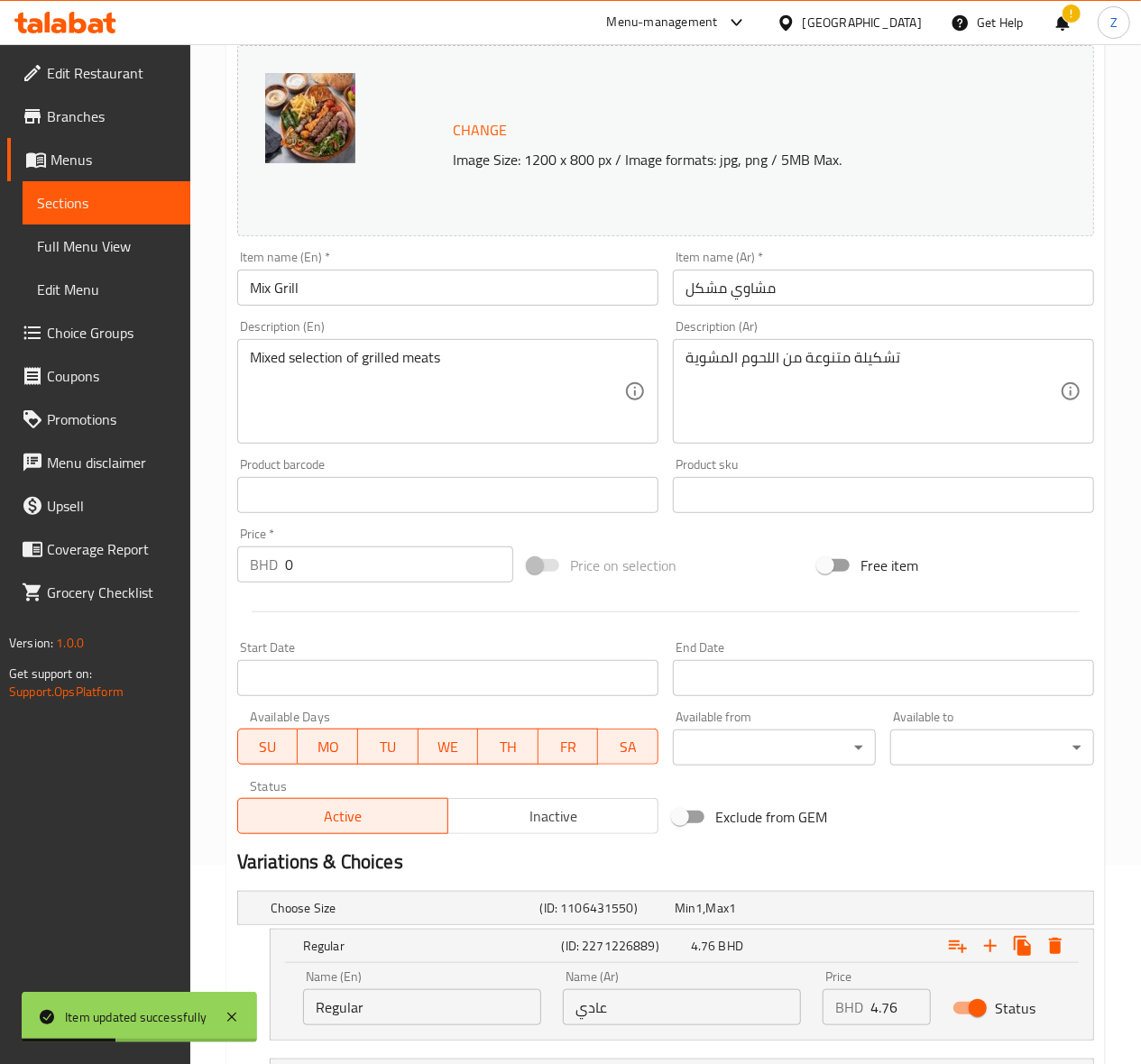
scroll to position [0, 0]
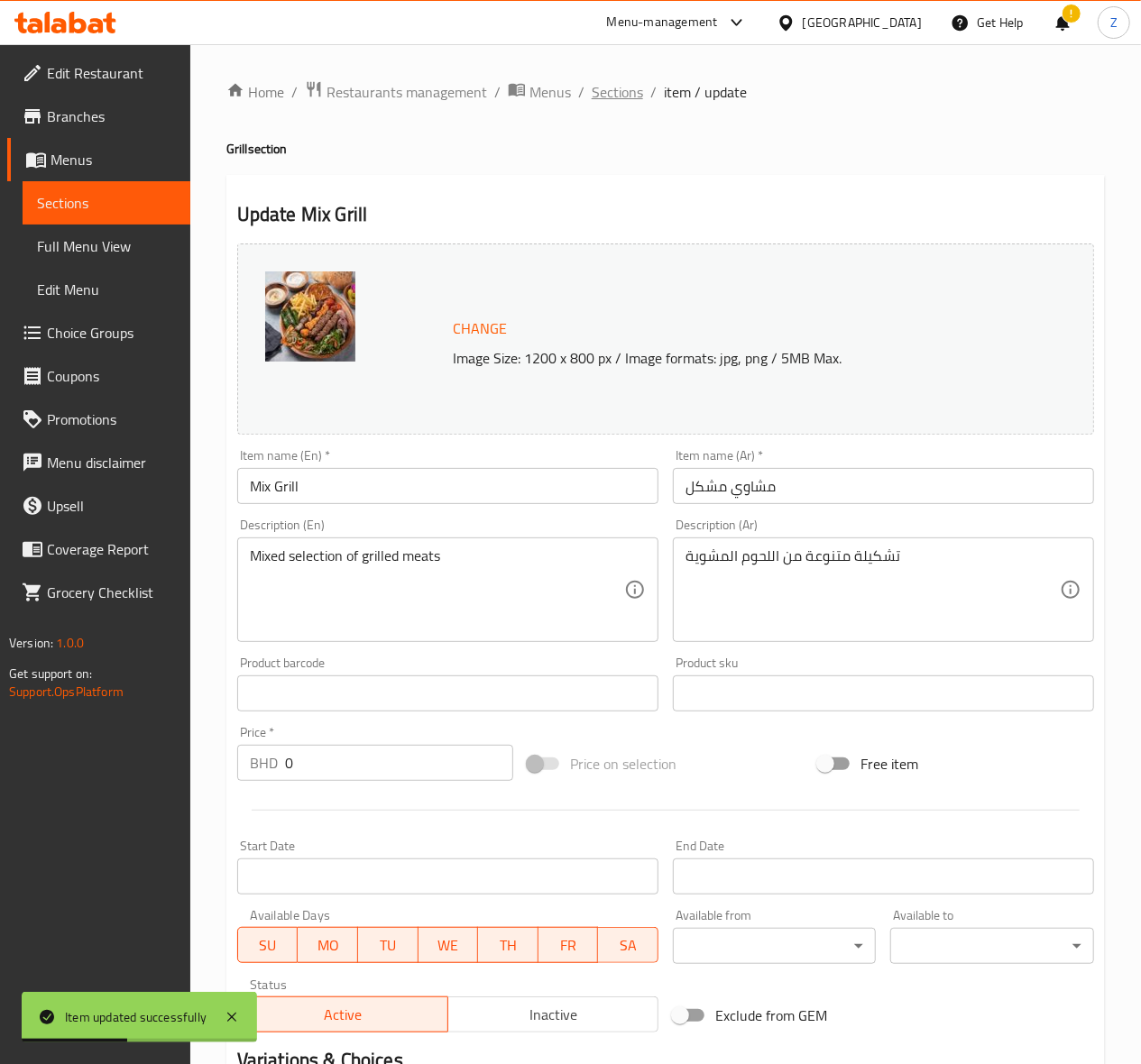
click at [621, 99] on span "Sections" at bounding box center [618, 92] width 52 height 22
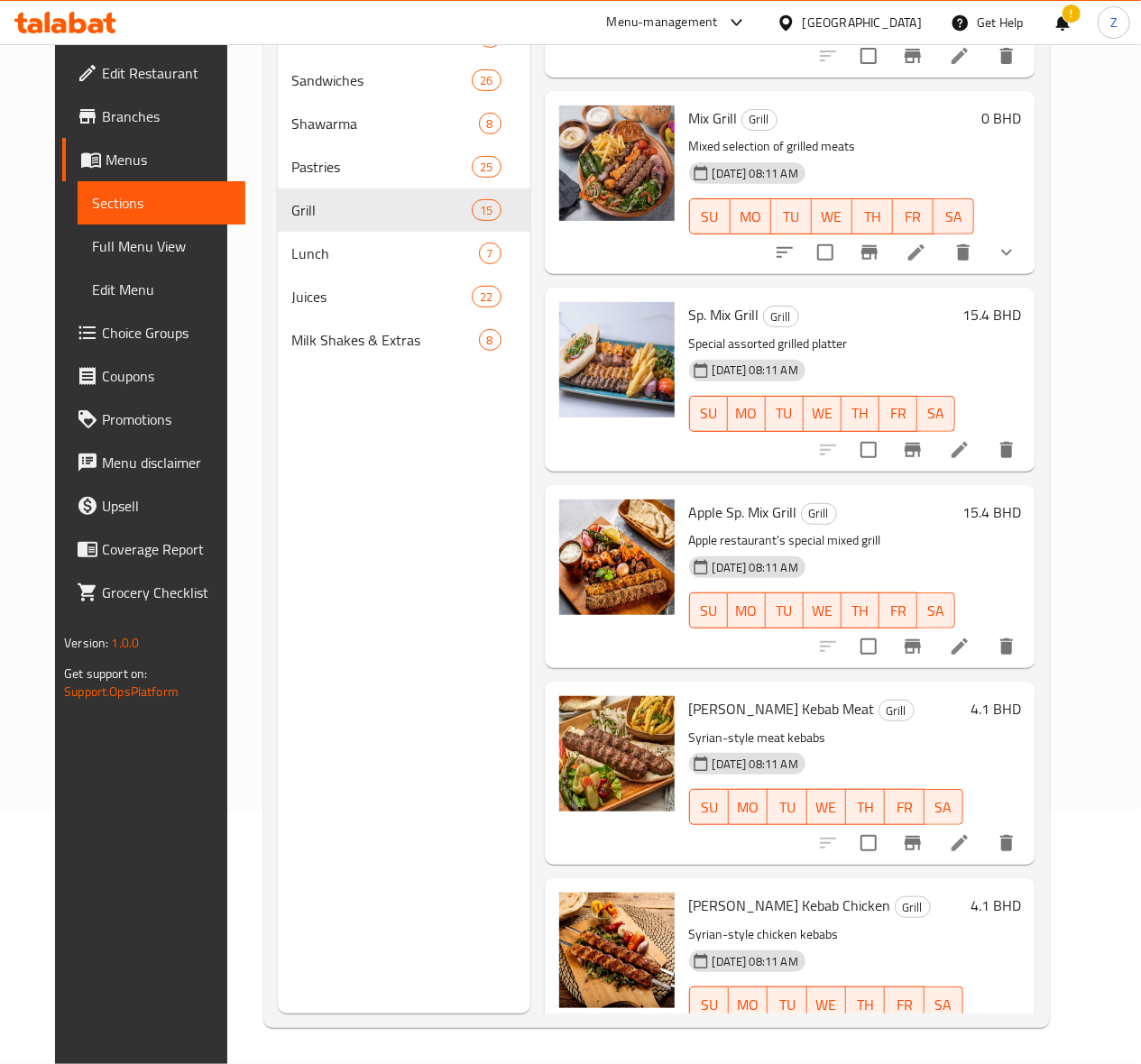
scroll to position [1562, 0]
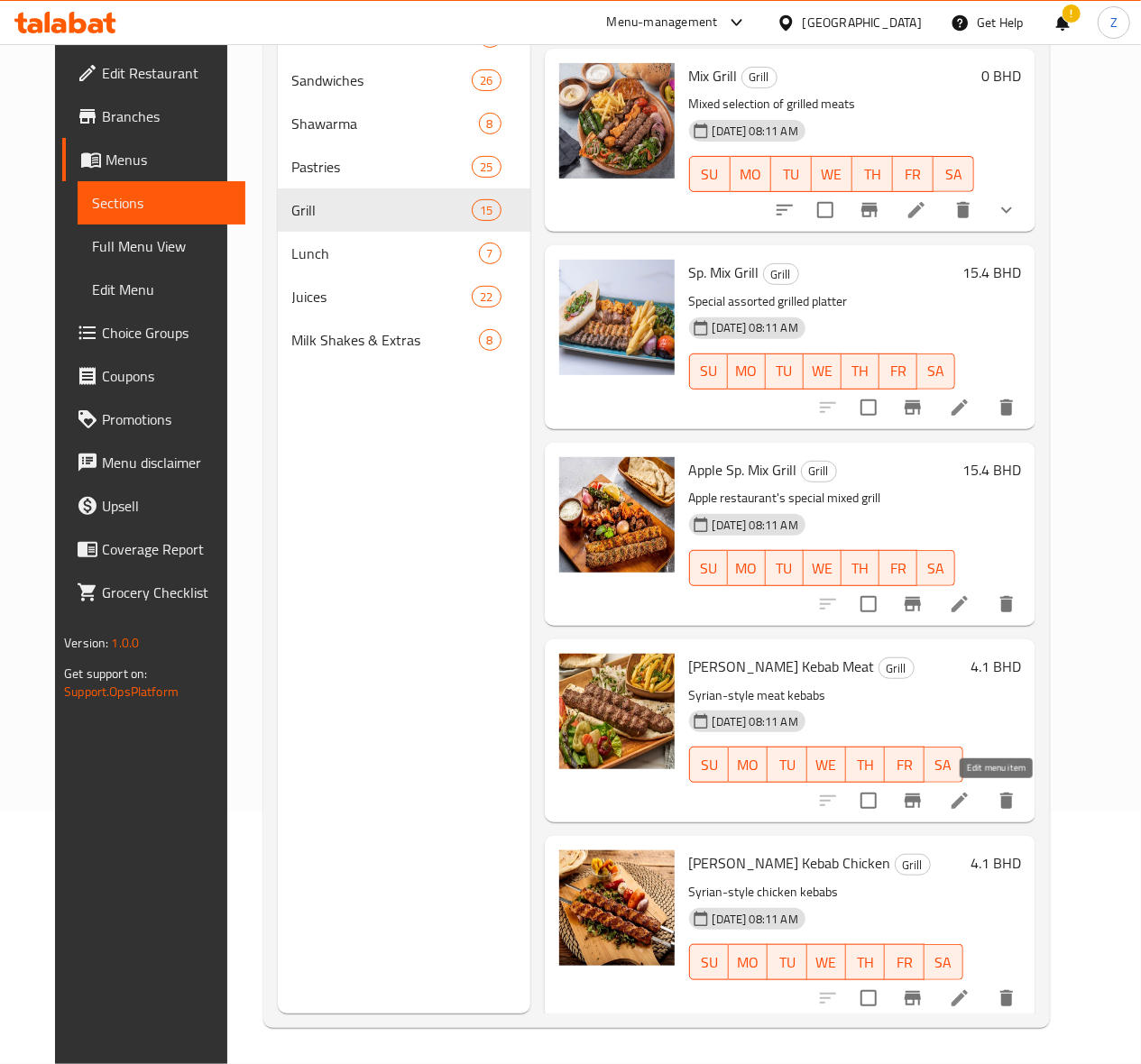
click at [984, 788] on li at bounding box center [959, 801] width 51 height 33
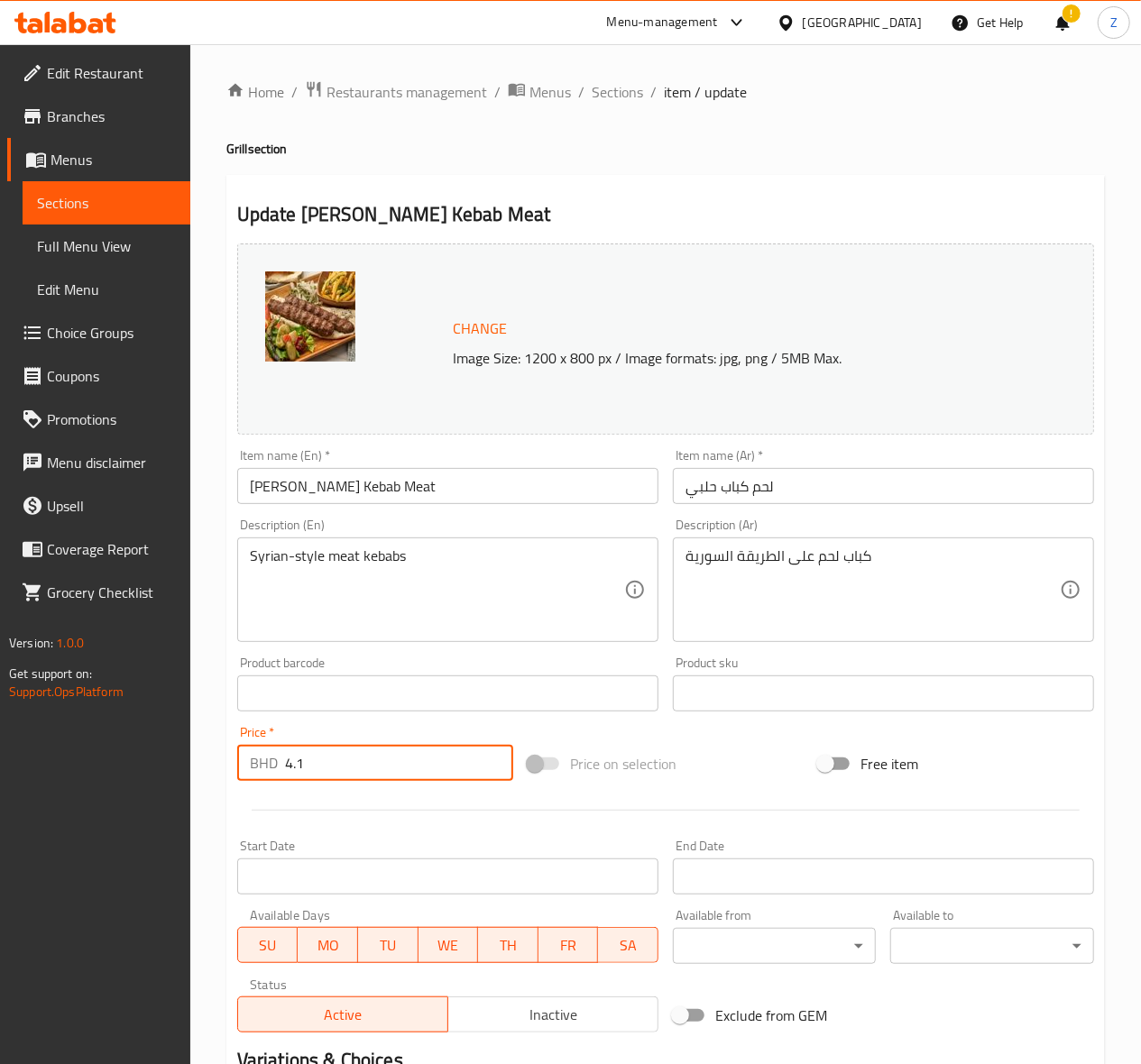
drag, startPoint x: 325, startPoint y: 769, endPoint x: 296, endPoint y: 752, distance: 33.6
click at [296, 752] on input "4.1" at bounding box center [400, 763] width 229 height 36
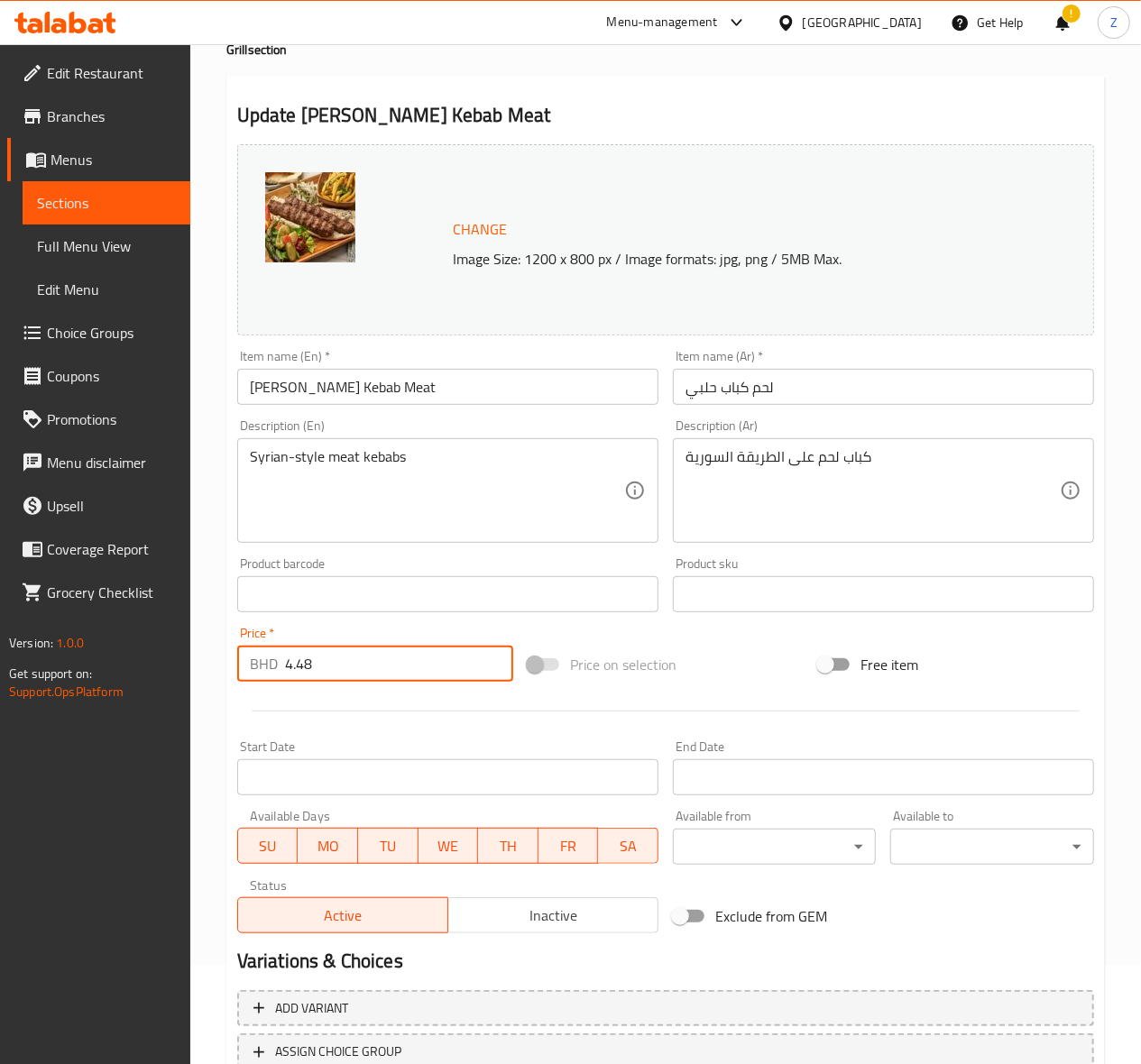
scroll to position [235, 0]
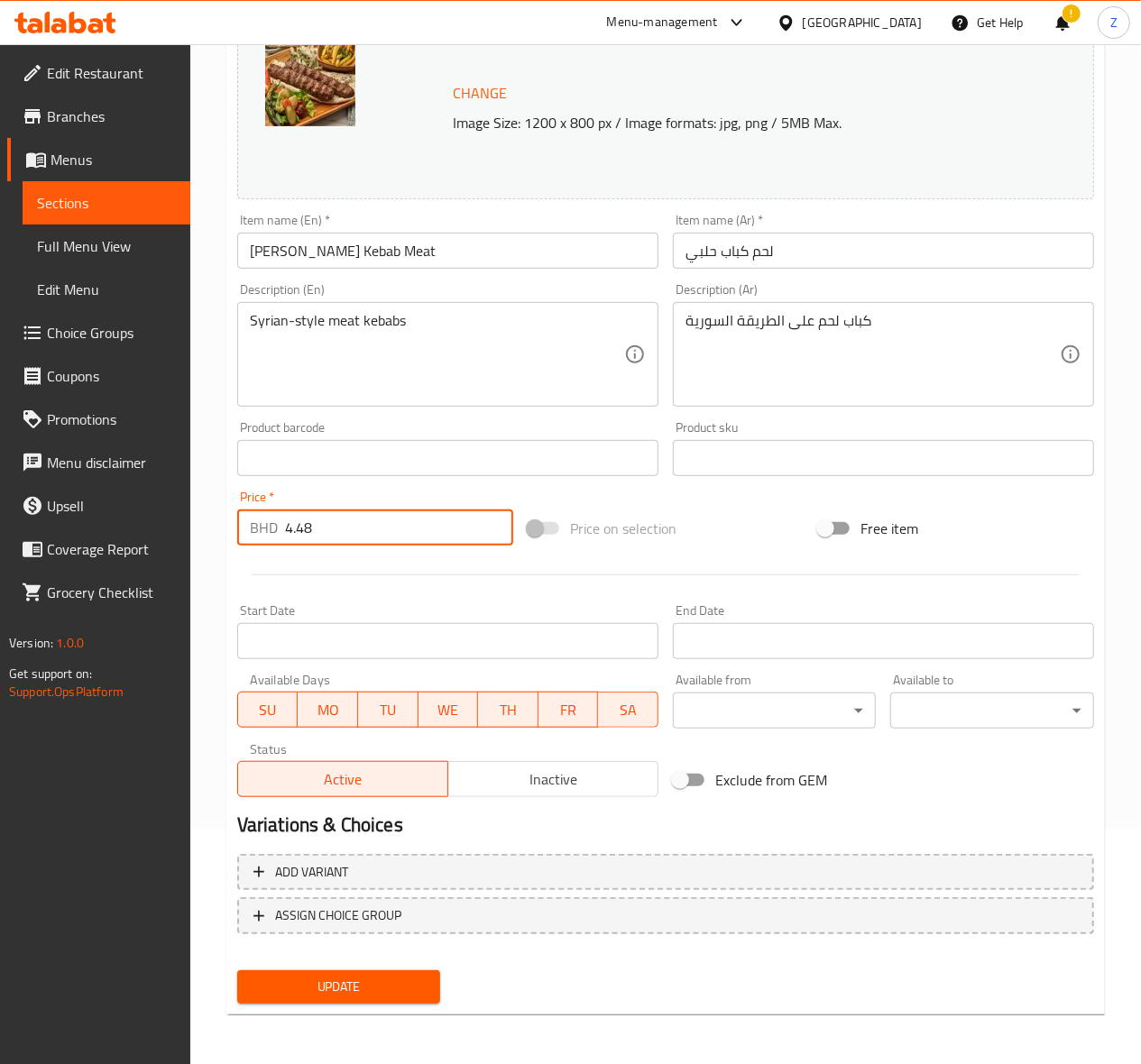
type input "4.48"
click at [348, 982] on span "Update" at bounding box center [339, 986] width 175 height 22
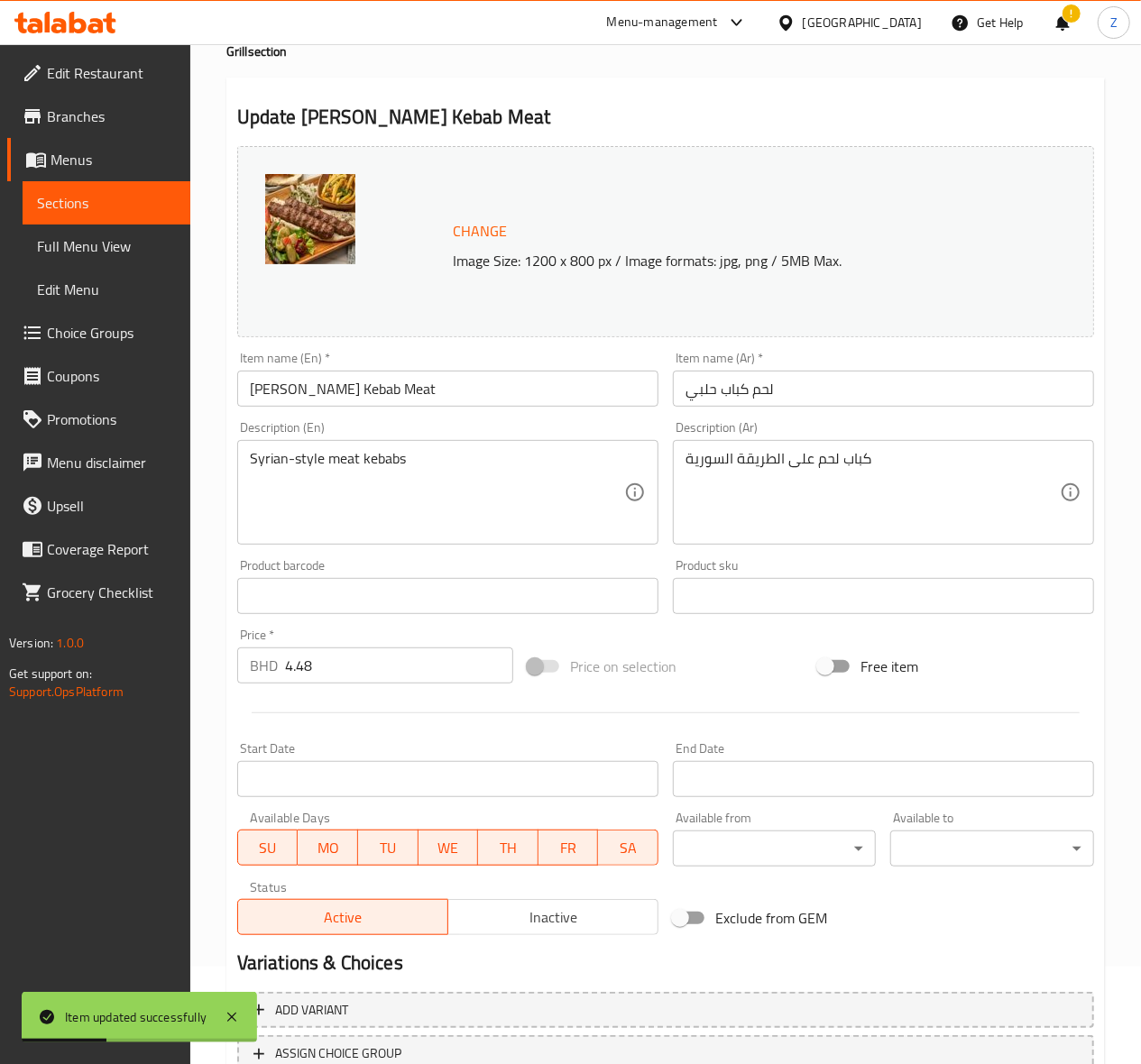
scroll to position [0, 0]
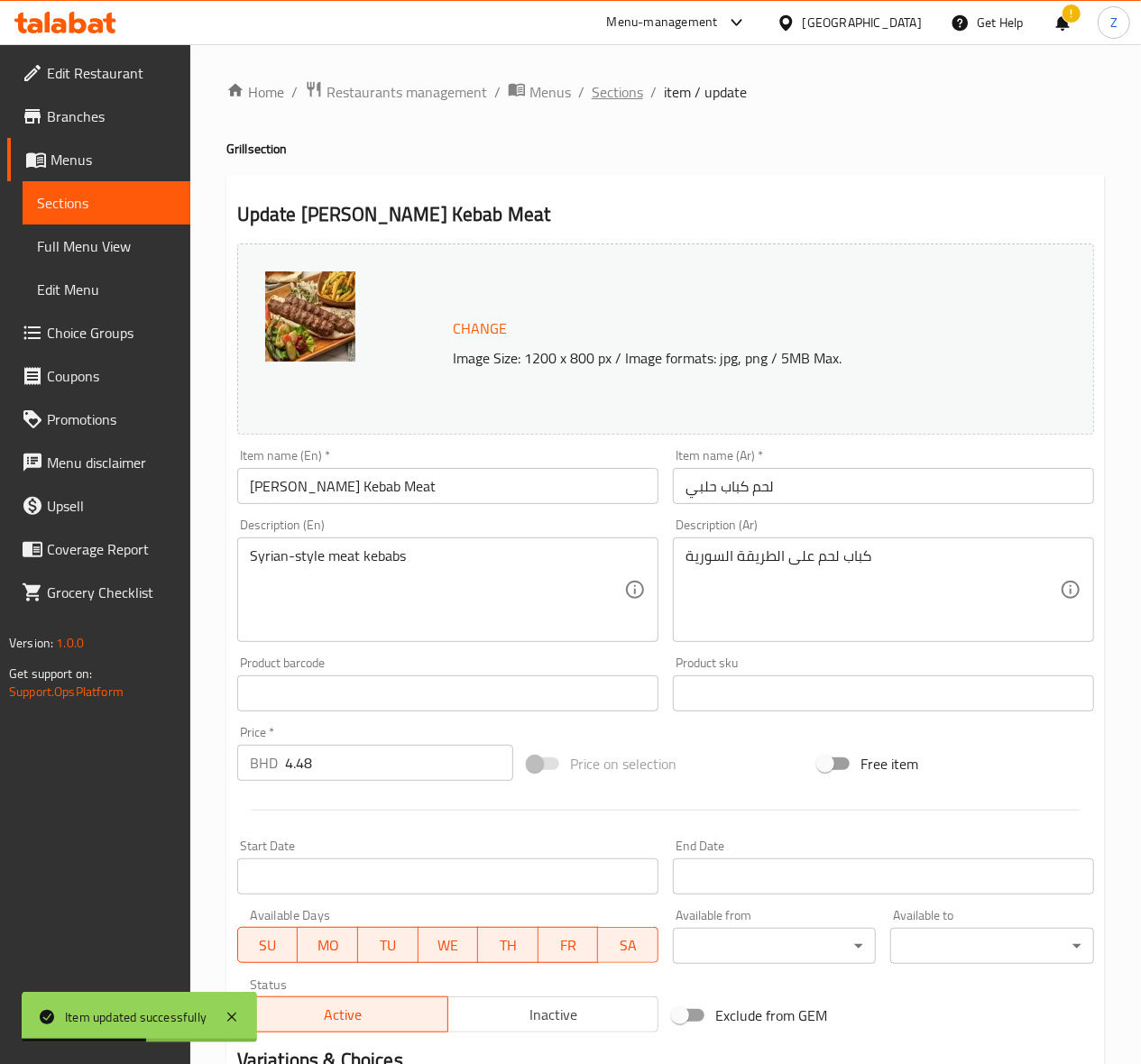
click at [632, 96] on span "Sections" at bounding box center [618, 92] width 52 height 22
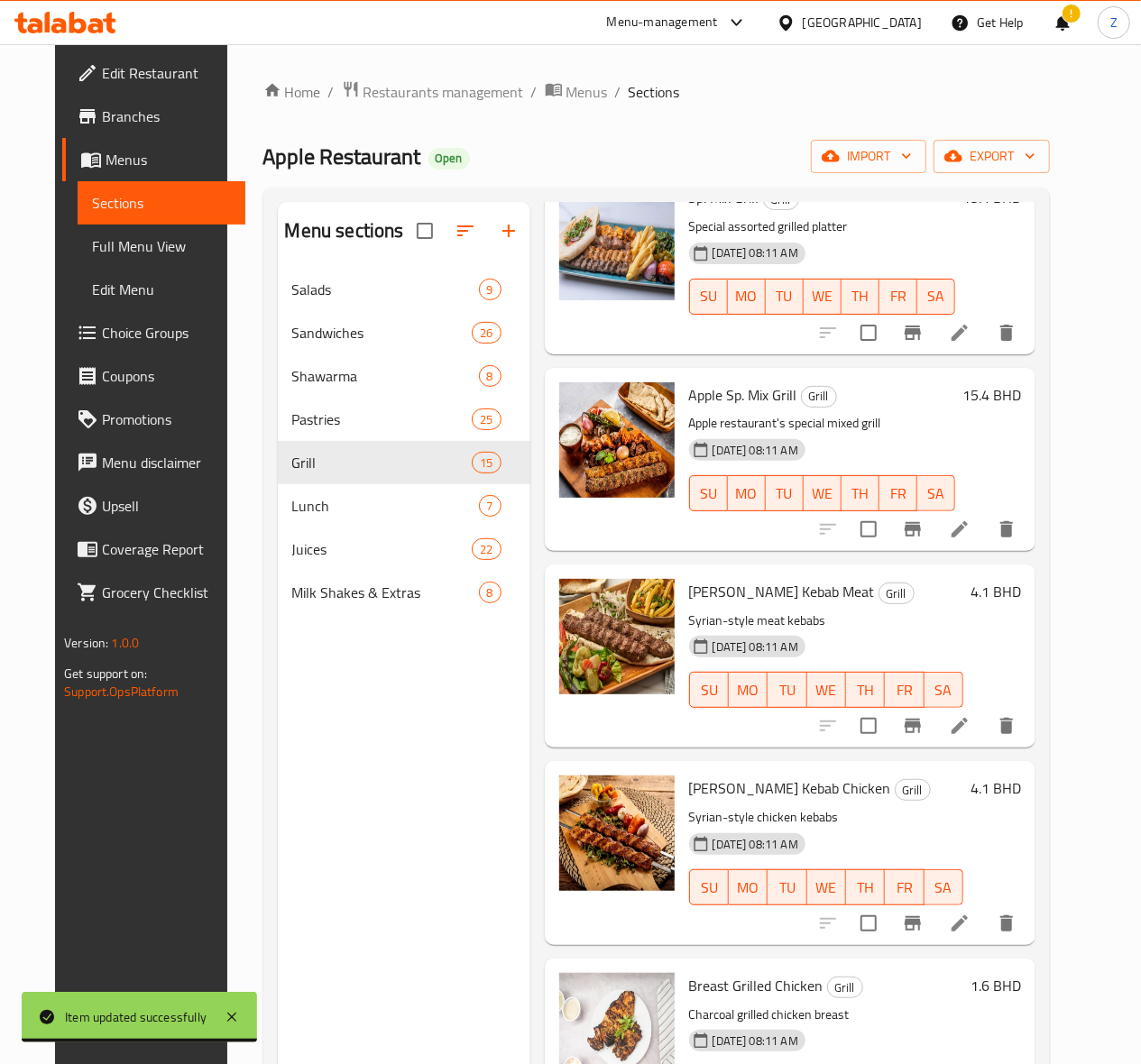
scroll to position [1923, 0]
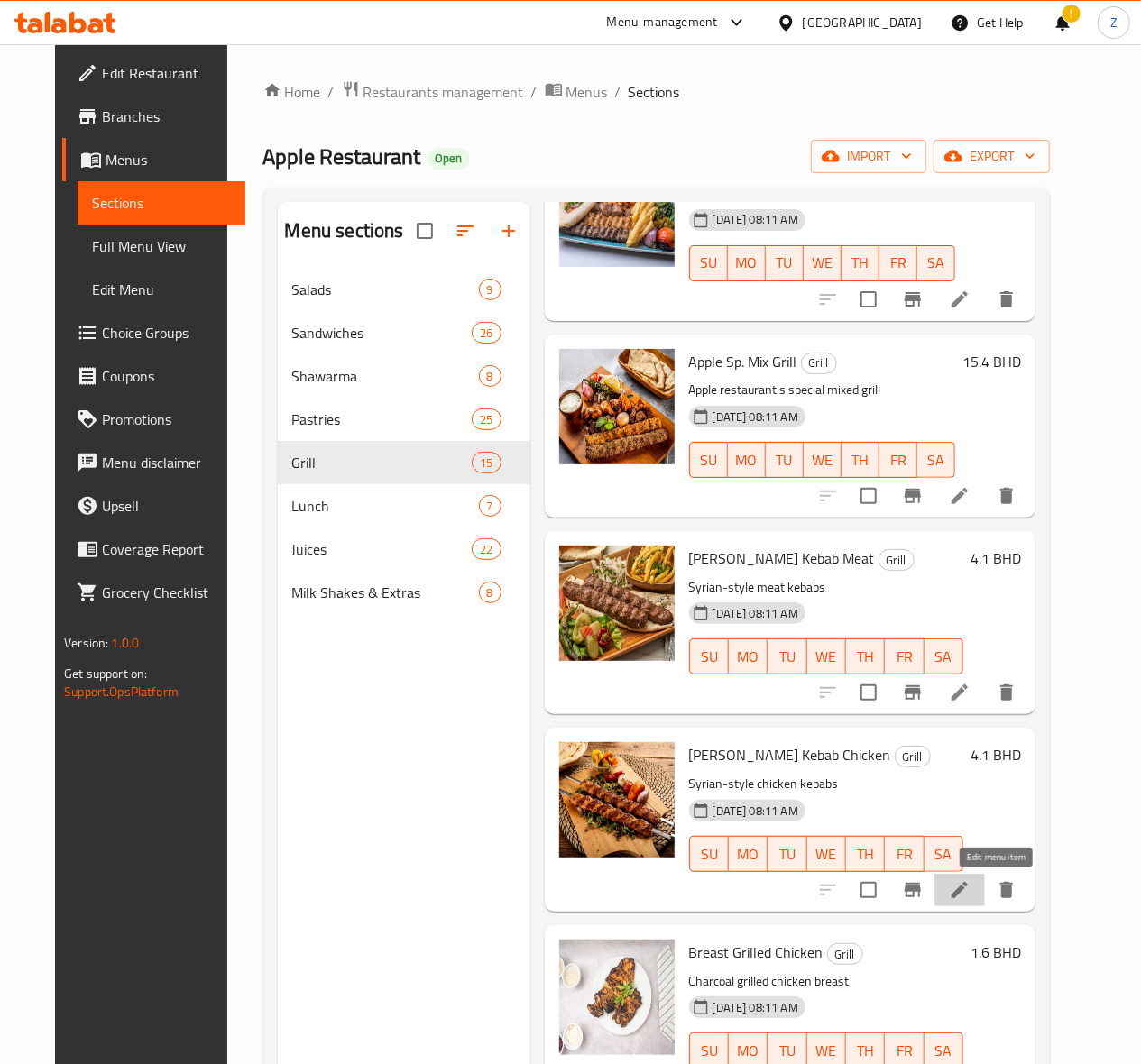
click at [968, 891] on icon at bounding box center [959, 889] width 16 height 16
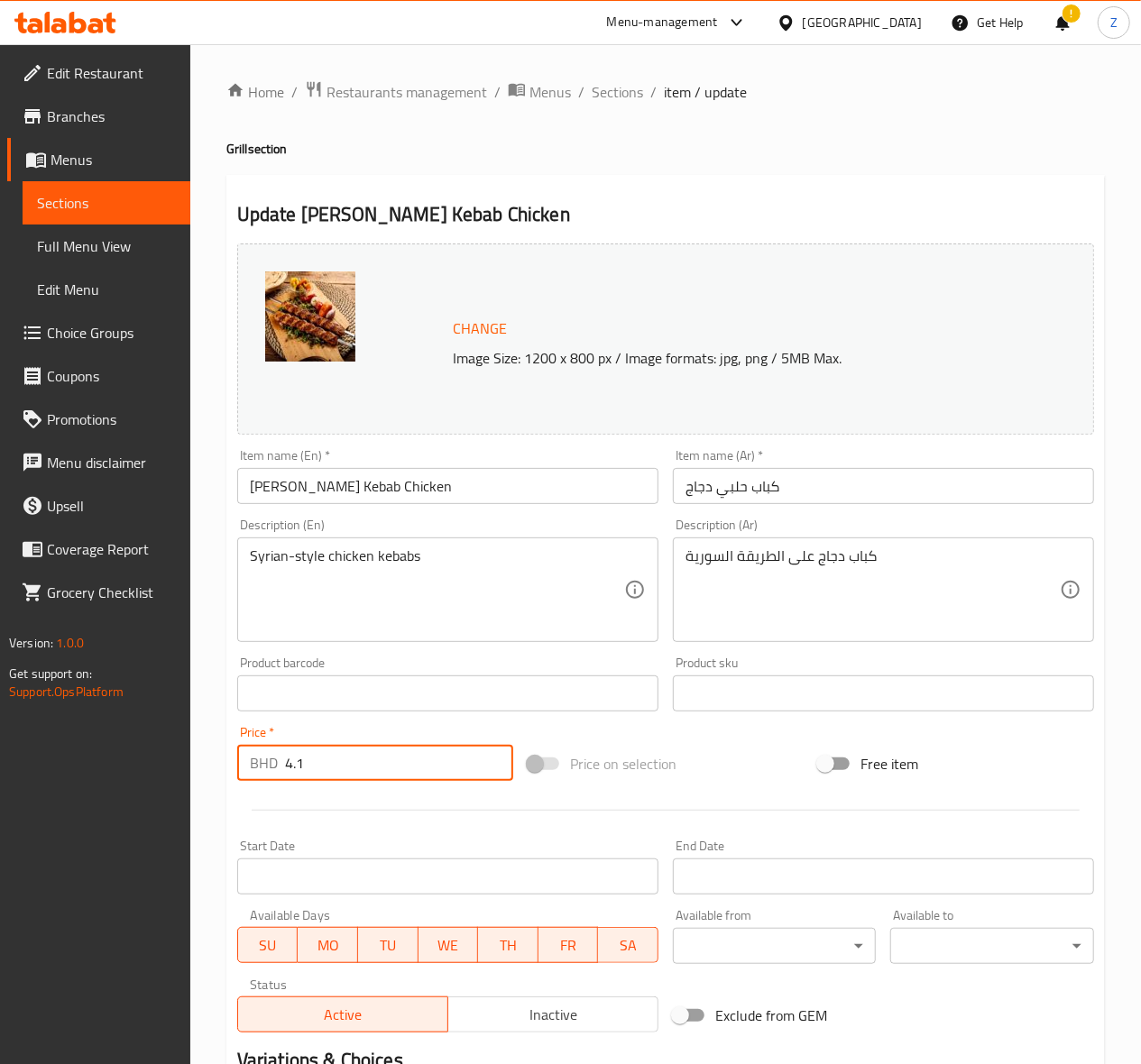
drag, startPoint x: 351, startPoint y: 756, endPoint x: 300, endPoint y: 764, distance: 51.6
click at [300, 764] on input "4.1" at bounding box center [400, 763] width 229 height 36
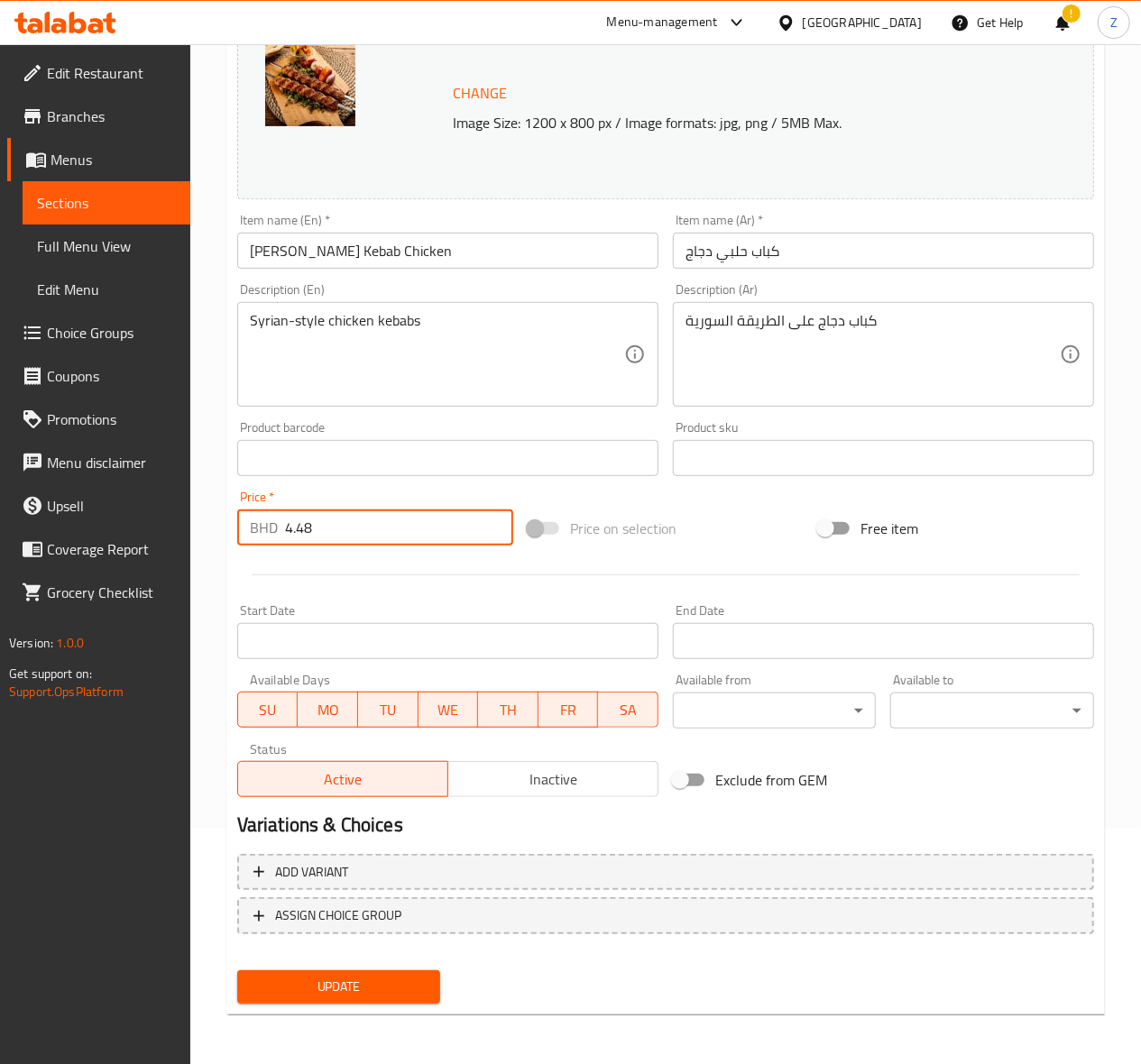
type input "4.48"
click at [333, 990] on span "Update" at bounding box center [339, 986] width 175 height 22
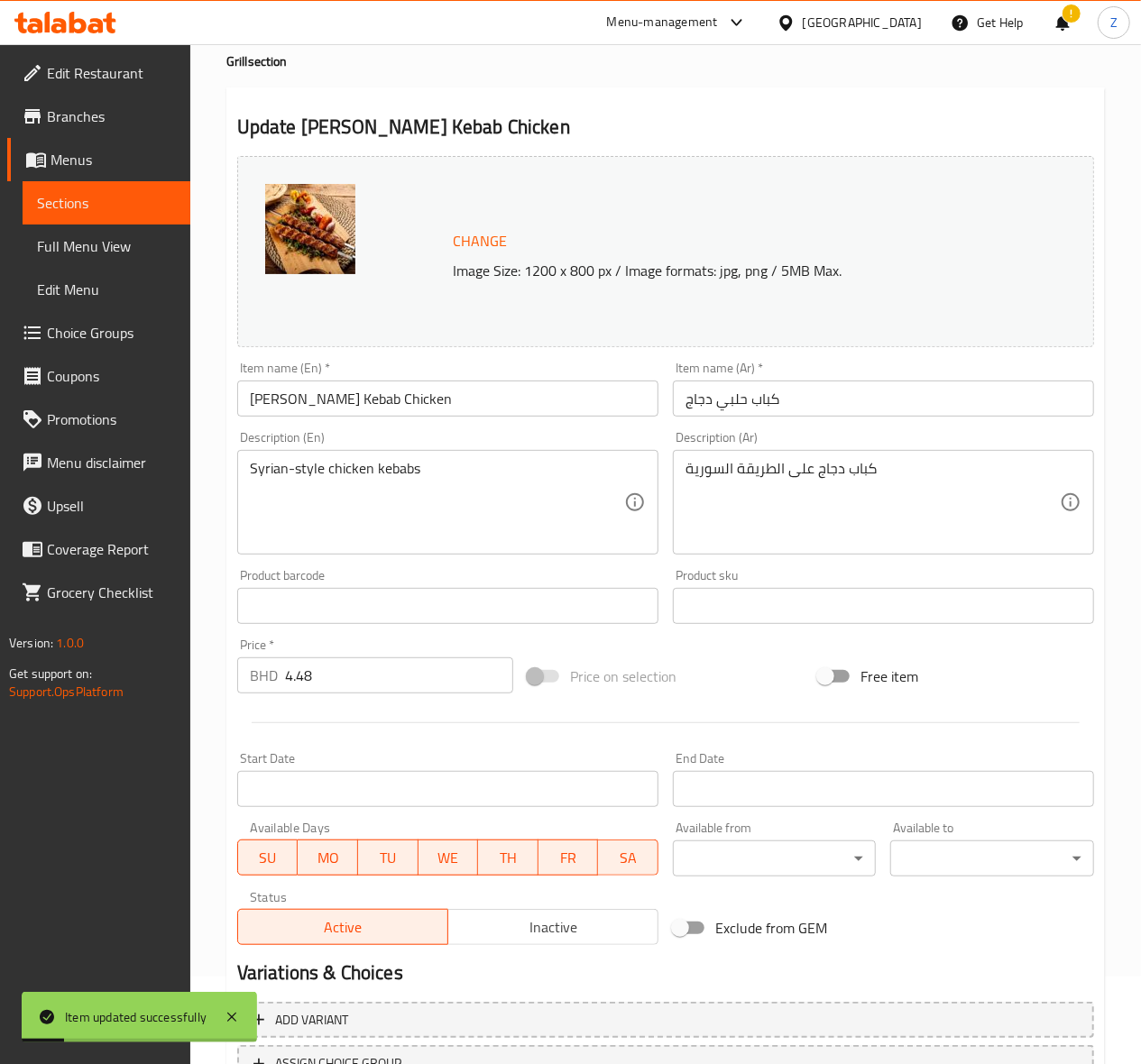
scroll to position [0, 0]
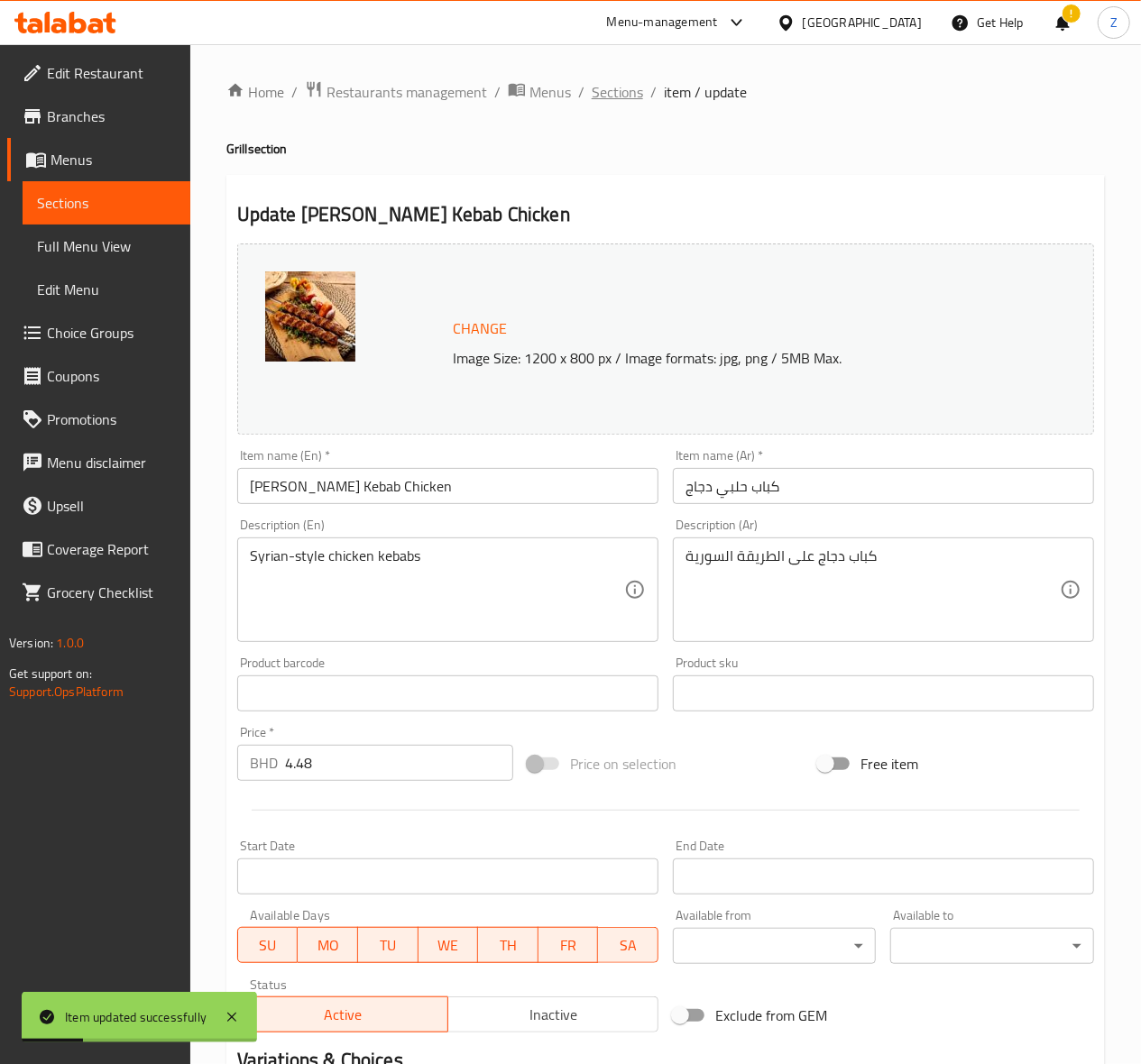
click at [600, 88] on span "Sections" at bounding box center [618, 92] width 52 height 22
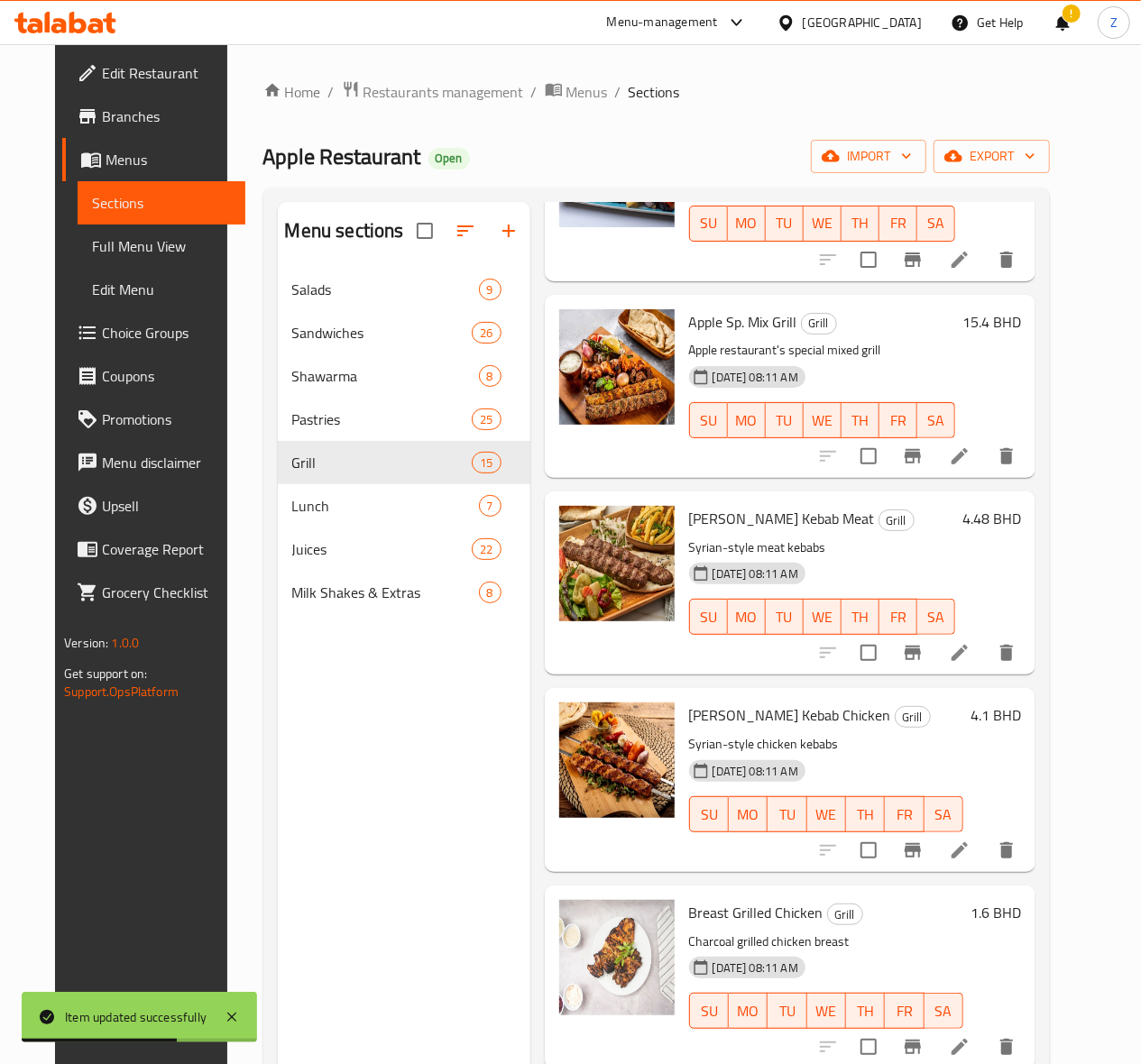
scroll to position [254, 0]
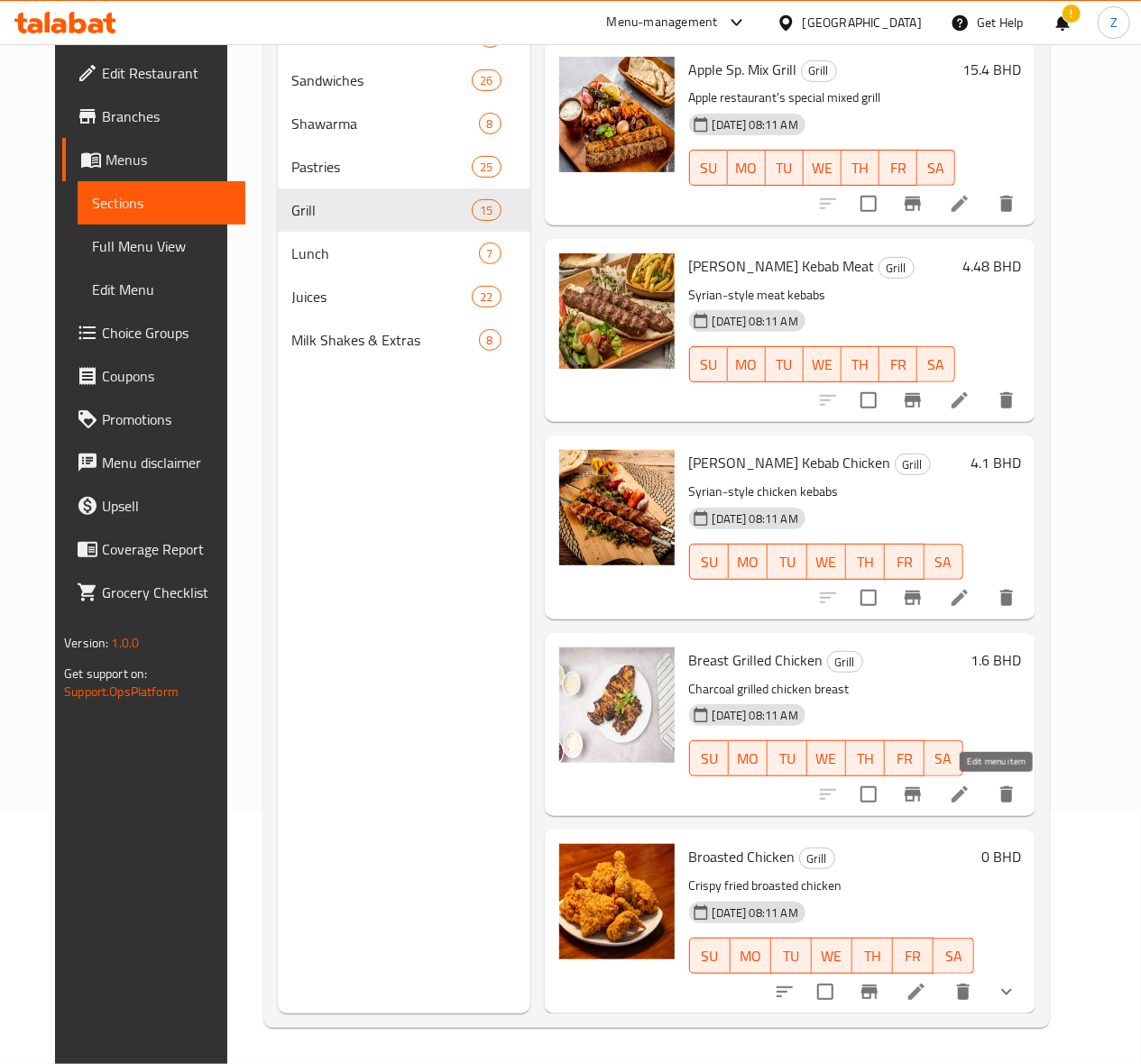
click at [970, 791] on icon at bounding box center [959, 794] width 22 height 22
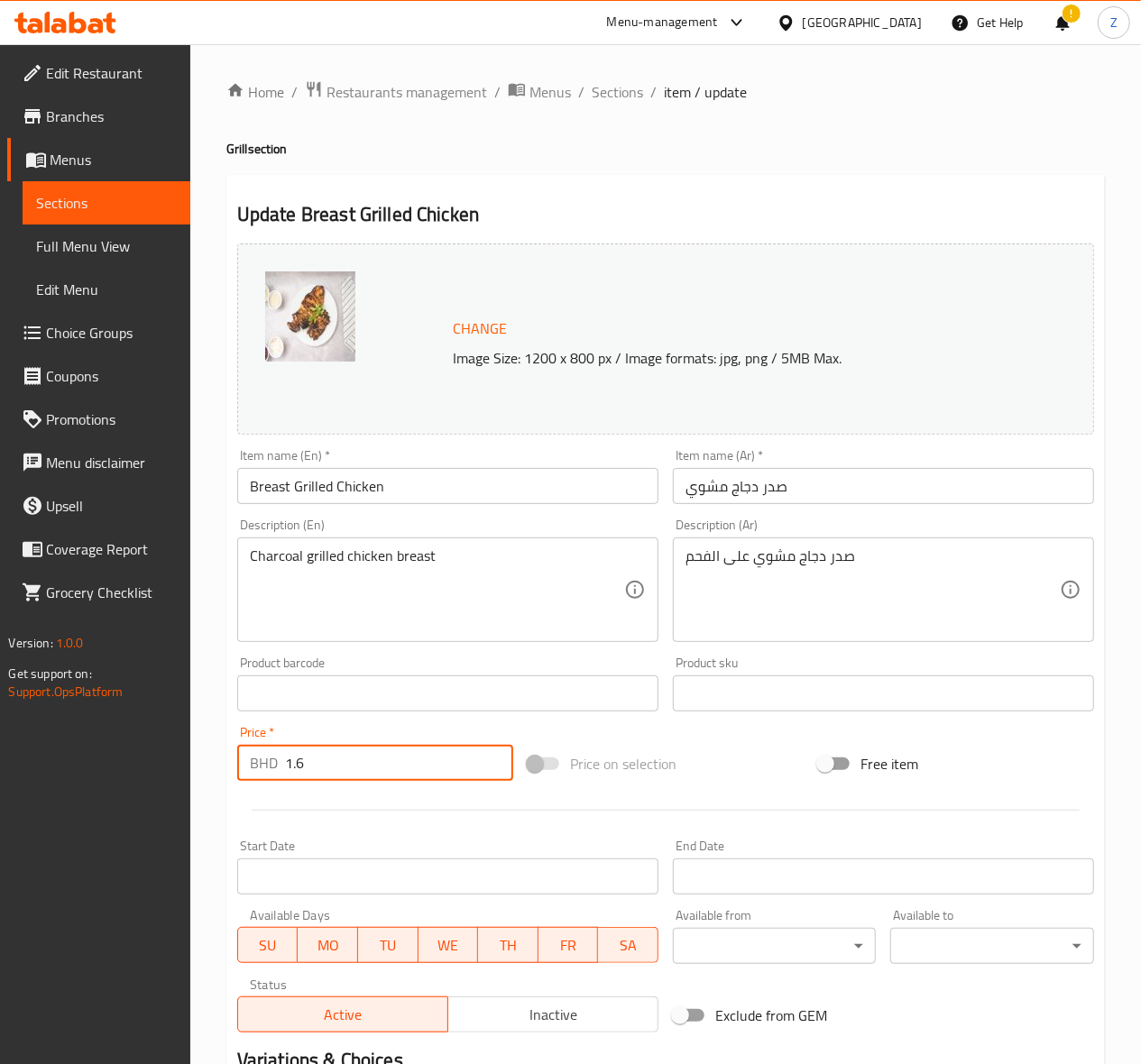
click at [364, 762] on input "1.6" at bounding box center [400, 763] width 229 height 36
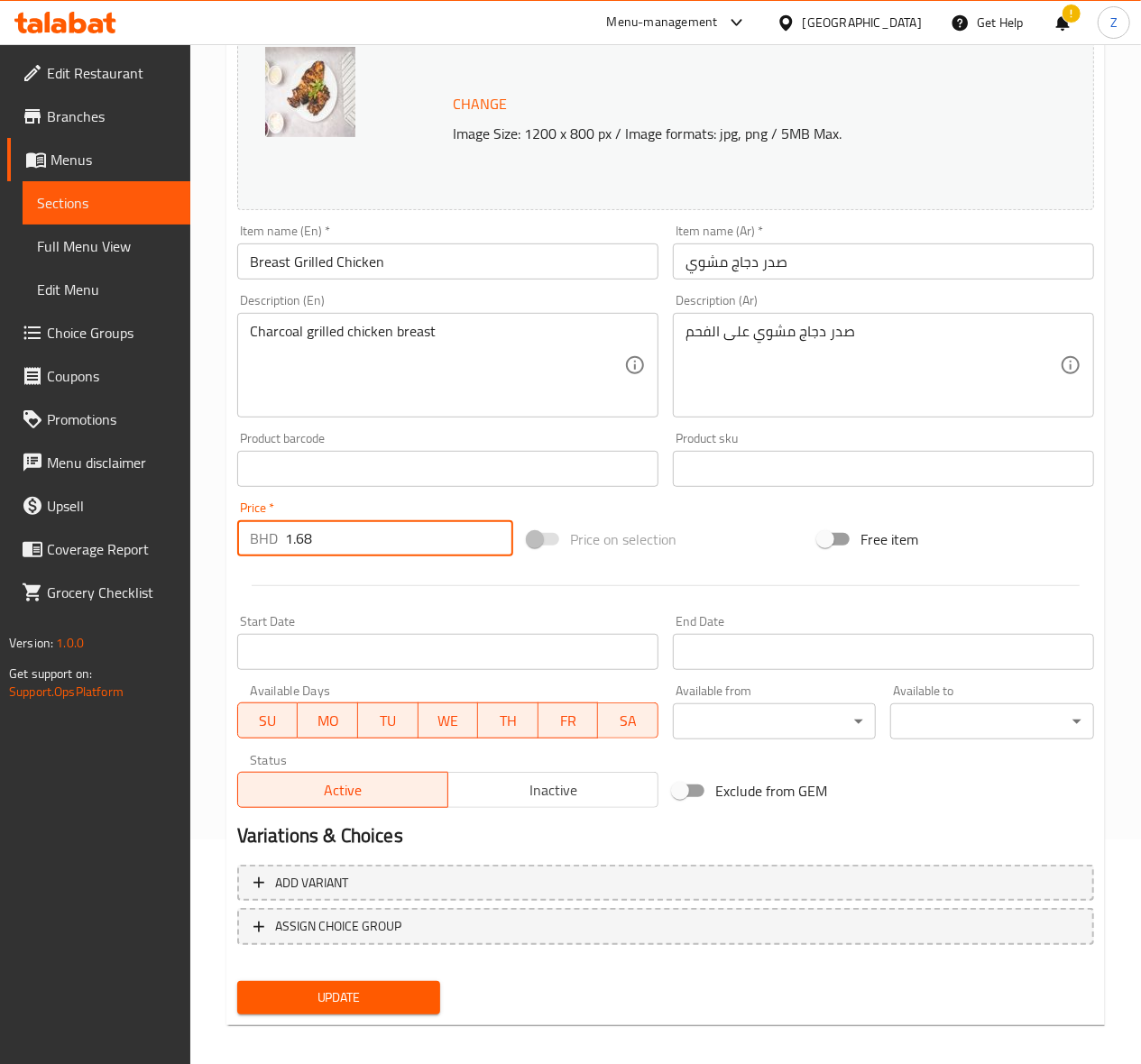
scroll to position [235, 0]
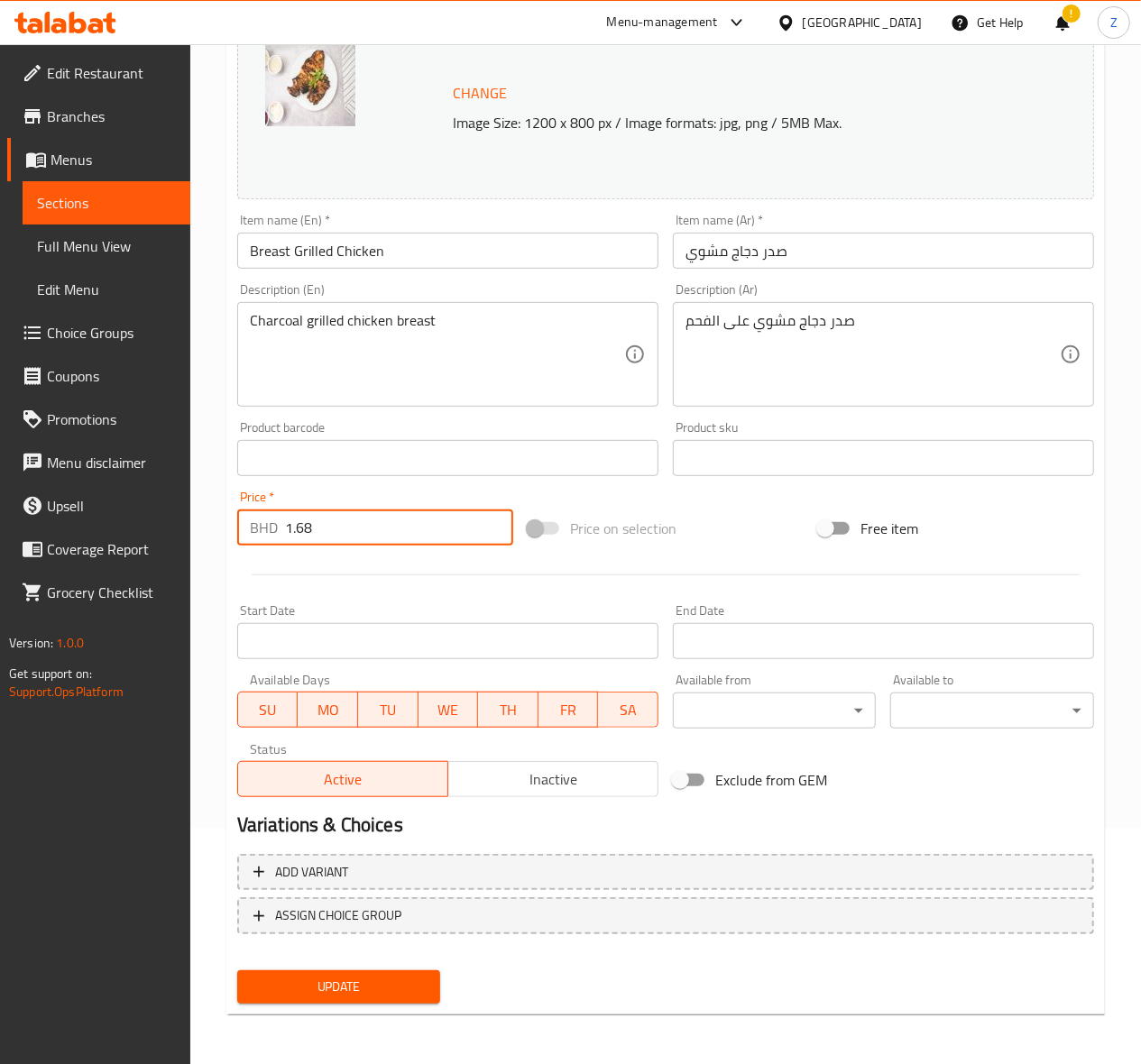
type input "1.68"
click at [353, 979] on span "Update" at bounding box center [339, 986] width 175 height 22
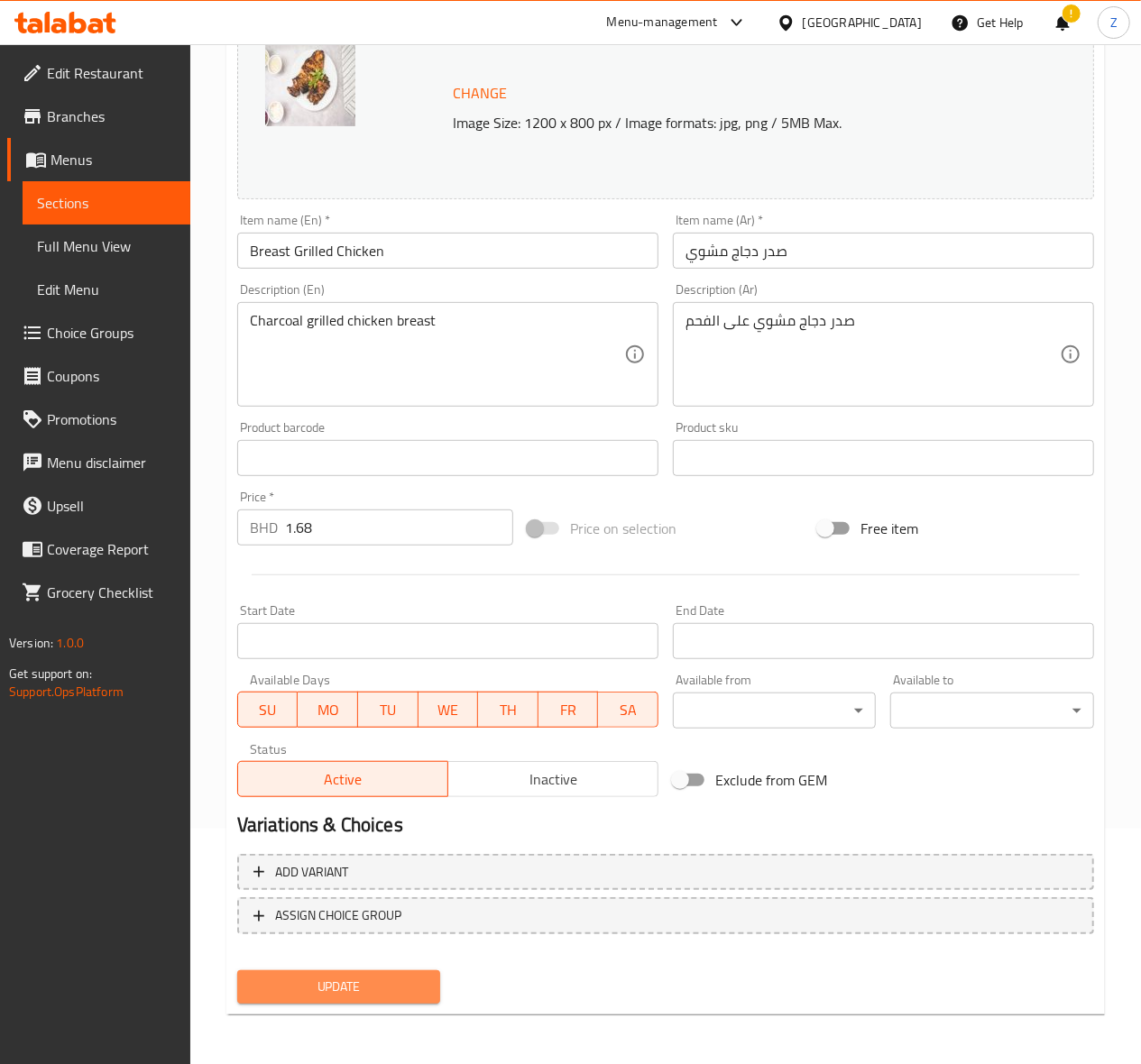
click at [361, 976] on span "Update" at bounding box center [339, 986] width 175 height 22
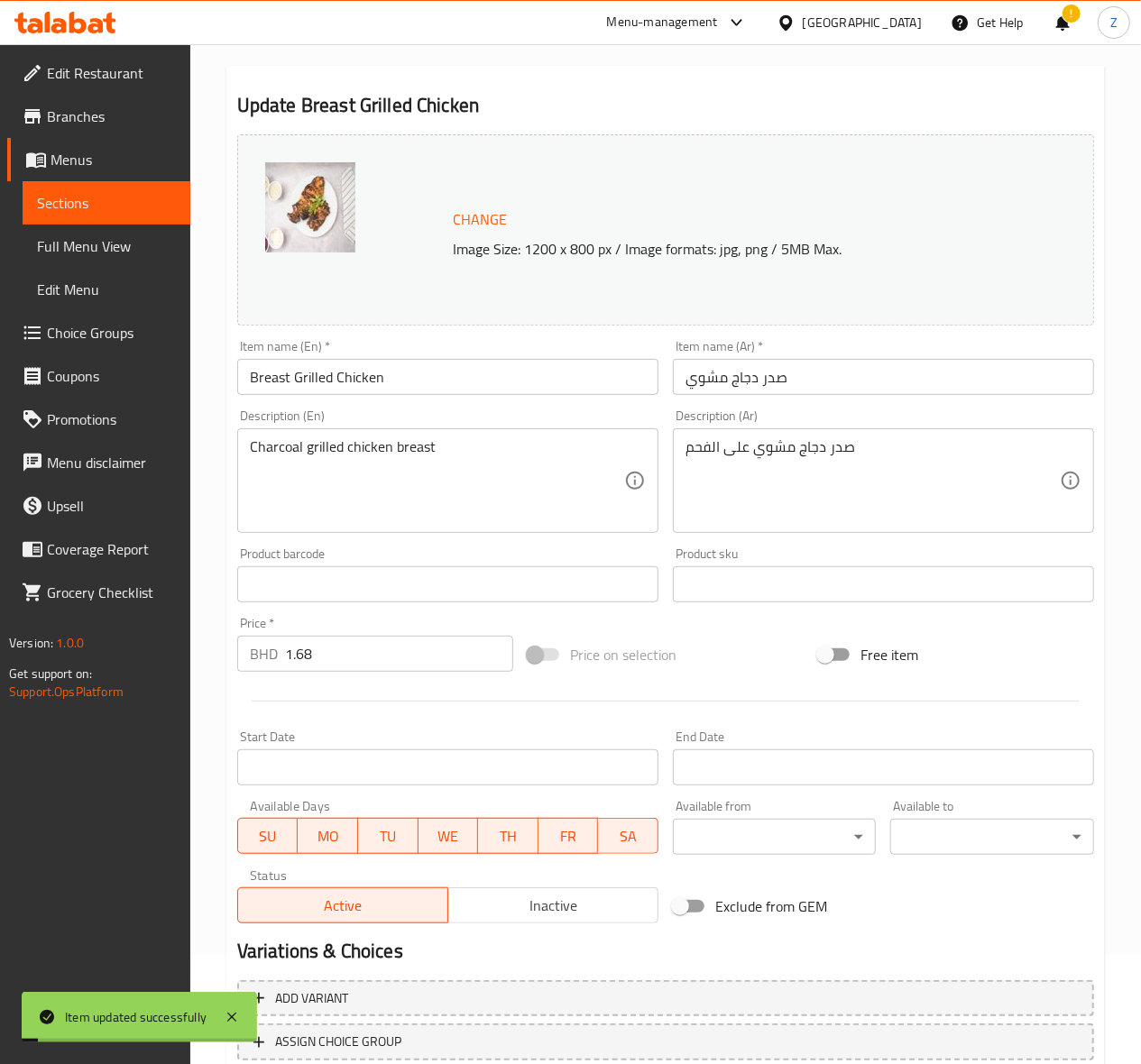
scroll to position [0, 0]
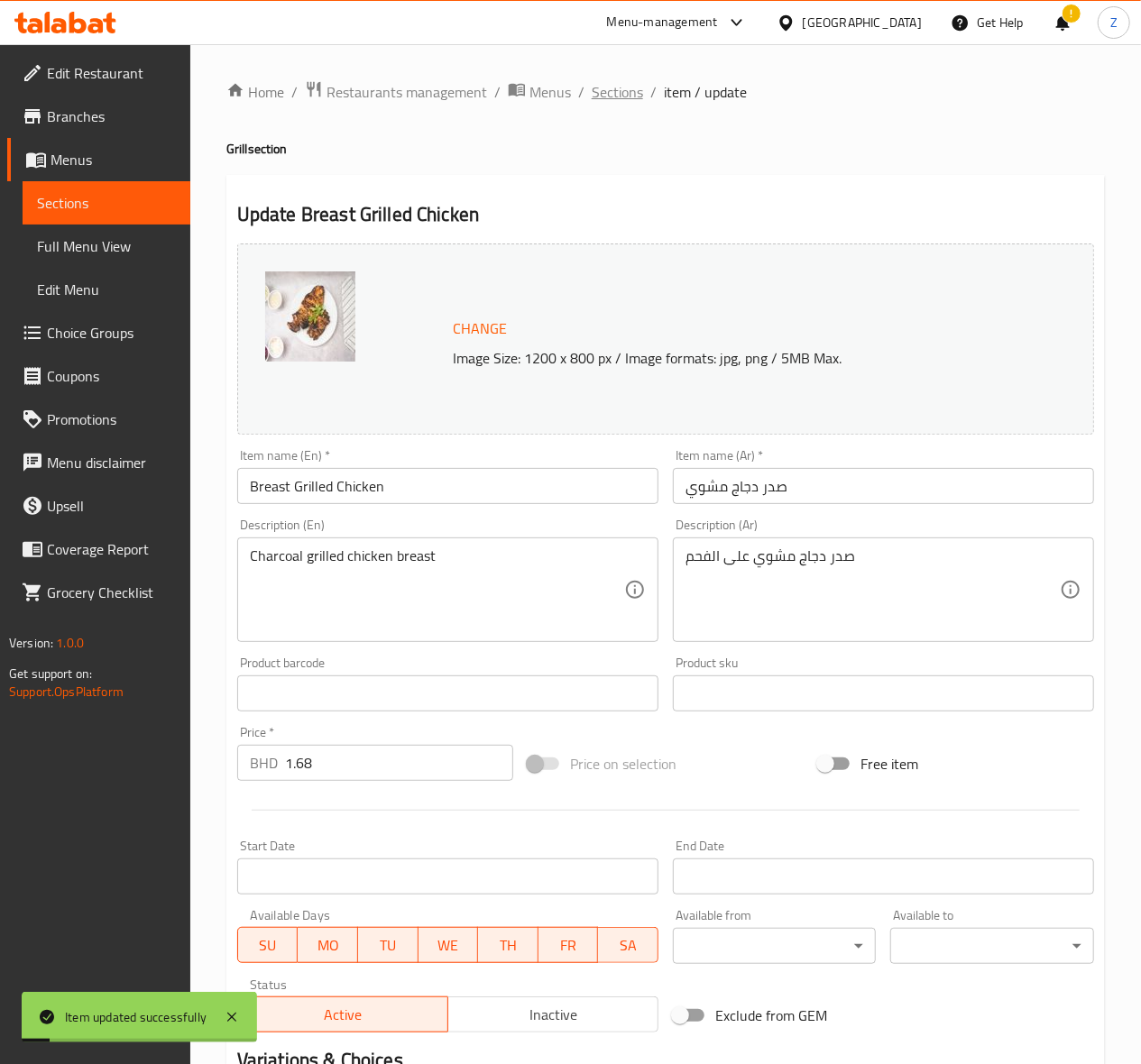
click at [622, 85] on span "Sections" at bounding box center [618, 92] width 52 height 22
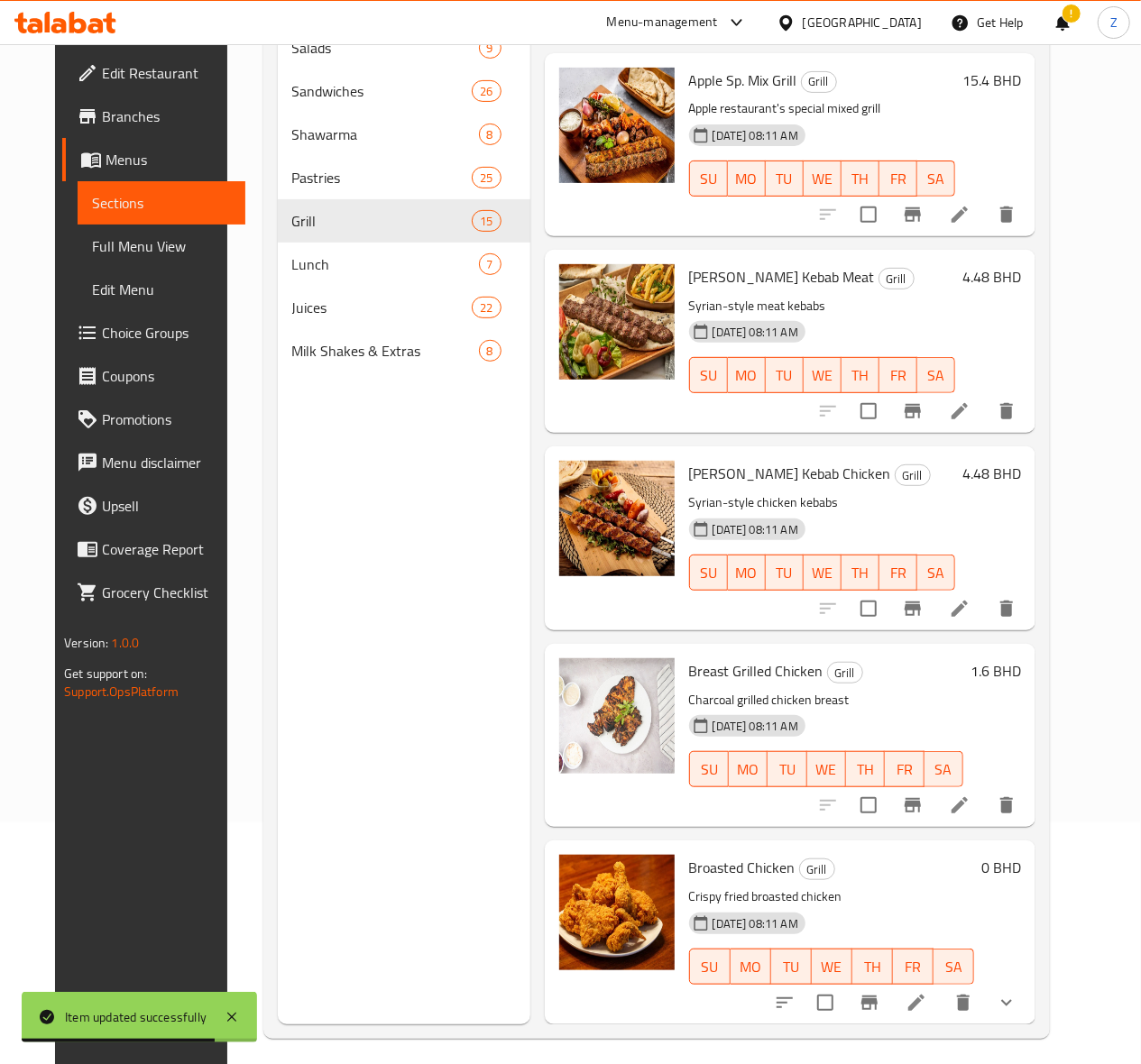
scroll to position [254, 0]
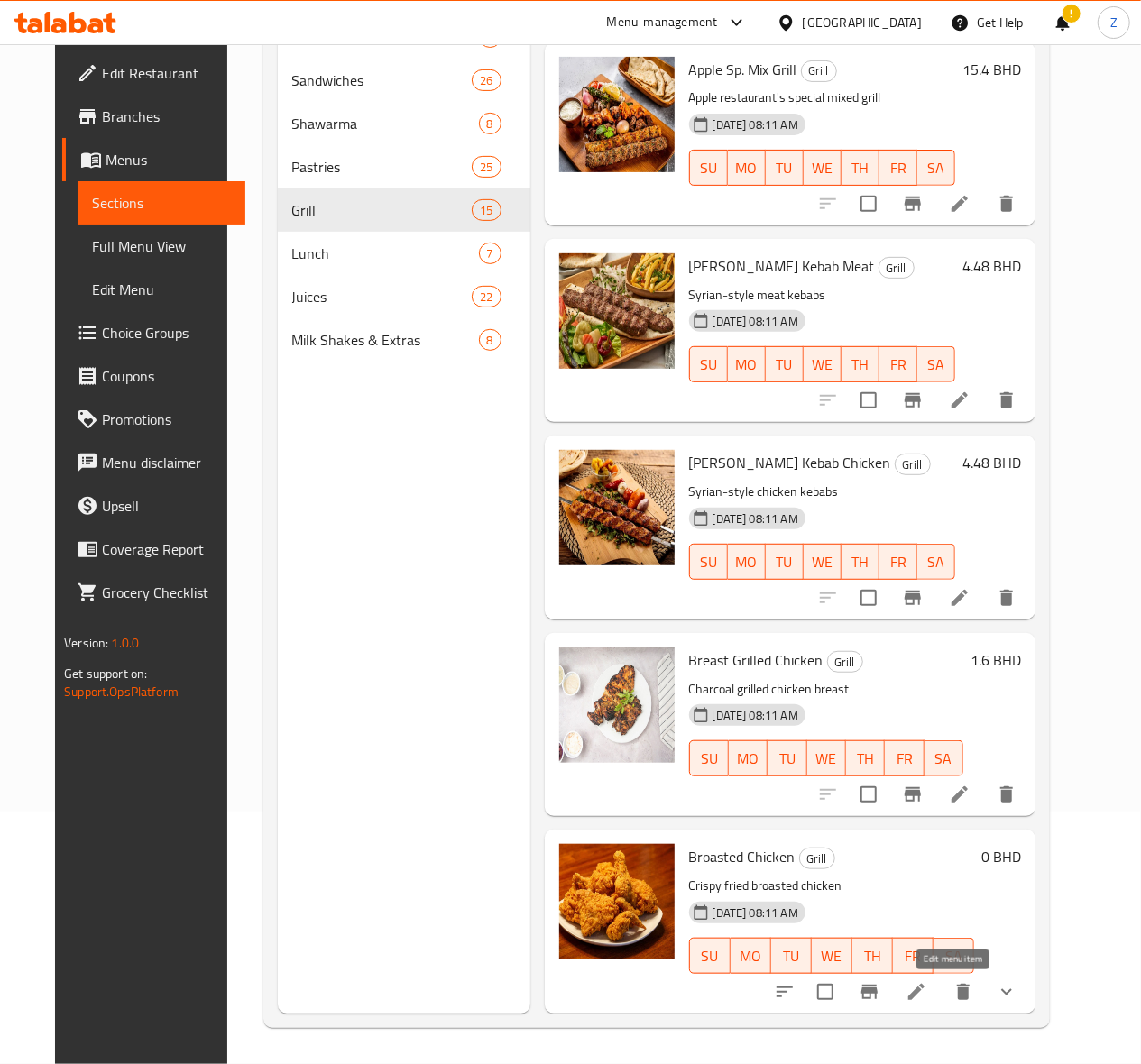
click at [925, 996] on icon at bounding box center [916, 992] width 16 height 16
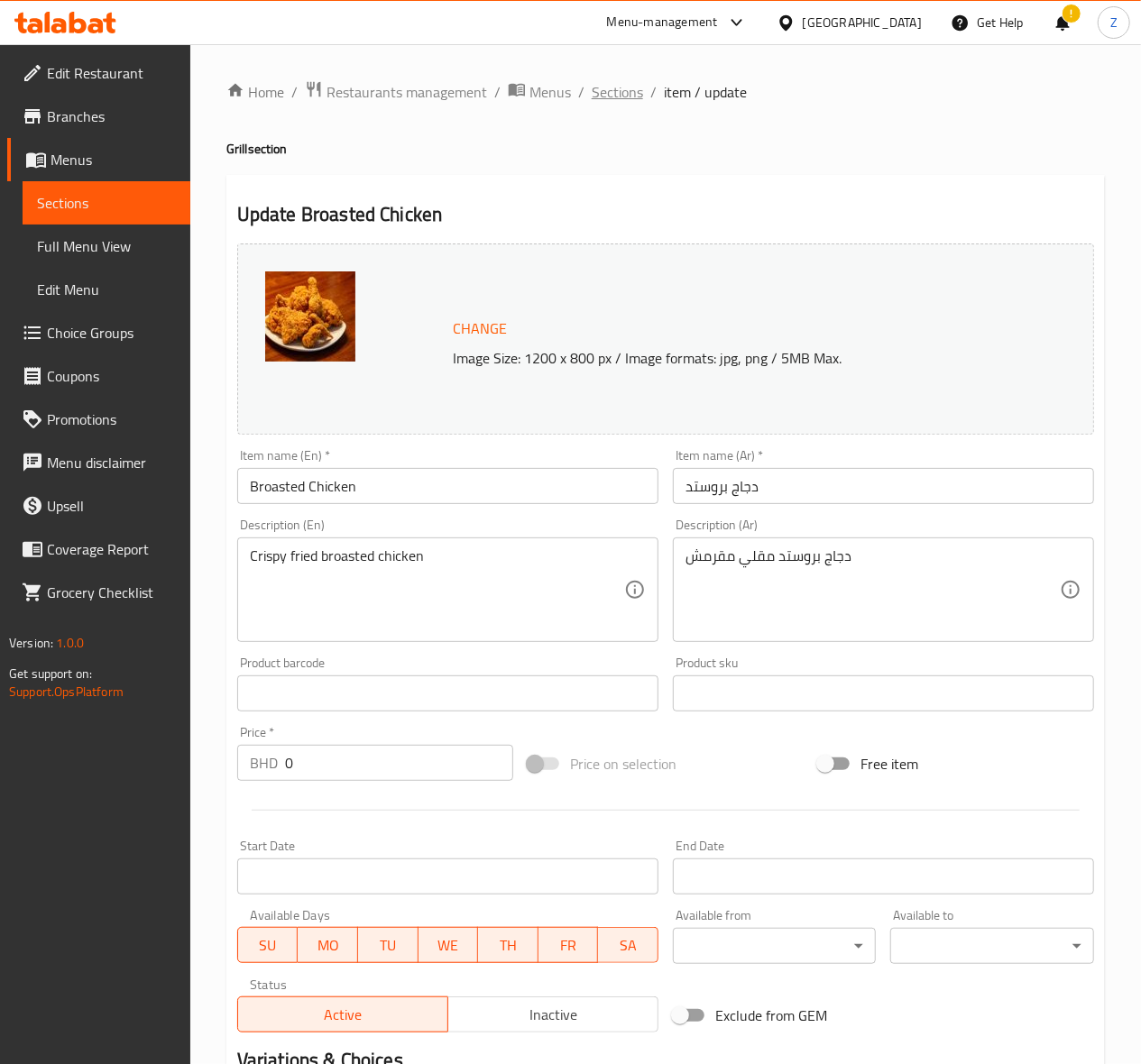
click at [610, 87] on span "Sections" at bounding box center [618, 92] width 52 height 22
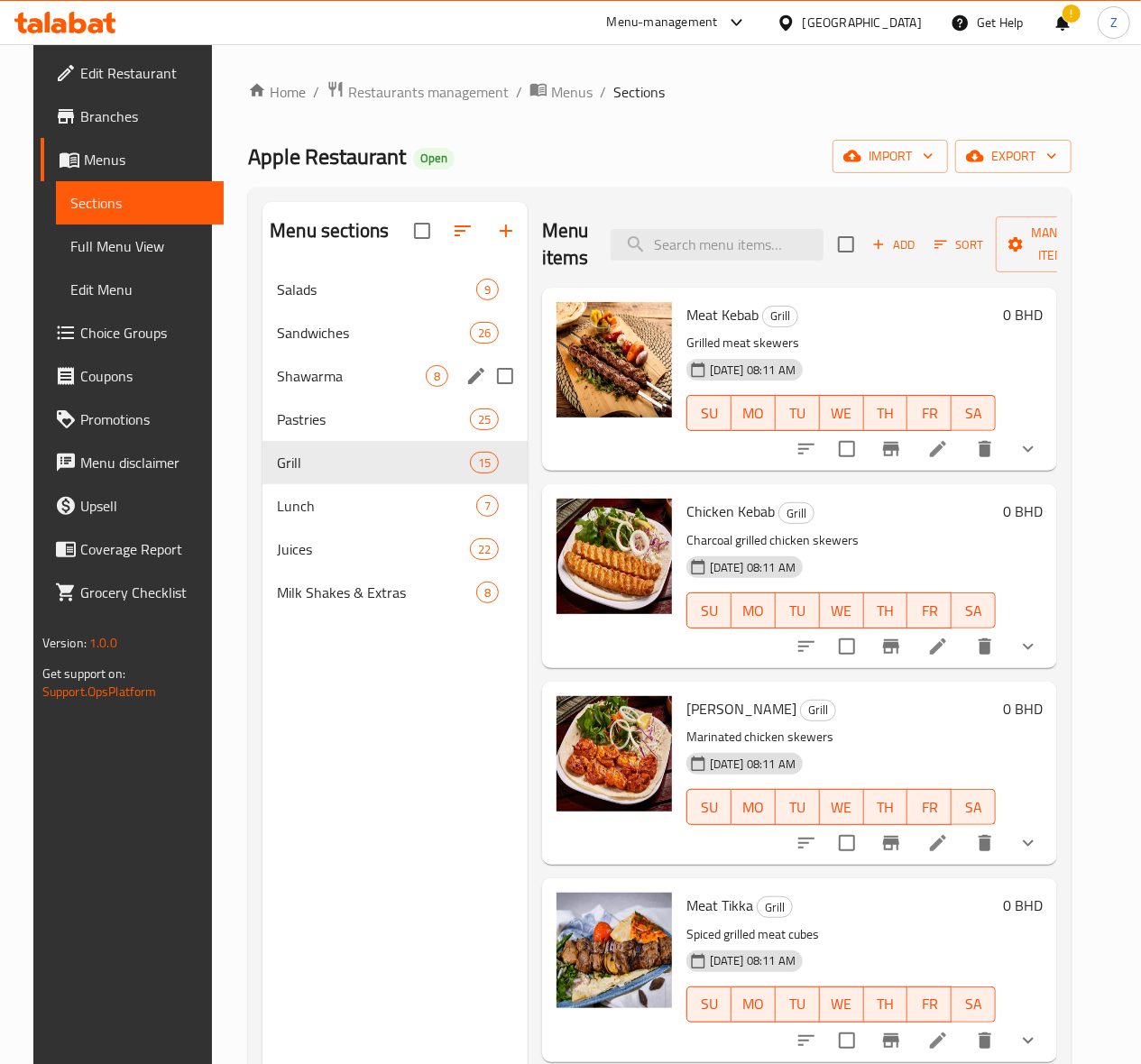
click at [282, 387] on span "Shawarma" at bounding box center [351, 375] width 149 height 22
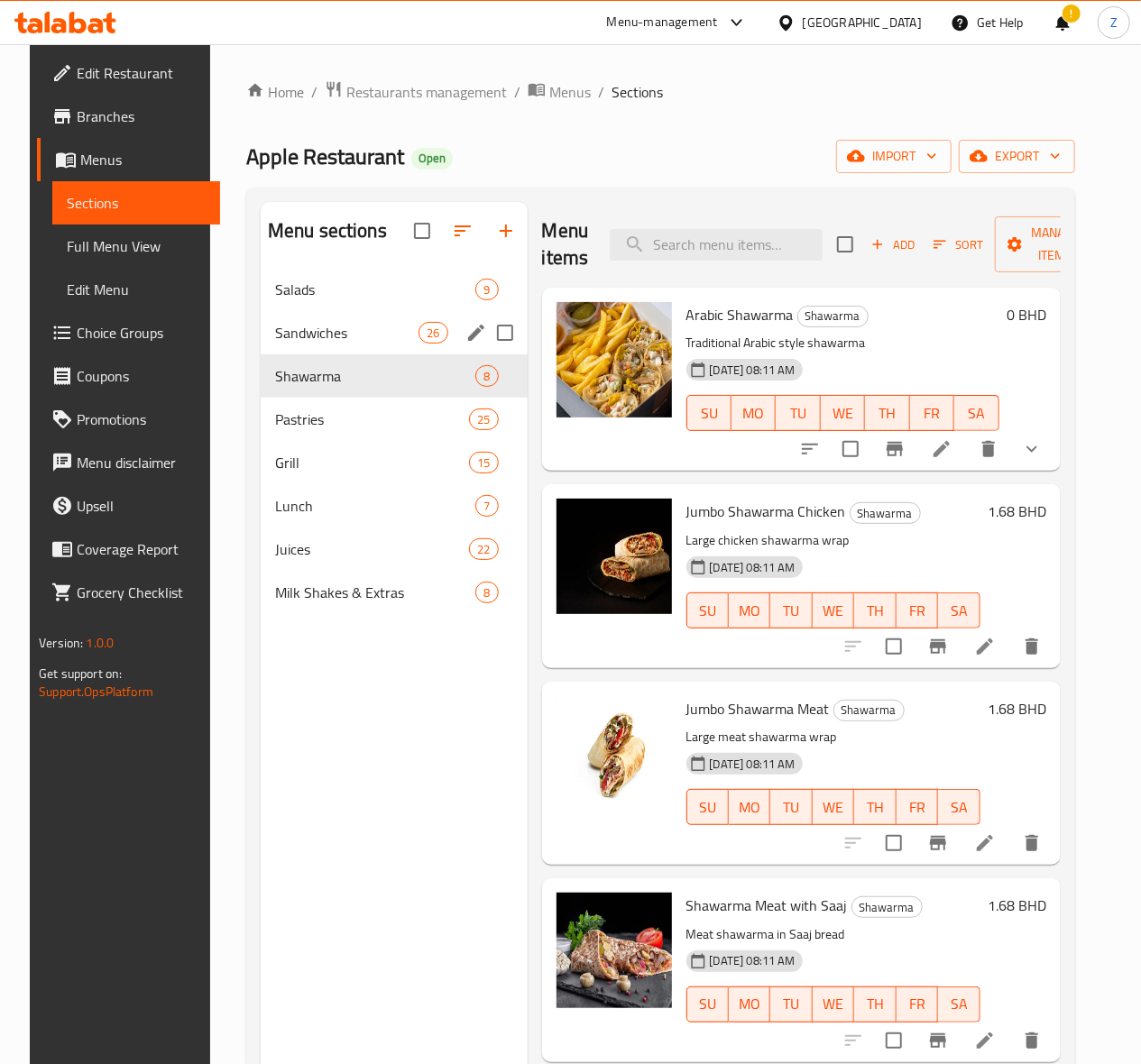
click at [325, 344] on span "Sandwiches" at bounding box center [346, 332] width 143 height 22
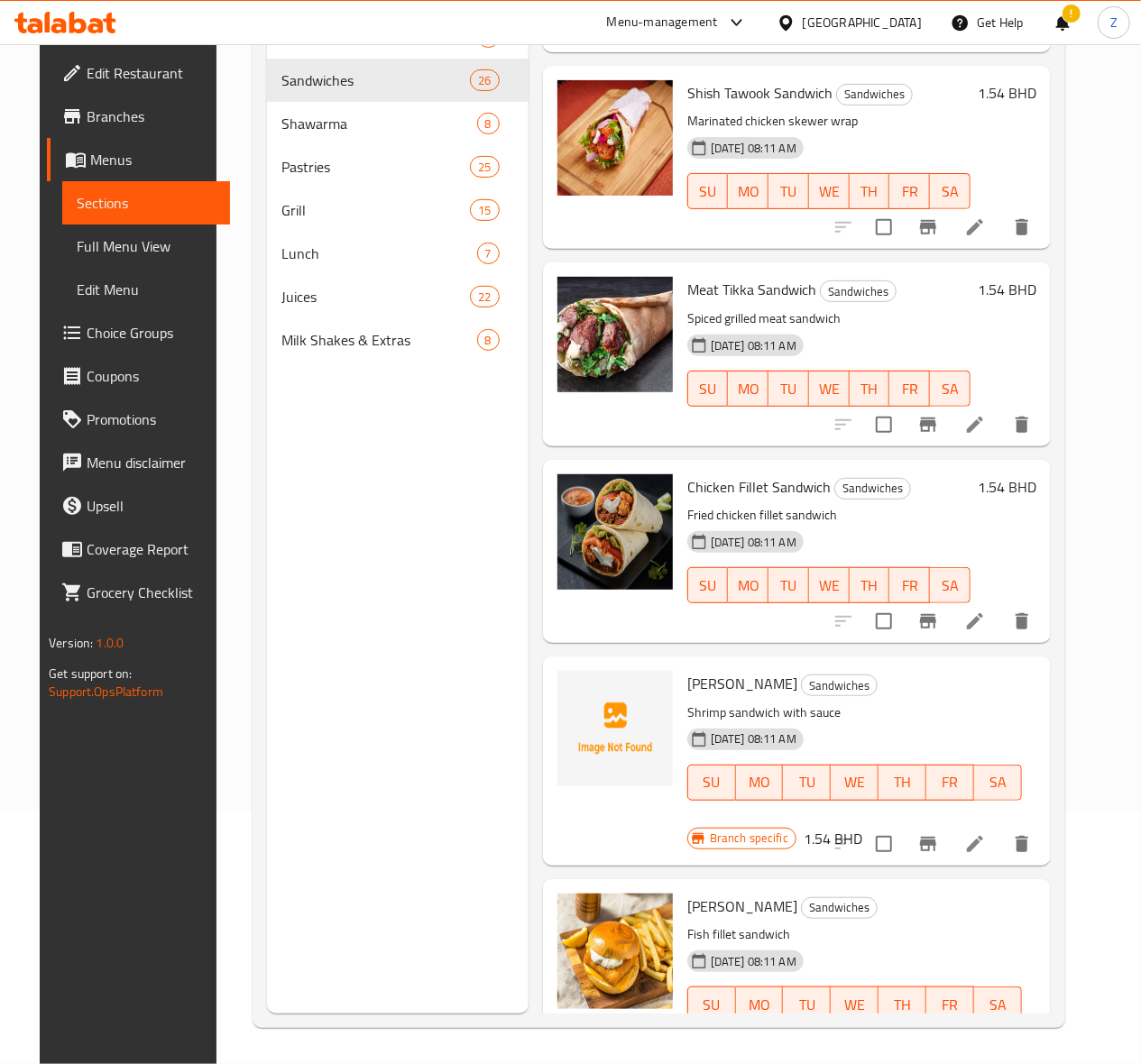
scroll to position [535, 0]
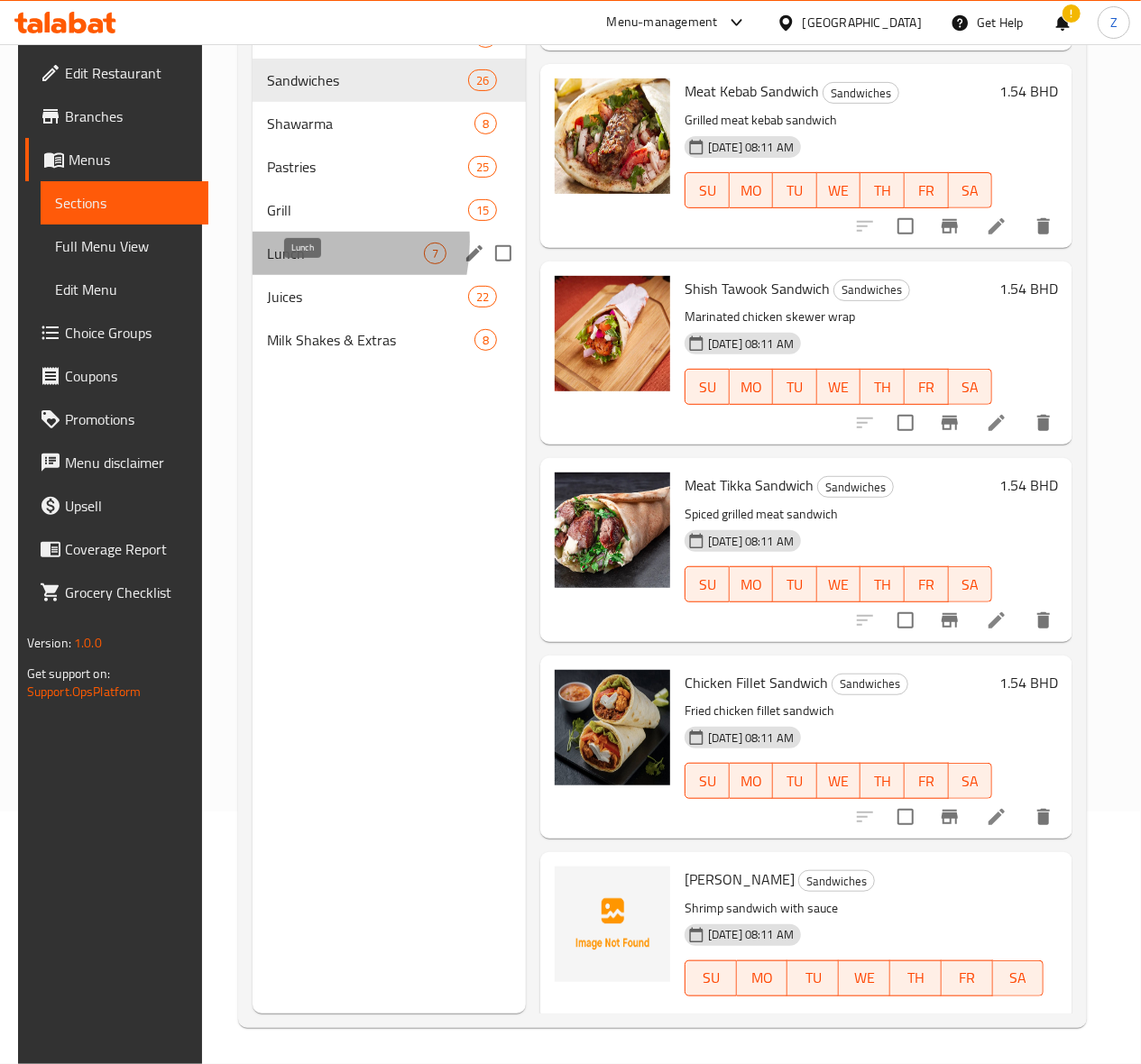
click at [279, 264] on span "Lunch" at bounding box center [345, 254] width 157 height 22
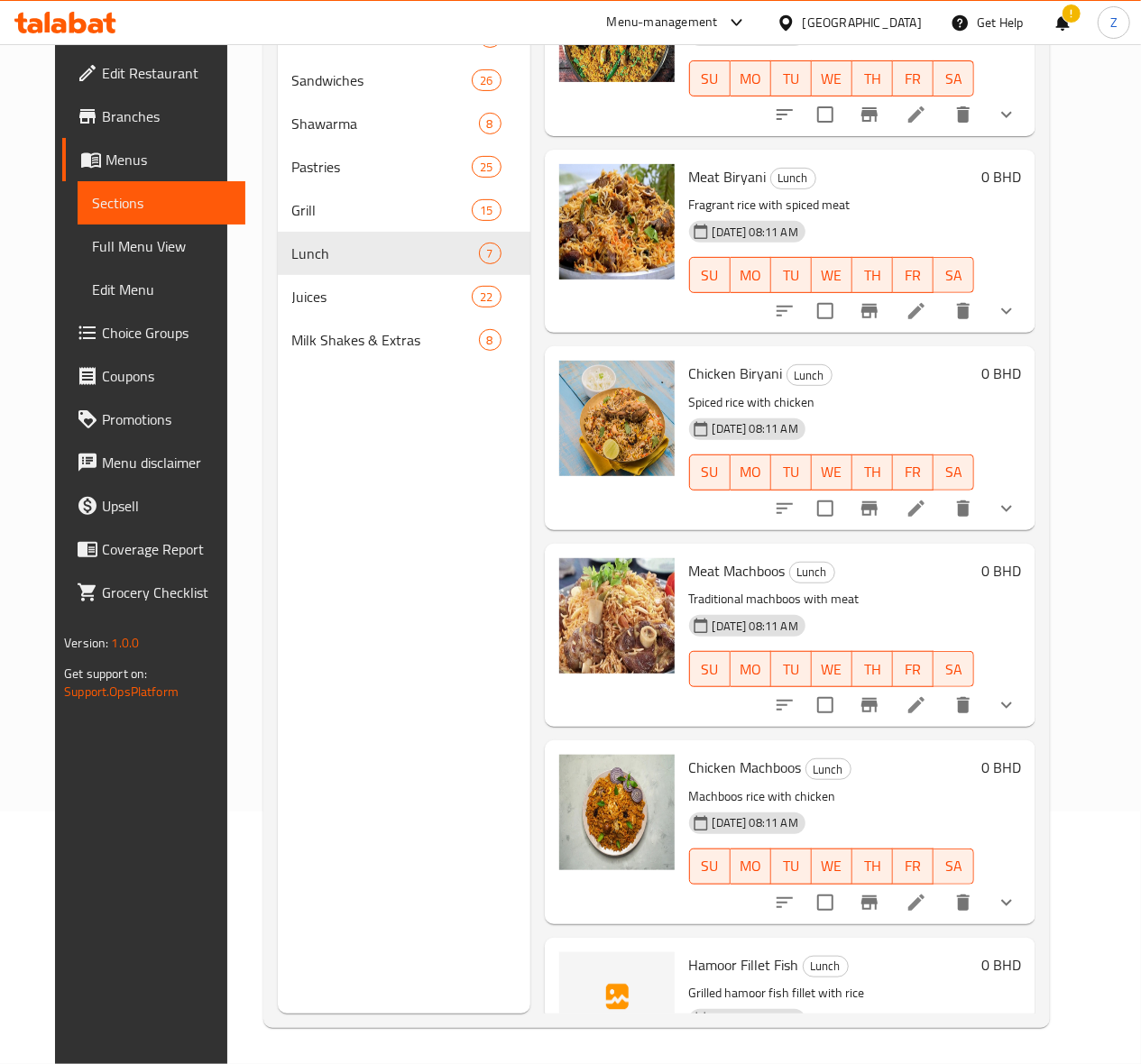
scroll to position [146, 0]
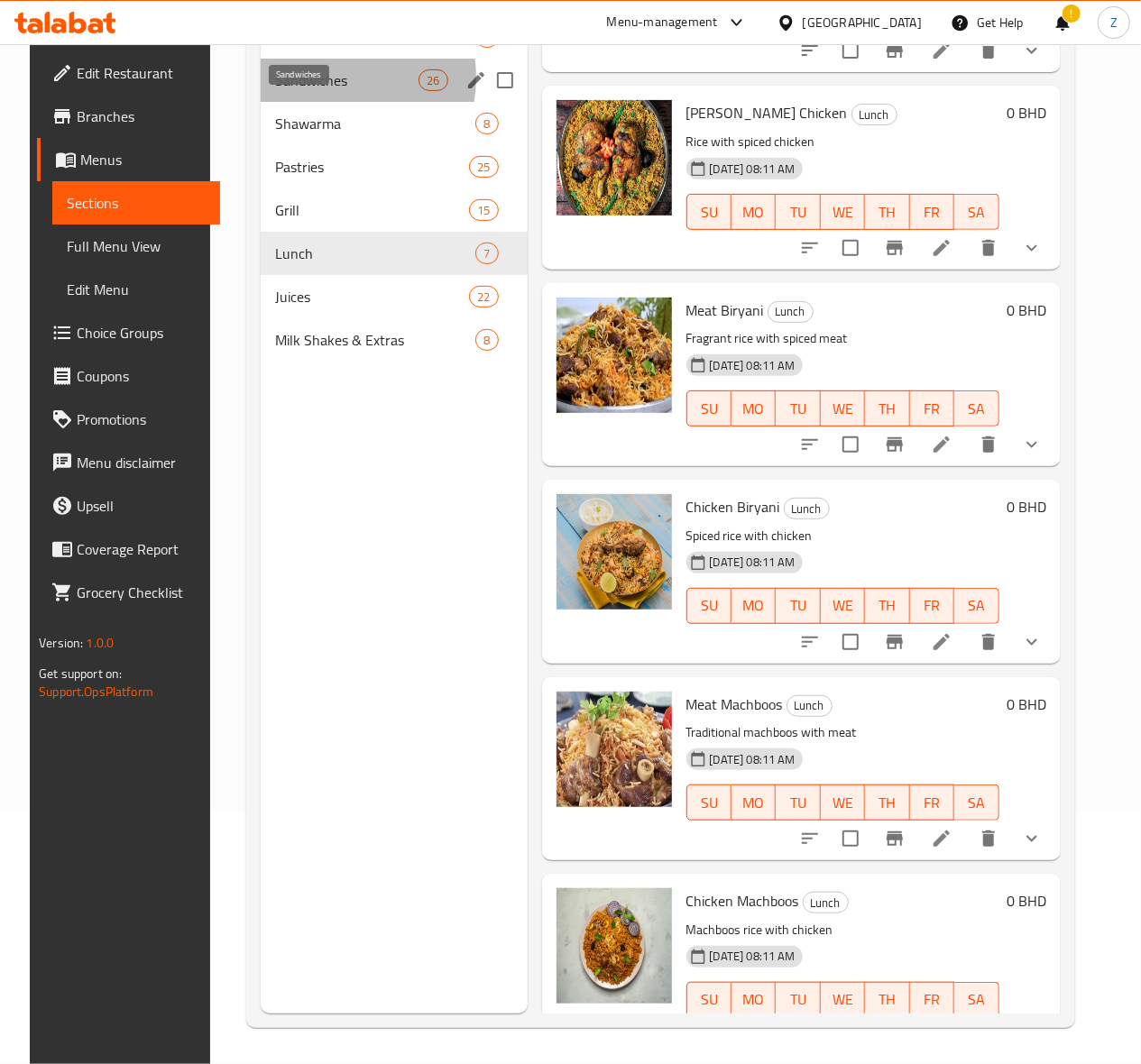
click at [307, 91] on span "Sandwiches" at bounding box center [346, 80] width 143 height 22
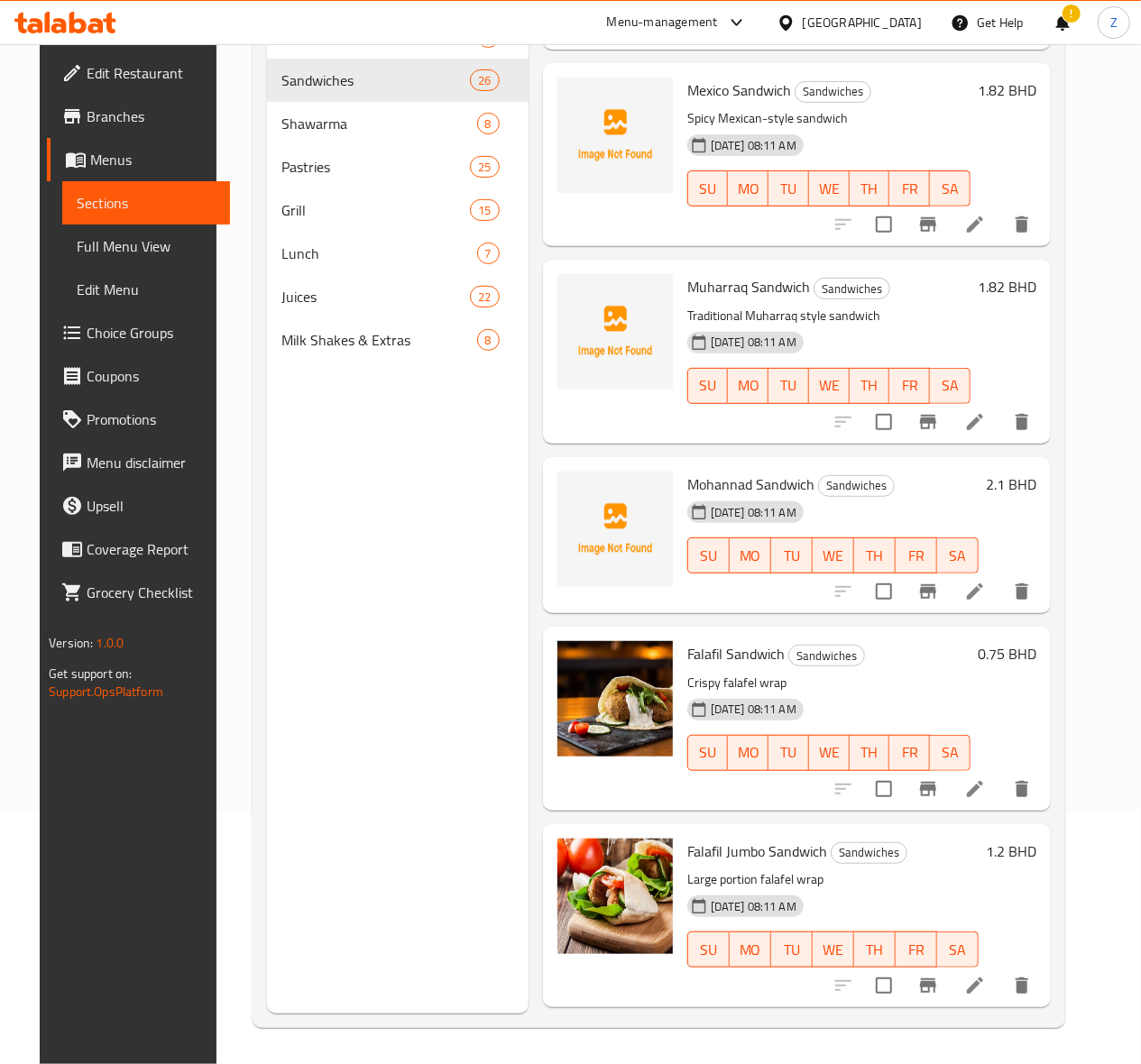
scroll to position [2431, 0]
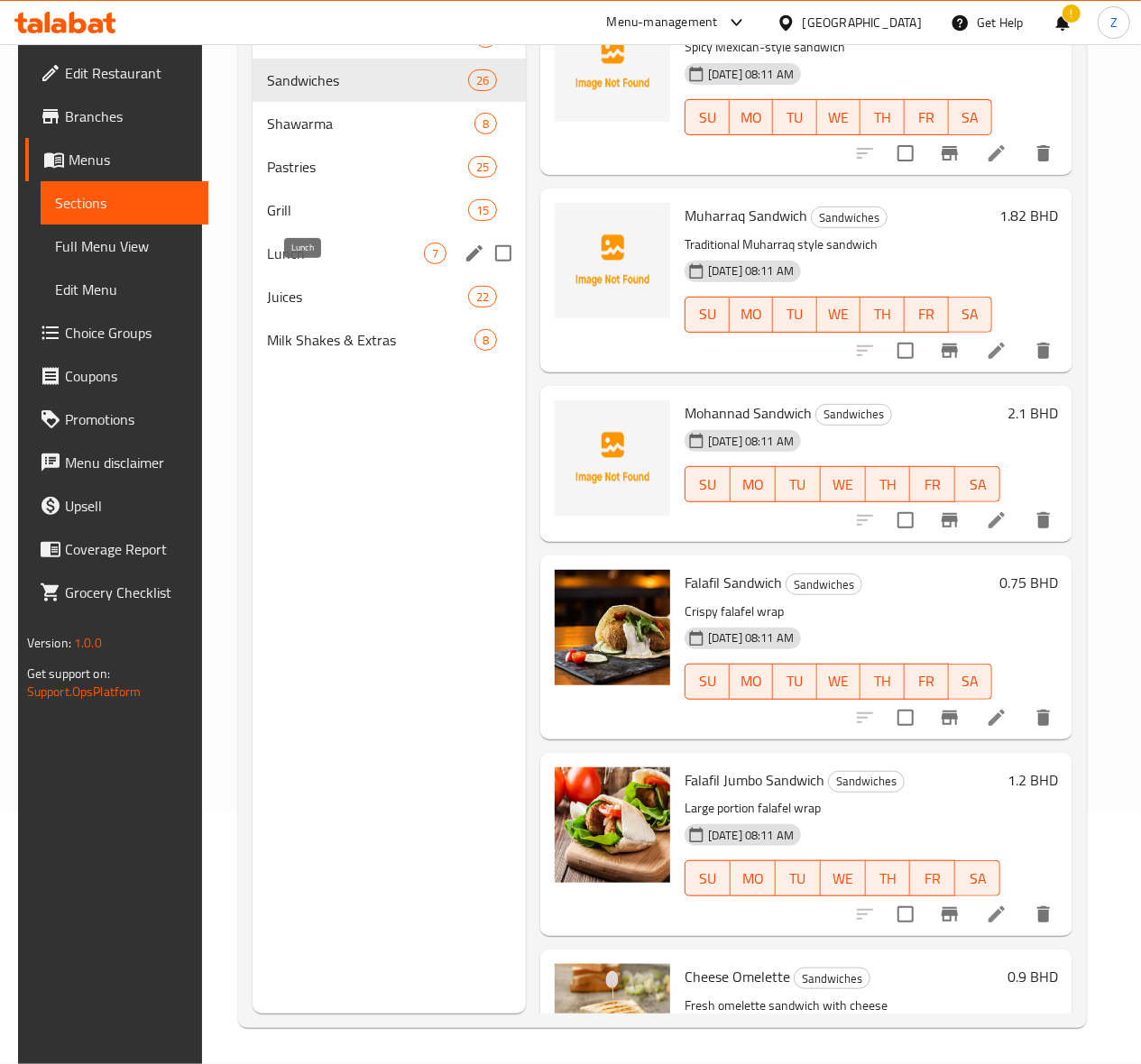
click at [296, 264] on span "Lunch" at bounding box center [345, 254] width 157 height 22
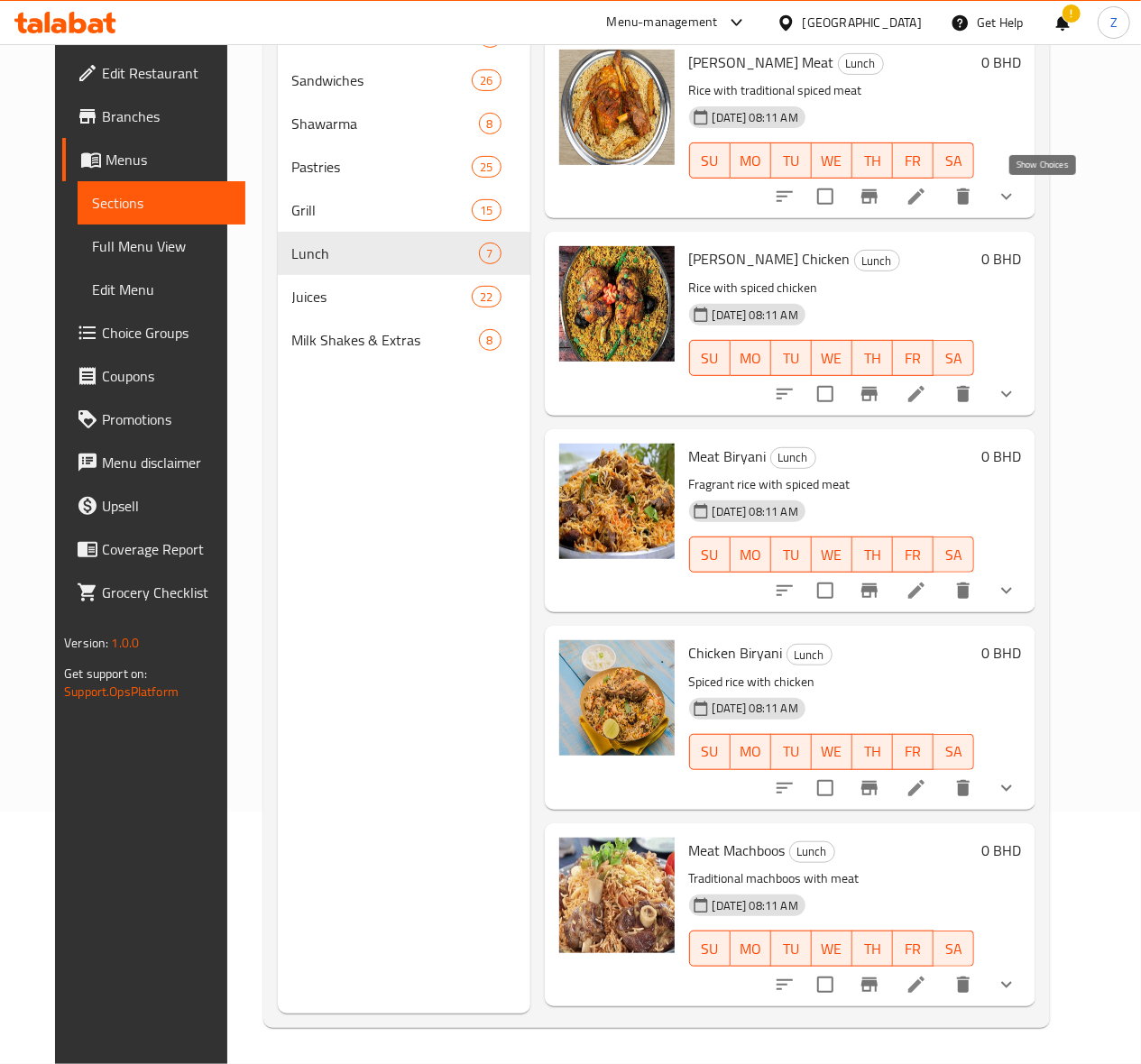
click at [1017, 200] on icon "show more" at bounding box center [1007, 196] width 22 height 22
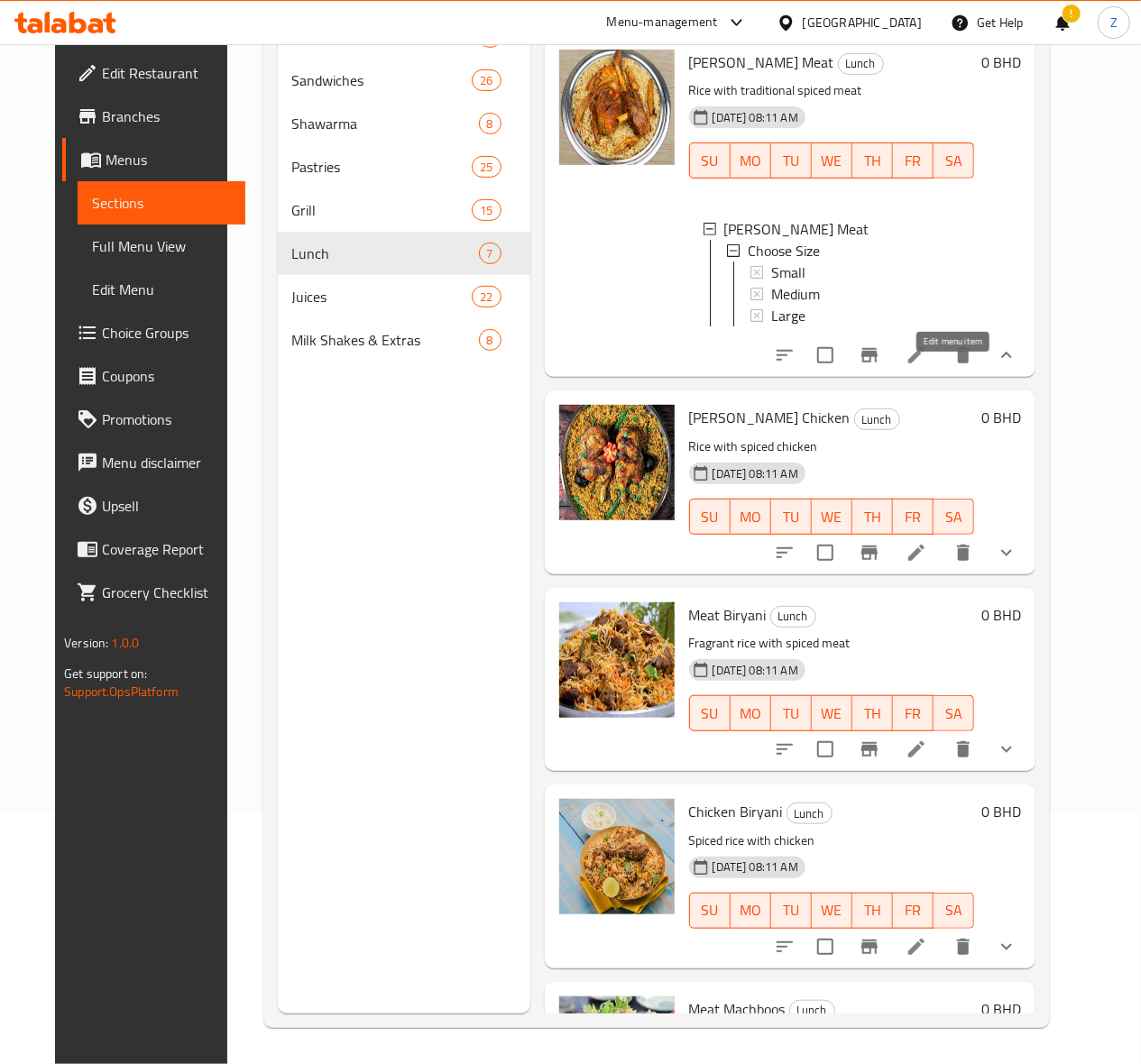
click at [925, 363] on icon at bounding box center [916, 355] width 16 height 16
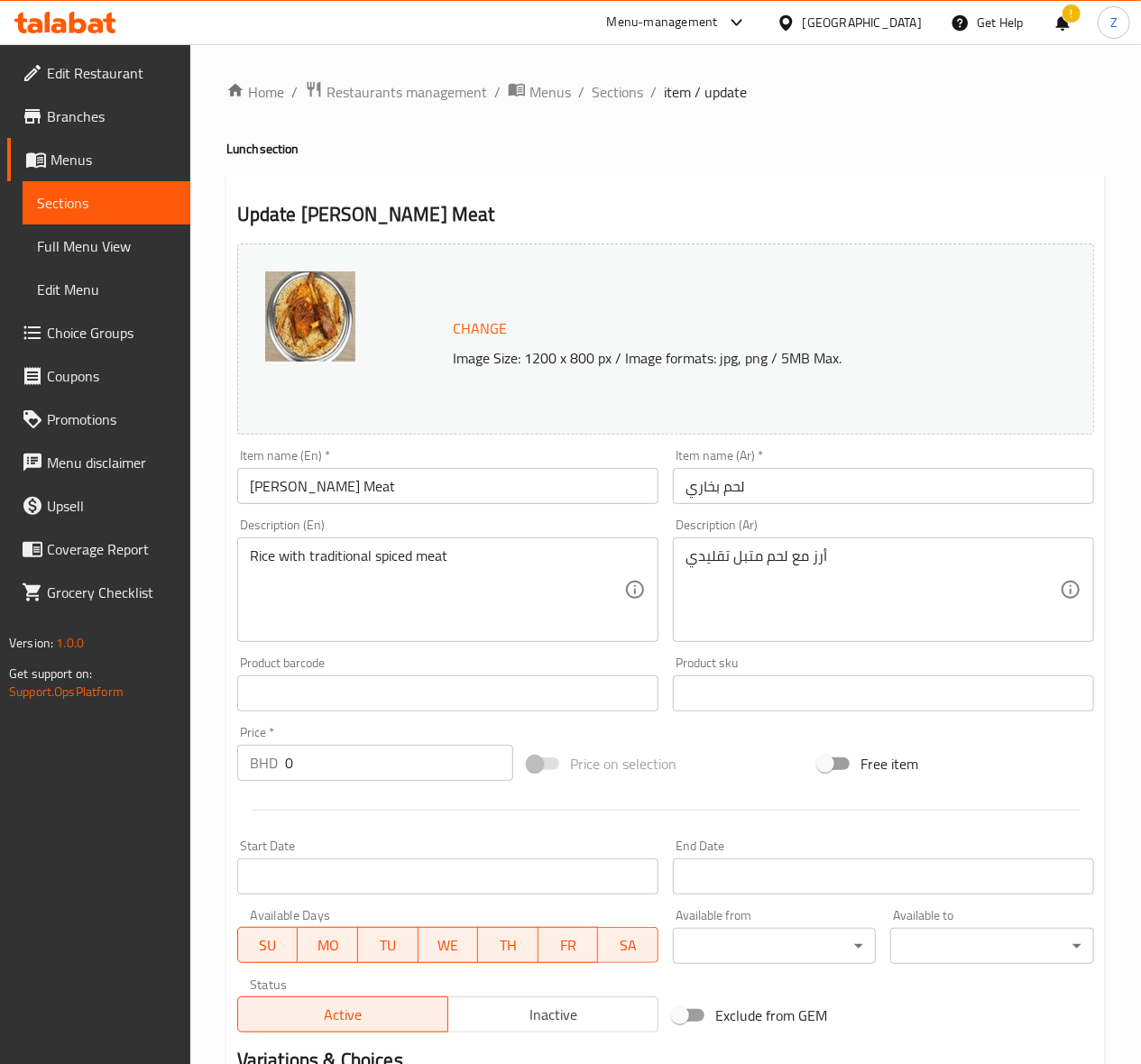
scroll to position [332, 0]
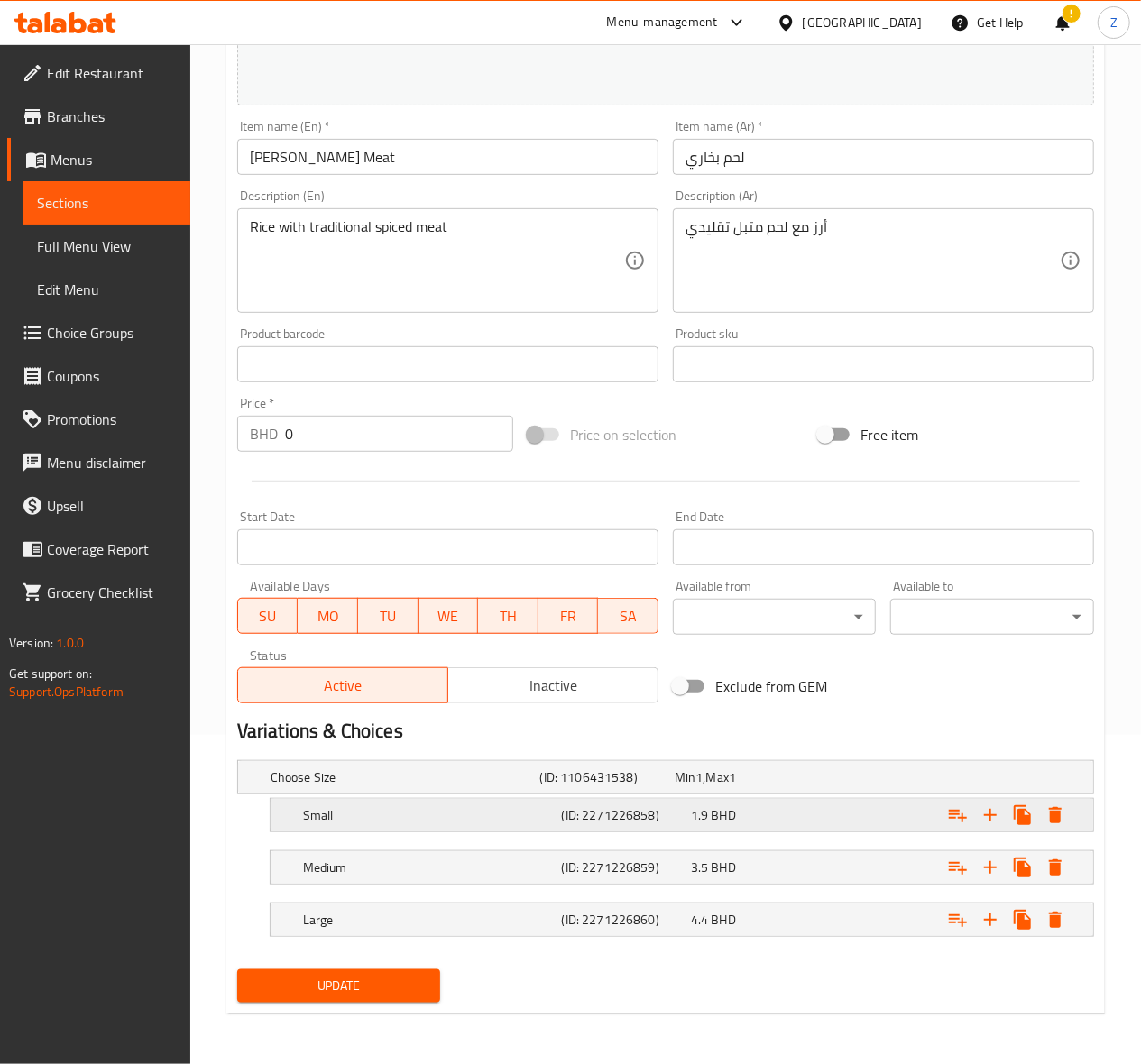
click at [758, 786] on div "1.9 BHD" at bounding box center [738, 777] width 127 height 18
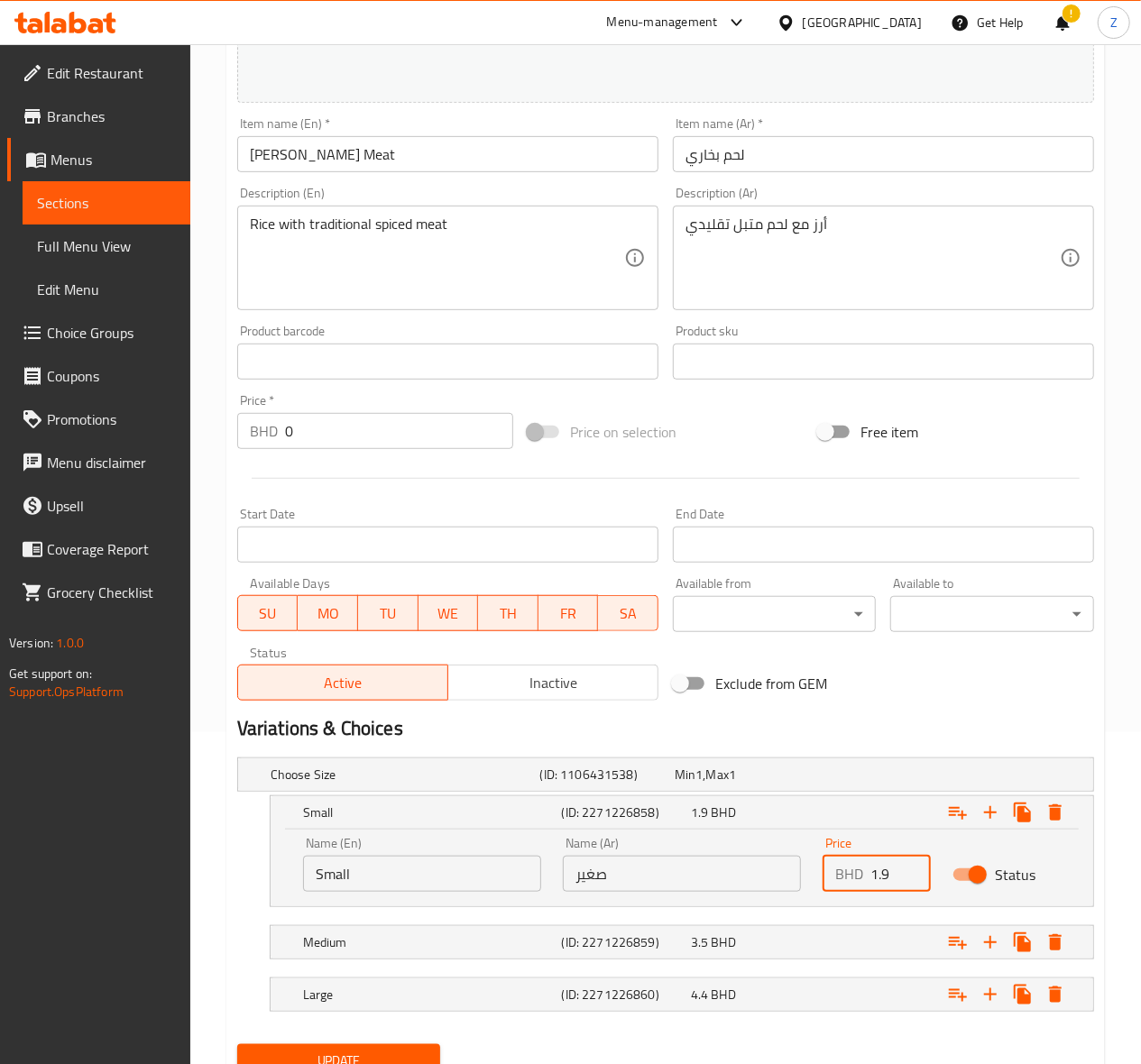
drag, startPoint x: 892, startPoint y: 877, endPoint x: 856, endPoint y: 877, distance: 36.0
click at [856, 877] on div "BHD 1.9 Price" at bounding box center [876, 874] width 109 height 36
type input "2.1"
click at [777, 784] on div "4.4 BHD" at bounding box center [738, 774] width 127 height 18
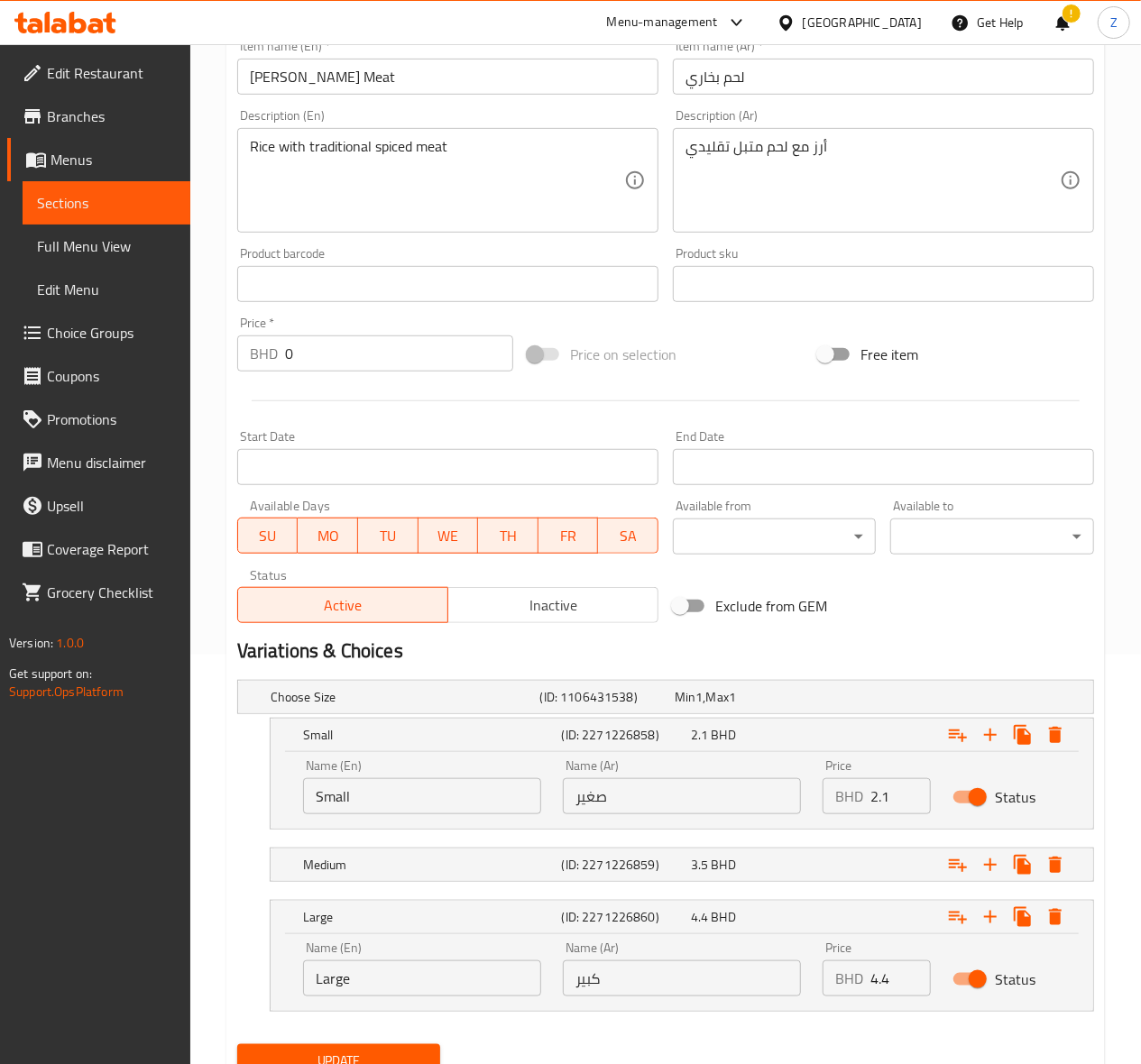
scroll to position [451, 0]
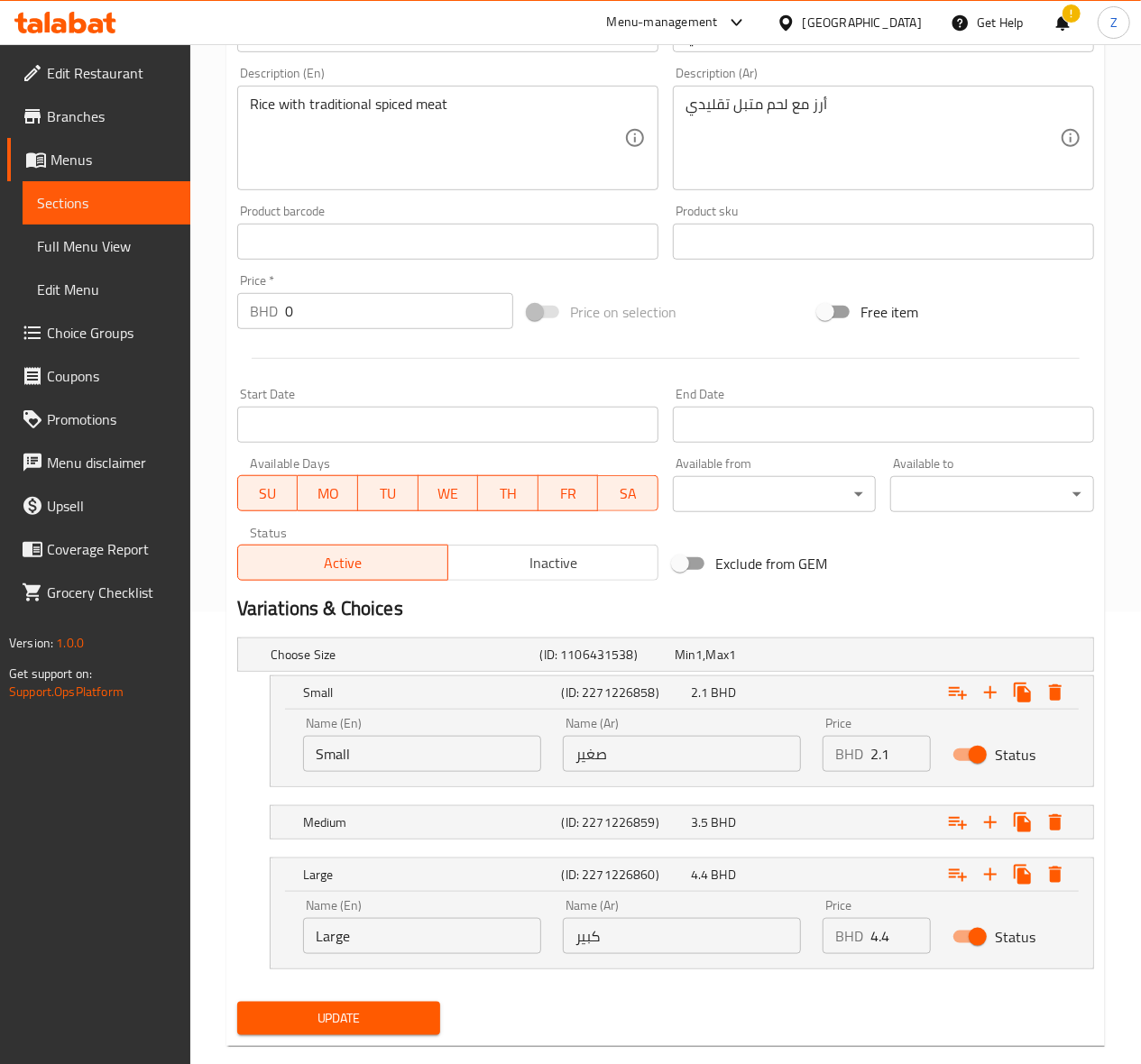
click at [895, 938] on input "4.4" at bounding box center [900, 936] width 61 height 36
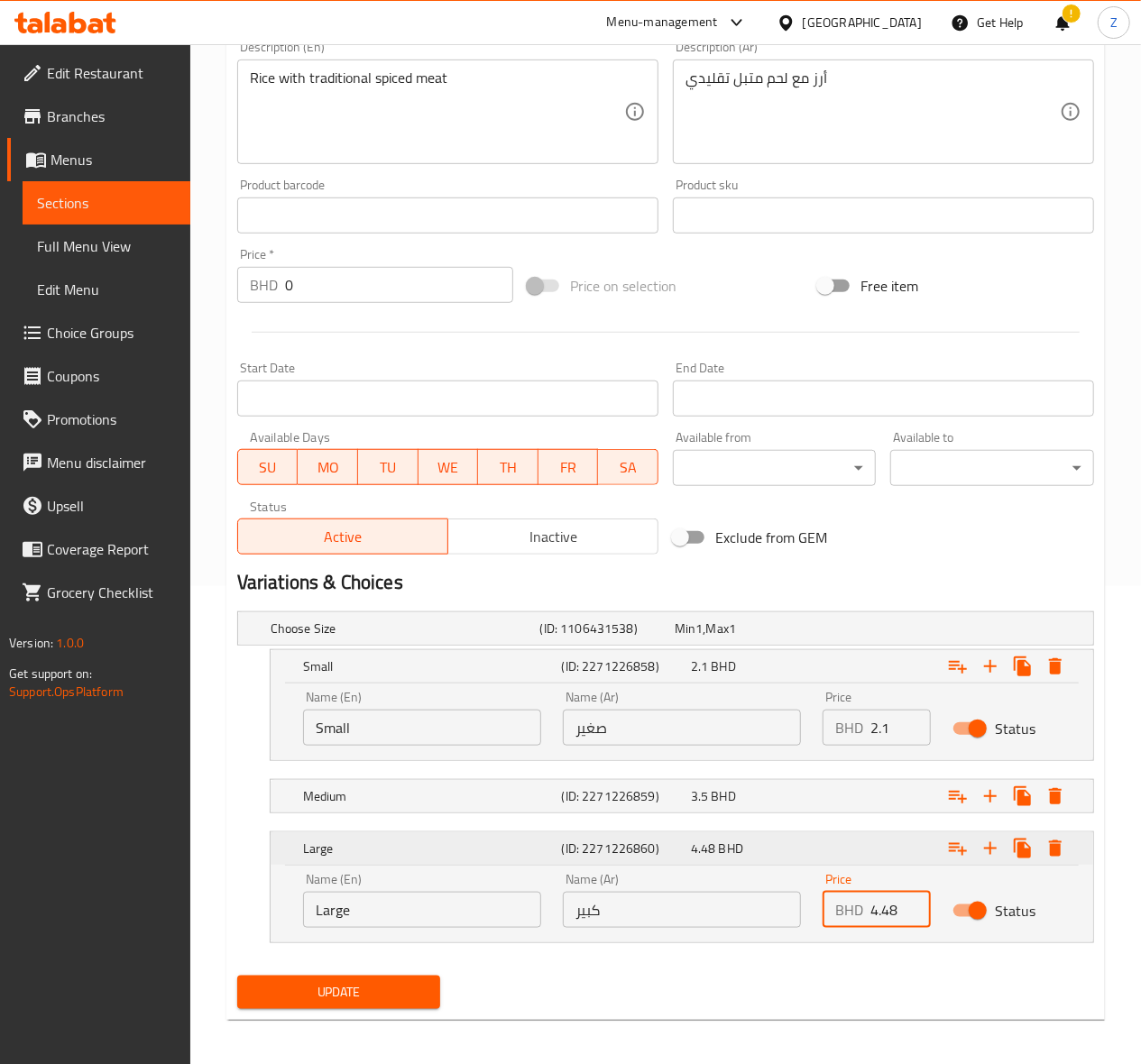
scroll to position [487, 0]
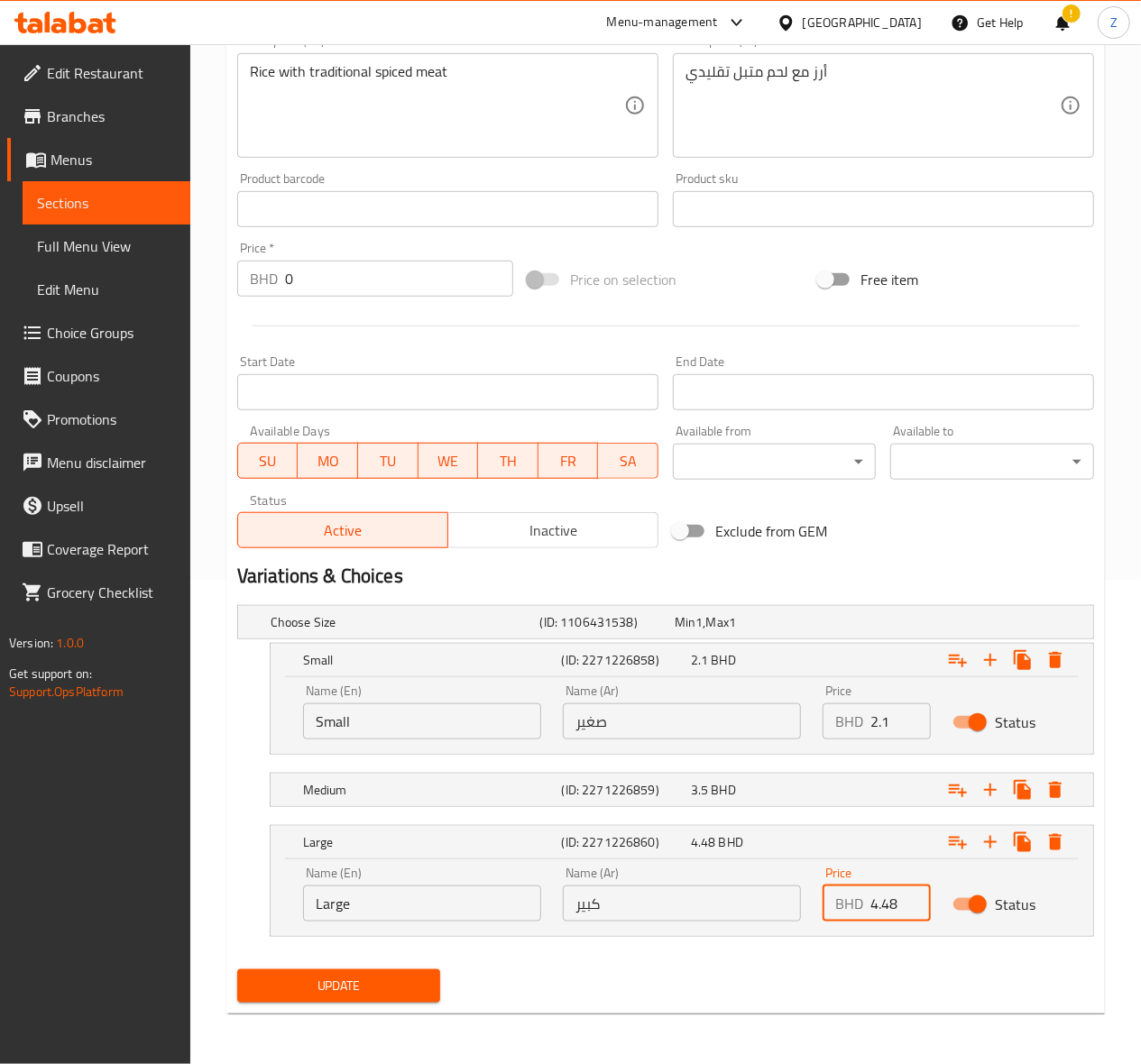
type input "4.48"
click at [376, 981] on span "Update" at bounding box center [339, 985] width 175 height 22
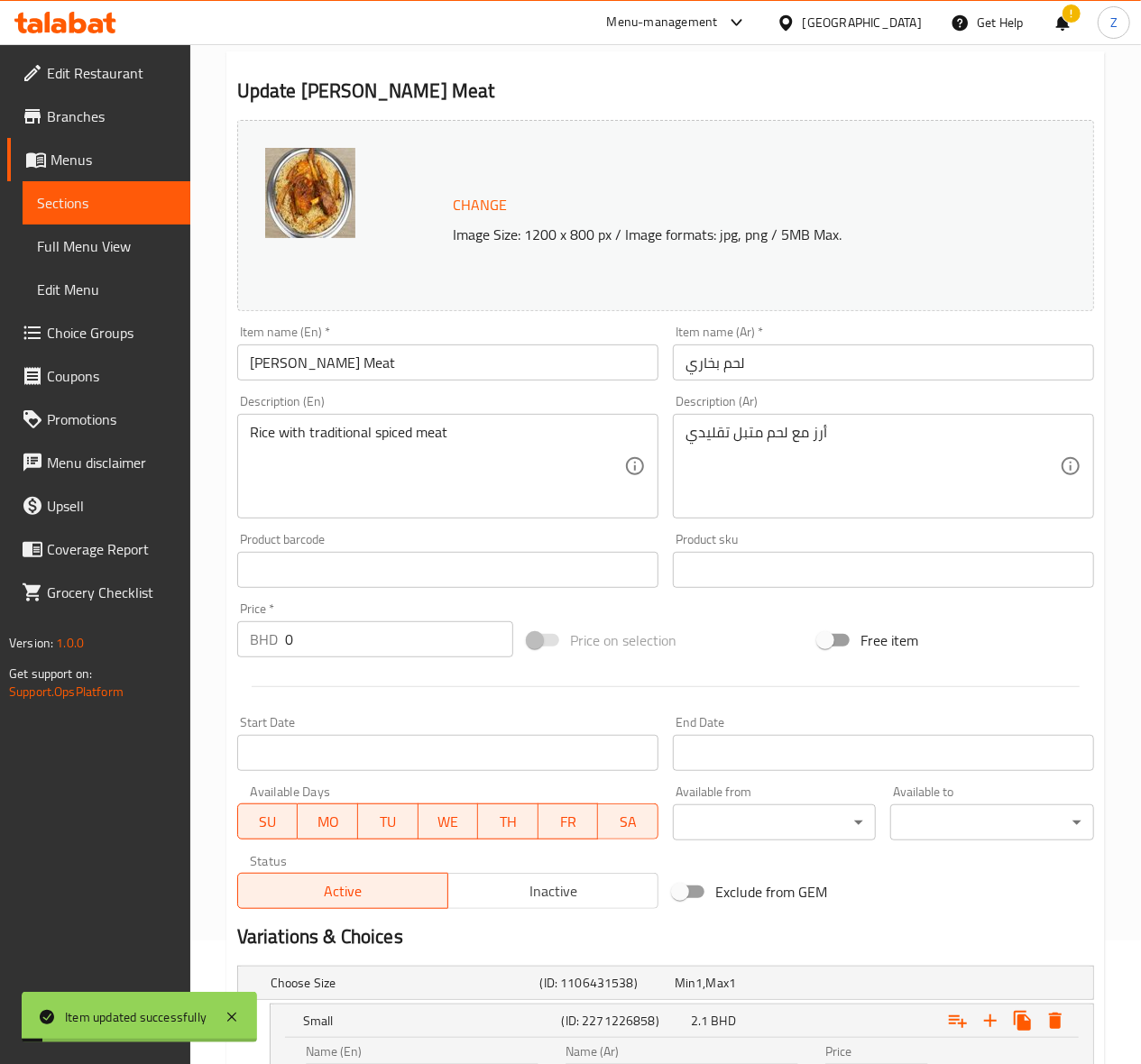
scroll to position [0, 0]
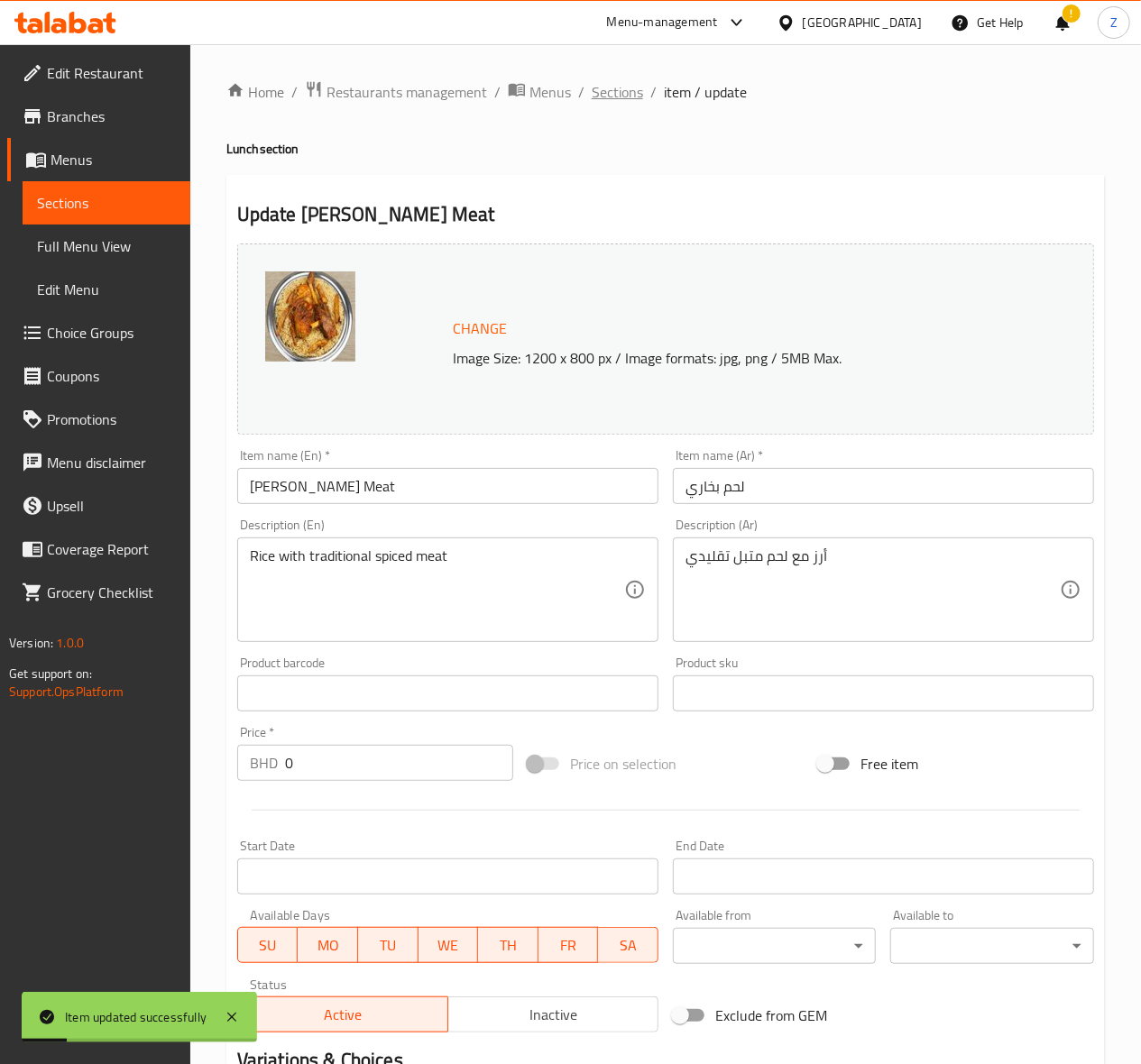
click at [603, 96] on span "Sections" at bounding box center [618, 92] width 52 height 22
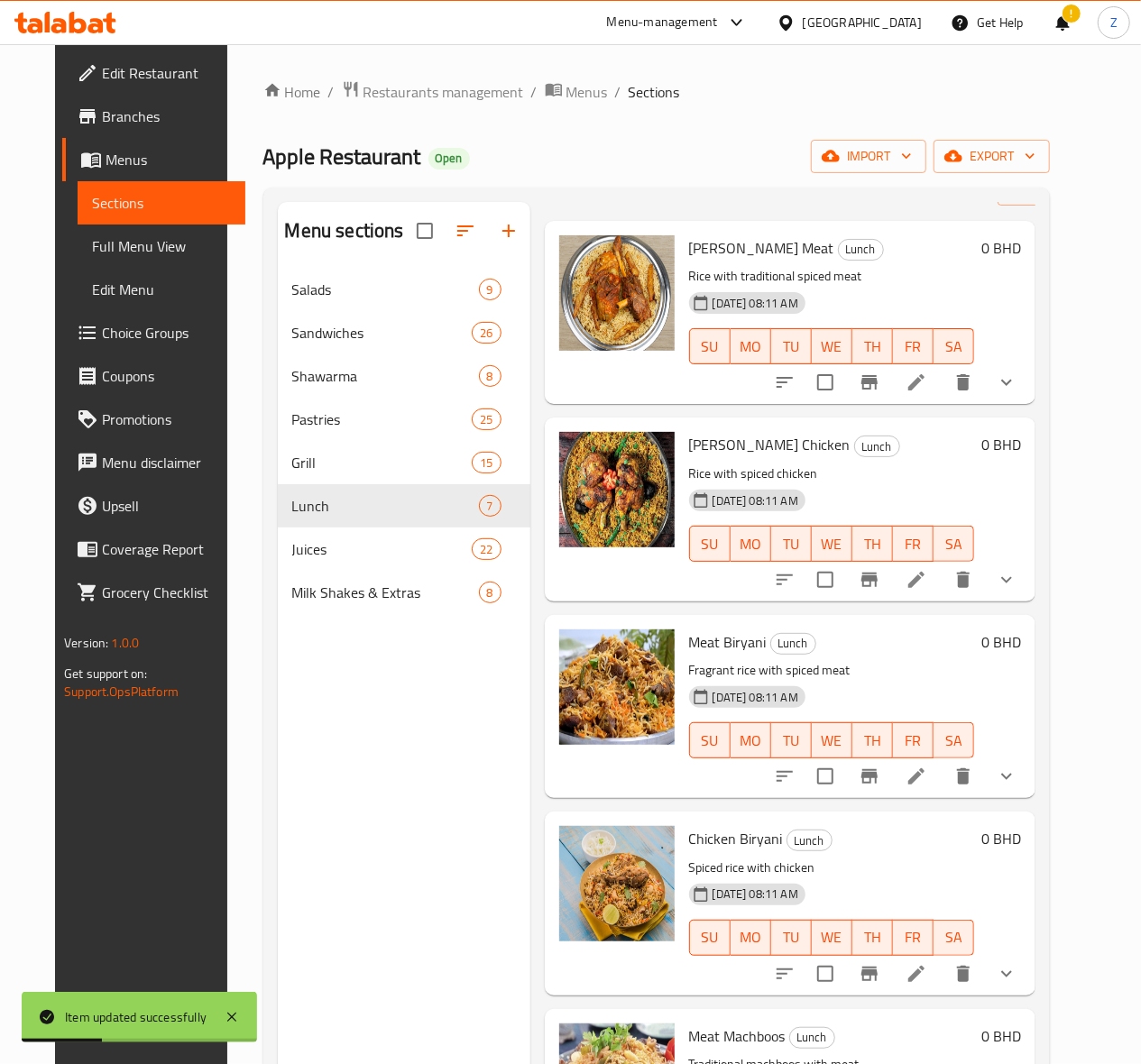
scroll to position [120, 0]
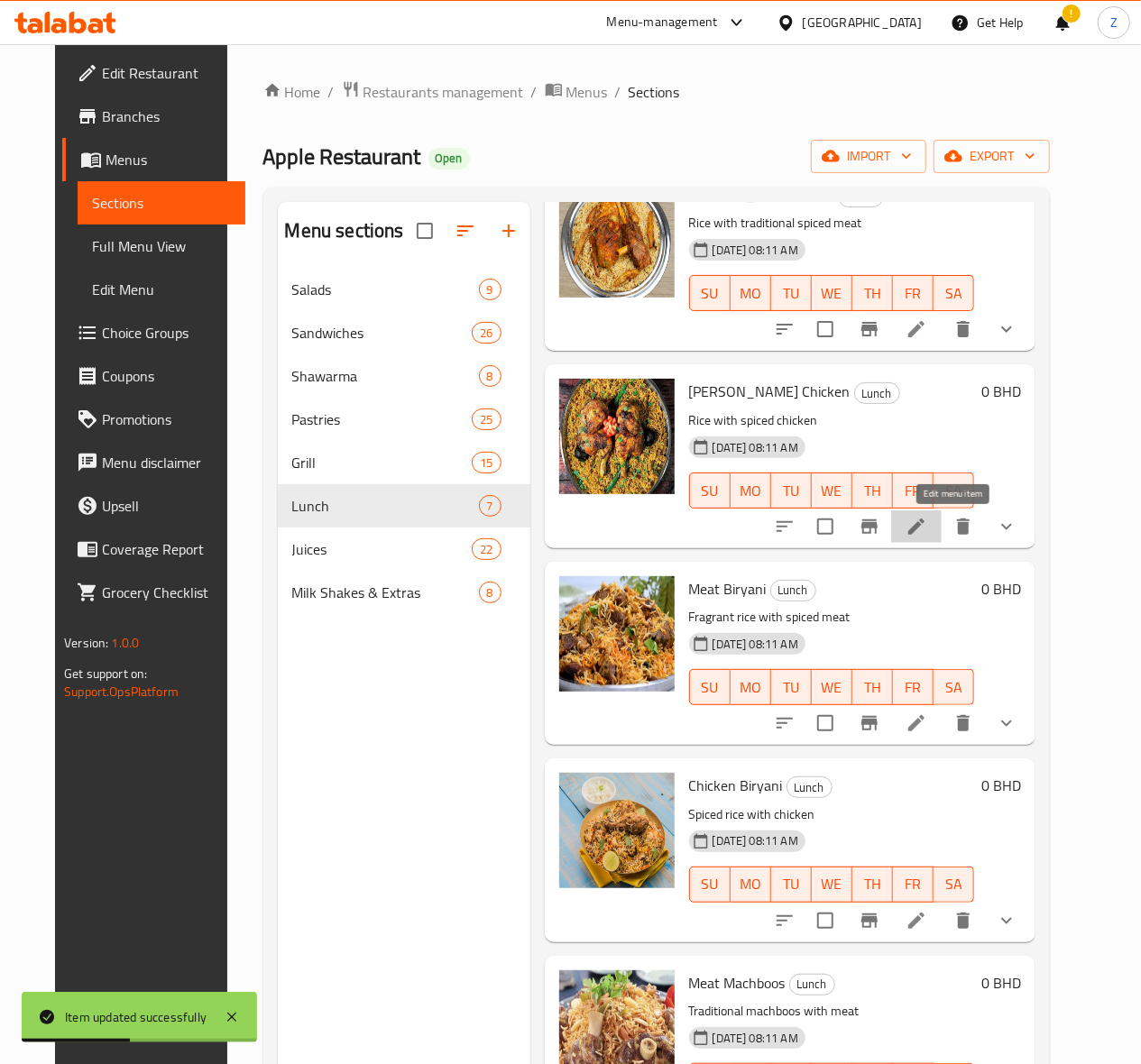
click at [927, 525] on icon at bounding box center [916, 526] width 22 height 22
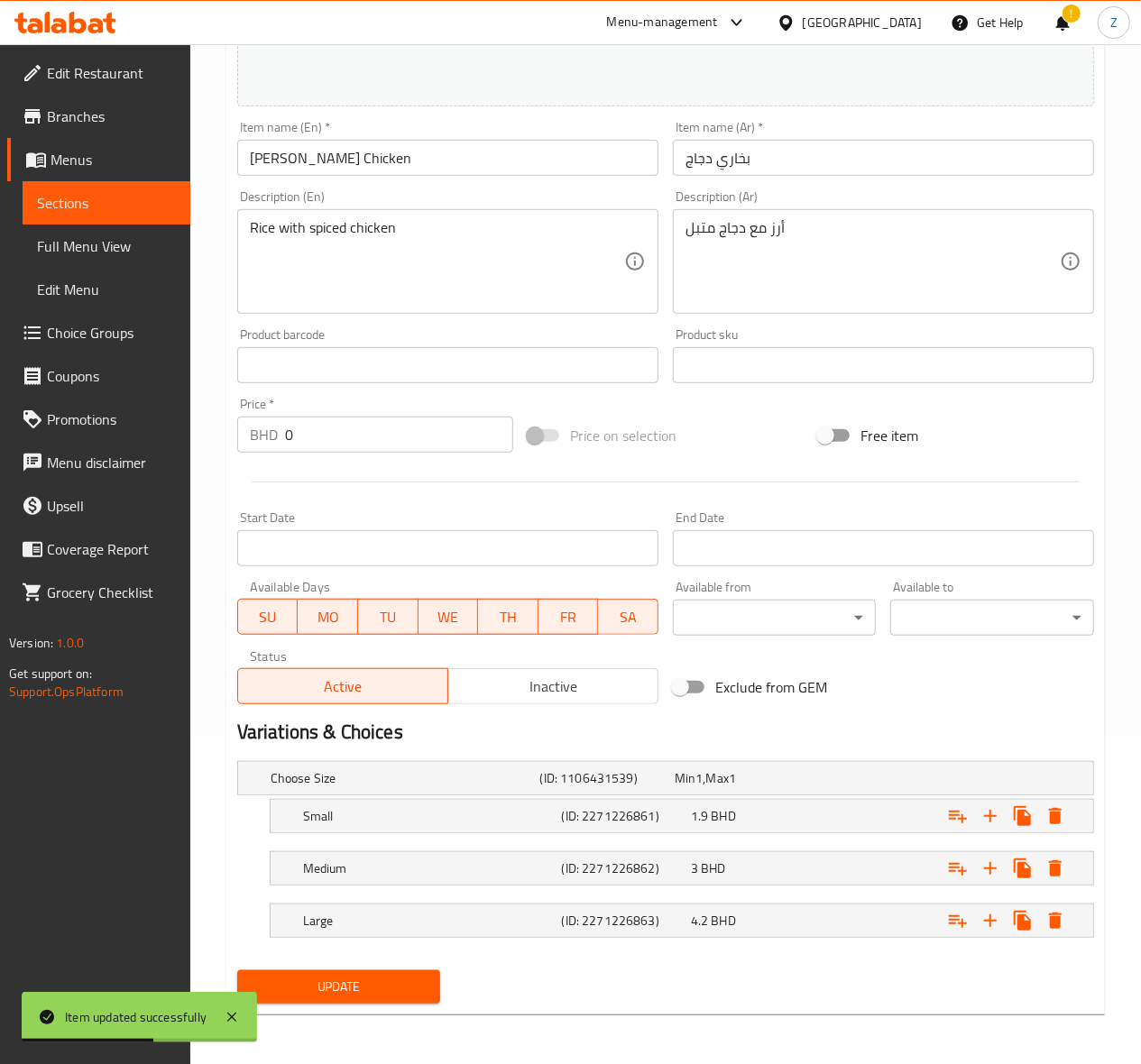
scroll to position [332, 0]
click at [740, 797] on div "Small (ID: 2271226861) 1.9 BHD" at bounding box center [670, 777] width 808 height 39
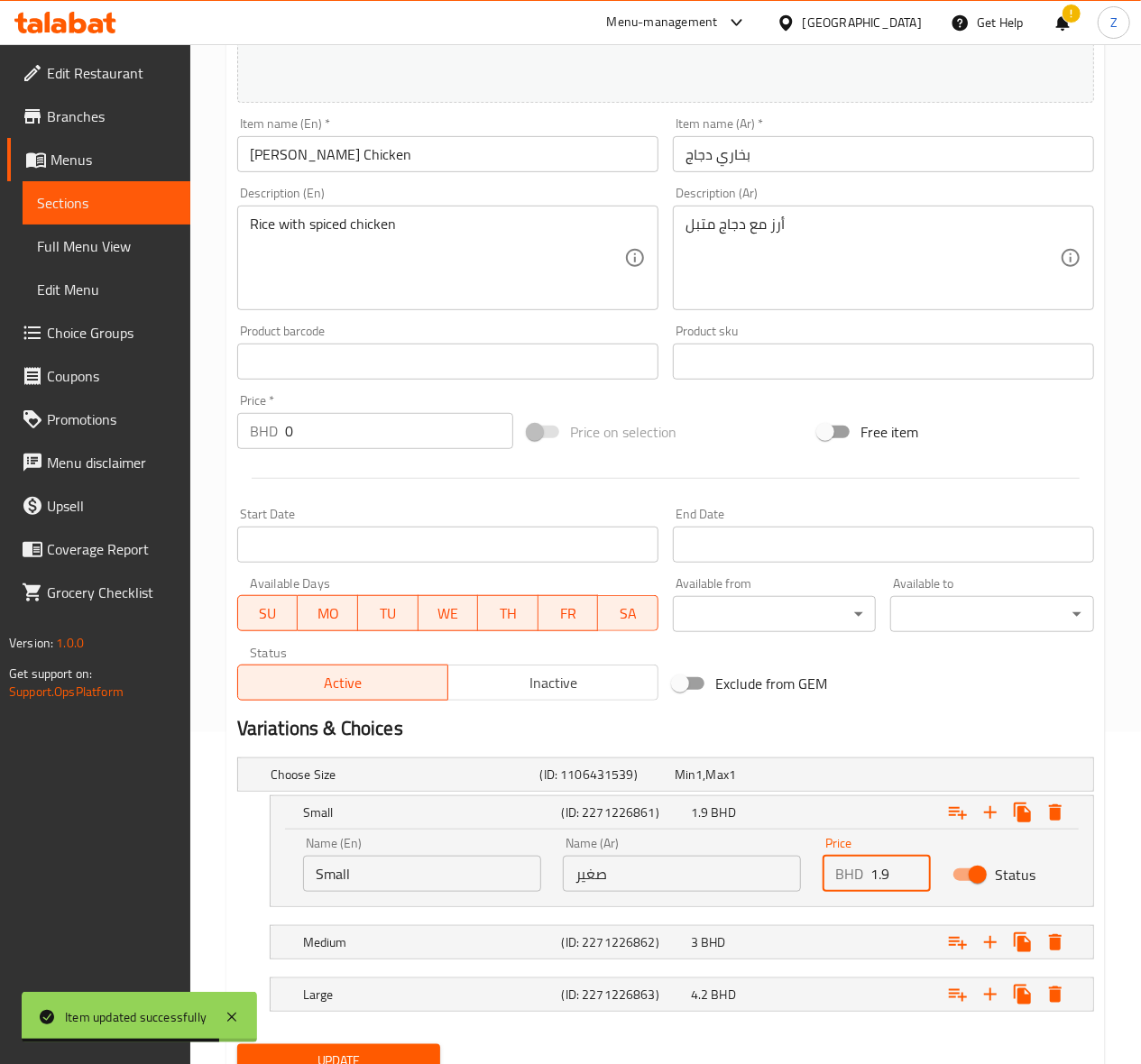
drag, startPoint x: 895, startPoint y: 882, endPoint x: 862, endPoint y: 882, distance: 33.0
click at [862, 882] on div "BHD 1.9 Price" at bounding box center [876, 874] width 109 height 36
type input "2.1"
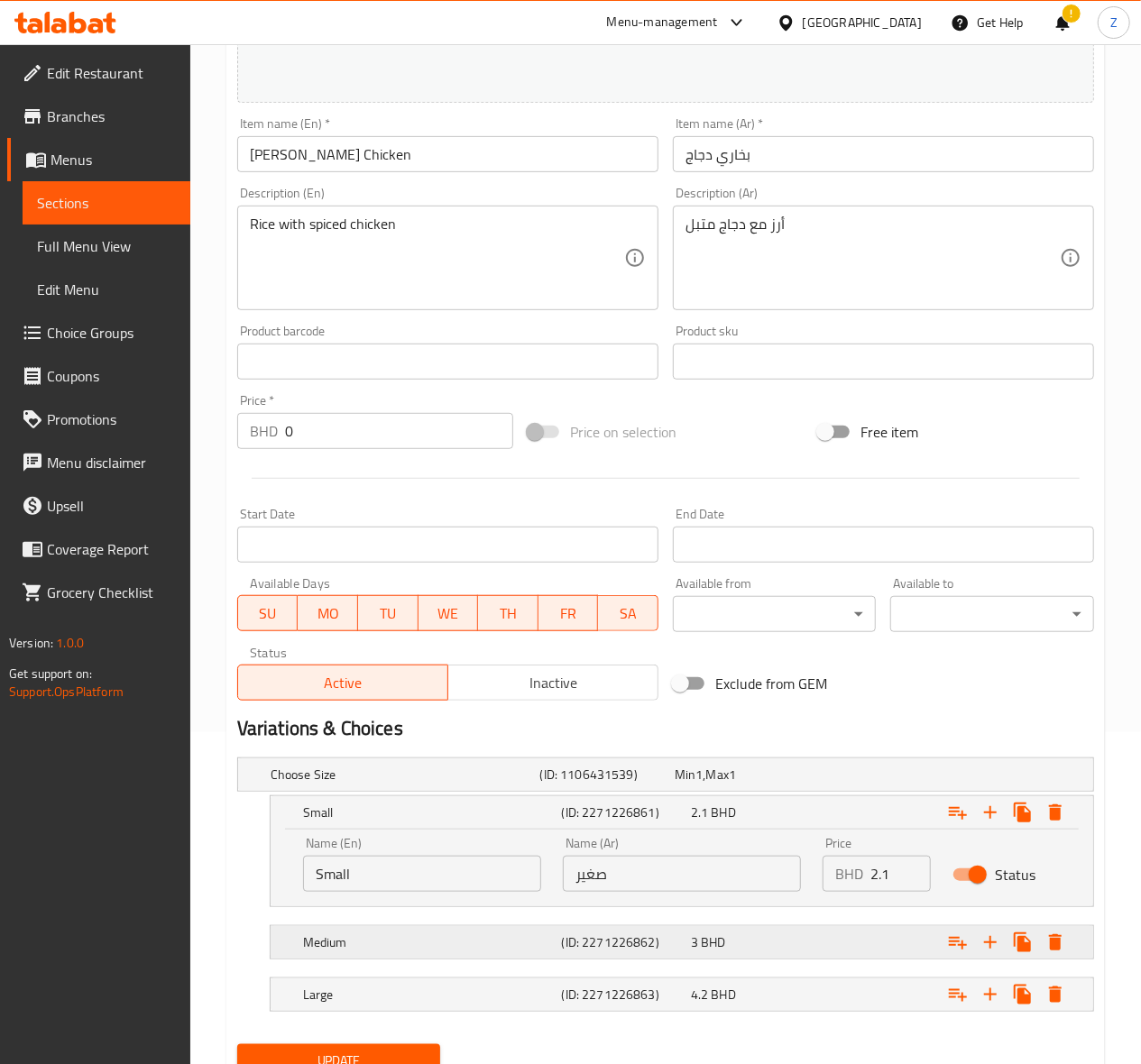
click at [776, 784] on div "3 BHD" at bounding box center [738, 774] width 127 height 18
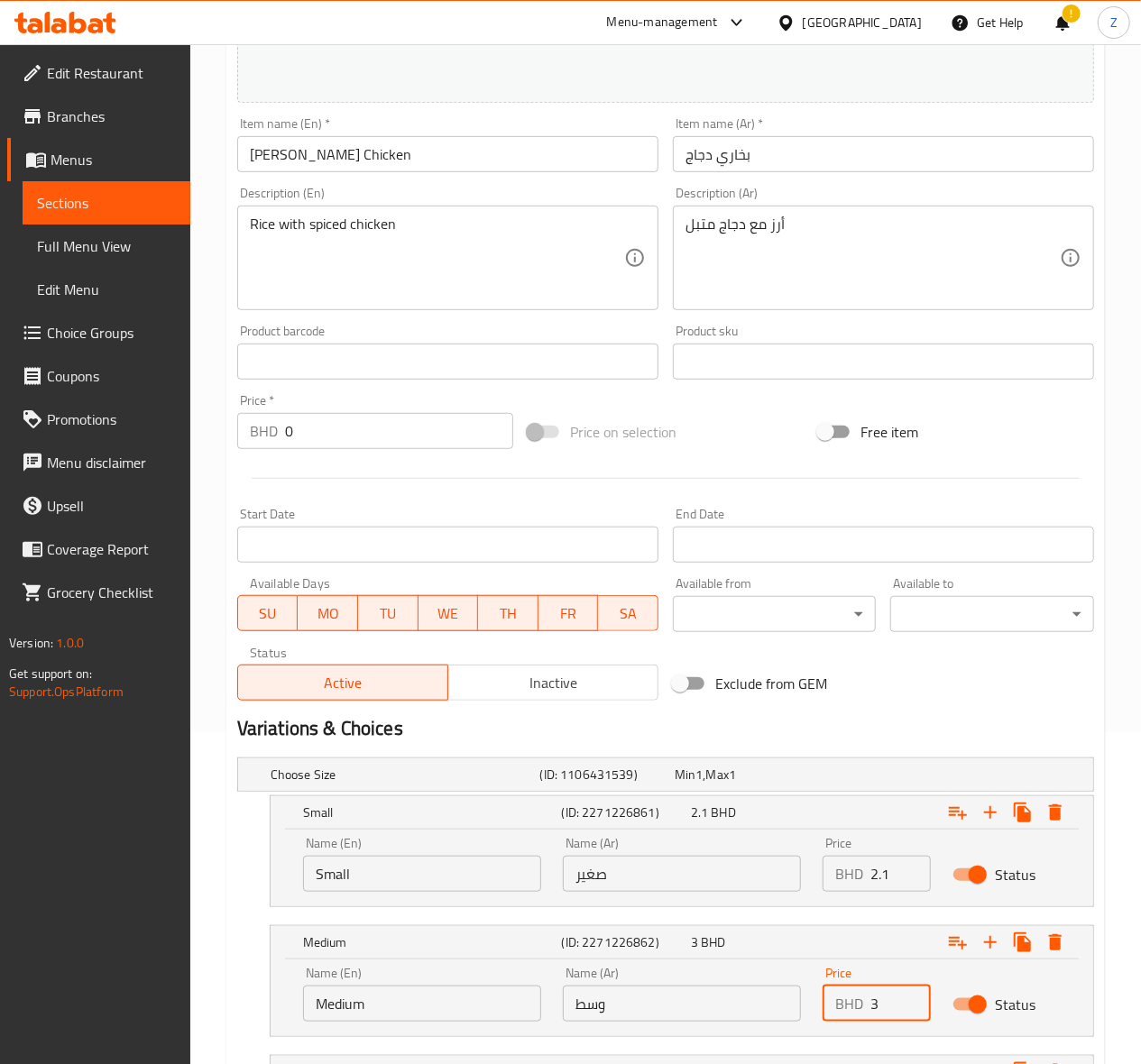
click at [896, 1004] on input "3" at bounding box center [900, 1004] width 61 height 36
type input "3"
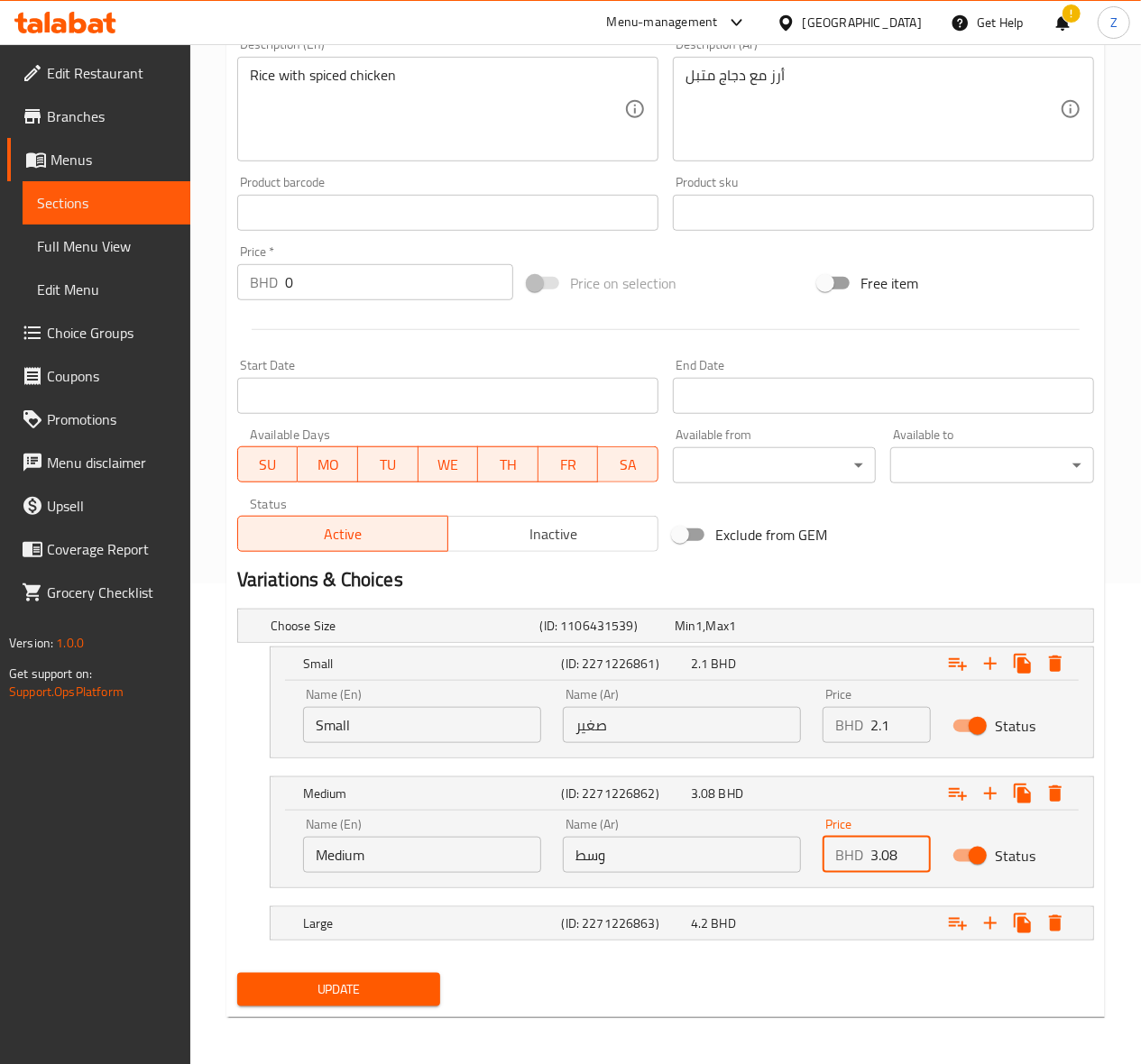
scroll to position [487, 0]
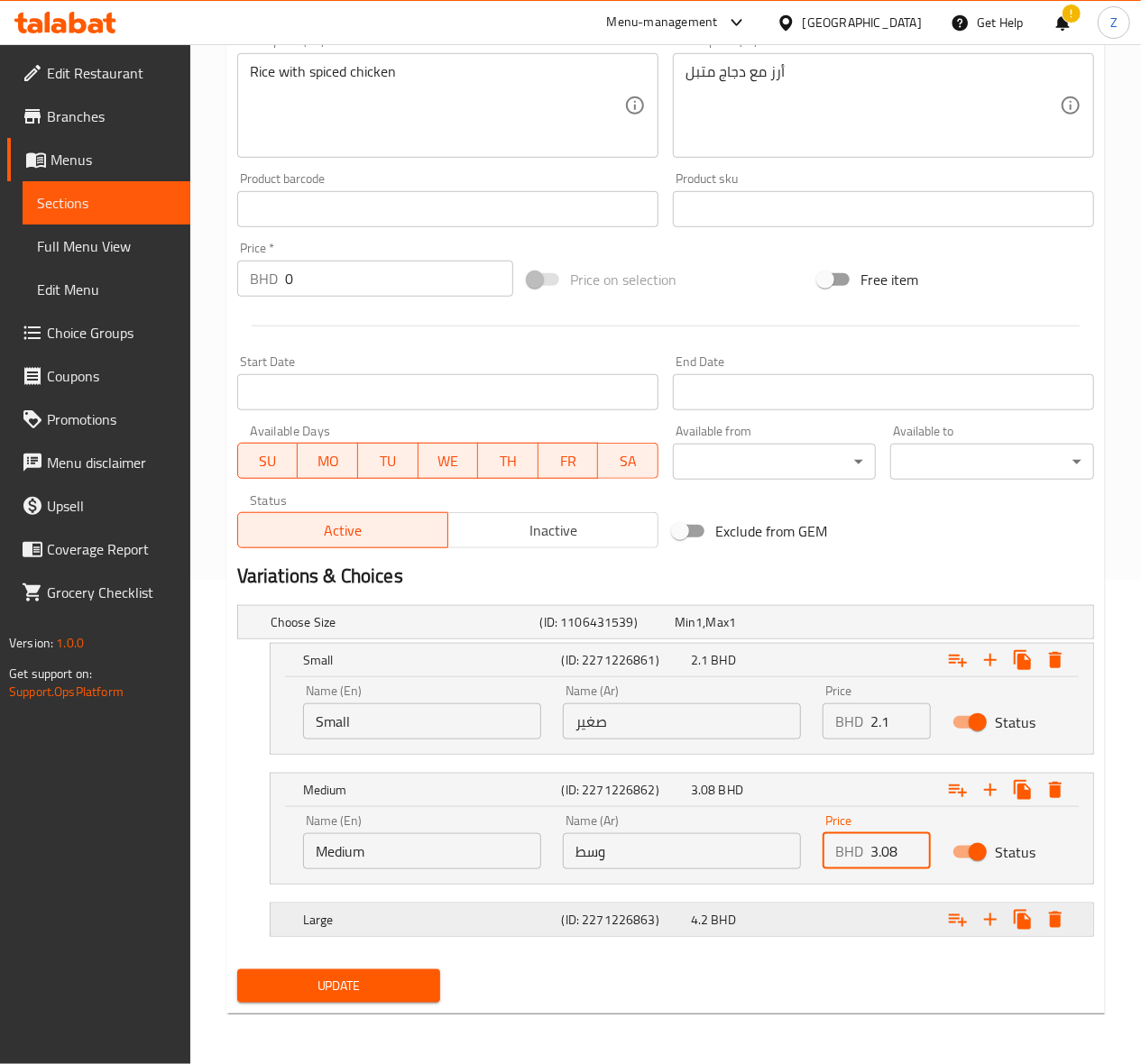
type input "3.08"
click at [770, 631] on div "4.2 BHD" at bounding box center [738, 622] width 127 height 18
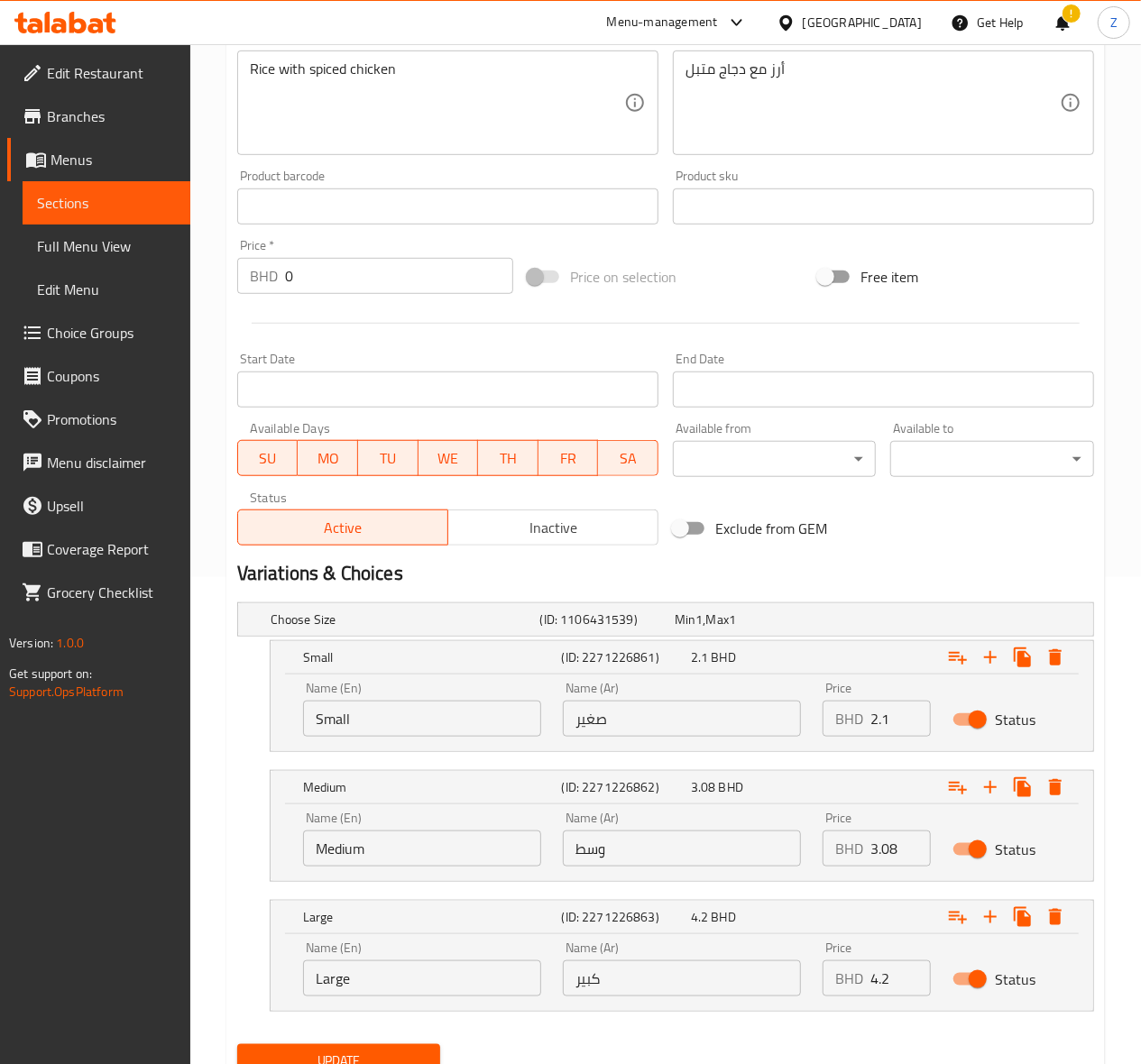
click at [303, 1058] on span "Update" at bounding box center [339, 1060] width 175 height 22
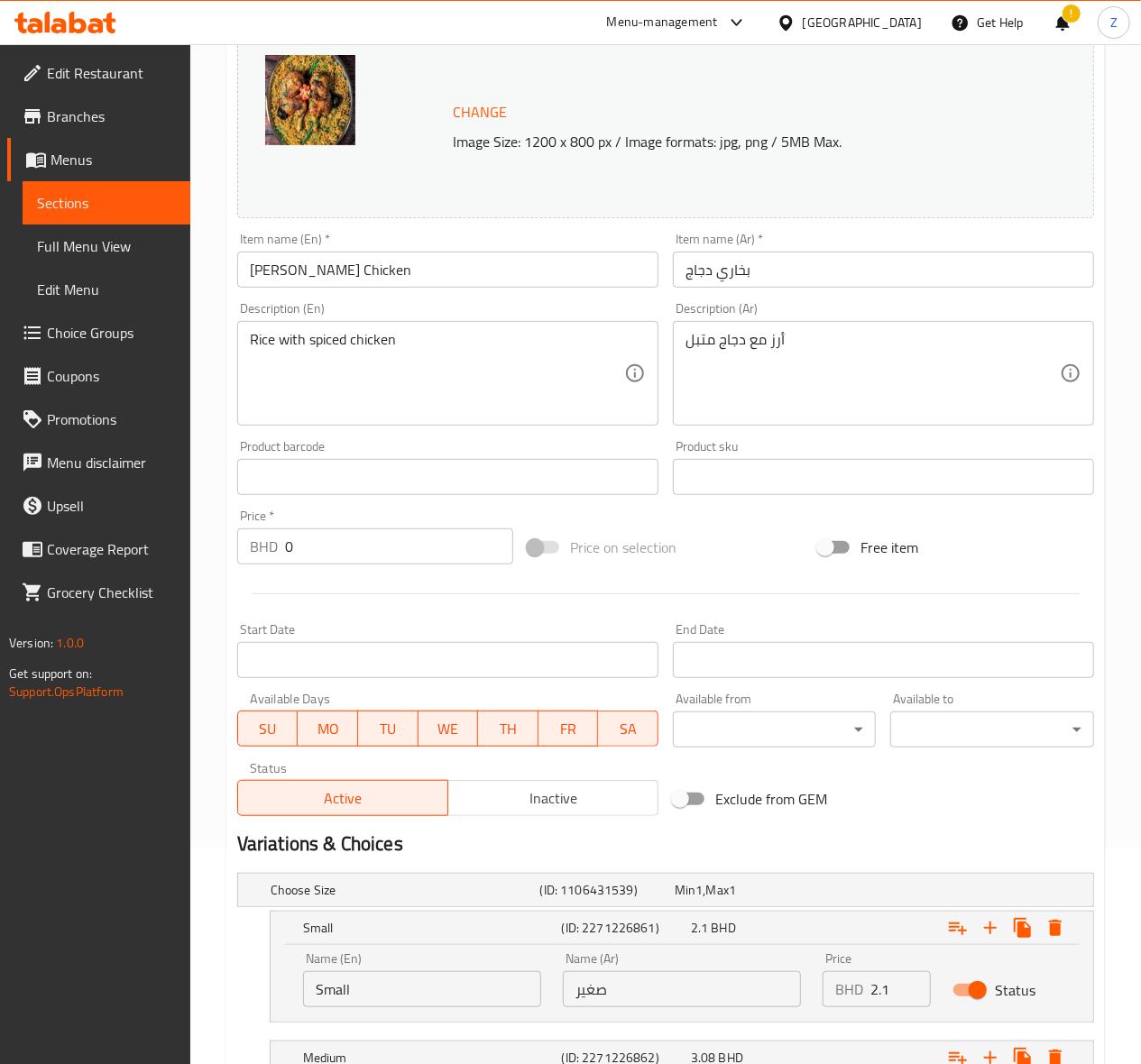
scroll to position [0, 0]
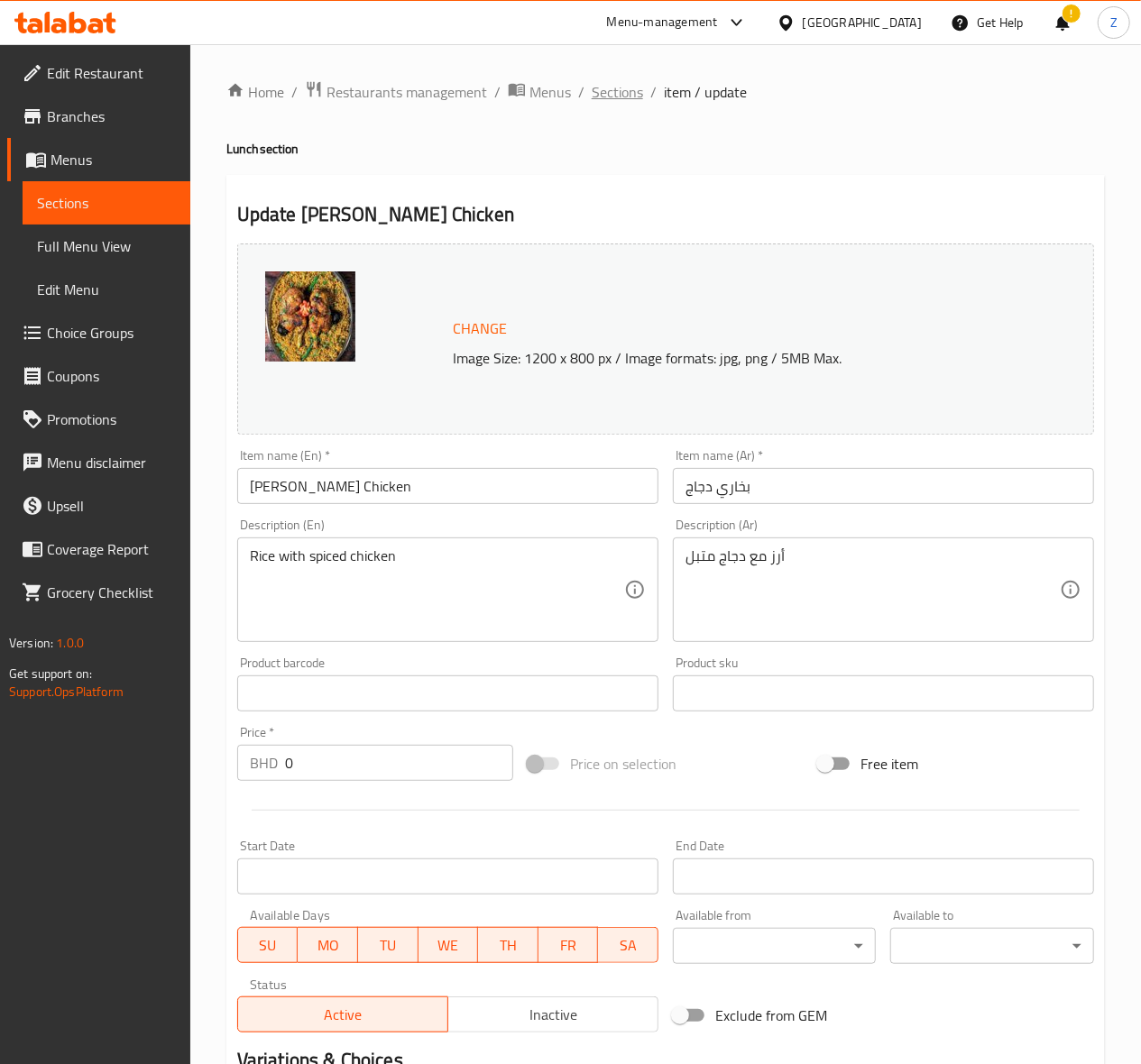
click at [600, 86] on span "Sections" at bounding box center [618, 92] width 52 height 22
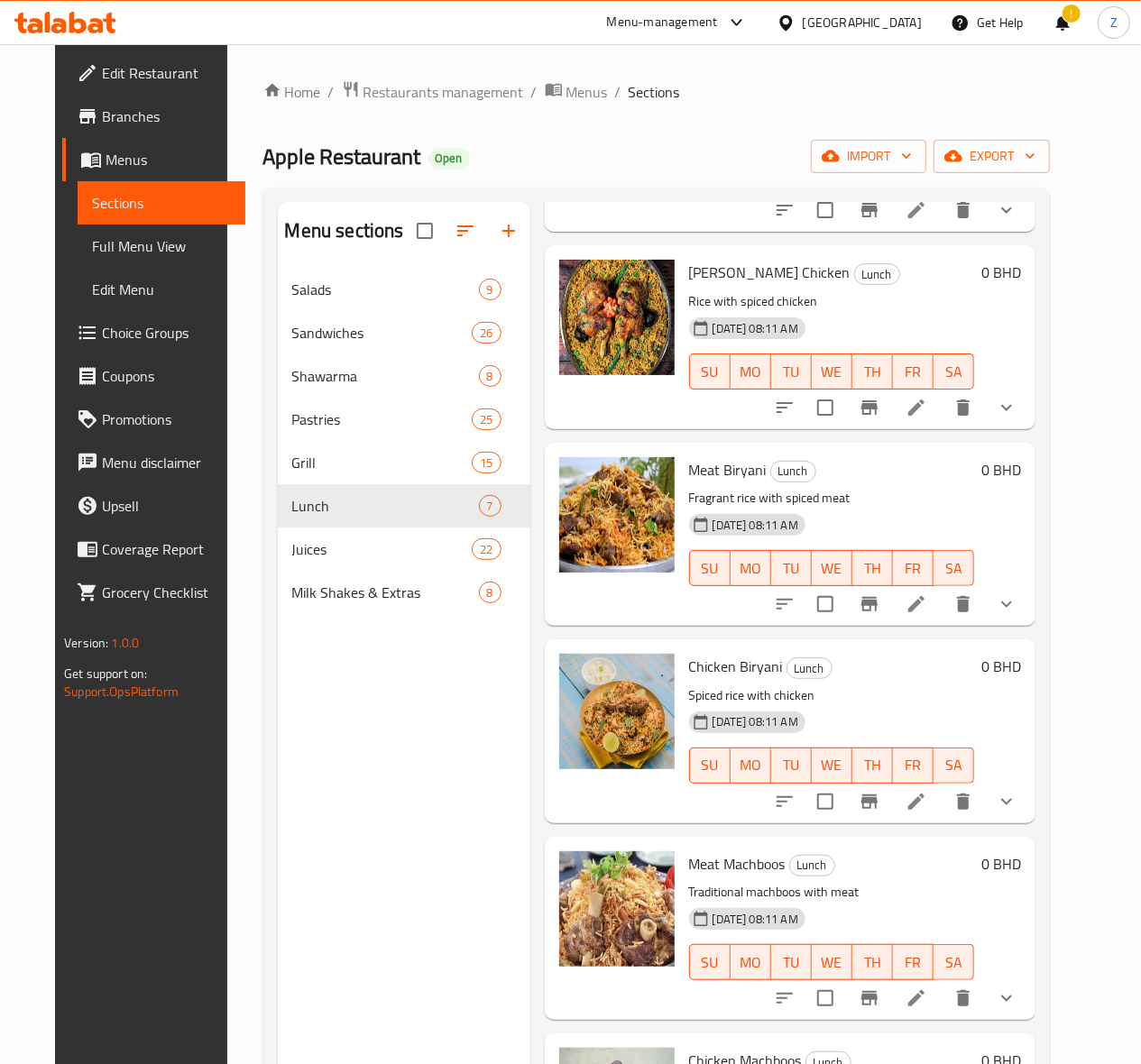
scroll to position [240, 0]
click at [927, 602] on icon at bounding box center [916, 603] width 22 height 22
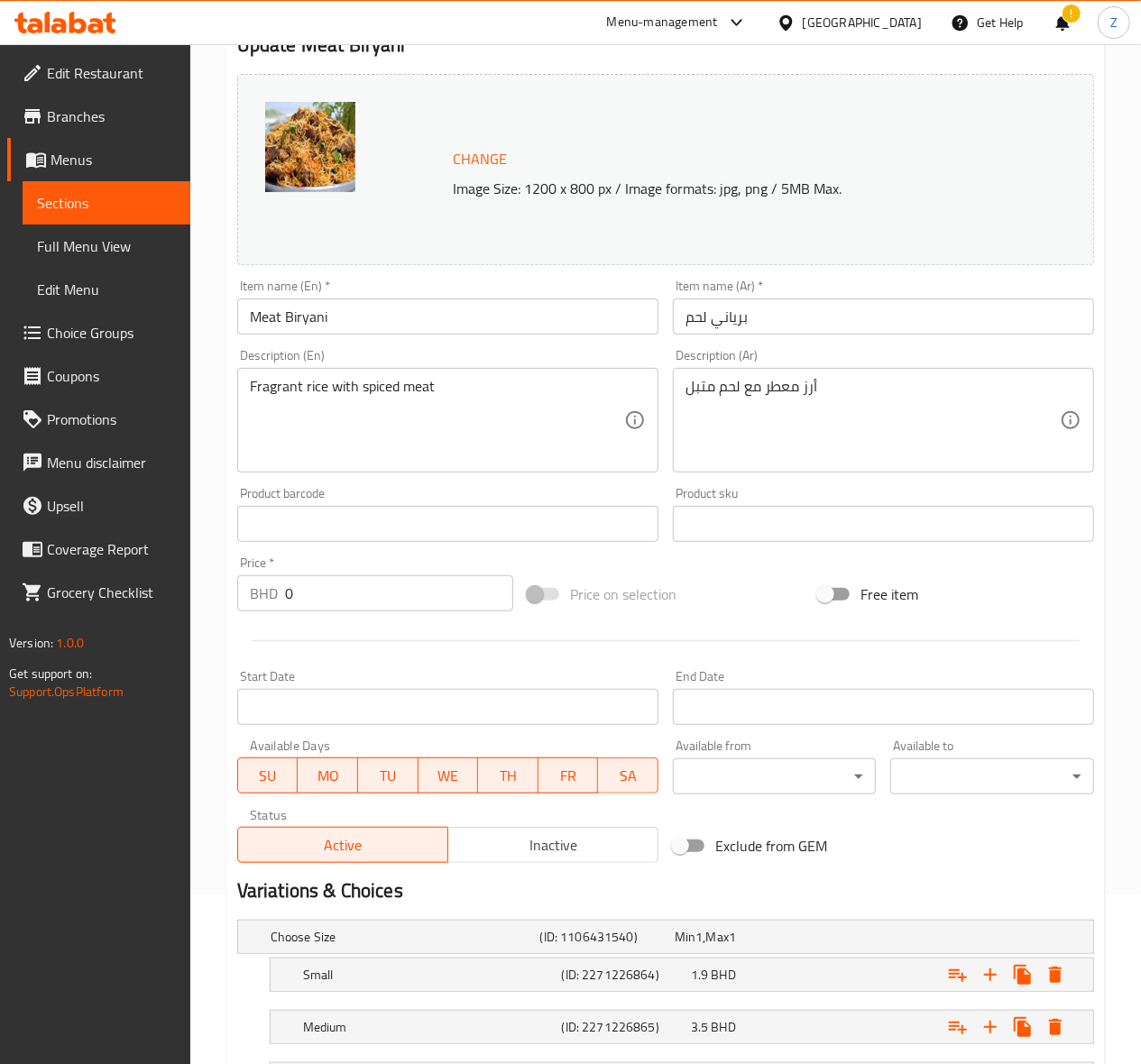
scroll to position [332, 0]
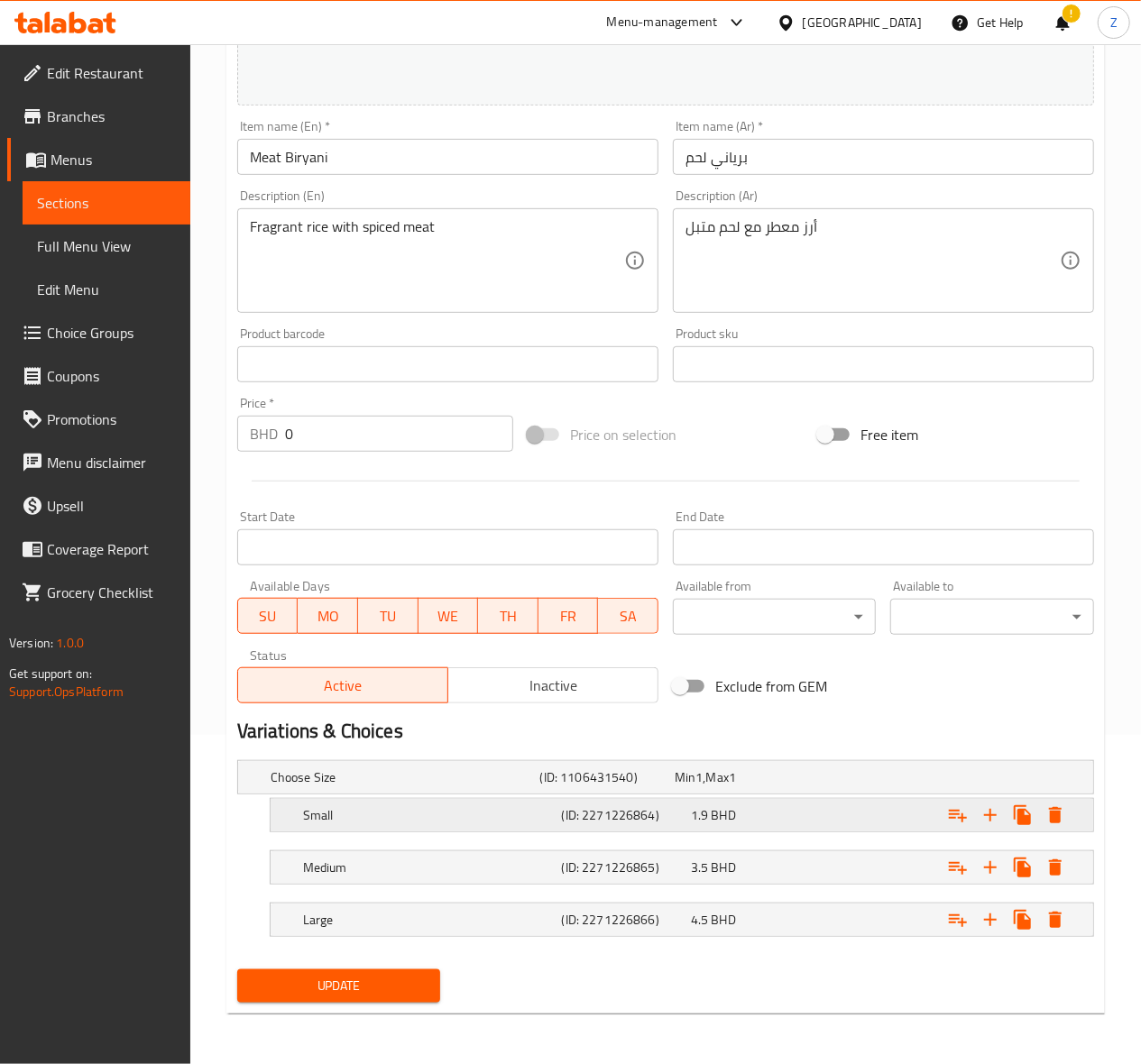
click at [748, 786] on div "1.9 BHD" at bounding box center [738, 777] width 127 height 18
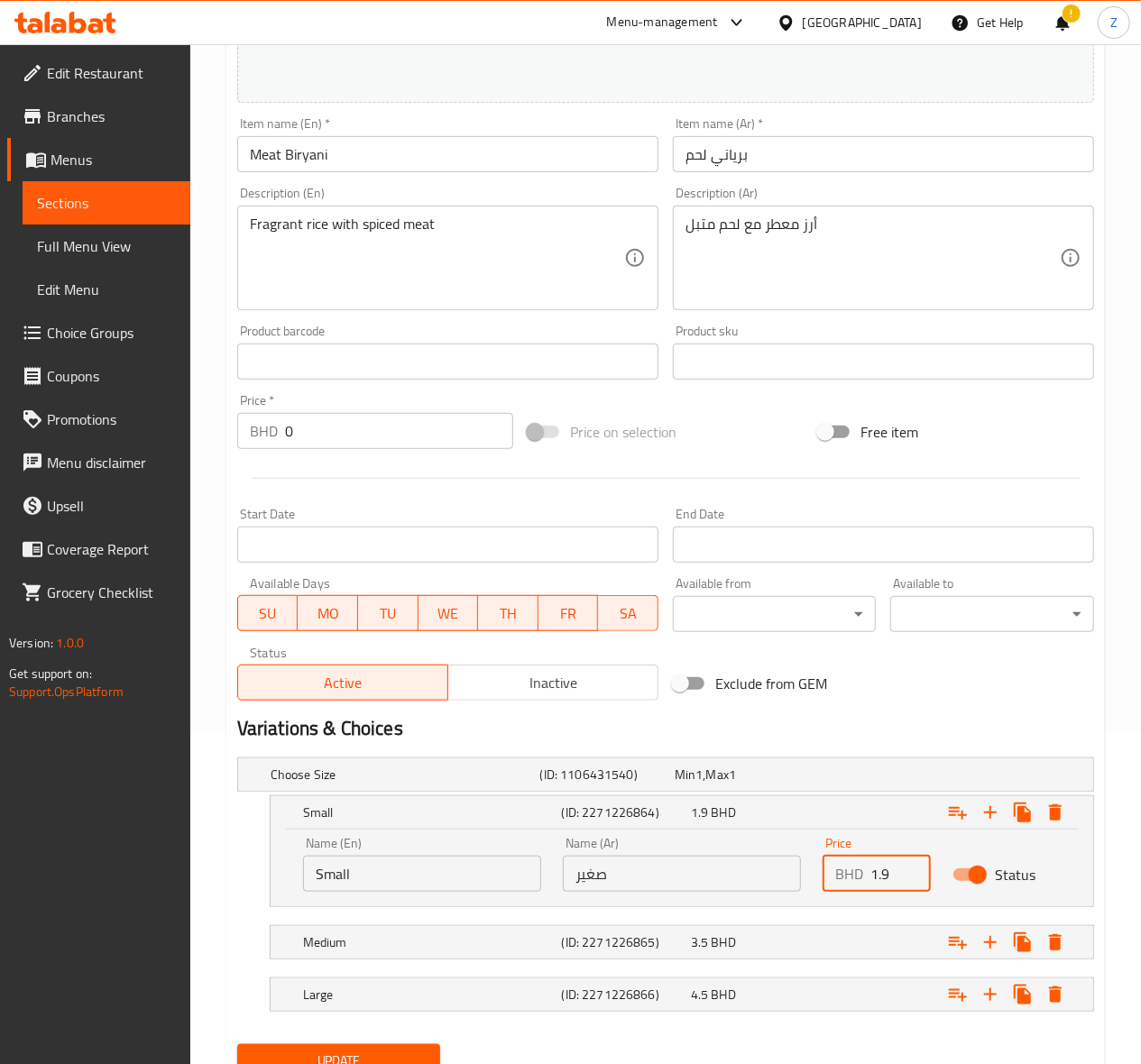
drag, startPoint x: 886, startPoint y: 874, endPoint x: 789, endPoint y: 841, distance: 102.5
click at [791, 842] on div "Name (En) Small Name (En) Name (Ar) صغير Name (Ar) Price BHD 1.9 Price Status" at bounding box center [681, 864] width 779 height 77
type input "2.1"
click at [806, 787] on div "4.5 BHD" at bounding box center [739, 774] width 134 height 25
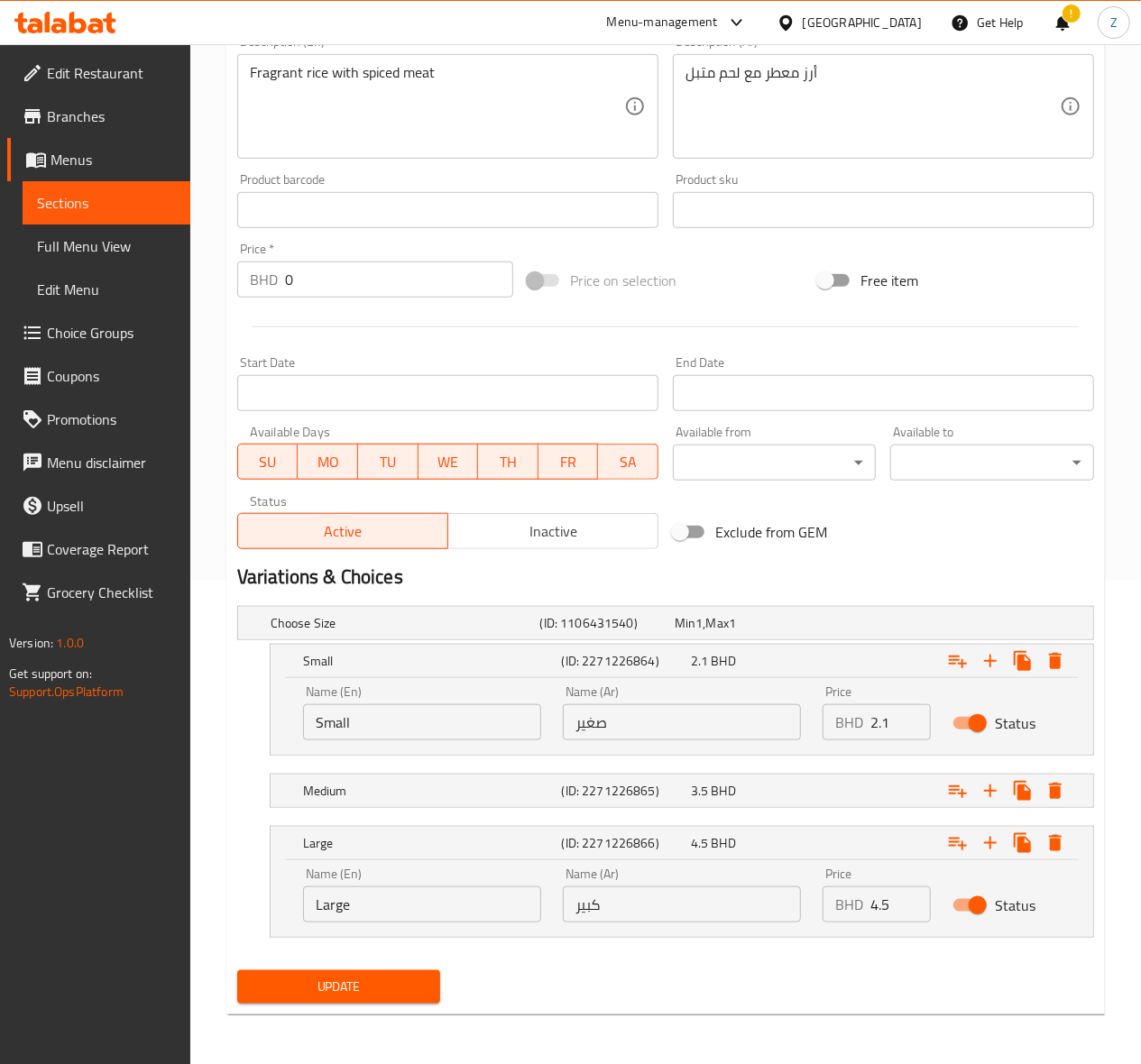
scroll to position [487, 0]
drag, startPoint x: 896, startPoint y: 899, endPoint x: 881, endPoint y: 896, distance: 15.3
click at [881, 896] on input "4.5" at bounding box center [900, 904] width 61 height 36
click at [345, 975] on span "Update" at bounding box center [339, 985] width 175 height 22
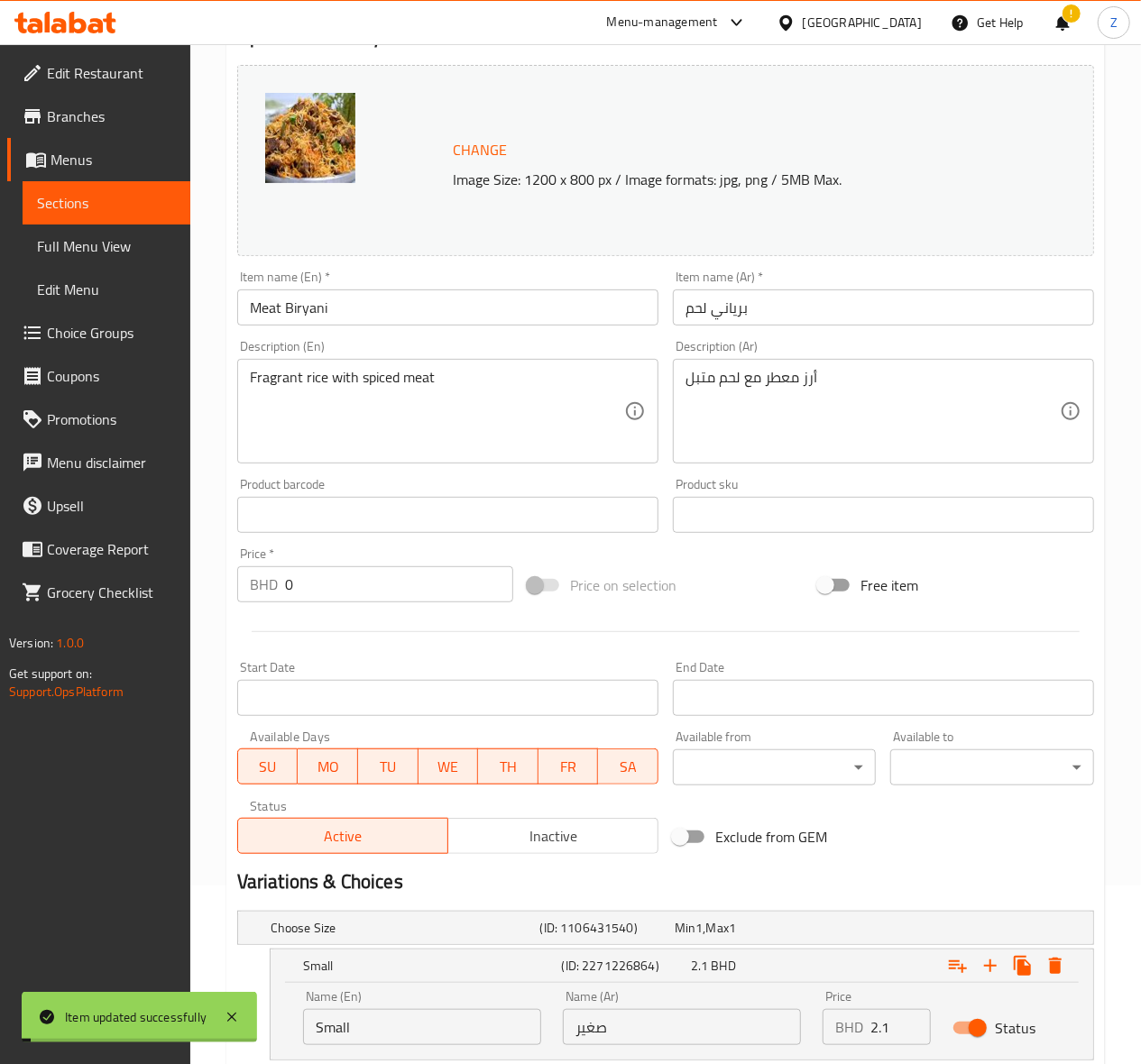
scroll to position [0, 0]
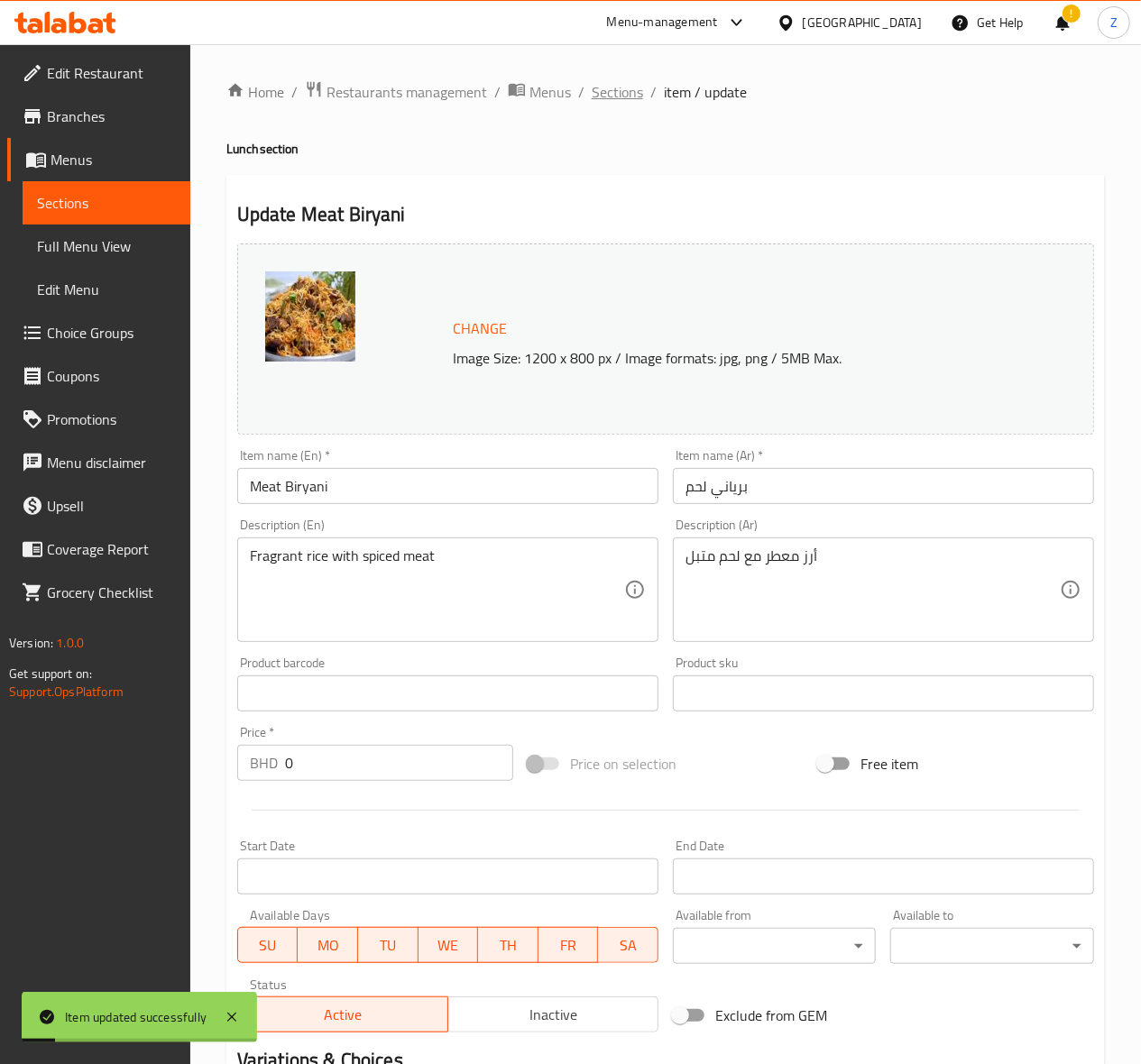
click at [625, 91] on span "Sections" at bounding box center [618, 92] width 52 height 22
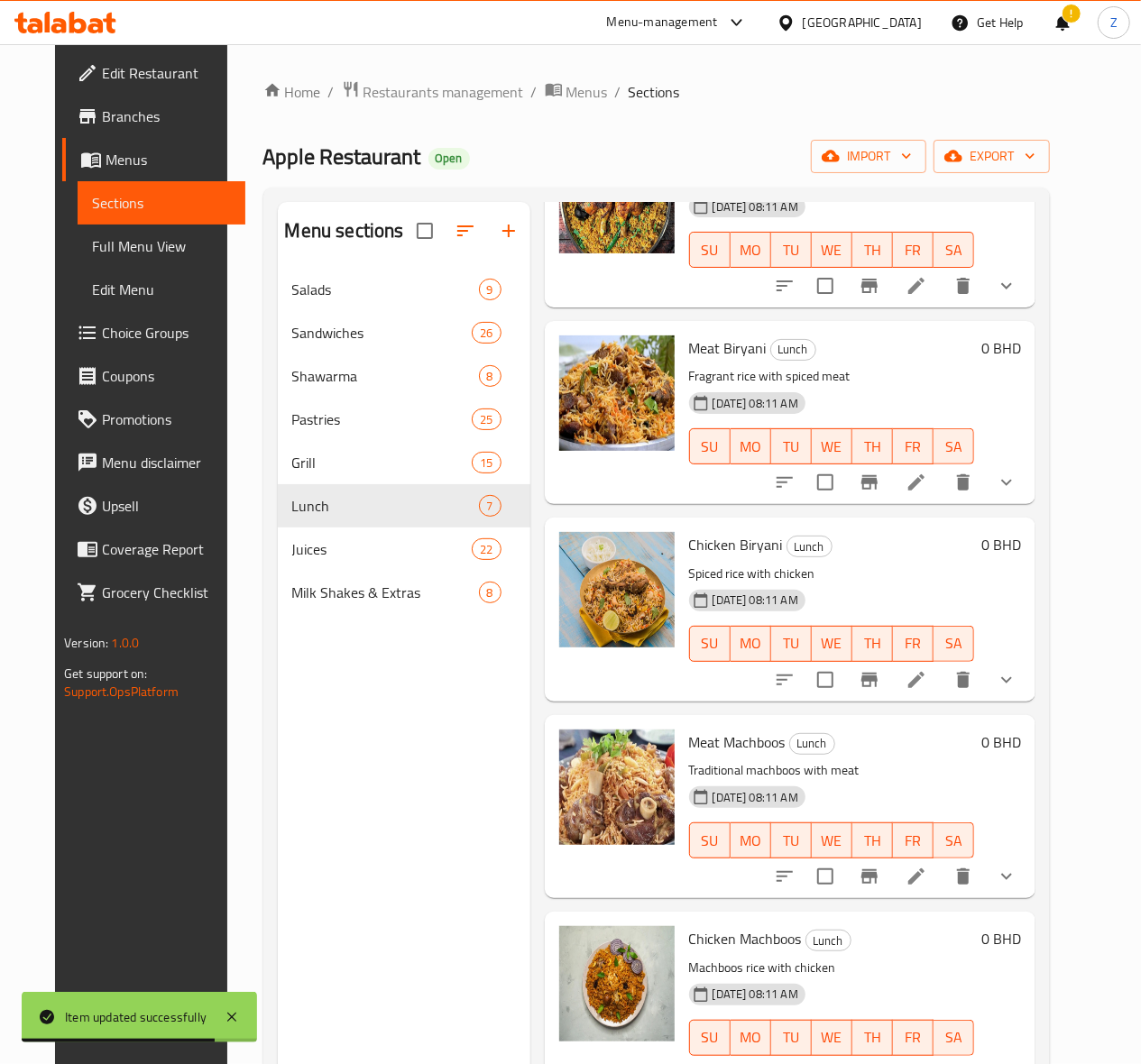
scroll to position [387, 0]
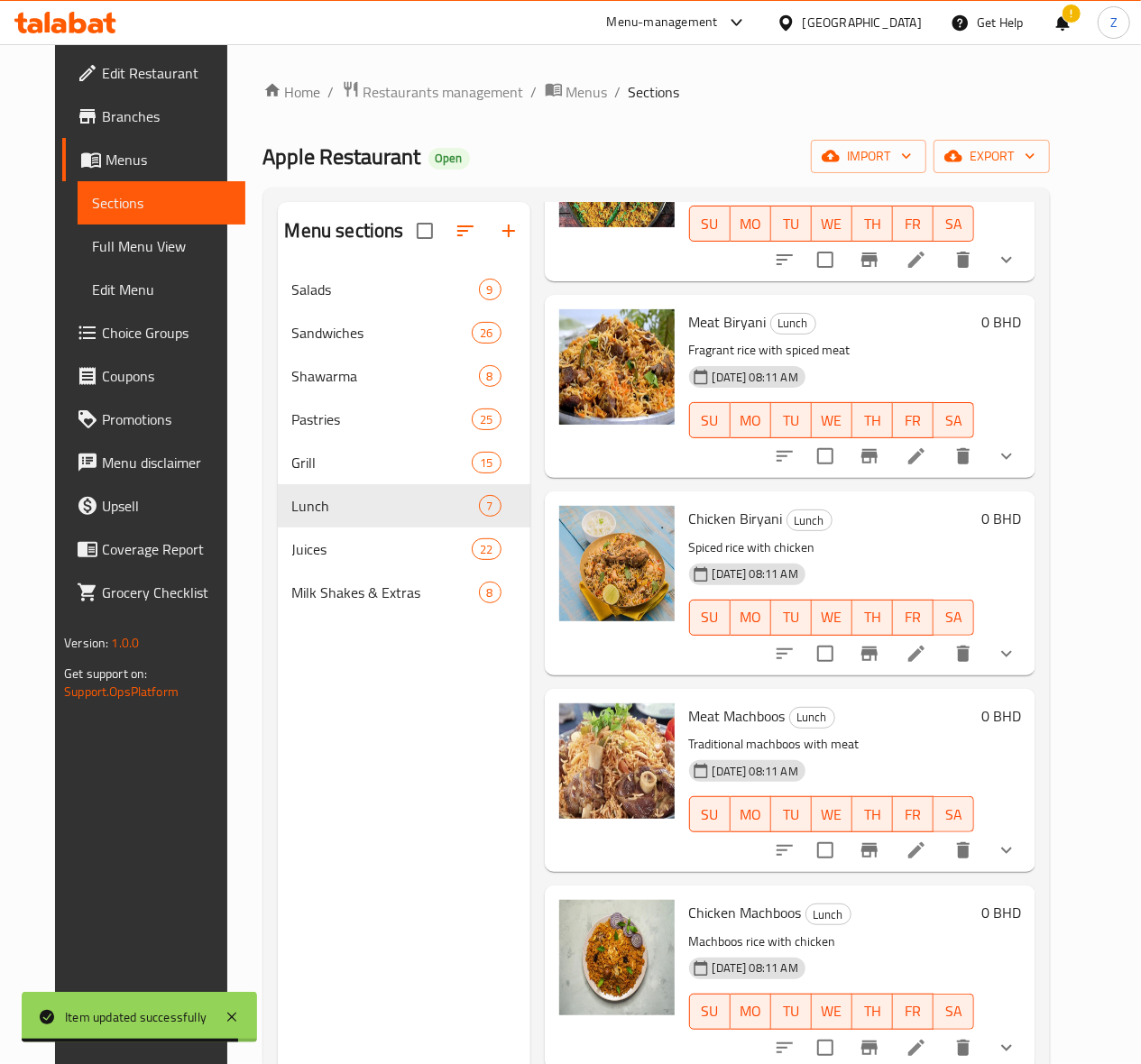
click at [941, 650] on li at bounding box center [916, 654] width 51 height 33
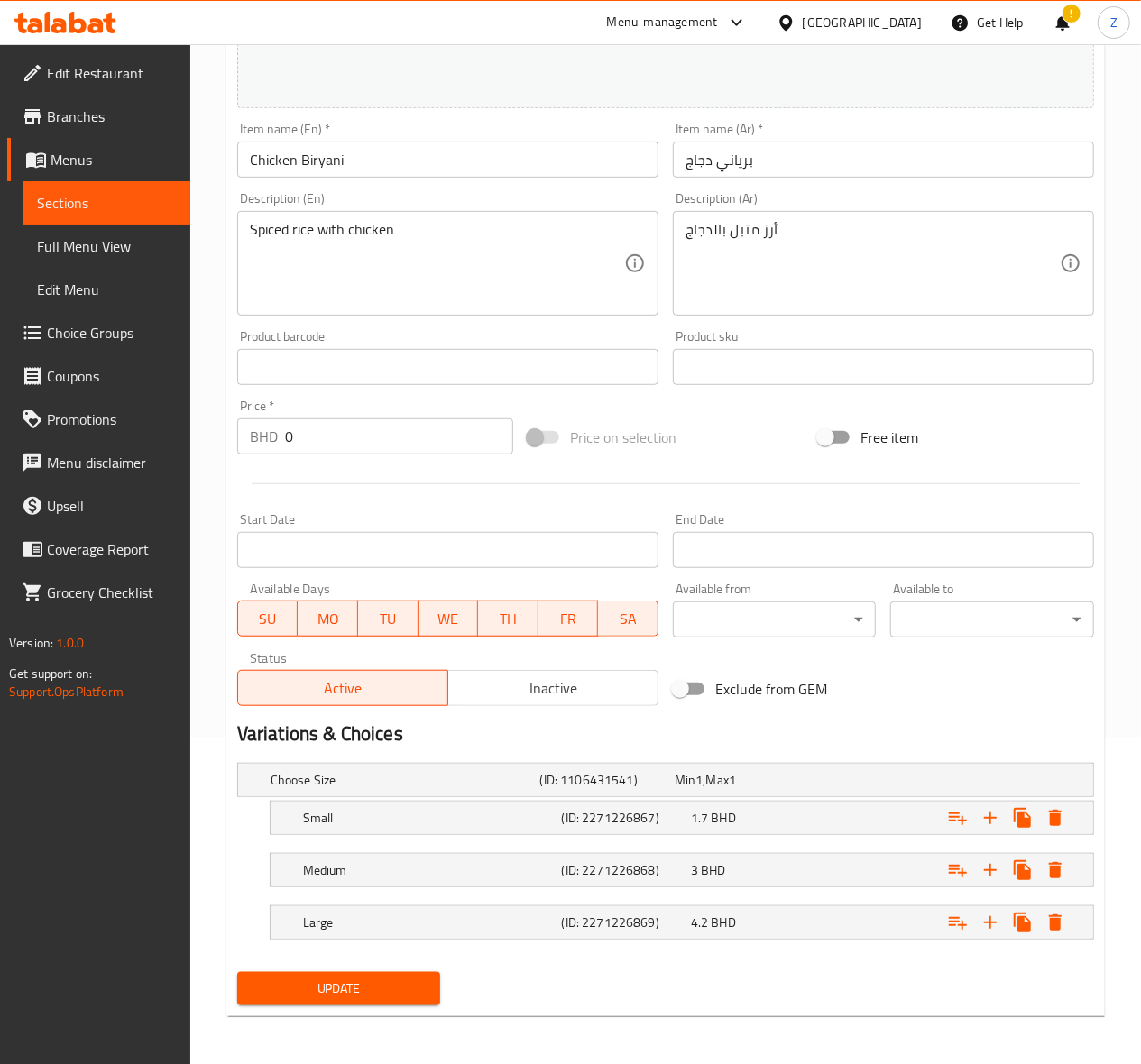
scroll to position [332, 0]
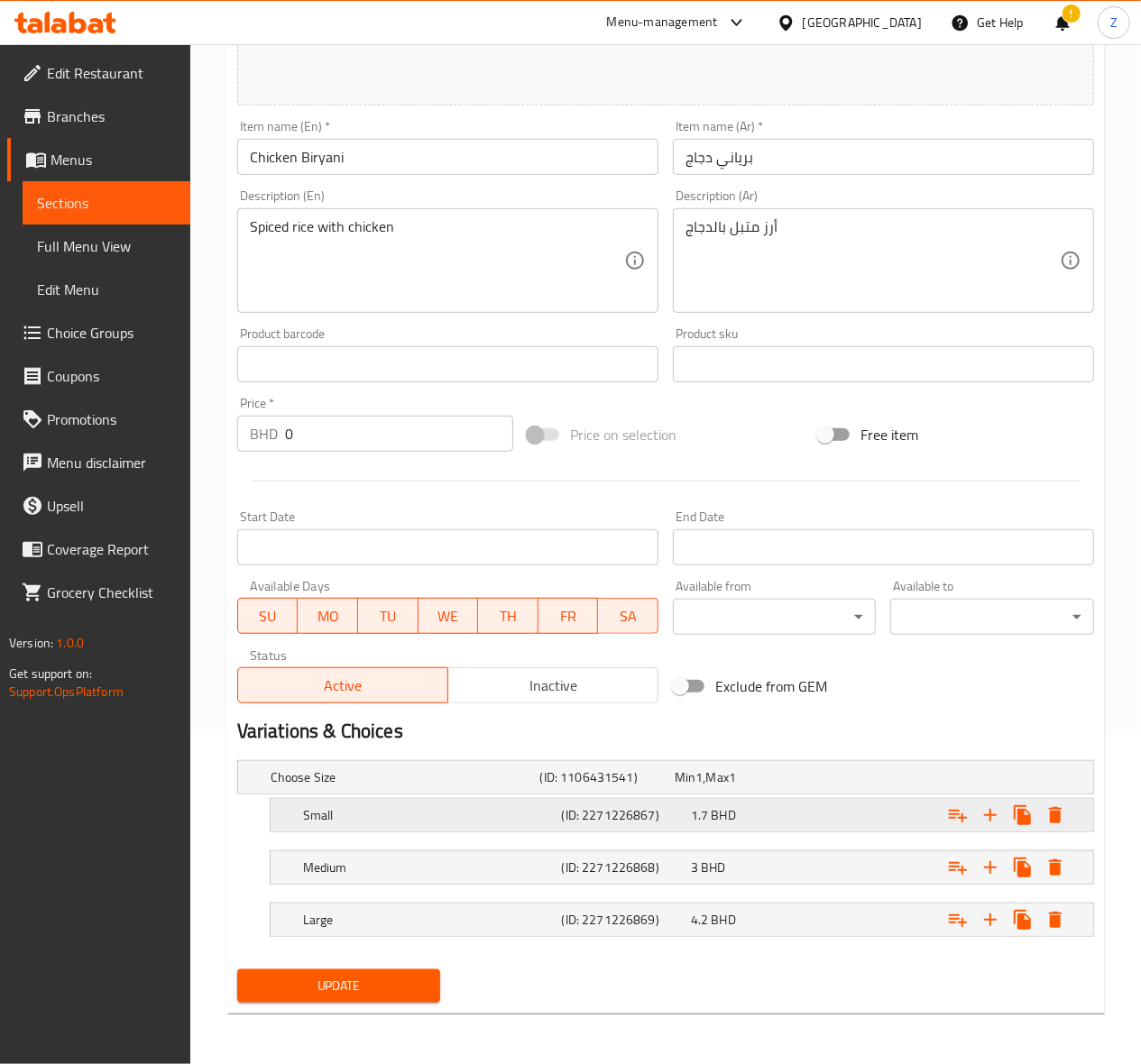
click at [784, 786] on div "1.7 BHD" at bounding box center [738, 777] width 127 height 18
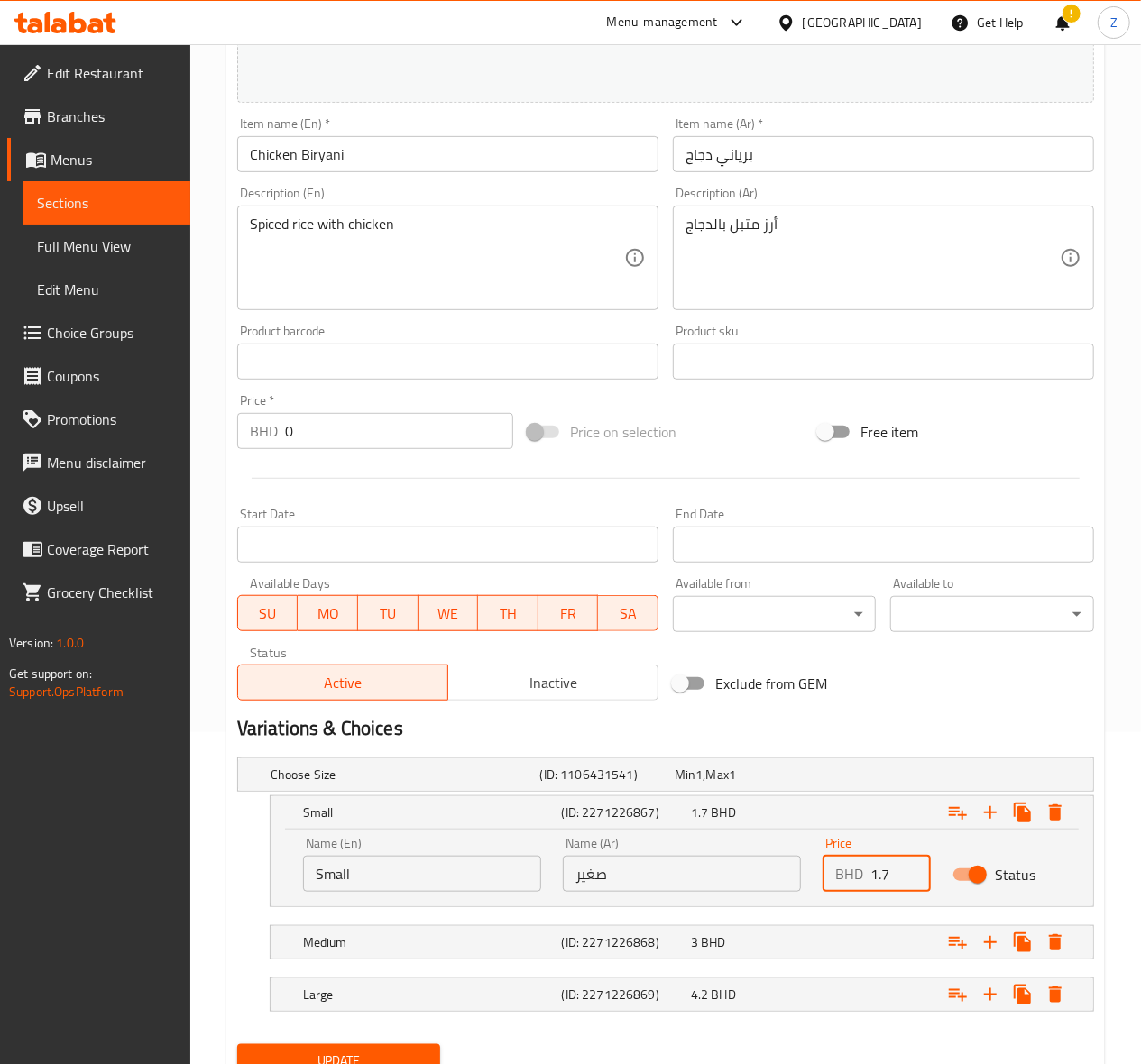
click at [881, 862] on input "1.7" at bounding box center [900, 874] width 61 height 36
type input "1.82"
click at [813, 794] on div "Medium (ID: 2271226868) 3 BHD" at bounding box center [670, 774] width 808 height 39
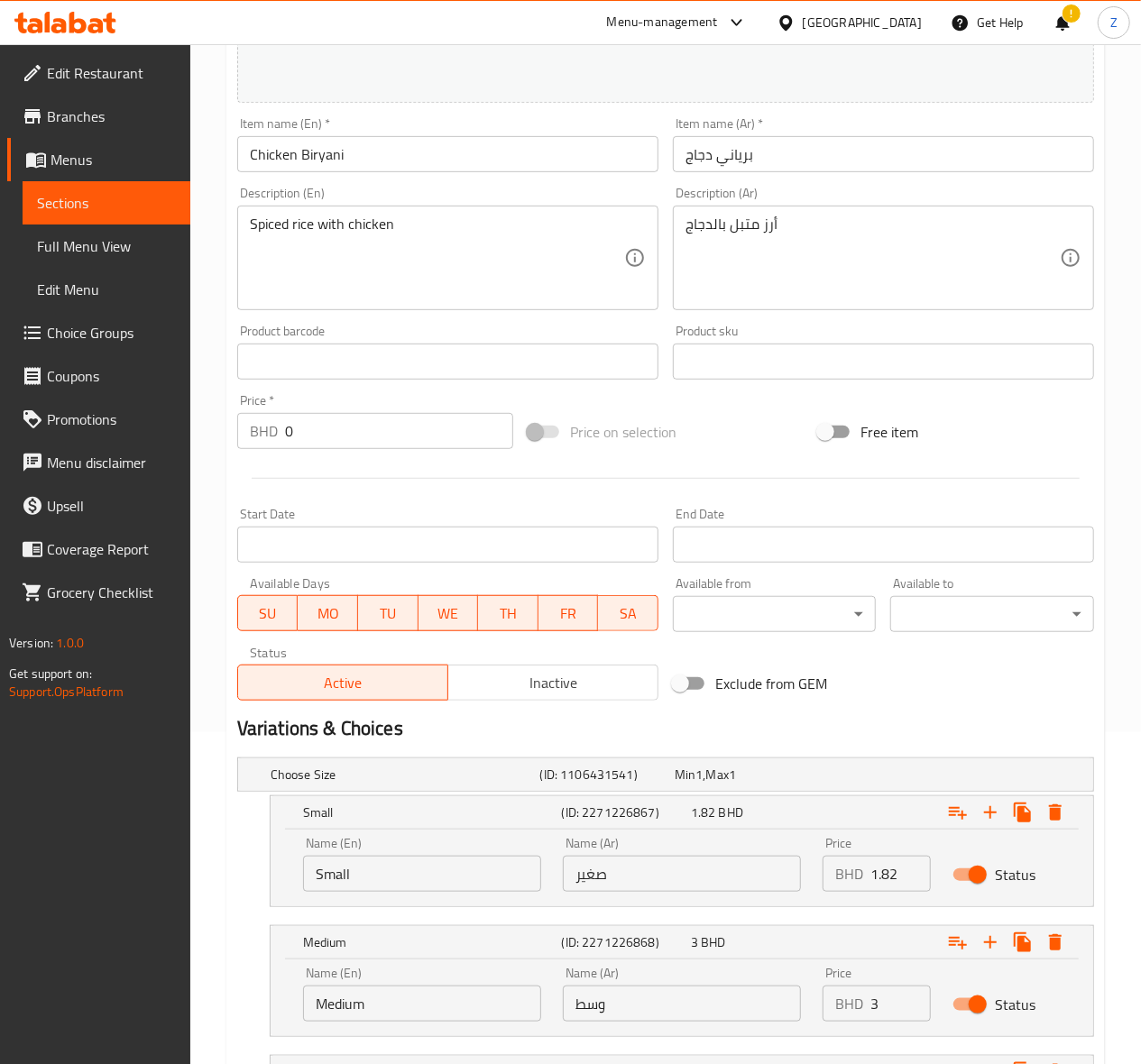
click at [888, 1010] on input "3" at bounding box center [900, 1004] width 61 height 36
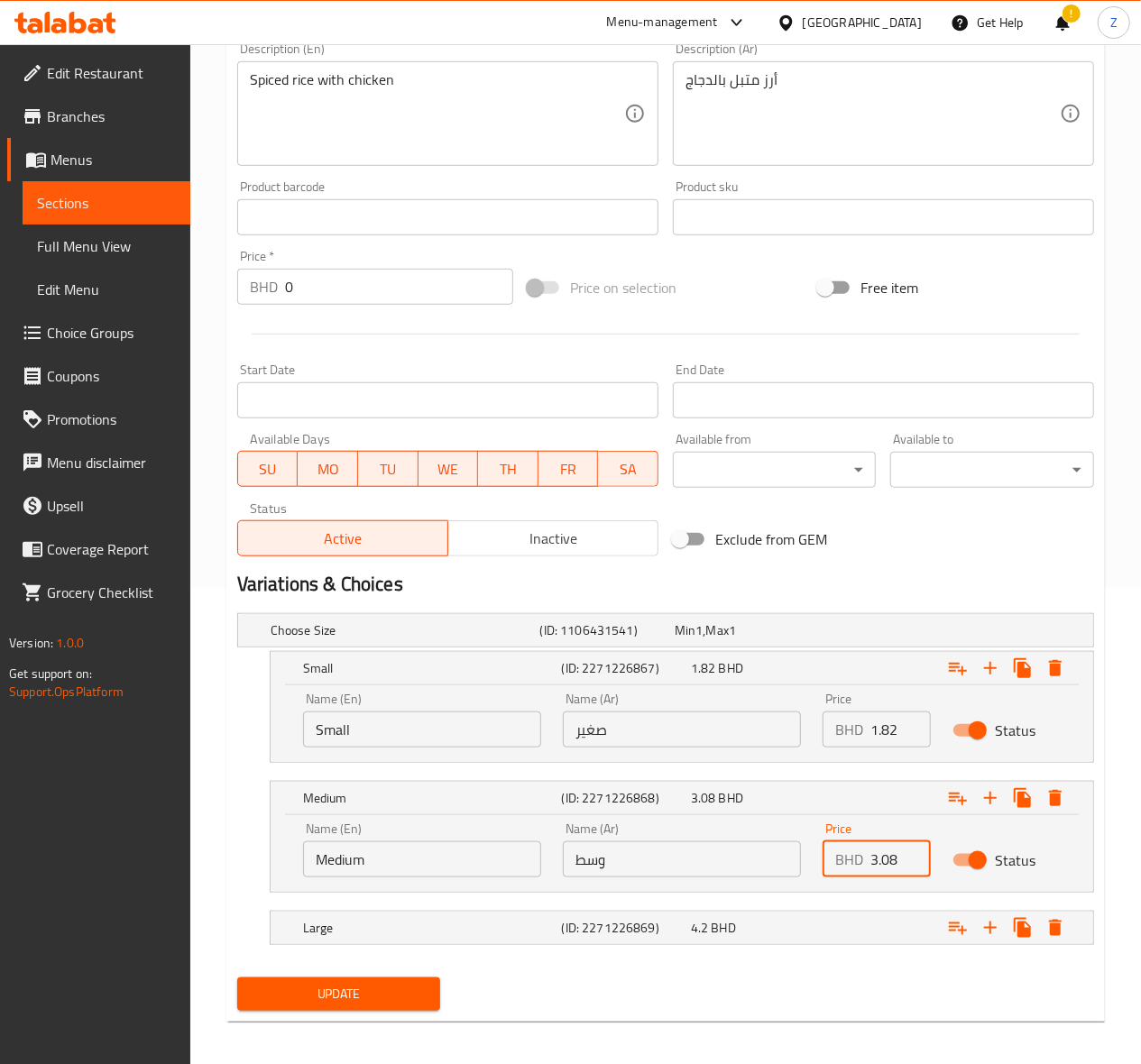
scroll to position [487, 0]
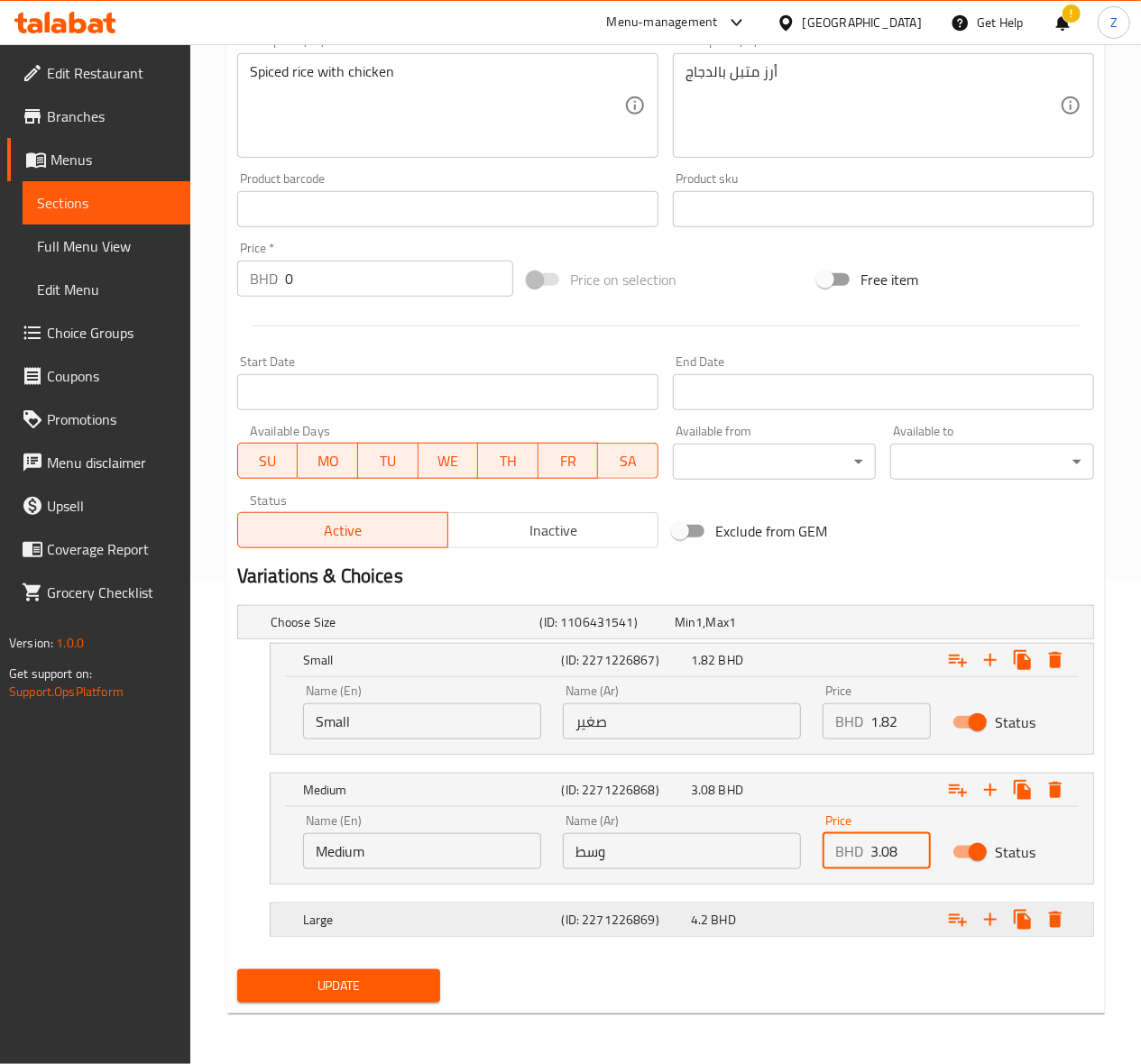
type input "3.08"
click at [828, 626] on div "Expand" at bounding box center [940, 622] width 270 height 8
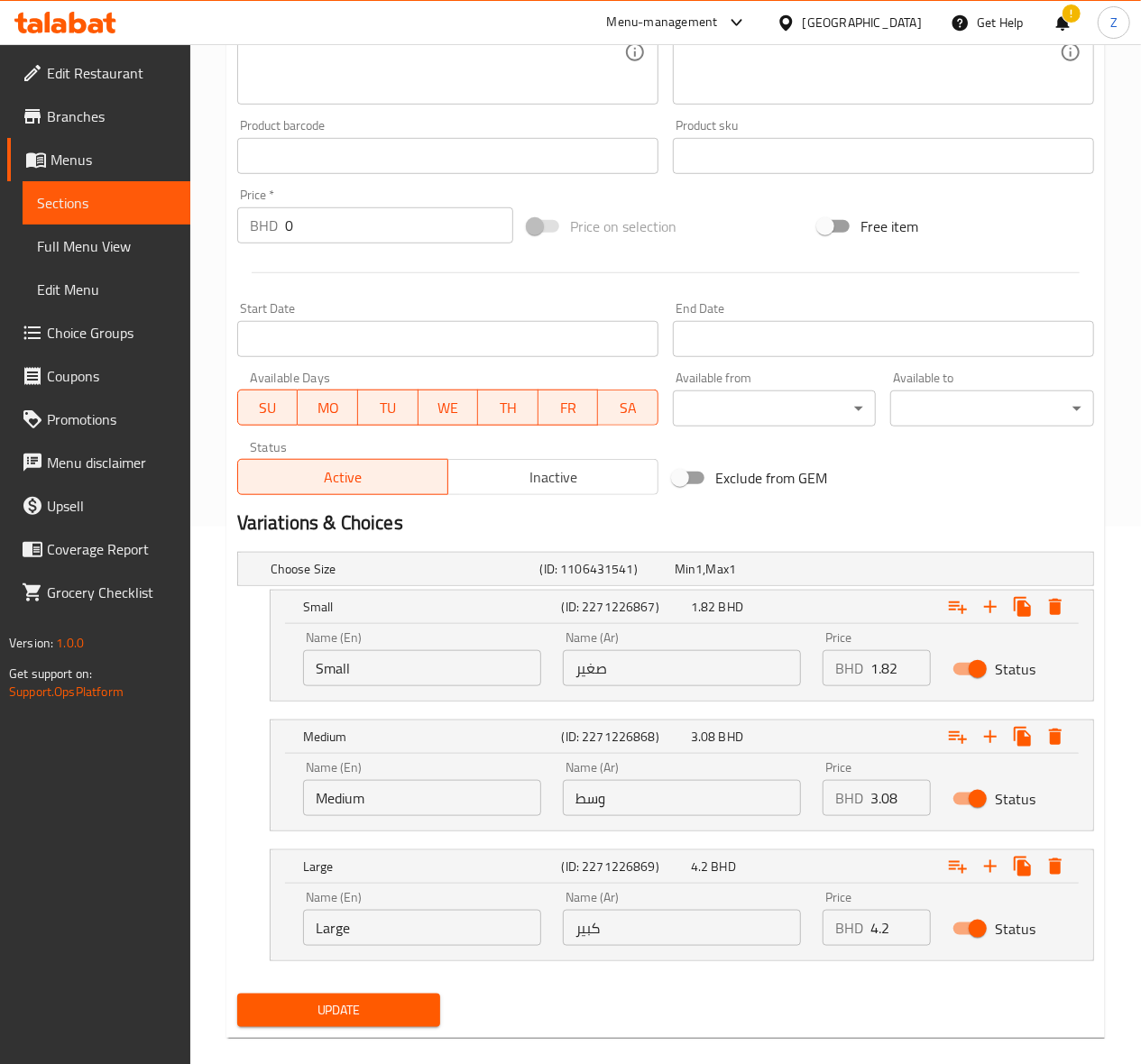
scroll to position [565, 0]
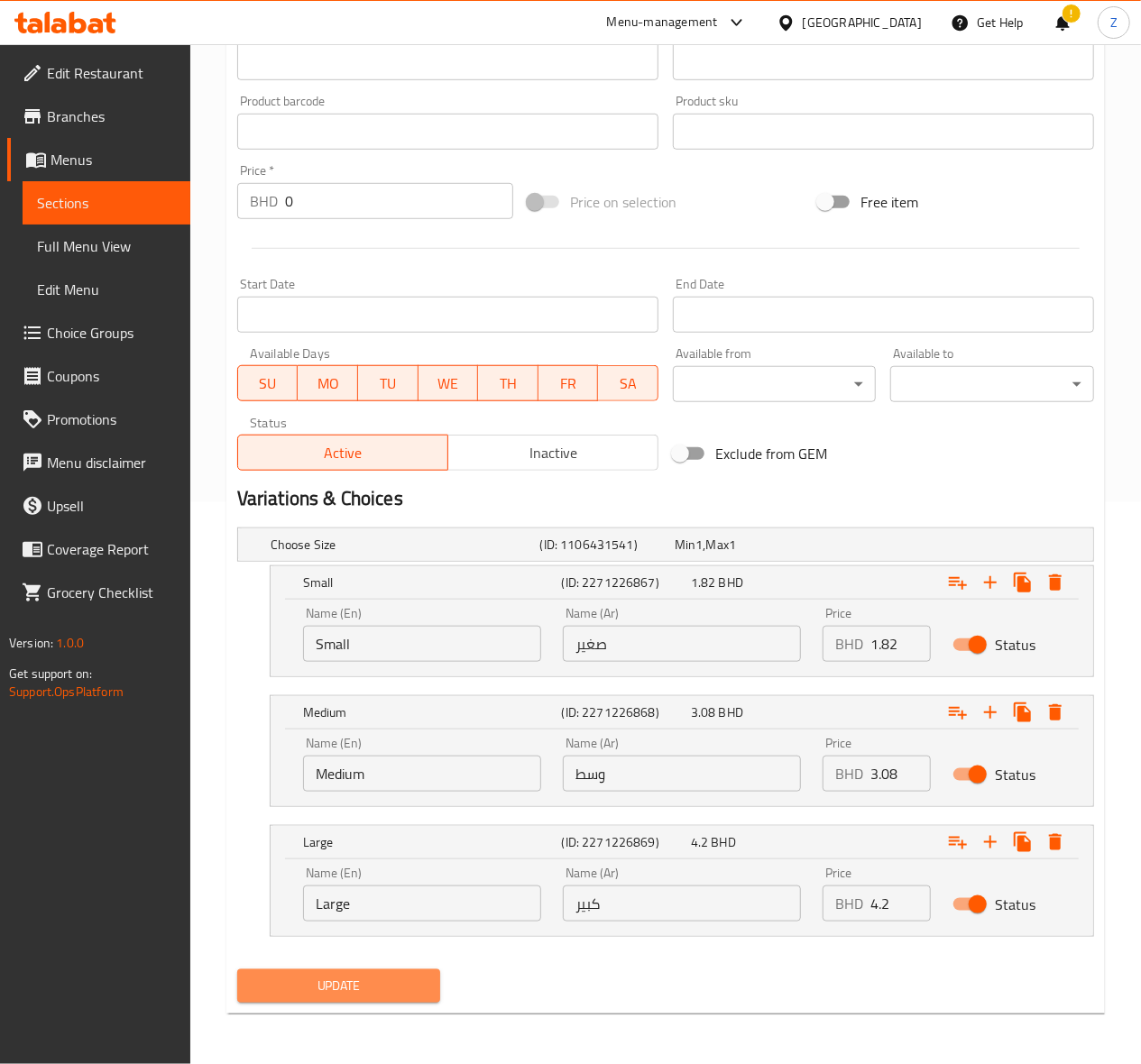
click at [321, 971] on button "Update" at bounding box center [339, 985] width 204 height 34
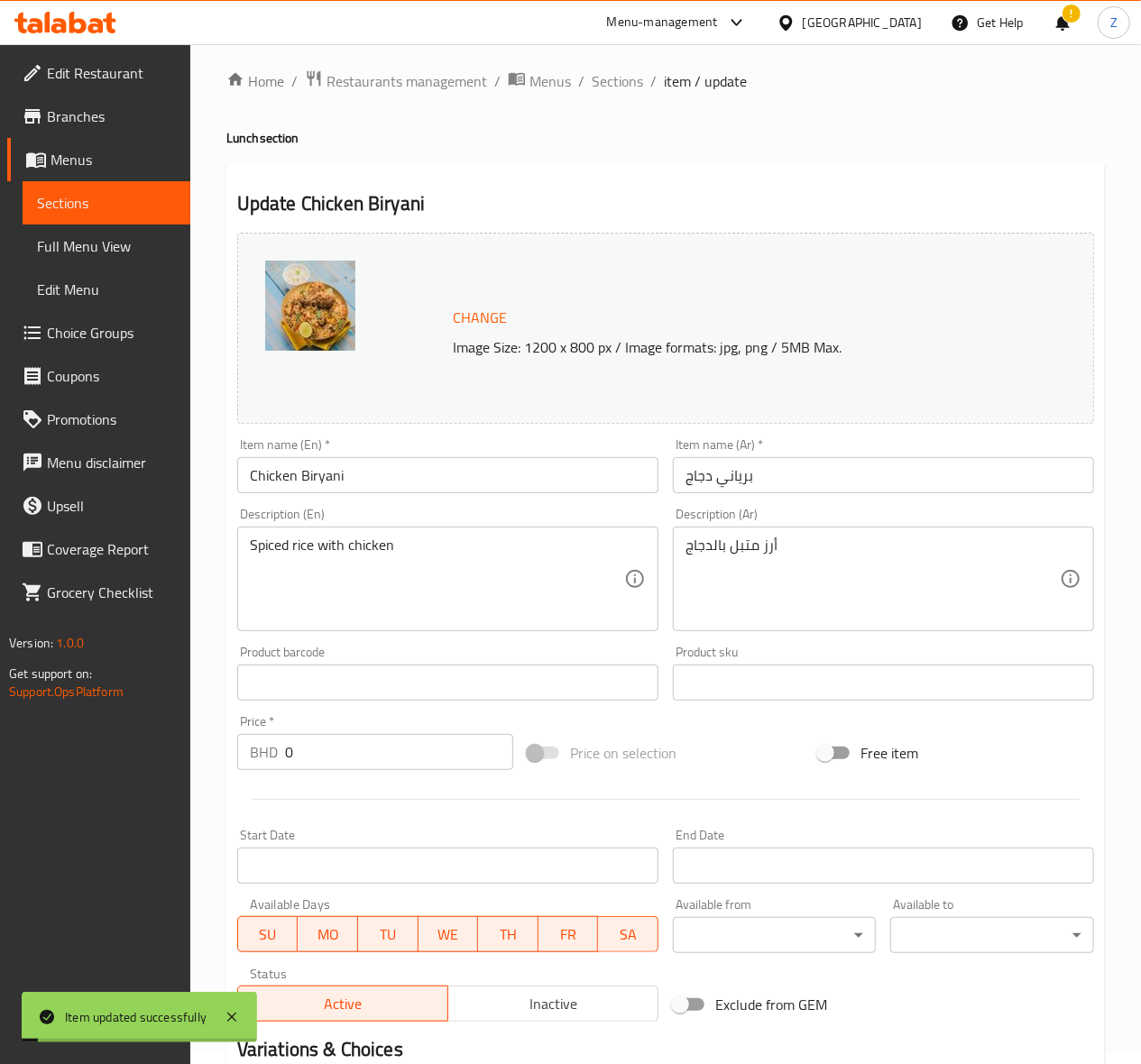
scroll to position [0, 0]
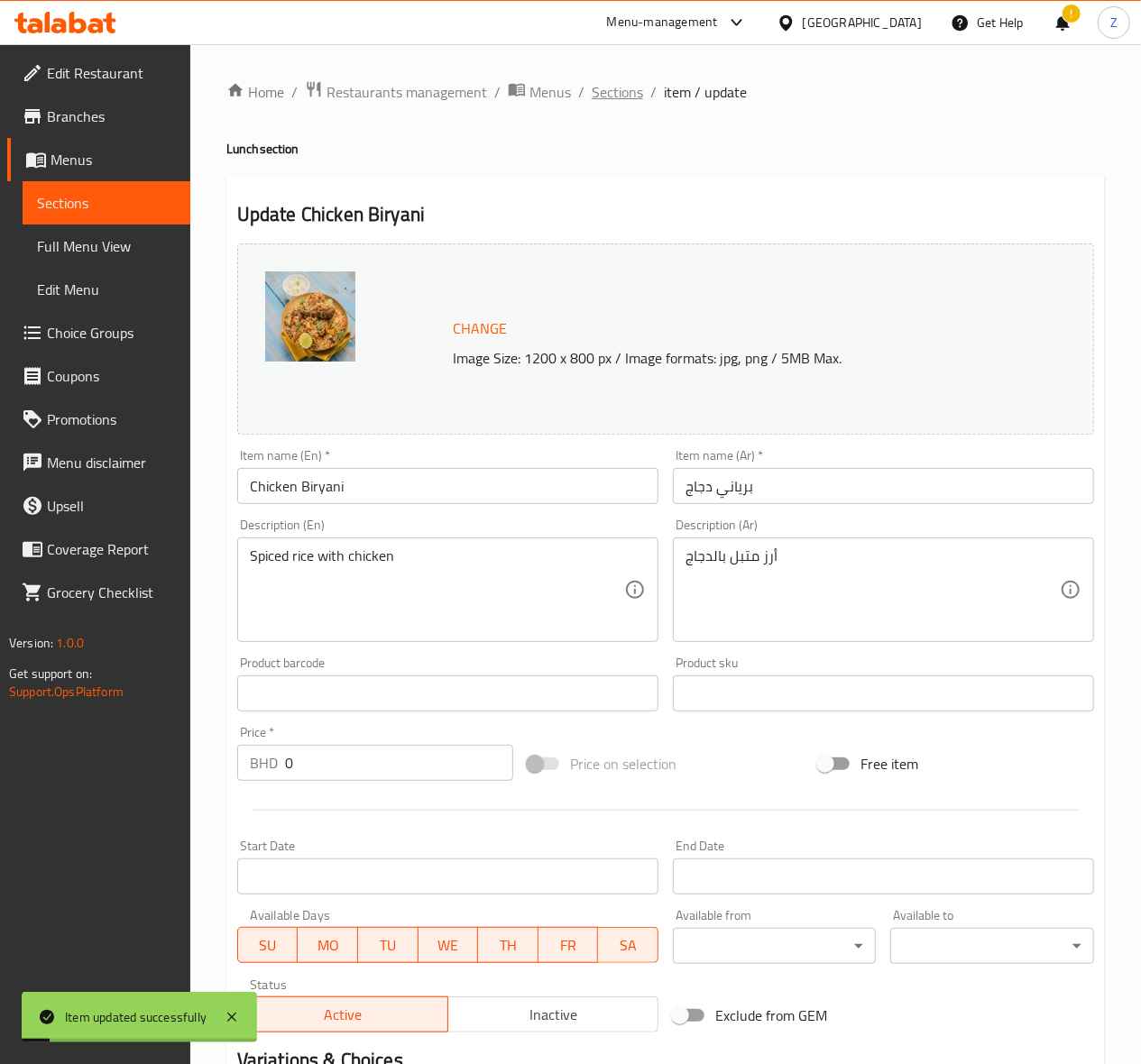
click at [629, 91] on span "Sections" at bounding box center [618, 92] width 52 height 22
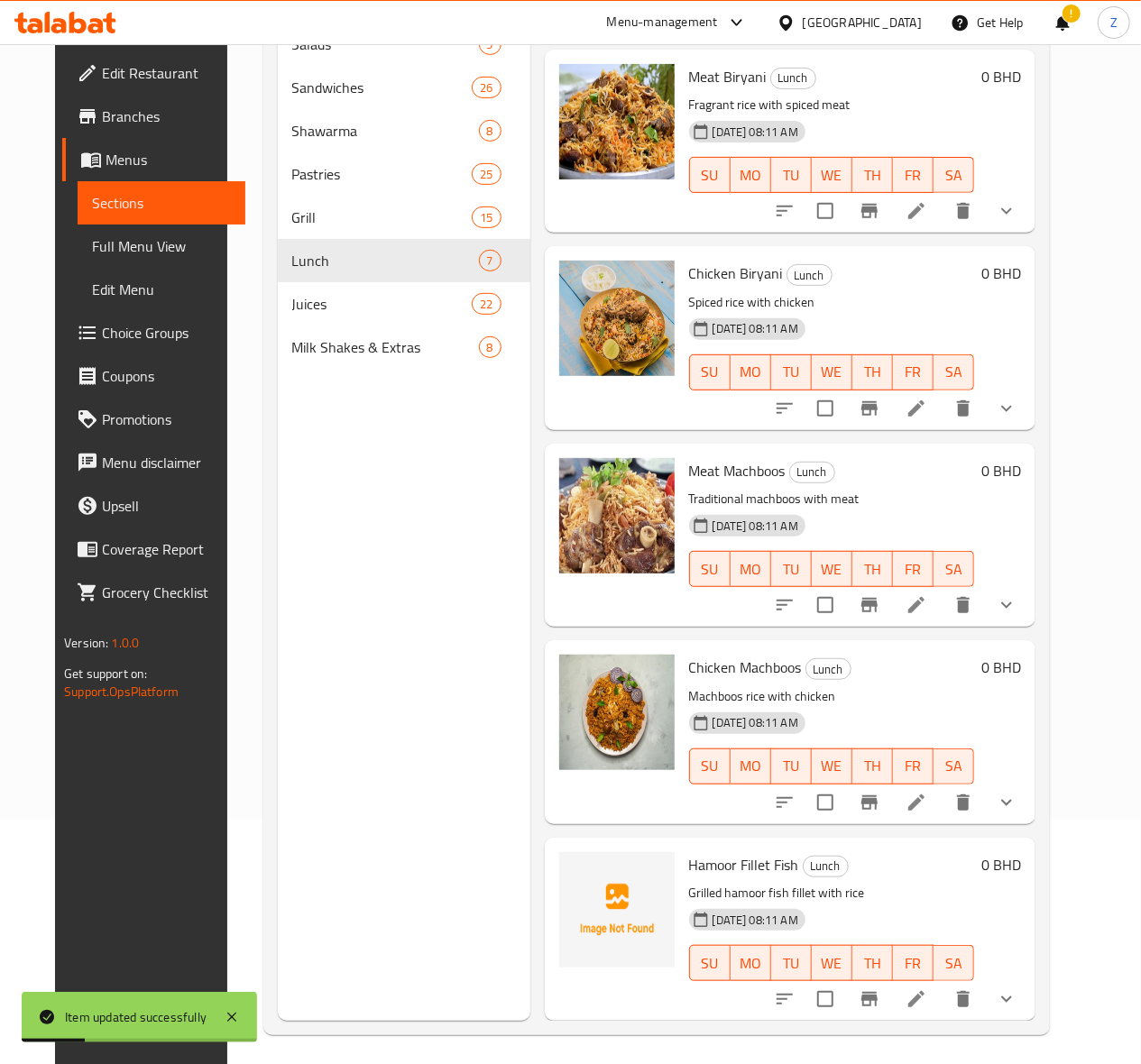
scroll to position [254, 0]
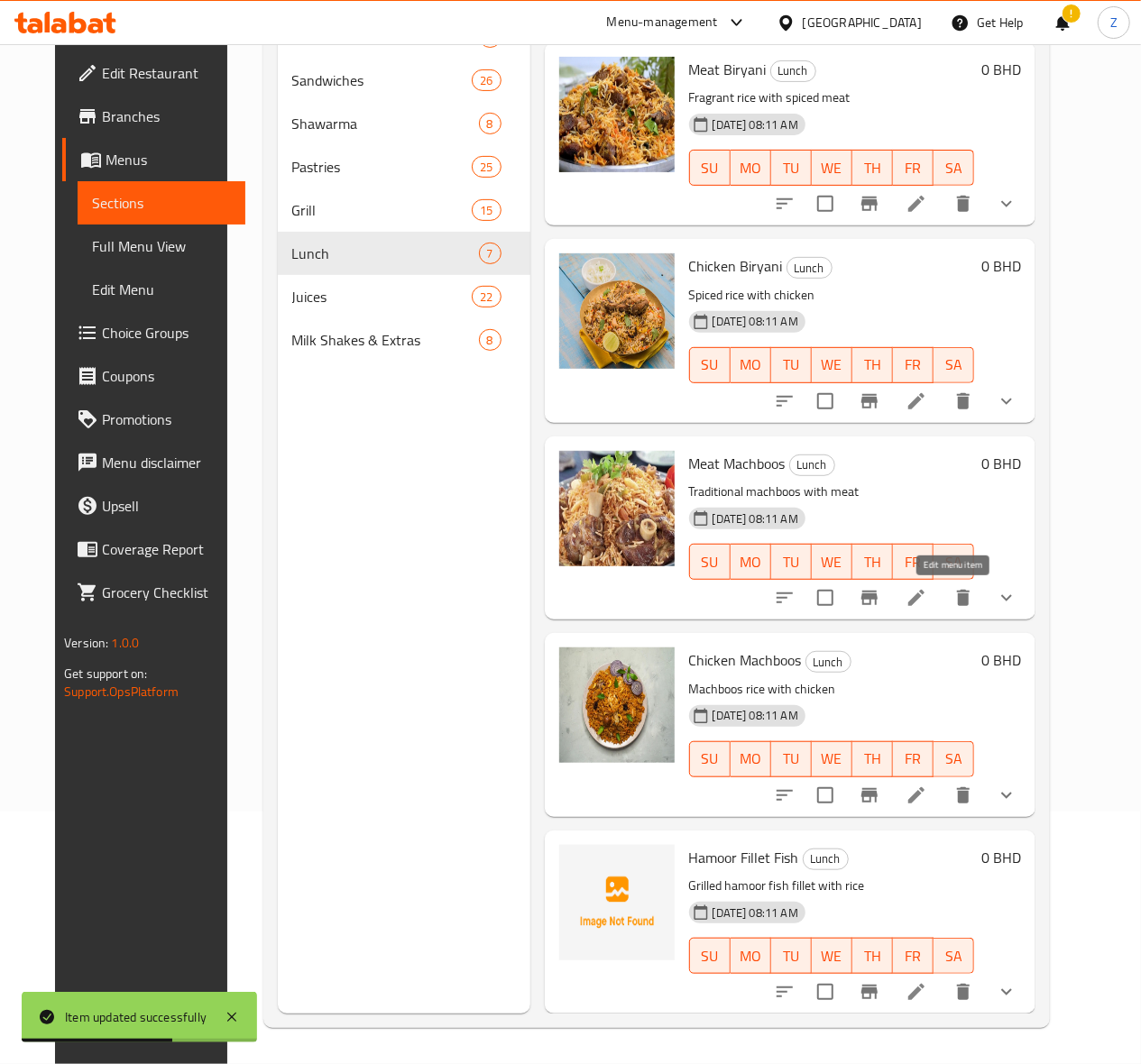
click at [927, 593] on icon at bounding box center [916, 597] width 22 height 22
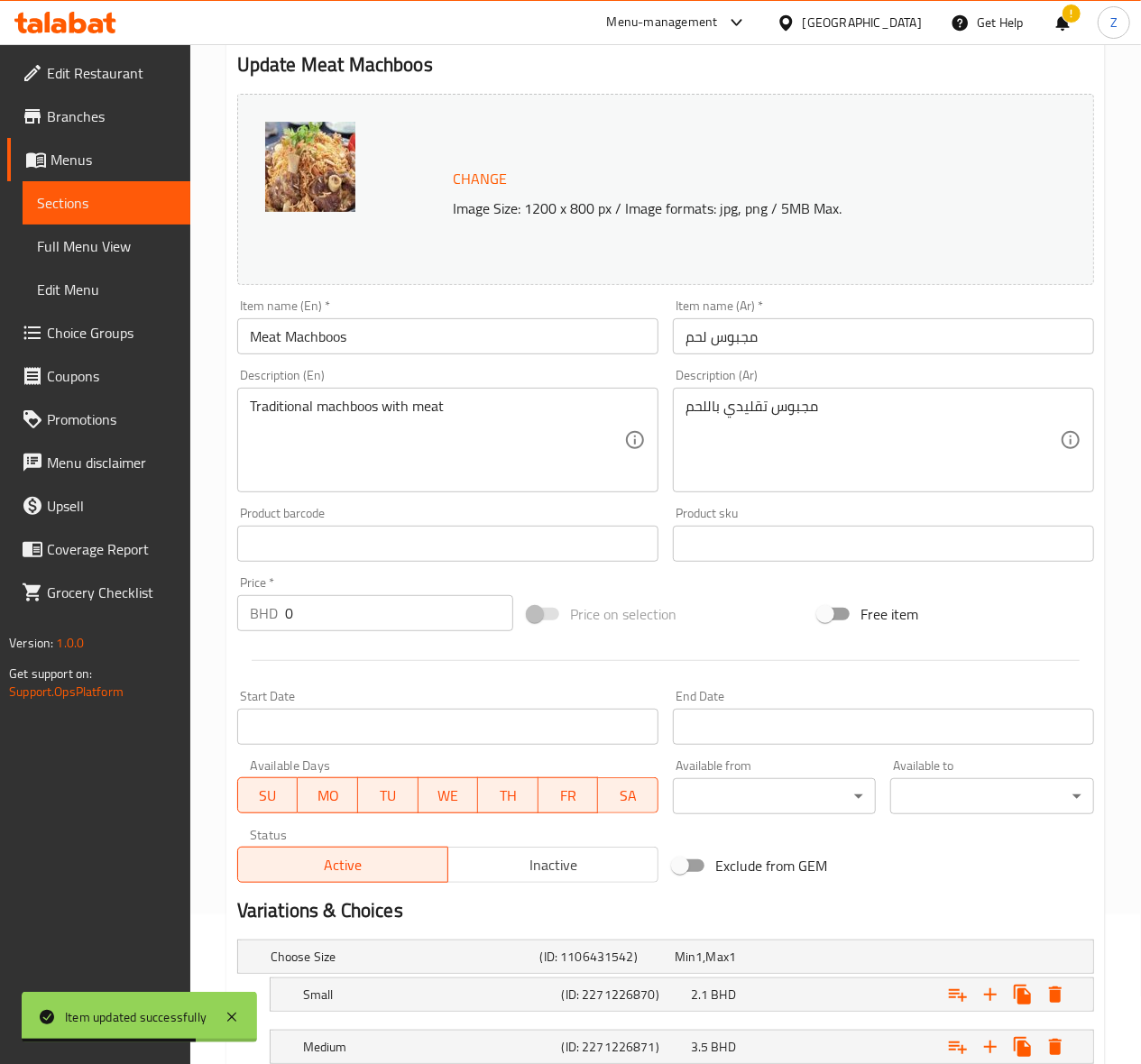
scroll to position [332, 0]
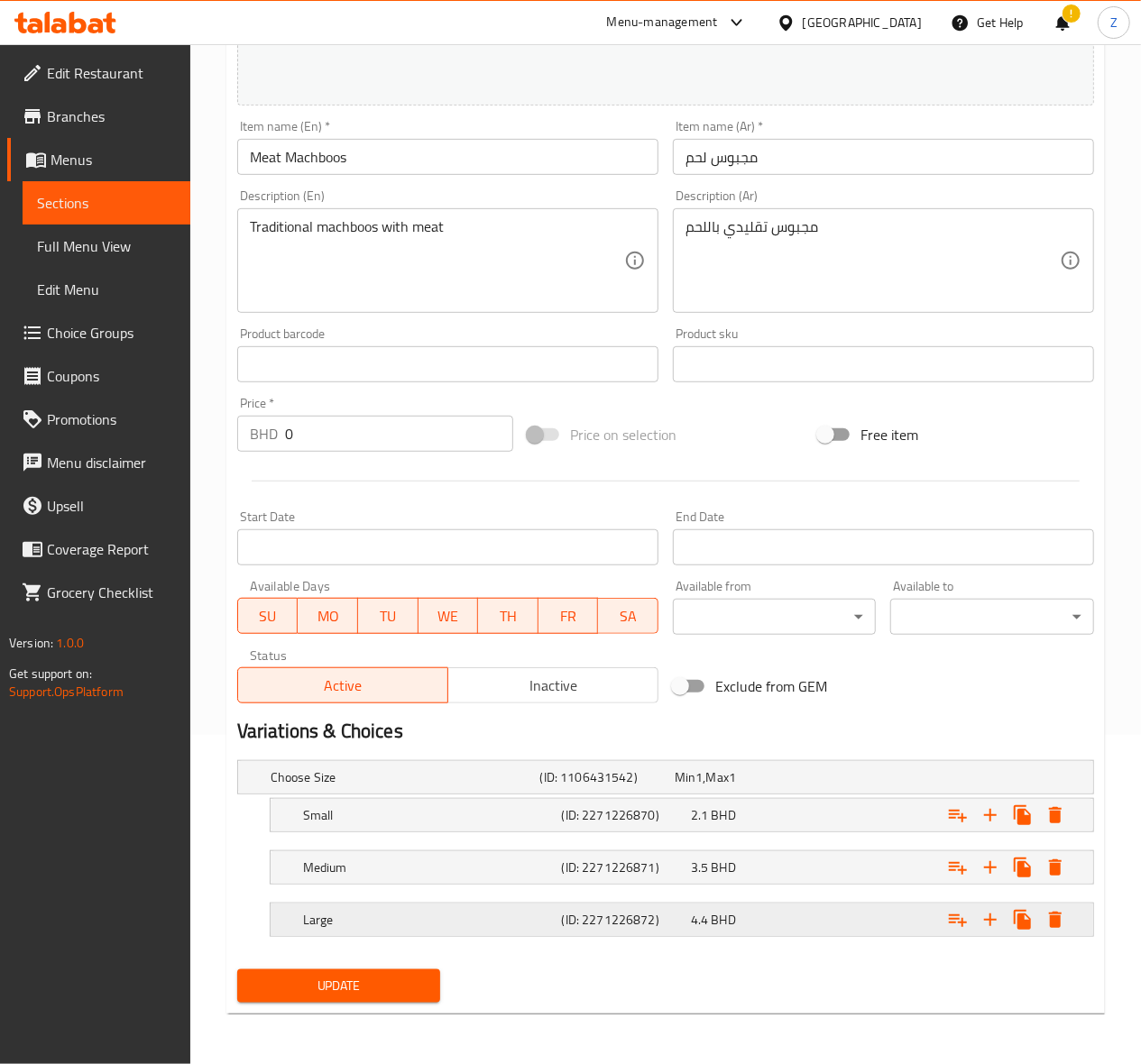
click at [737, 786] on div "4.4 BHD" at bounding box center [738, 777] width 127 height 18
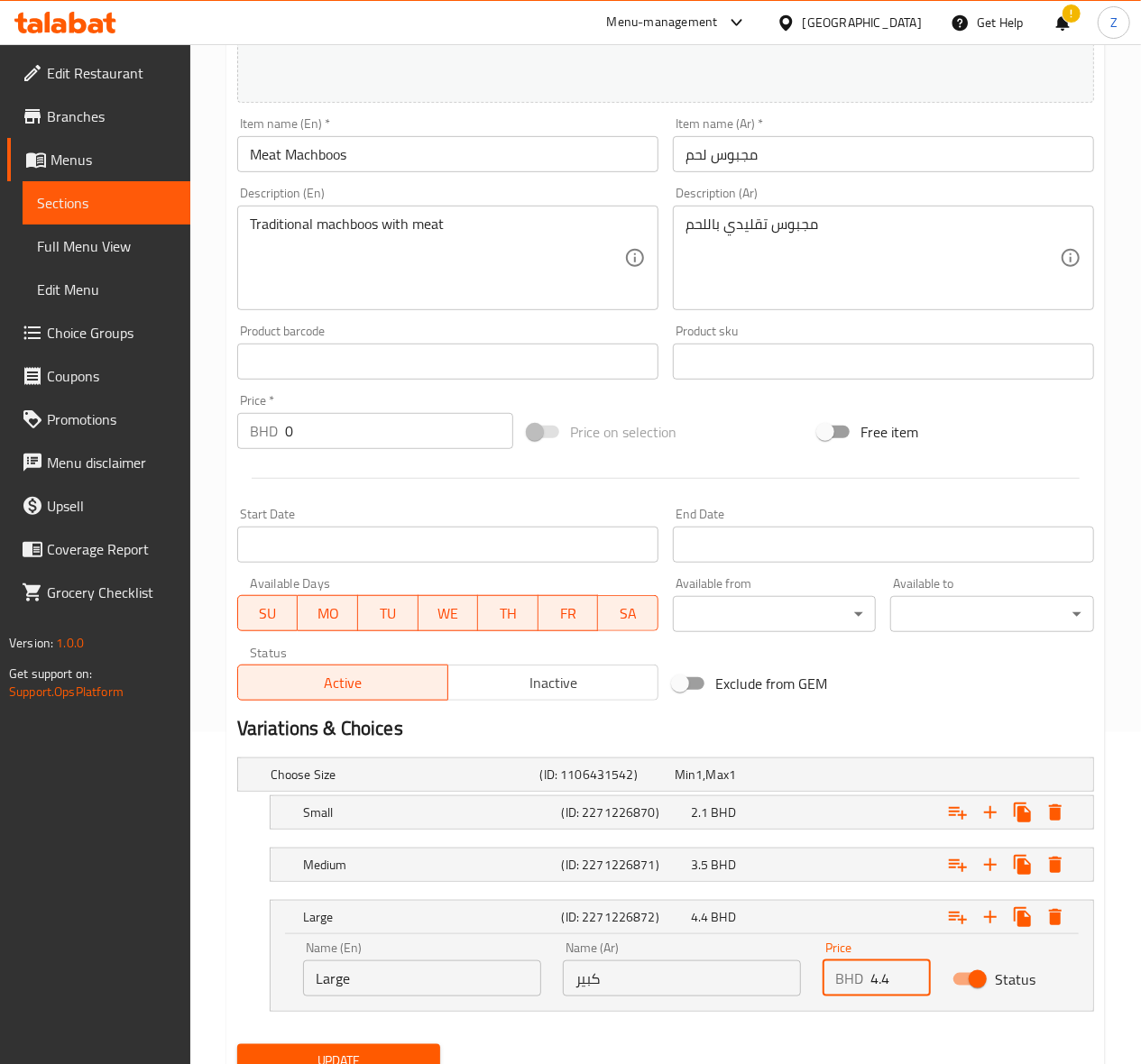
click at [889, 970] on input "4.4" at bounding box center [900, 979] width 61 height 36
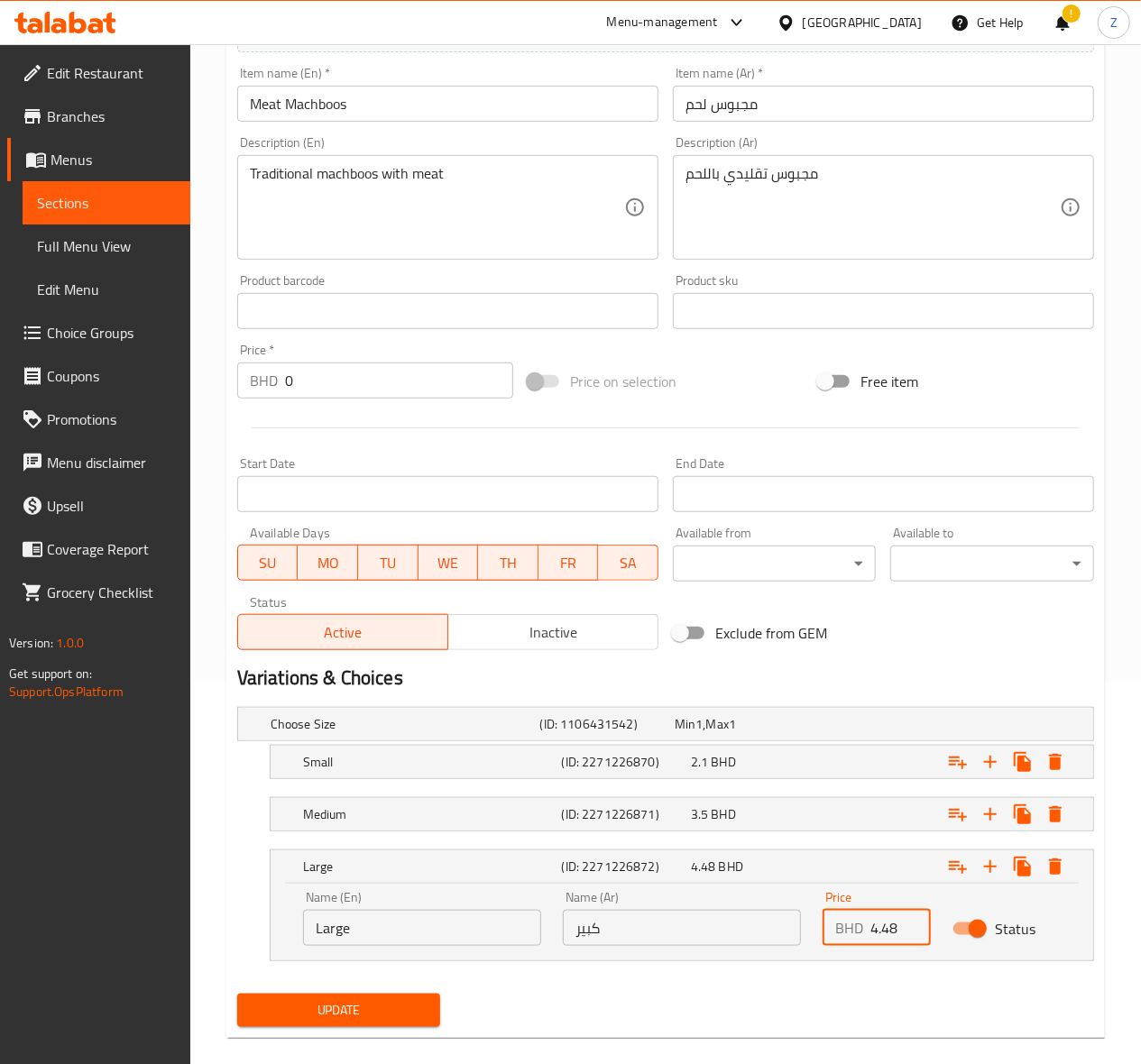
scroll to position [409, 0]
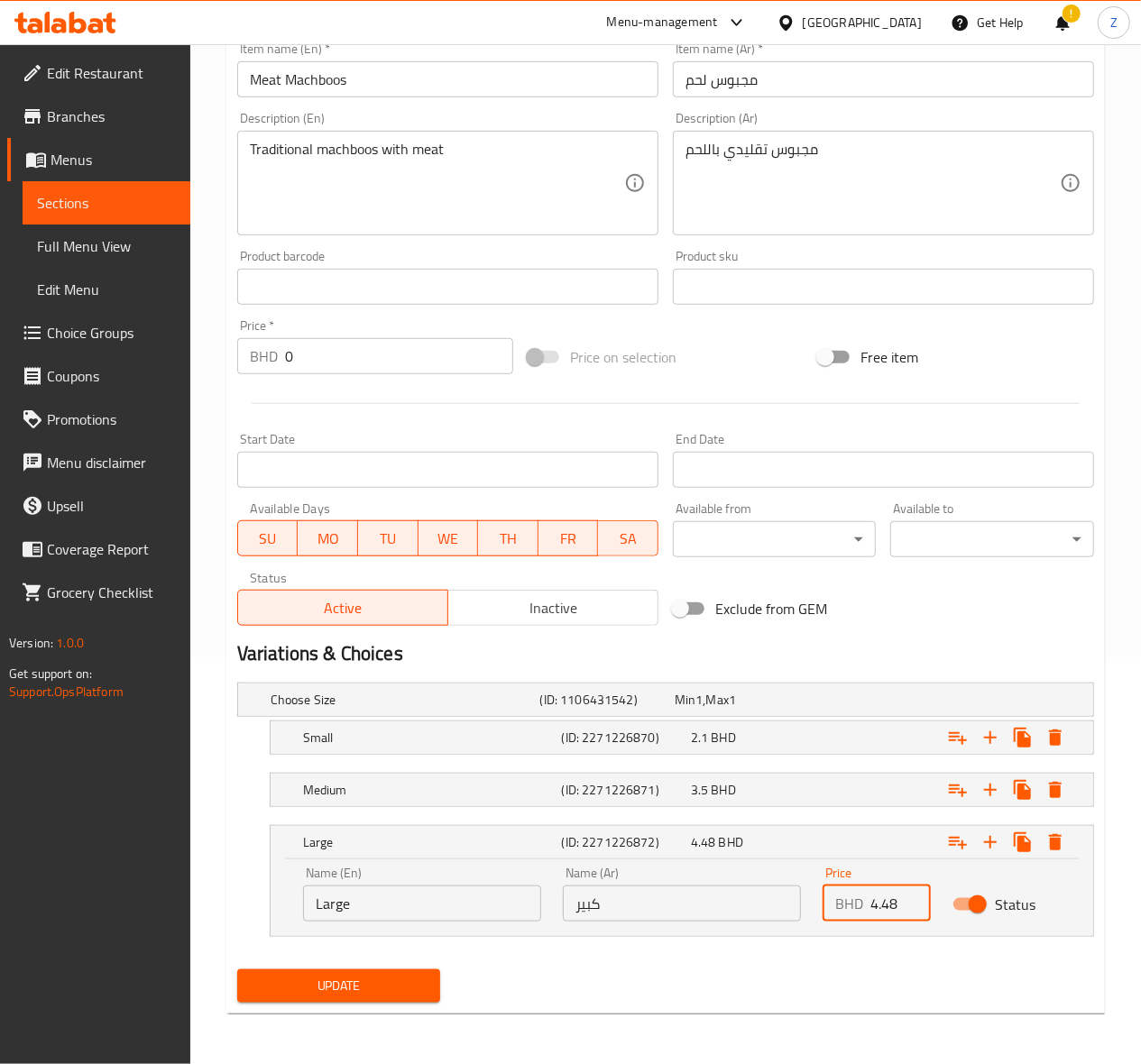
type input "4.48"
click at [335, 972] on button "Update" at bounding box center [339, 985] width 204 height 34
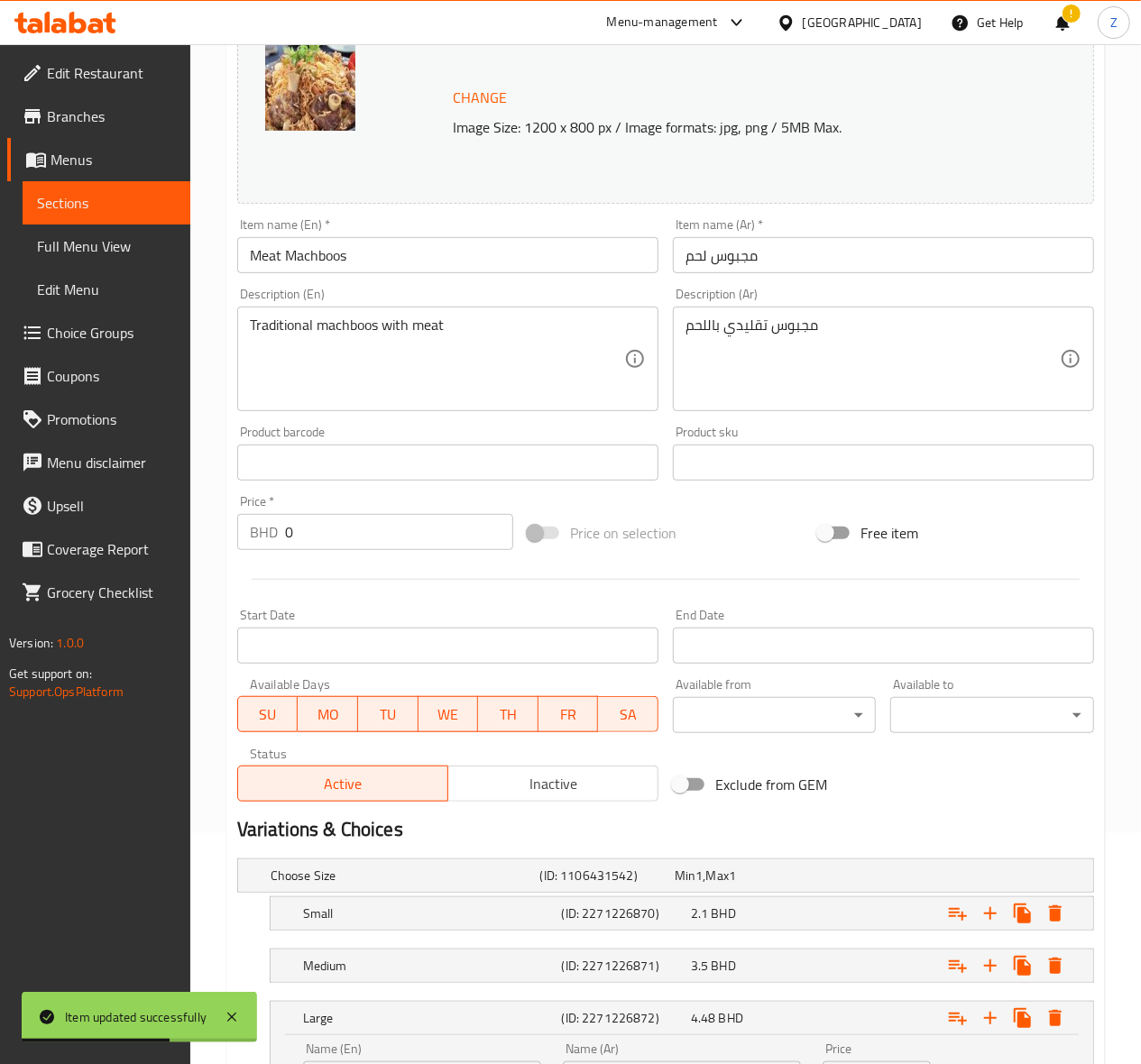
scroll to position [0, 0]
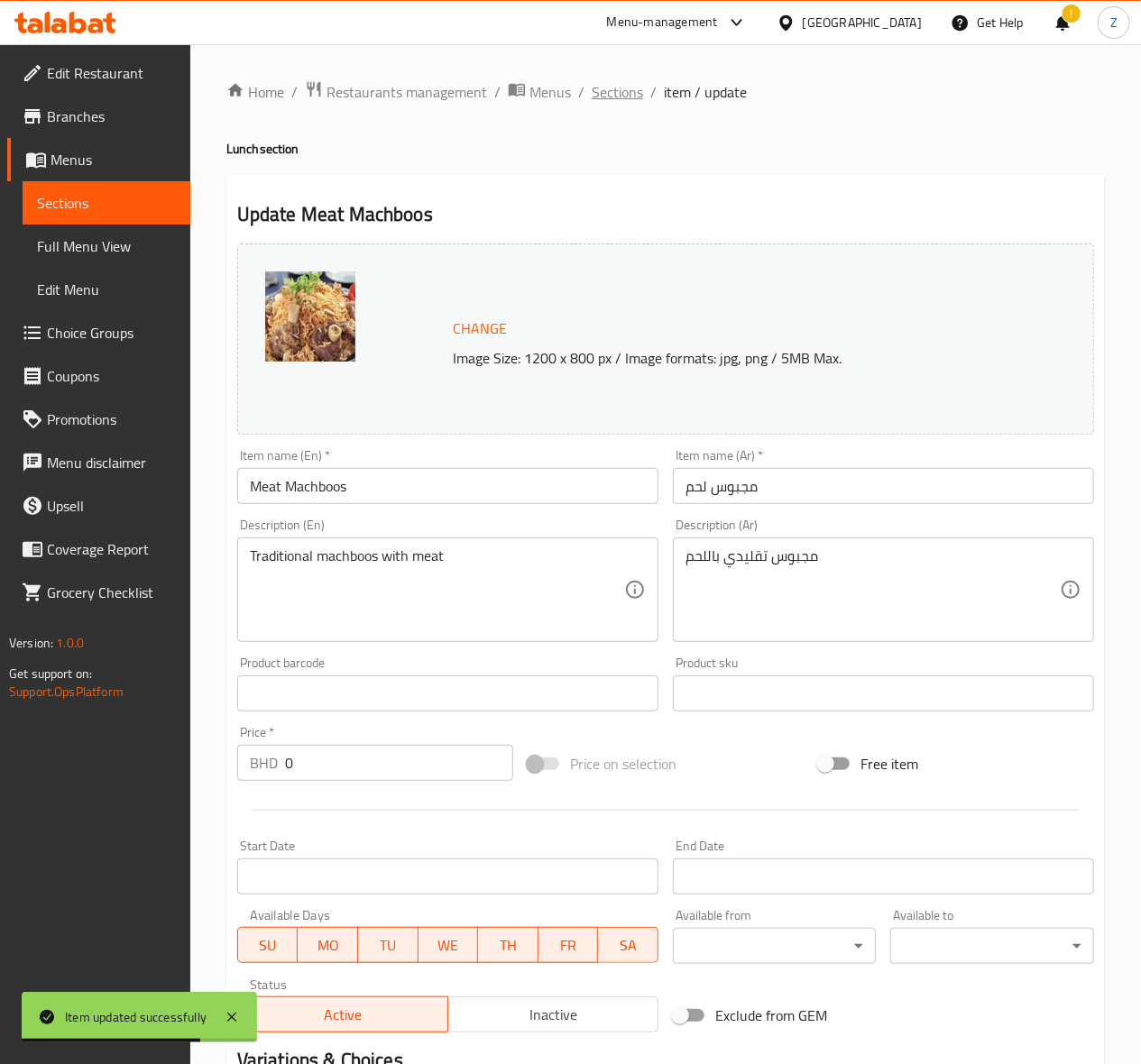
click at [625, 94] on span "Sections" at bounding box center [618, 92] width 52 height 22
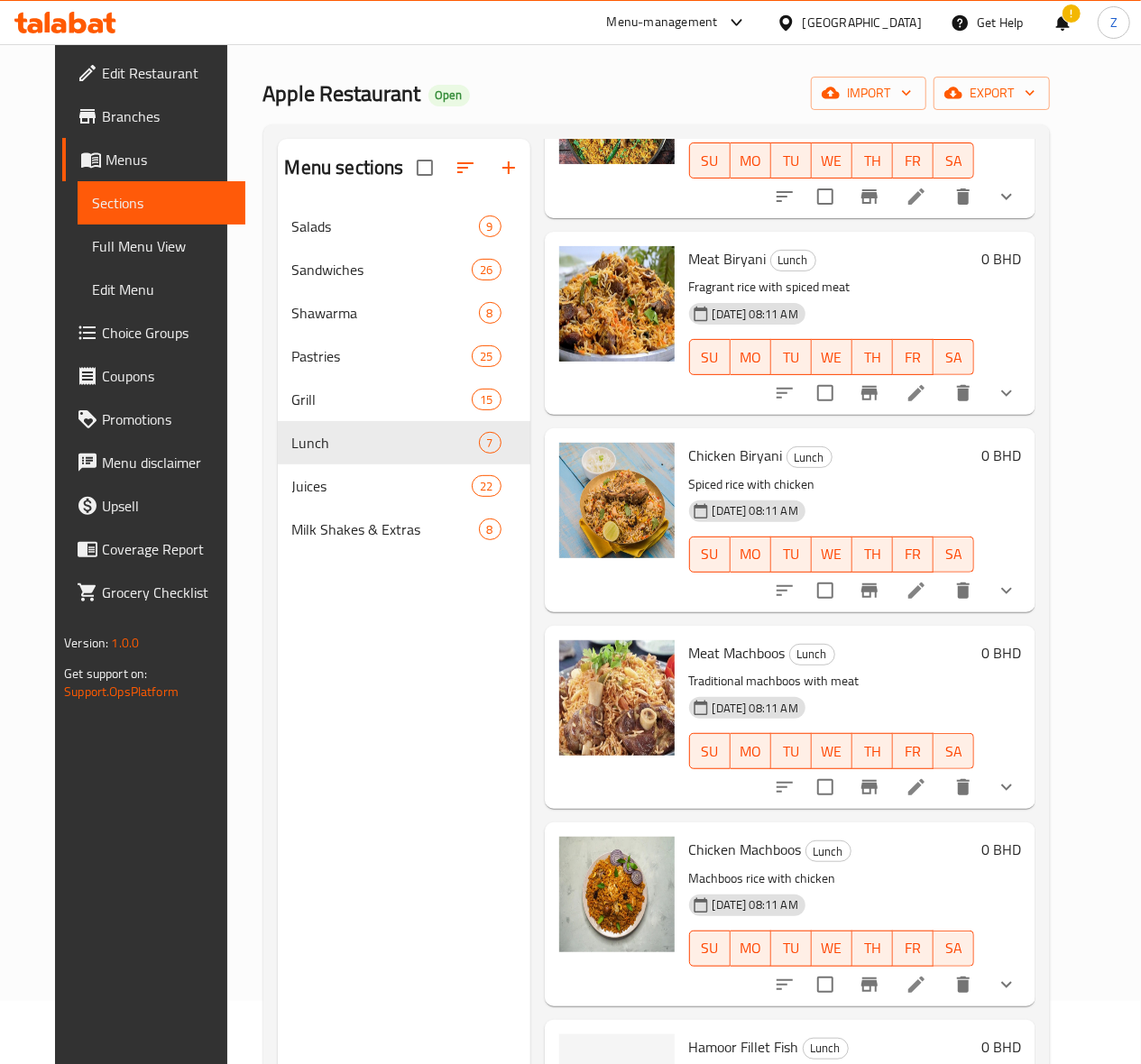
scroll to position [254, 0]
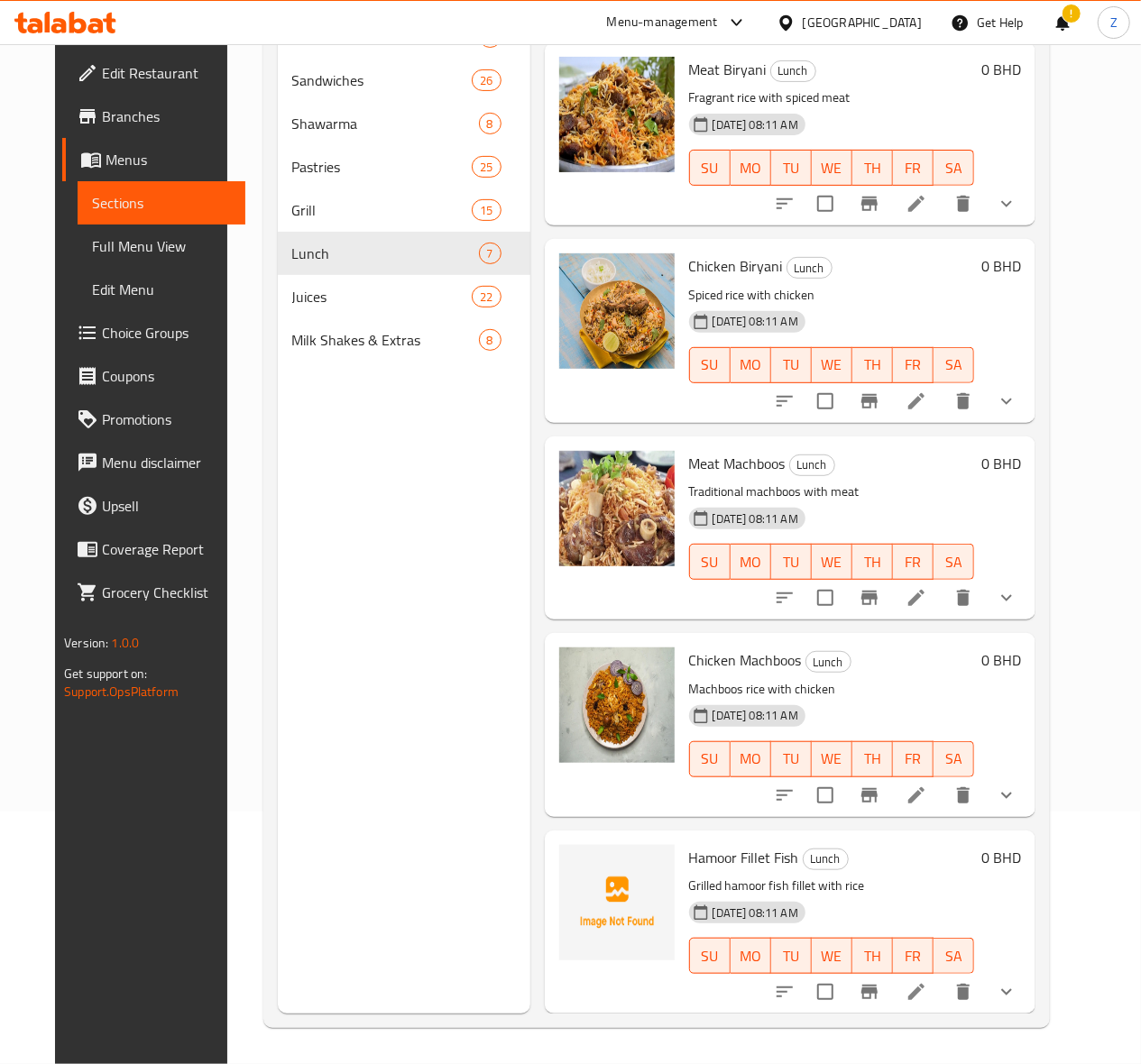
click at [941, 807] on li at bounding box center [916, 795] width 51 height 33
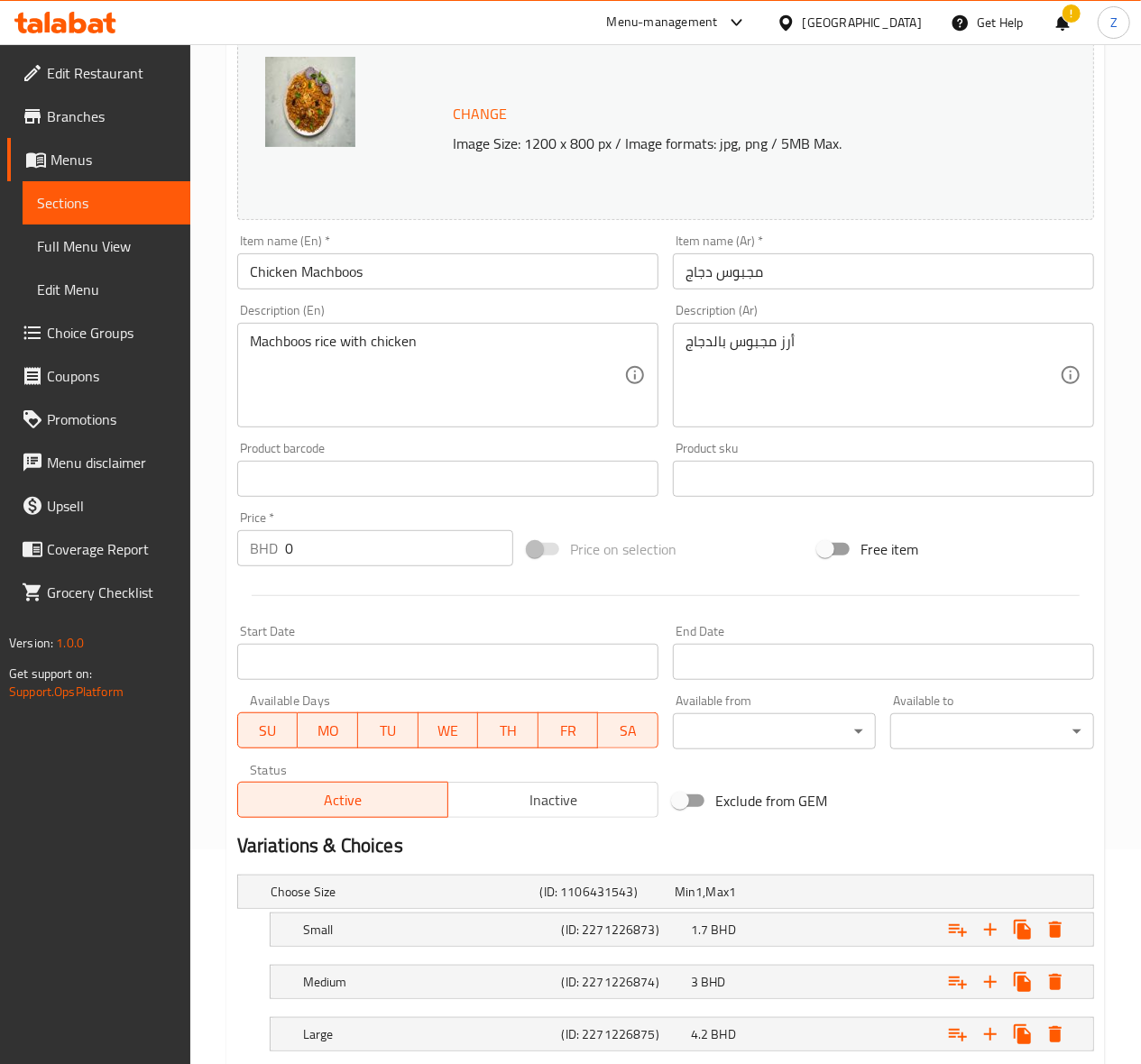
scroll to position [332, 0]
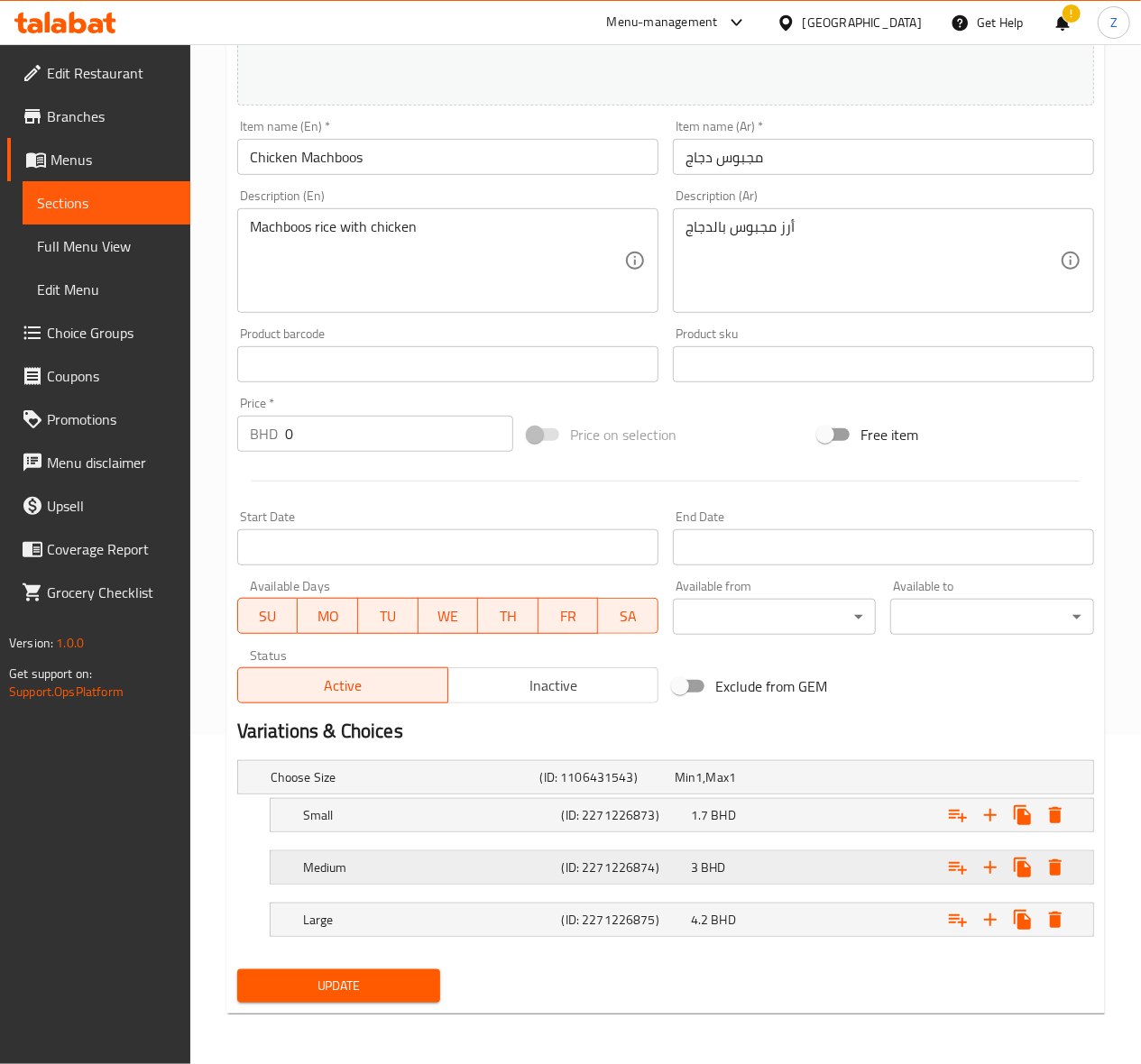
click at [703, 789] on span "BHD" at bounding box center [699, 777] width 8 height 23
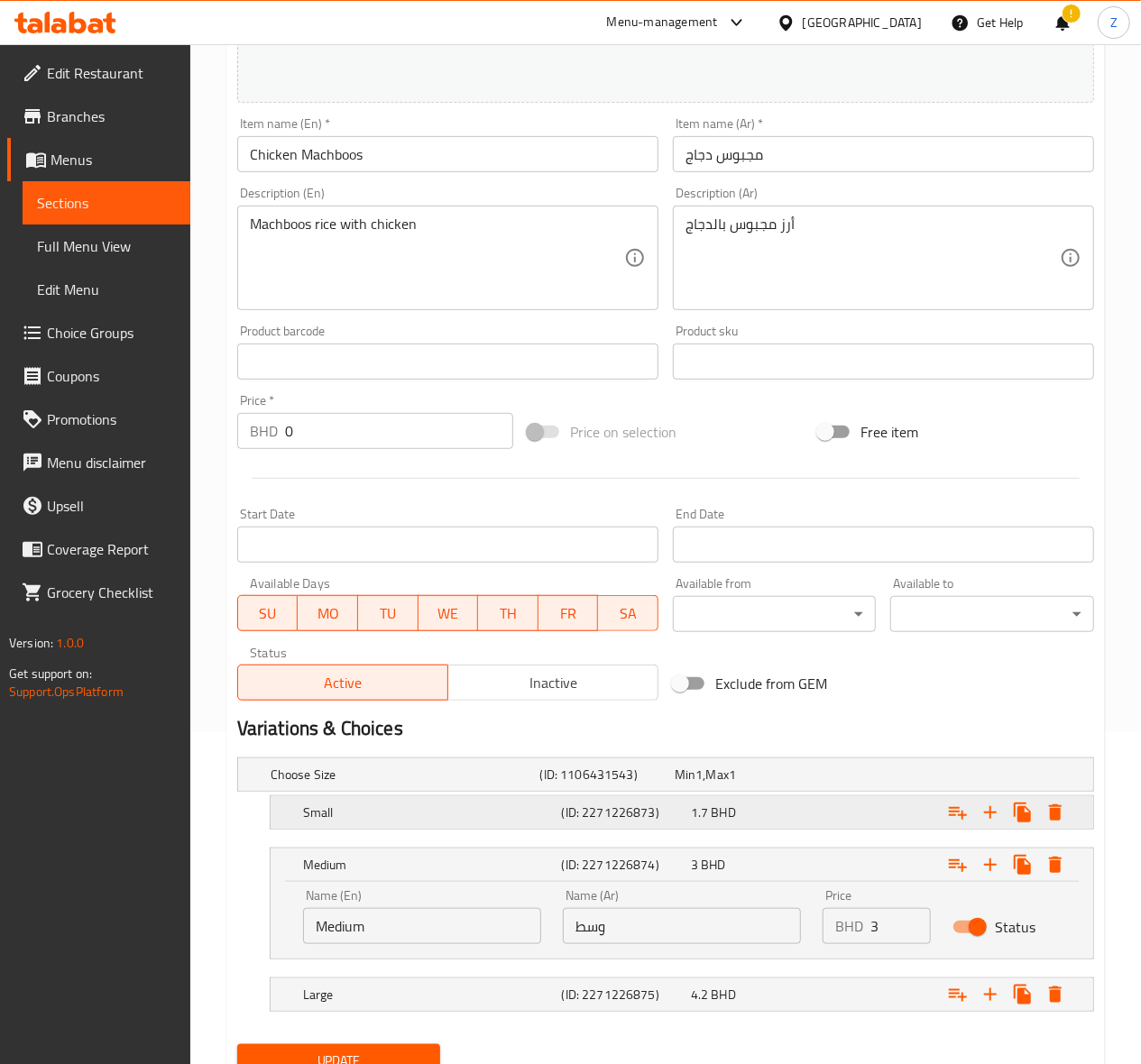
click at [740, 784] on div "1.7 BHD" at bounding box center [738, 774] width 127 height 18
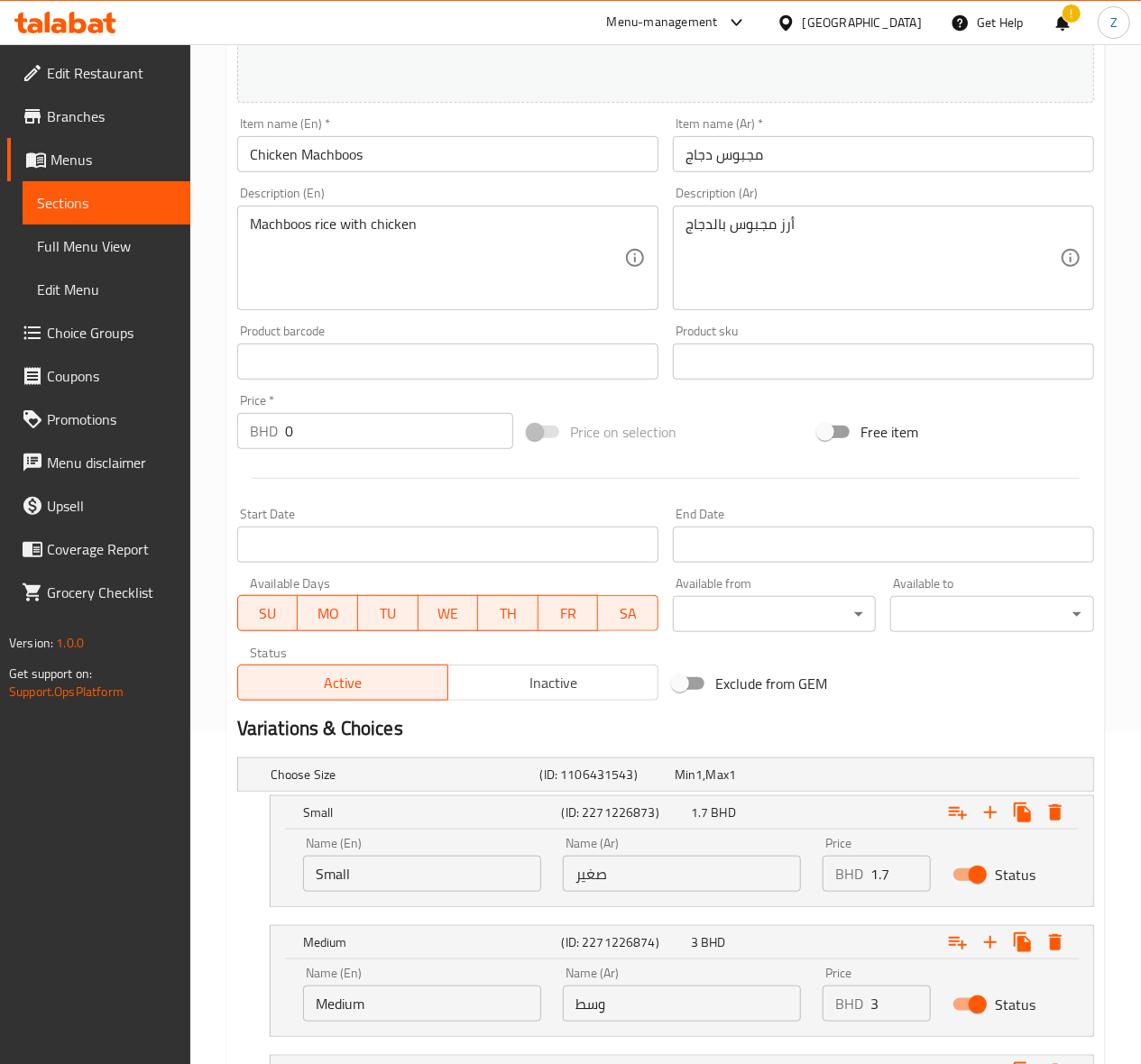
drag, startPoint x: 893, startPoint y: 885, endPoint x: 855, endPoint y: 874, distance: 39.6
click at [856, 874] on div "BHD 1.7 Price" at bounding box center [876, 874] width 109 height 36
type input "1.82"
click at [879, 1000] on input "3" at bounding box center [900, 1004] width 61 height 36
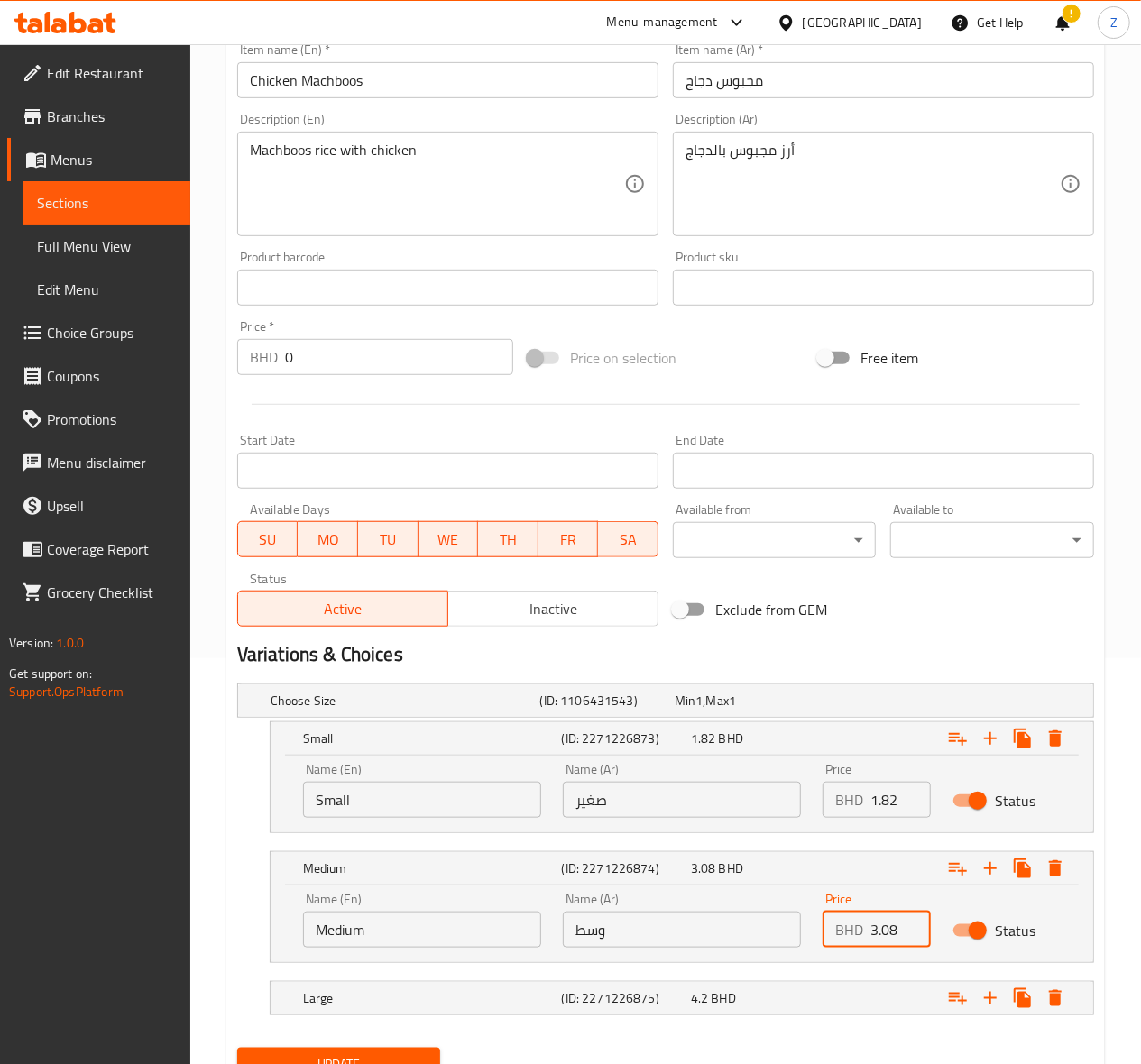
scroll to position [487, 0]
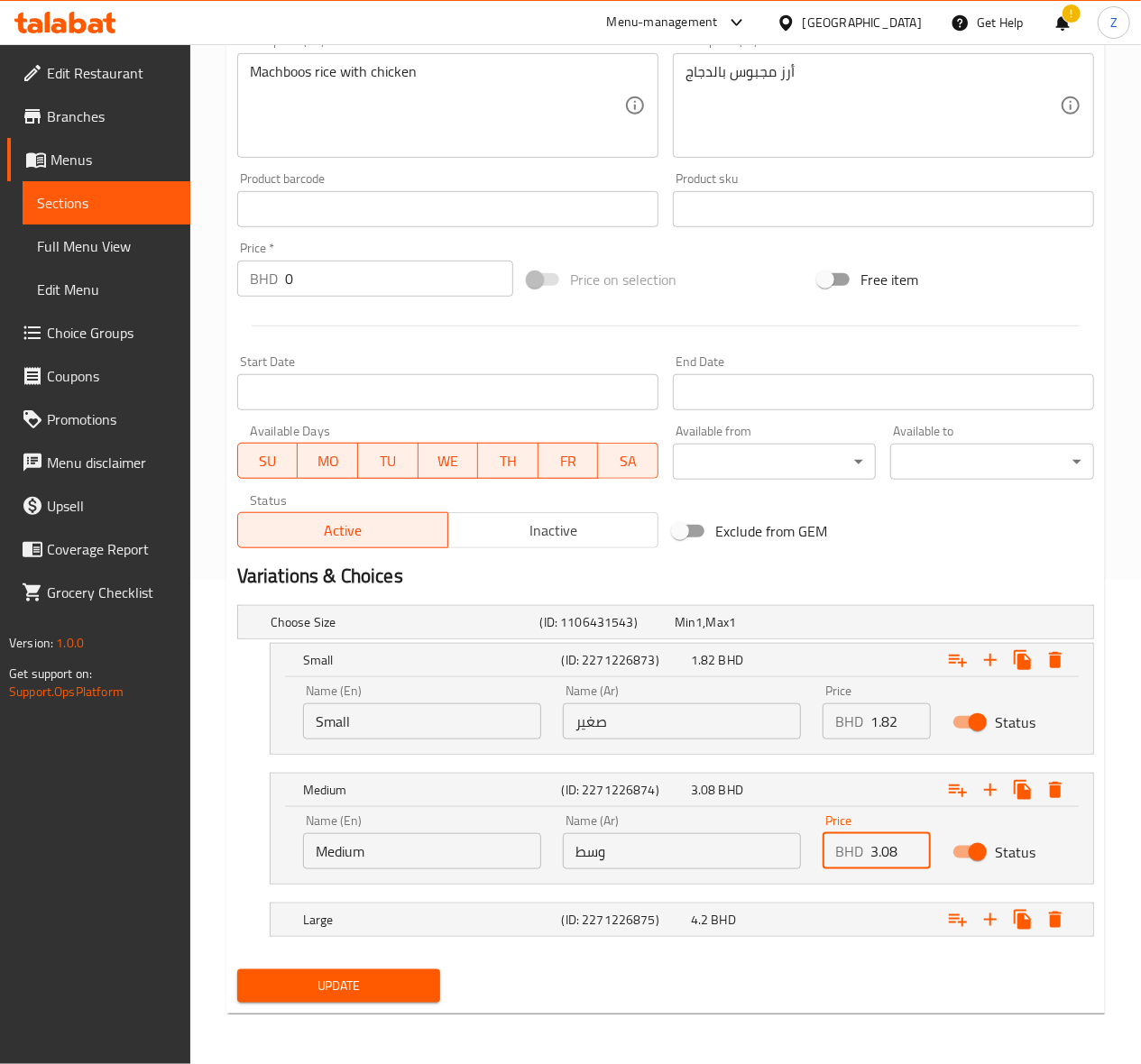
type input "3.08"
click at [310, 988] on span "Update" at bounding box center [339, 985] width 175 height 22
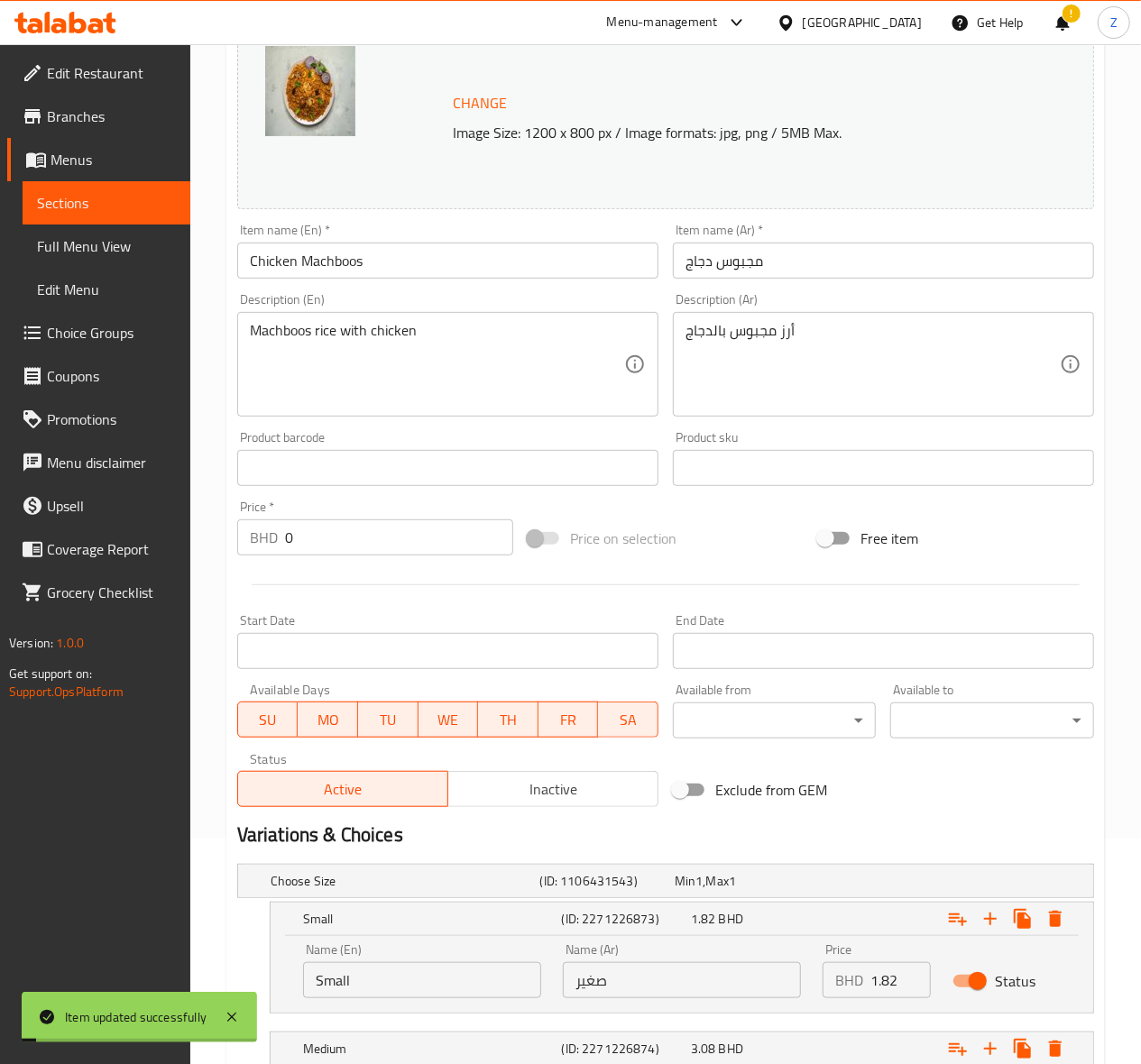
scroll to position [0, 0]
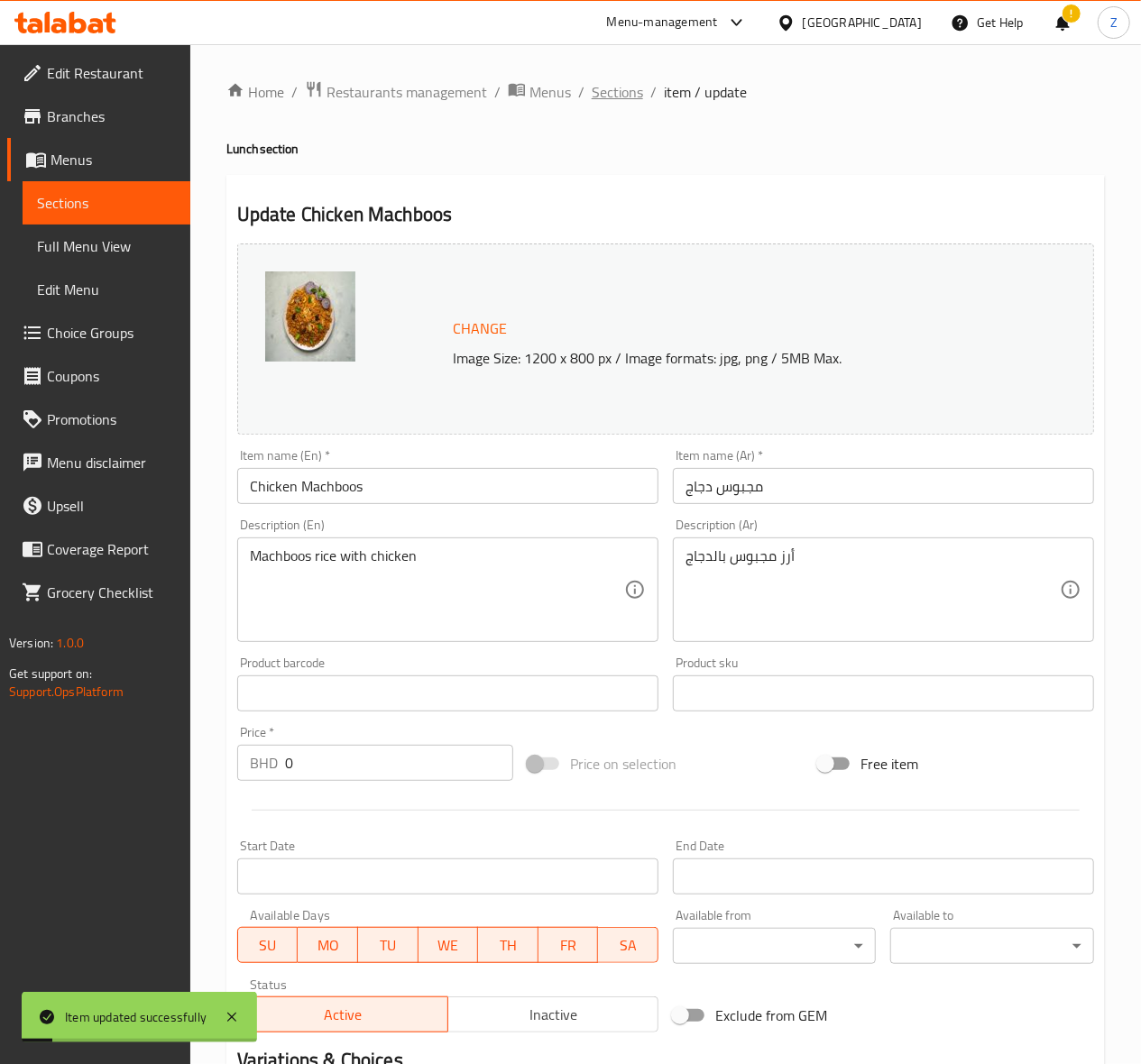
click at [618, 83] on span "Sections" at bounding box center [618, 92] width 52 height 22
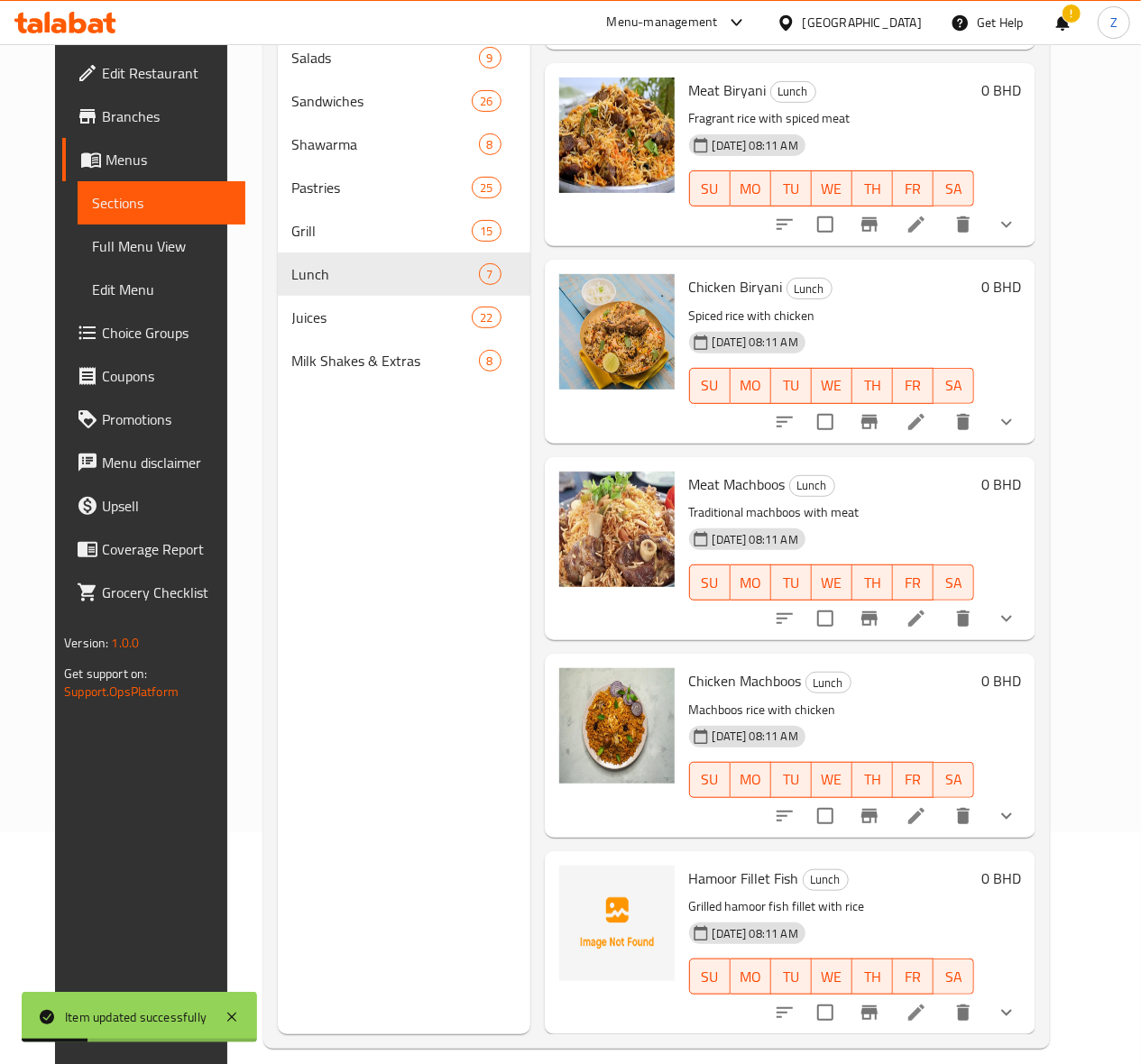
scroll to position [254, 0]
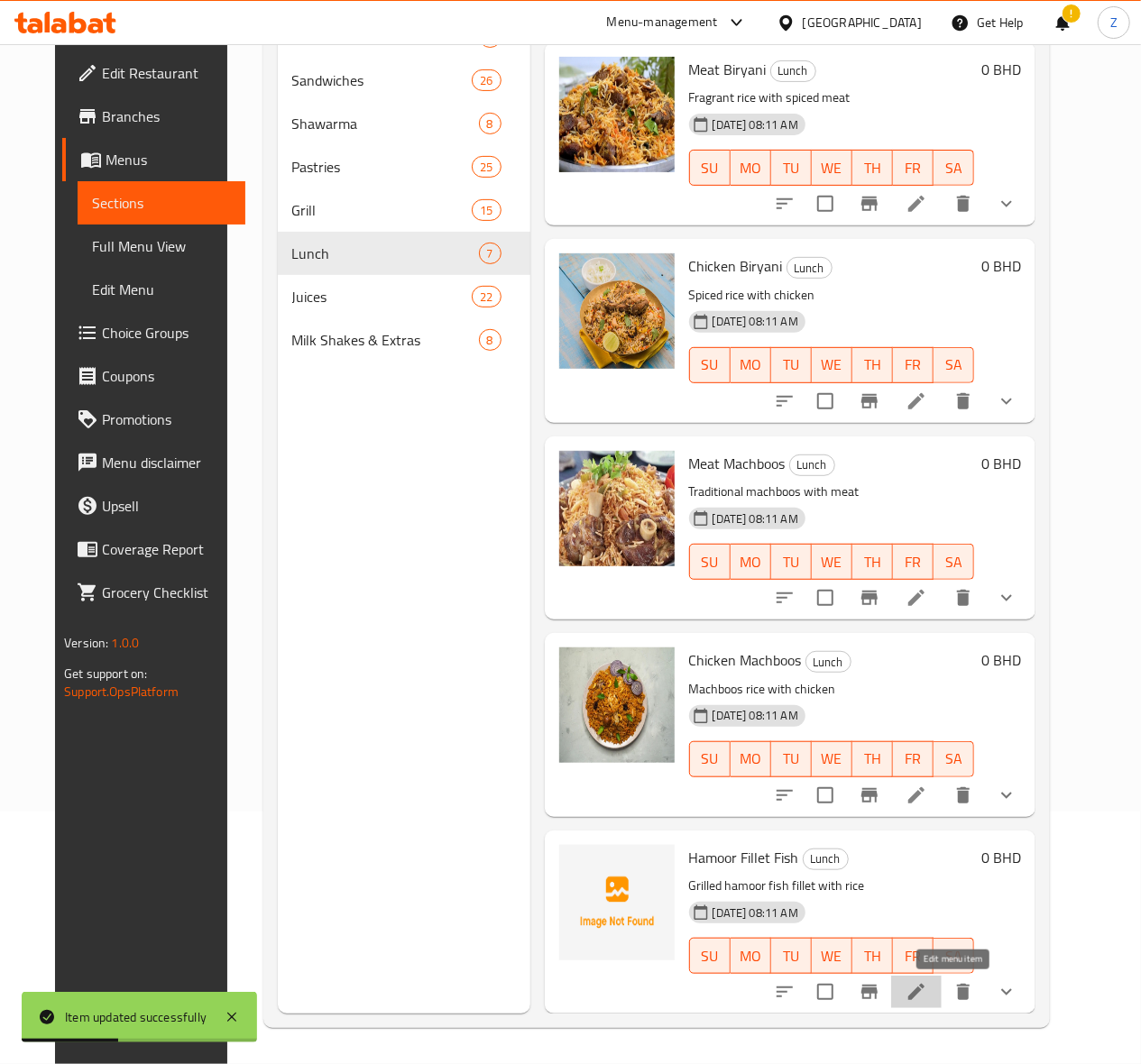
click at [927, 984] on icon at bounding box center [916, 992] width 22 height 22
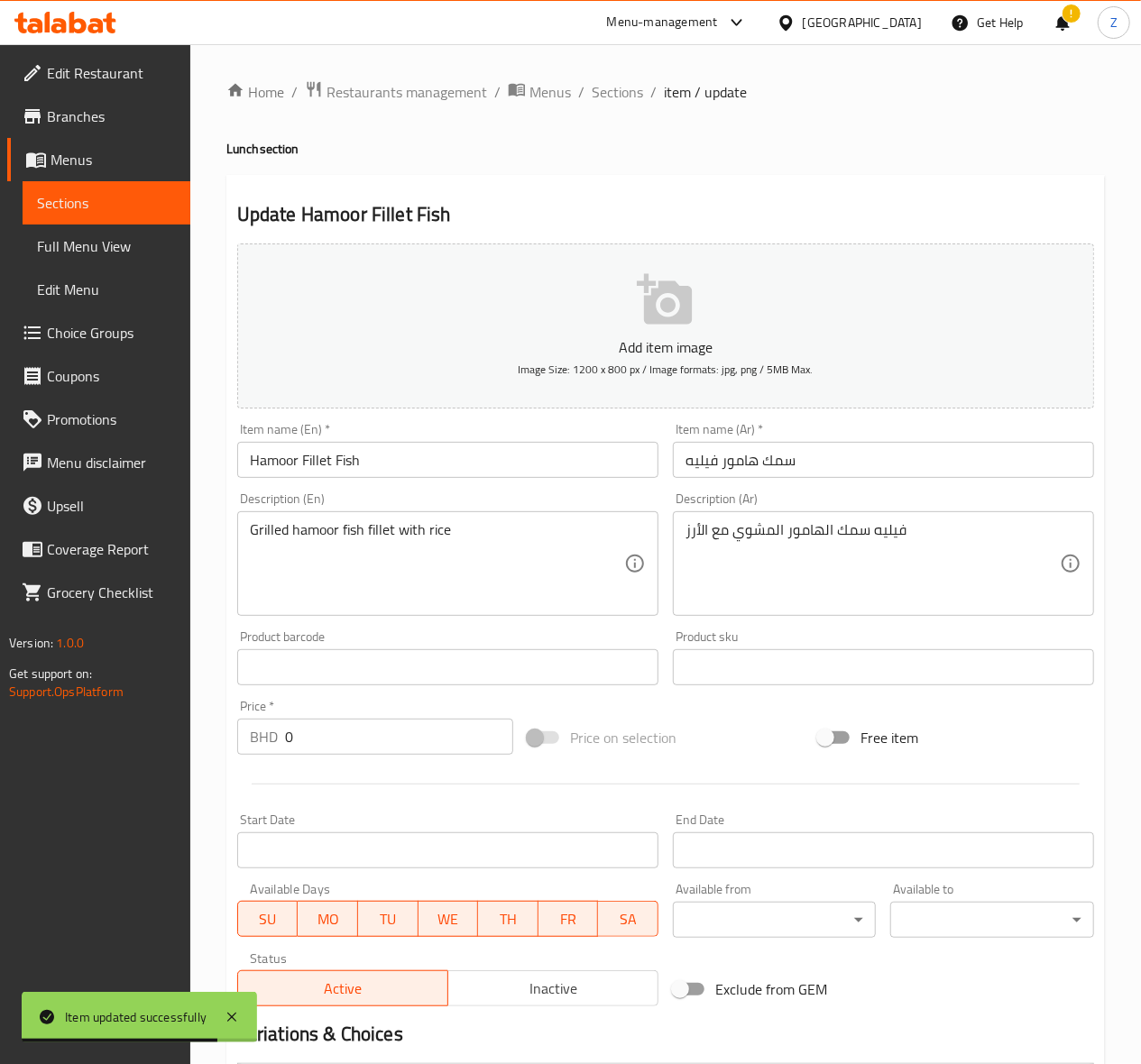
scroll to position [306, 0]
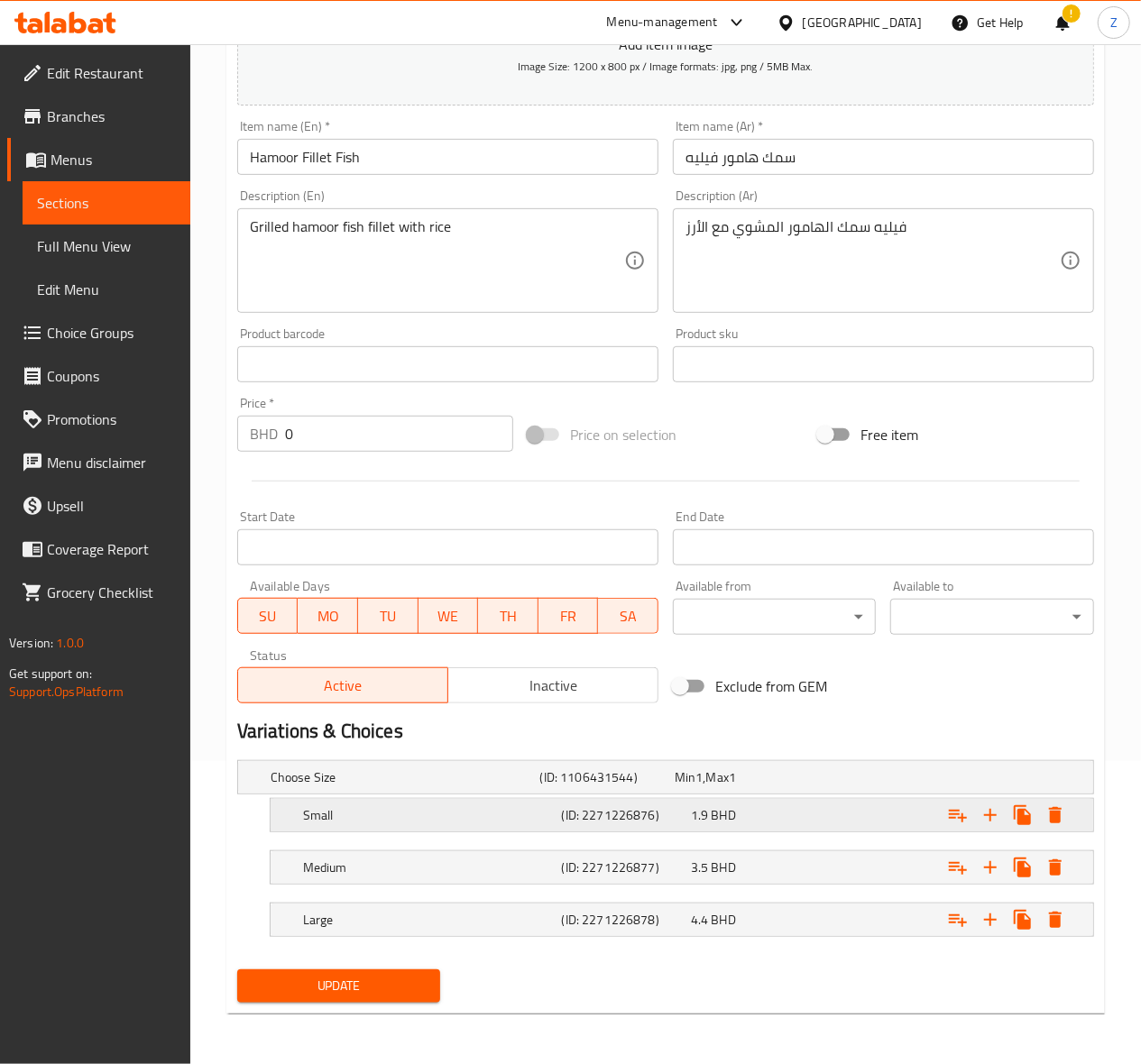
click at [752, 786] on div "1.9 BHD" at bounding box center [738, 777] width 127 height 18
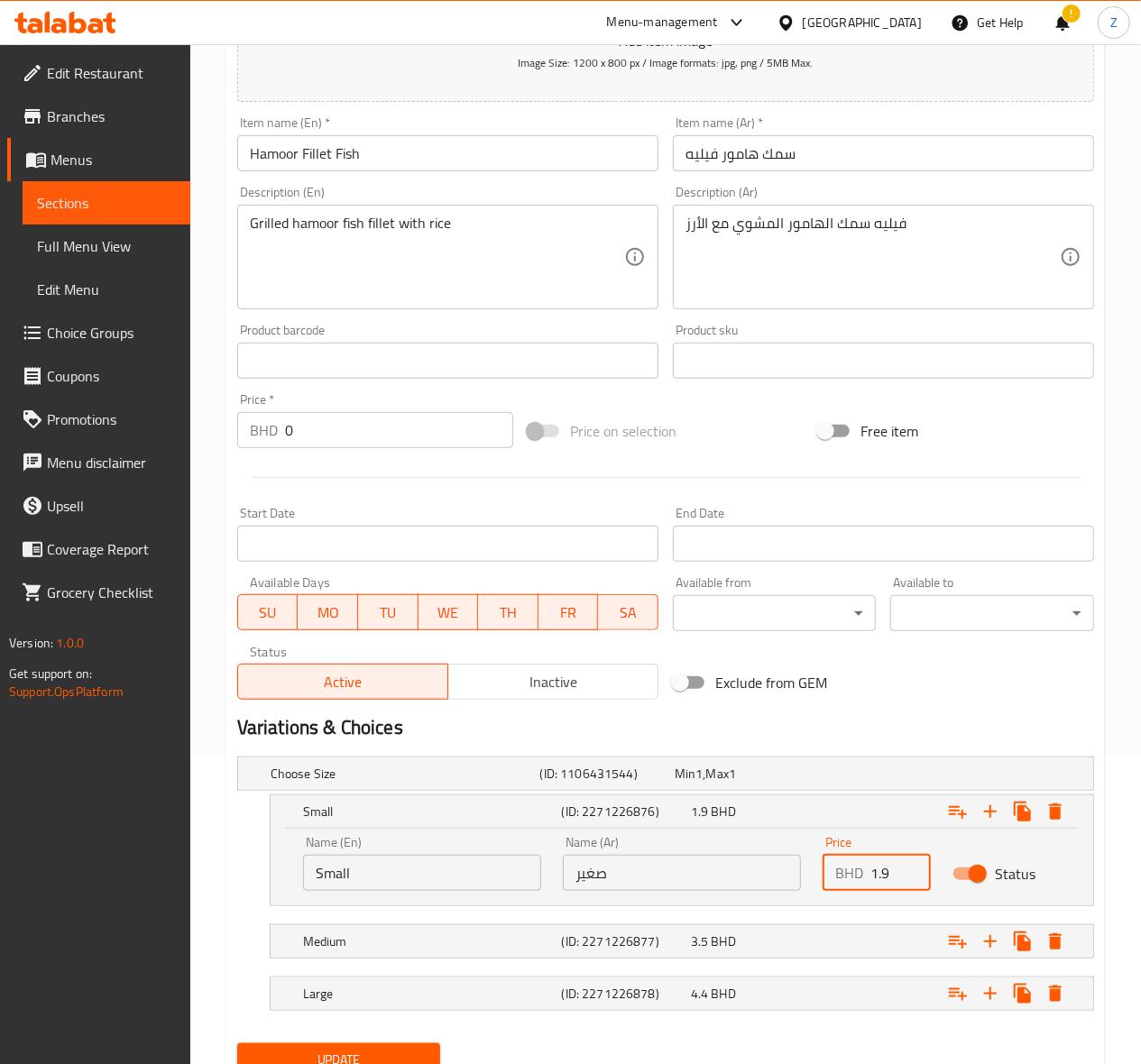
drag, startPoint x: 891, startPoint y: 875, endPoint x: 827, endPoint y: 860, distance: 65.7
click at [830, 857] on div "BHD 1.9 Price" at bounding box center [876, 873] width 109 height 36
type input "2.1"
click at [754, 783] on div "4.4 BHD" at bounding box center [738, 773] width 127 height 18
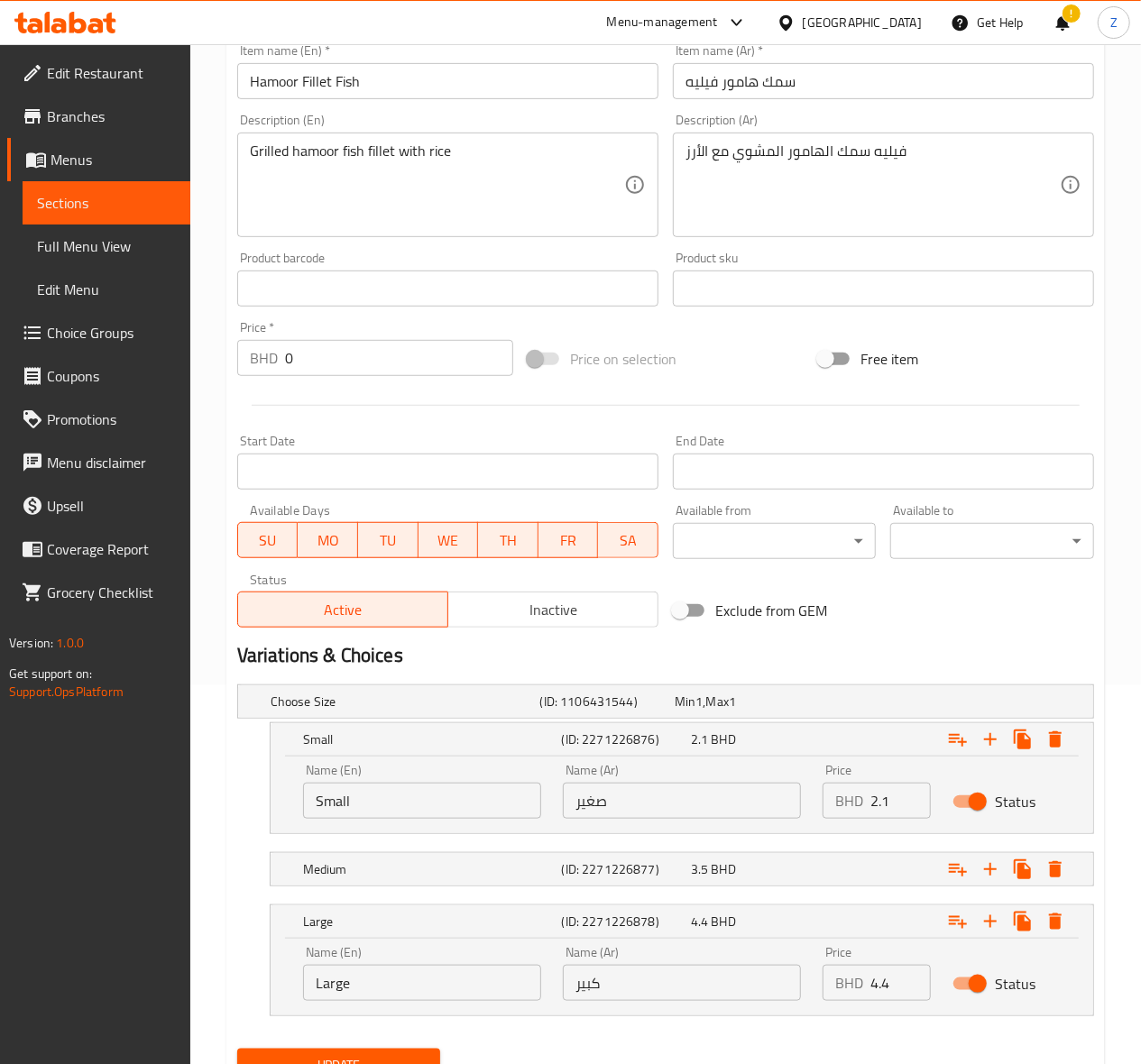
scroll to position [462, 0]
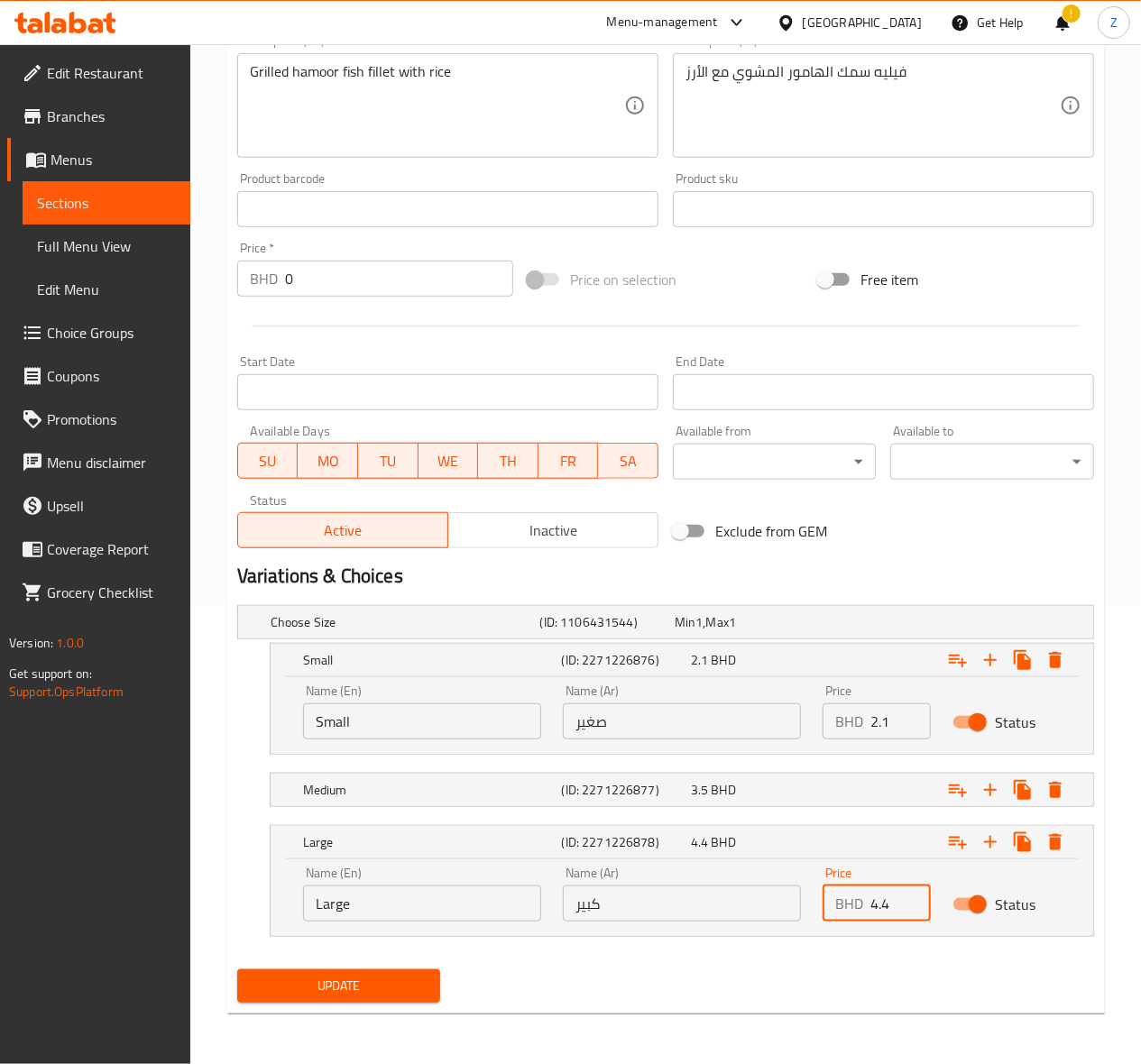
click at [898, 907] on input "4.4" at bounding box center [900, 904] width 61 height 36
type input "4.48"
click at [293, 993] on span "Update" at bounding box center [339, 985] width 175 height 22
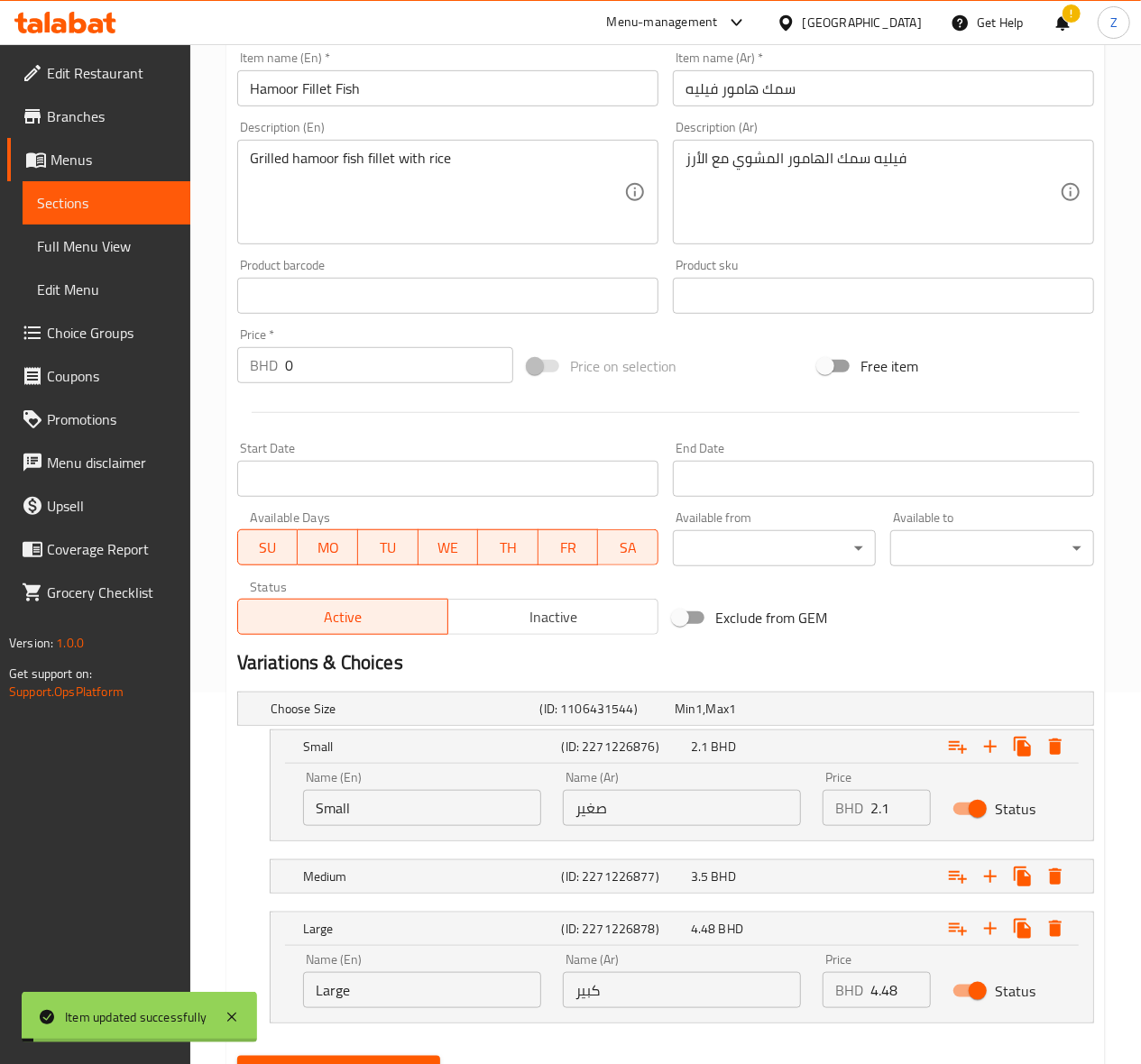
scroll to position [0, 0]
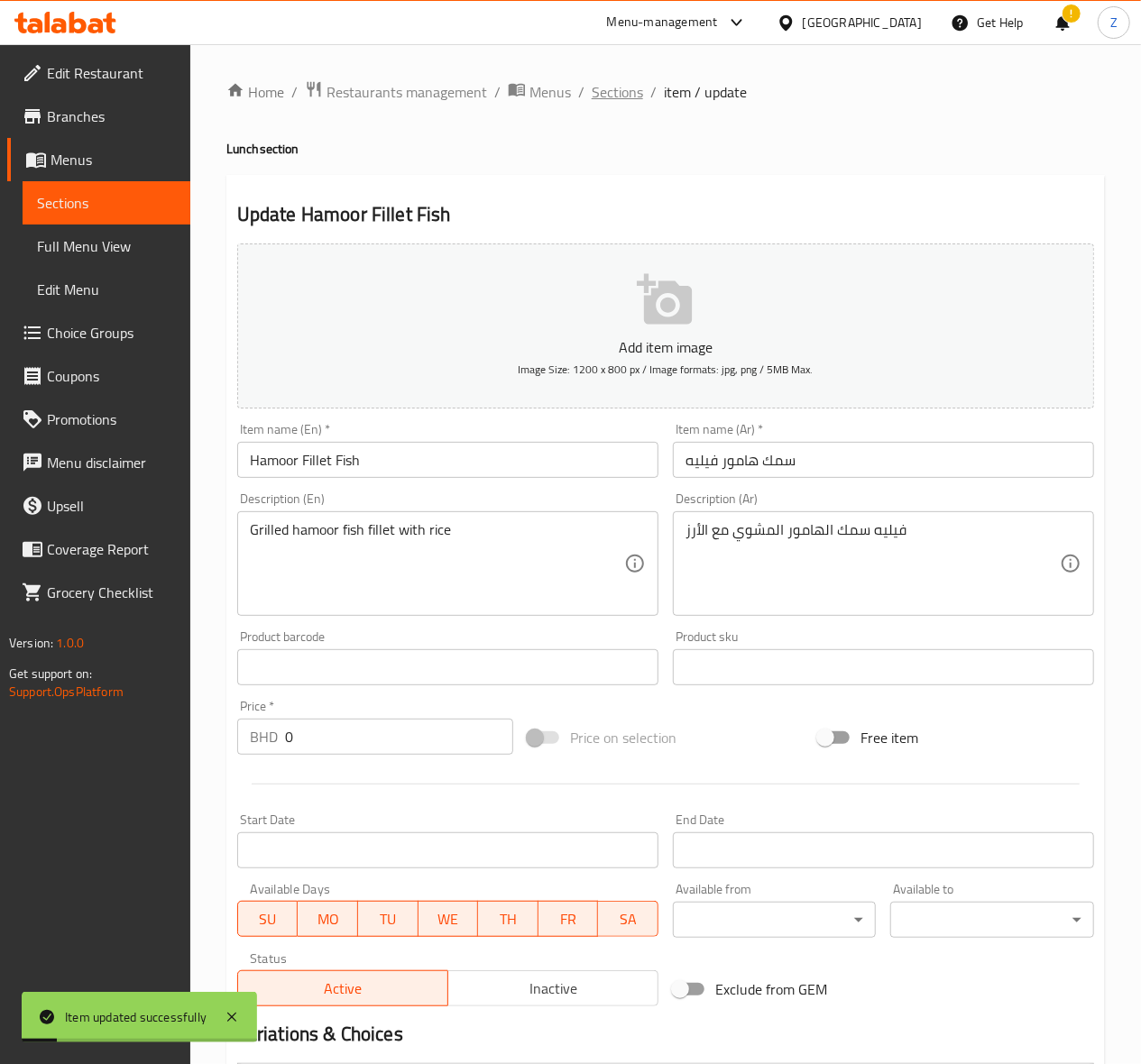
click at [614, 85] on span "Sections" at bounding box center [618, 92] width 52 height 22
